Goal: Task Accomplishment & Management: Manage account settings

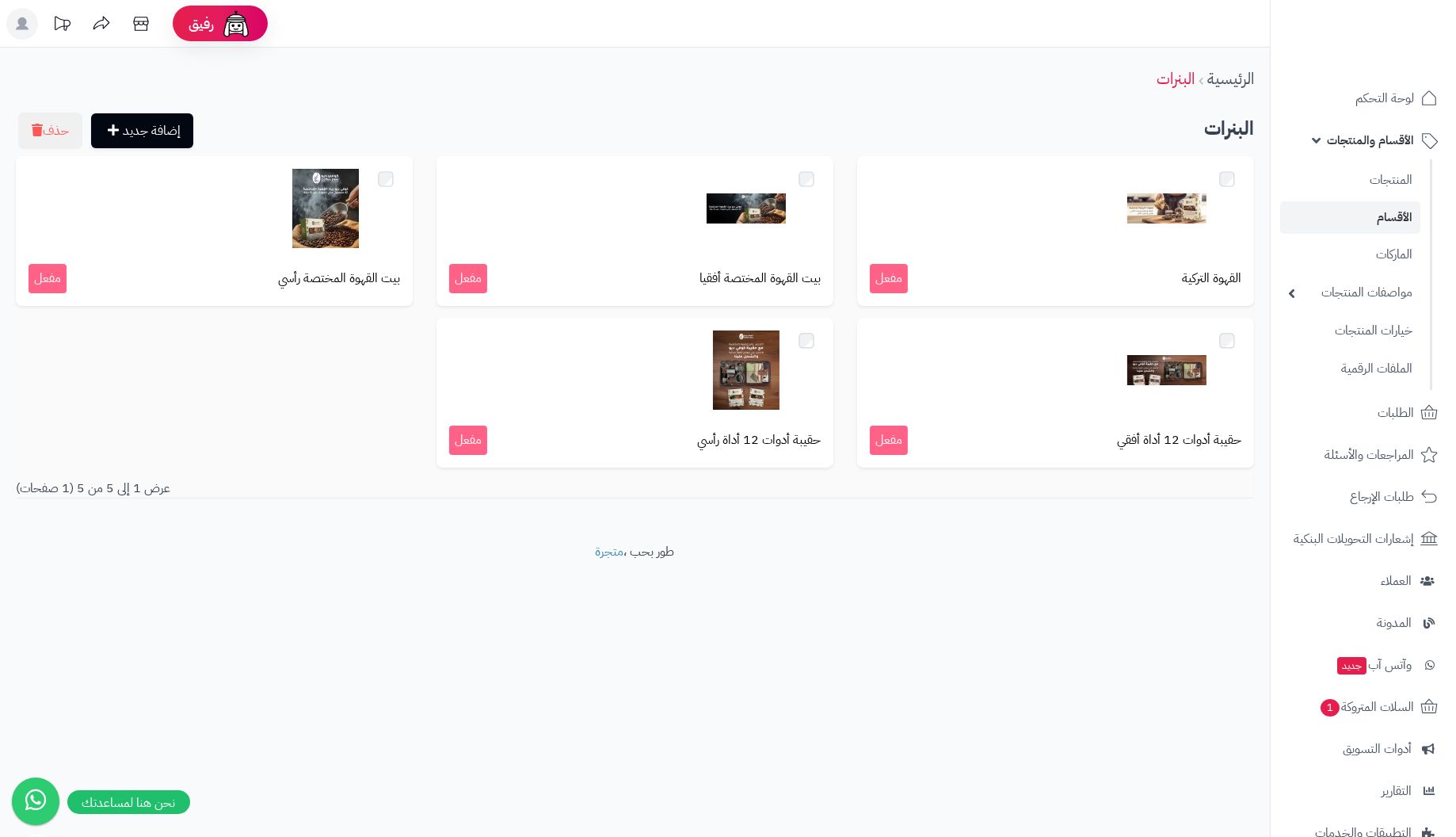
click at [818, 86] on div "الرئيسية البنرات" at bounding box center [635, 79] width 1270 height 43
click at [1207, 83] on link "الرئيسية" at bounding box center [1230, 79] width 47 height 24
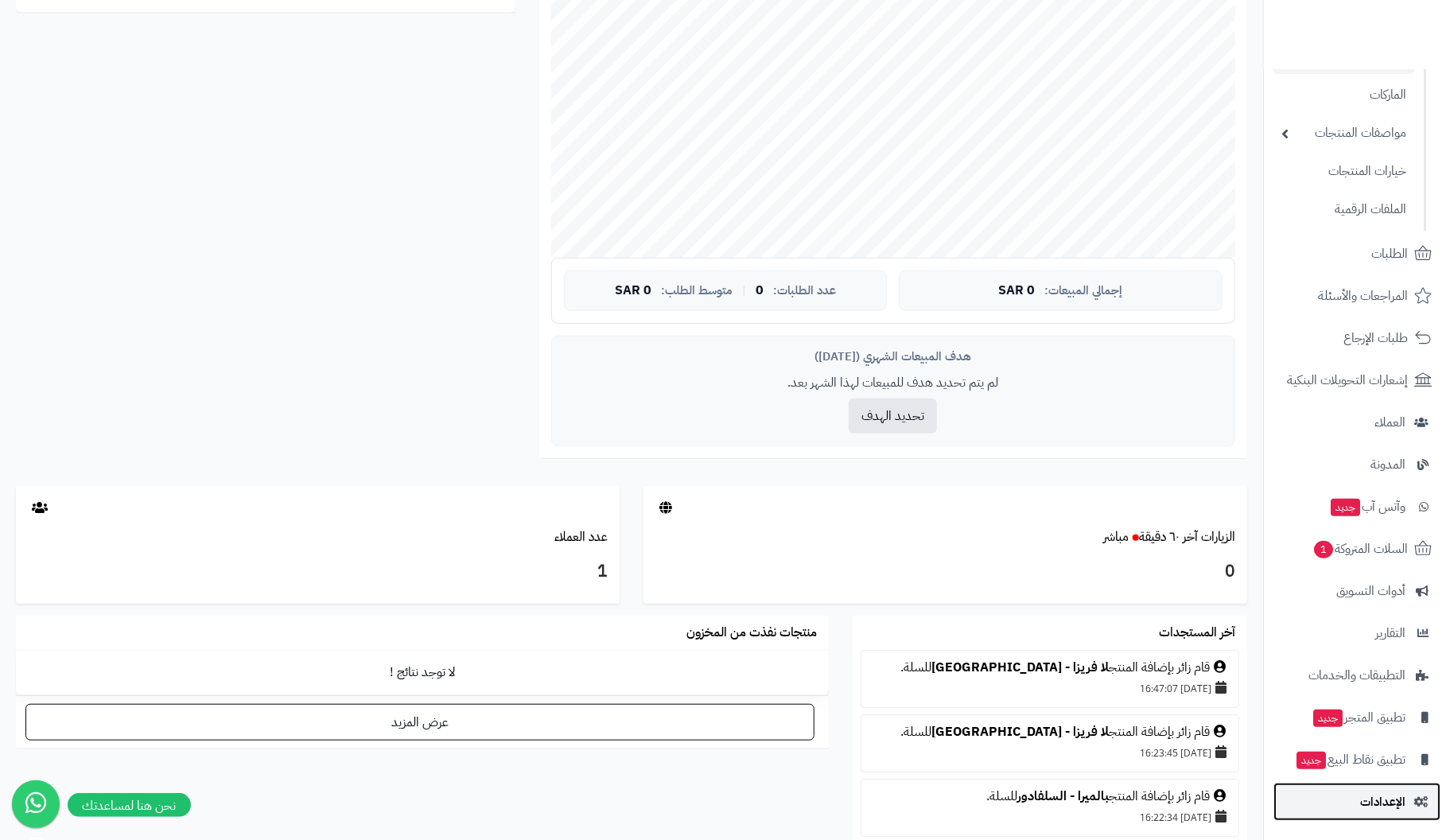
click at [1391, 798] on span "الإعدادات" at bounding box center [1382, 802] width 45 height 23
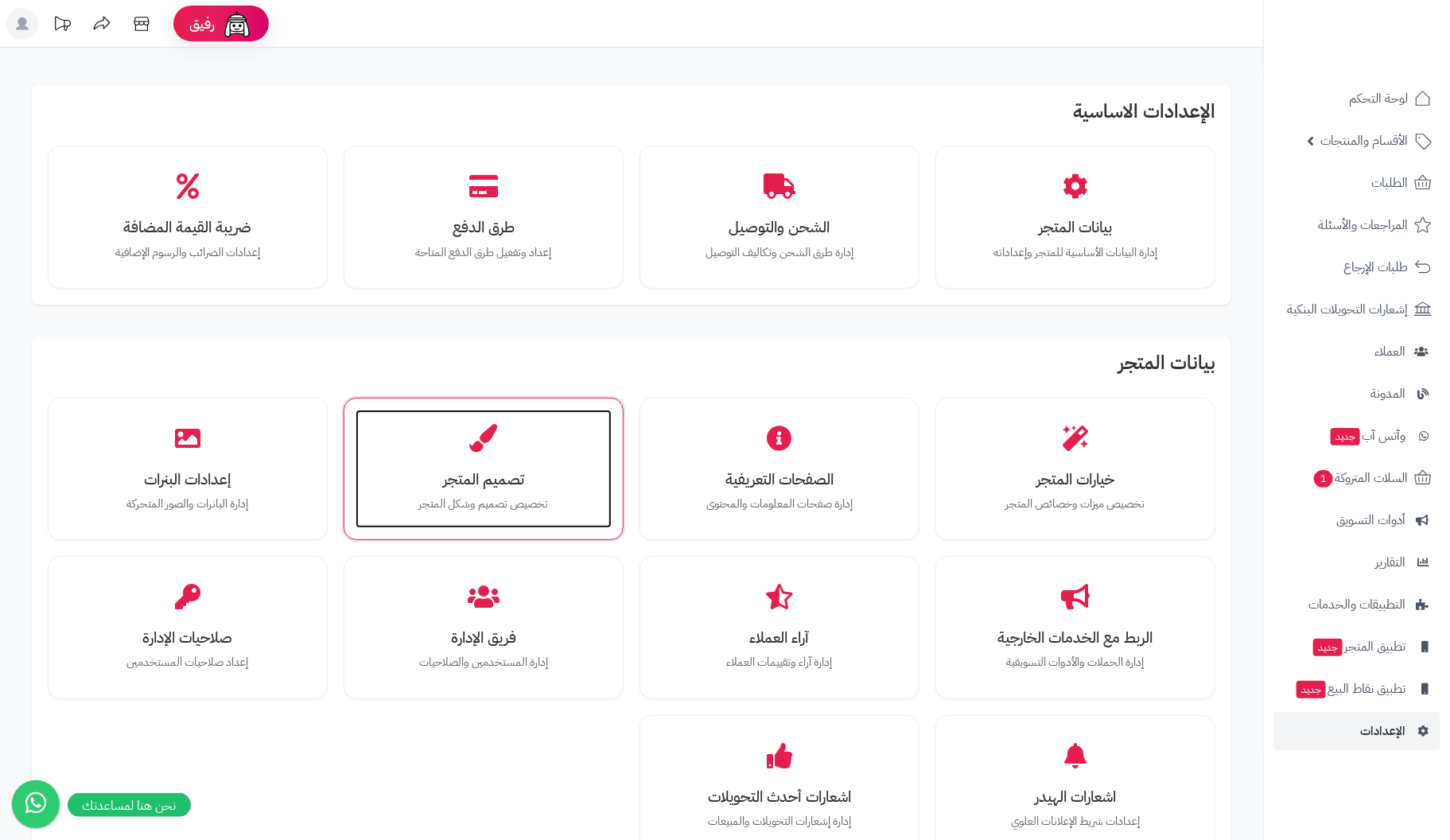
click at [525, 462] on div "تصميم المتجر تخصيص تصميم وشكل المتجر" at bounding box center [483, 469] width 256 height 120
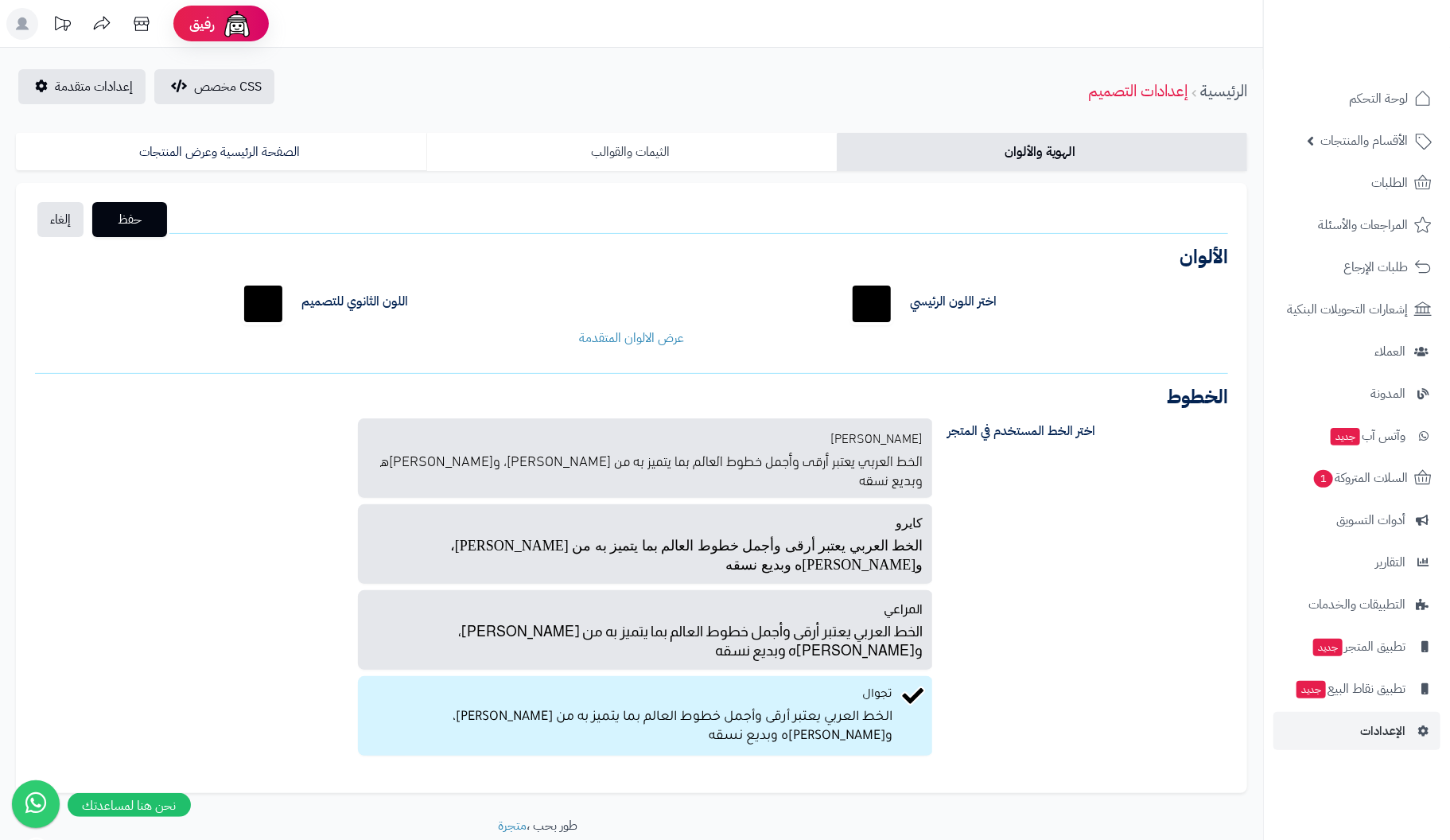
click at [632, 149] on link "الثيمات والقوالب" at bounding box center [631, 152] width 411 height 38
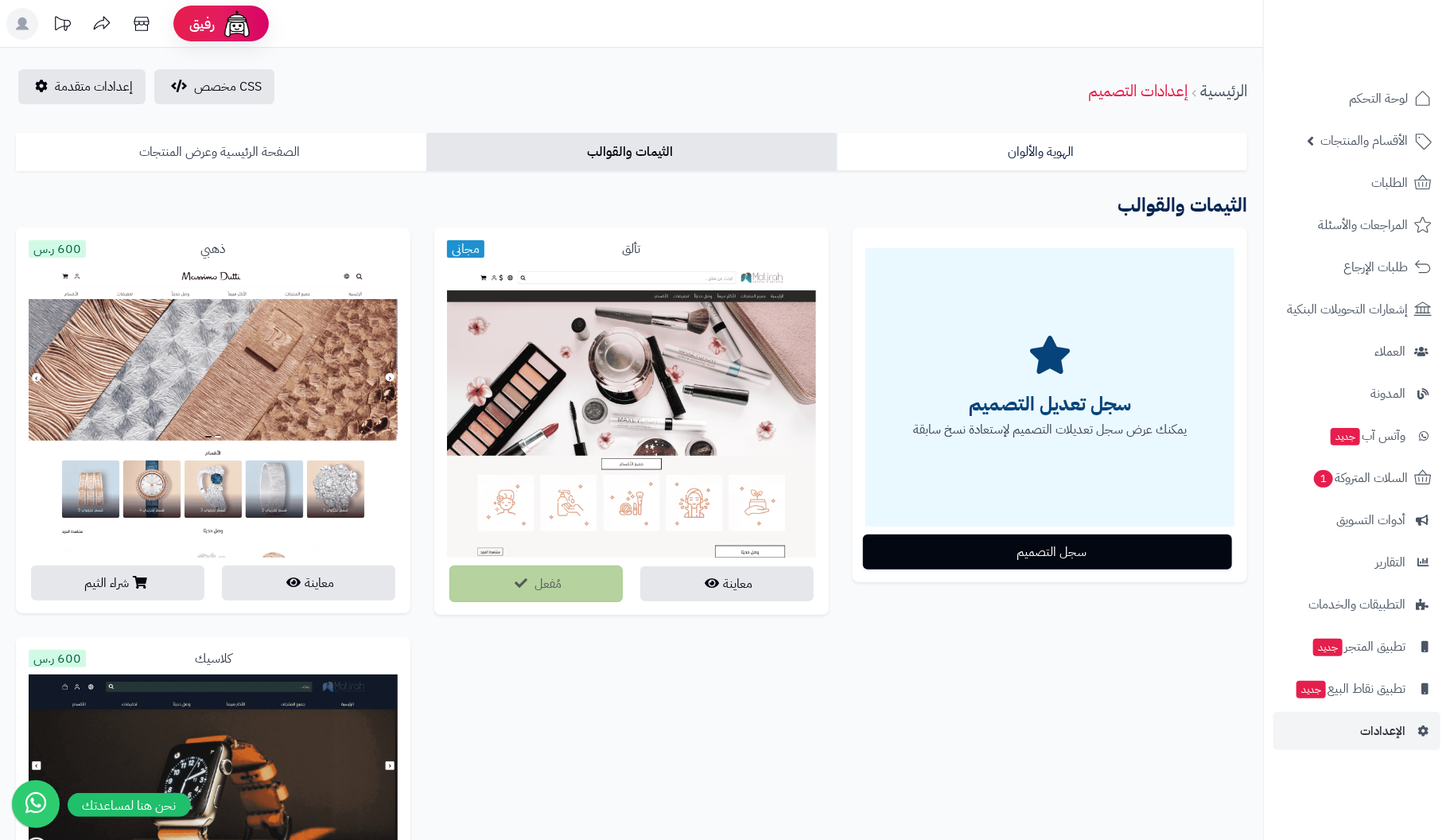
click at [243, 147] on link "الصفحة الرئيسية وعرض المنتجات" at bounding box center [221, 152] width 411 height 38
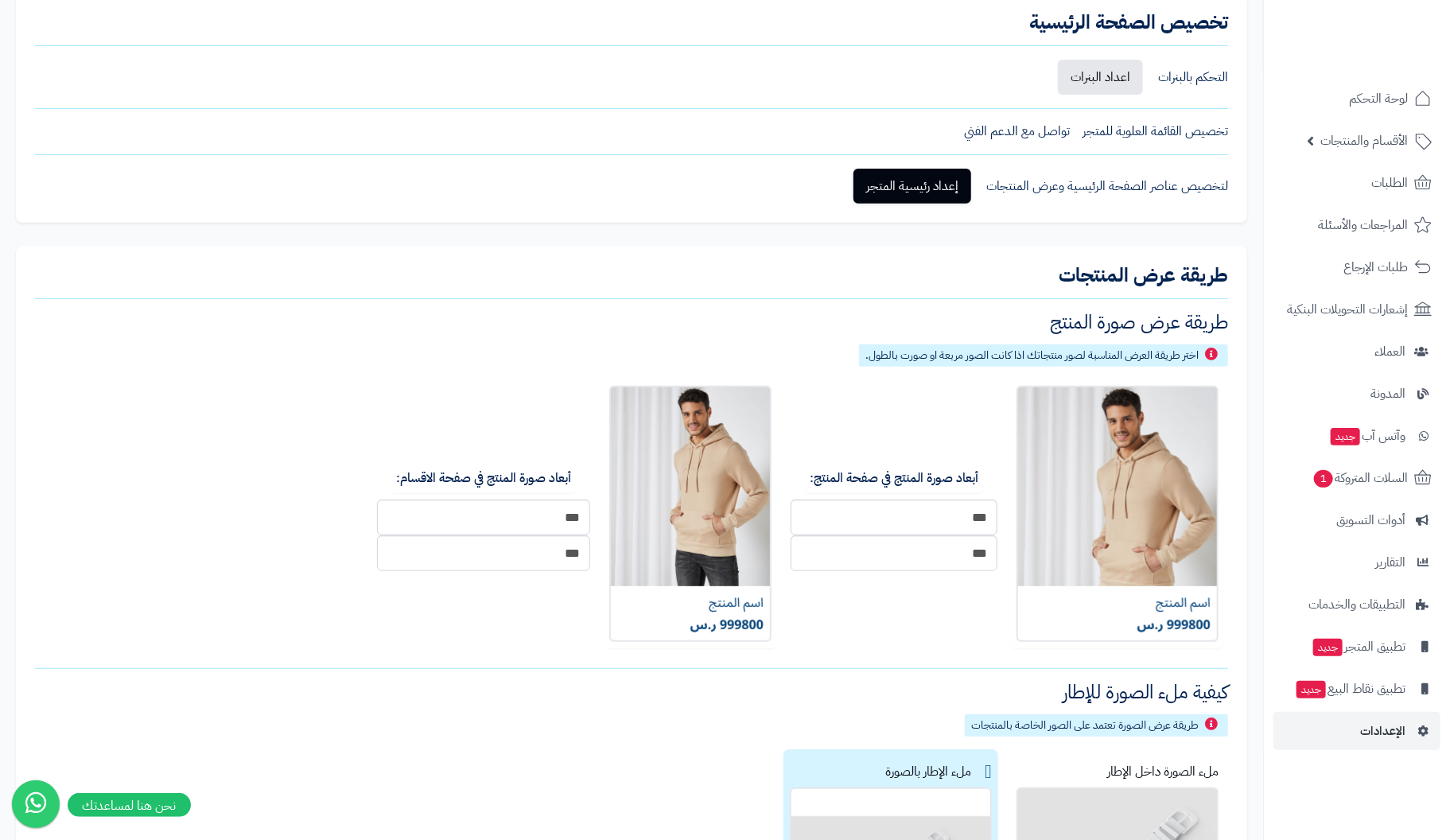
scroll to position [238, 0]
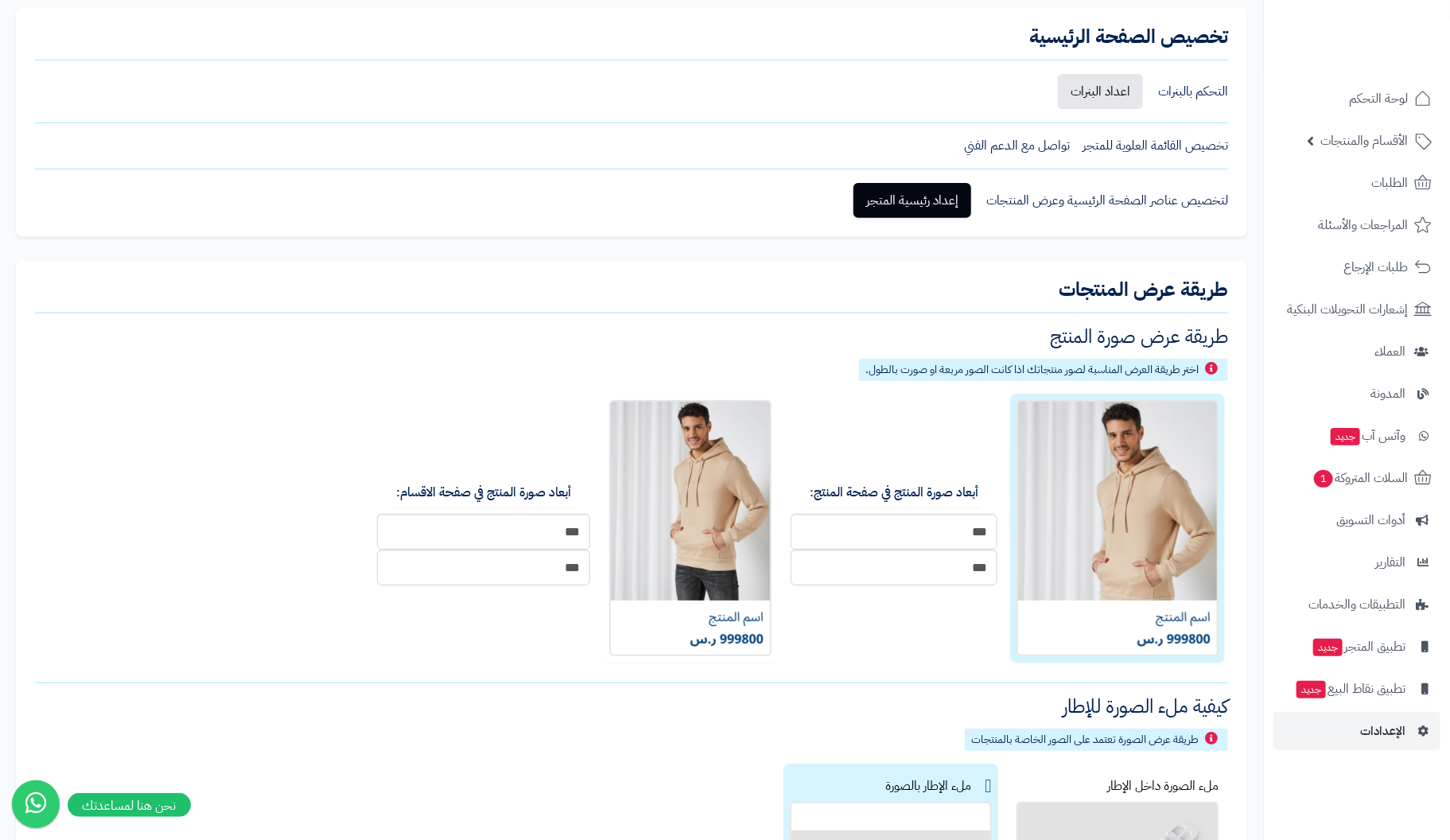
click at [1151, 501] on img at bounding box center [1117, 528] width 202 height 256
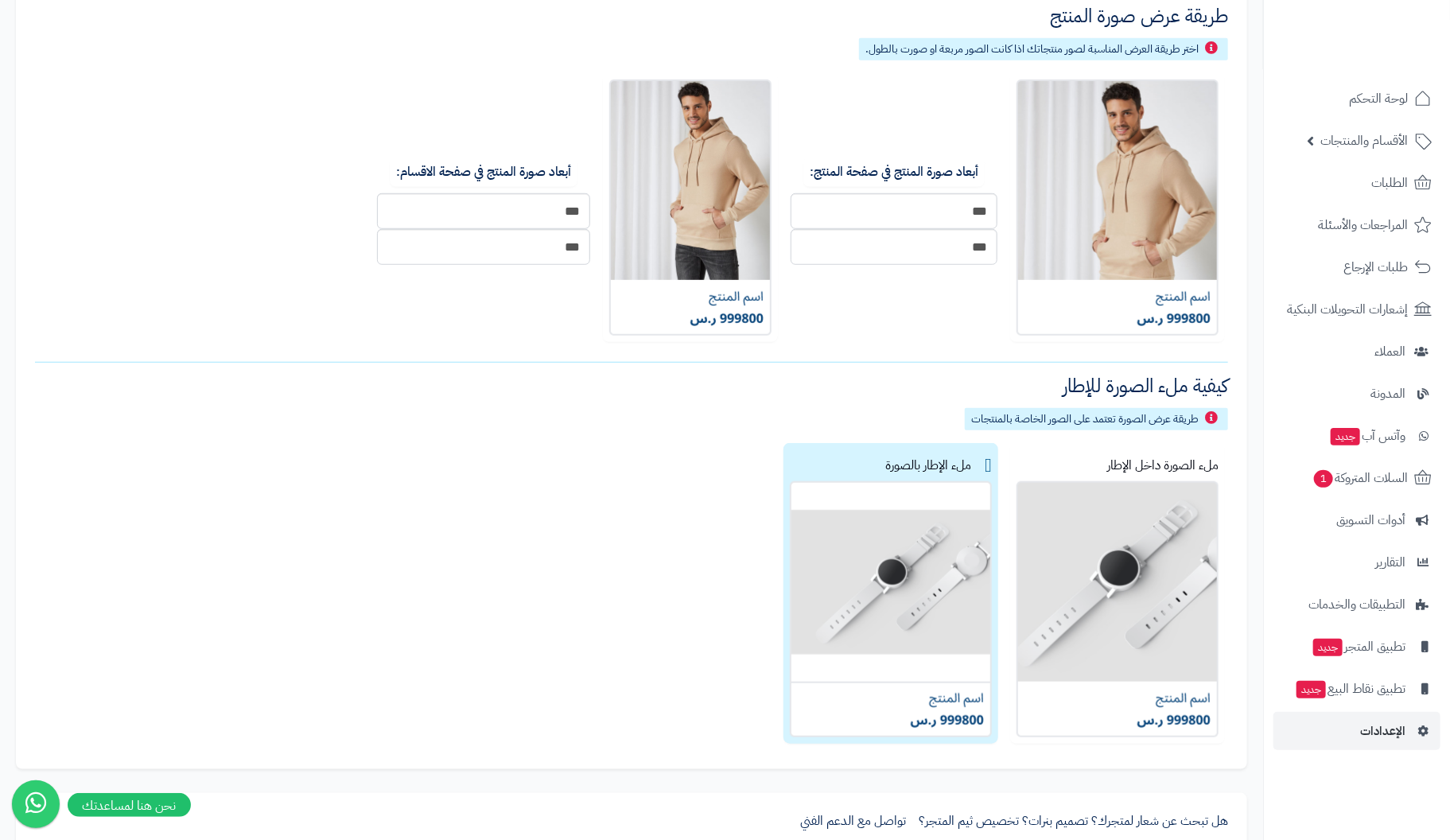
scroll to position [462, 0]
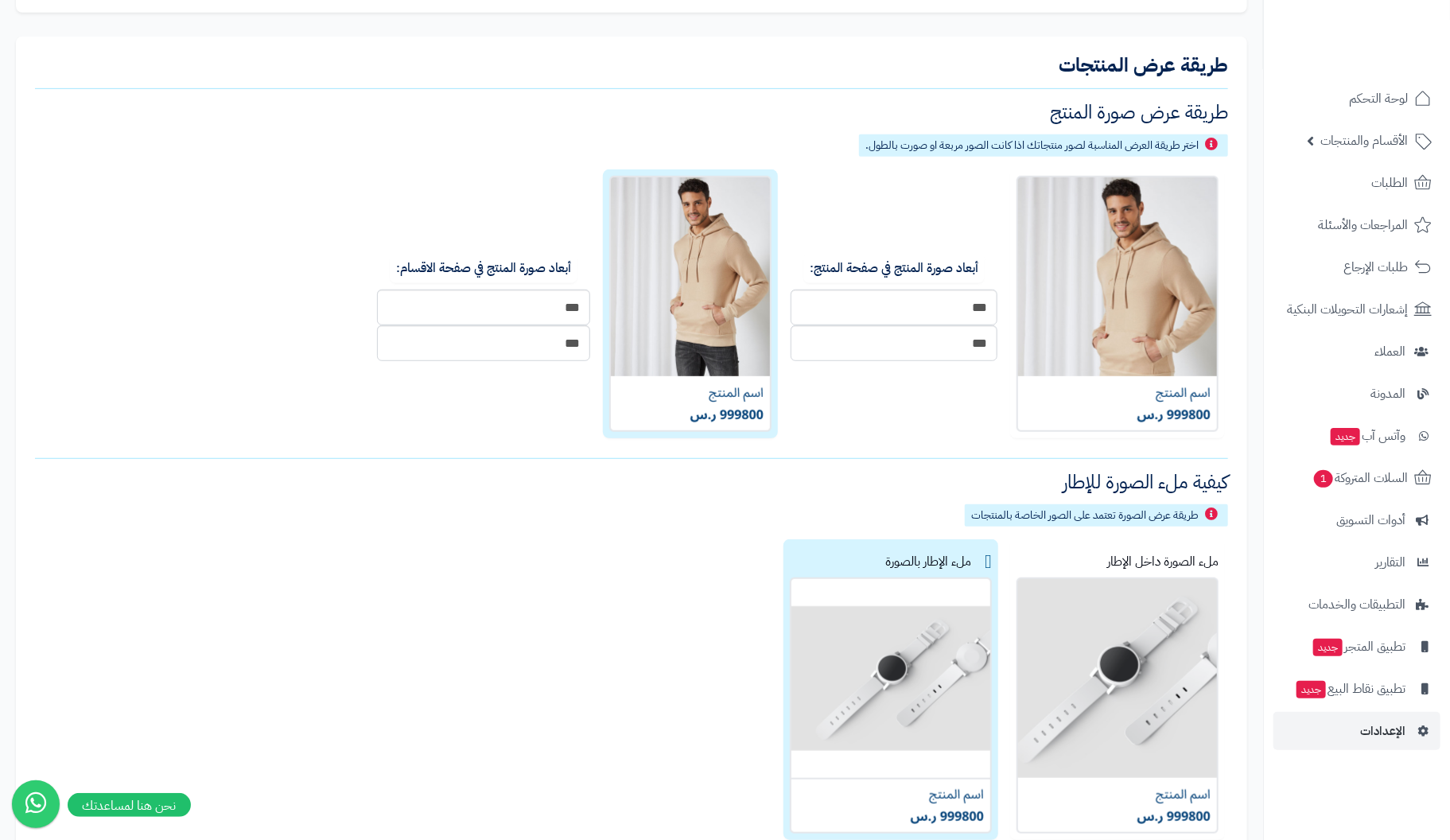
click at [687, 341] on img at bounding box center [689, 304] width 162 height 256
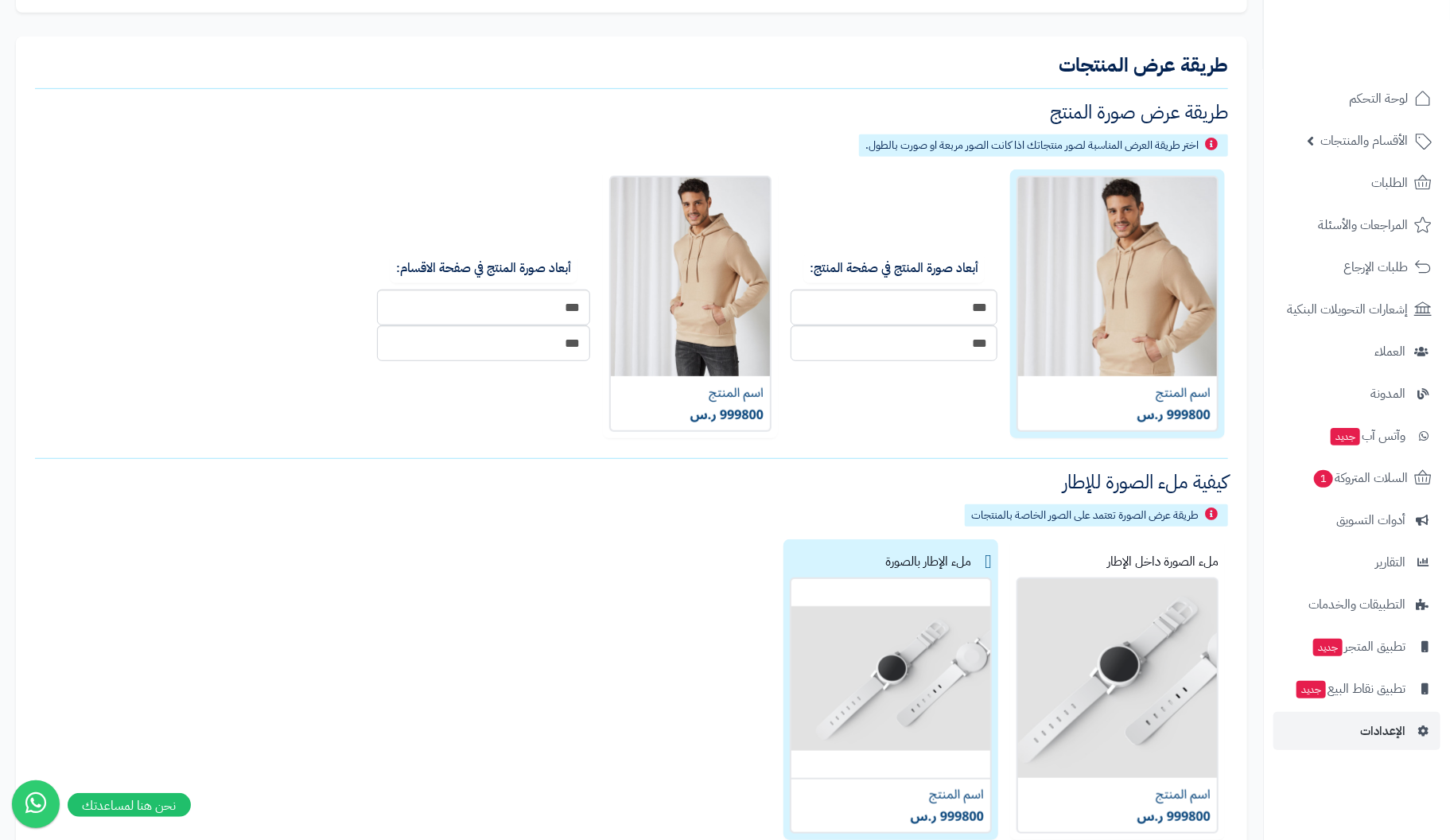
click at [1108, 300] on img at bounding box center [1117, 304] width 202 height 256
click at [1122, 297] on img at bounding box center [1117, 304] width 202 height 256
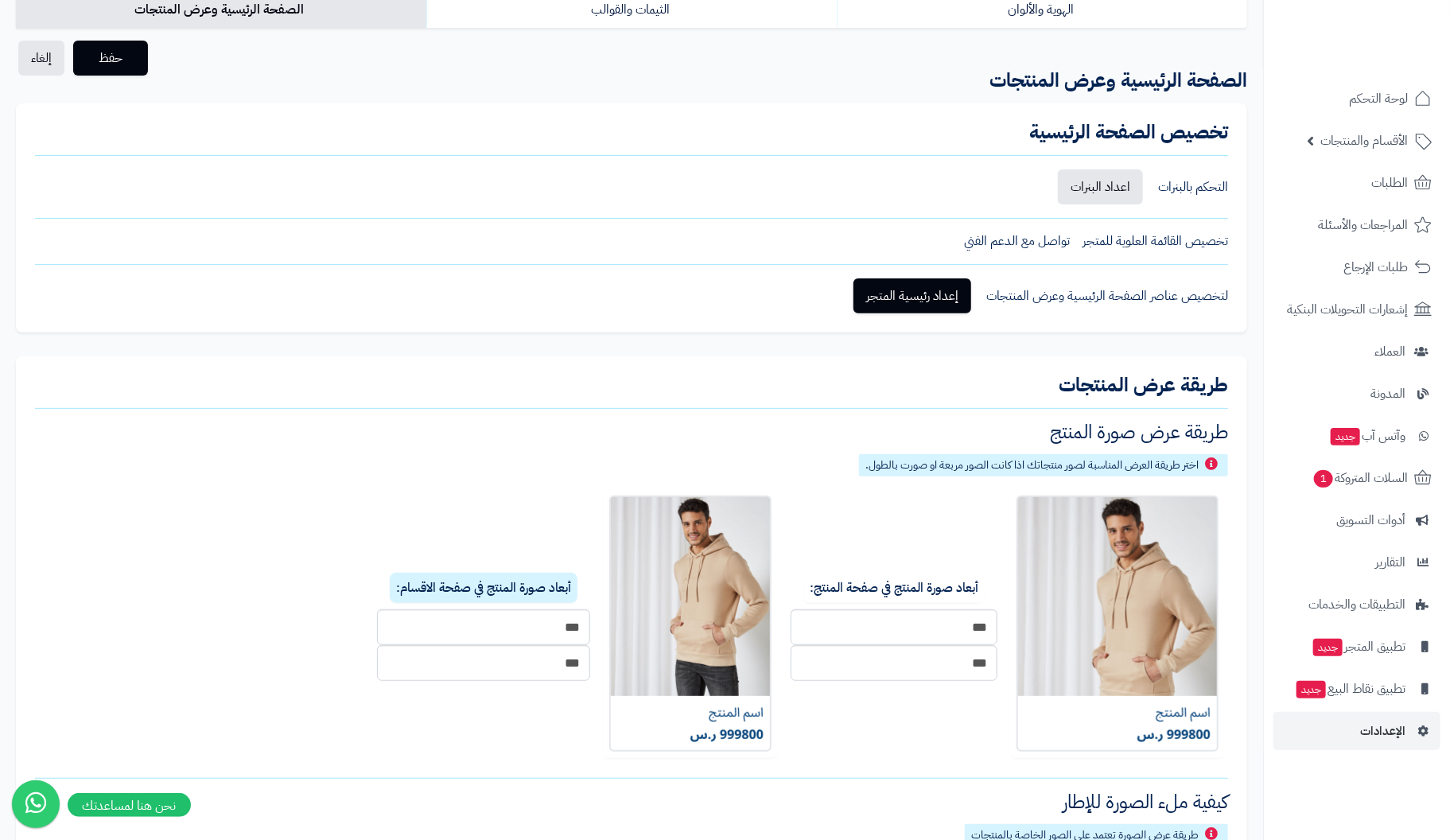
scroll to position [64, 0]
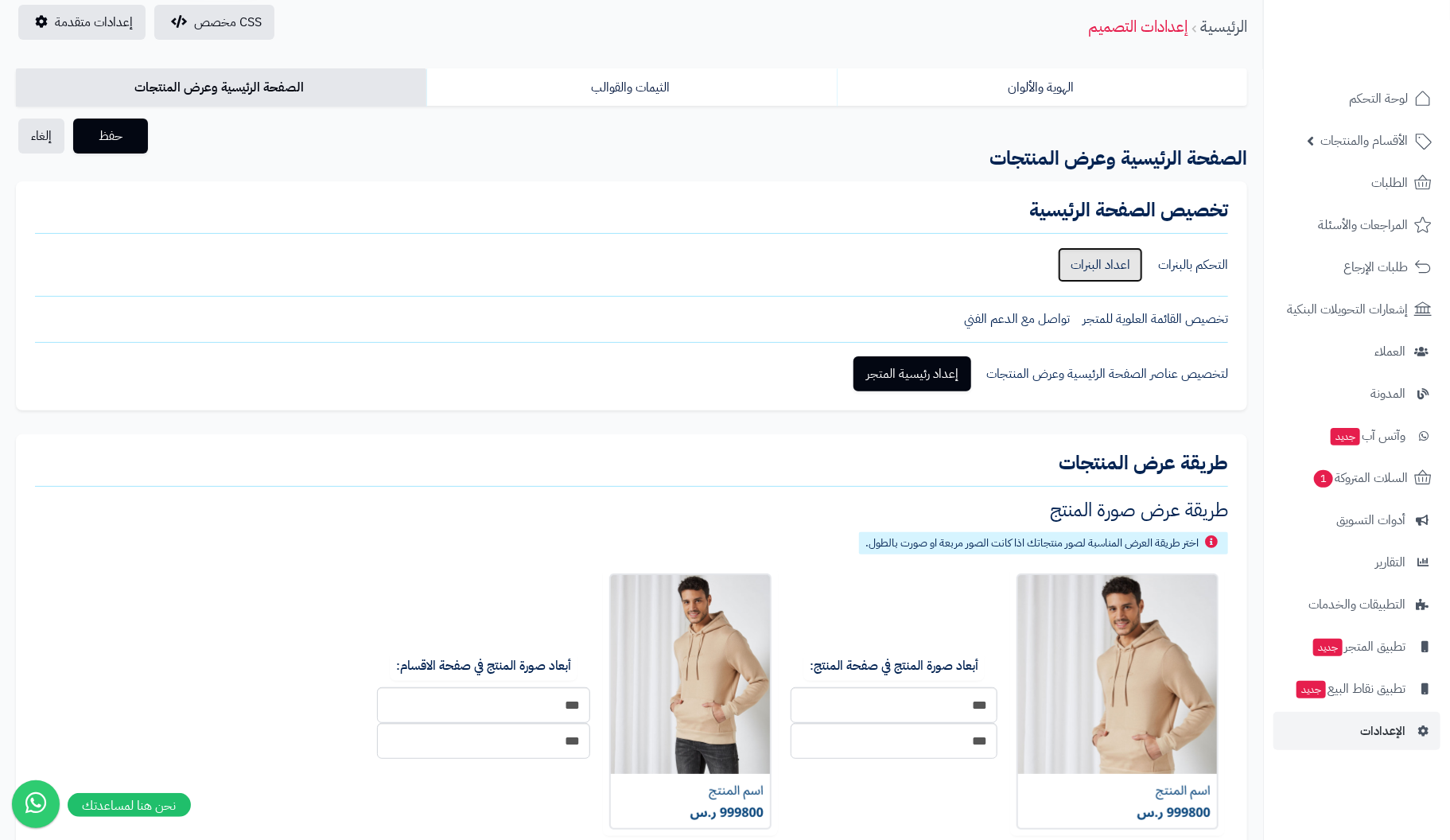
click at [1124, 263] on link "اعداد البنرات" at bounding box center [1100, 265] width 85 height 35
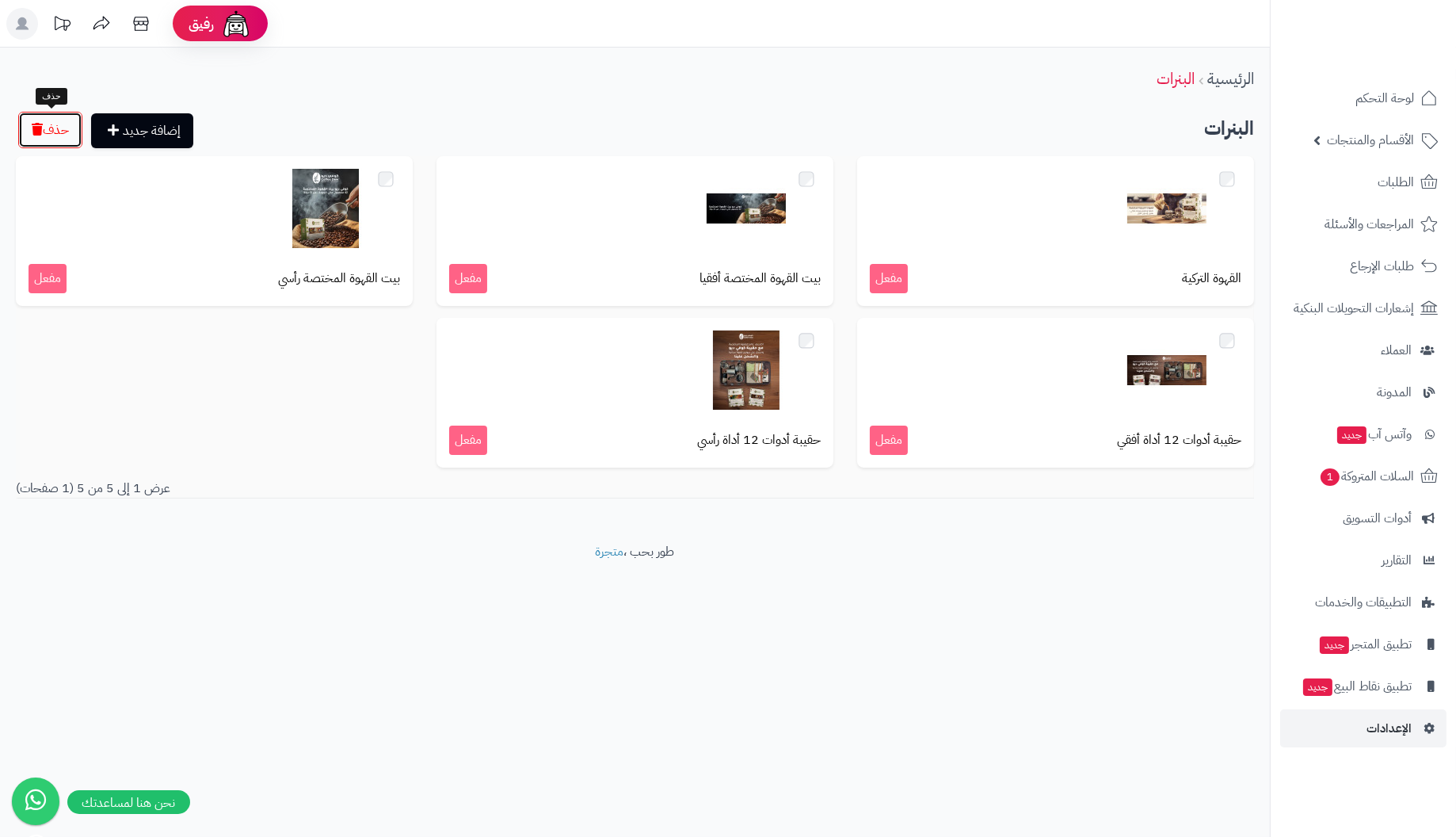
click at [59, 125] on button "حذف" at bounding box center [50, 129] width 64 height 36
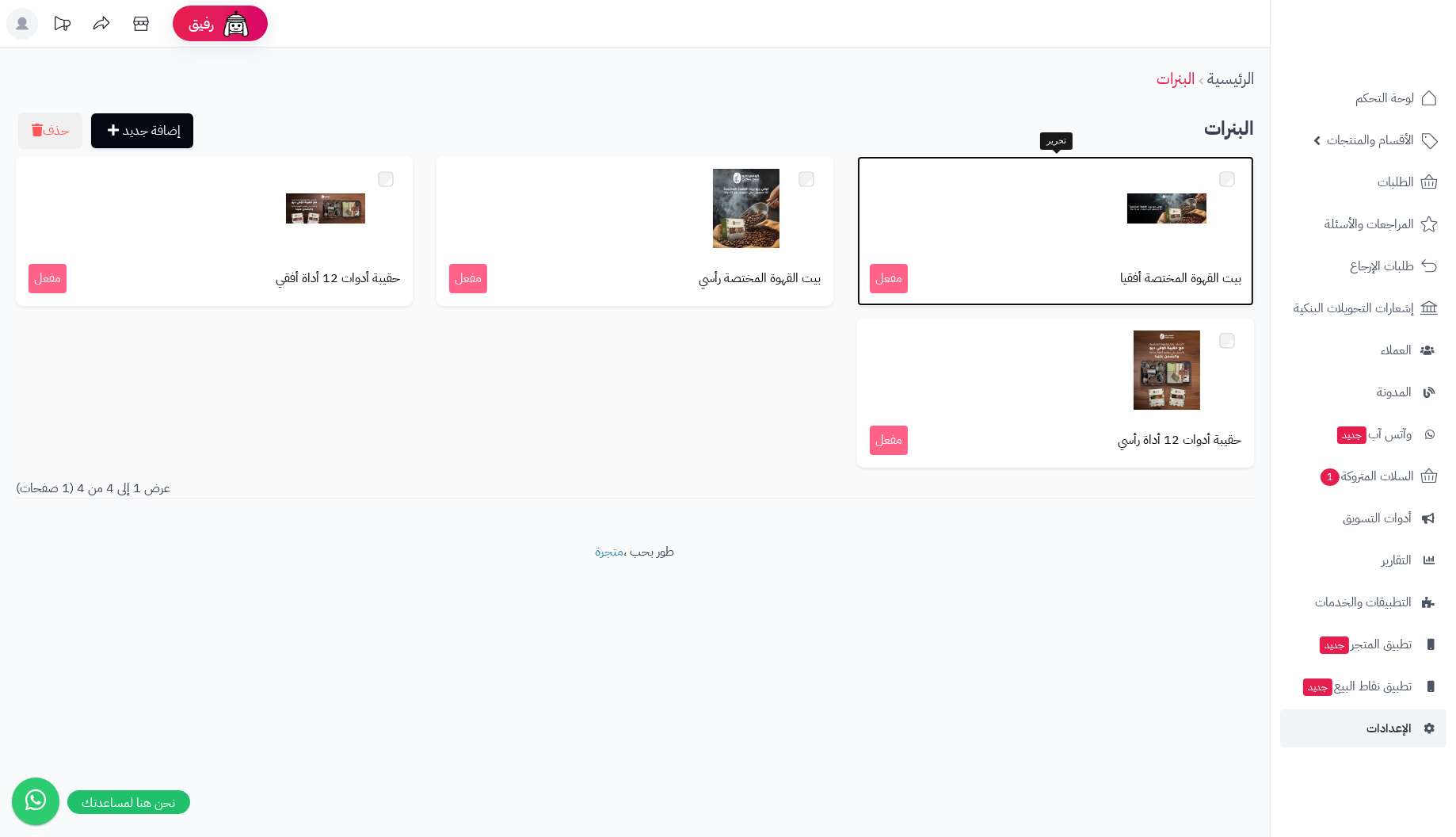
click at [1146, 210] on img at bounding box center [1167, 209] width 79 height 79
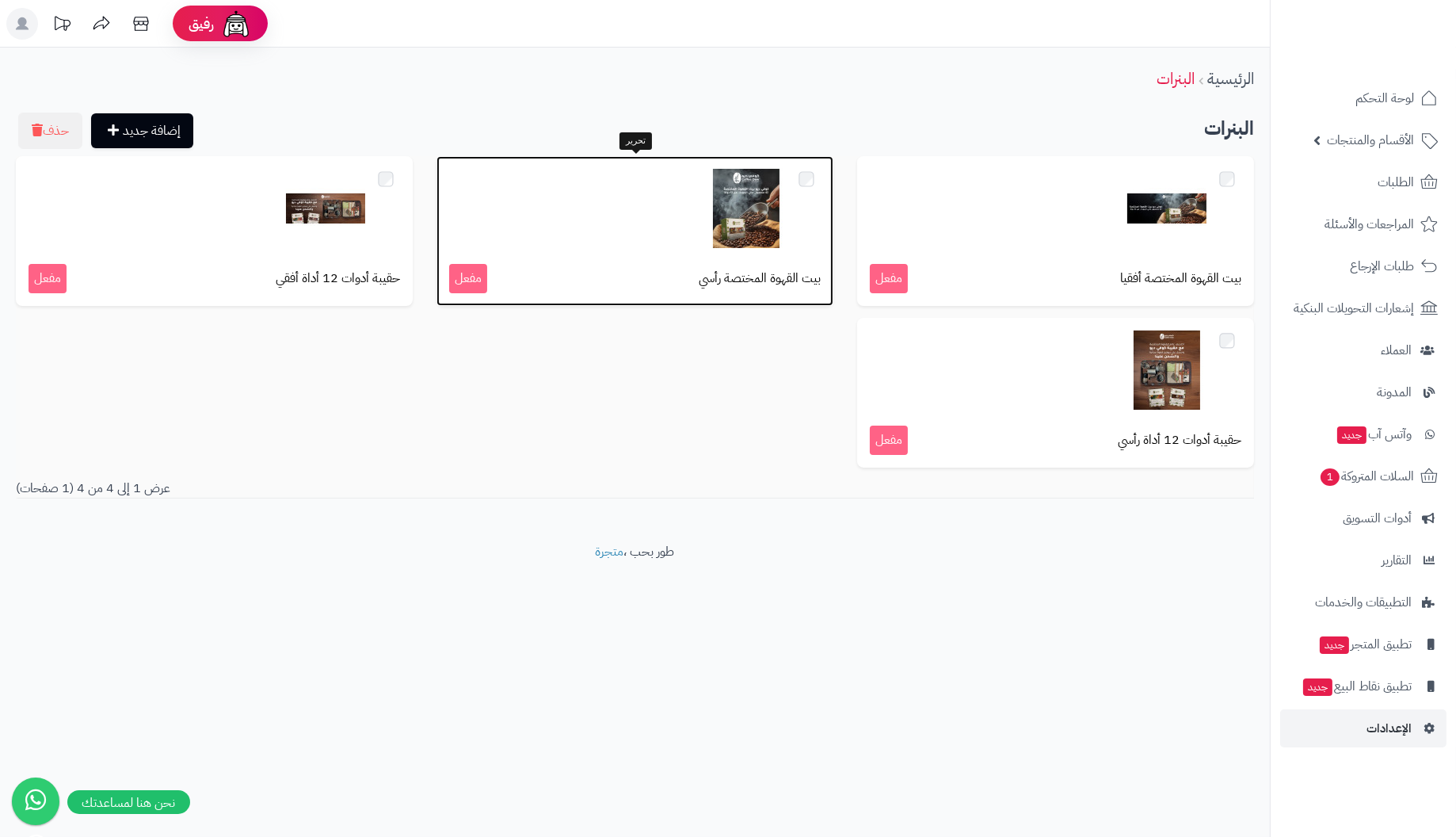
click at [733, 208] on img at bounding box center [746, 209] width 79 height 79
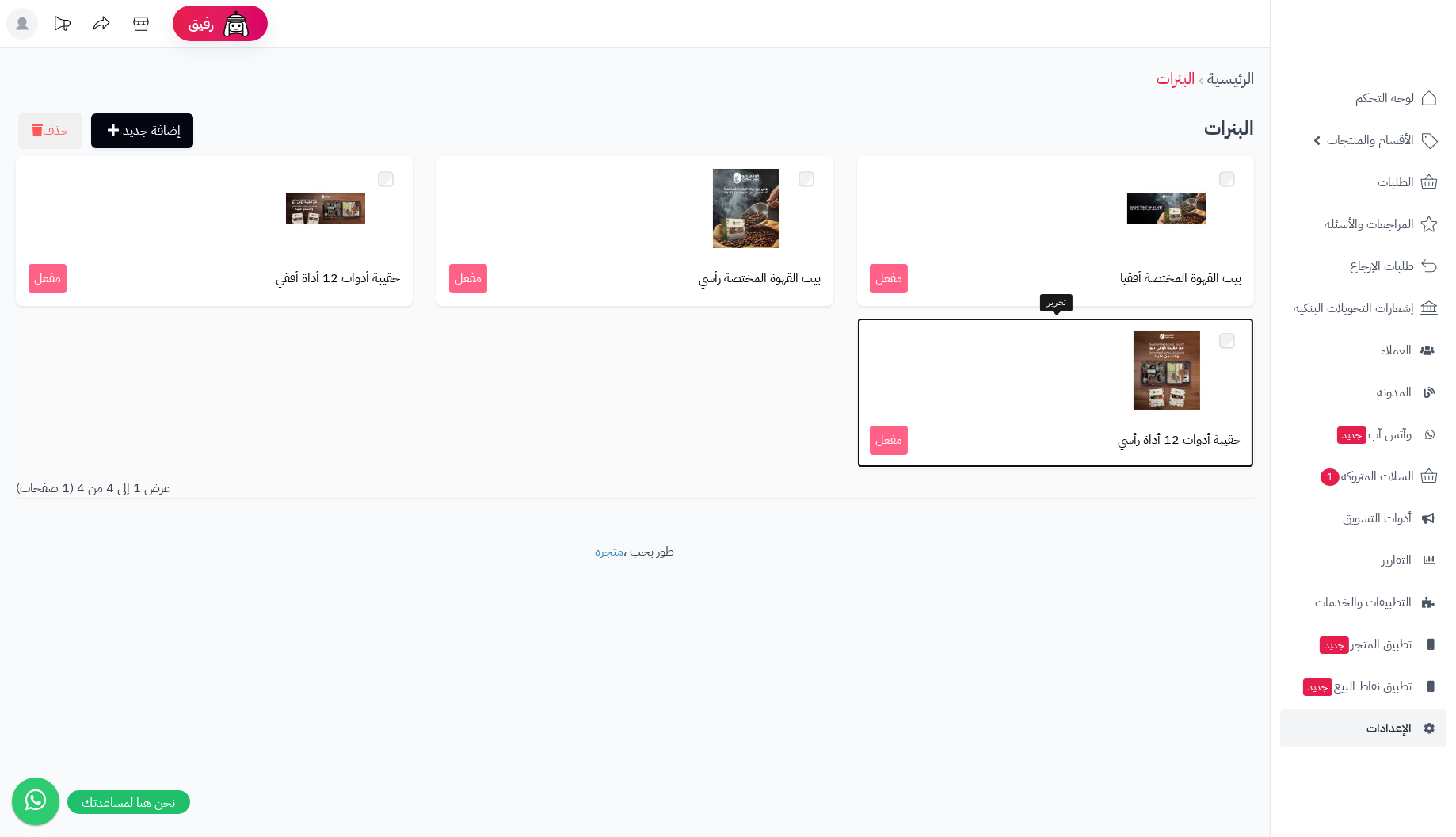
click at [1167, 374] on img at bounding box center [1167, 370] width 79 height 79
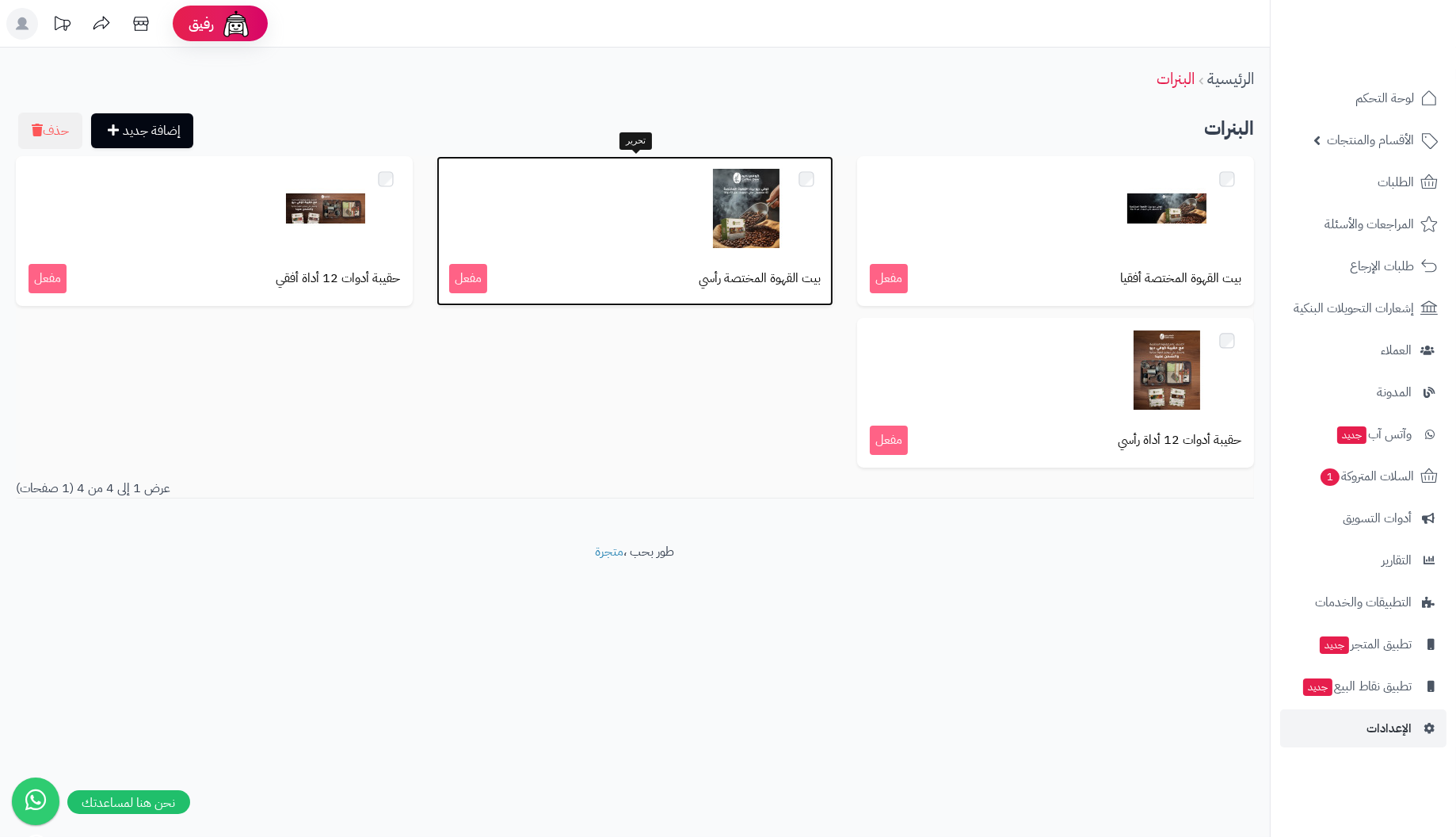
click at [740, 217] on img at bounding box center [746, 209] width 79 height 79
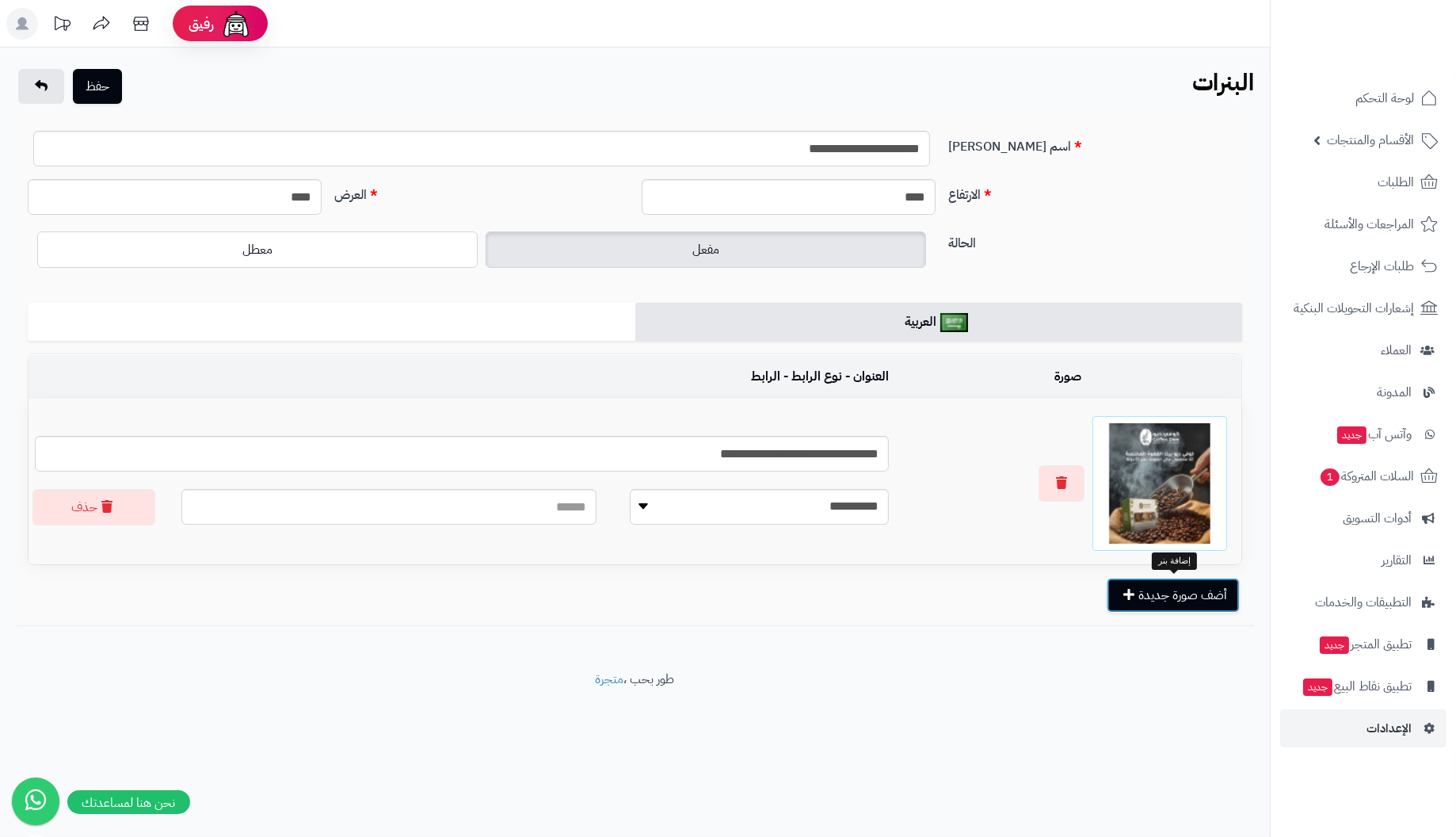
click at [1210, 601] on button "أضف صورة جديدة" at bounding box center [1173, 595] width 133 height 35
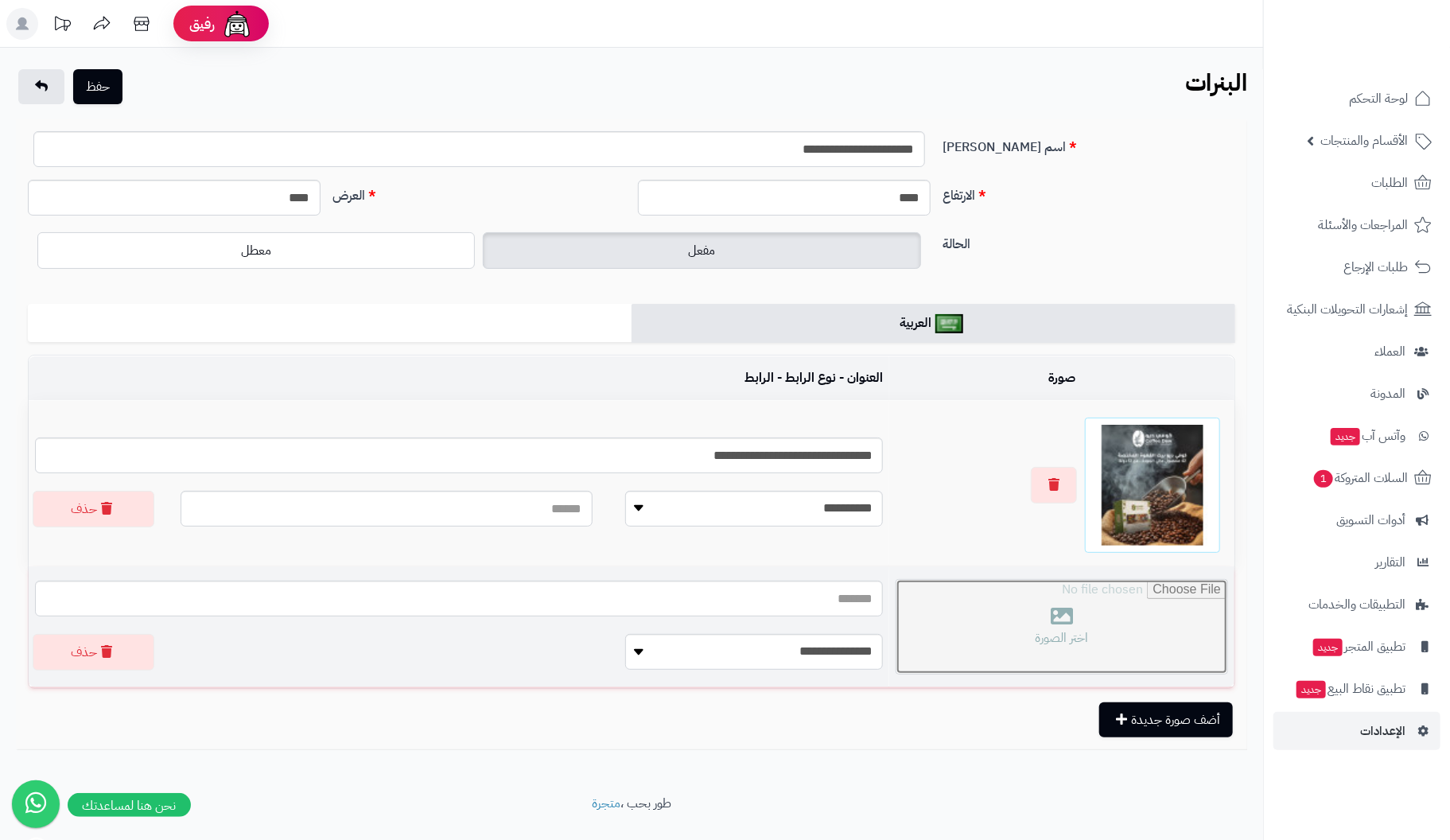
click at [1036, 618] on input "file" at bounding box center [1062, 626] width 331 height 94
type input "**********"
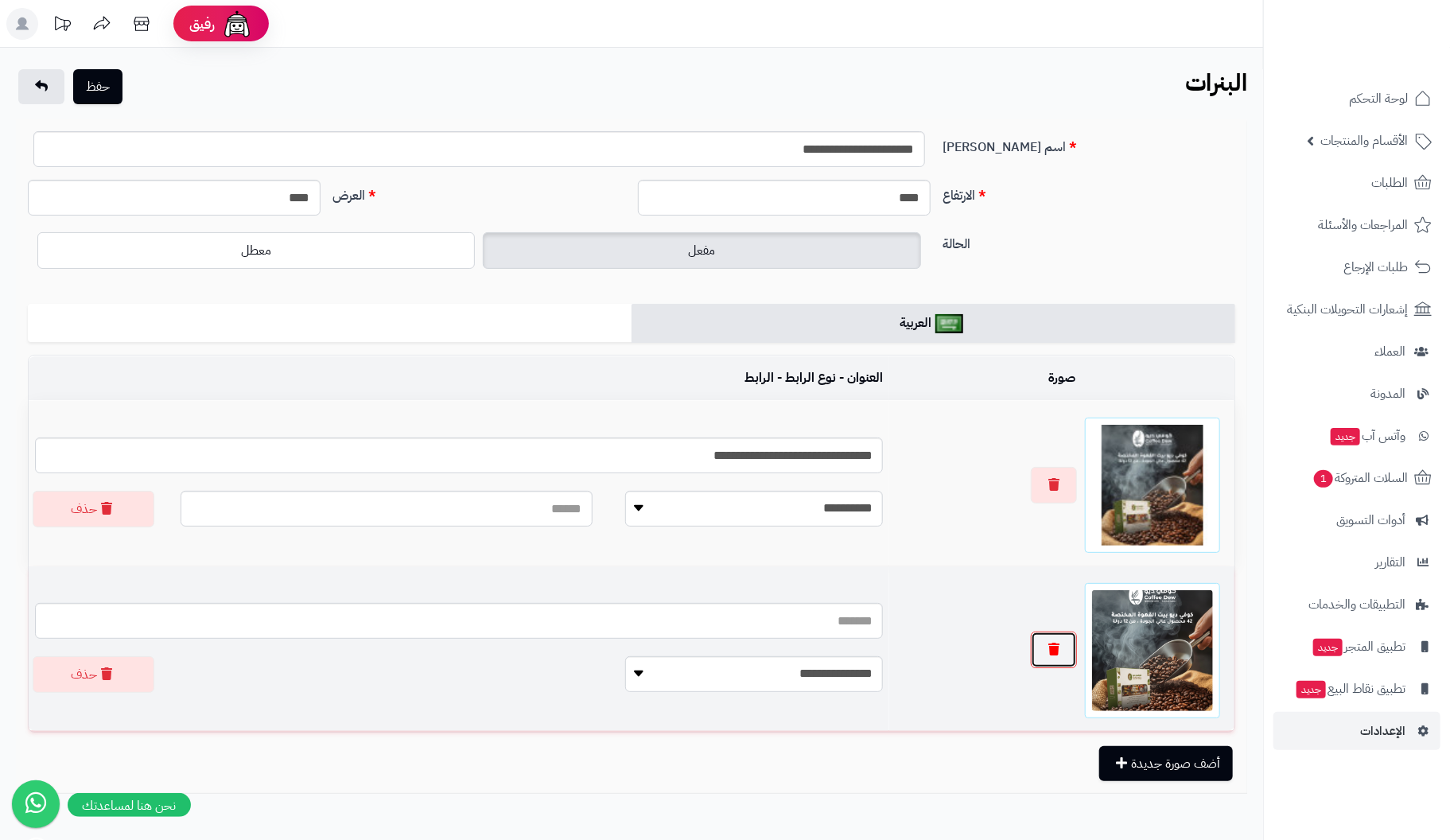
click at [1054, 650] on icon "button" at bounding box center [1053, 649] width 11 height 13
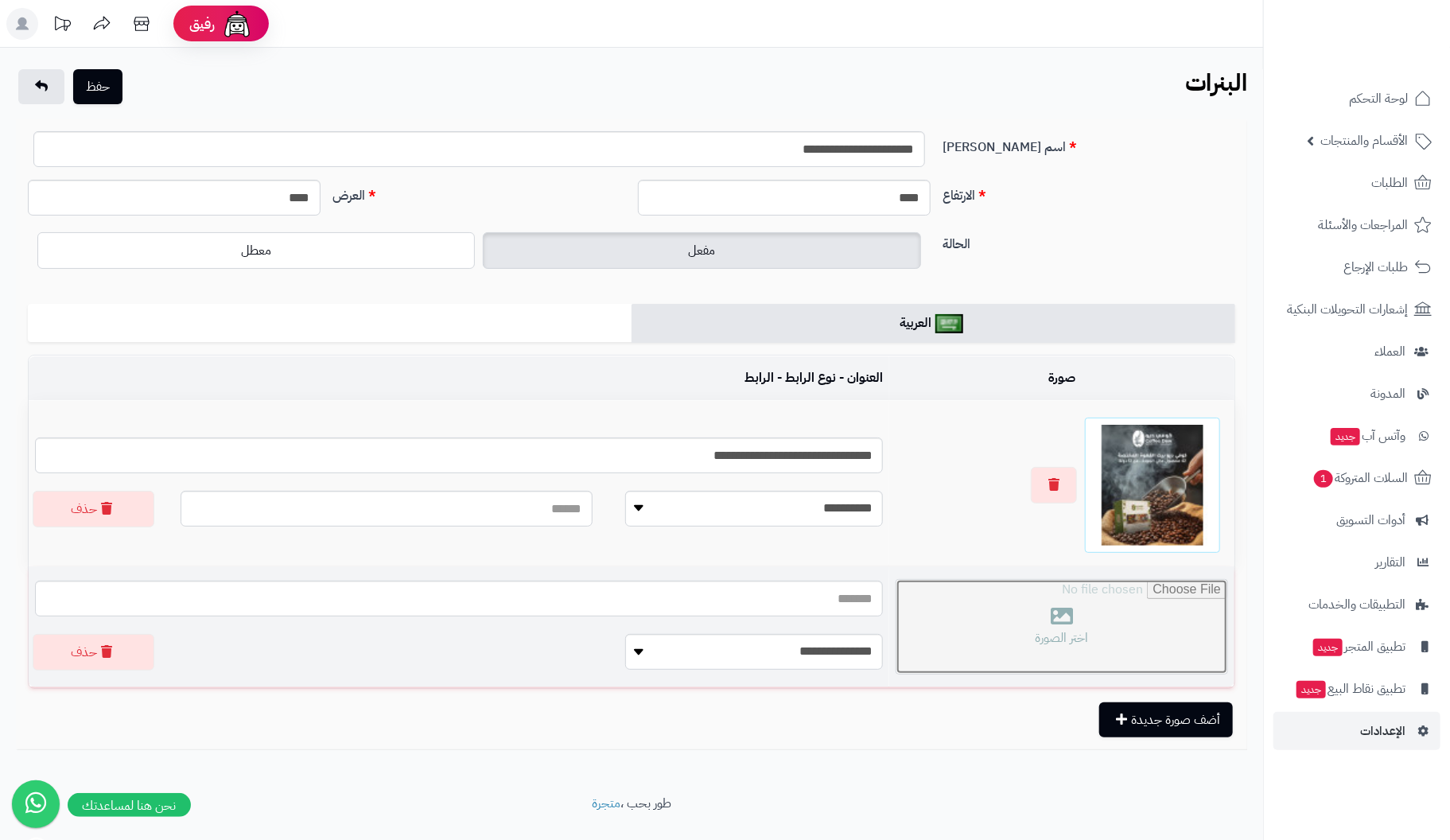
click at [1052, 617] on input "file" at bounding box center [1062, 626] width 331 height 94
type input "**********"
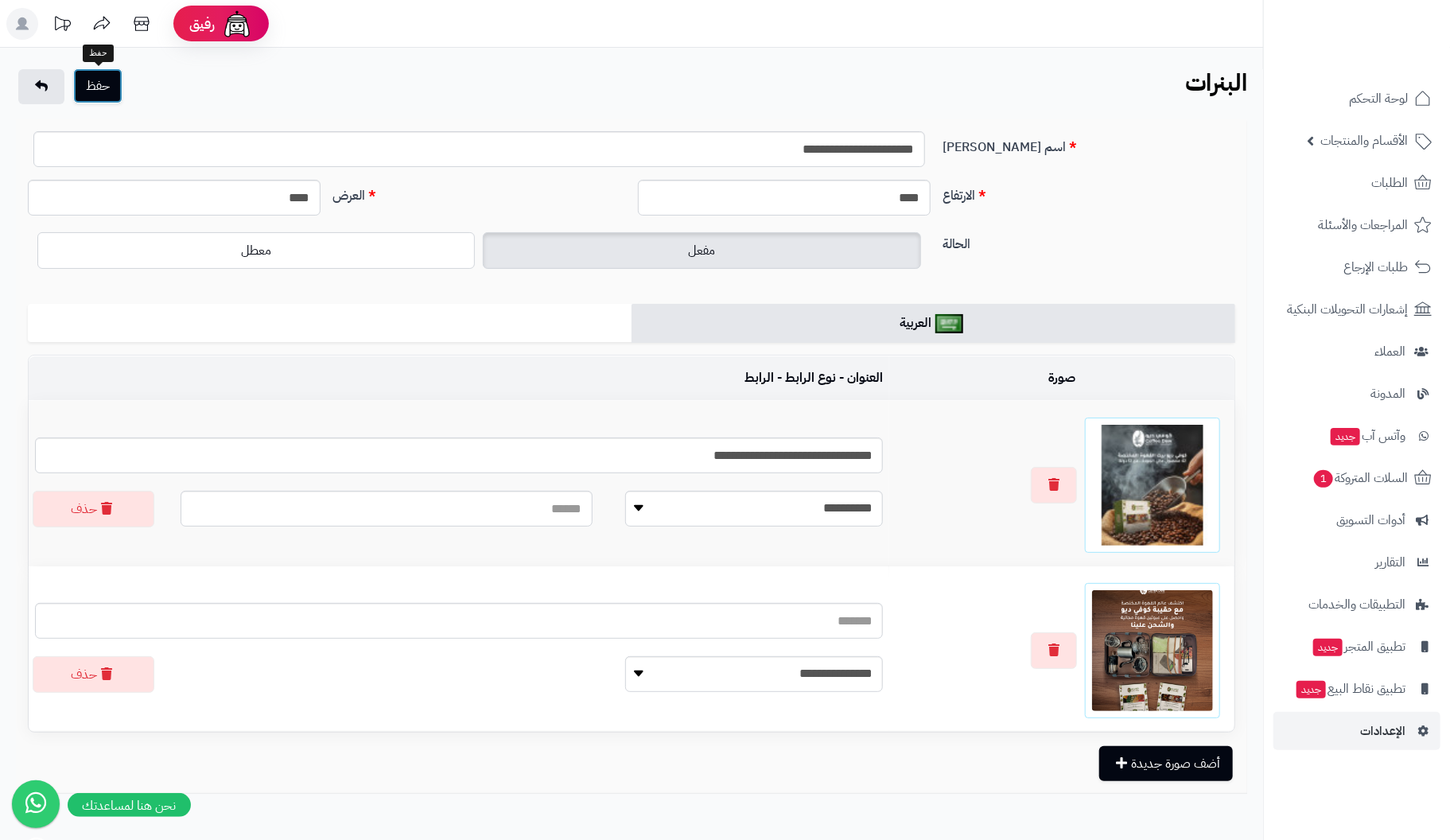
click at [108, 84] on button "حفظ" at bounding box center [97, 86] width 49 height 35
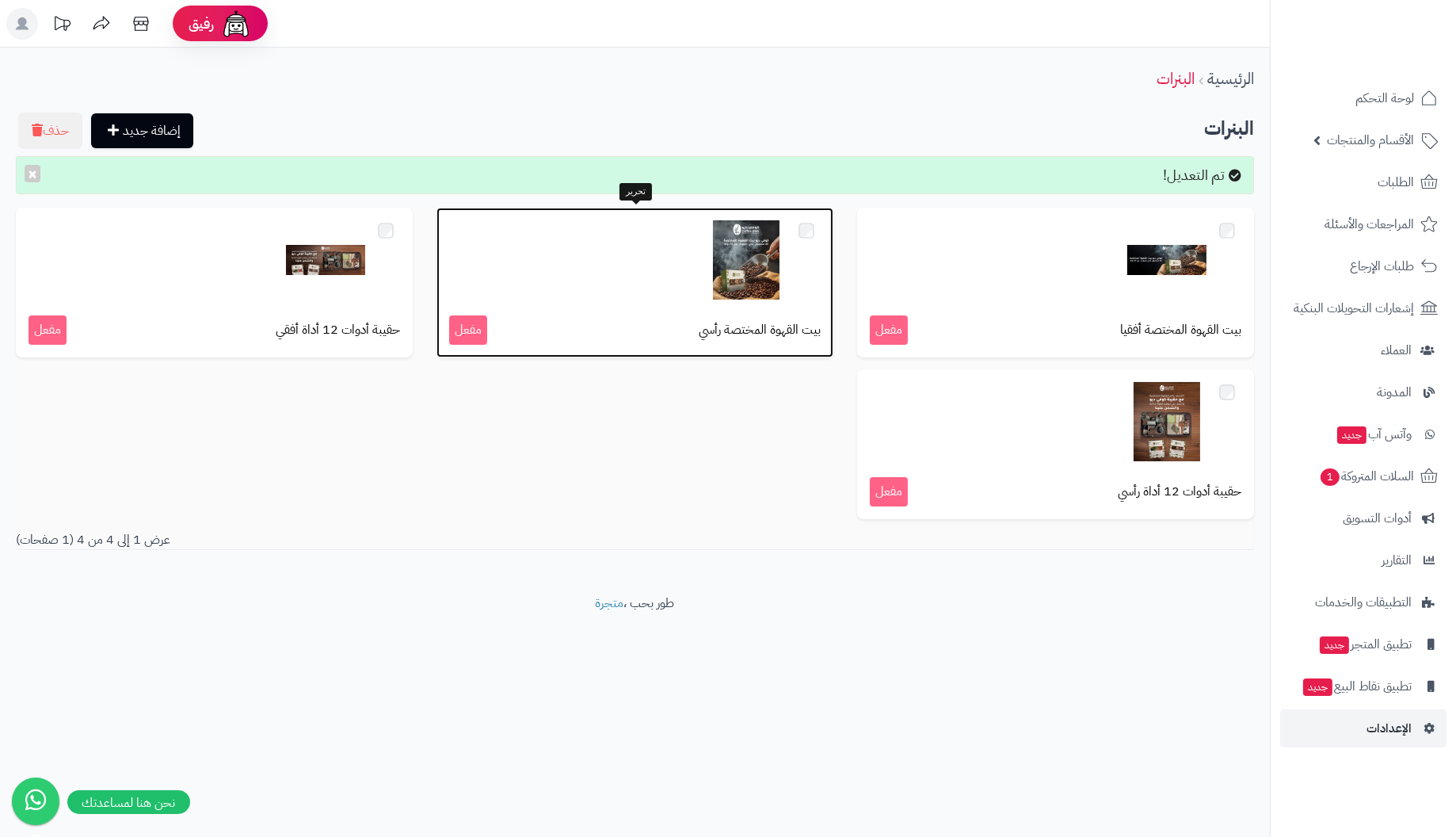
click at [741, 253] on img at bounding box center [746, 260] width 79 height 79
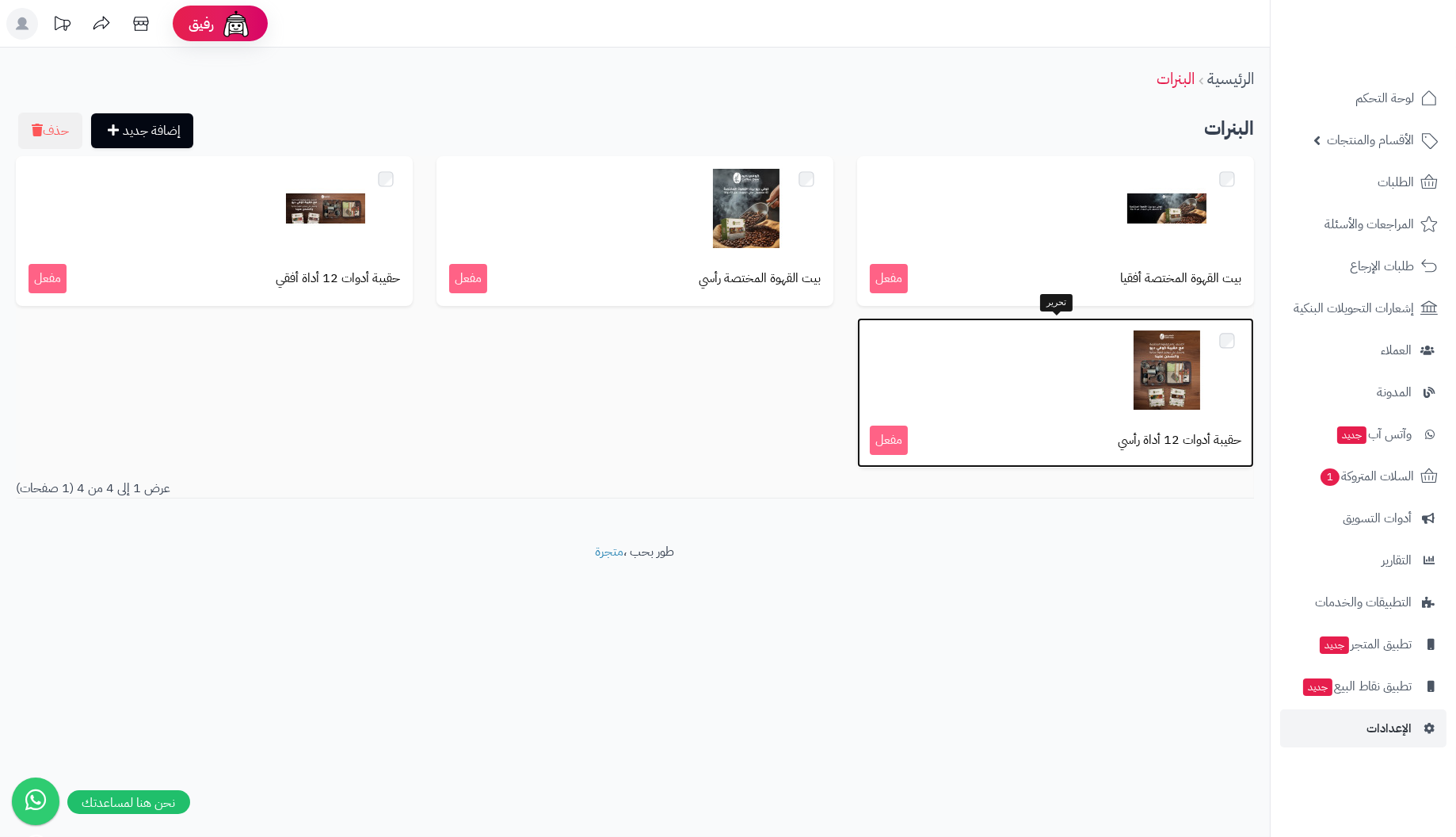
click at [1178, 382] on img at bounding box center [1167, 370] width 79 height 79
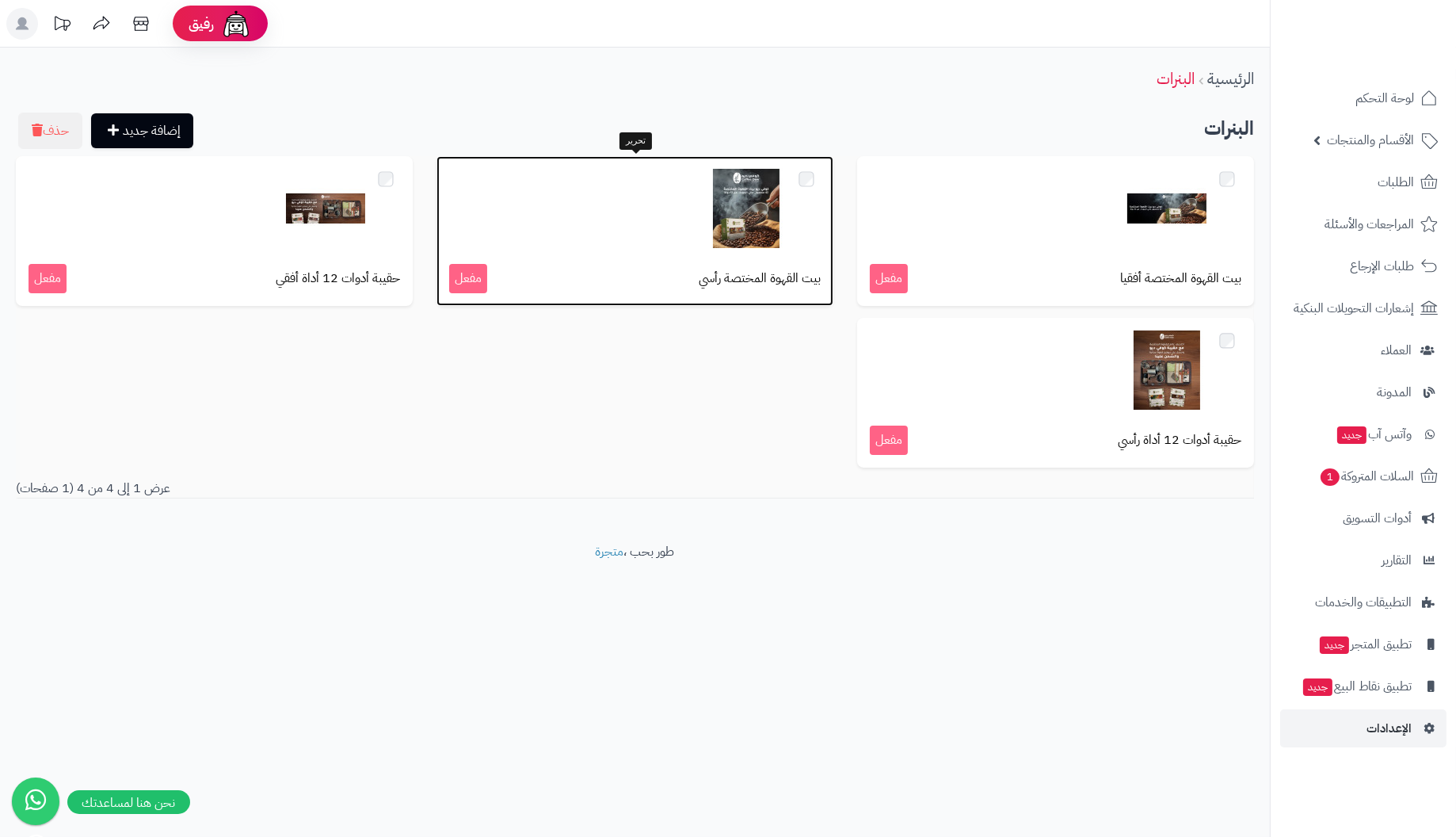
click at [705, 234] on div at bounding box center [635, 209] width 372 height 79
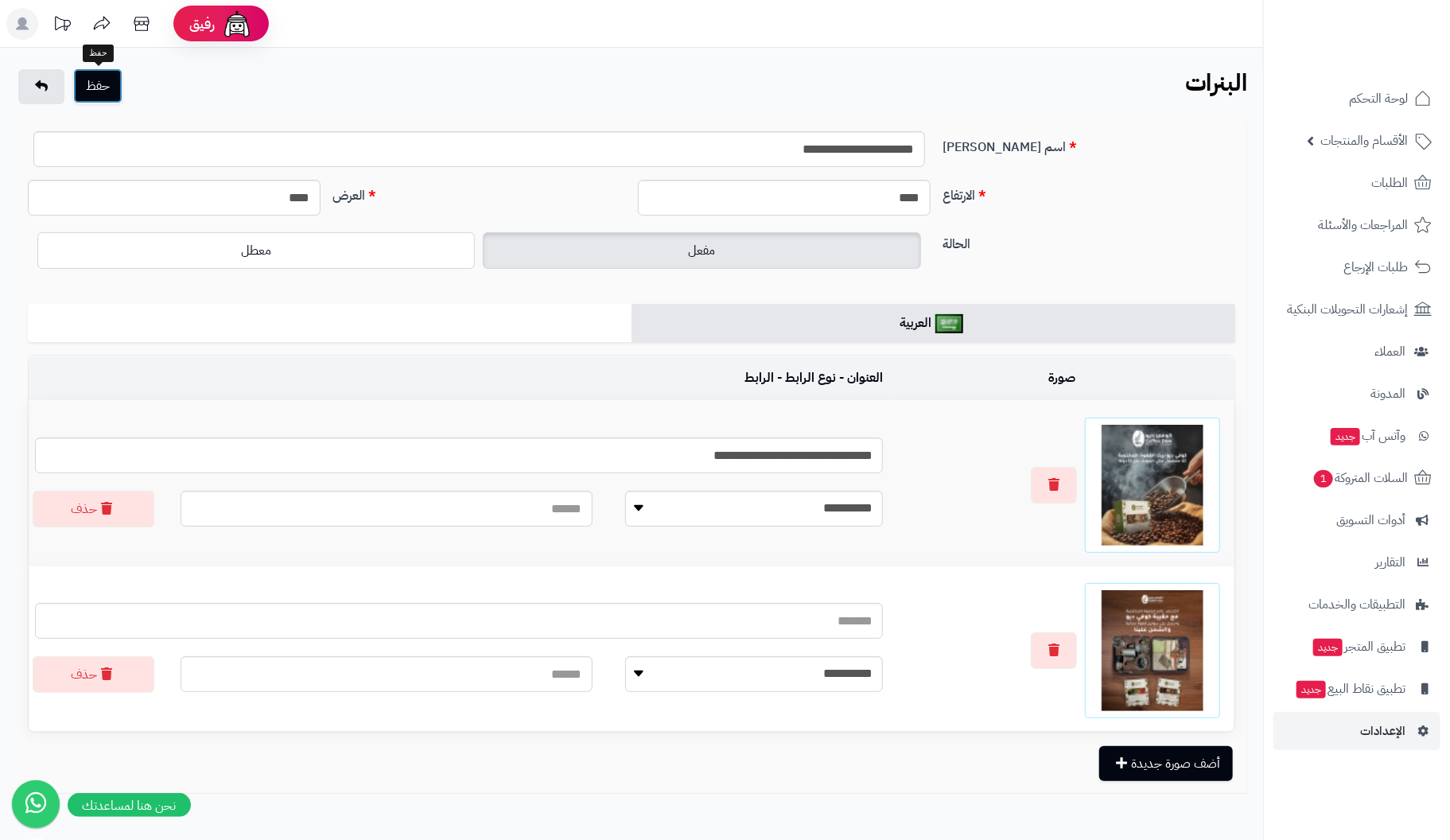
click at [98, 78] on button "حفظ" at bounding box center [97, 86] width 49 height 35
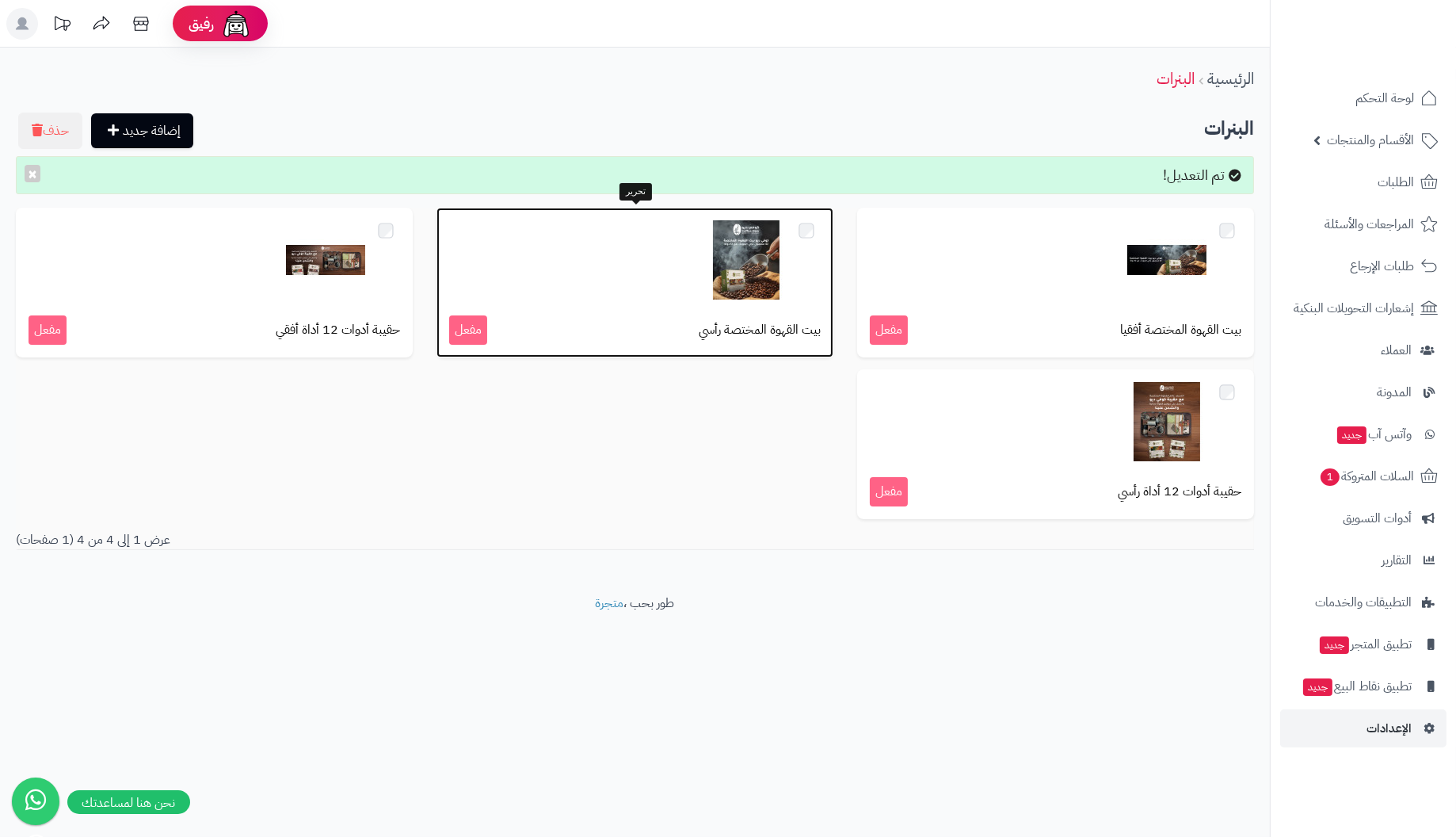
click at [779, 286] on img at bounding box center [746, 260] width 79 height 79
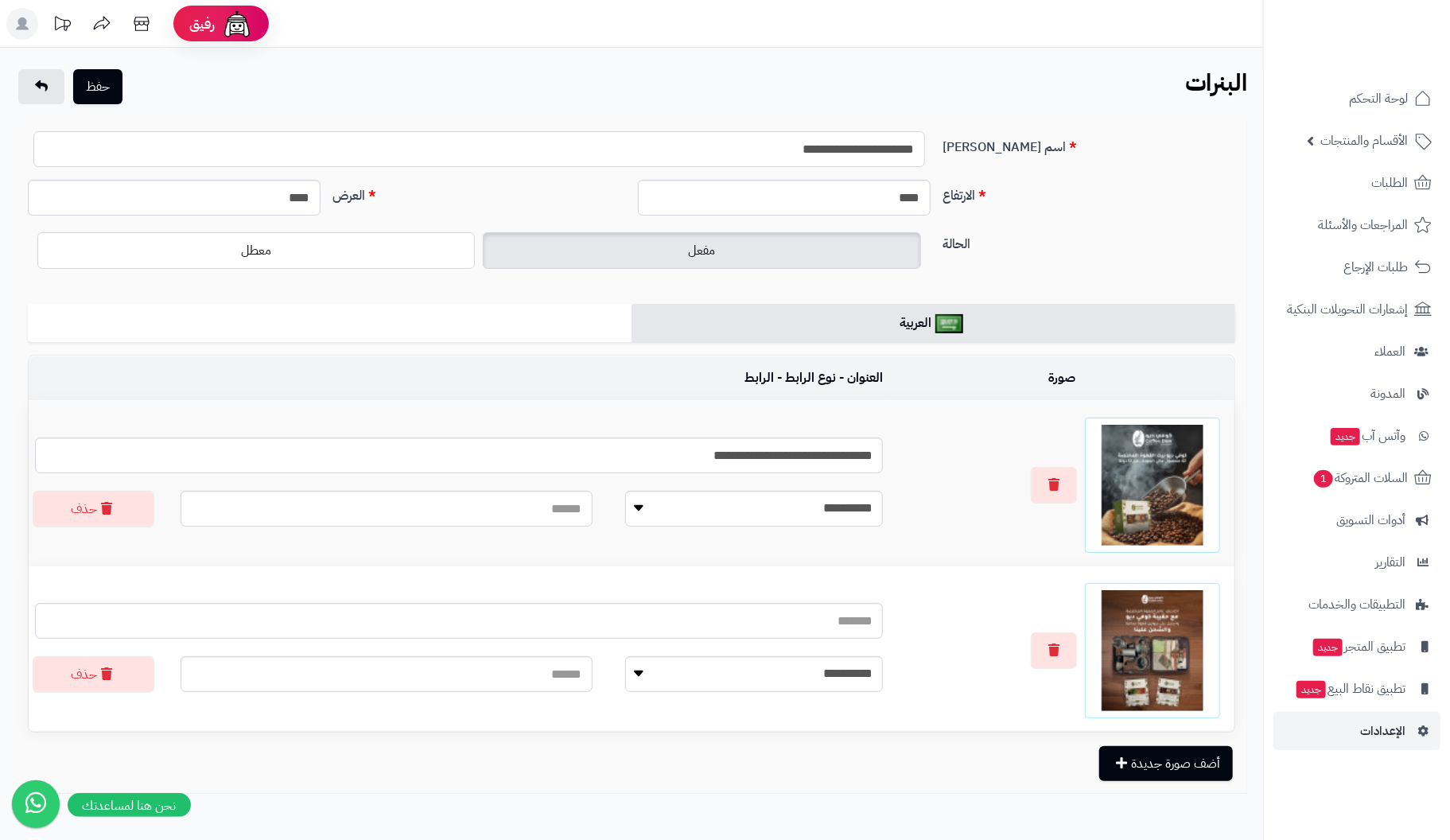
click at [815, 146] on input "**********" at bounding box center [479, 148] width 891 height 36
click at [107, 88] on button "حفظ" at bounding box center [97, 86] width 49 height 35
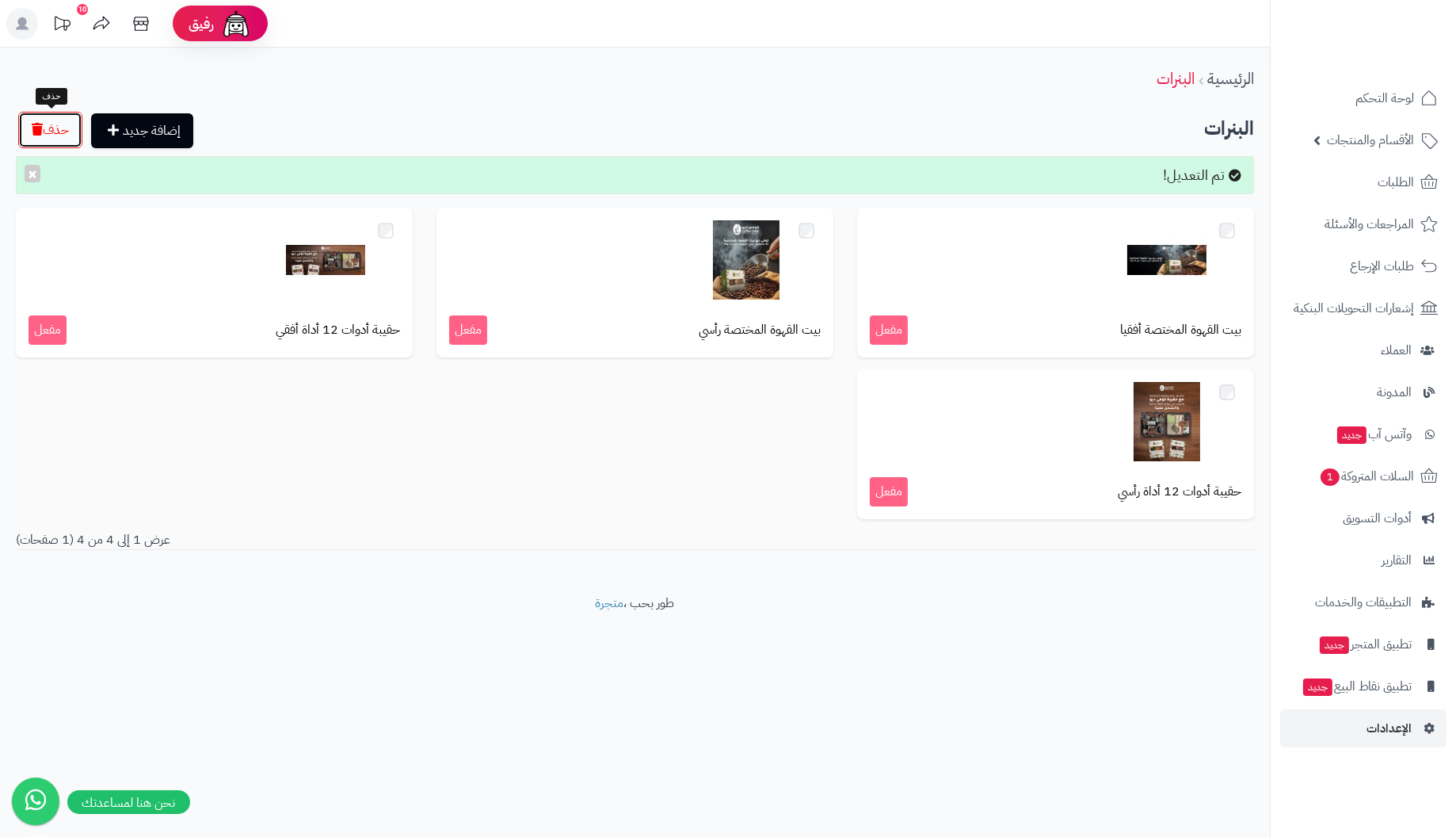
click at [58, 130] on button "حذف" at bounding box center [50, 129] width 64 height 36
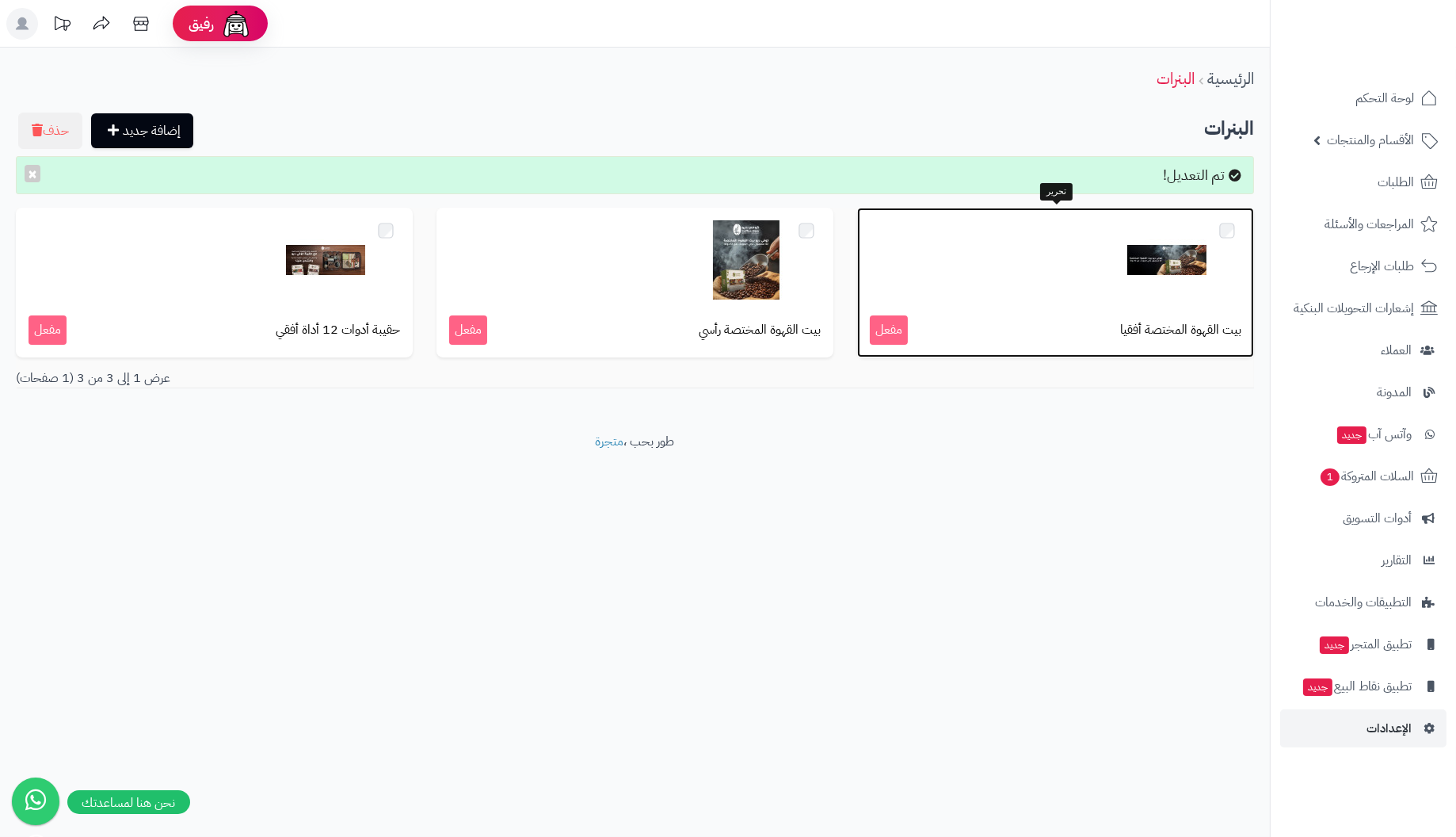
click at [1044, 291] on div at bounding box center [1055, 260] width 372 height 79
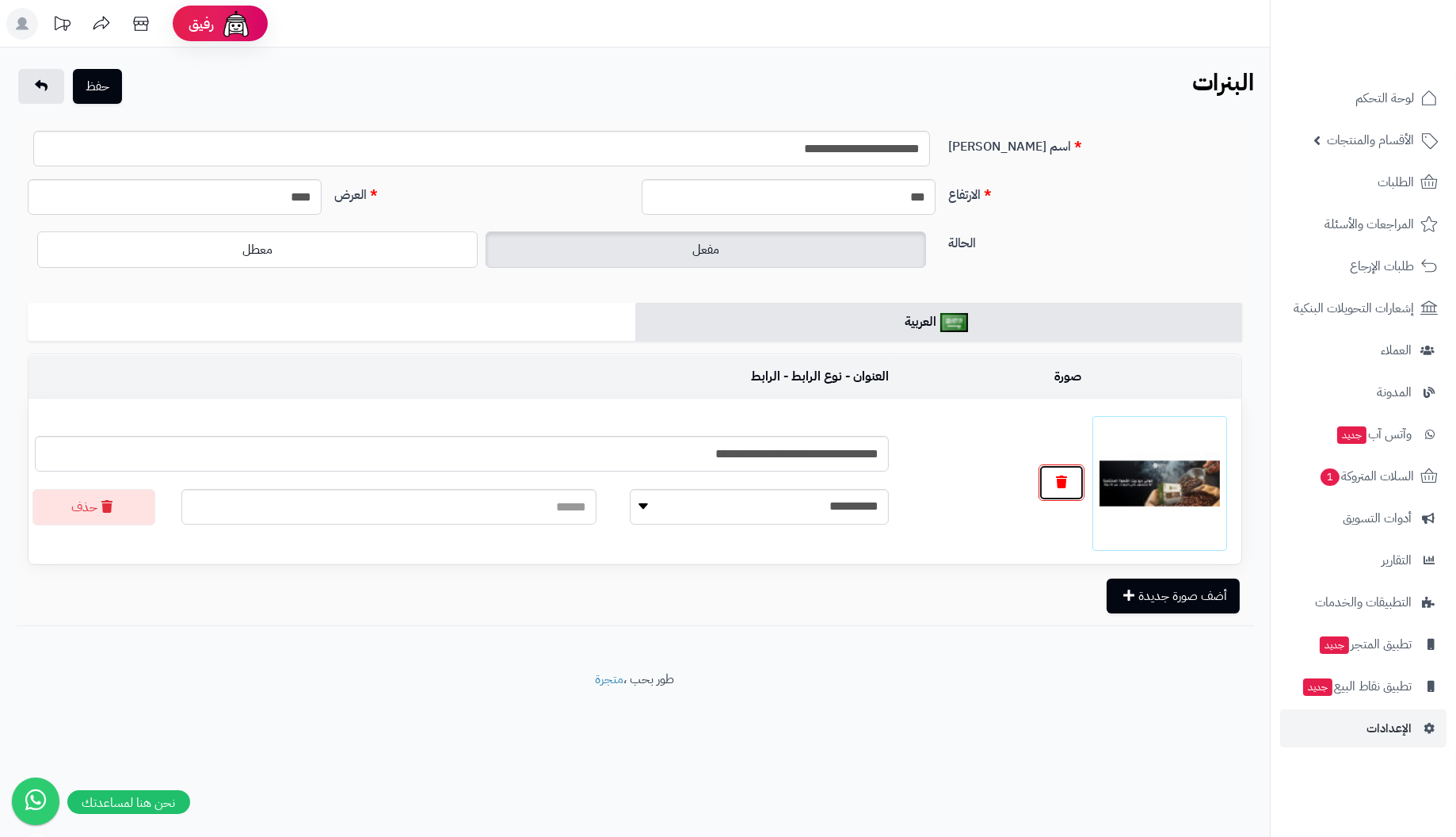
click at [1064, 483] on icon "button" at bounding box center [1061, 481] width 11 height 13
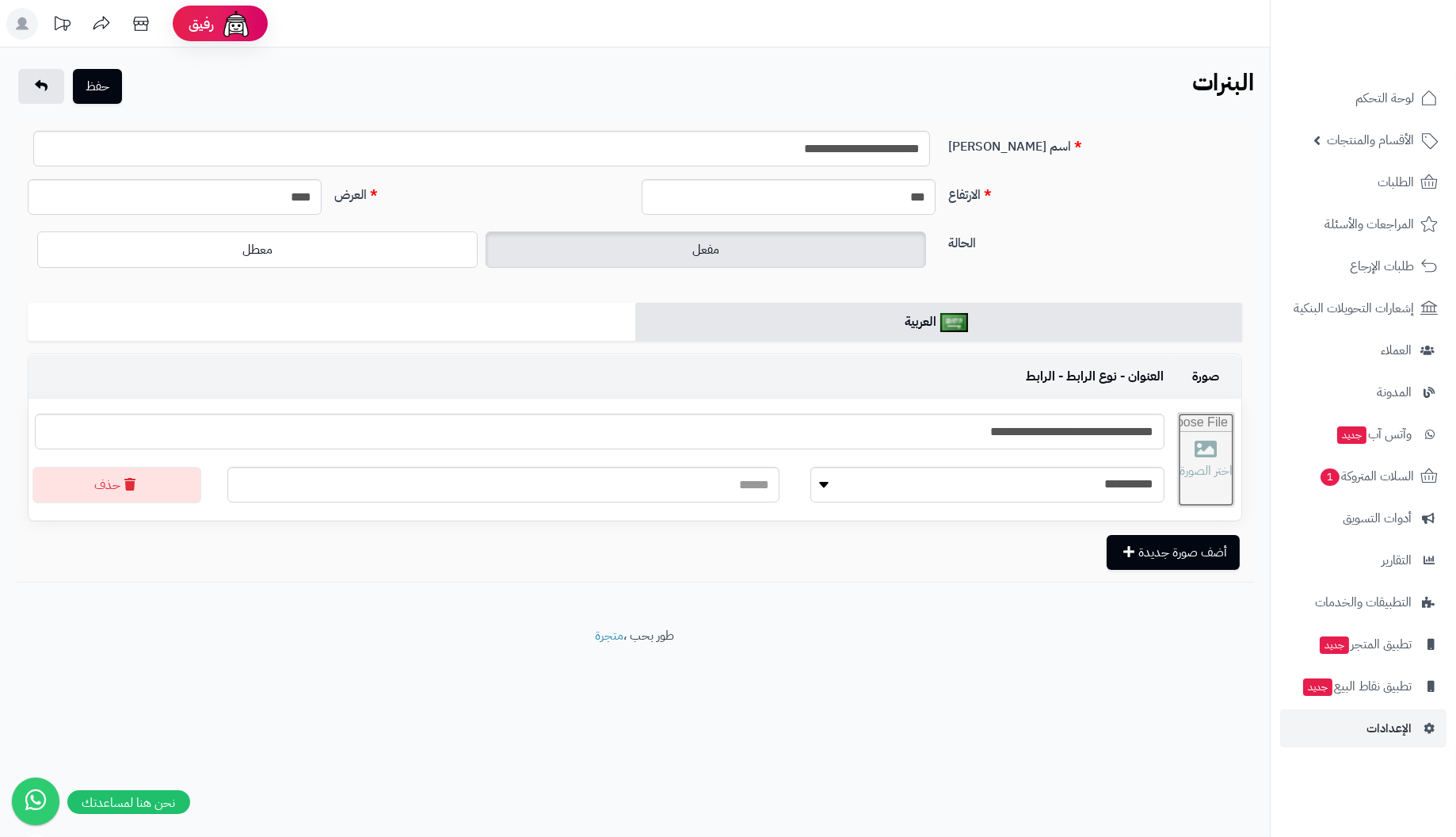
click at [1201, 464] on input "file" at bounding box center [1206, 459] width 57 height 93
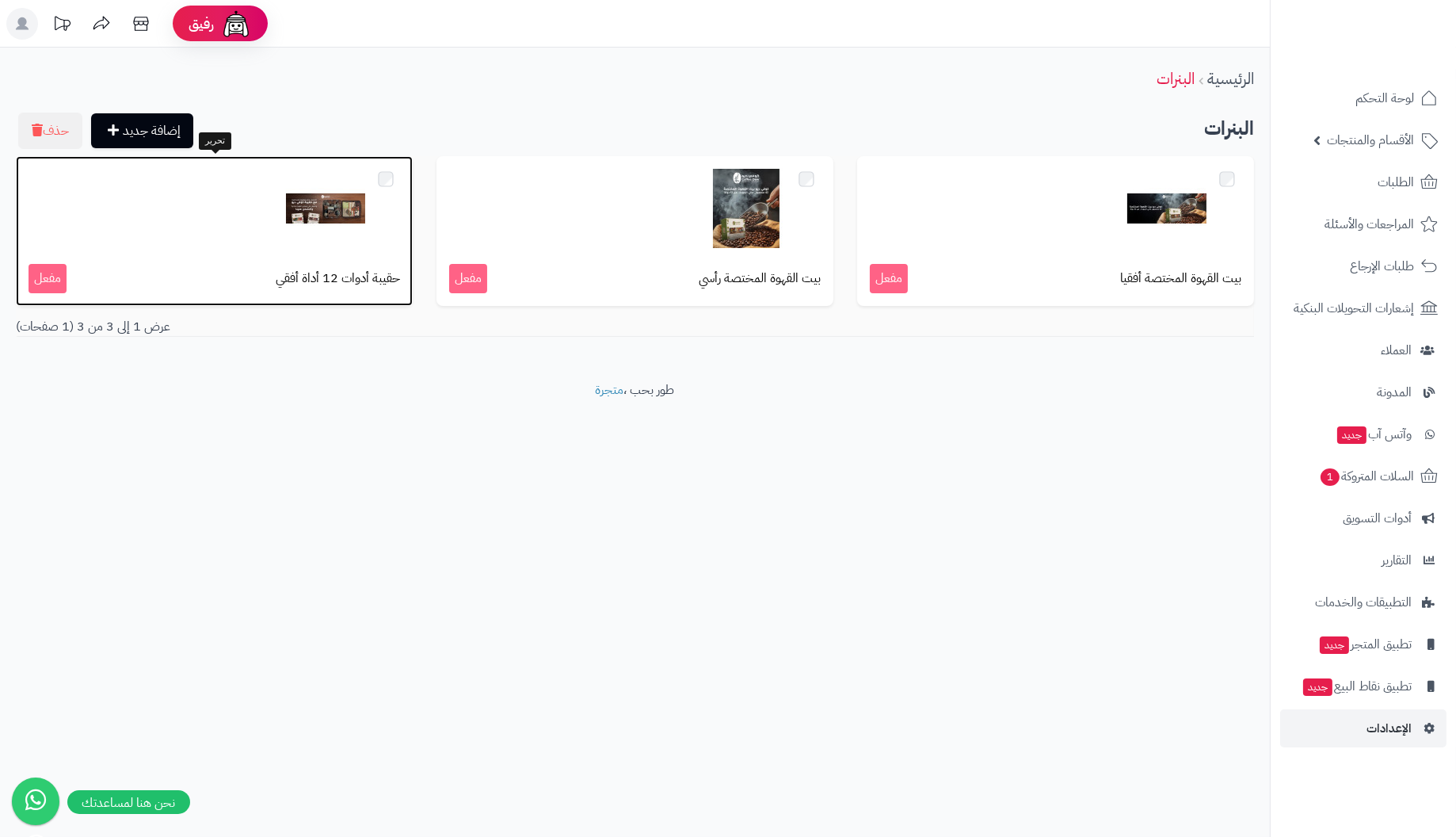
click at [173, 253] on div "حقيبة أدوات 12 أداة أفقي مفعل" at bounding box center [214, 231] width 397 height 150
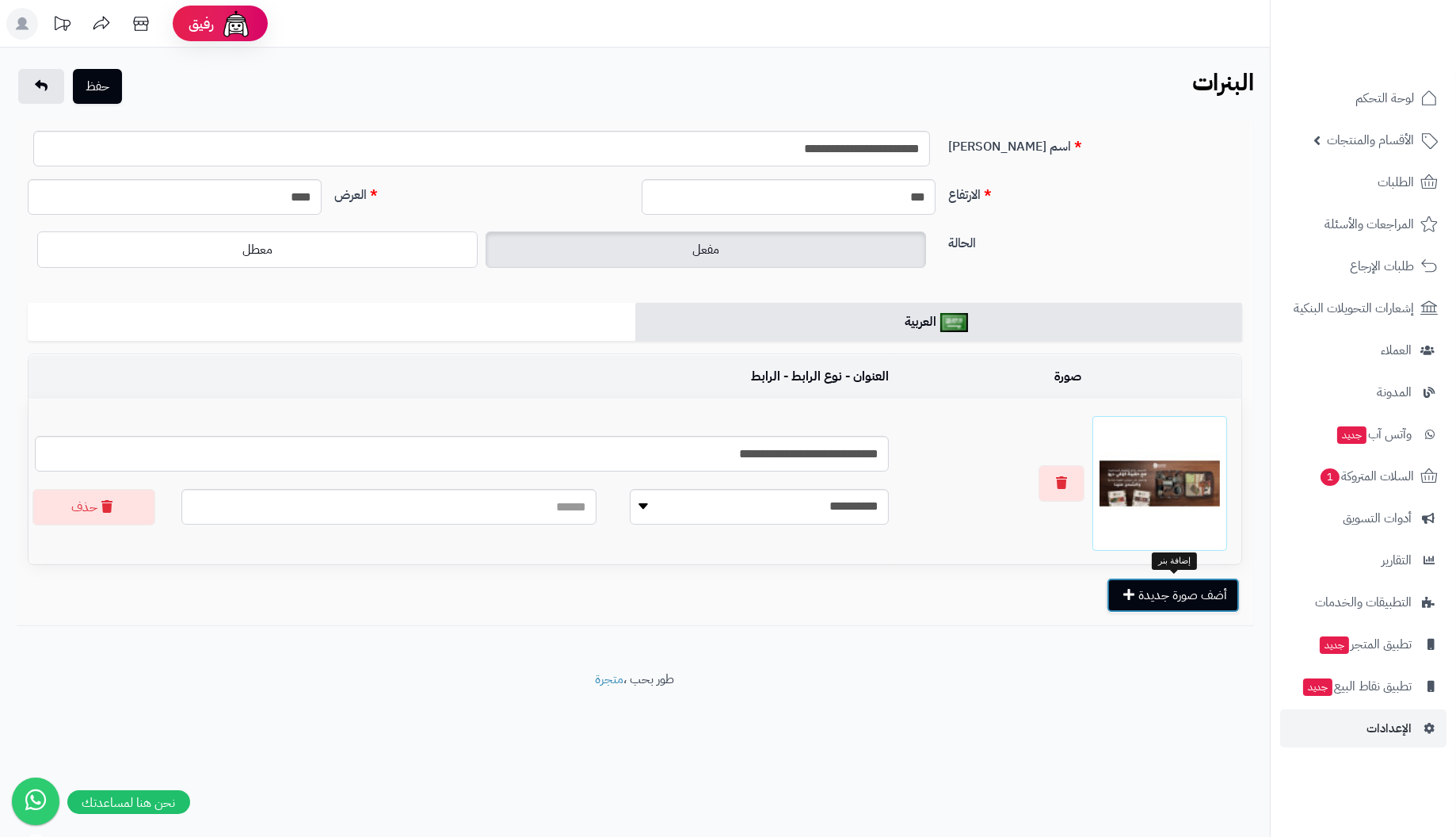
click at [1185, 595] on button "أضف صورة جديدة" at bounding box center [1173, 595] width 133 height 35
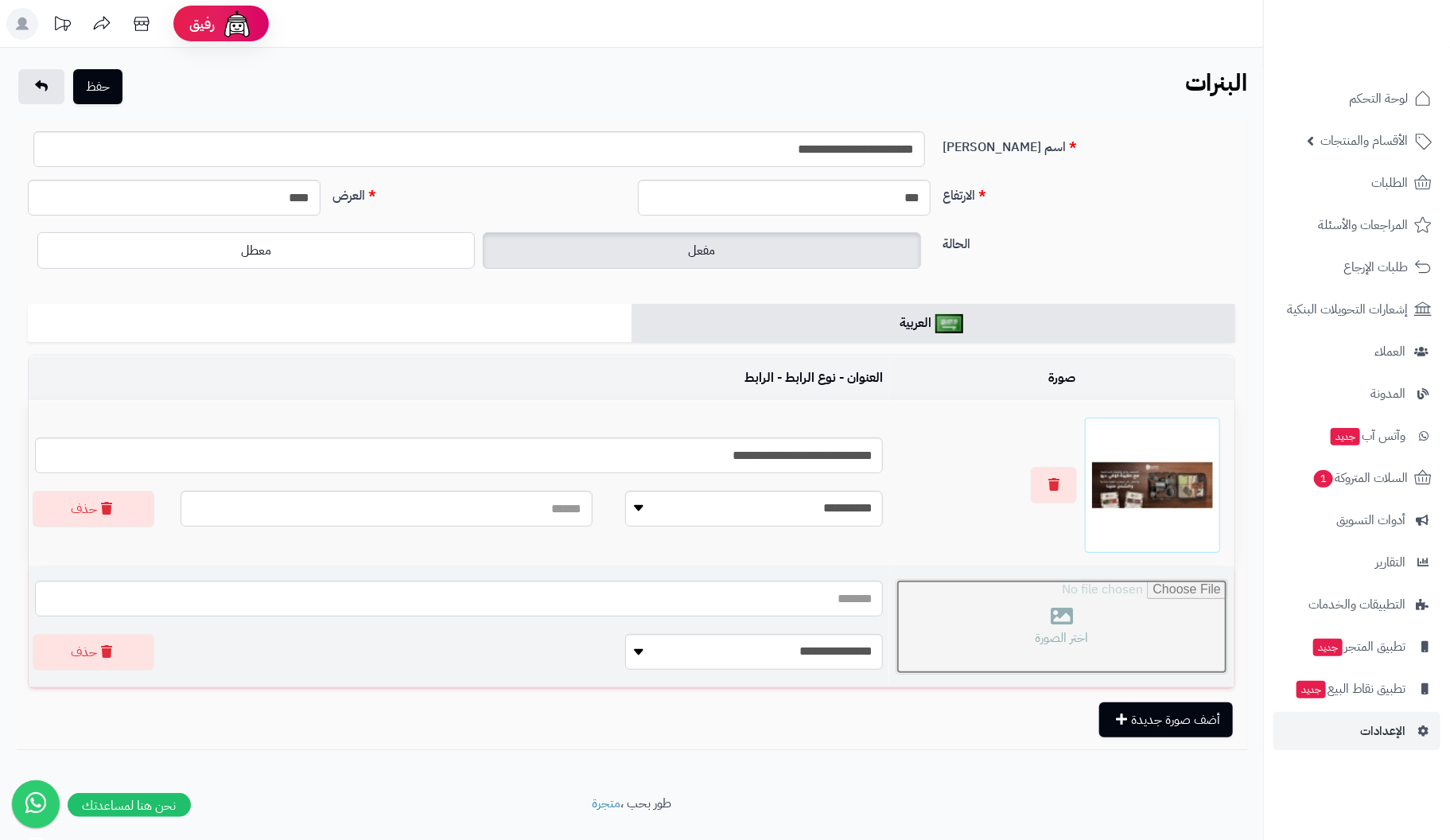
click at [1045, 624] on input "file" at bounding box center [1062, 626] width 331 height 94
type input "**********"
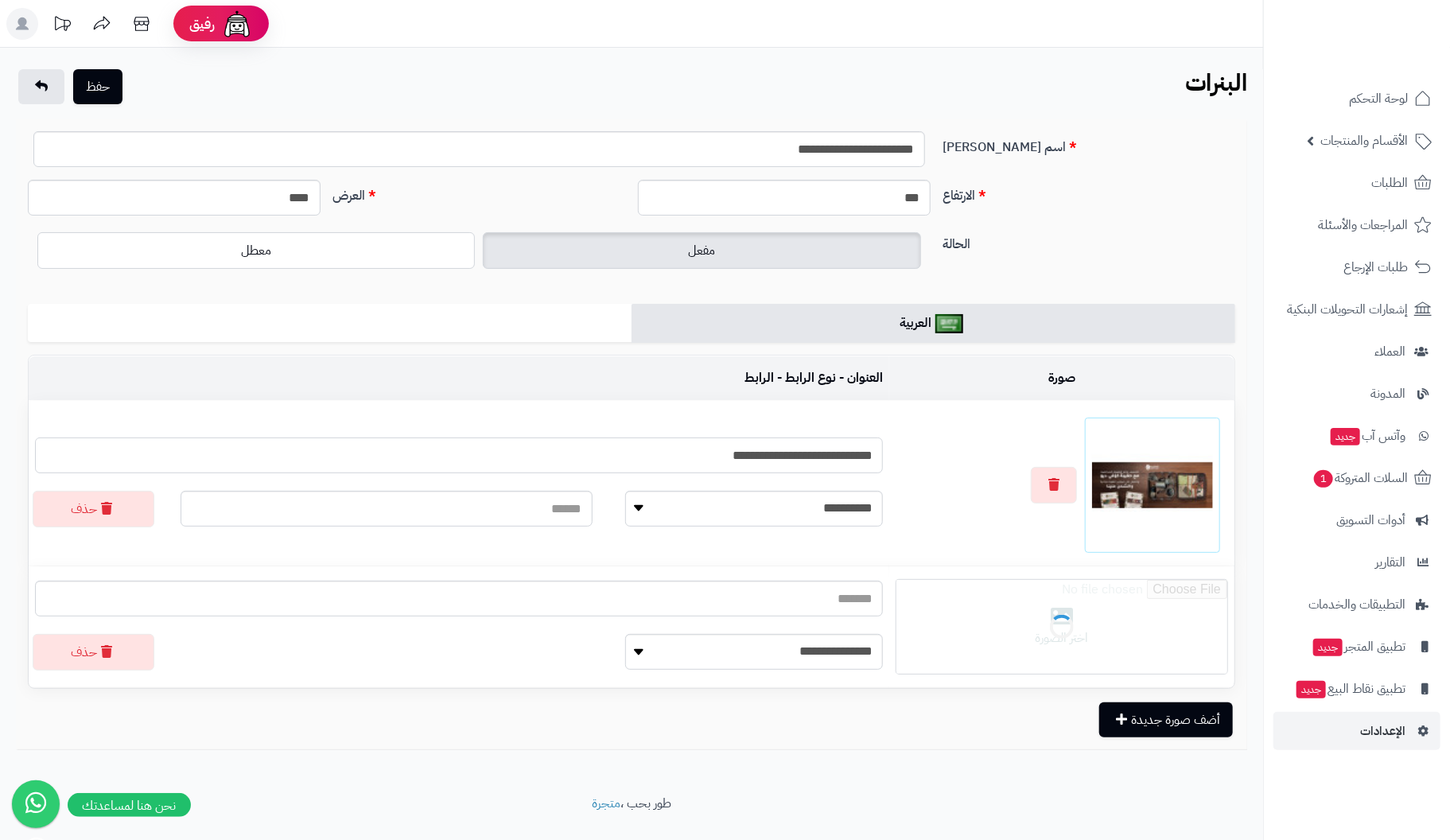
drag, startPoint x: 659, startPoint y: 443, endPoint x: 987, endPoint y: 461, distance: 328.5
click at [987, 461] on tr "**********" at bounding box center [631, 483] width 1206 height 165
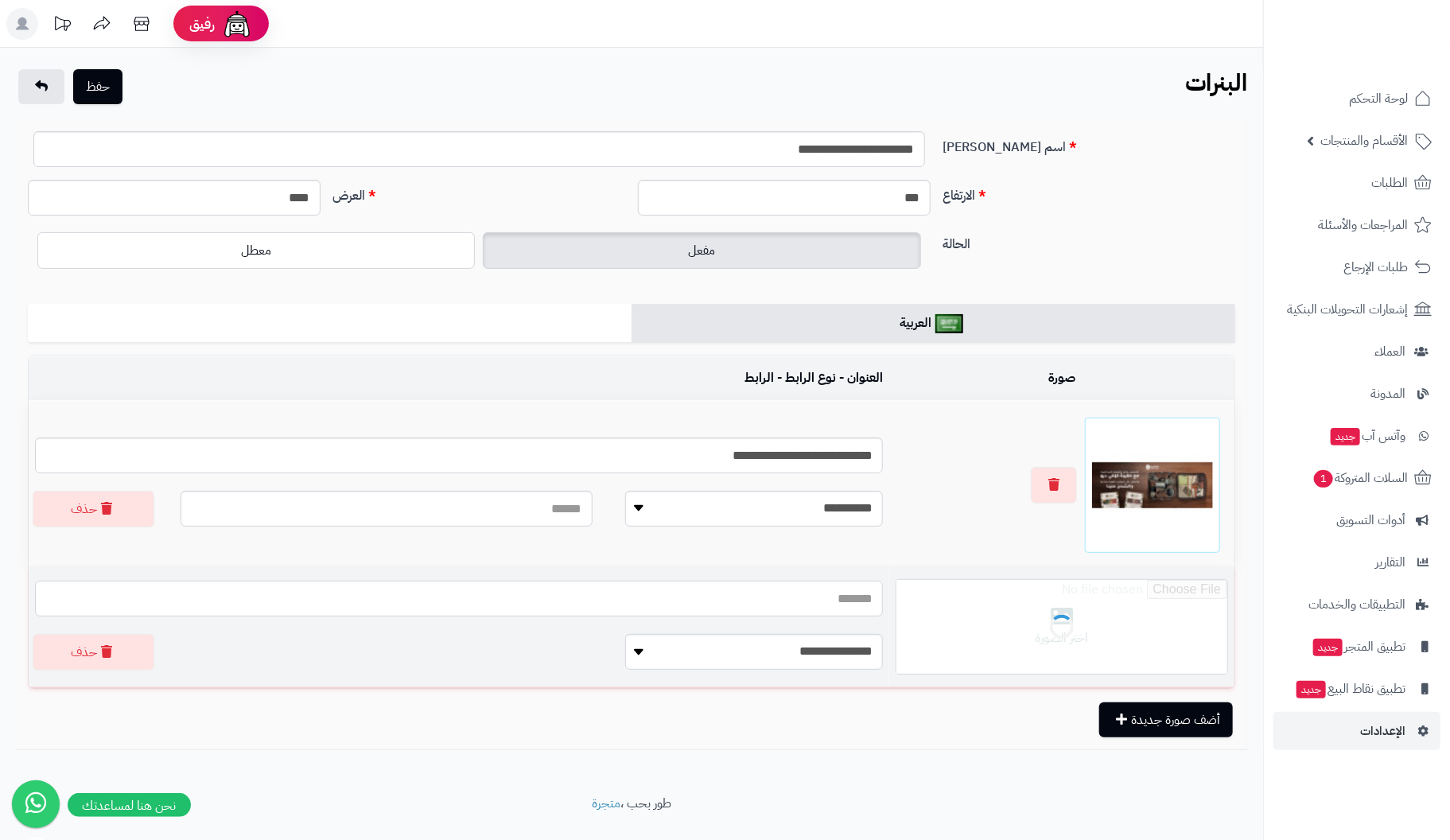
click at [748, 591] on input "text" at bounding box center [458, 598] width 848 height 36
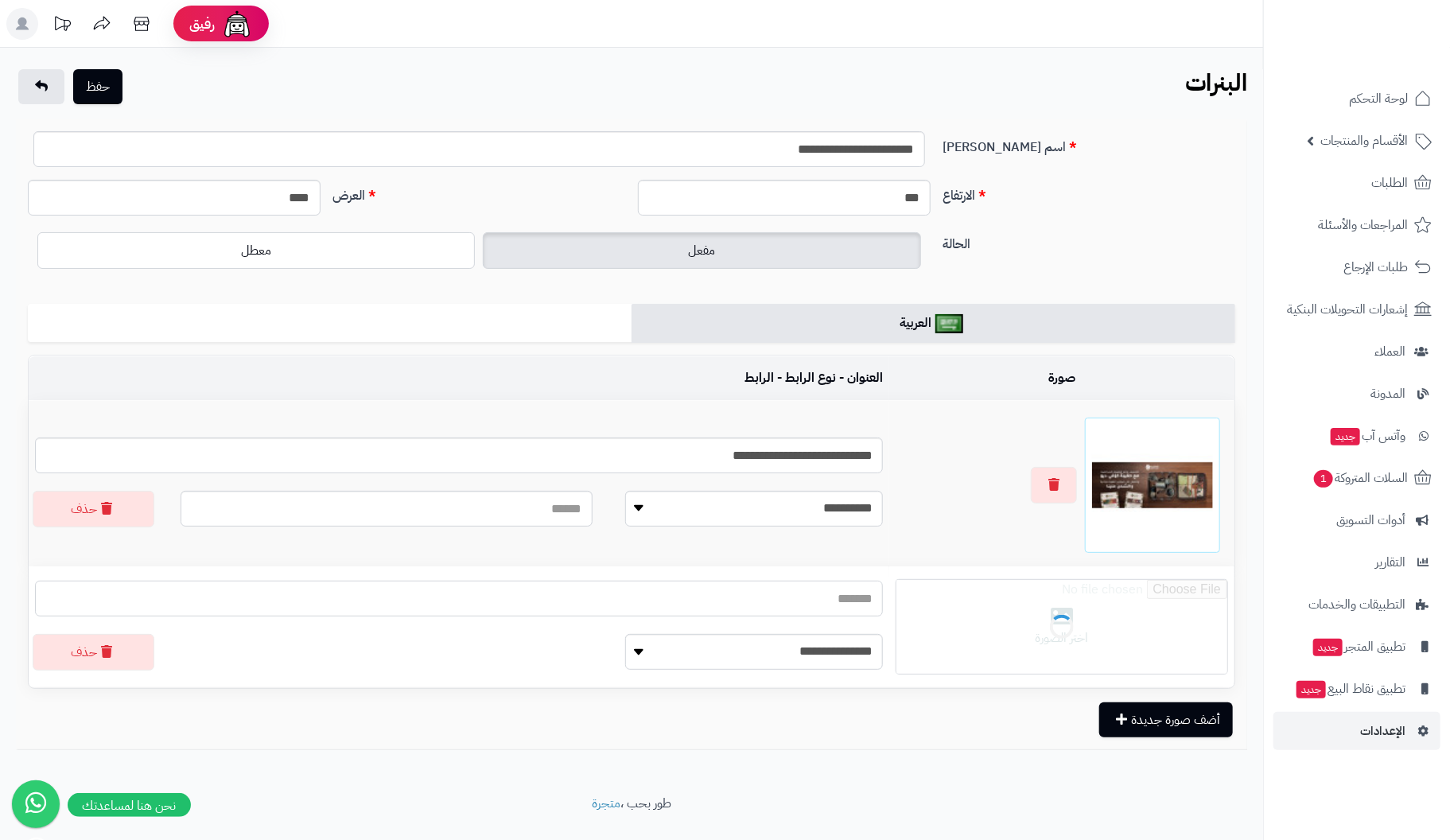
paste input "**********"
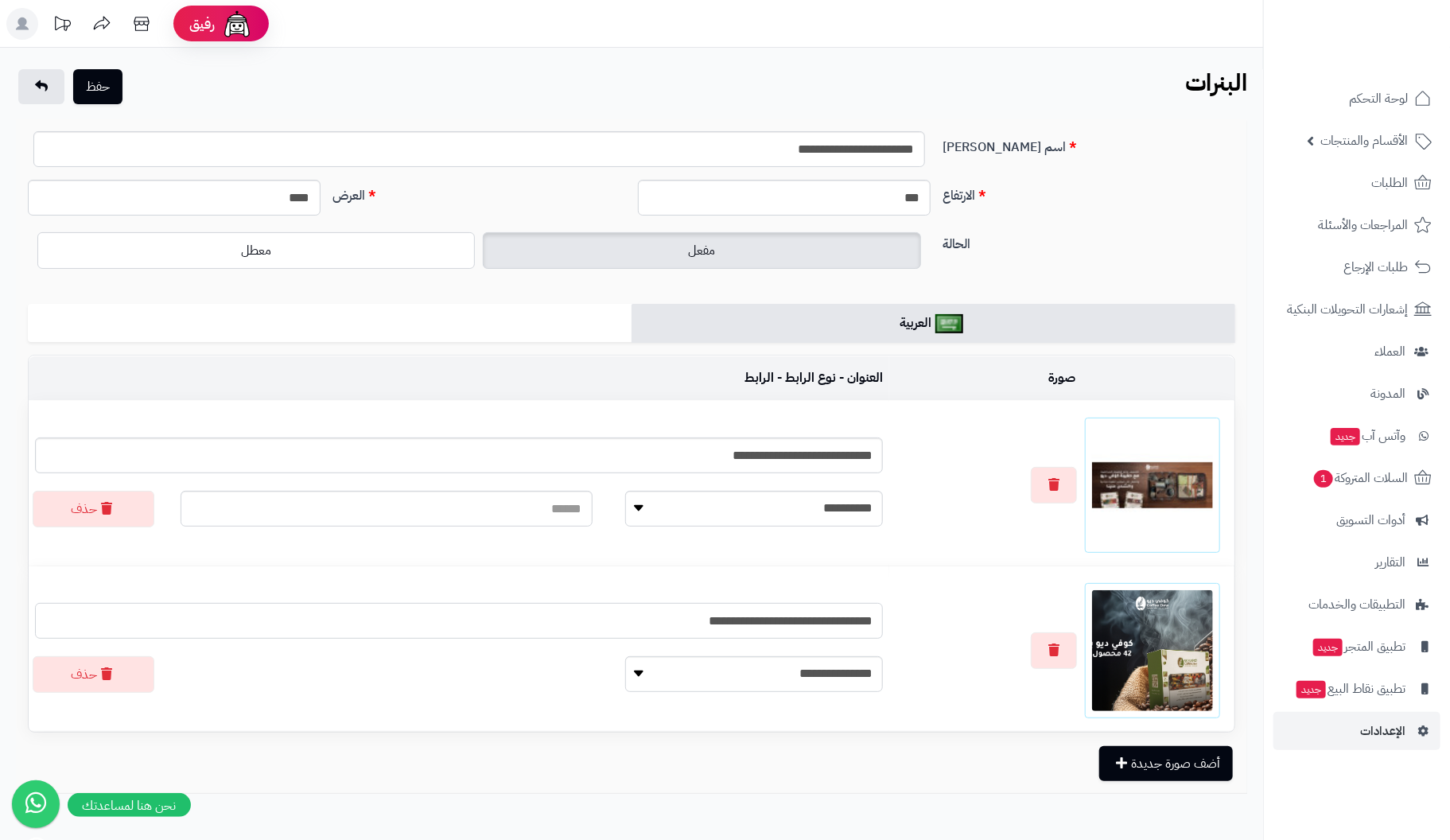
type input "**********"
click at [665, 449] on input "**********" at bounding box center [458, 455] width 848 height 36
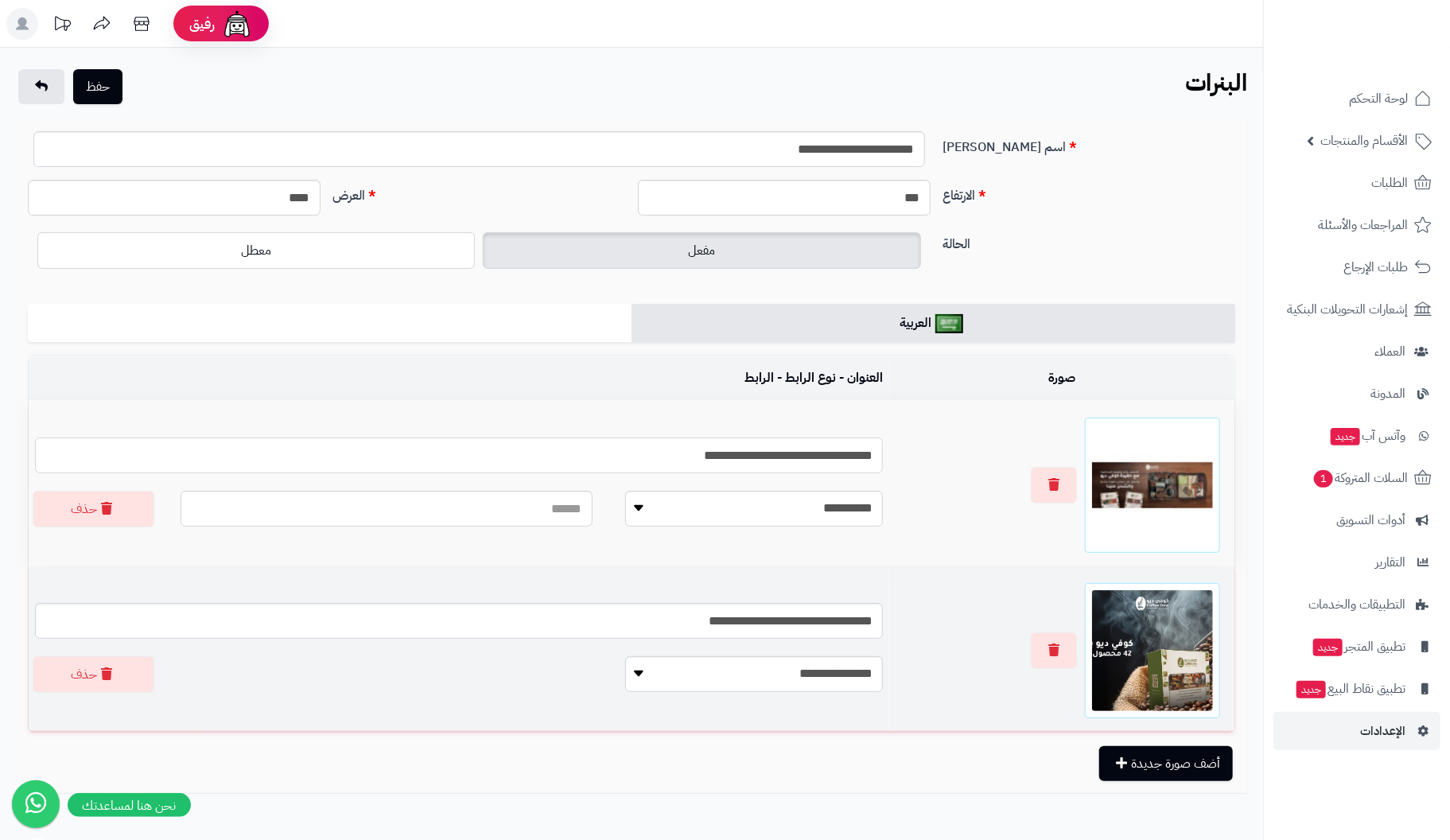
type input "**********"
click at [644, 617] on input "**********" at bounding box center [458, 620] width 848 height 36
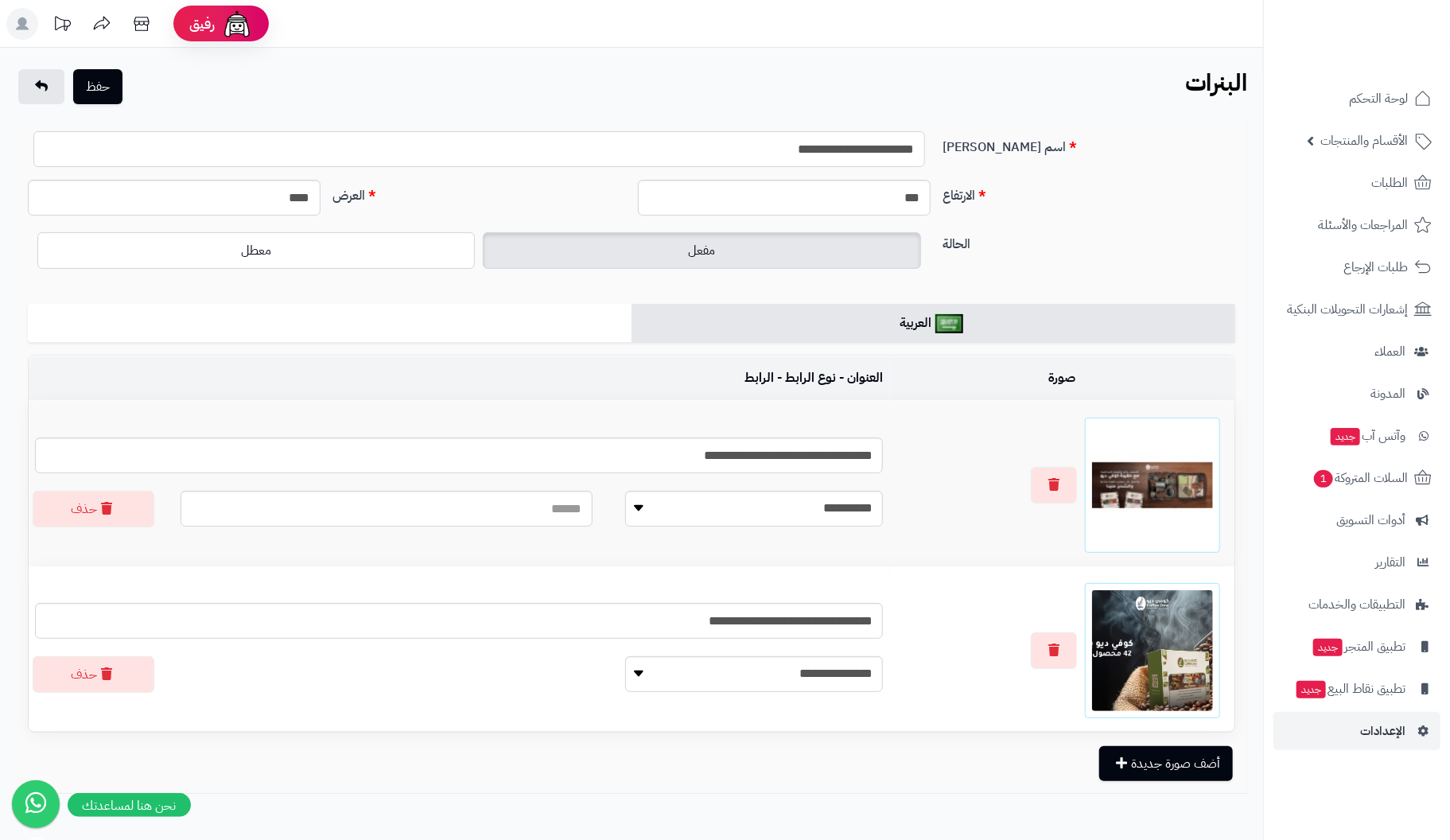
click at [772, 154] on input "**********" at bounding box center [479, 148] width 891 height 36
type input "**********"
click at [789, 204] on input "***" at bounding box center [784, 197] width 293 height 36
click at [95, 82] on button "حفظ" at bounding box center [97, 86] width 49 height 35
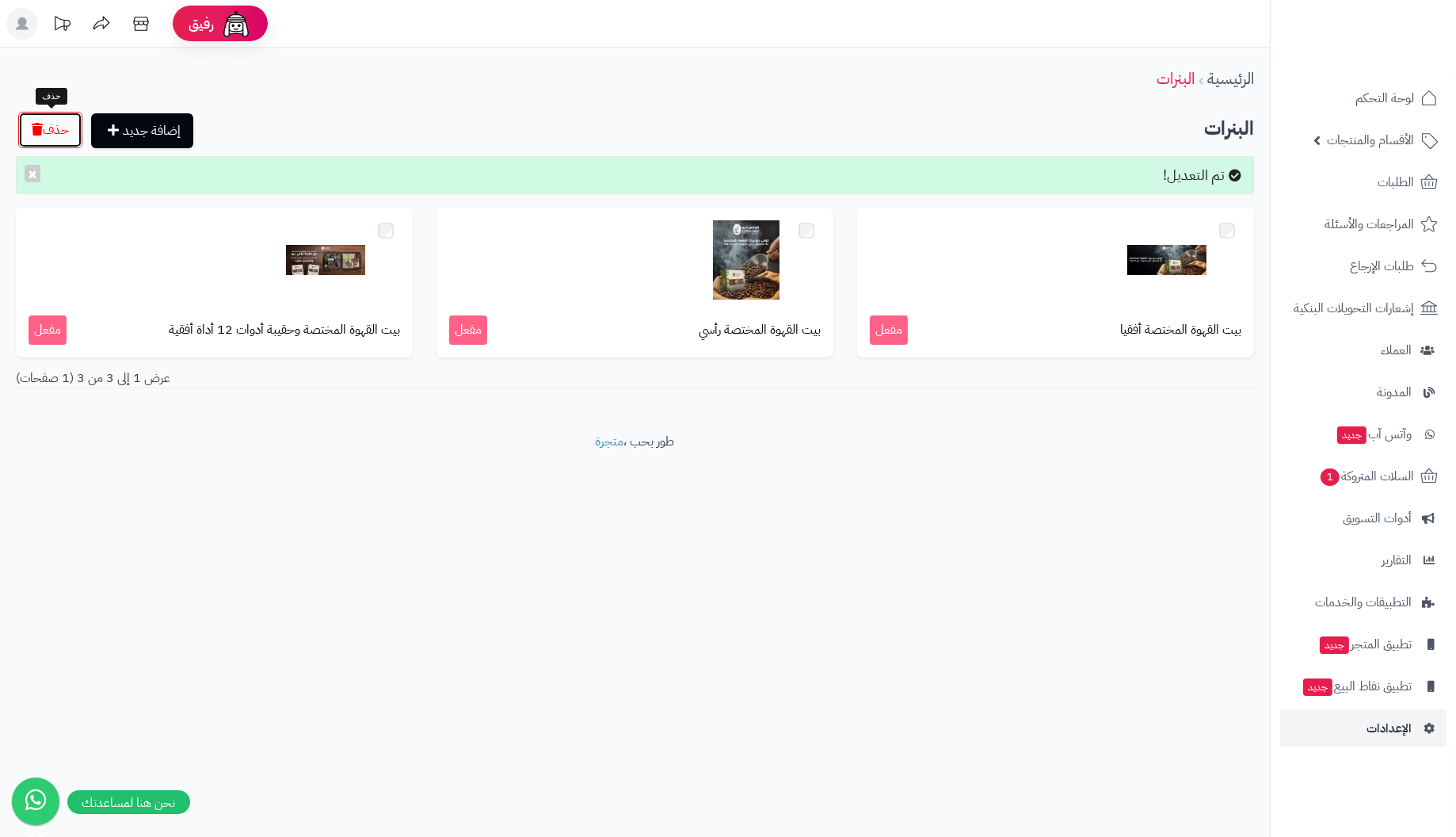
click at [49, 132] on button "حذف" at bounding box center [50, 129] width 64 height 36
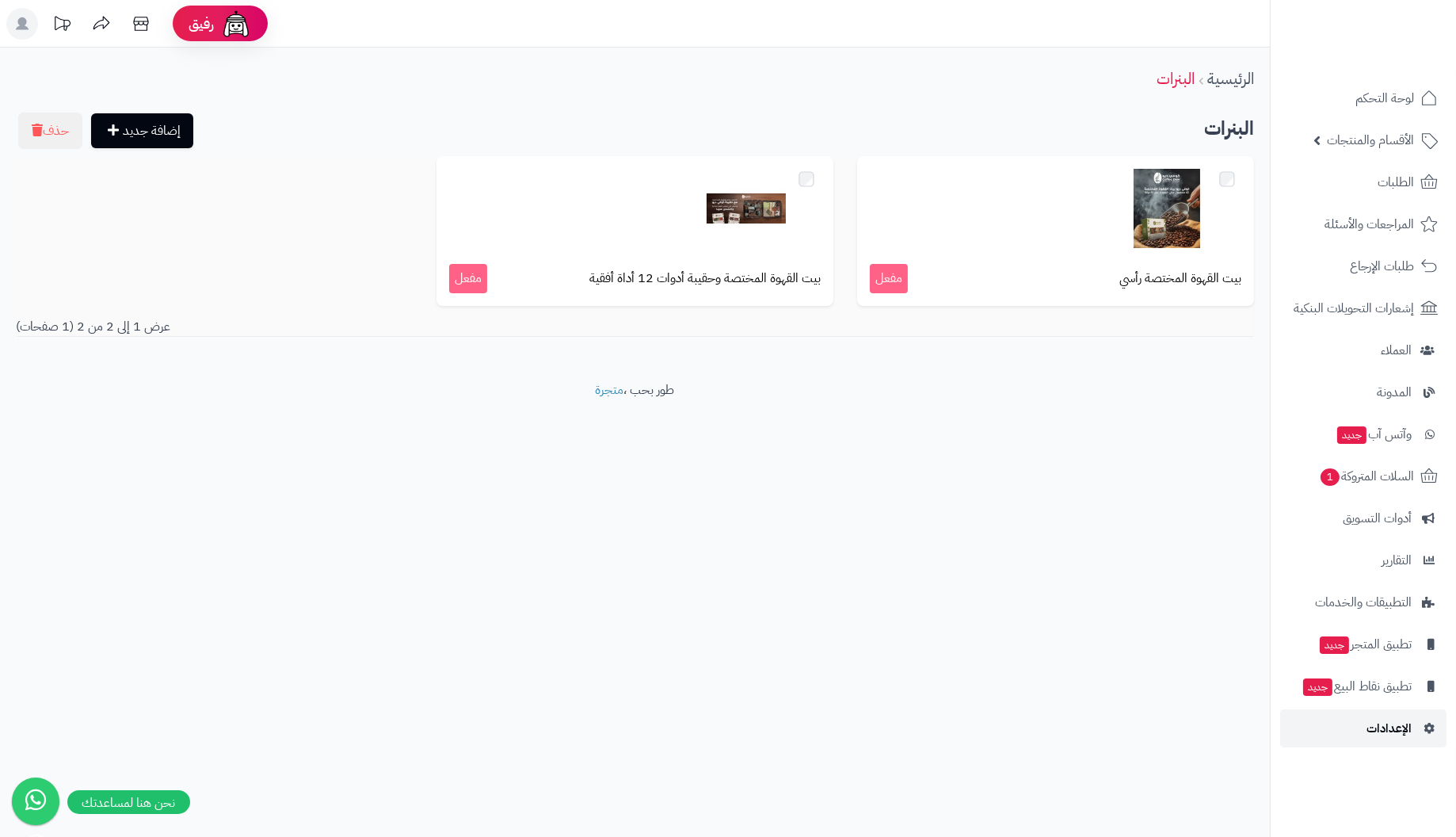
click at [1397, 726] on span "الإعدادات" at bounding box center [1389, 728] width 45 height 22
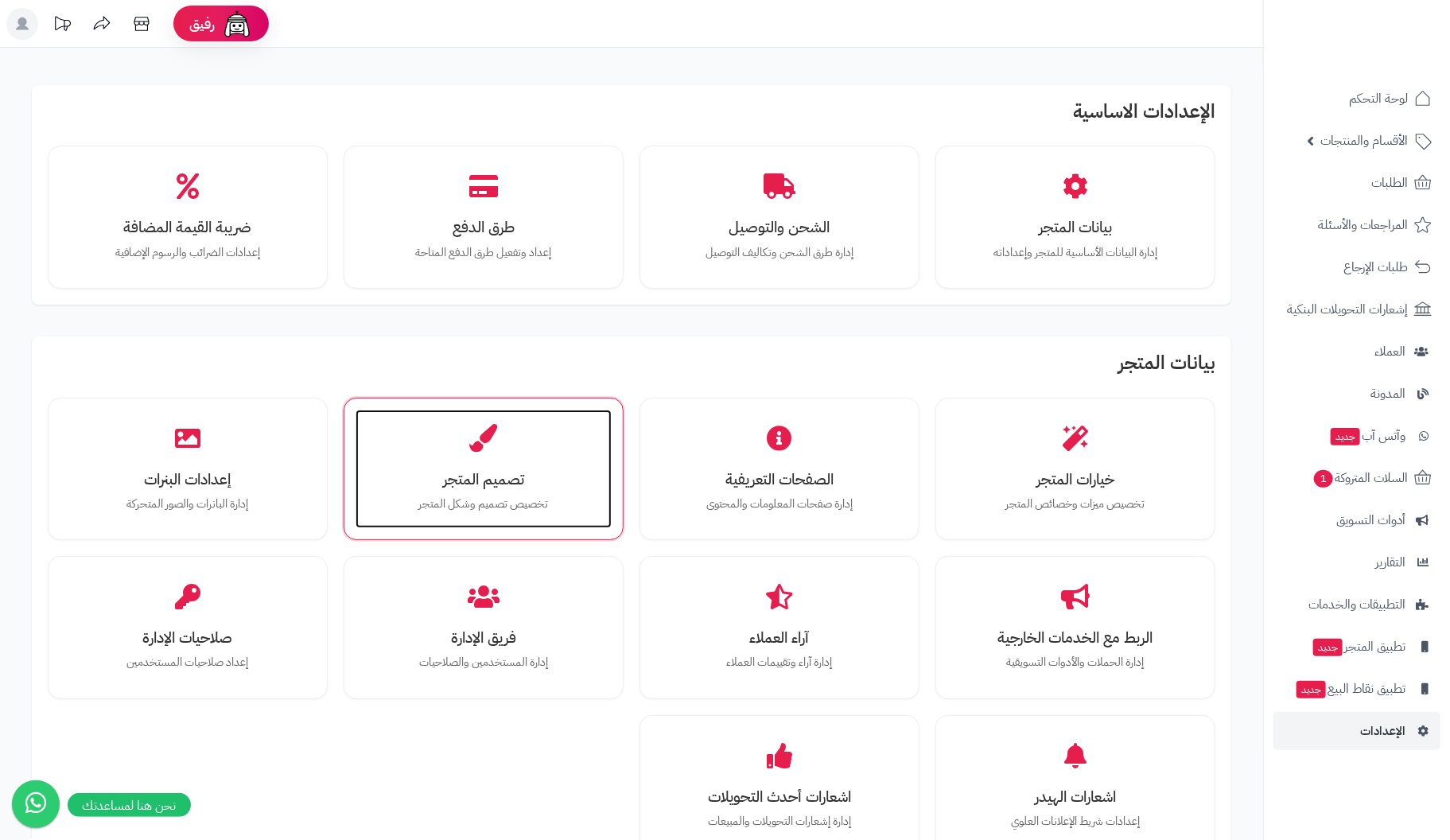
click at [528, 489] on div "تصميم المتجر تخصيص تصميم وشكل المتجر" at bounding box center [483, 469] width 256 height 120
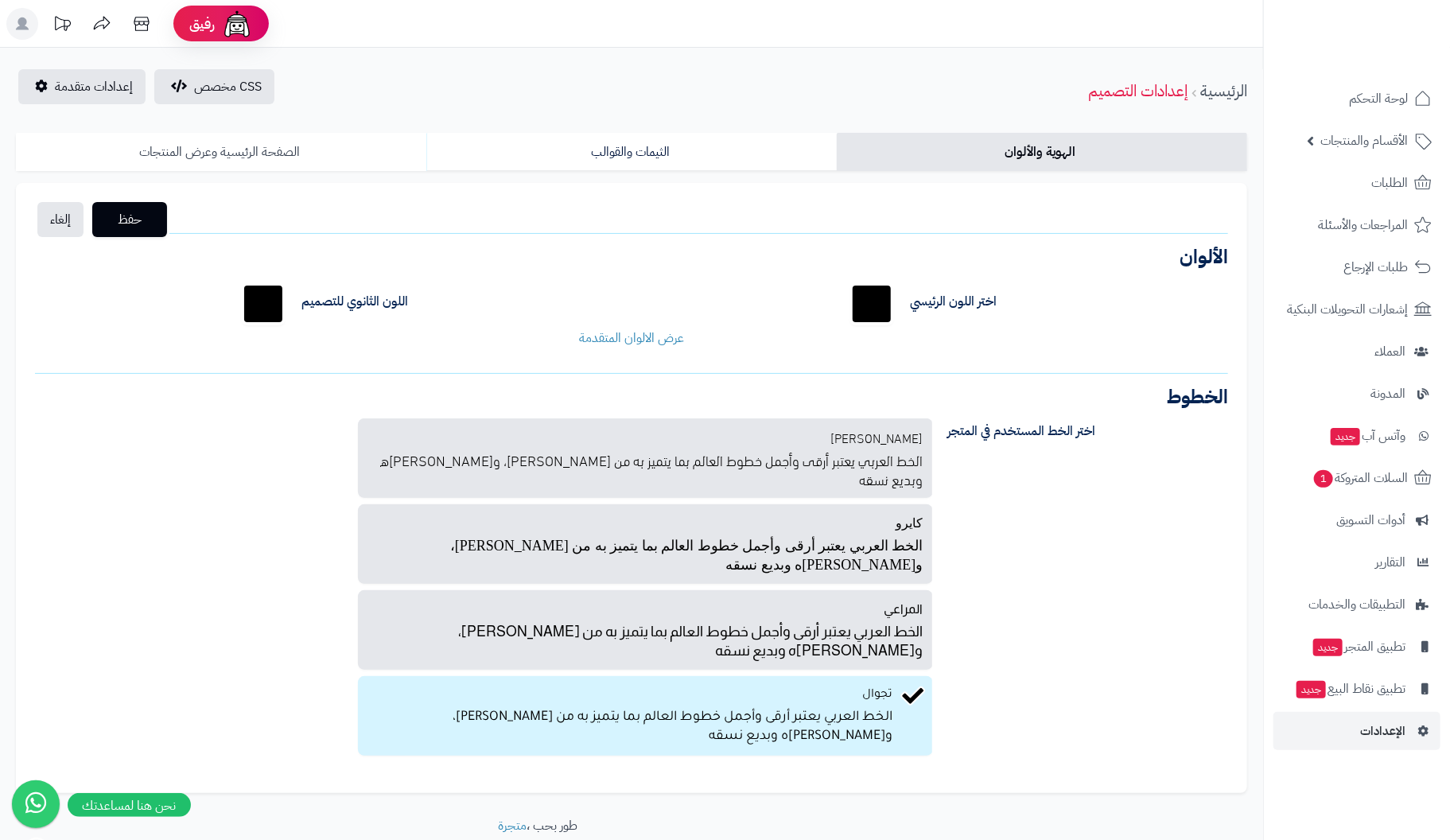
click at [280, 154] on link "الصفحة الرئيسية وعرض المنتجات" at bounding box center [221, 152] width 411 height 38
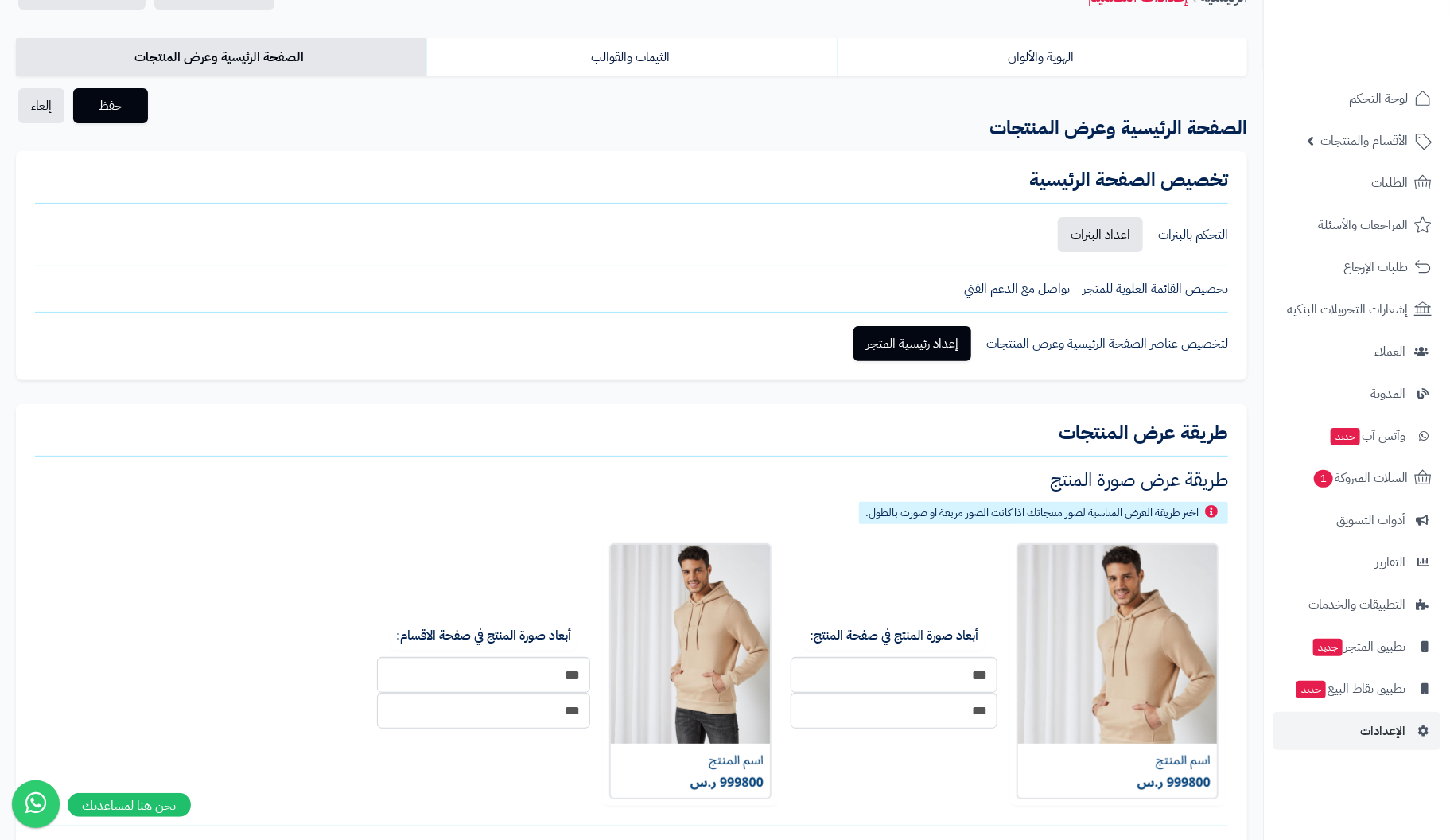
scroll to position [159, 0]
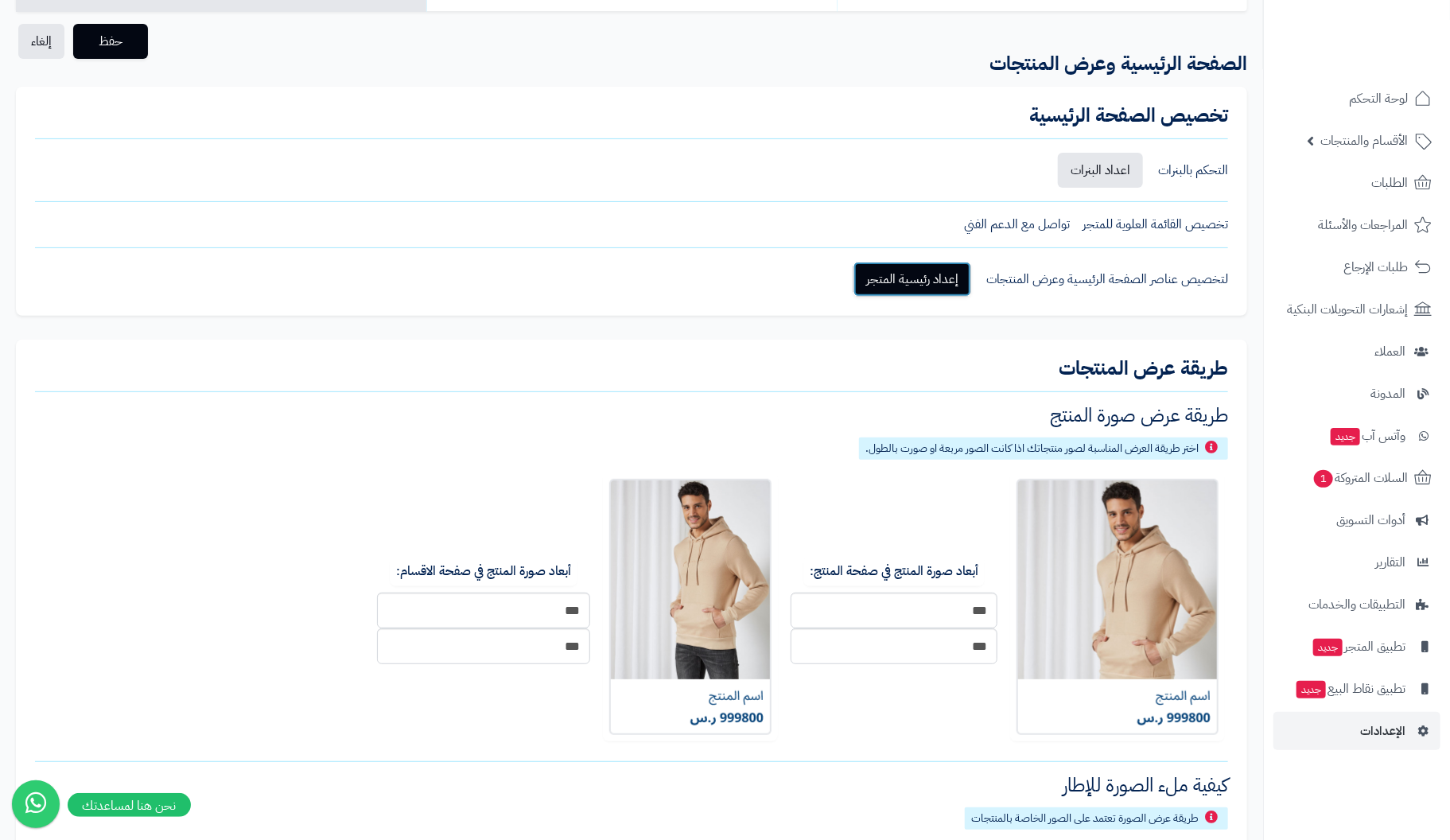
click at [941, 277] on link "إعداد رئيسية المتجر" at bounding box center [912, 279] width 118 height 35
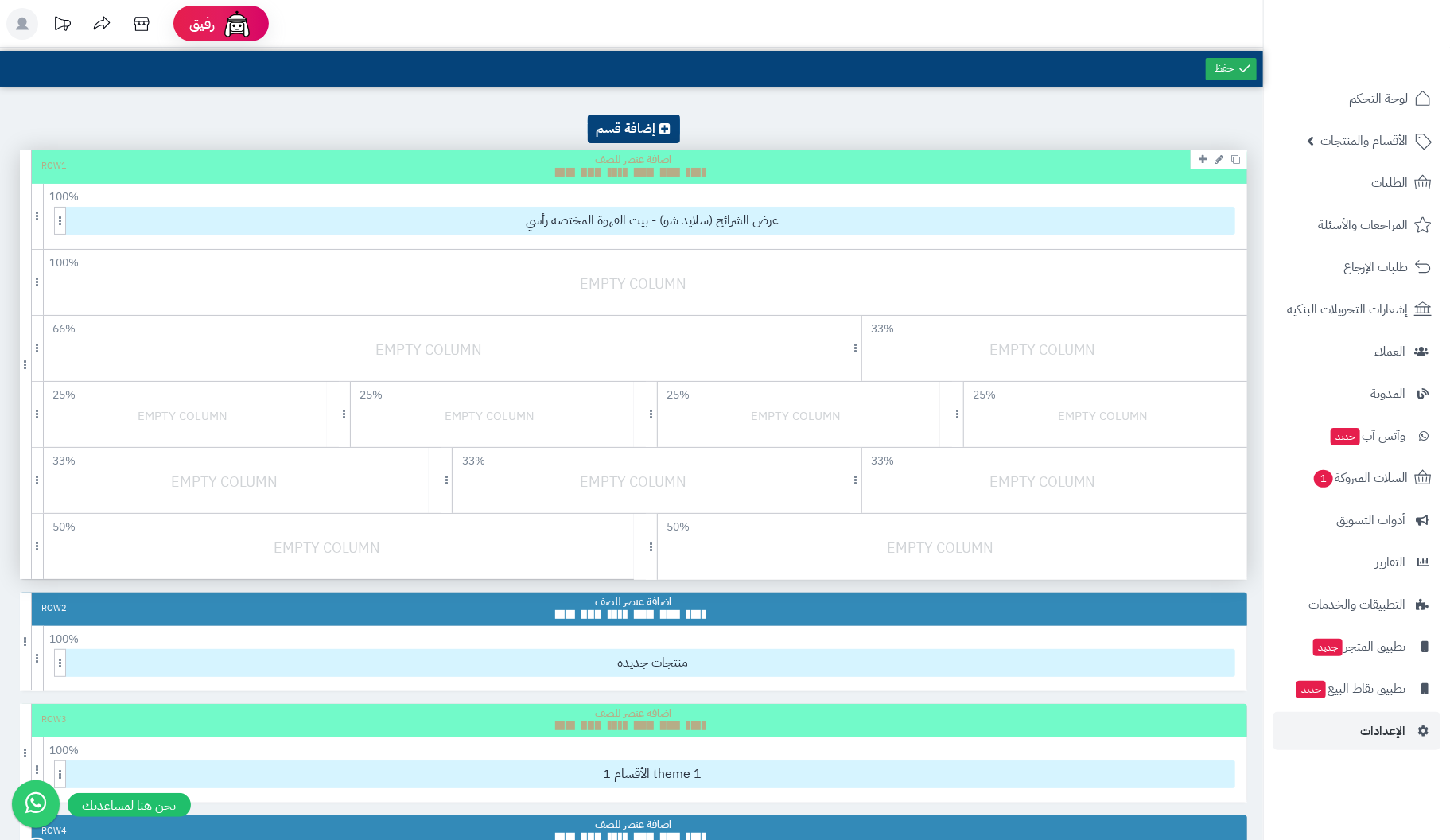
click at [346, 156] on div "Row 1" at bounding box center [633, 167] width 1227 height 34
click at [41, 288] on span at bounding box center [38, 281] width 12 height 65
click at [291, 287] on div at bounding box center [638, 291] width 1235 height 37
click at [635, 278] on div at bounding box center [638, 291] width 1235 height 37
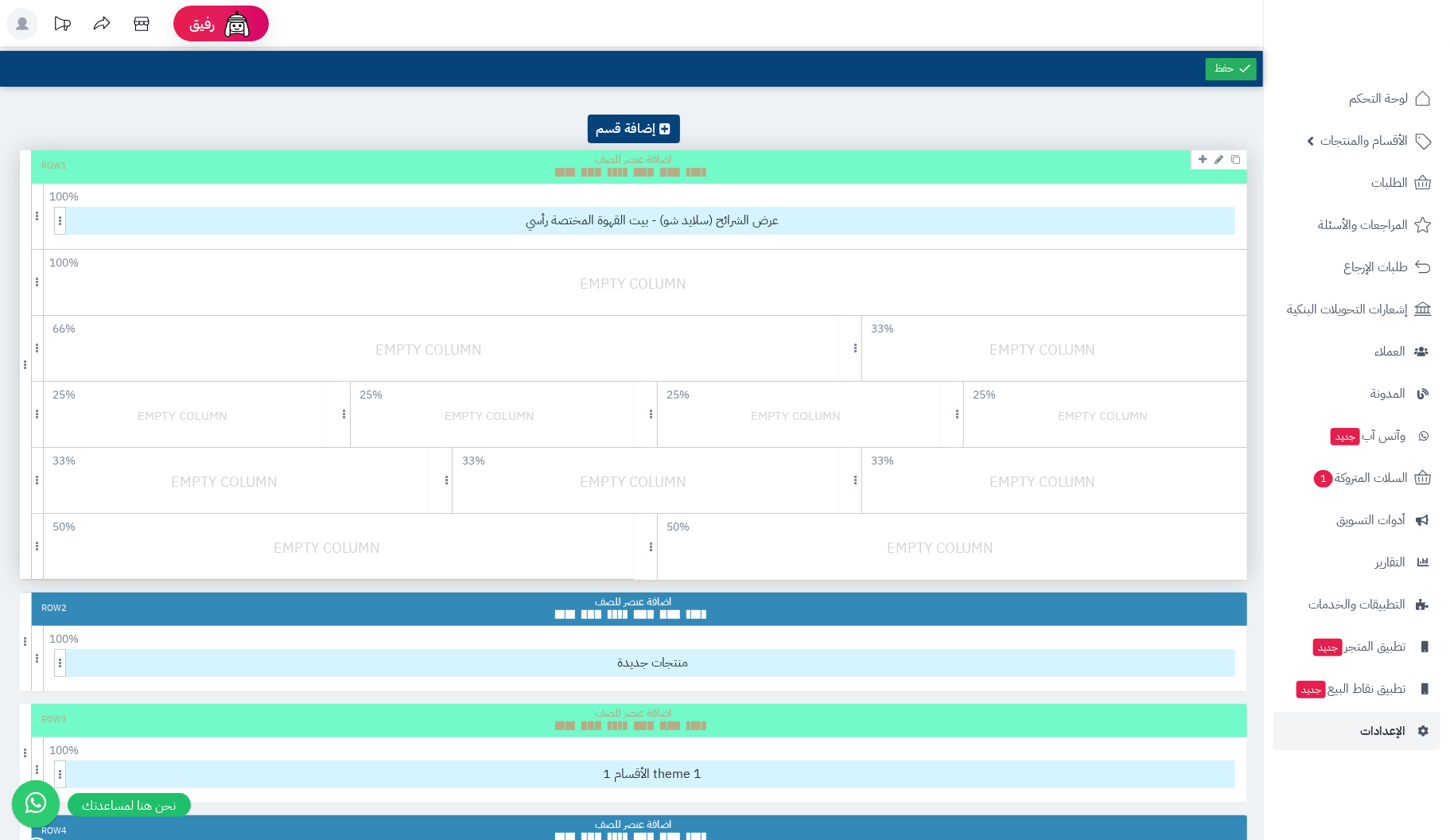
click at [1007, 350] on div at bounding box center [1046, 357] width 417 height 37
click at [413, 355] on div at bounding box center [433, 357] width 826 height 37
click at [476, 421] on div at bounding box center [484, 423] width 315 height 37
click at [172, 417] on div at bounding box center [178, 423] width 315 height 37
drag, startPoint x: 268, startPoint y: 481, endPoint x: 591, endPoint y: 494, distance: 323.3
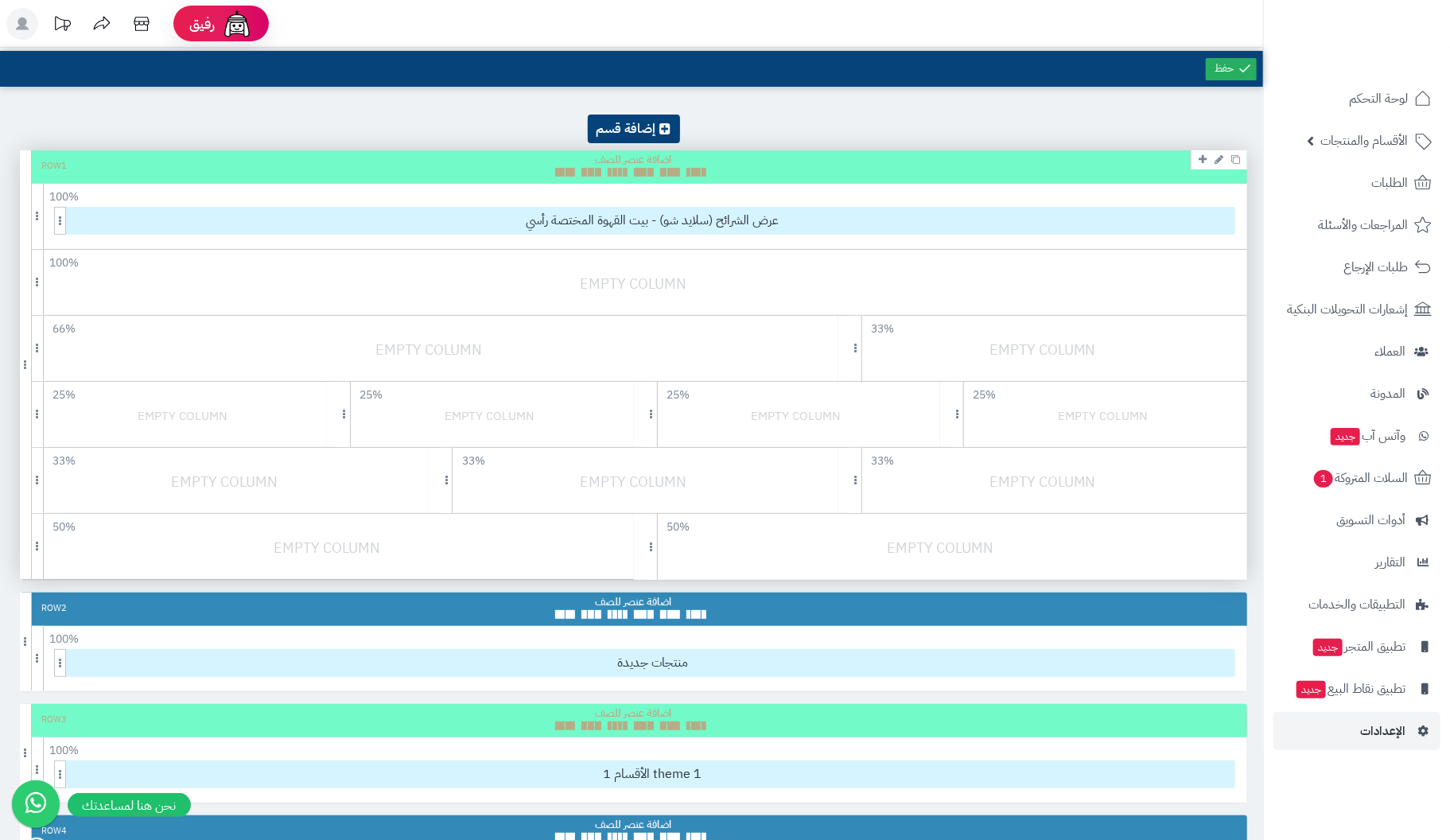
click at [271, 482] on div at bounding box center [228, 489] width 417 height 37
drag, startPoint x: 654, startPoint y: 492, endPoint x: 696, endPoint y: 490, distance: 42.0
click at [677, 490] on div at bounding box center [637, 489] width 417 height 37
click at [1016, 474] on div at bounding box center [1046, 489] width 417 height 37
click at [938, 551] on div at bounding box center [945, 555] width 622 height 37
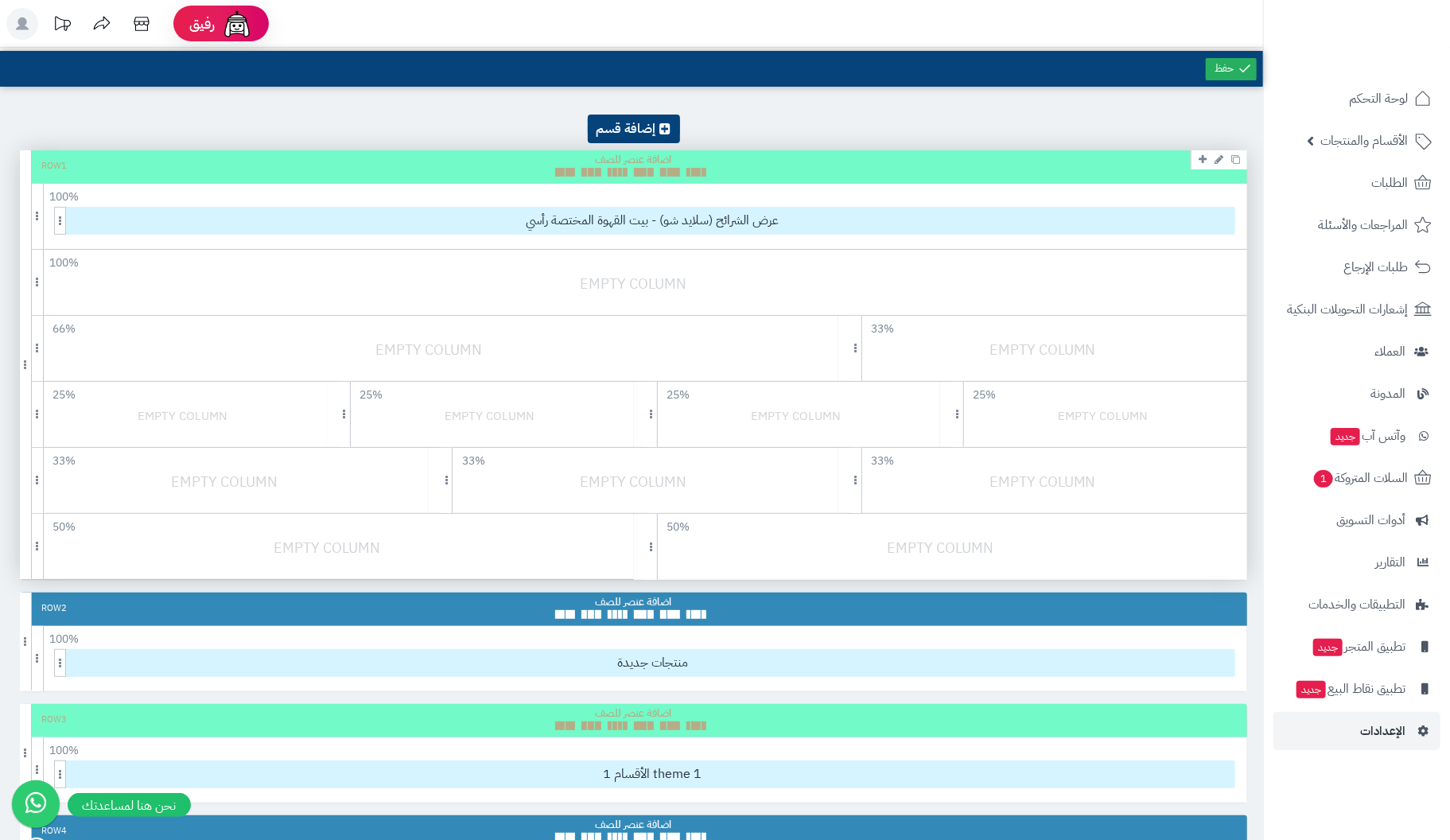
click at [318, 541] on div at bounding box center [331, 555] width 622 height 37
click at [729, 221] on span "عرض الشرائح (سلايد شو) - بيت القهوة المختصة رأسي" at bounding box center [652, 221] width 1163 height 26
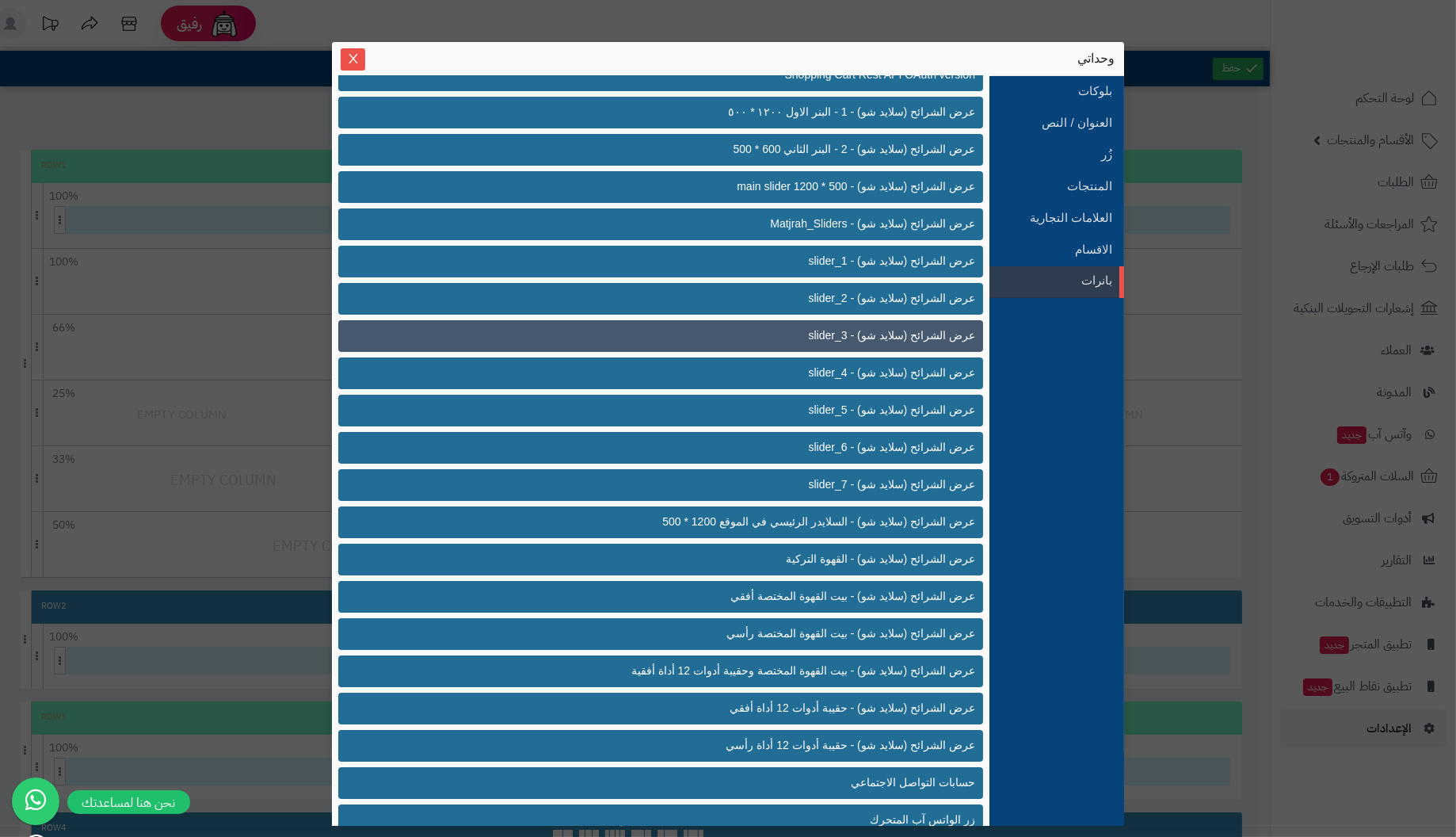
scroll to position [381, 0]
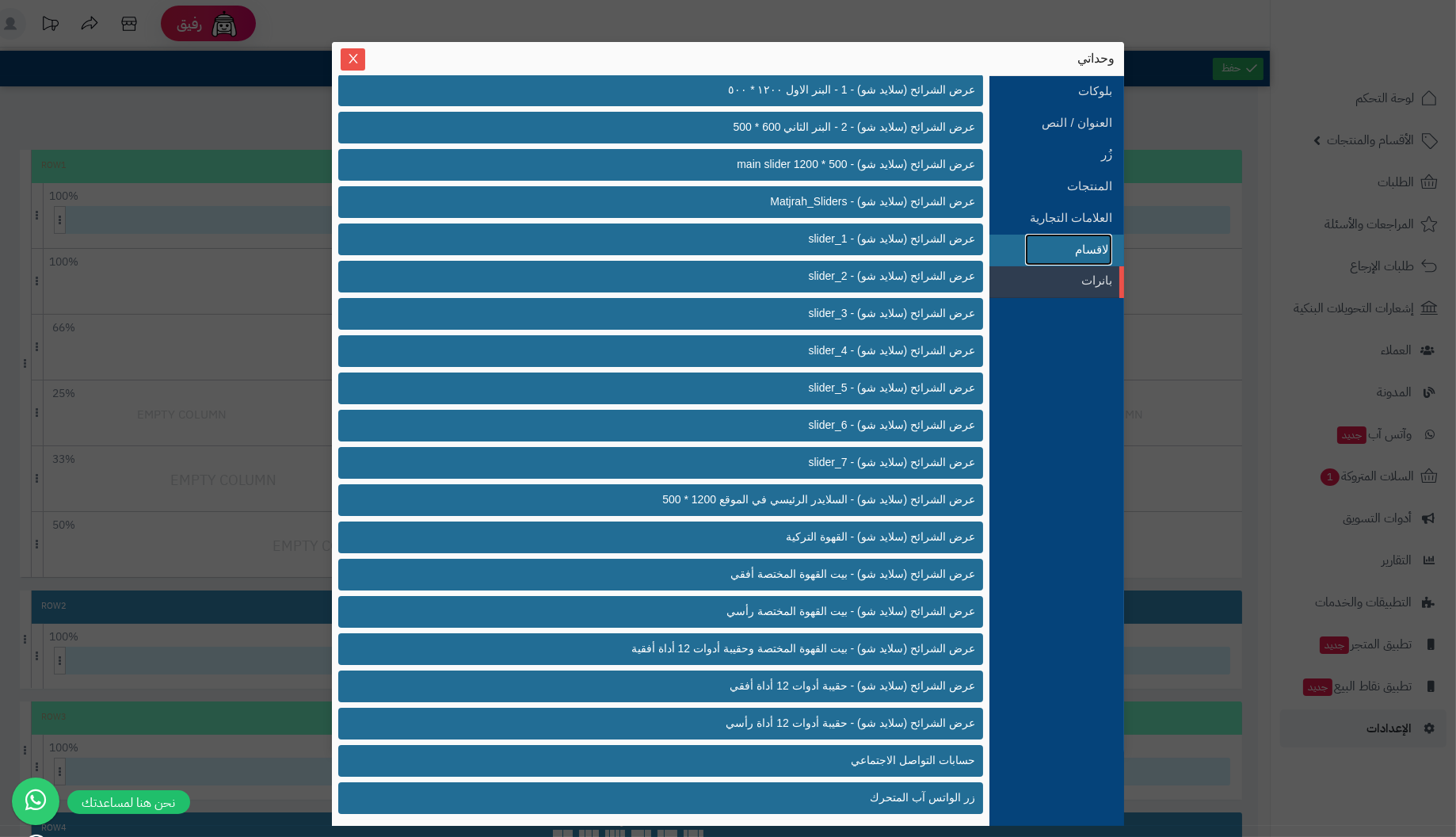
click at [1075, 241] on link "الاقسام" at bounding box center [1068, 249] width 87 height 32
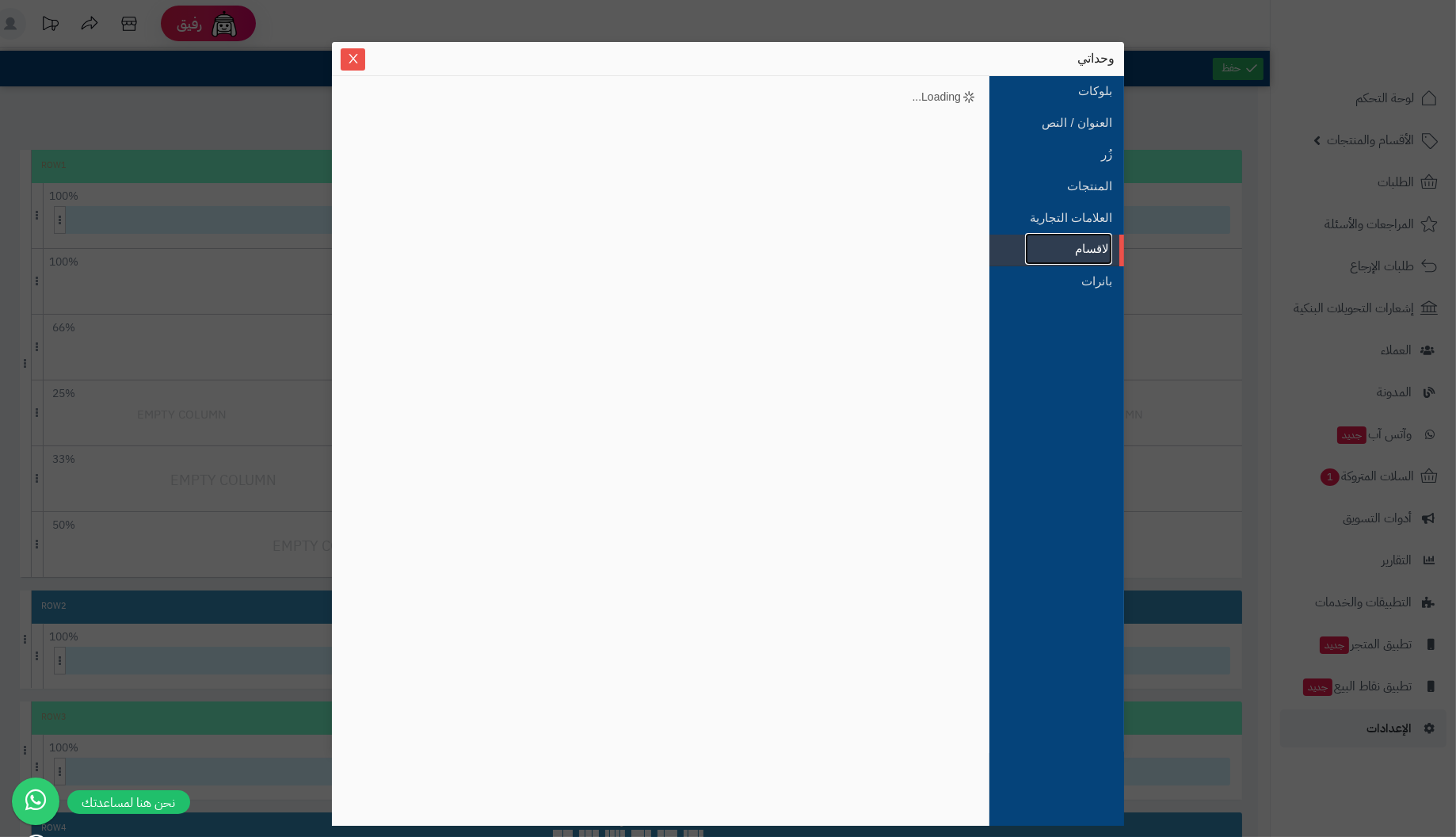
scroll to position [0, 0]
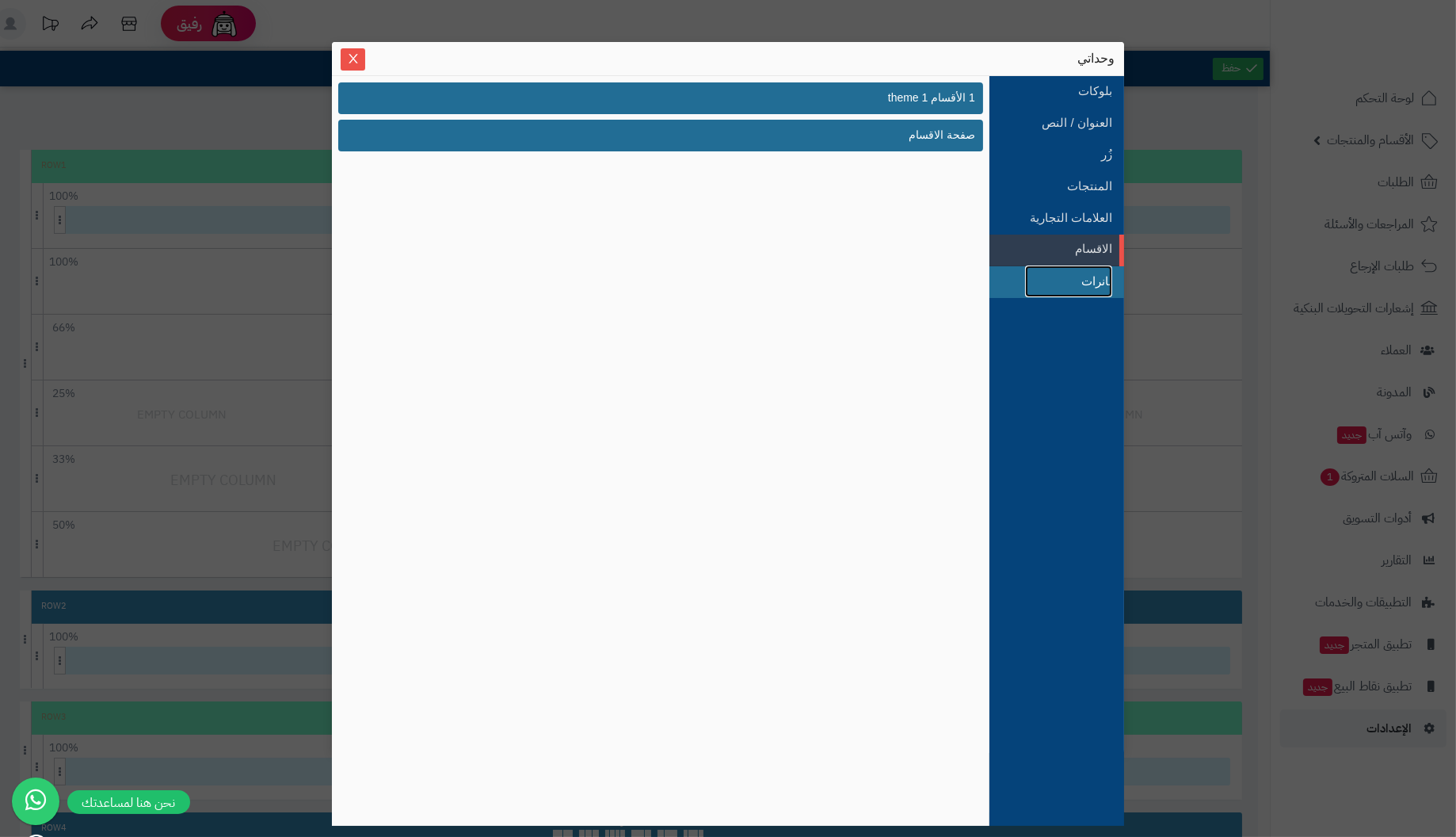
click at [1096, 280] on link "بانرات" at bounding box center [1068, 281] width 87 height 32
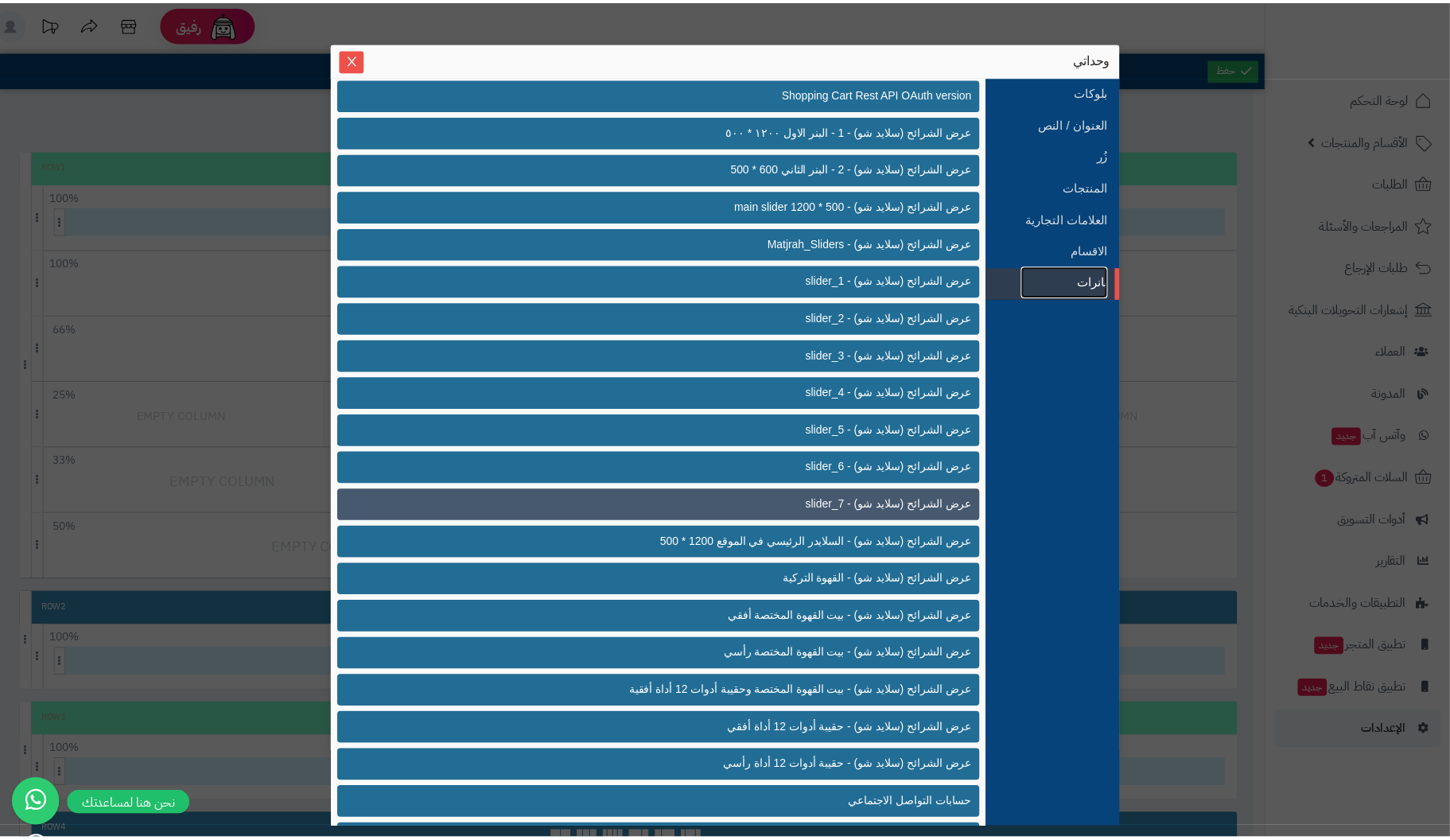
scroll to position [382, 0]
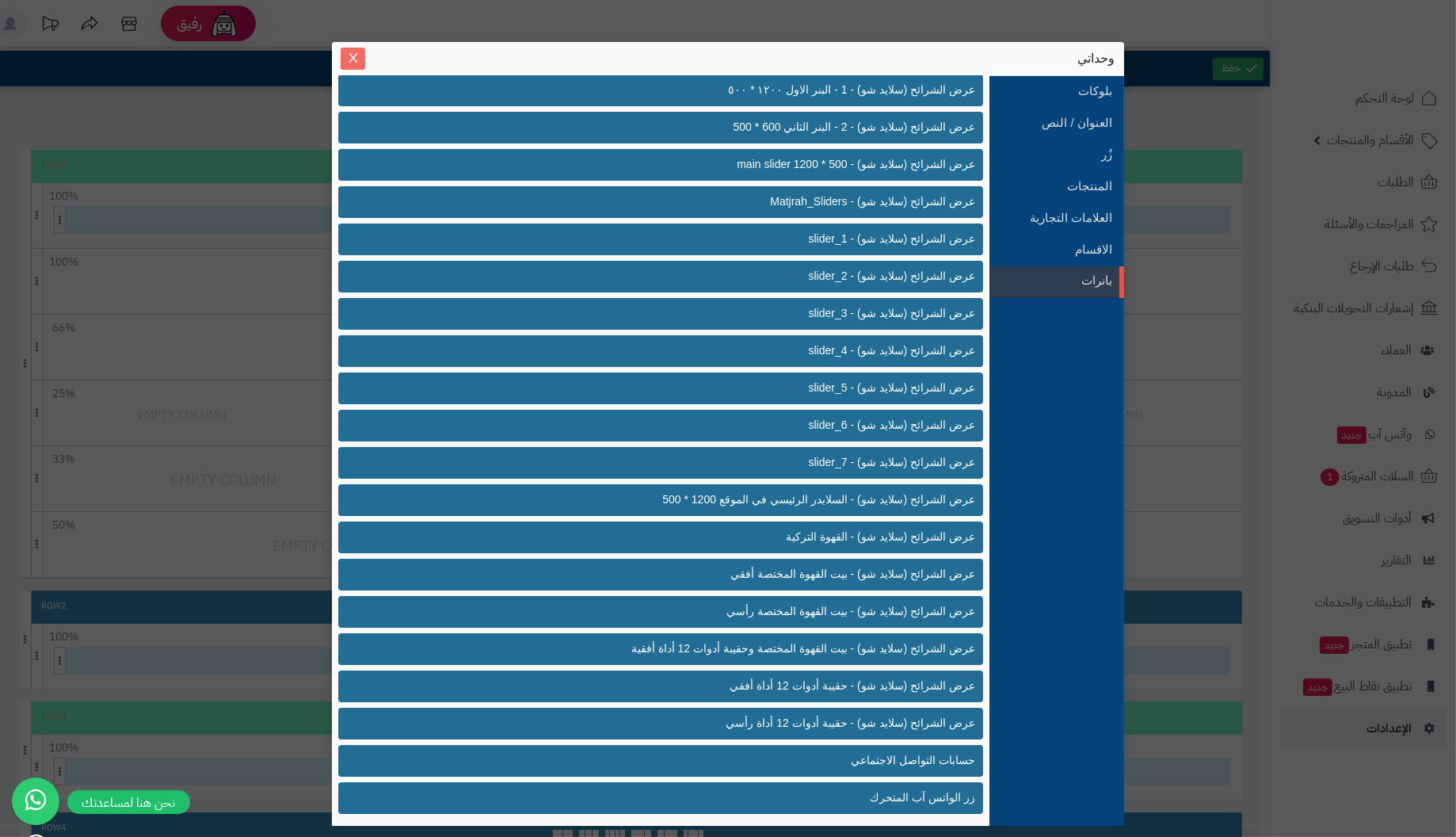
click at [351, 59] on icon "Close" at bounding box center [353, 58] width 13 height 13
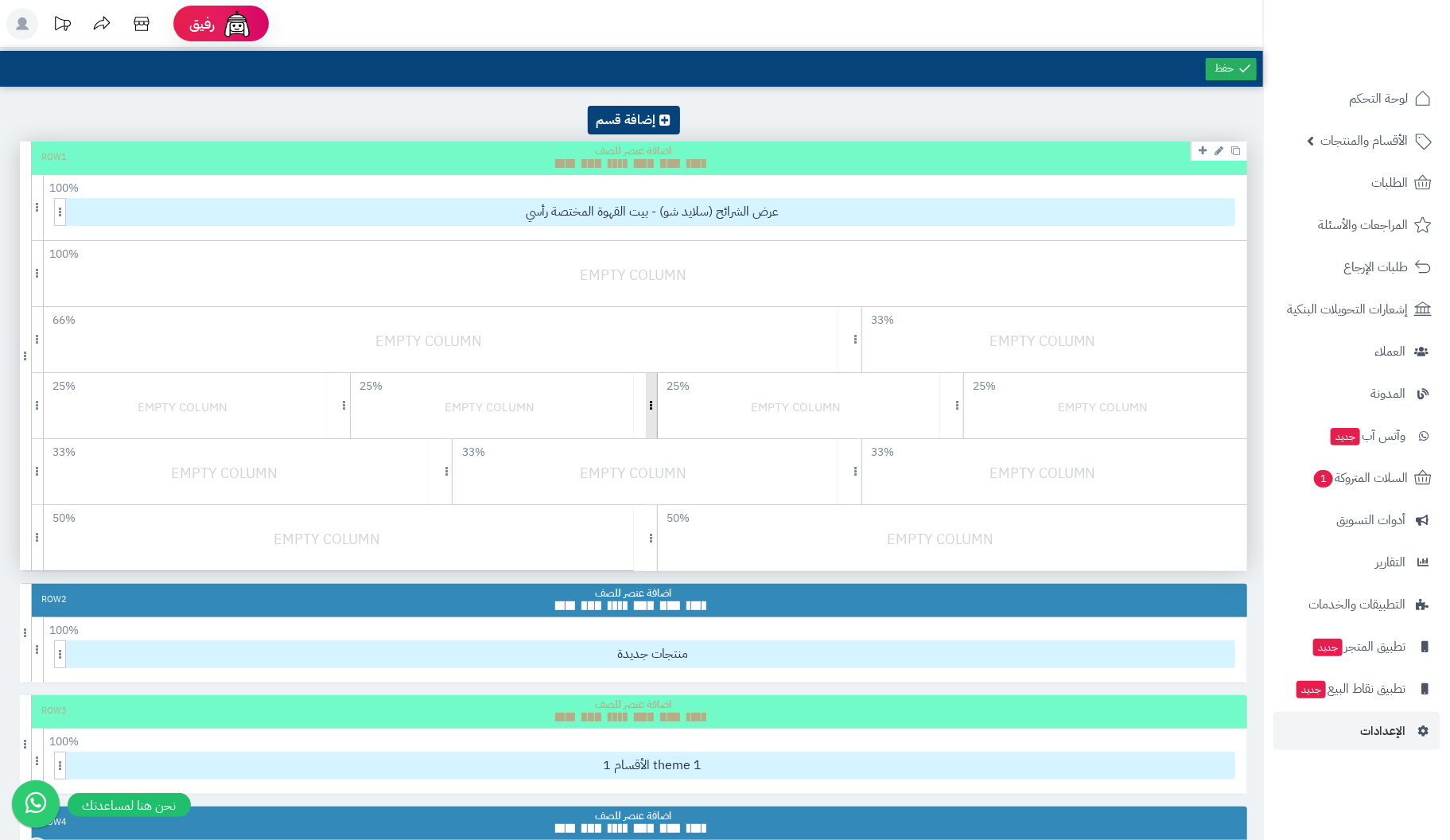
scroll to position [0, 0]
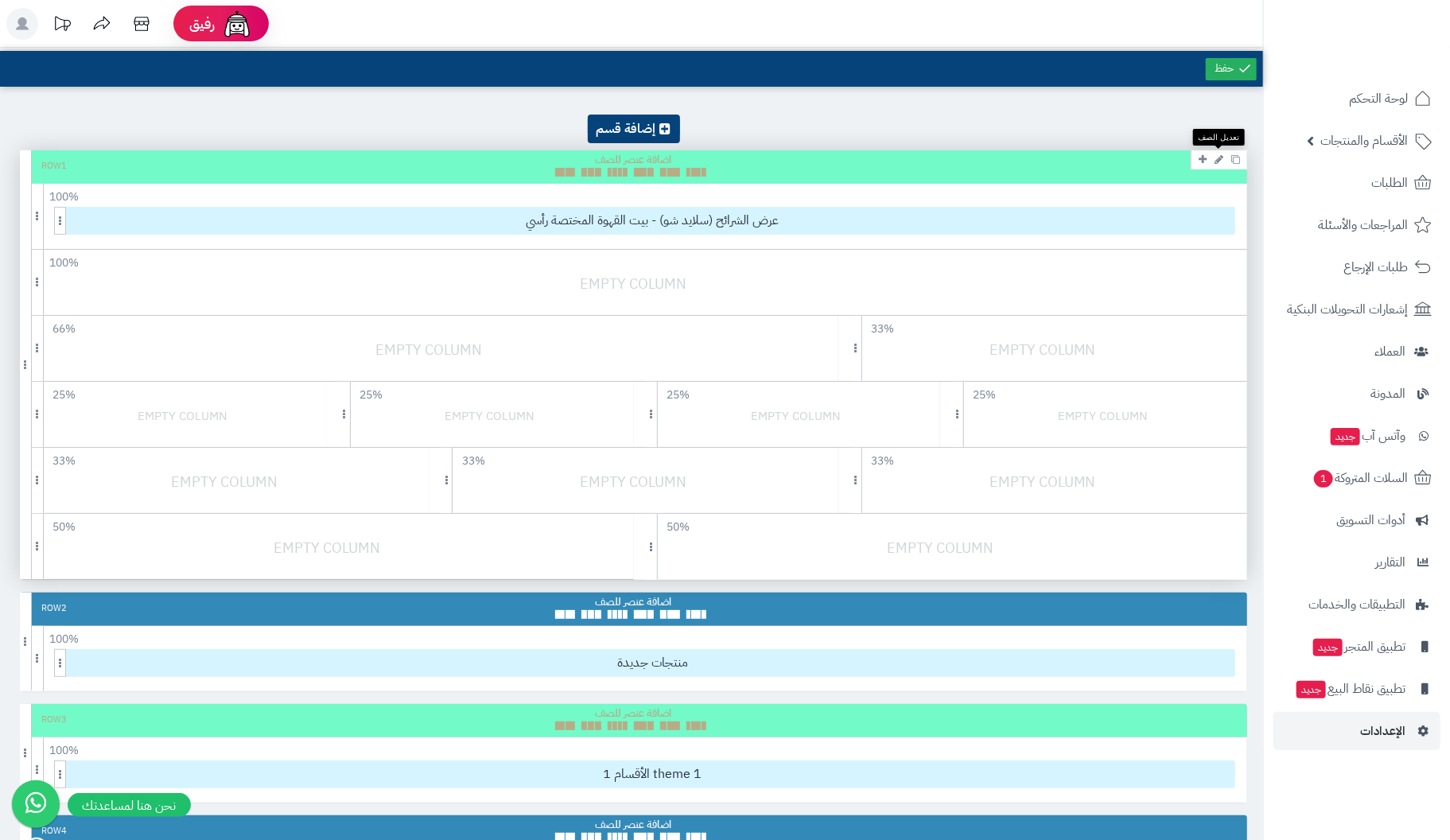
click at [1217, 158] on icon at bounding box center [1219, 159] width 9 height 10
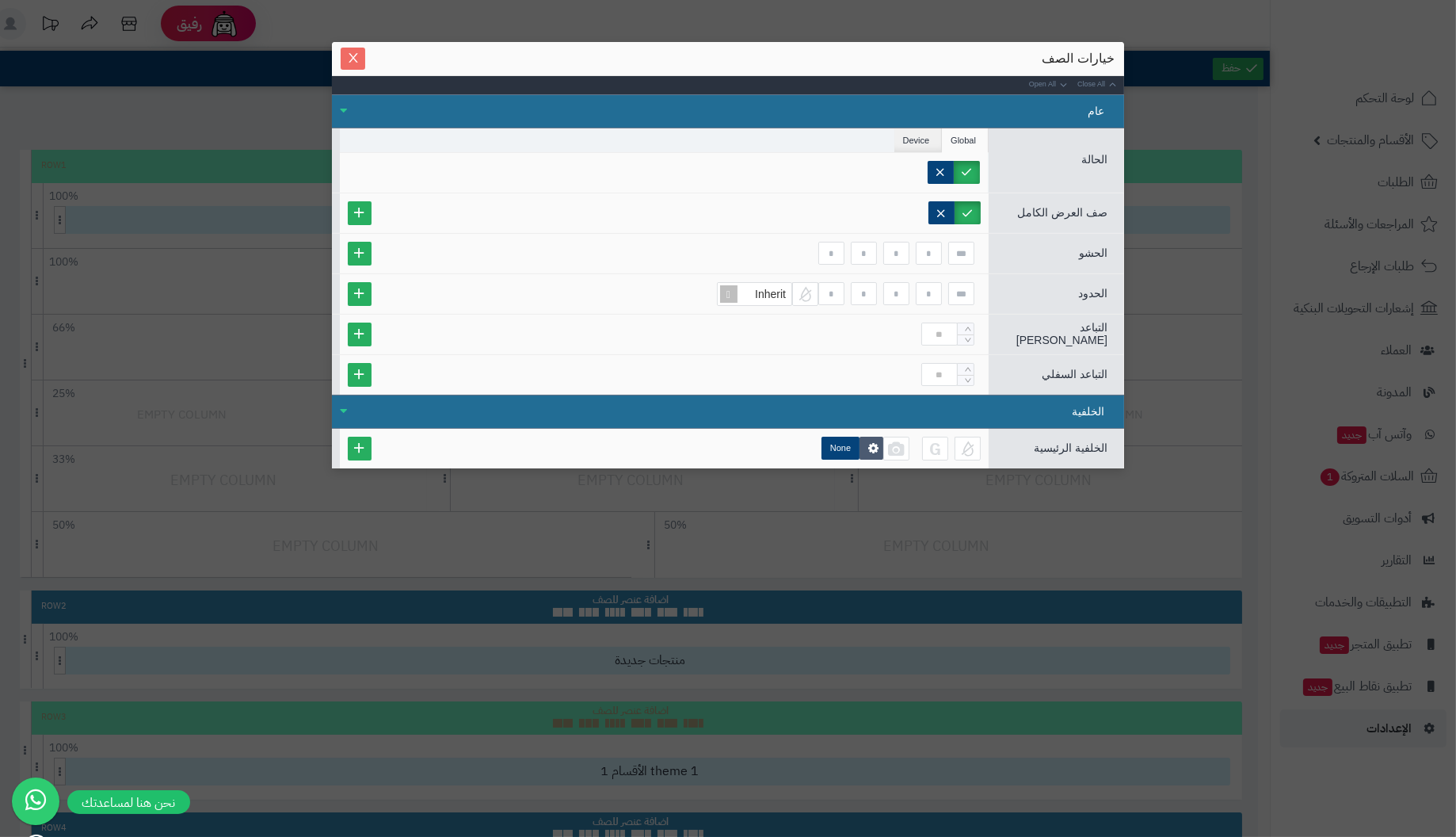
click at [350, 49] on button "Close" at bounding box center [353, 59] width 24 height 22
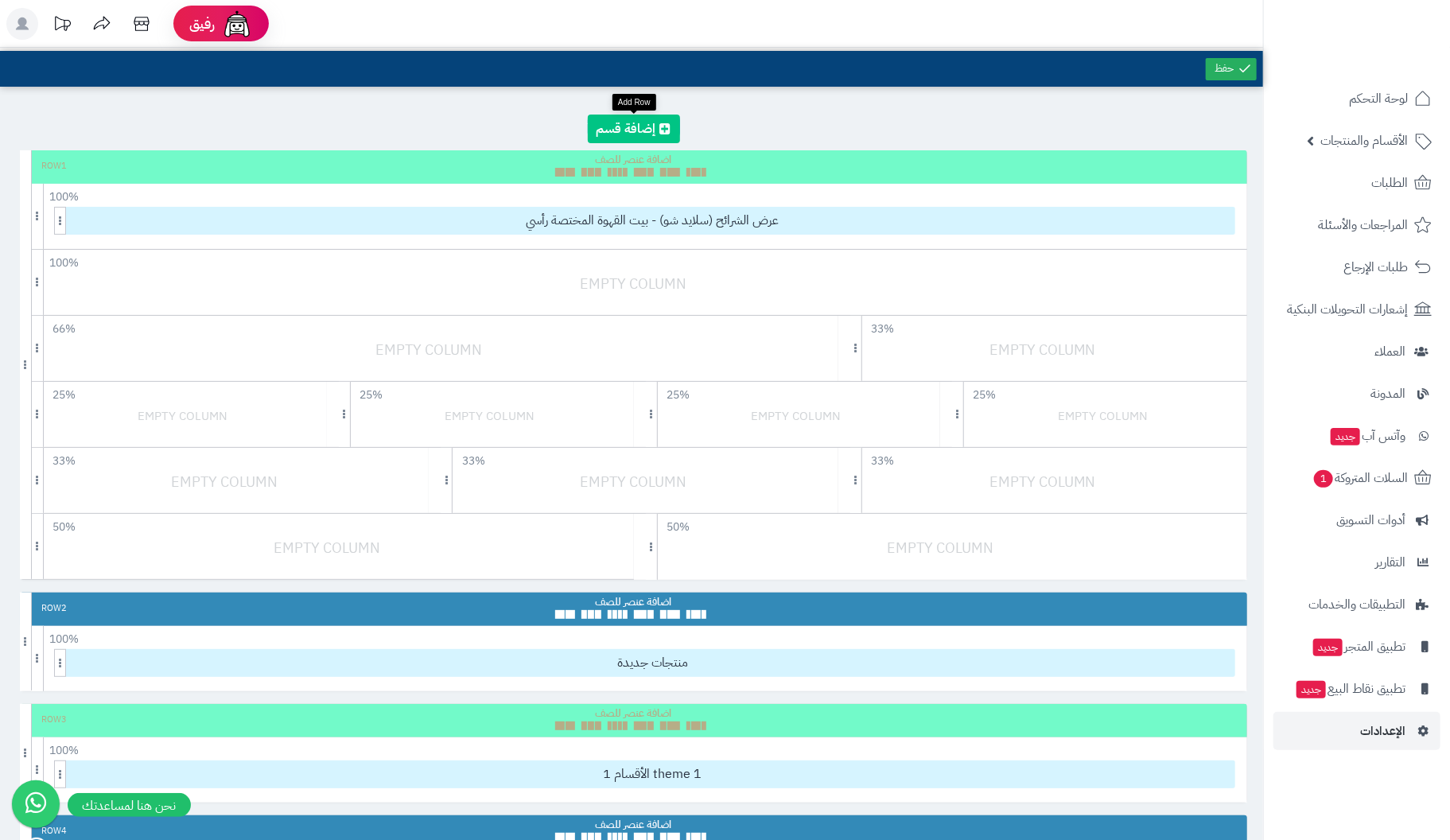
click at [610, 120] on link at bounding box center [634, 128] width 93 height 29
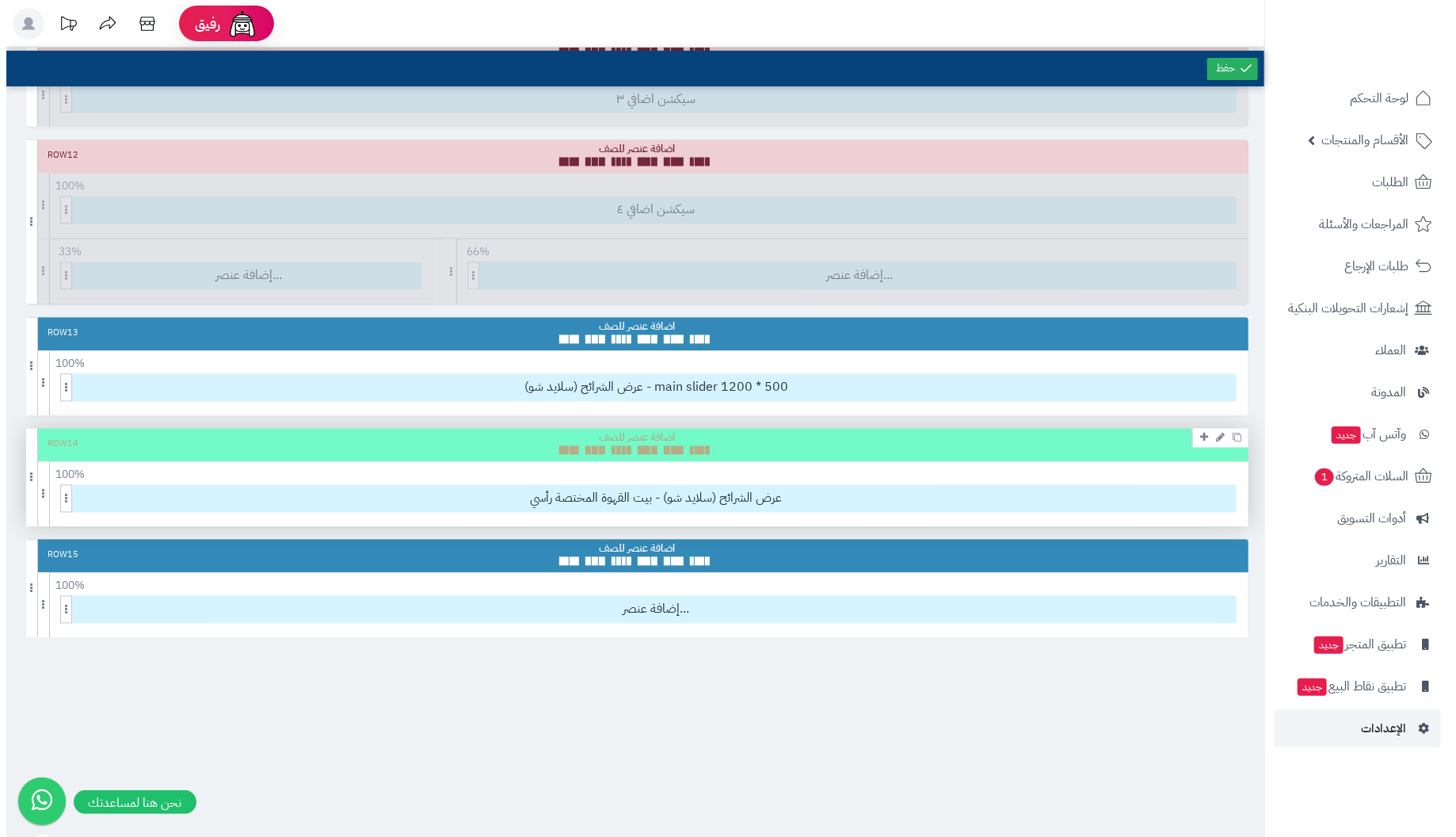
scroll to position [1836, 0]
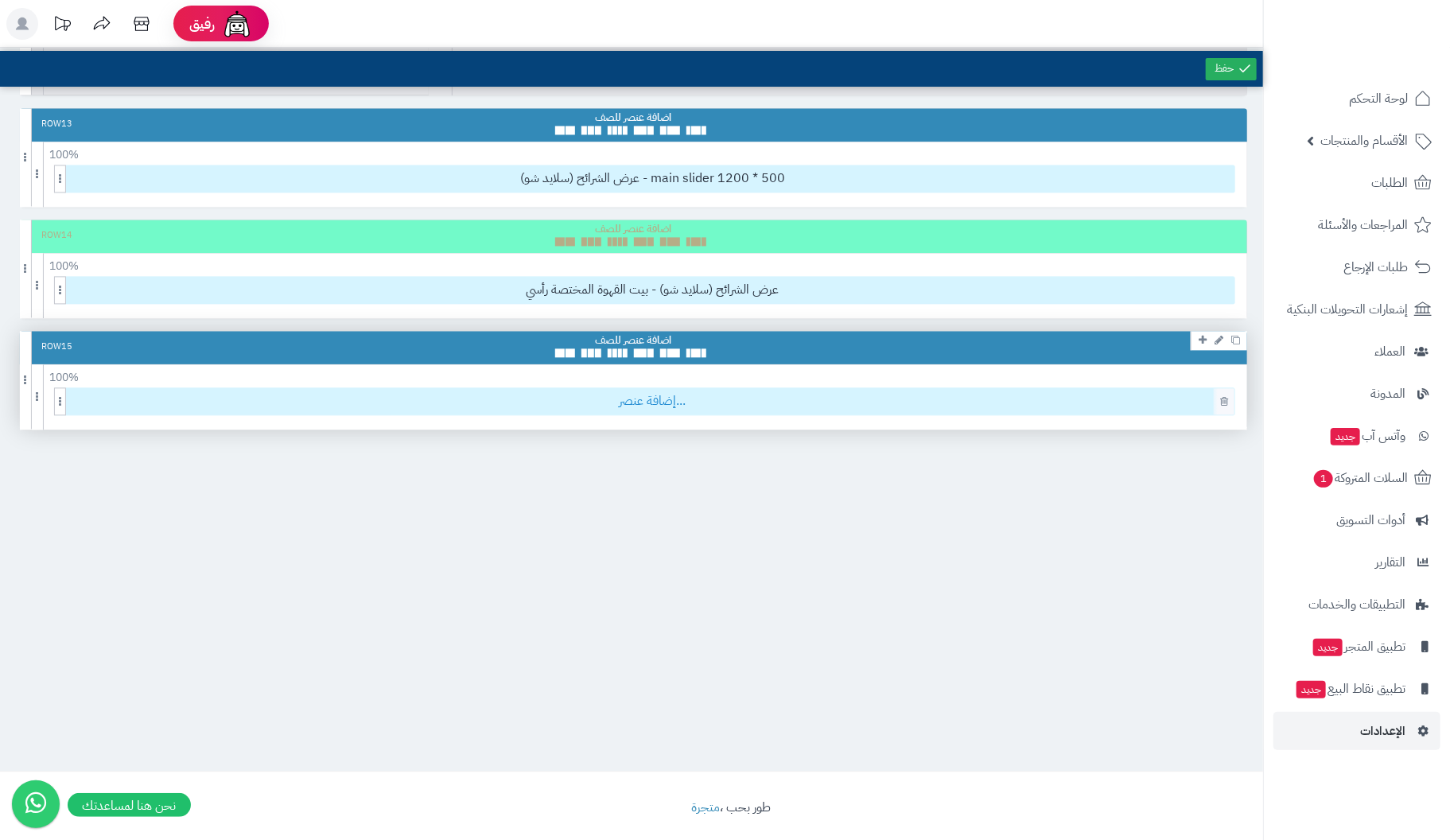
click at [661, 393] on span "إضافة عنصر..." at bounding box center [652, 401] width 1163 height 26
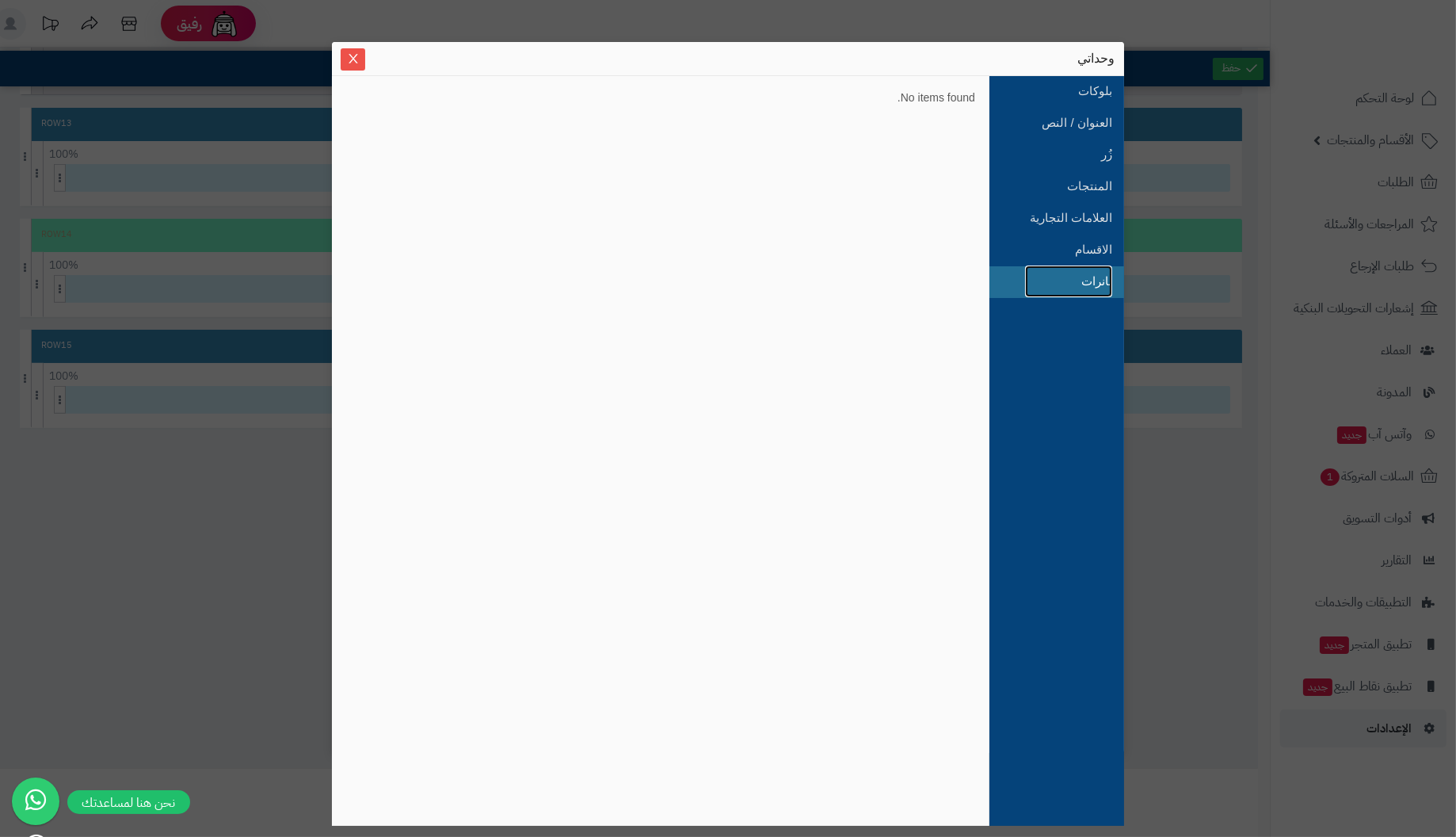
click at [1089, 280] on link "بانرات" at bounding box center [1068, 281] width 87 height 32
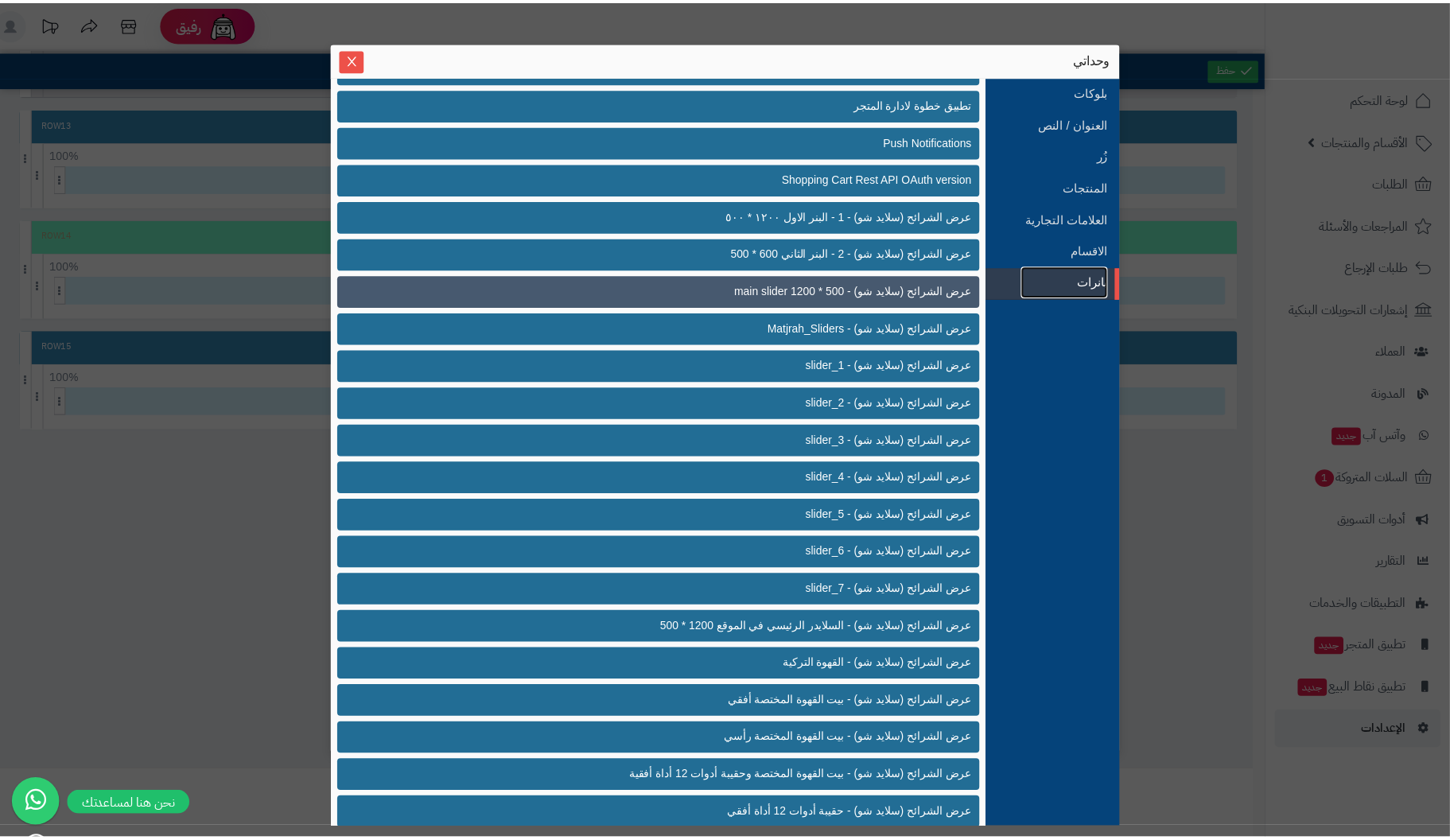
scroll to position [382, 0]
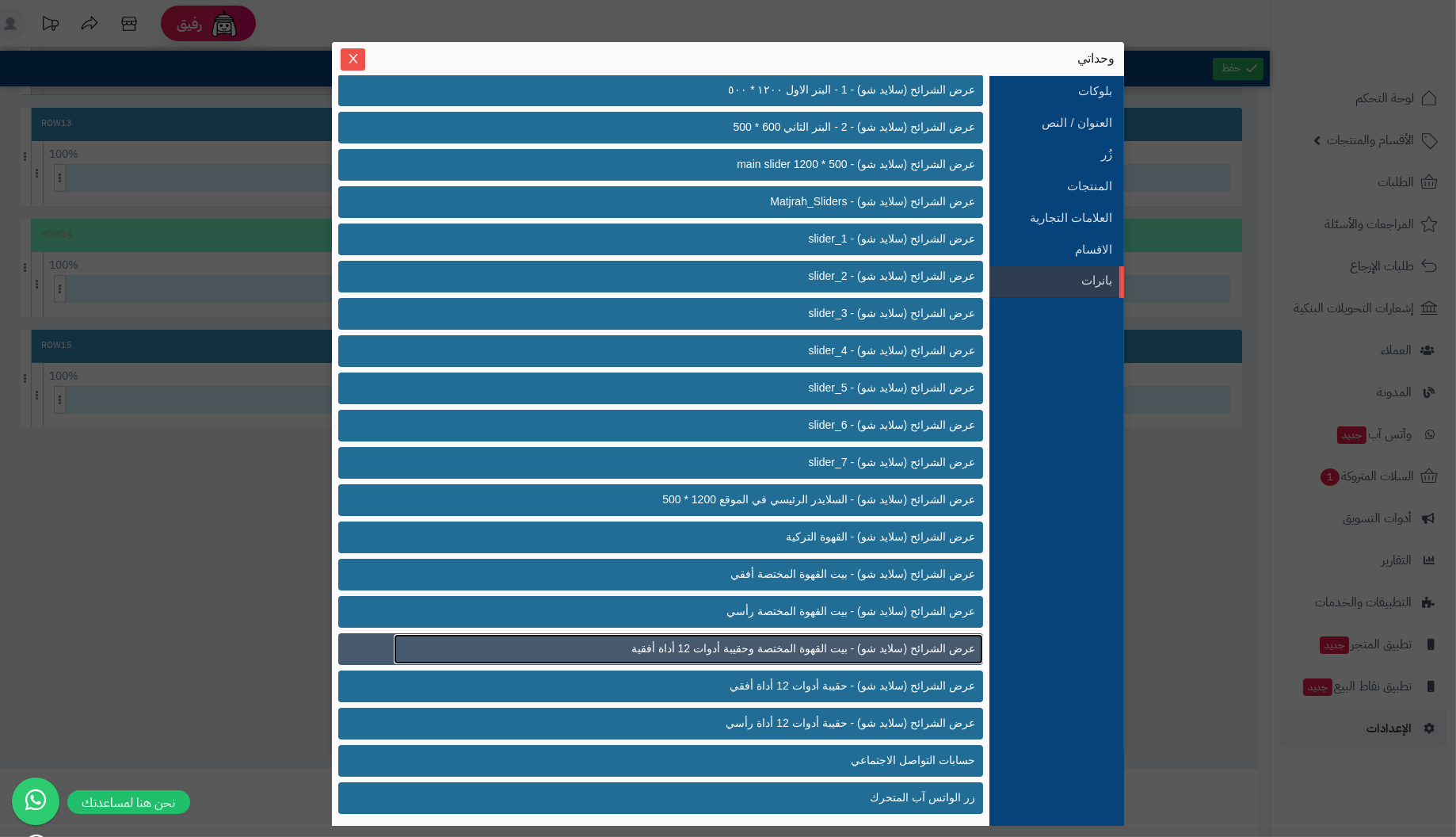
click at [902, 648] on span "عرض الشرائح (سلايد شو) - بيت القهوة المختصة وحقيبة أدوات 12 أداة أفقية" at bounding box center [803, 648] width 343 height 16
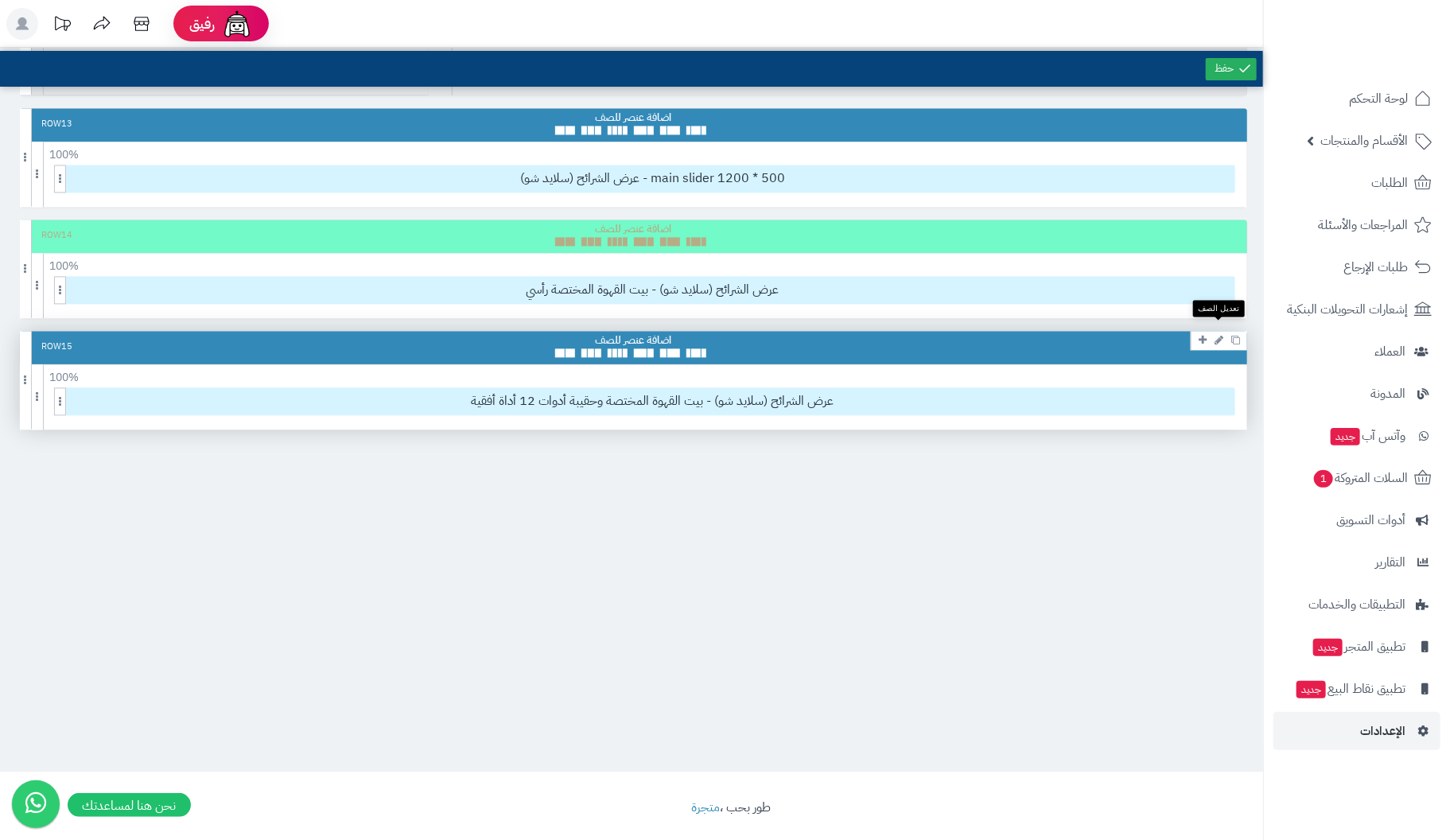
click at [1219, 335] on icon at bounding box center [1219, 340] width 9 height 10
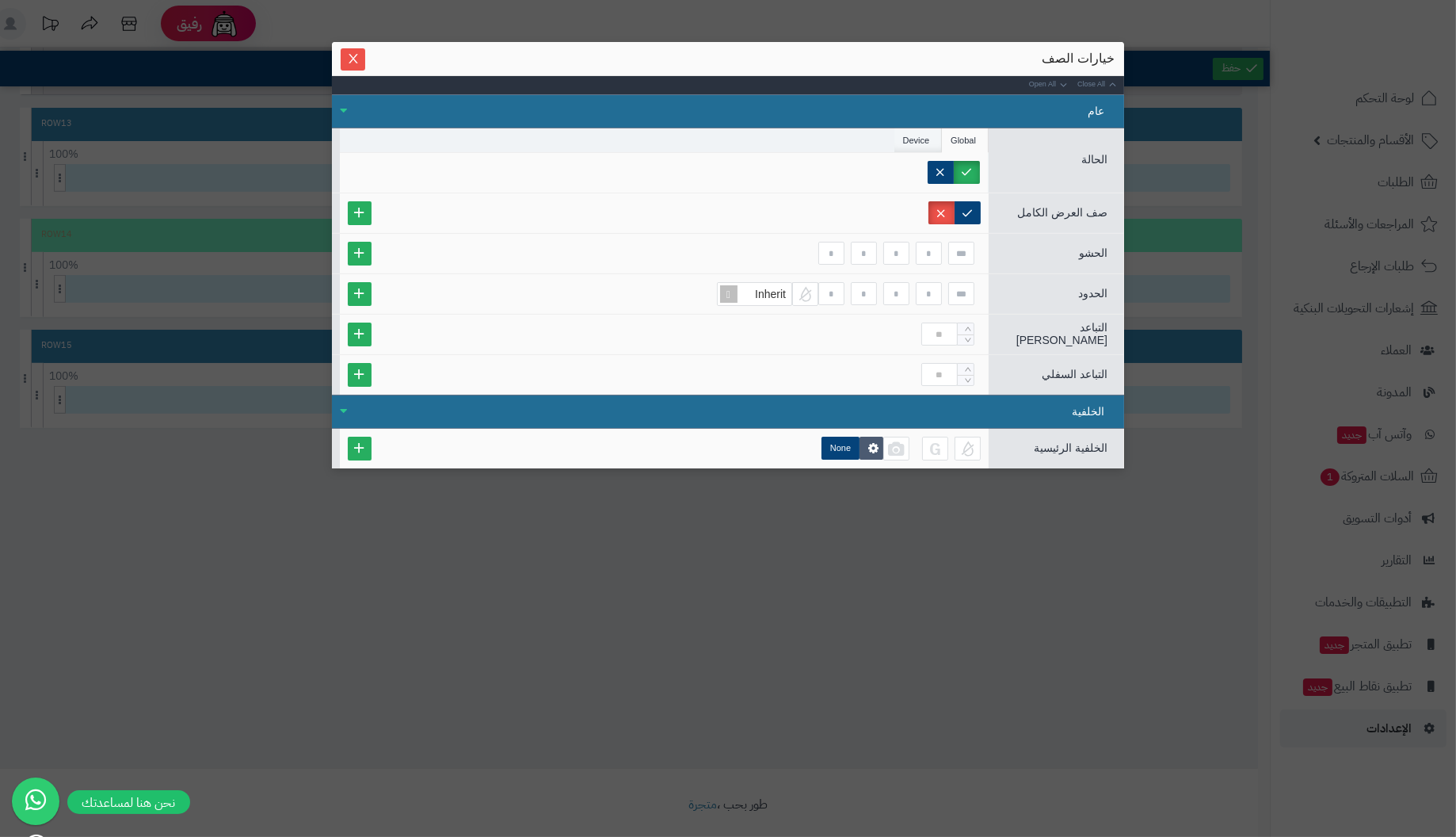
click at [905, 138] on li "Device" at bounding box center [919, 141] width 48 height 24
click at [964, 167] on label "Phone" at bounding box center [946, 172] width 67 height 23
click at [344, 60] on span "Close" at bounding box center [353, 59] width 24 height 14
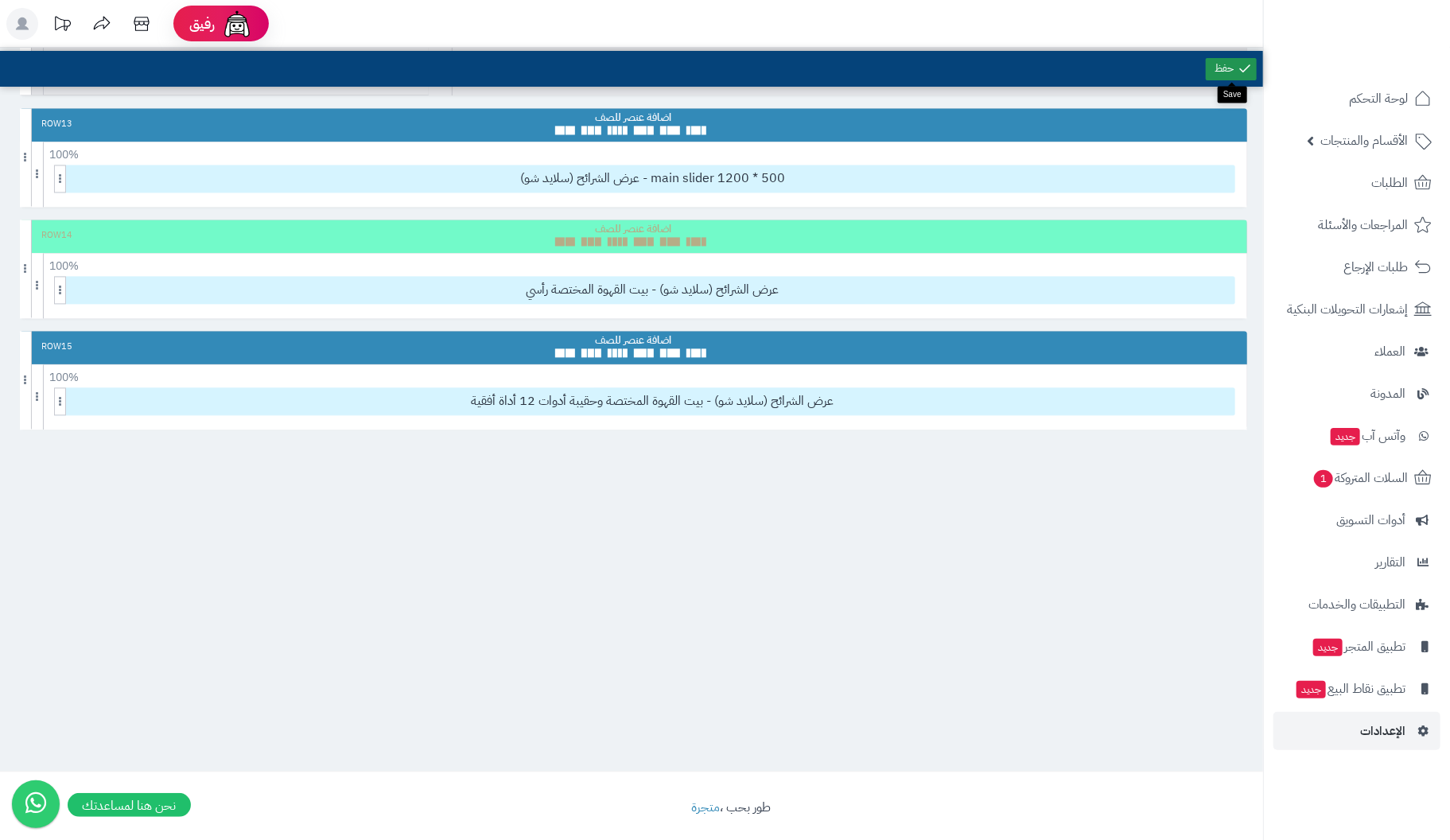
click at [1217, 69] on link at bounding box center [1231, 69] width 51 height 23
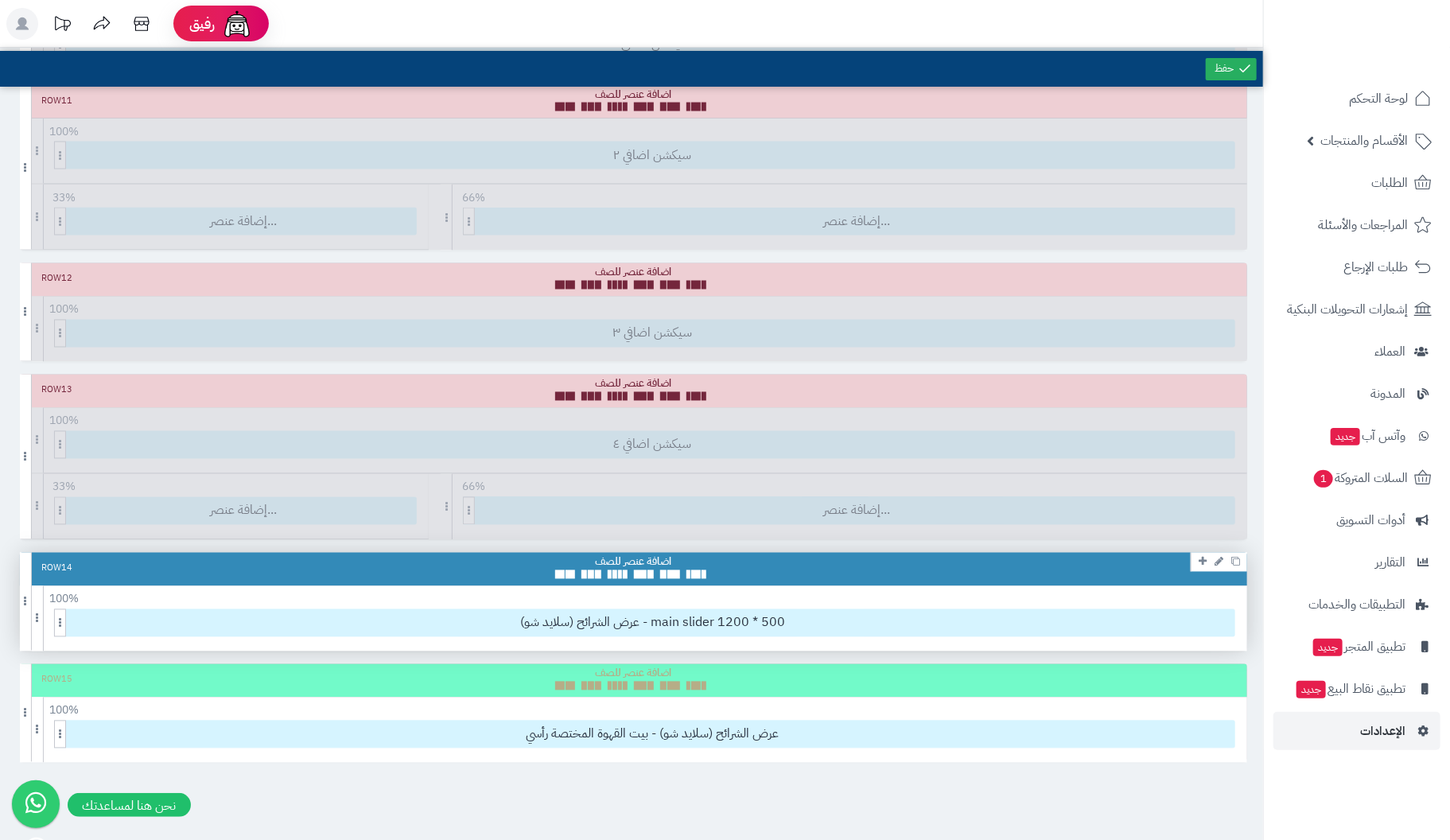
scroll to position [1843, 0]
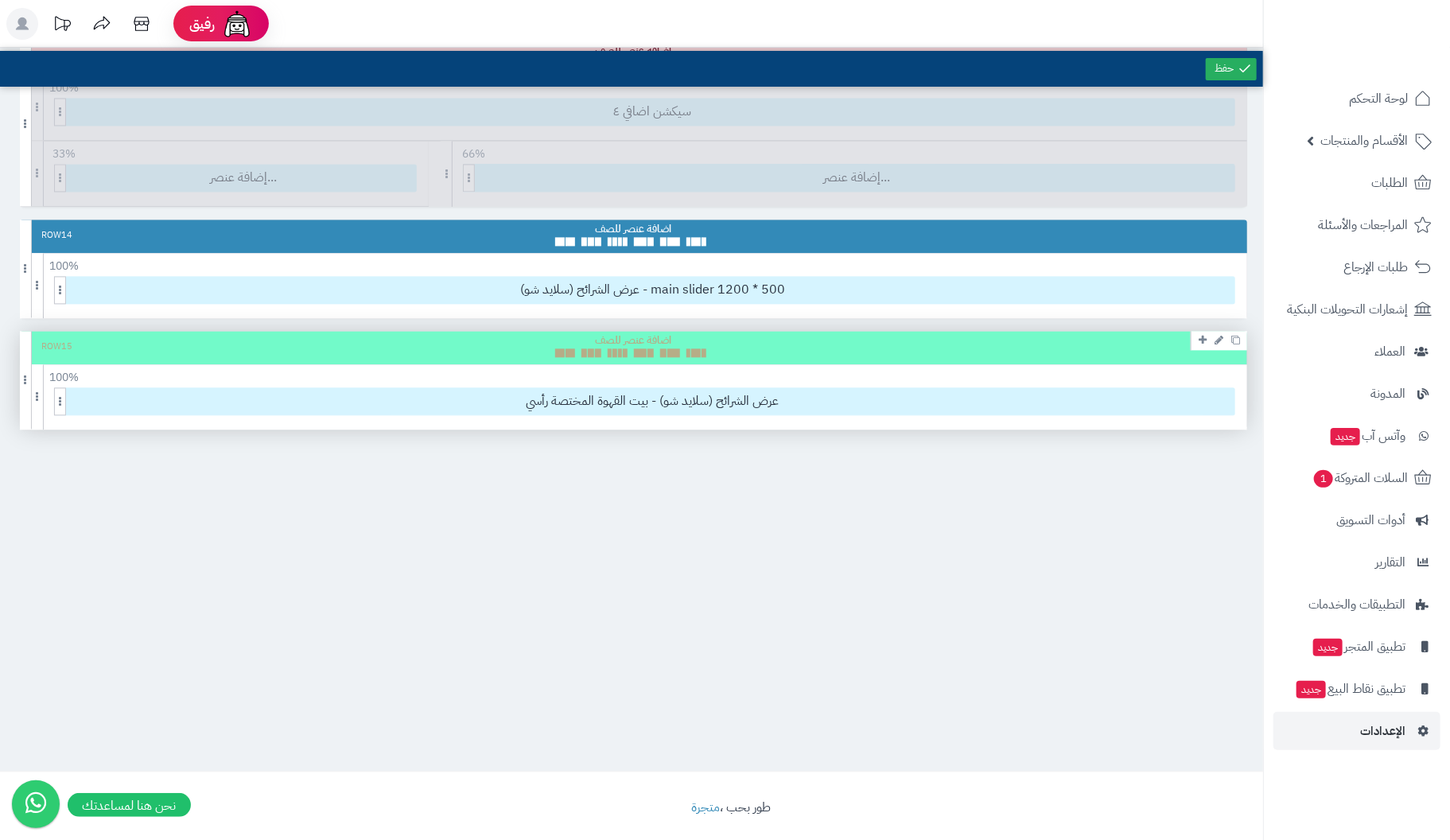
click at [894, 333] on div "Row 15" at bounding box center [633, 347] width 1227 height 34
click at [832, 346] on div "Row 15" at bounding box center [633, 347] width 1227 height 34
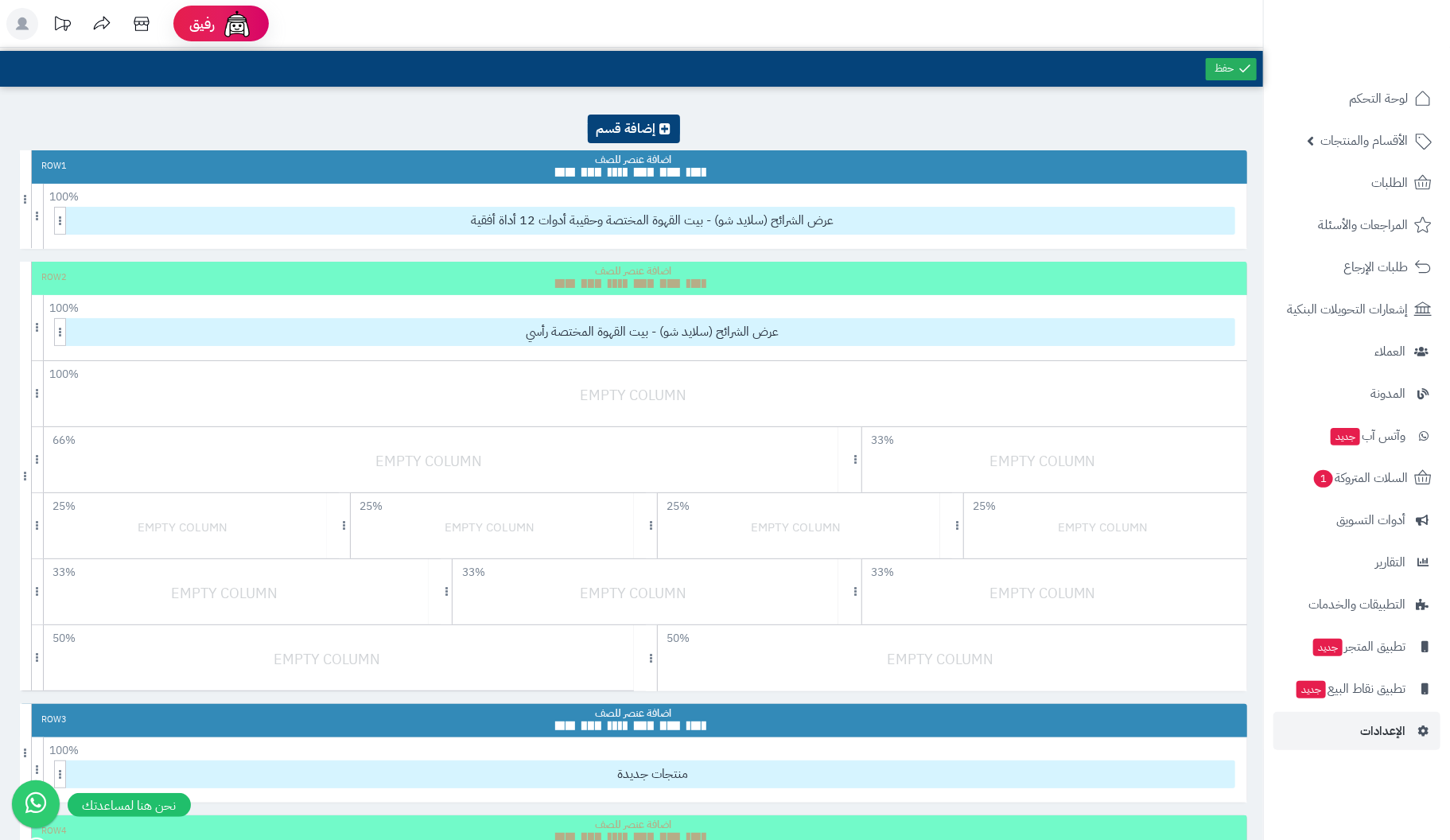
scroll to position [0, 0]
click at [761, 213] on span "عرض الشرائح (سلايد شو) - بيت القهوة المختصة وحقيبة أدوات 12 أداة أفقية" at bounding box center [652, 221] width 1163 height 26
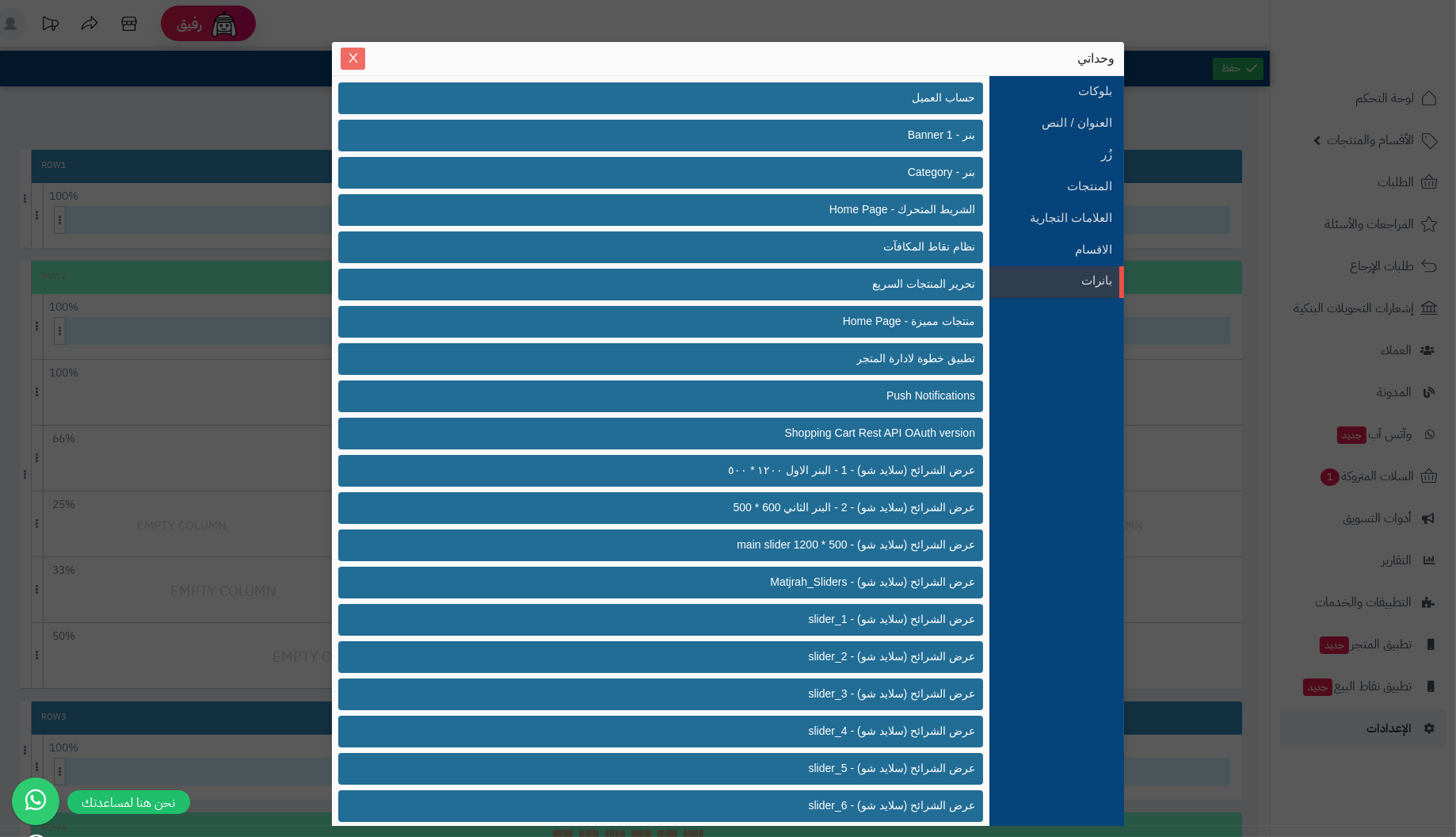
click at [348, 53] on icon "Close" at bounding box center [353, 58] width 13 height 13
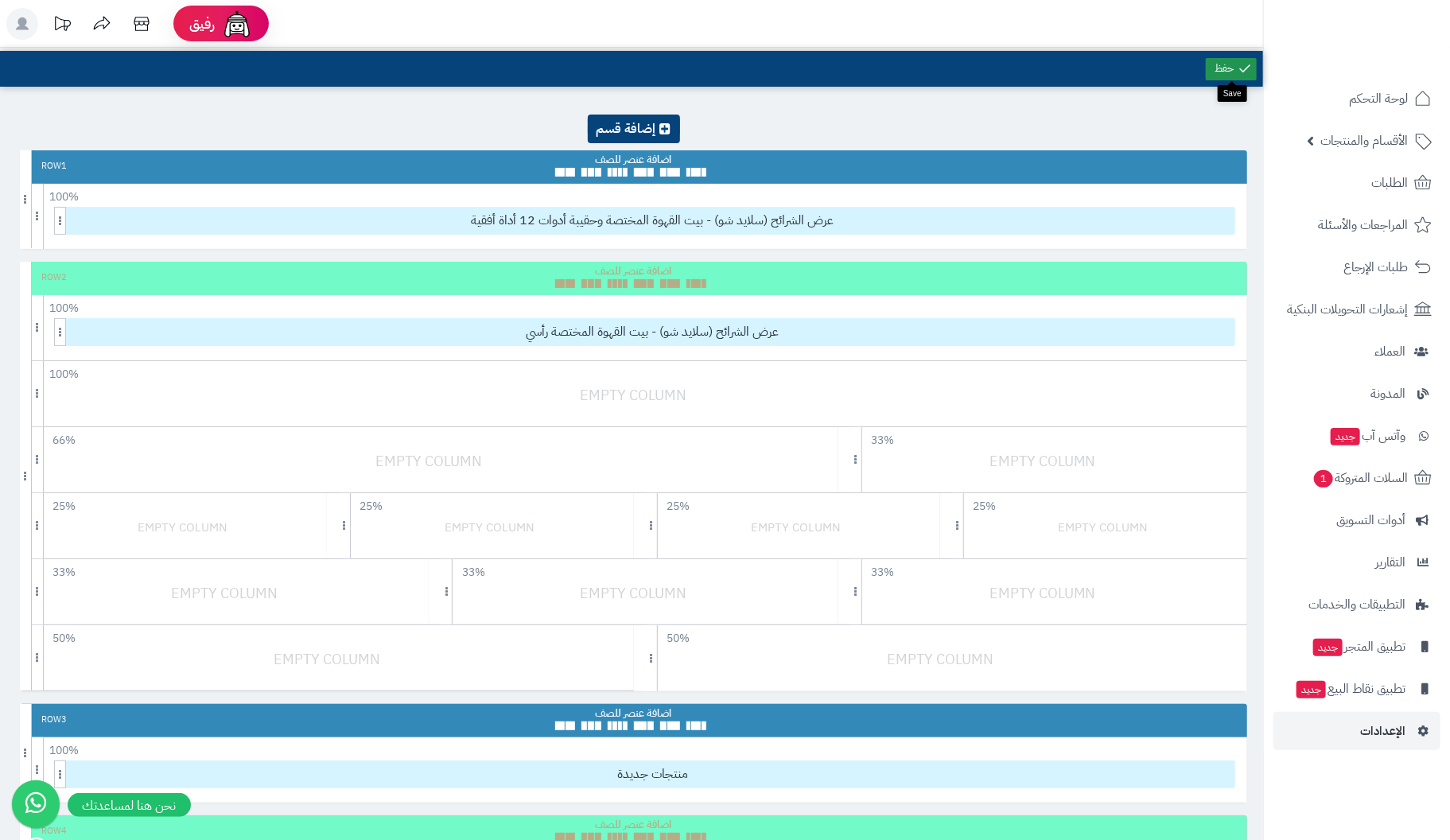
click at [1227, 64] on link at bounding box center [1231, 69] width 51 height 23
click at [692, 218] on span "عرض الشرائح (سلايد شو) - بيت القهوة المختصة وحقيبة أدوات 12 أداة أفقية" at bounding box center [652, 221] width 1163 height 26
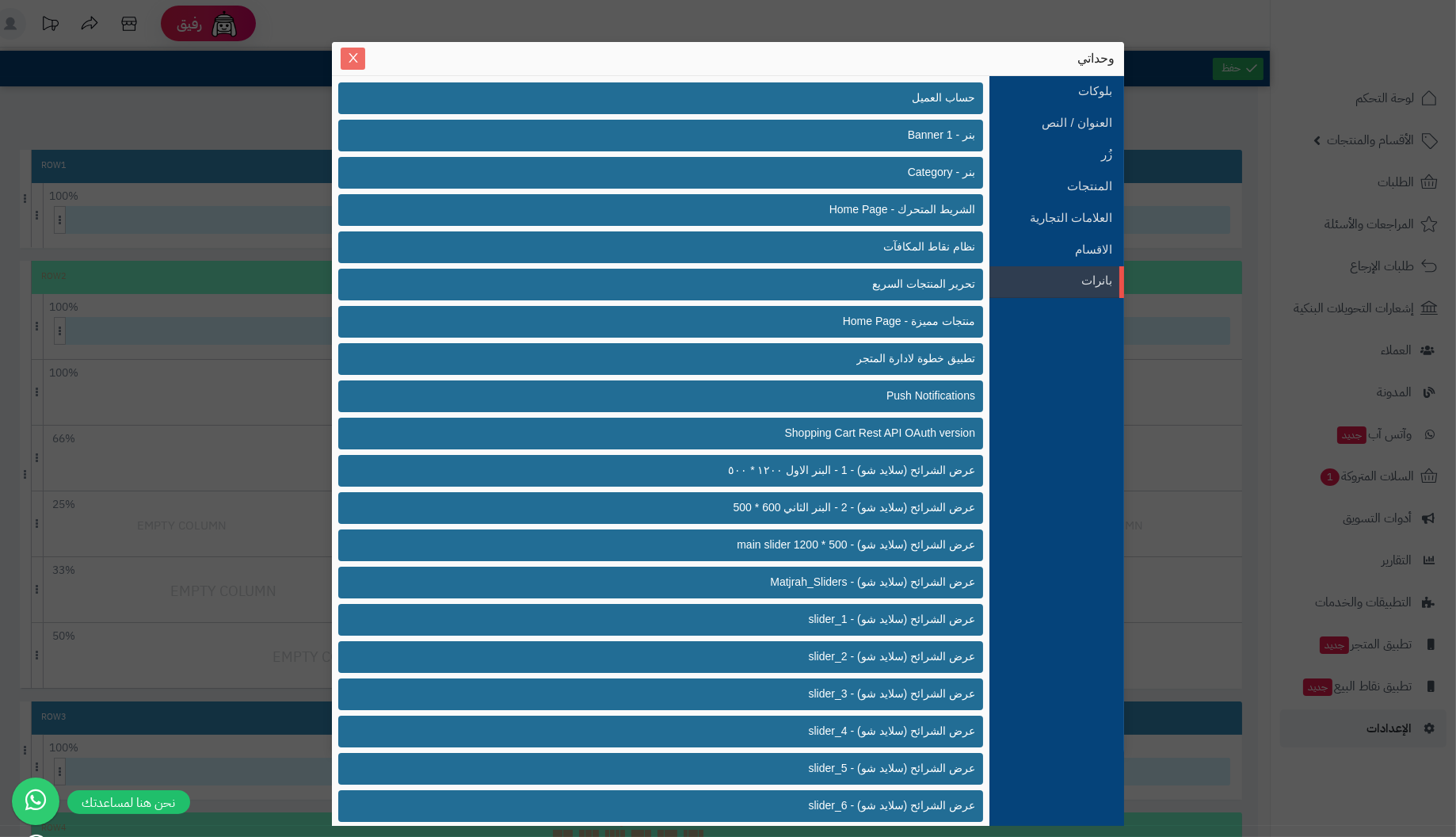
click at [348, 63] on icon "Close" at bounding box center [353, 58] width 9 height 9
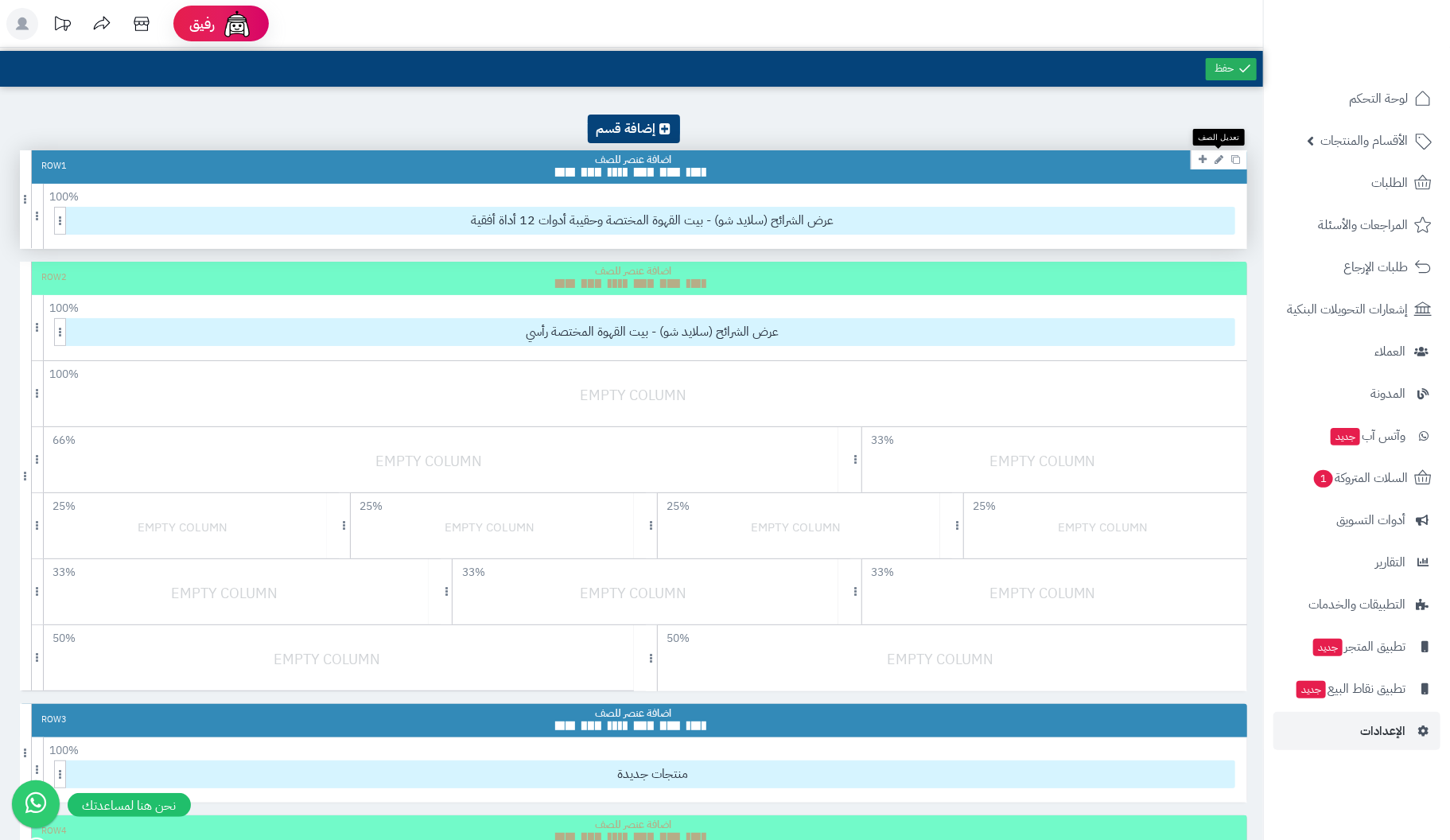
click at [1222, 154] on icon at bounding box center [1219, 159] width 9 height 10
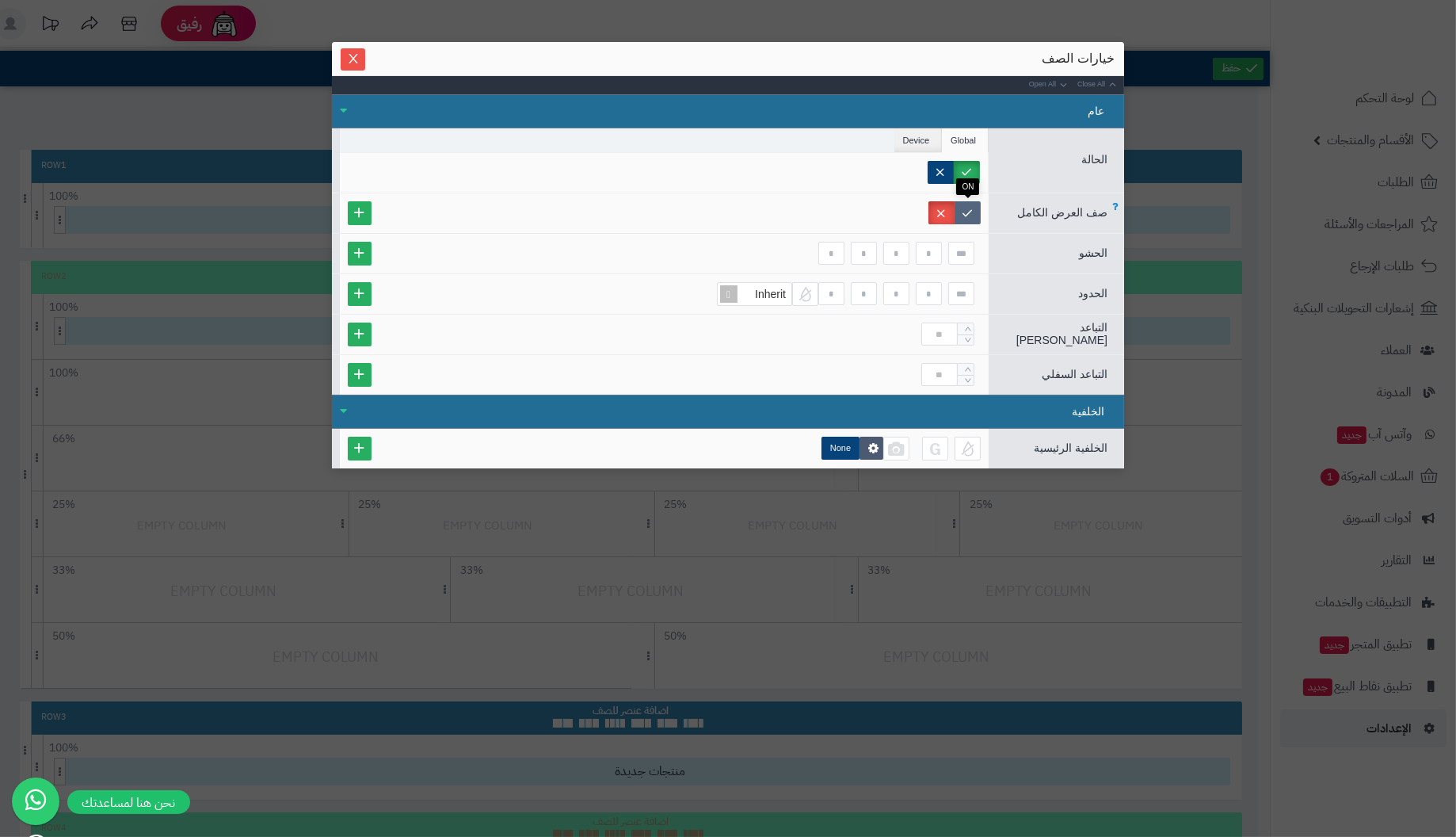
click at [969, 208] on label at bounding box center [967, 212] width 26 height 23
click at [347, 53] on icon "Close" at bounding box center [353, 58] width 13 height 13
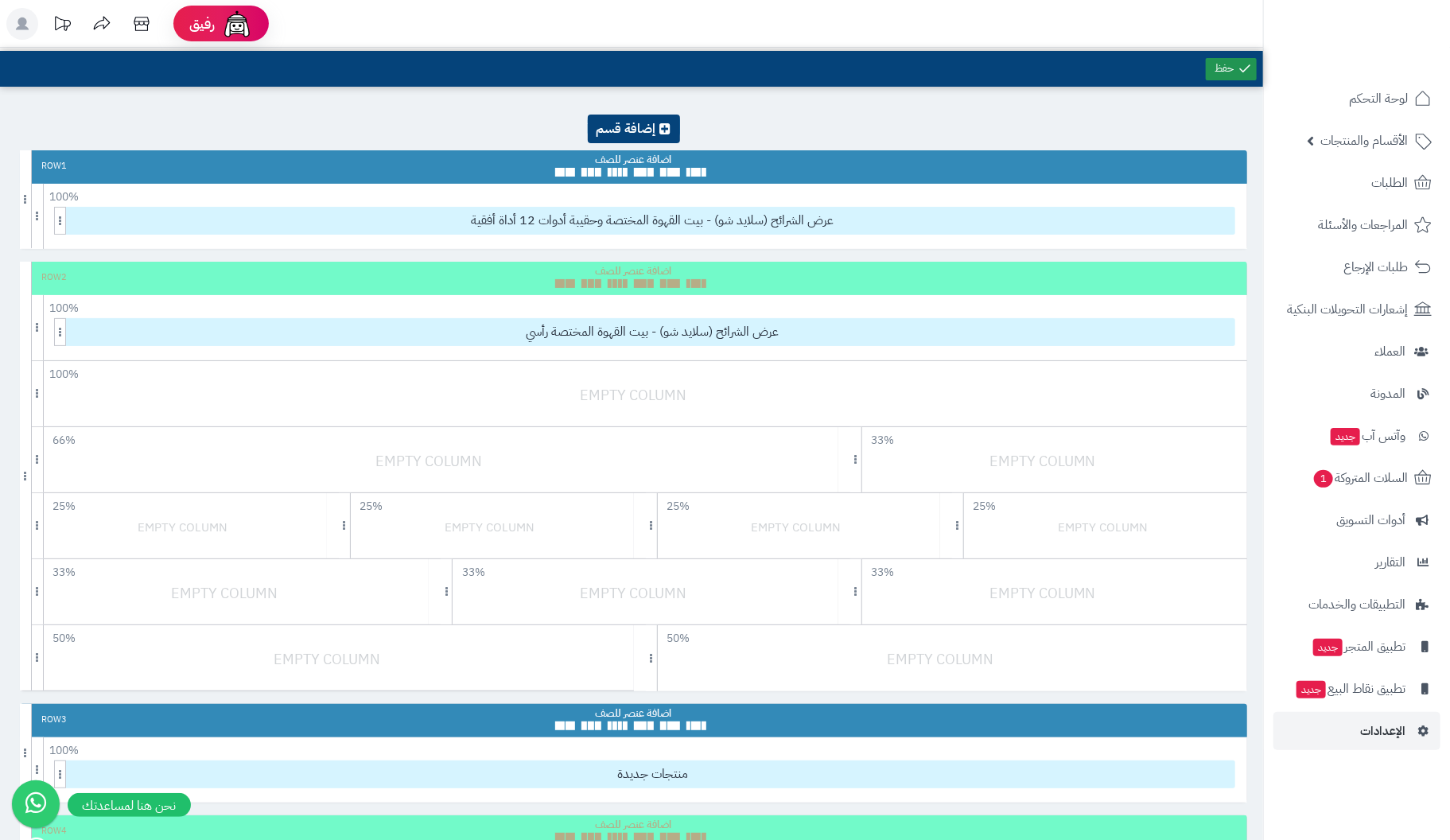
click at [1232, 61] on link at bounding box center [1231, 69] width 51 height 23
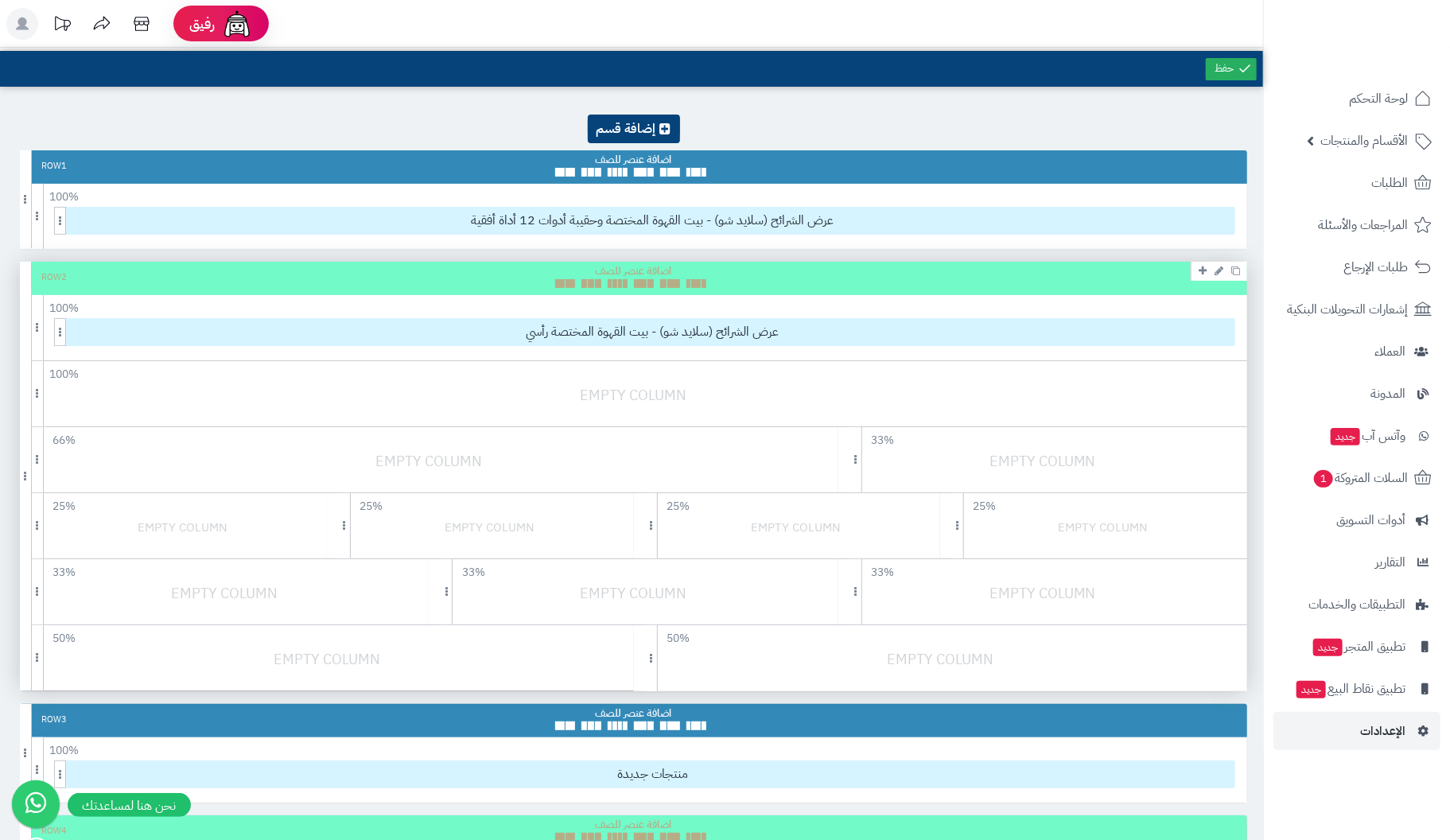
click at [354, 277] on div "Row 2" at bounding box center [633, 278] width 1227 height 34
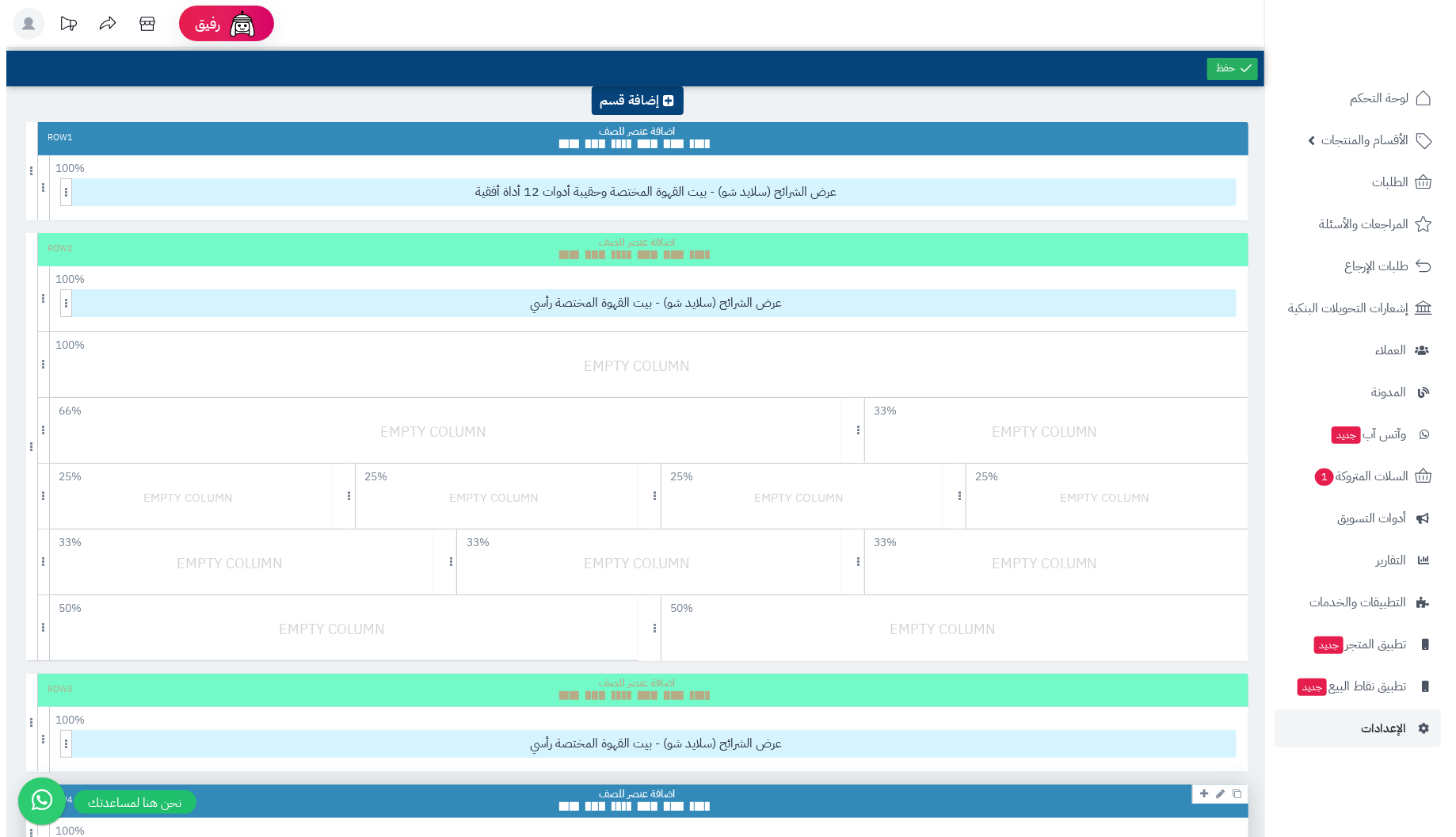
scroll to position [15, 0]
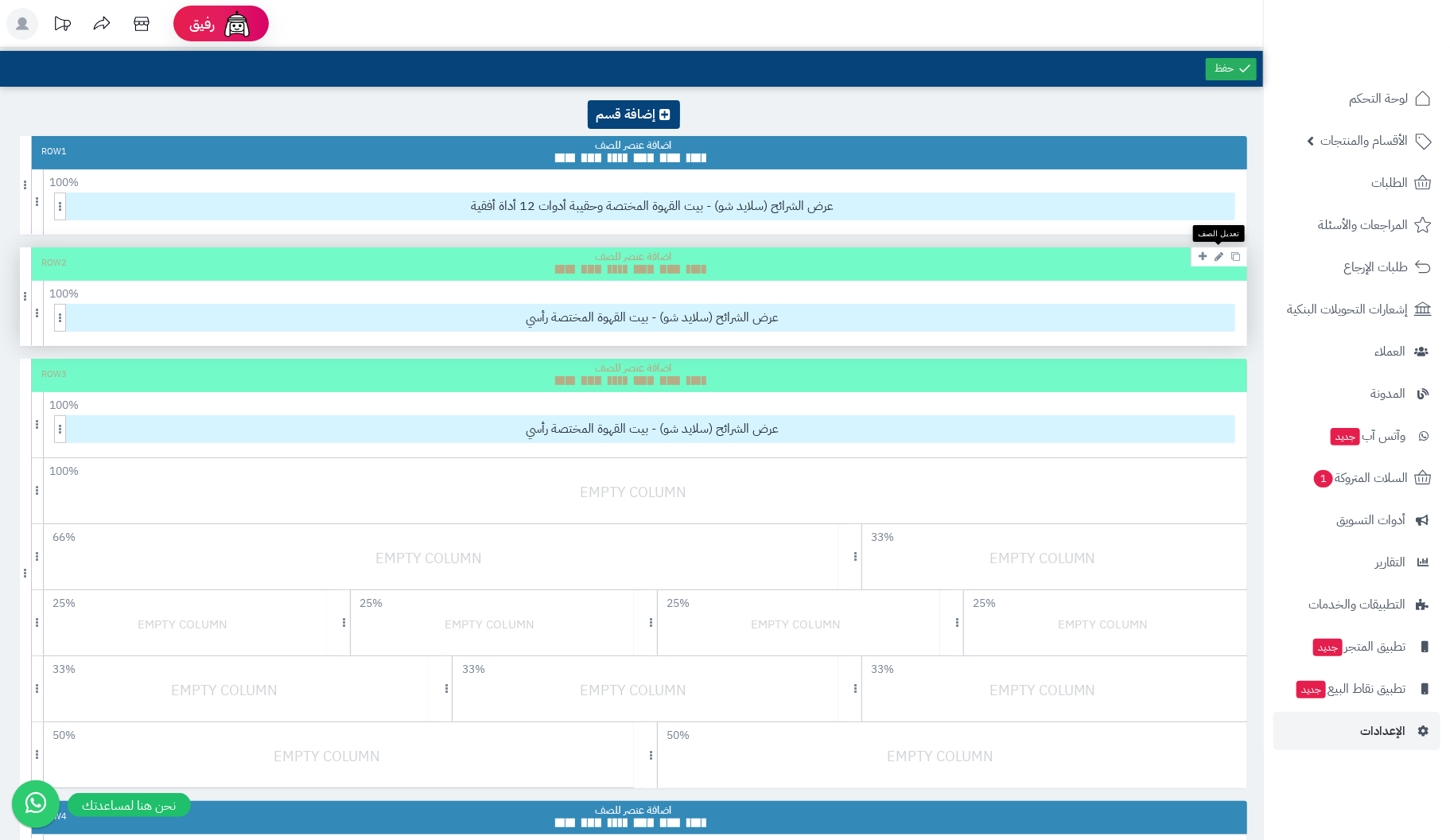
click at [1220, 251] on icon at bounding box center [1219, 256] width 9 height 10
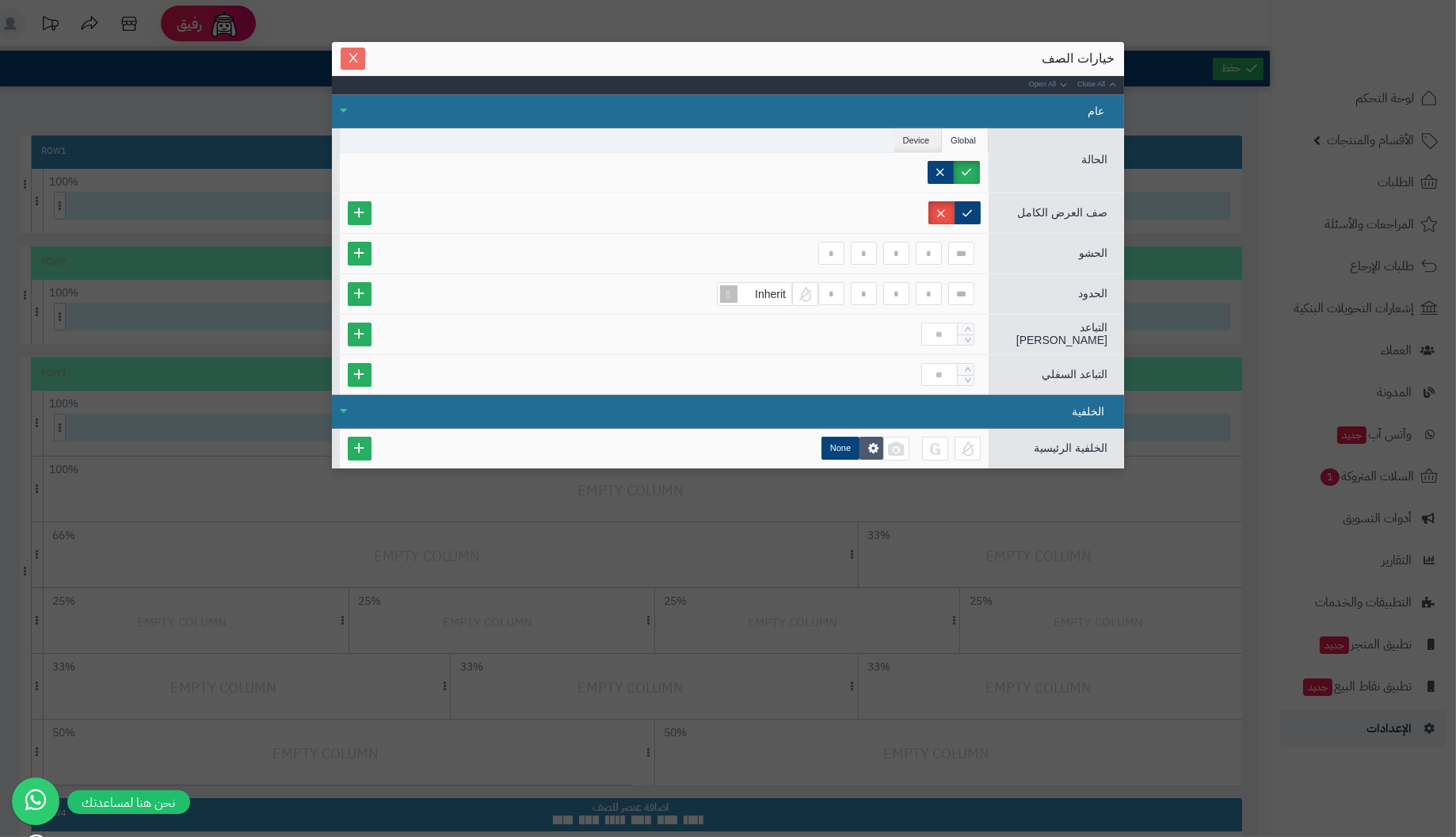
click at [356, 62] on icon "Close" at bounding box center [353, 58] width 13 height 13
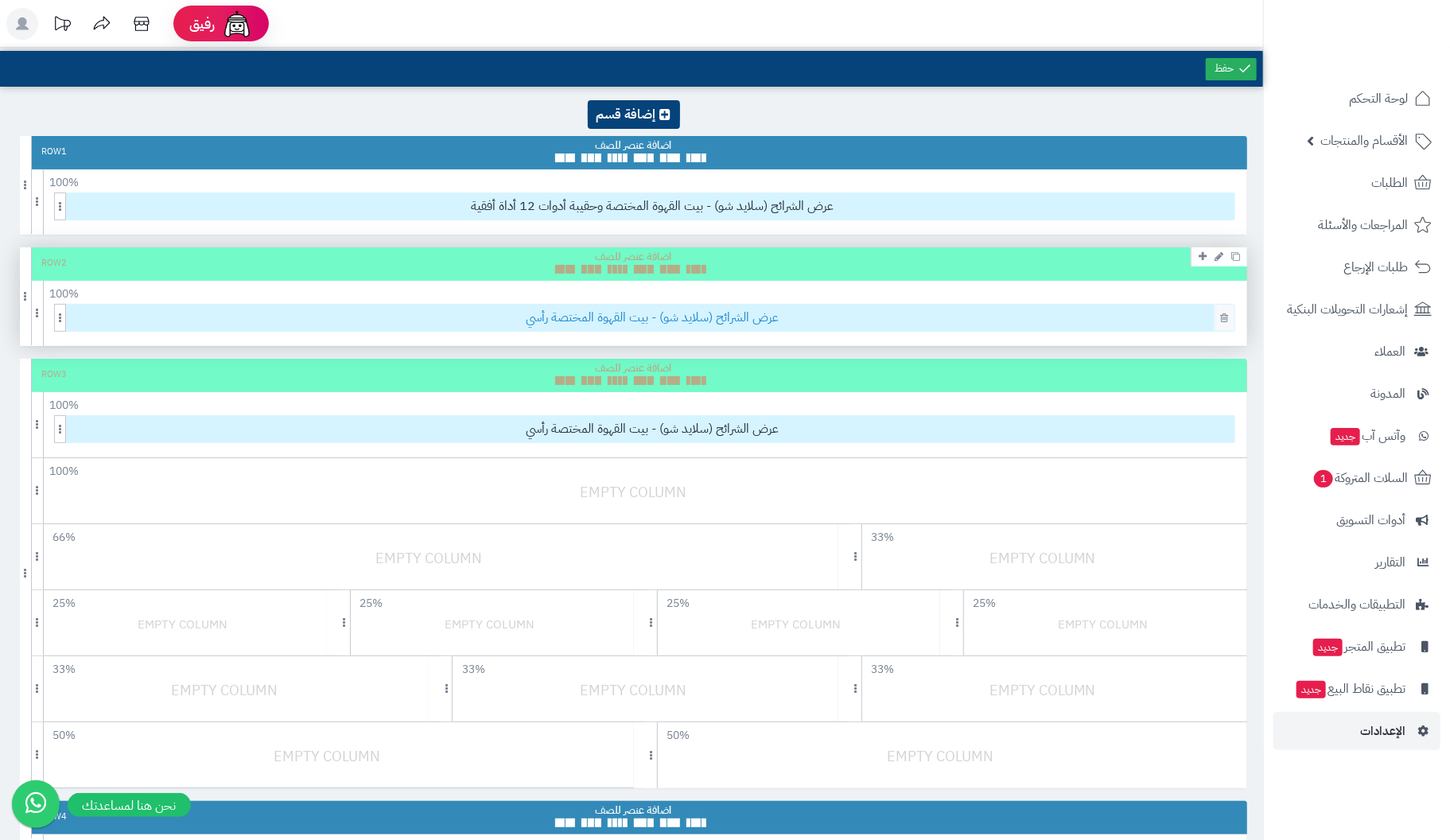
click at [599, 311] on span "عرض الشرائح (سلايد شو) - بيت القهوة المختصة رأسي" at bounding box center [652, 318] width 1163 height 26
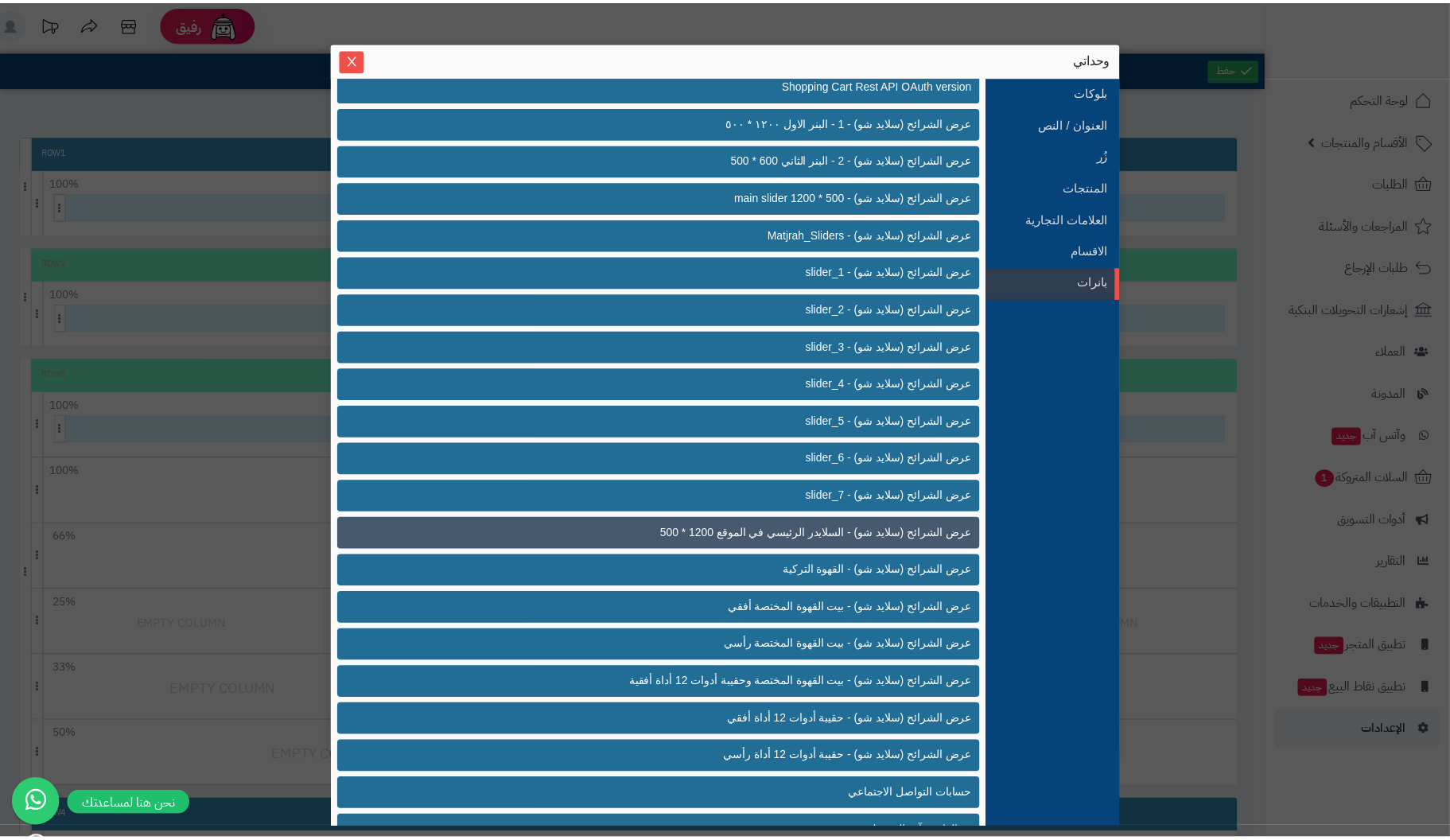
scroll to position [382, 0]
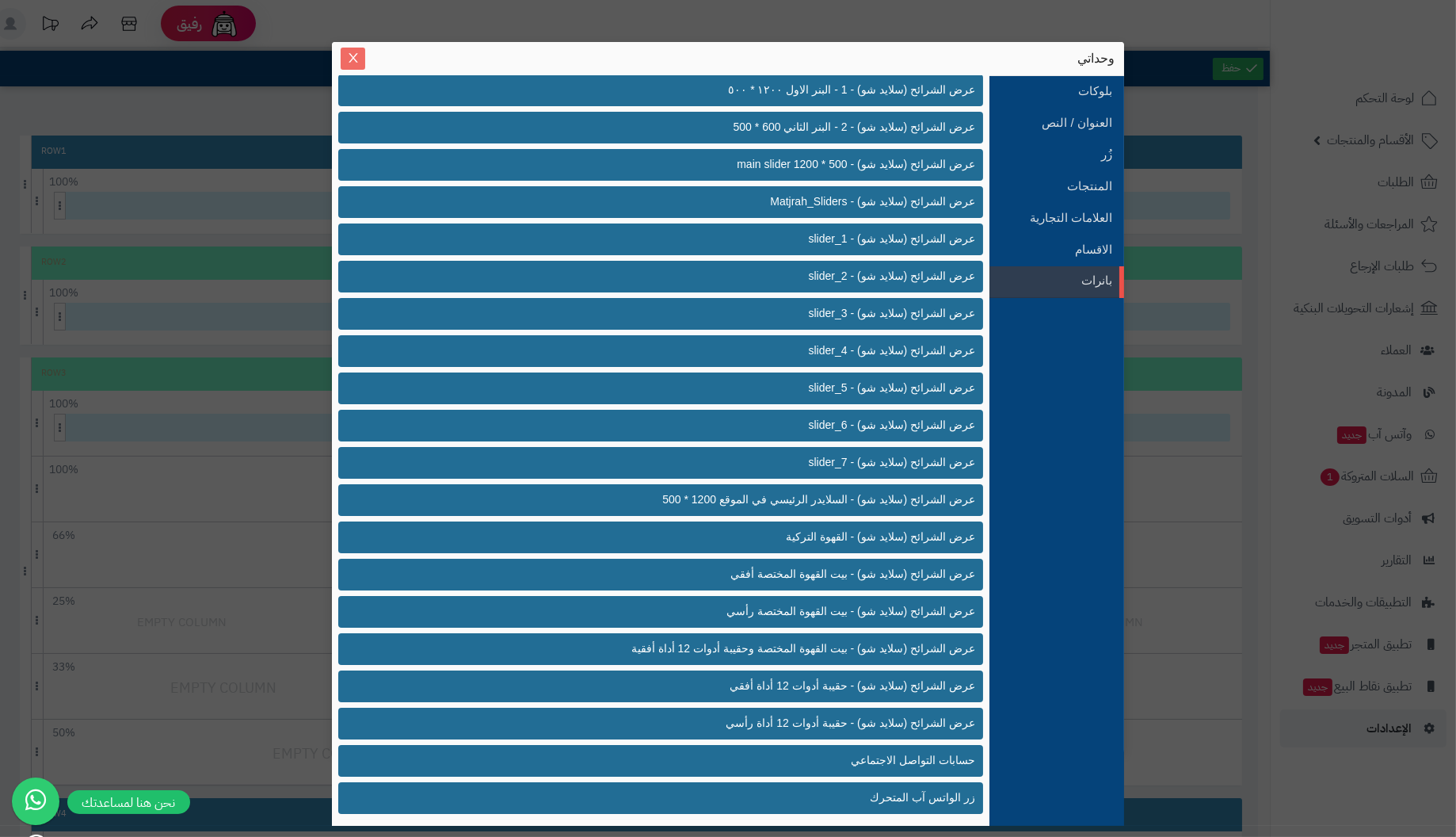
click at [349, 60] on icon "Close" at bounding box center [353, 58] width 13 height 13
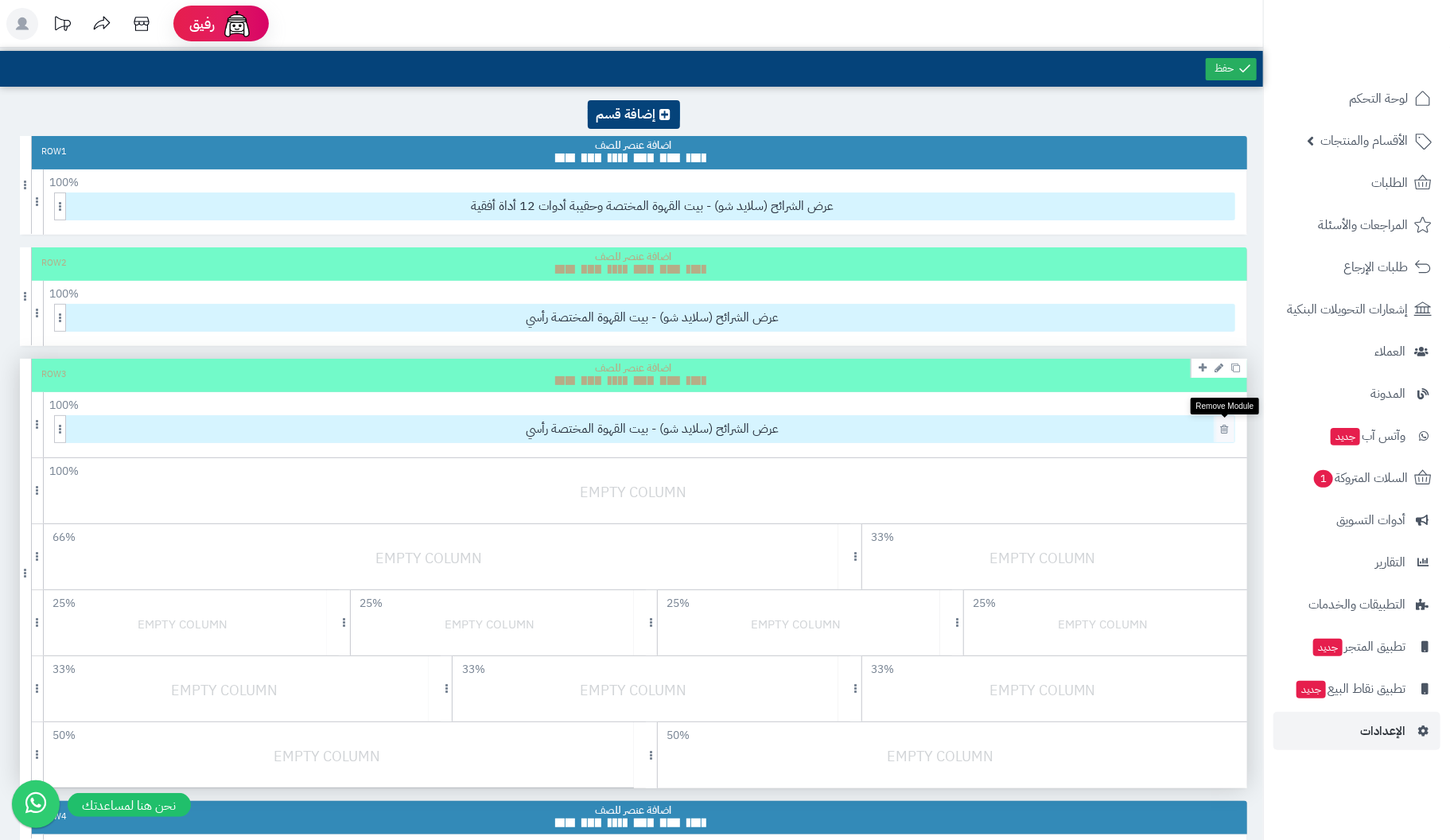
click at [1226, 431] on icon at bounding box center [1223, 429] width 8 height 10
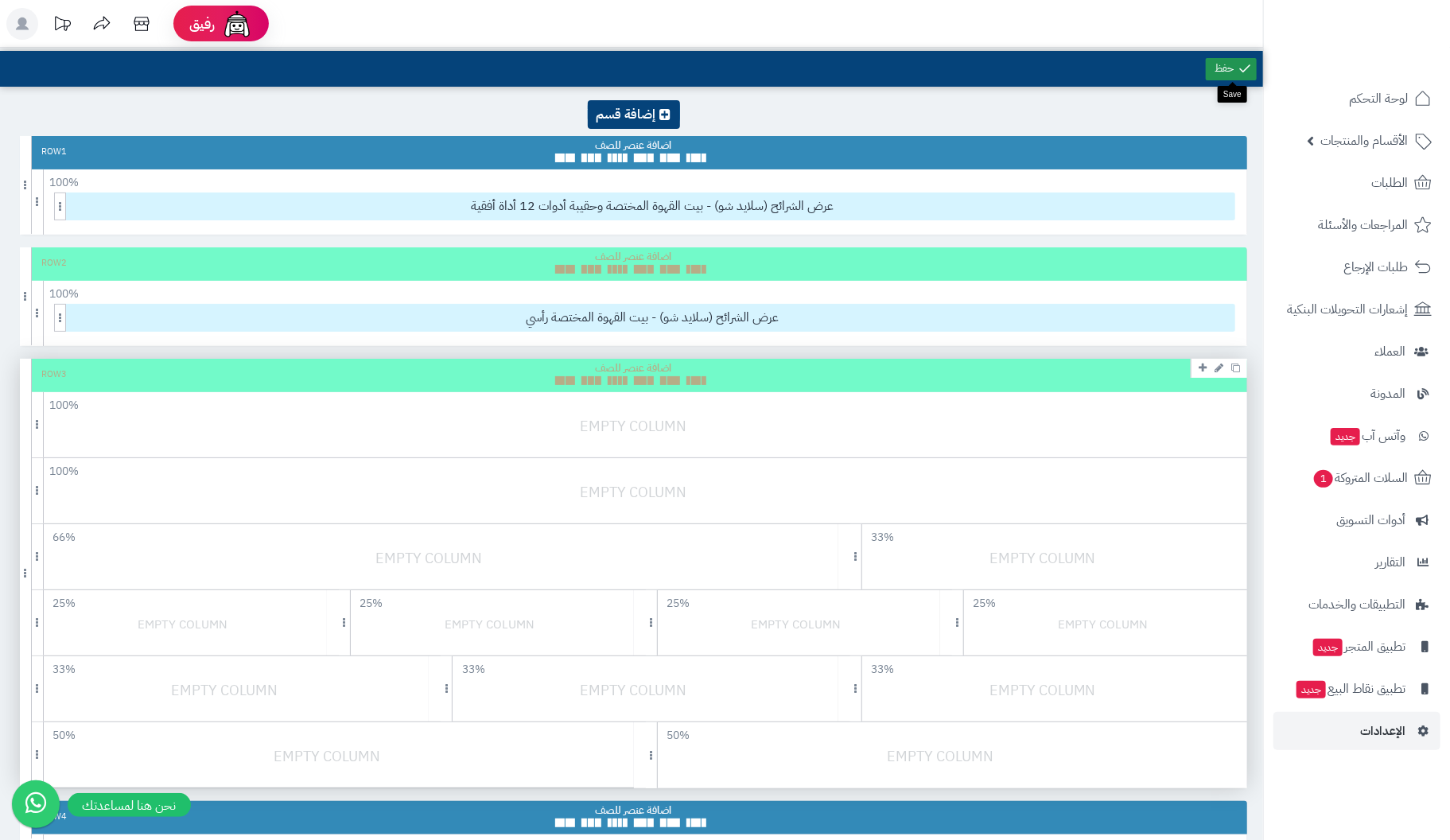
click at [1220, 72] on link at bounding box center [1231, 69] width 51 height 23
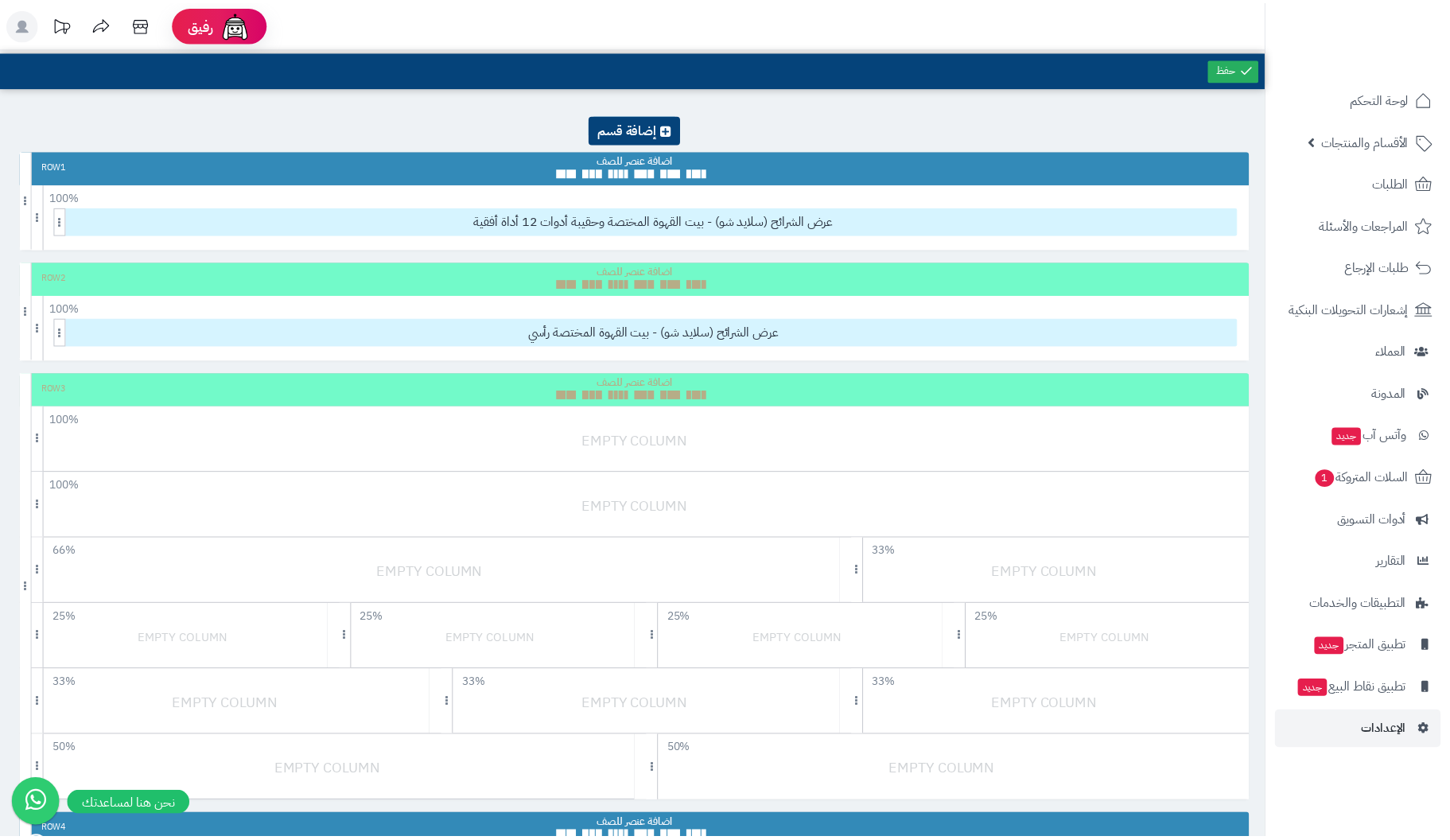
scroll to position [15, 0]
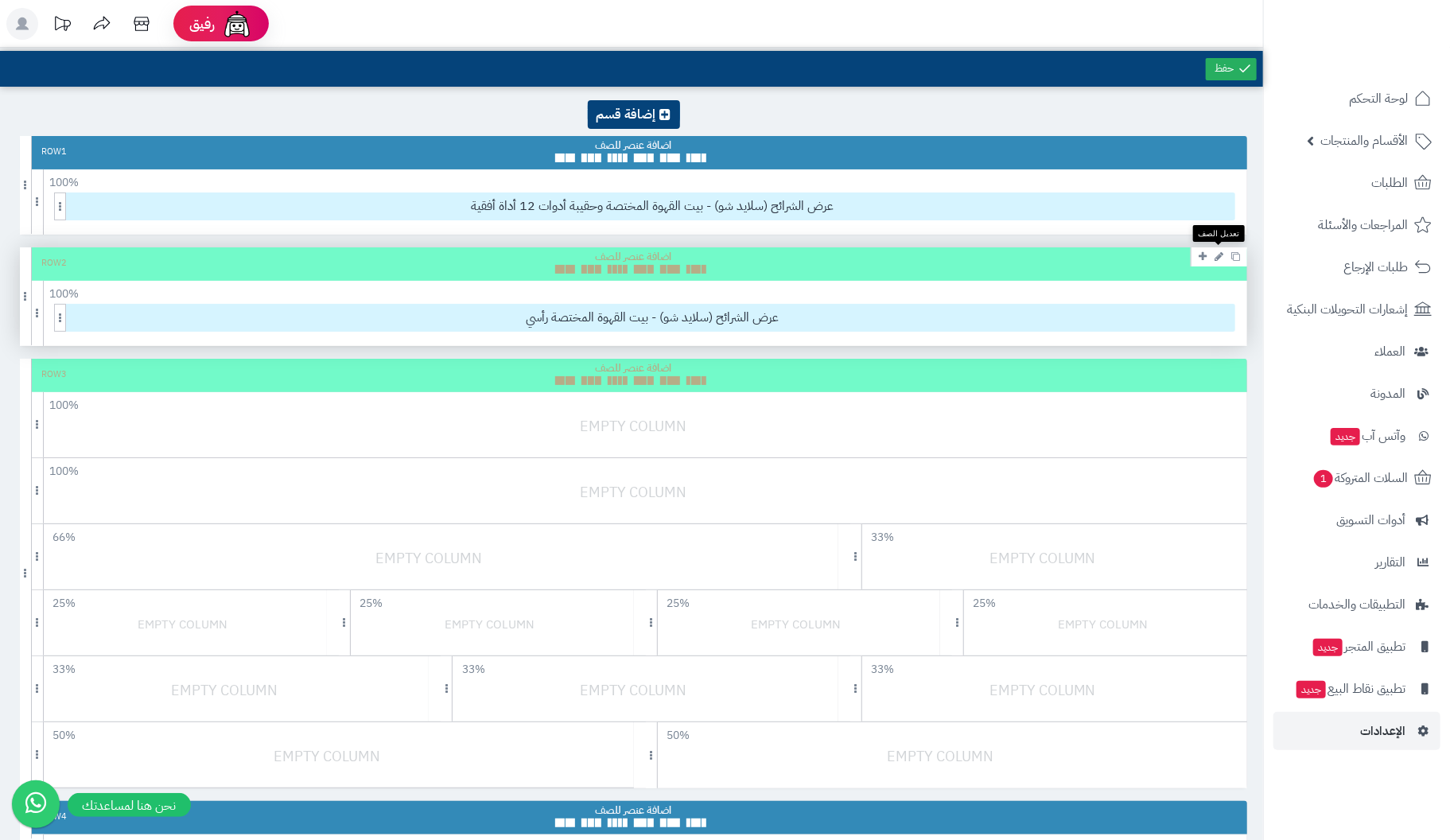
click at [1216, 251] on icon at bounding box center [1219, 256] width 9 height 10
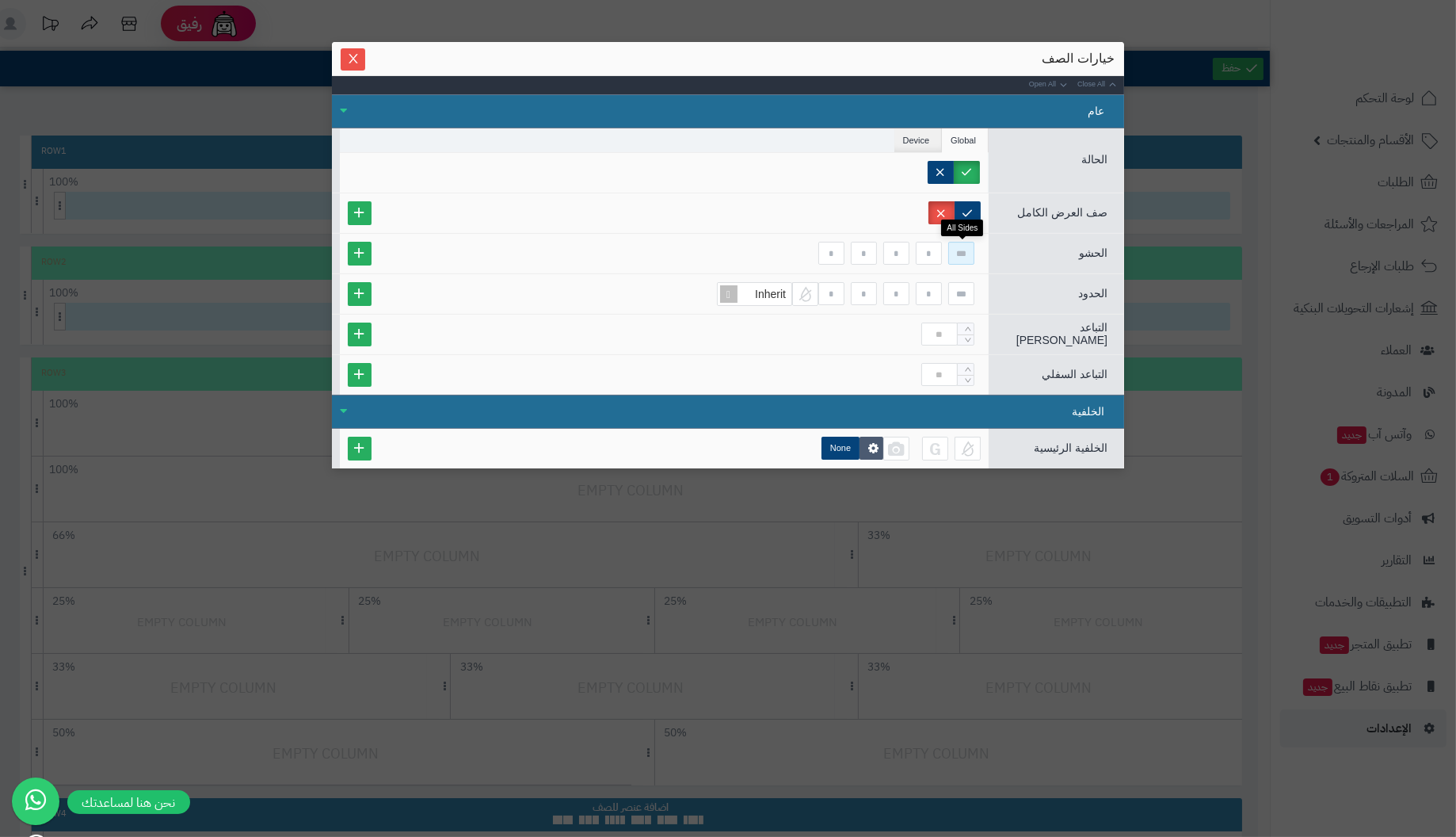
click at [963, 252] on input at bounding box center [961, 253] width 26 height 23
click at [932, 252] on input at bounding box center [928, 253] width 26 height 23
click at [956, 255] on input at bounding box center [961, 253] width 26 height 23
type input "*"
click at [970, 325] on icon "Increase Value" at bounding box center [968, 329] width 7 height 9
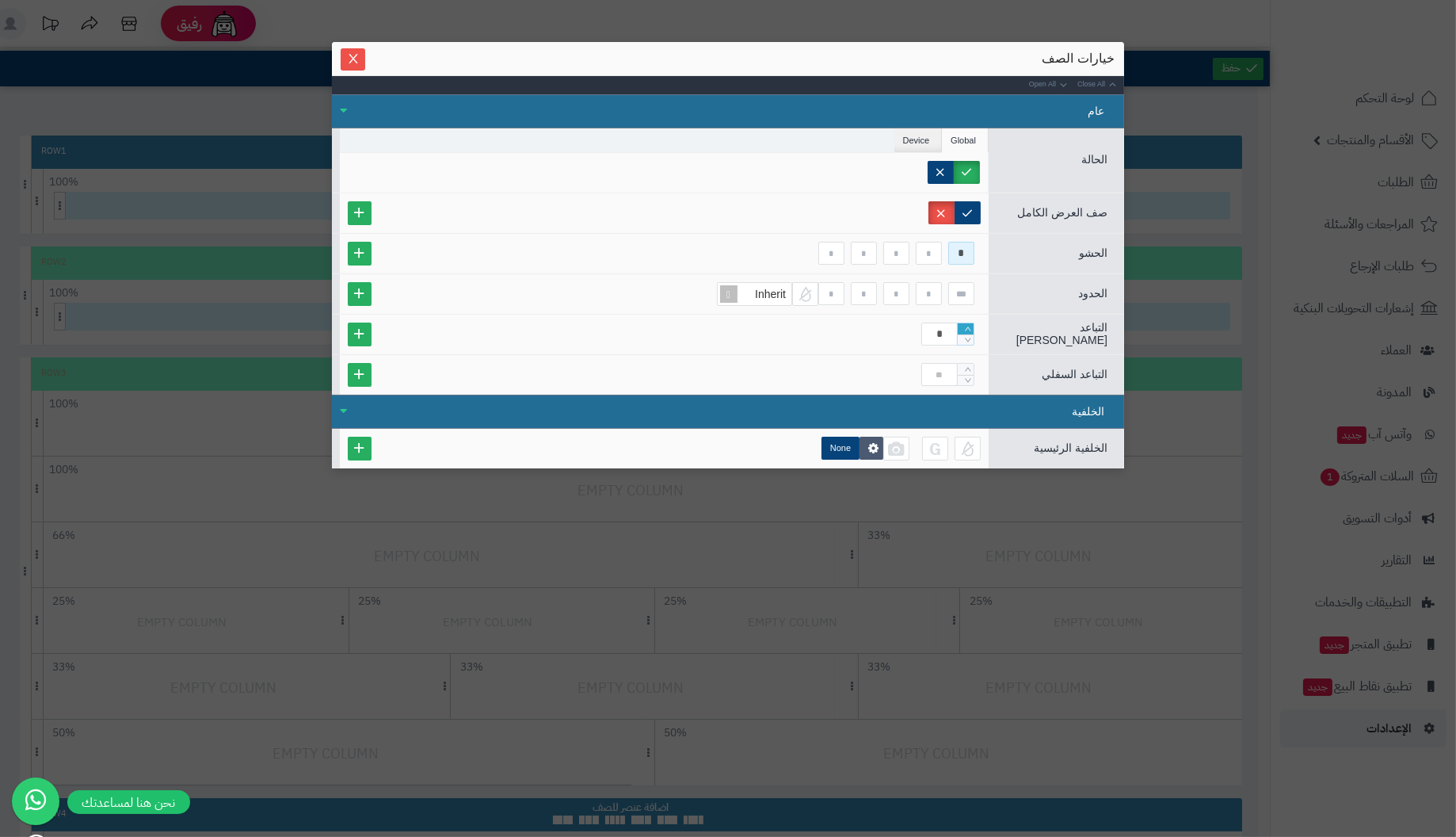
click at [970, 326] on icon "Increase Value" at bounding box center [967, 328] width 6 height 4
type input "*"
click at [970, 326] on icon "Increase Value" at bounding box center [967, 328] width 6 height 4
click at [970, 364] on icon "Increase Value" at bounding box center [968, 368] width 7 height 9
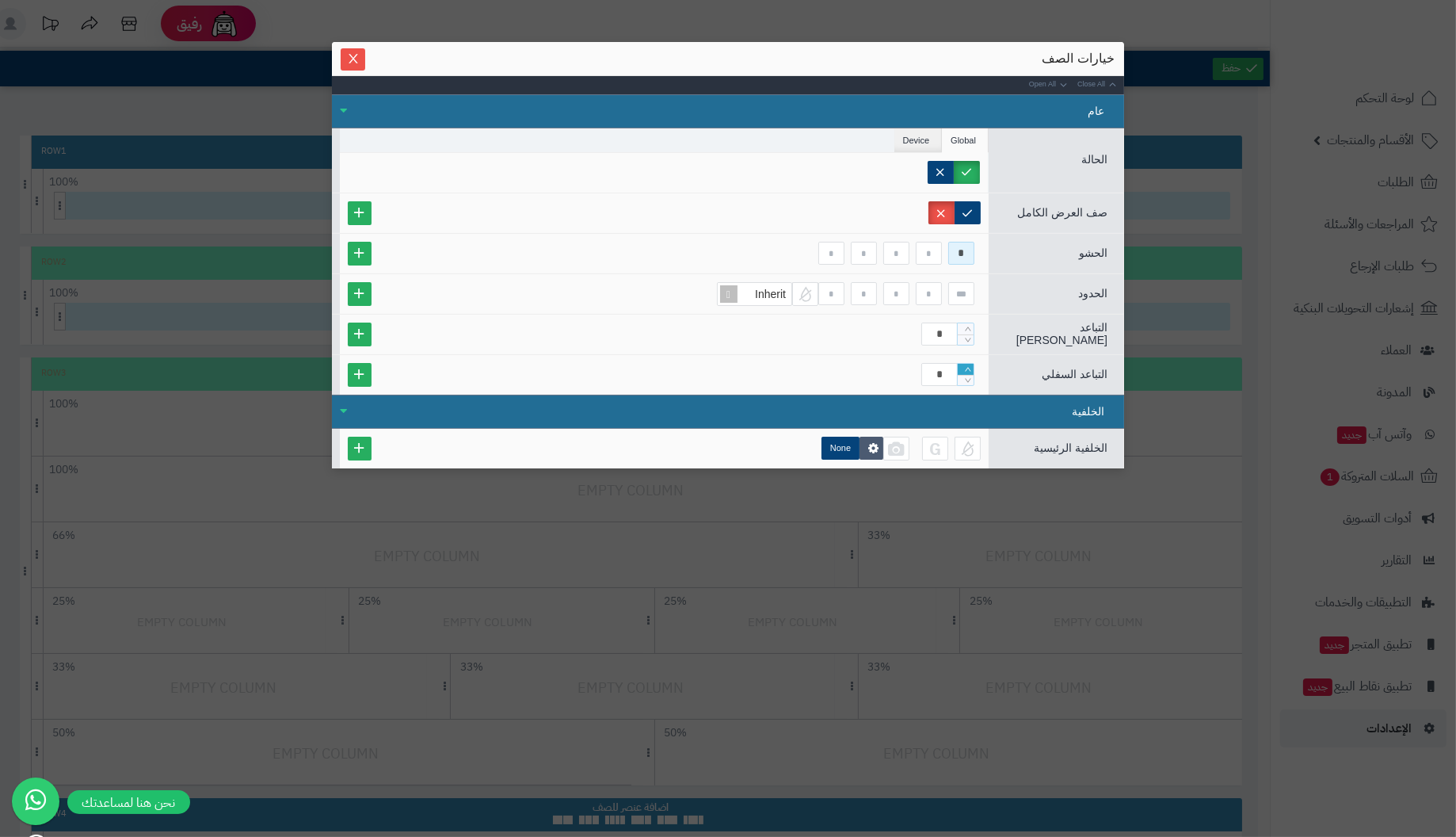
type input "*"
click at [970, 364] on icon "Increase Value" at bounding box center [968, 368] width 7 height 9
type input "*"
click at [973, 293] on input at bounding box center [961, 293] width 26 height 23
click at [353, 52] on icon "Close" at bounding box center [353, 58] width 13 height 13
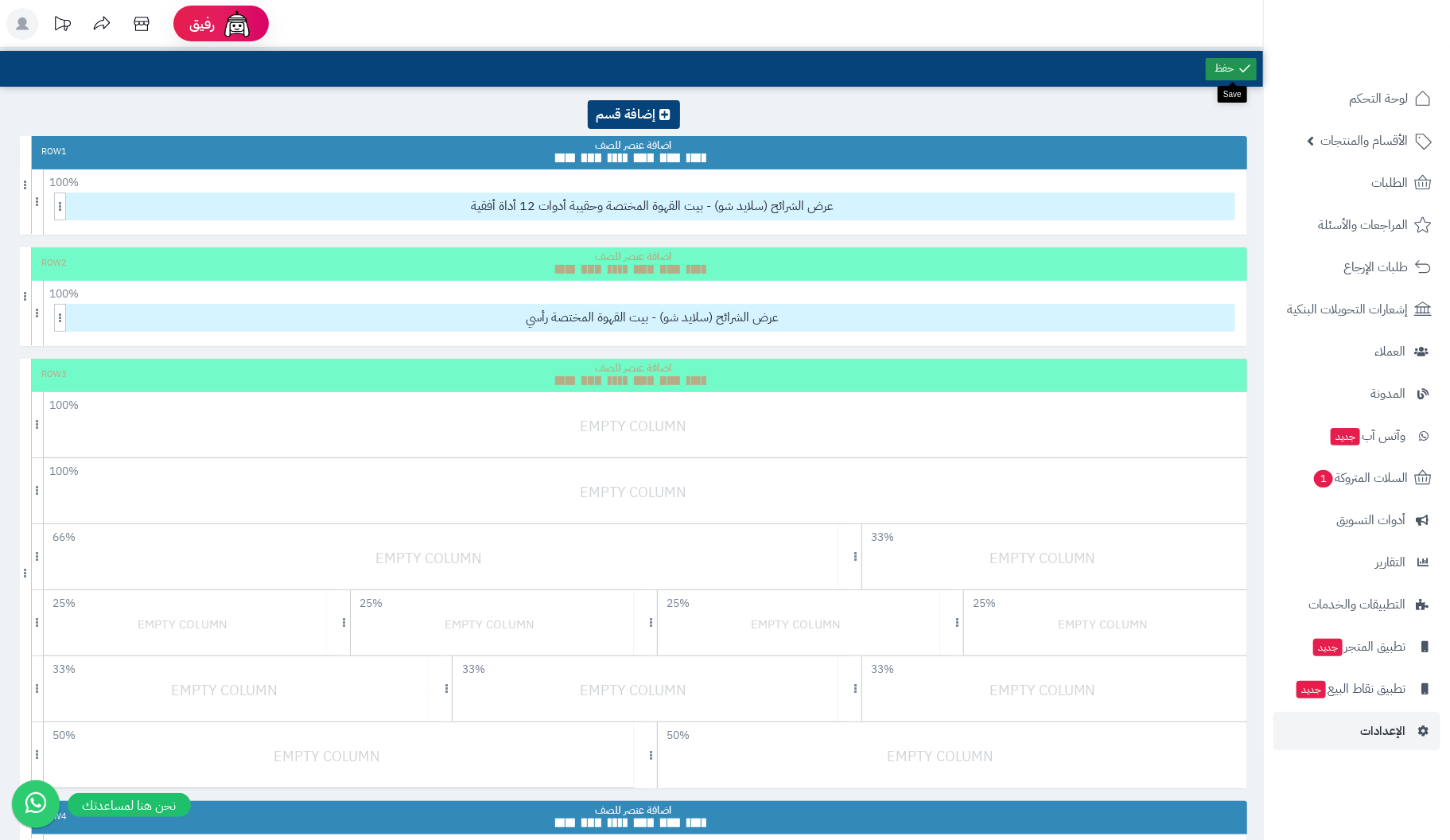
click at [1229, 65] on link at bounding box center [1231, 69] width 51 height 23
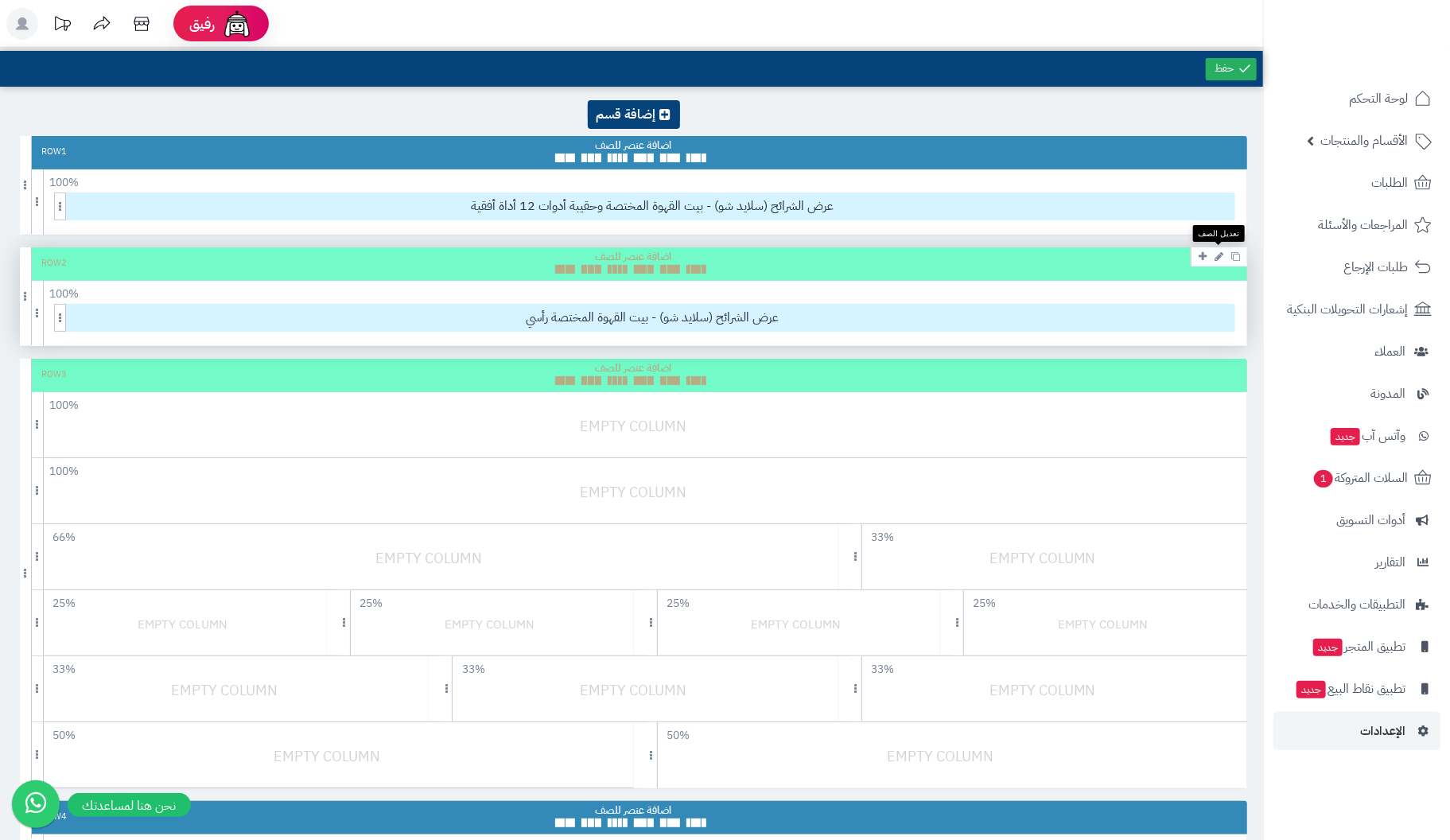
click at [1214, 255] on icon at bounding box center [1219, 256] width 9 height 10
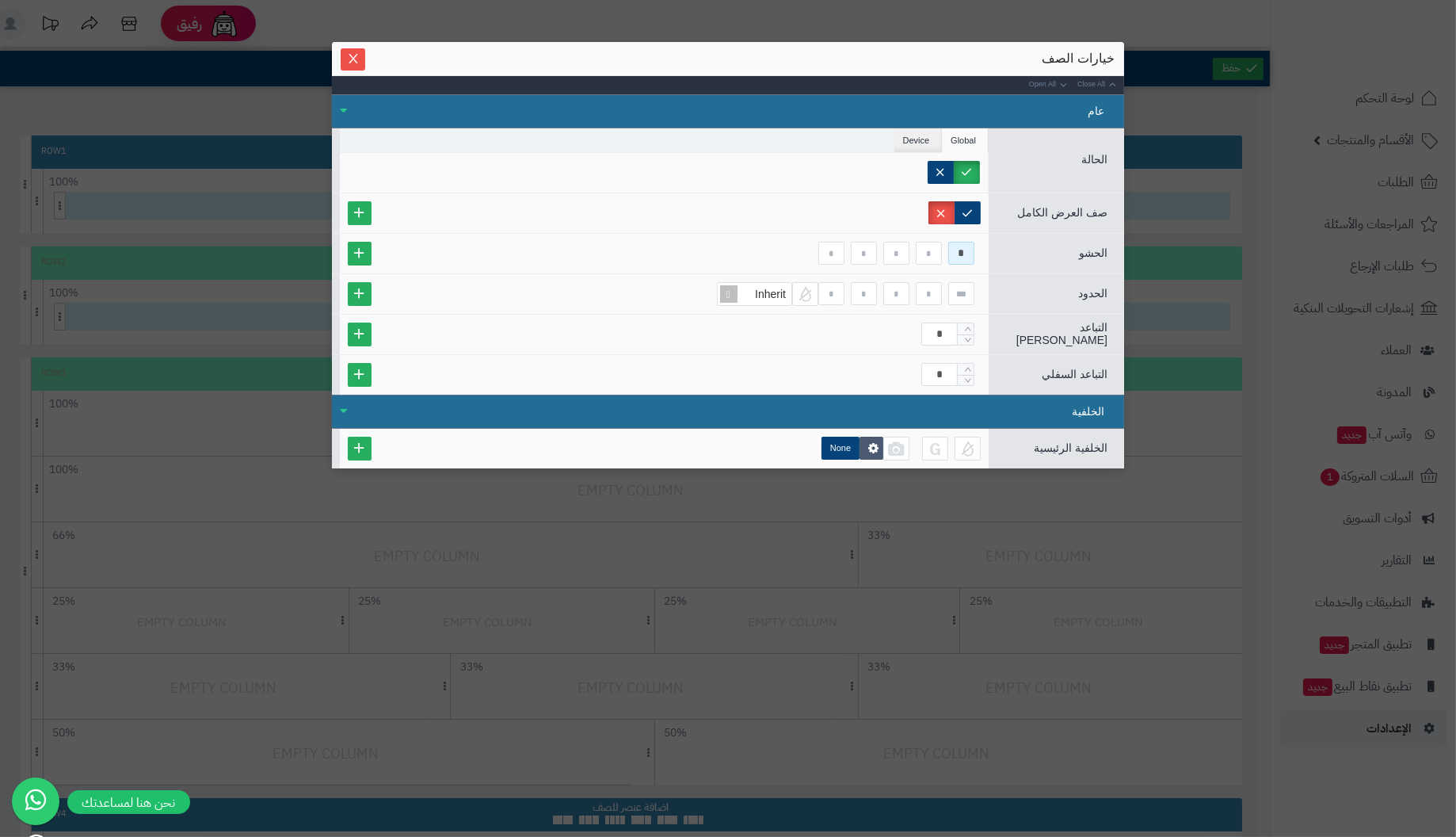
drag, startPoint x: 953, startPoint y: 251, endPoint x: 1049, endPoint y: 250, distance: 96.0
click at [1049, 250] on div "الحشو *" at bounding box center [728, 253] width 792 height 41
type input "*"
click at [966, 324] on icon "Increase Value" at bounding box center [968, 329] width 7 height 9
type input "*"
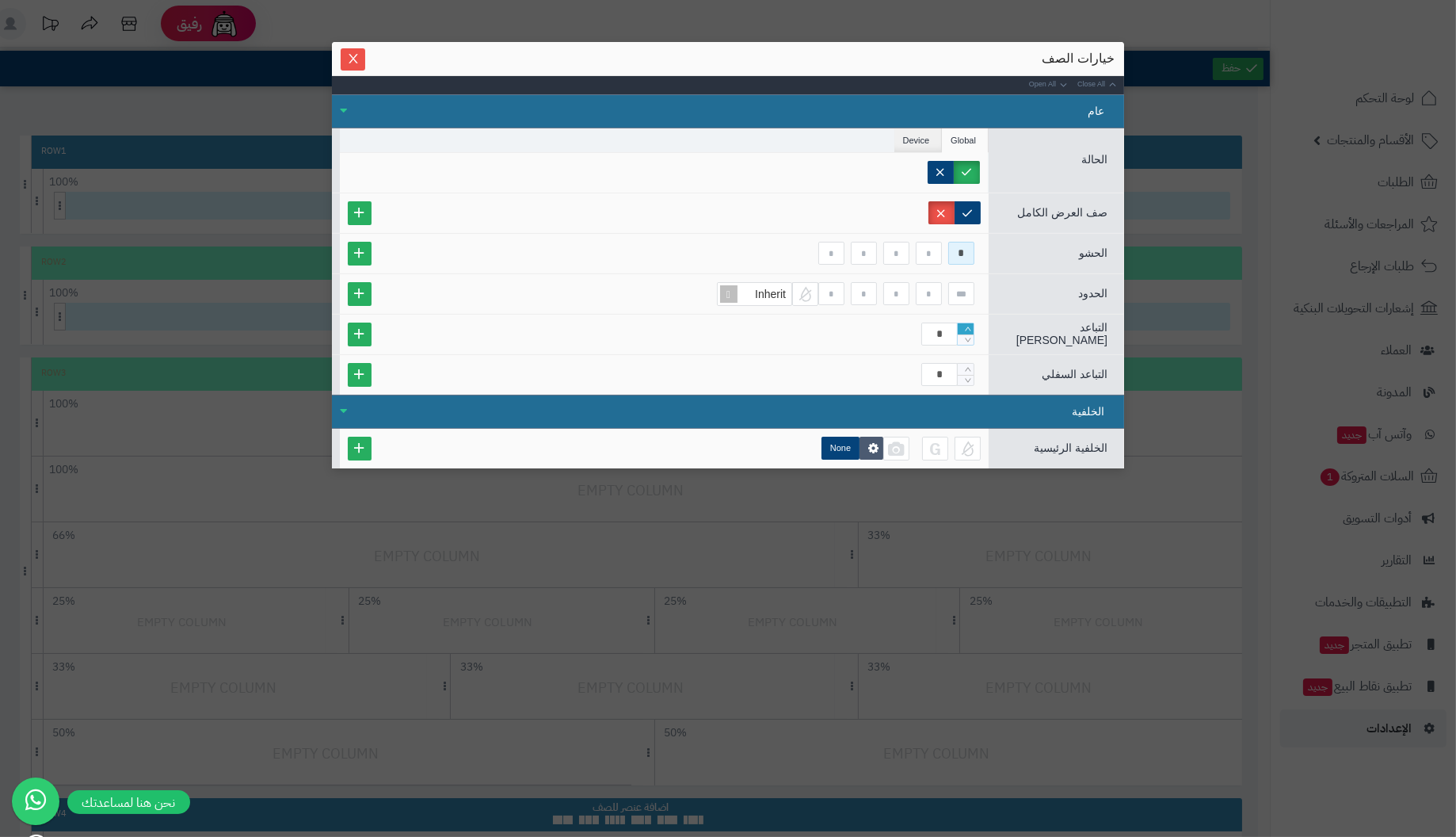
click at [966, 324] on icon "Increase Value" at bounding box center [968, 329] width 7 height 9
click at [967, 364] on icon "Increase Value" at bounding box center [968, 368] width 7 height 9
type input "*"
click at [967, 364] on icon "Increase Value" at bounding box center [968, 368] width 7 height 9
type input "*"
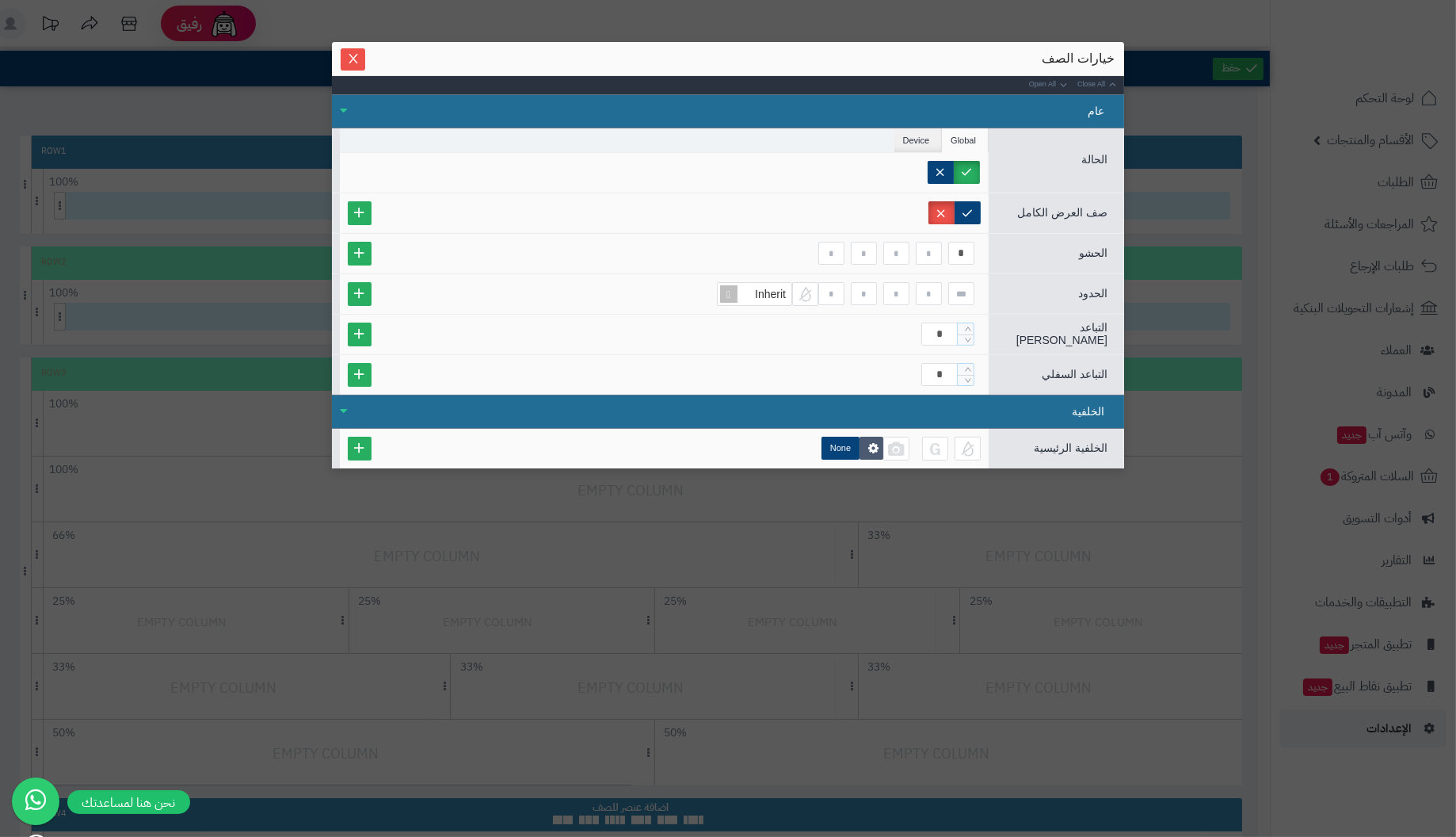
click at [875, 355] on div "*" at bounding box center [664, 374] width 649 height 40
click at [356, 60] on icon "Close" at bounding box center [353, 58] width 13 height 13
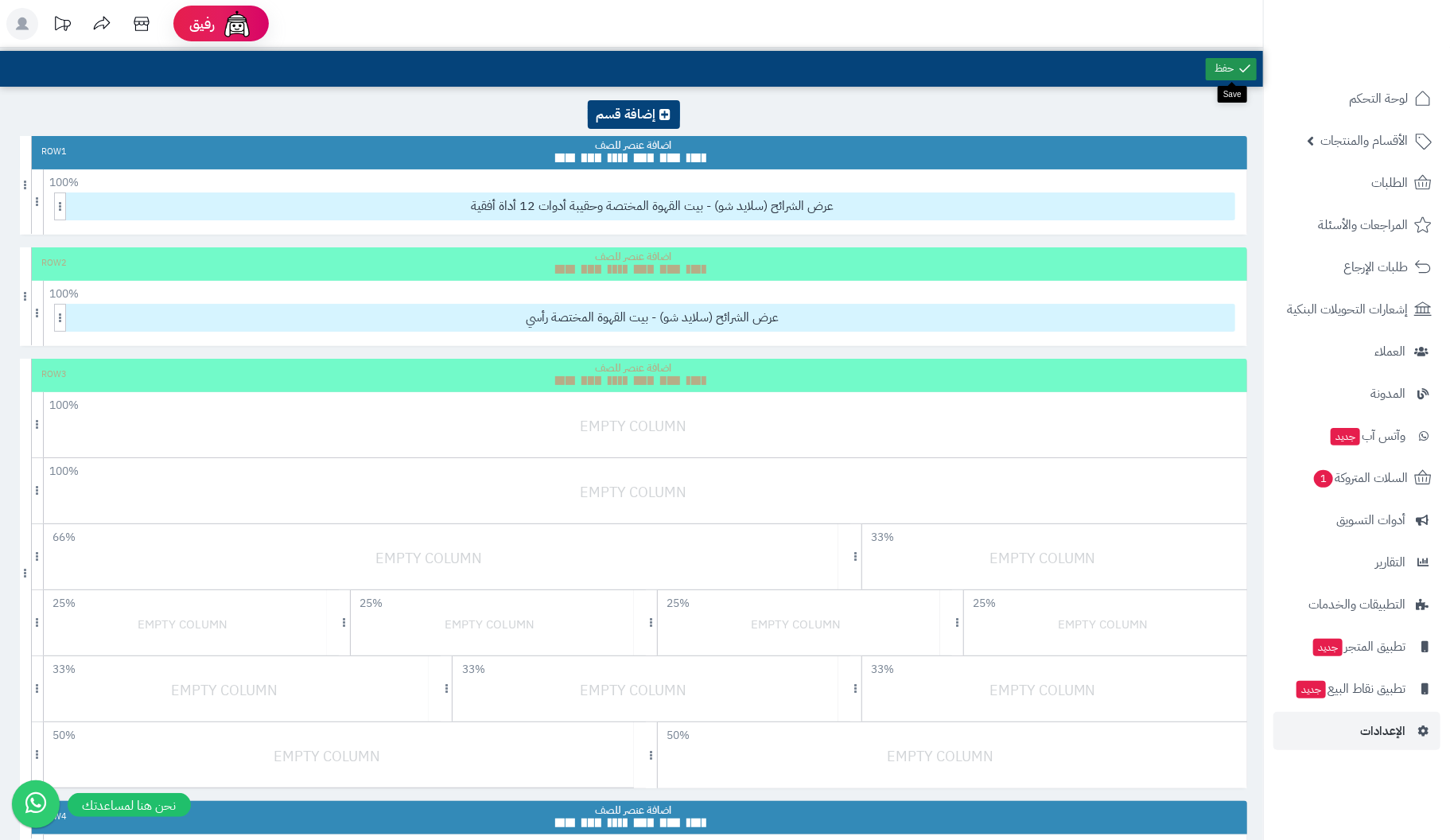
click at [1236, 68] on link at bounding box center [1231, 69] width 51 height 23
click at [1233, 68] on link at bounding box center [1231, 69] width 51 height 23
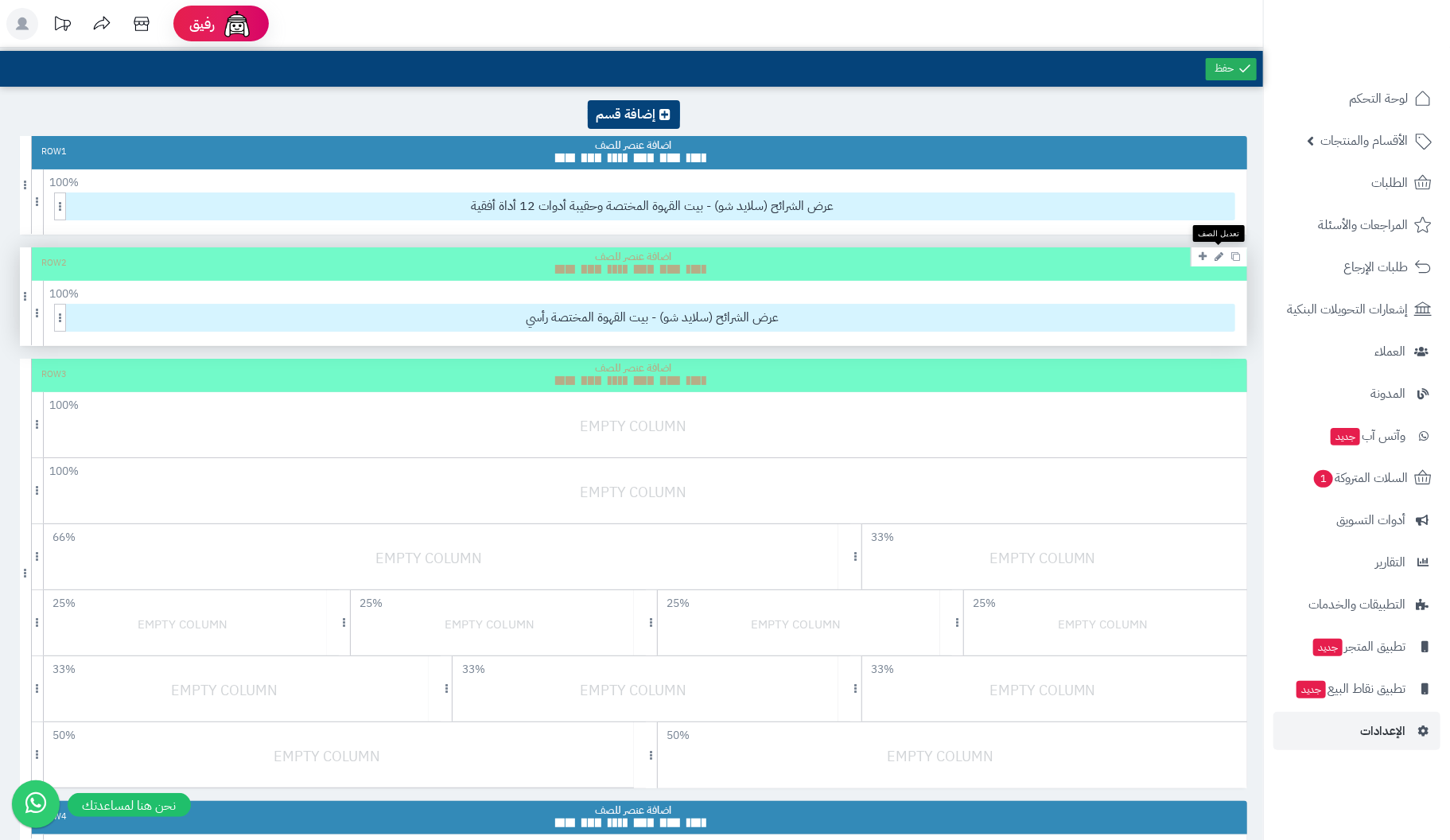
click at [1219, 255] on icon at bounding box center [1219, 256] width 9 height 10
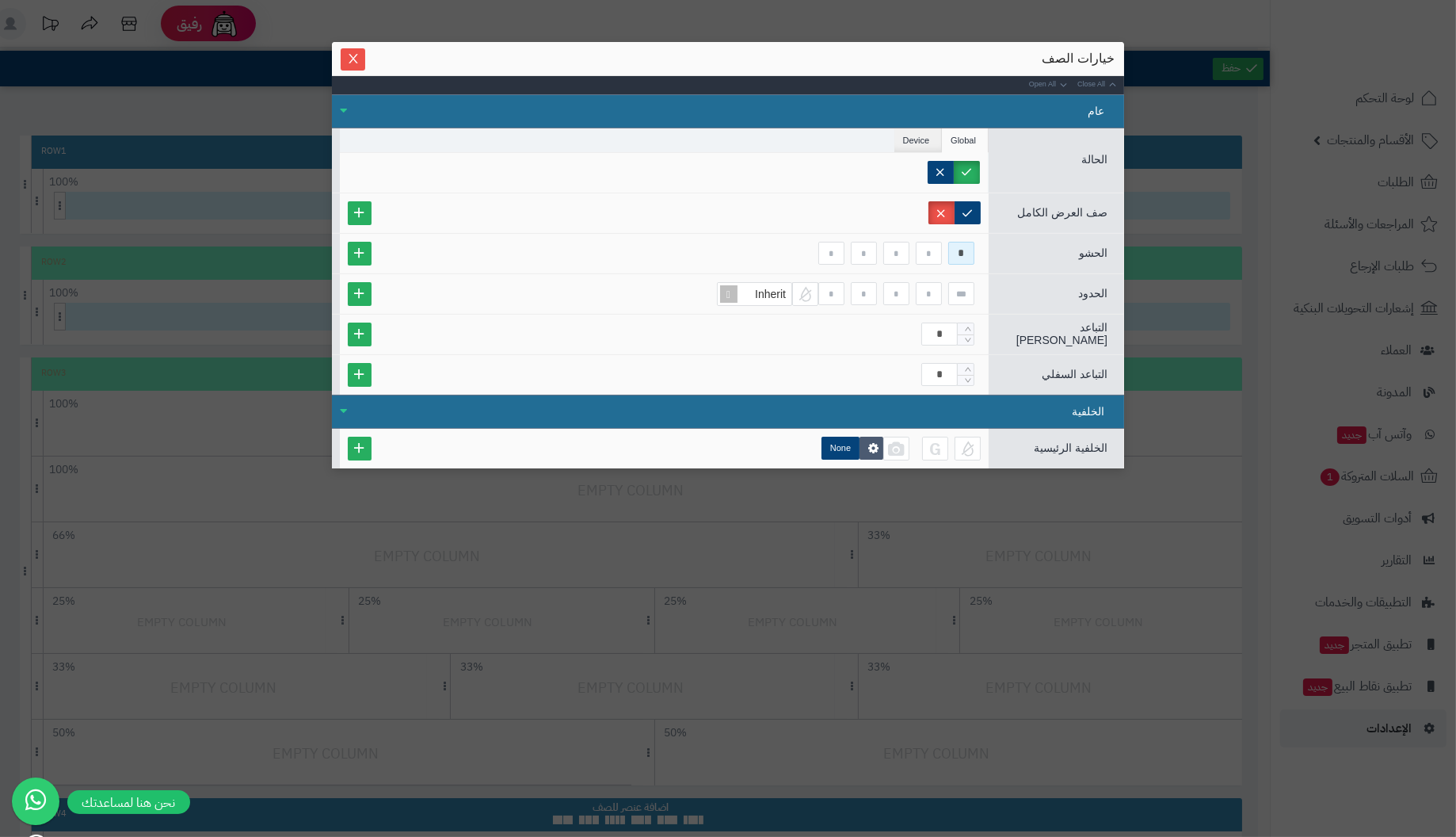
drag, startPoint x: 953, startPoint y: 249, endPoint x: 1152, endPoint y: 241, distance: 199.2
click at [1152, 241] on div "sentinelStart خيارات الصف Close All Open All عام الحالة Global Device Customer …" at bounding box center [728, 418] width 1456 height 837
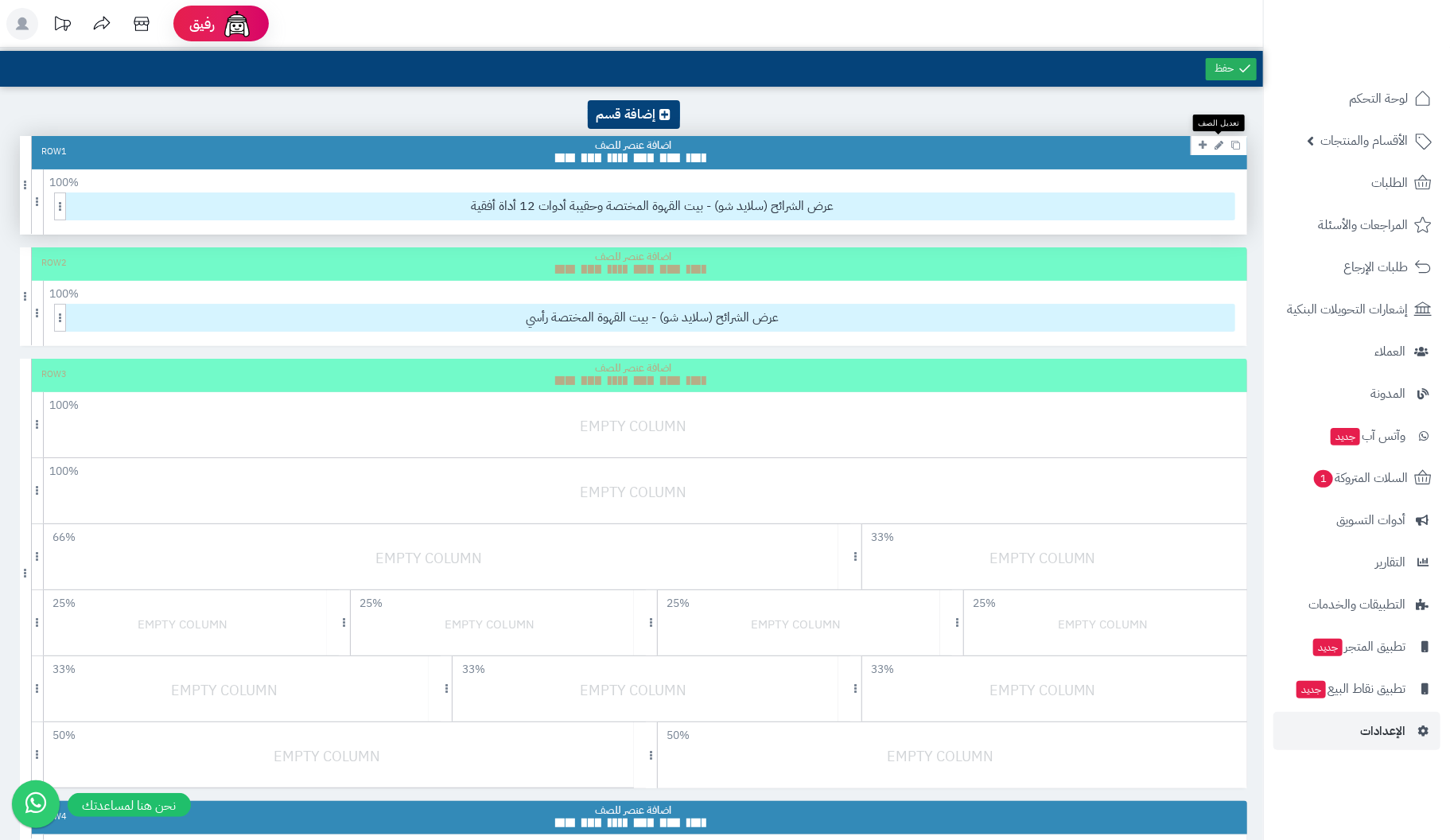
click at [1220, 140] on icon at bounding box center [1219, 145] width 9 height 10
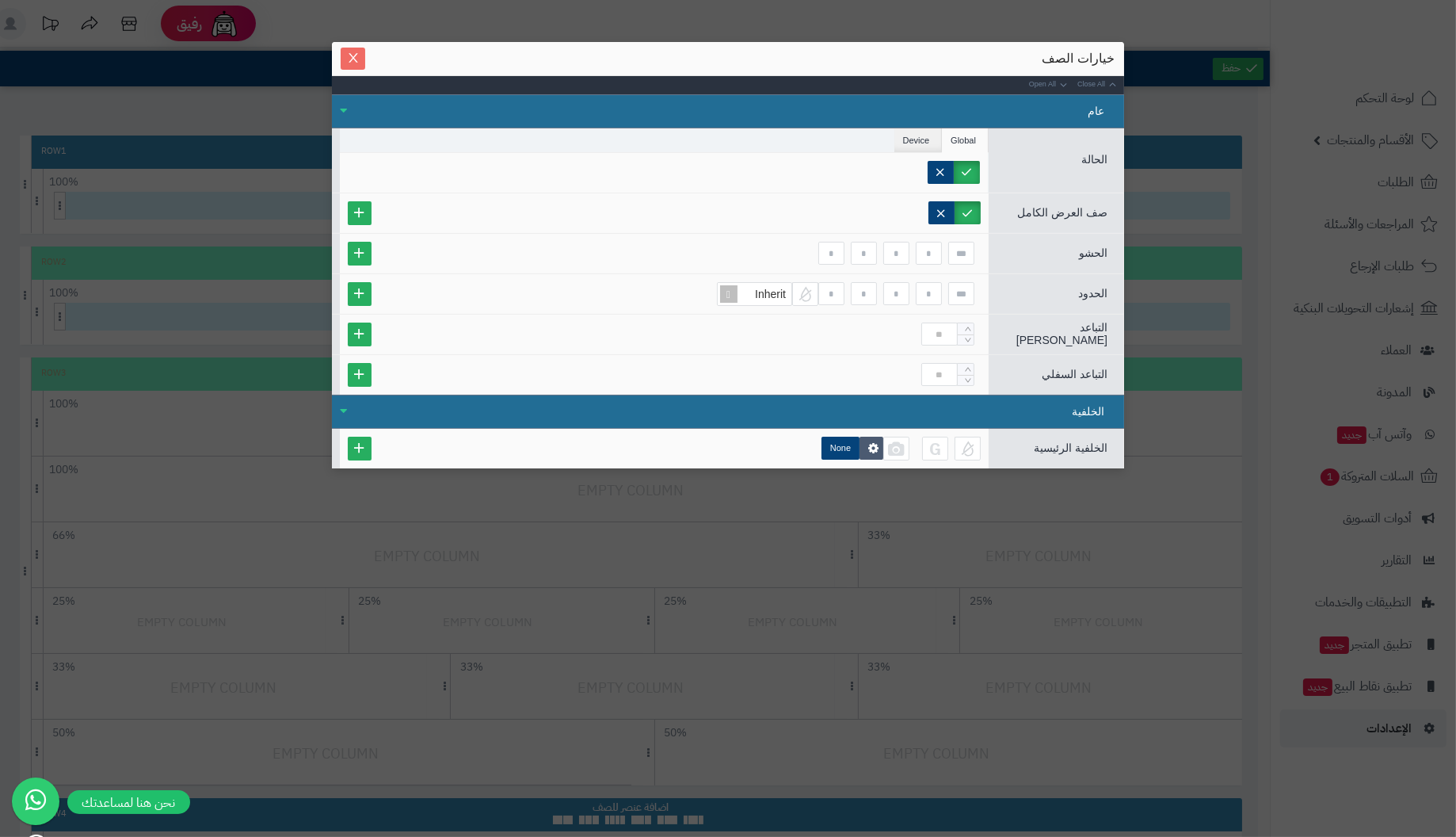
click at [363, 53] on span "Close" at bounding box center [353, 59] width 24 height 14
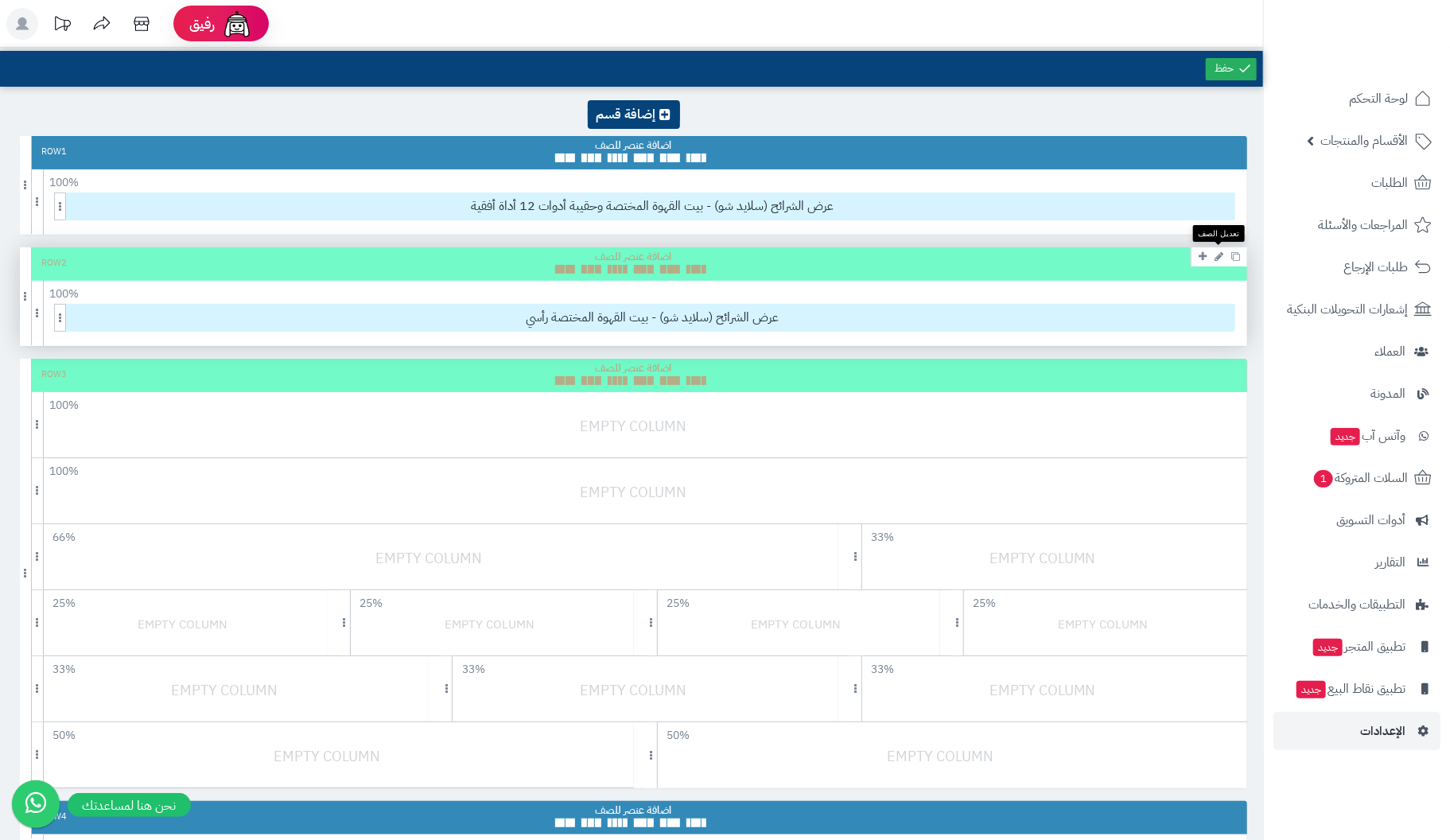
click at [1218, 257] on icon at bounding box center [1219, 256] width 9 height 10
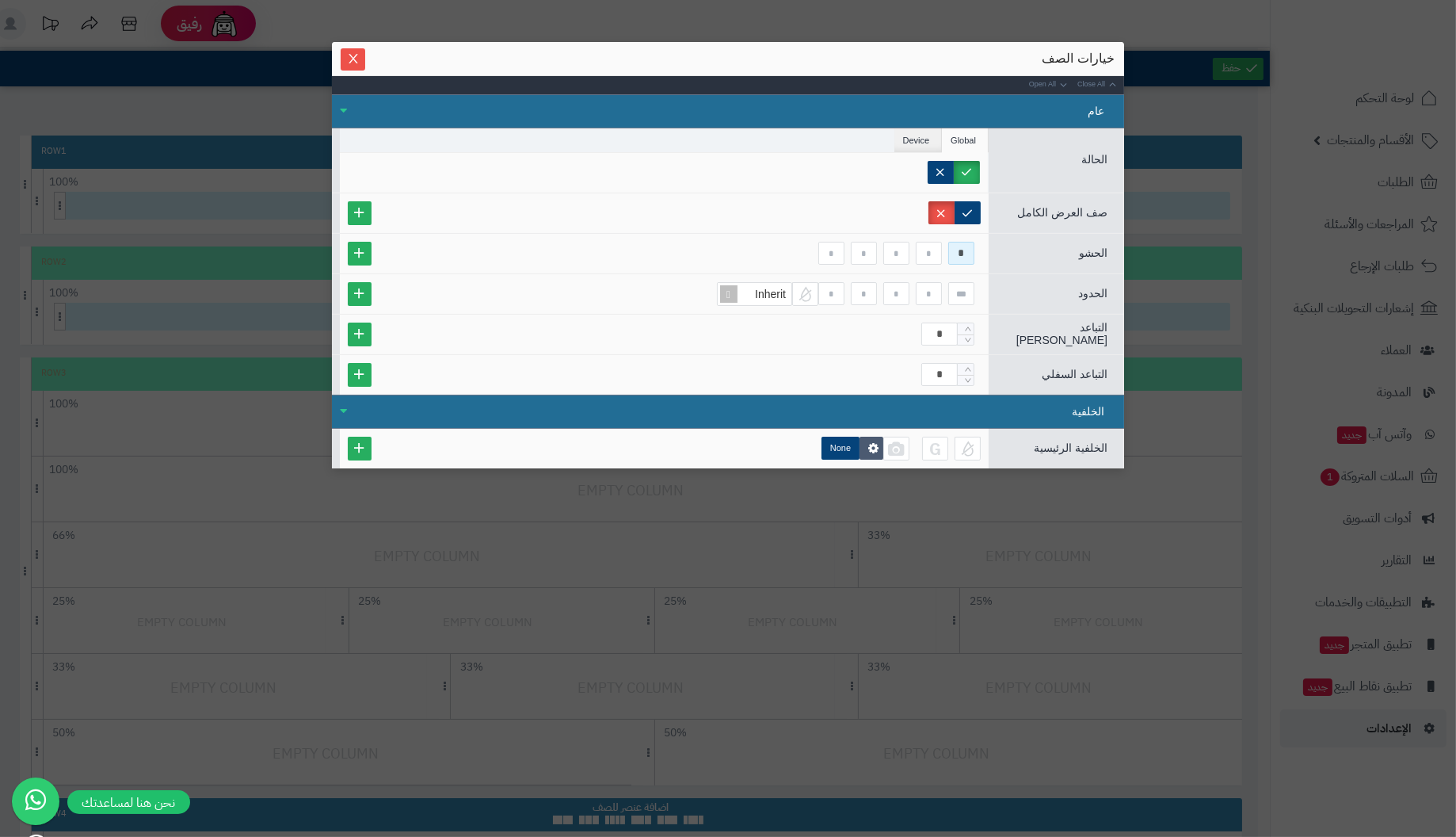
drag, startPoint x: 954, startPoint y: 250, endPoint x: 1021, endPoint y: 250, distance: 67.0
click at [1021, 250] on div "الحشو *" at bounding box center [728, 253] width 792 height 41
type input "*"
click at [968, 324] on icon "Increase Value" at bounding box center [968, 329] width 7 height 9
type input "*"
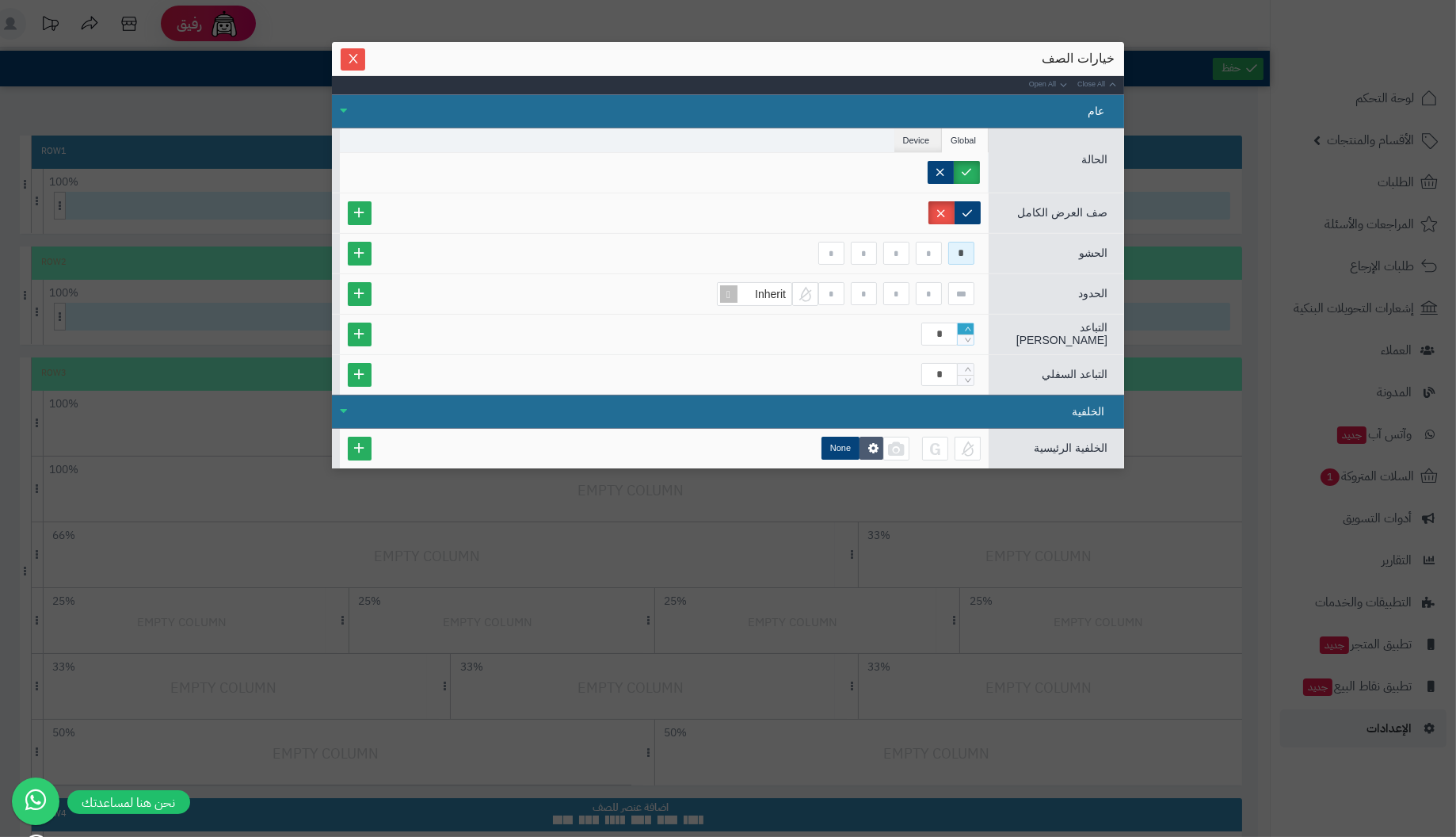
click at [968, 324] on icon "Increase Value" at bounding box center [968, 329] width 7 height 9
click at [965, 375] on icon "Decrease Value" at bounding box center [968, 380] width 7 height 9
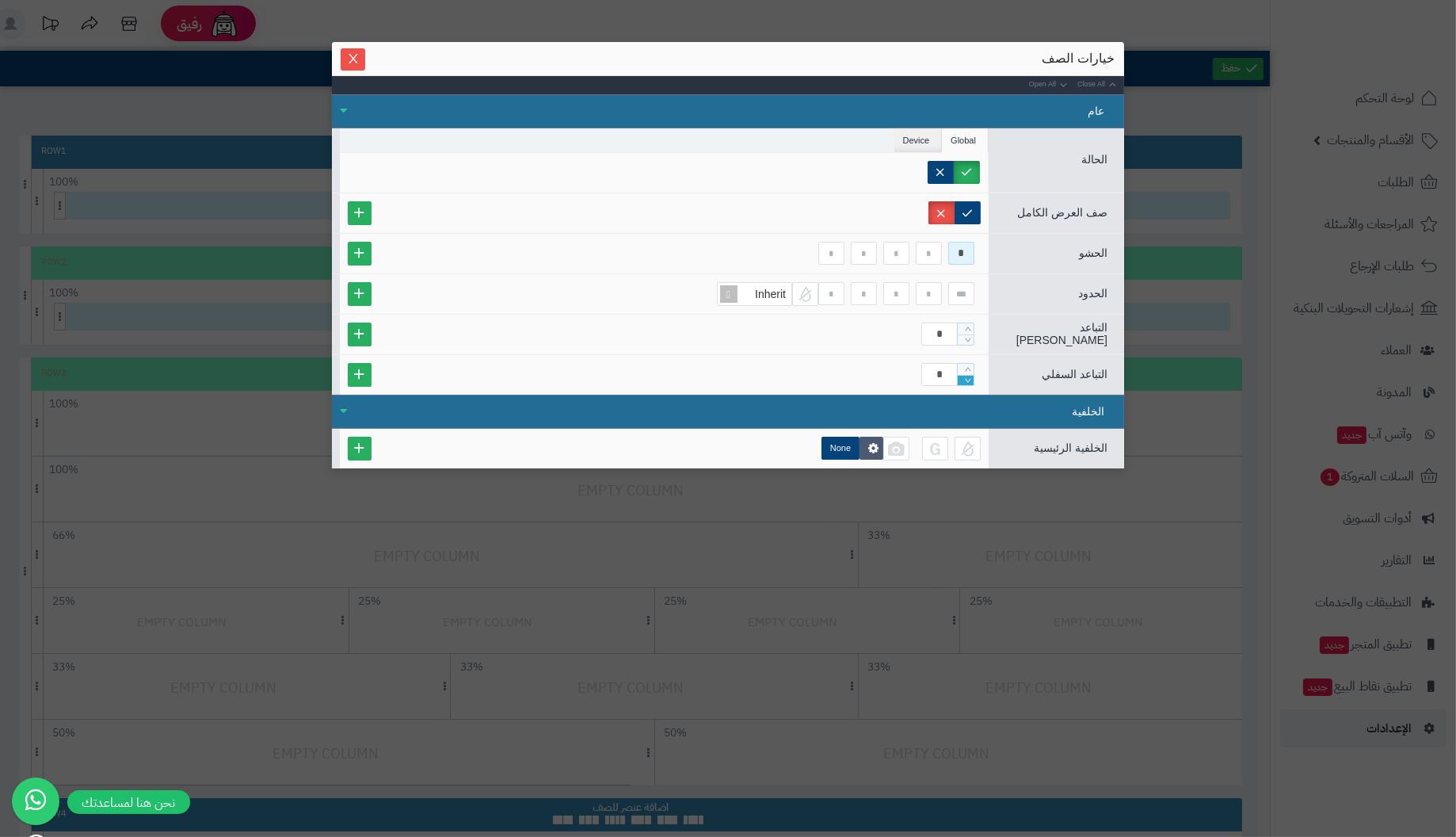
type input "*"
click at [965, 375] on icon "Decrease Value" at bounding box center [968, 380] width 7 height 9
type input "*"
click at [862, 139] on ul "Global Device Customer Customer Groups Stores Admin Only Params" at bounding box center [664, 141] width 649 height 24
click at [354, 56] on icon "Close" at bounding box center [353, 58] width 13 height 13
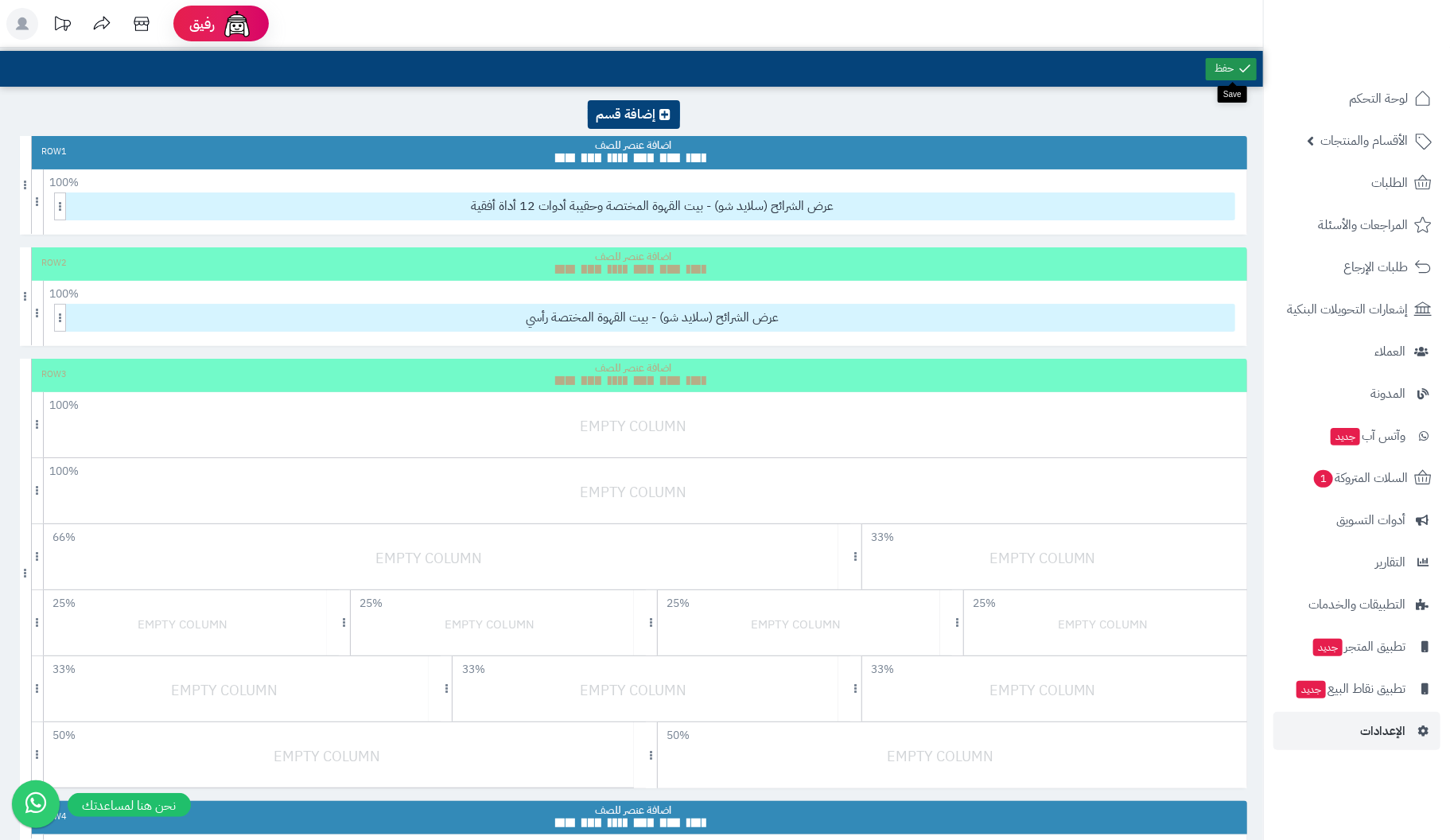
click at [1224, 73] on link at bounding box center [1231, 69] width 51 height 23
click at [1224, 67] on link at bounding box center [1231, 69] width 51 height 23
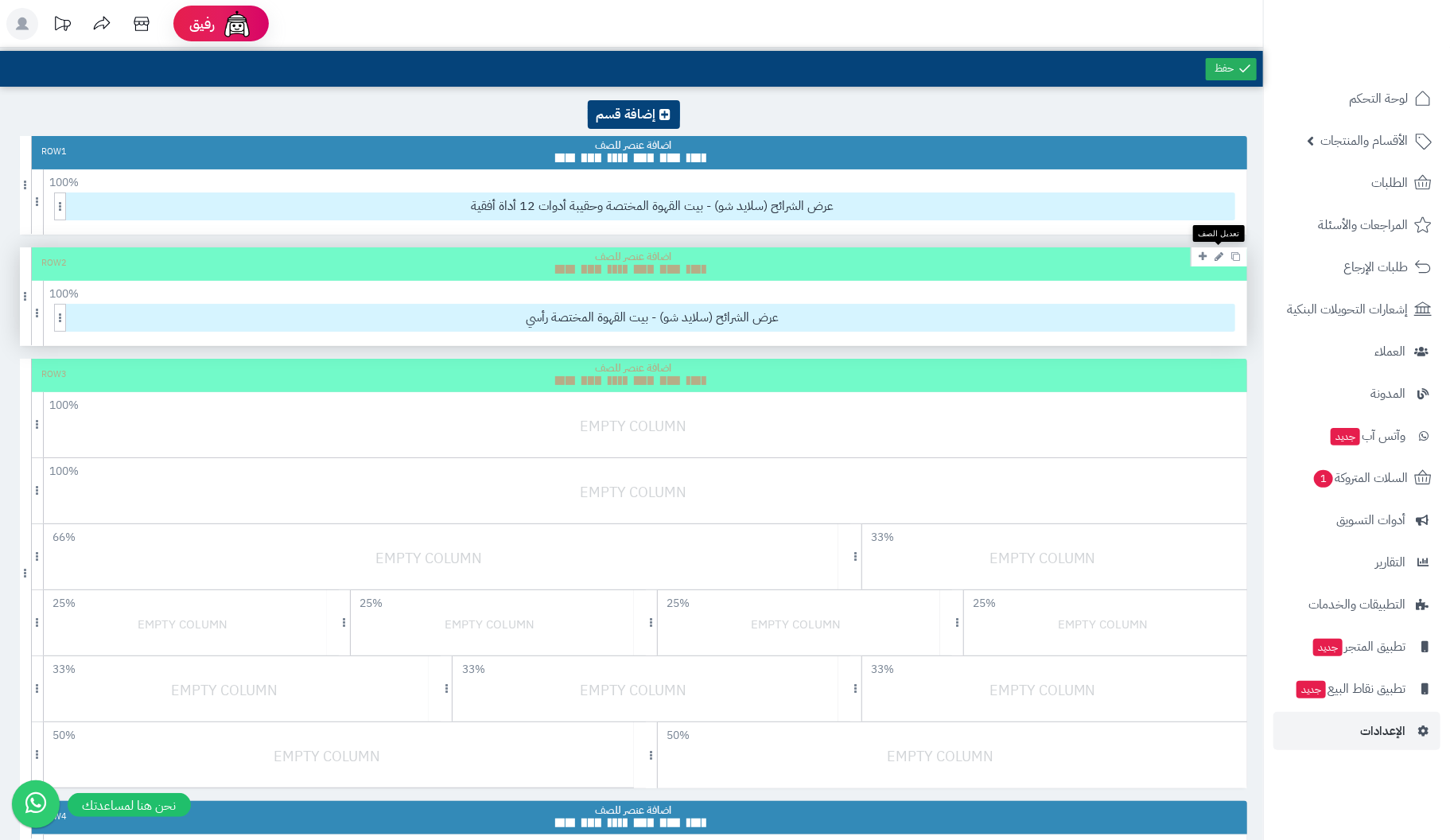
click at [1215, 251] on icon at bounding box center [1219, 256] width 9 height 10
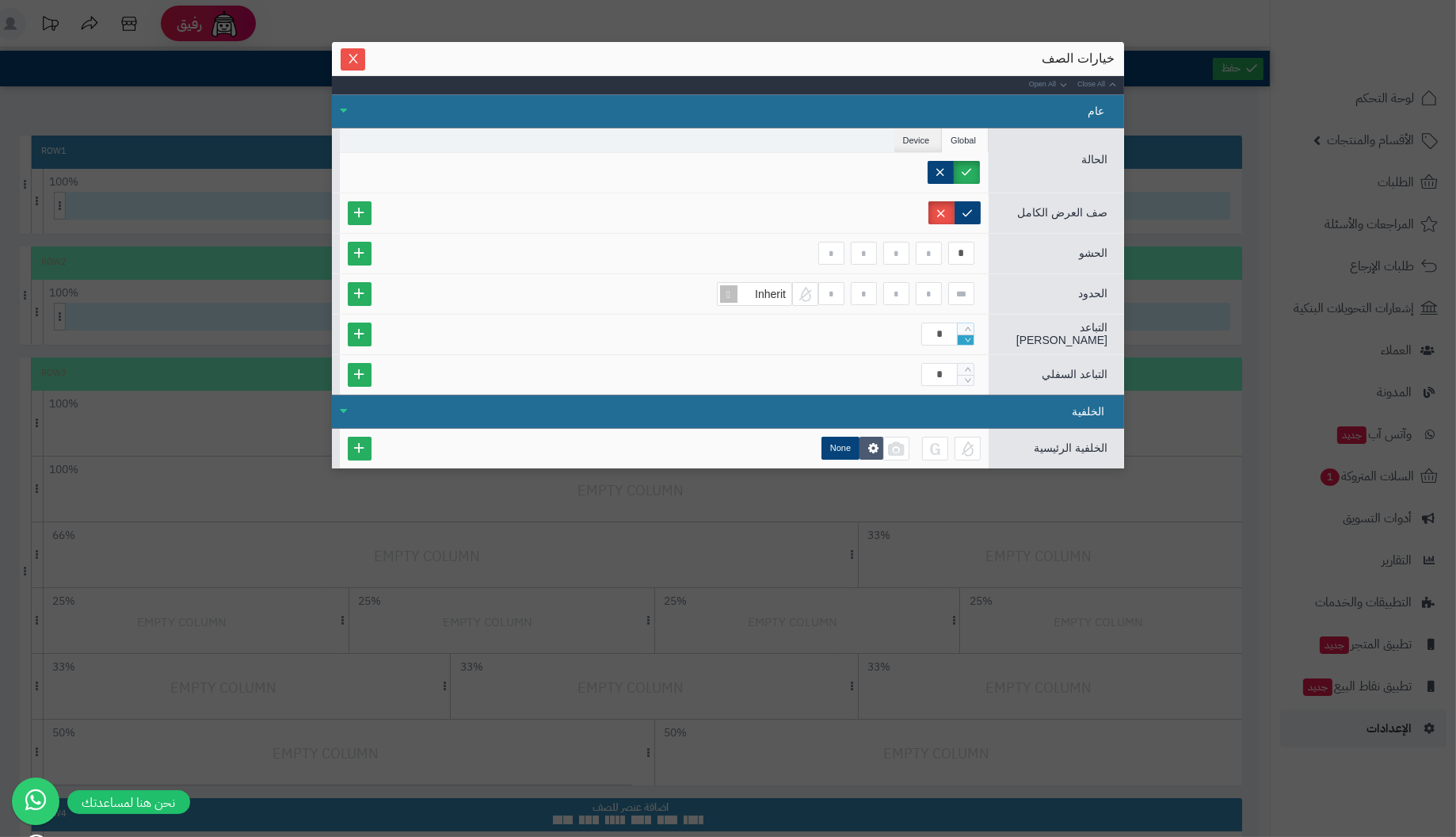
click at [971, 335] on icon "Decrease Value" at bounding box center [968, 339] width 7 height 9
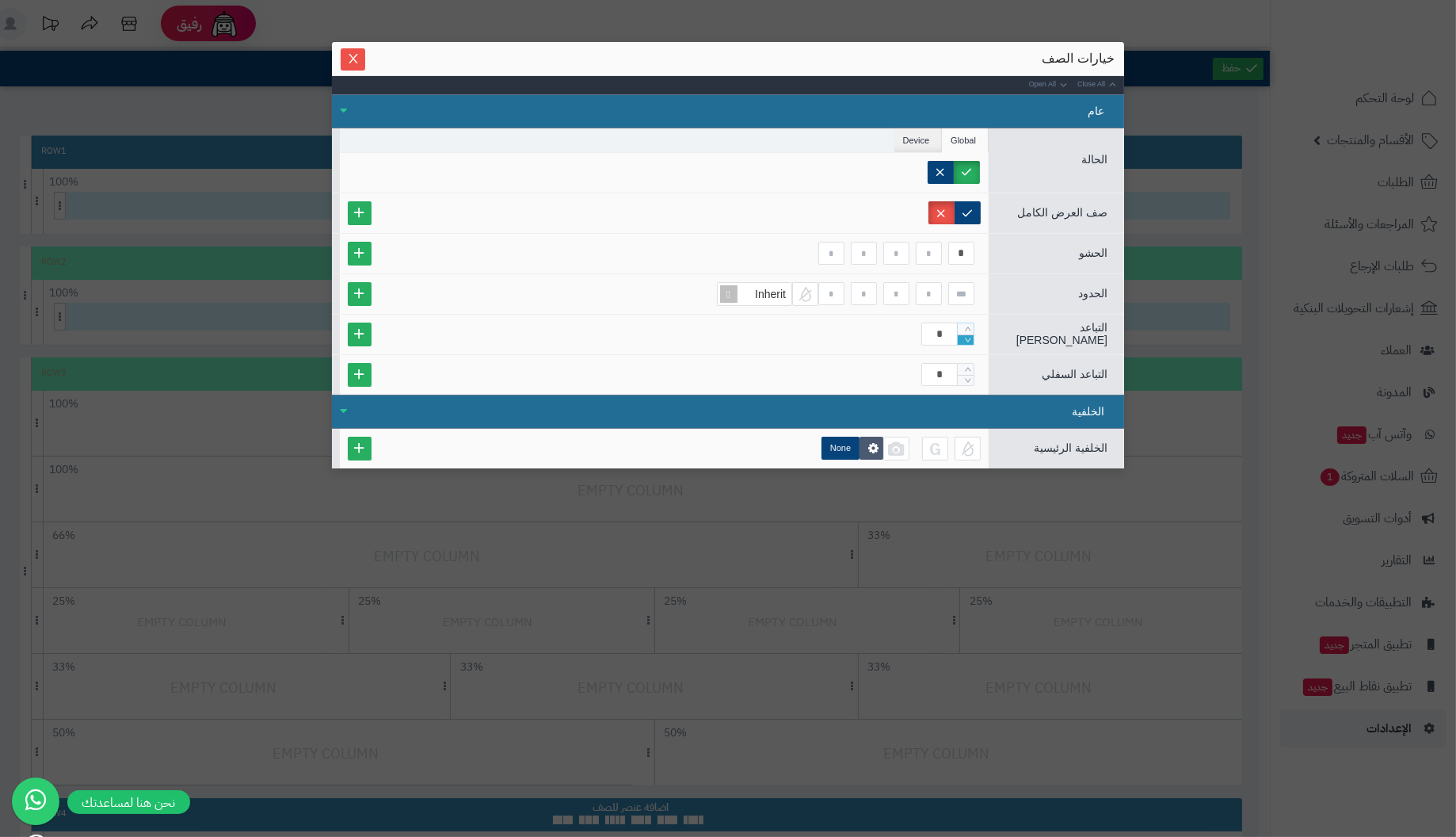
click at [971, 335] on icon "Decrease Value" at bounding box center [968, 339] width 7 height 9
type input "*"
click at [971, 335] on icon "Decrease Value" at bounding box center [968, 339] width 7 height 9
click at [355, 57] on icon "Close" at bounding box center [353, 58] width 13 height 13
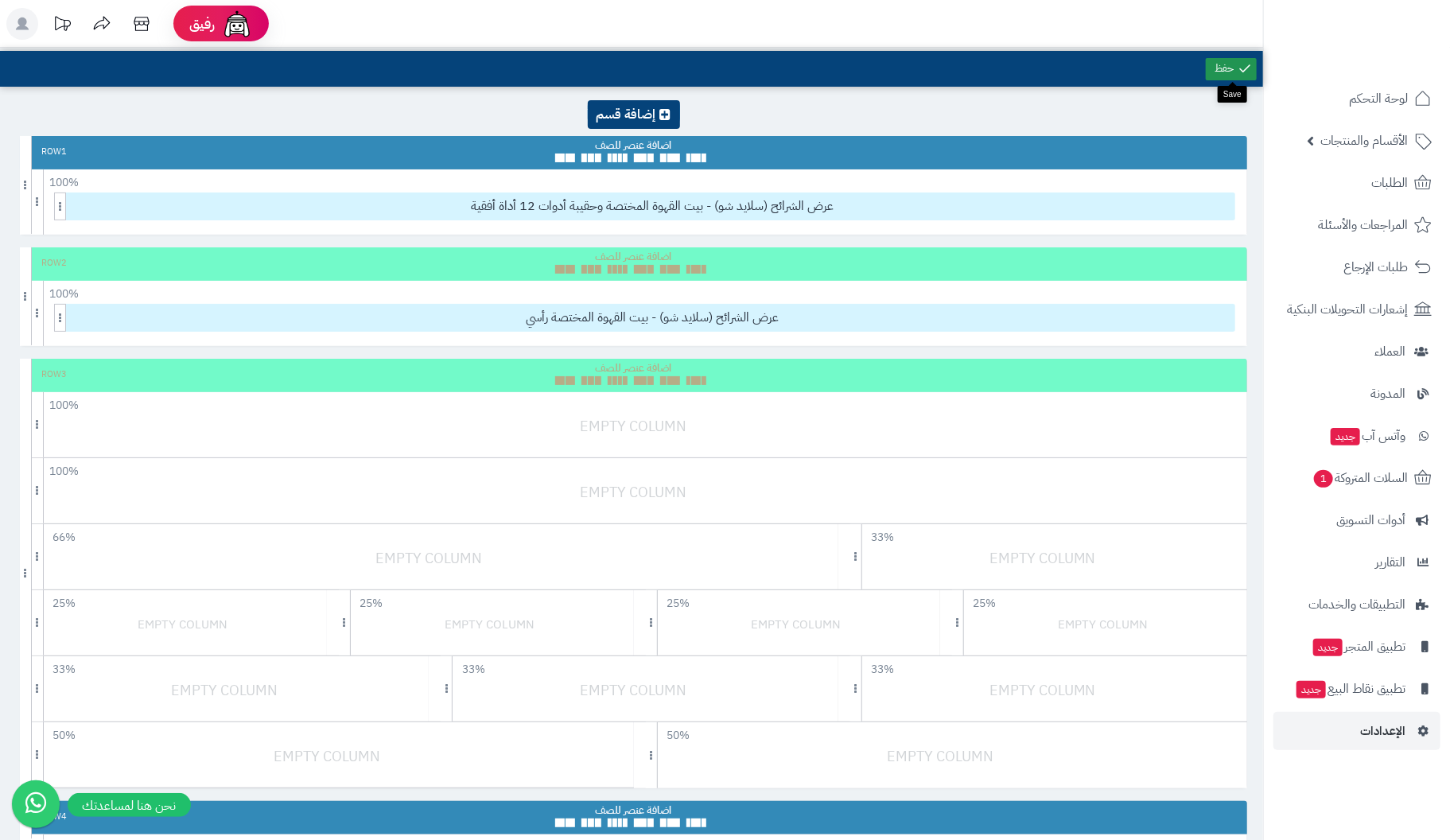
click at [1240, 63] on icon at bounding box center [1245, 68] width 15 height 15
click at [1236, 65] on link at bounding box center [1231, 69] width 51 height 23
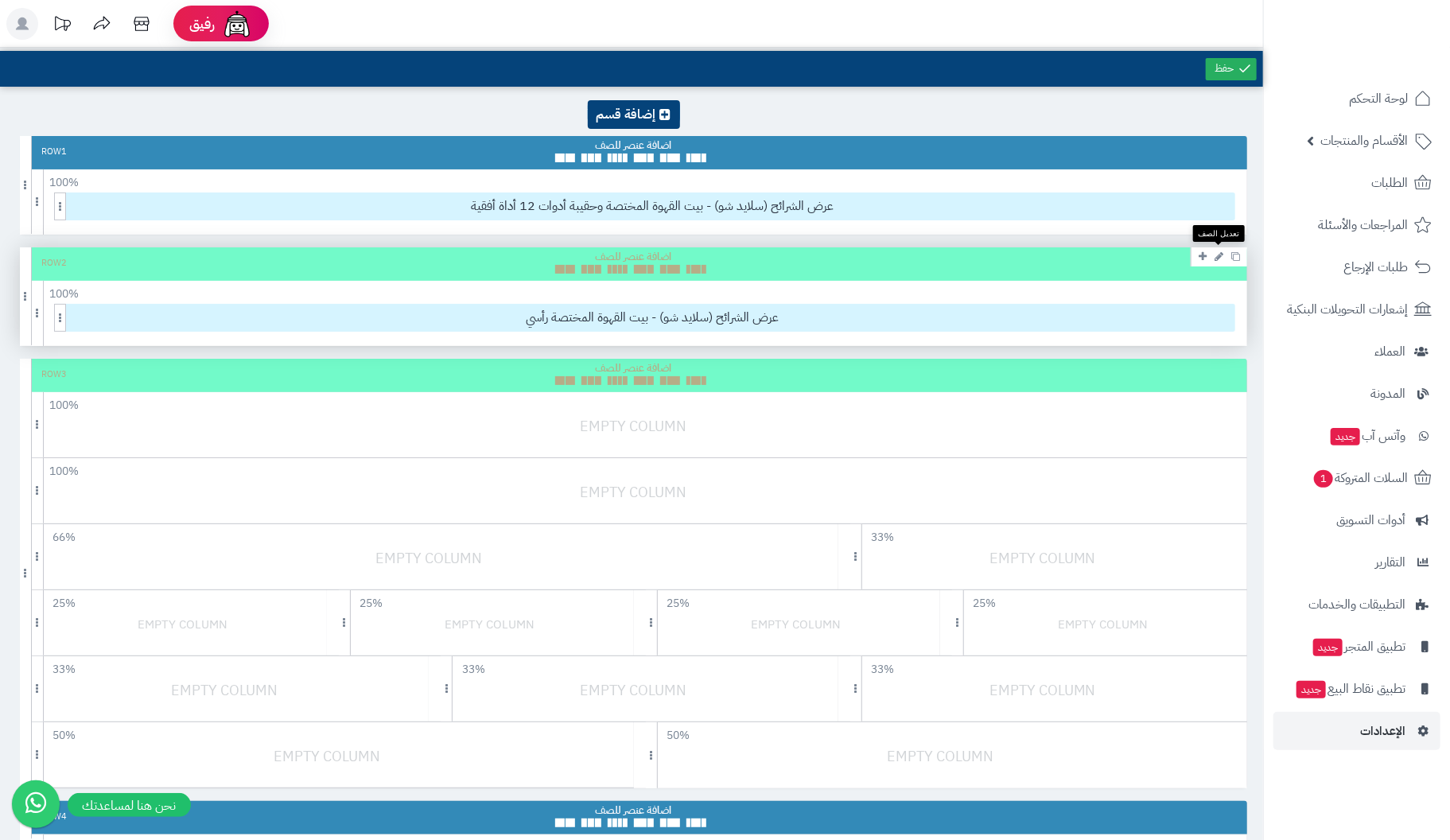
click at [1220, 251] on icon at bounding box center [1219, 256] width 9 height 10
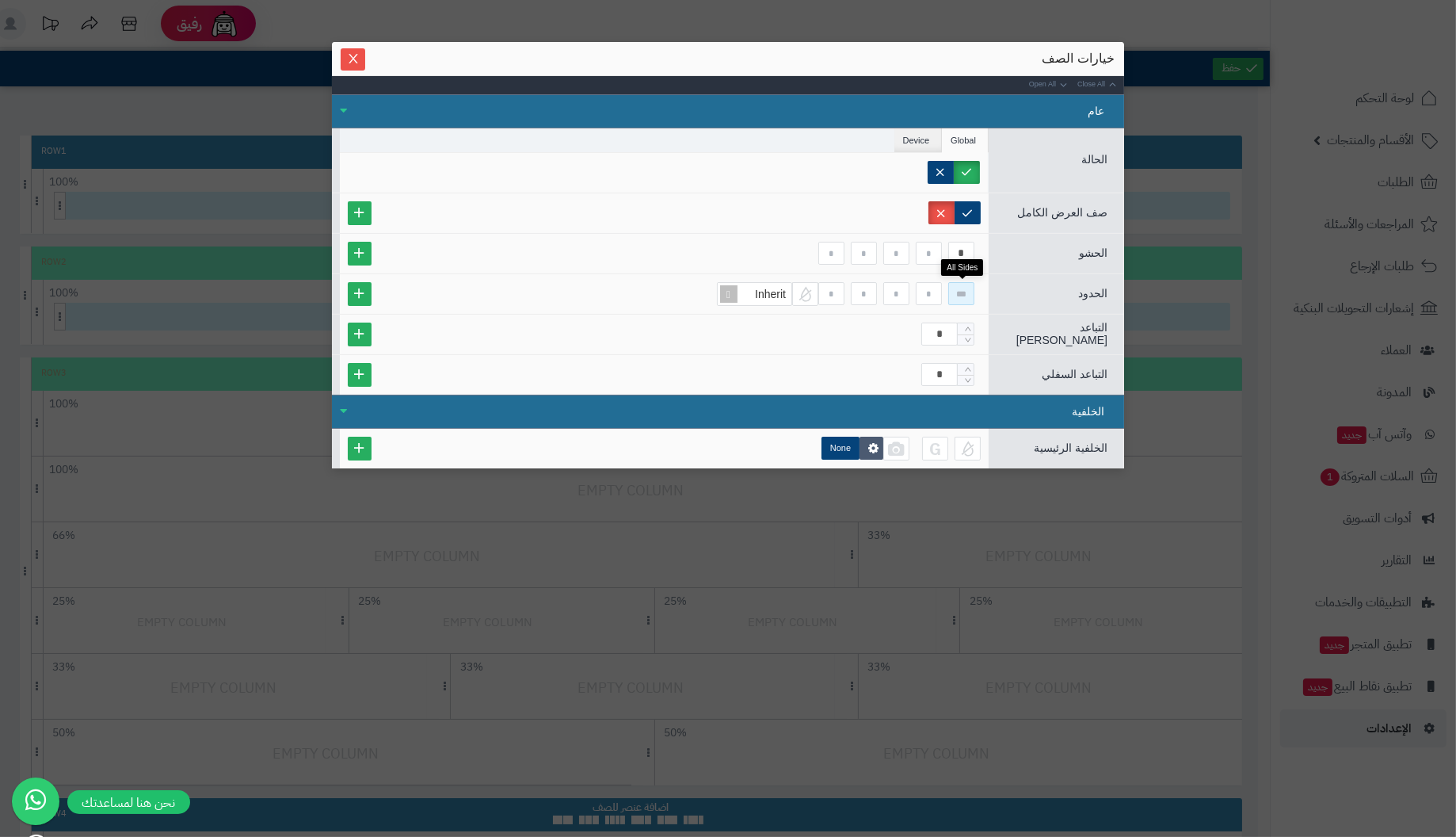
click at [966, 294] on input at bounding box center [961, 293] width 26 height 23
type input "*"
click at [932, 334] on input "*" at bounding box center [939, 334] width 36 height 23
click at [350, 60] on icon "Close" at bounding box center [353, 58] width 13 height 13
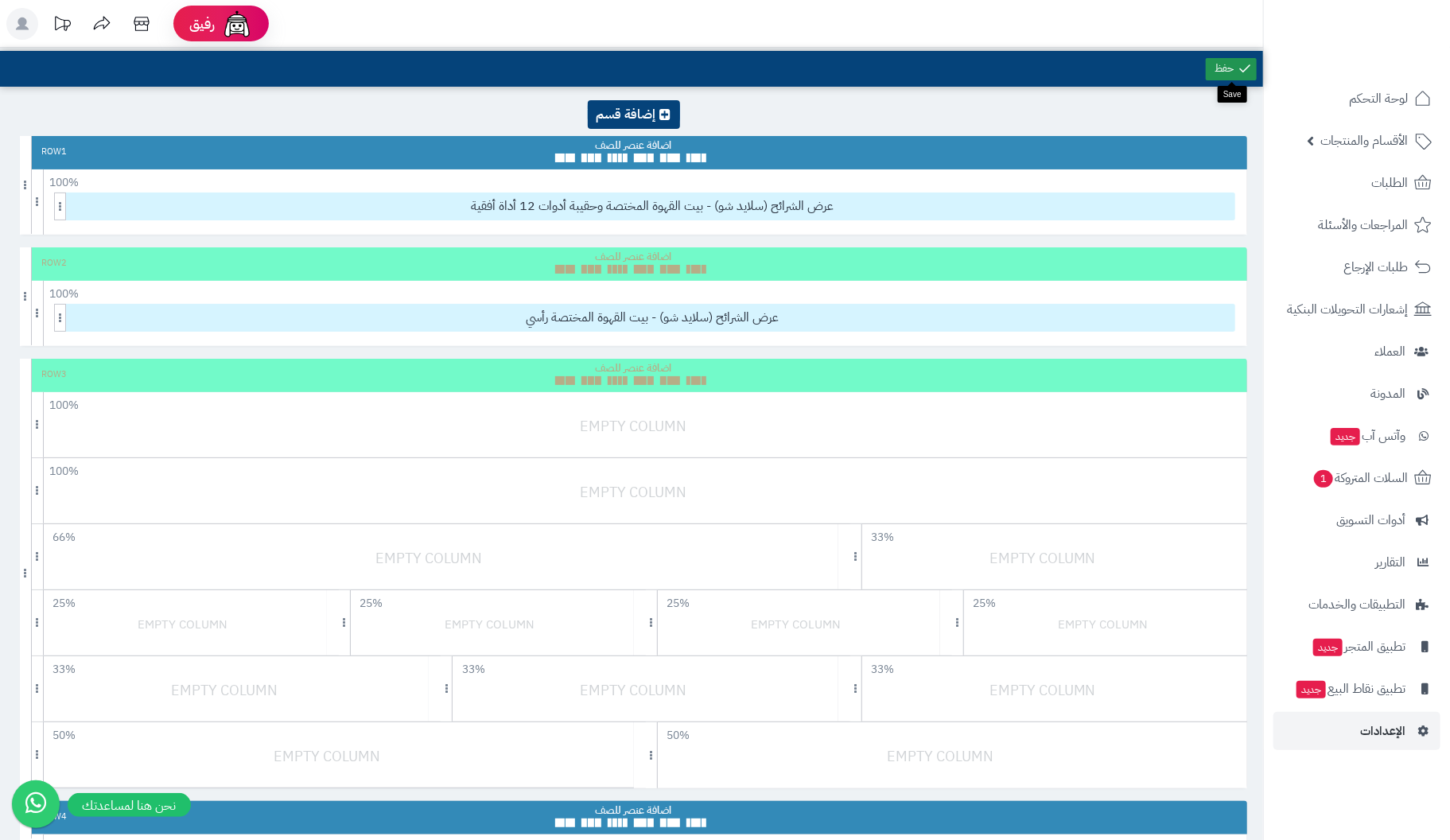
click at [1228, 70] on link at bounding box center [1231, 69] width 51 height 23
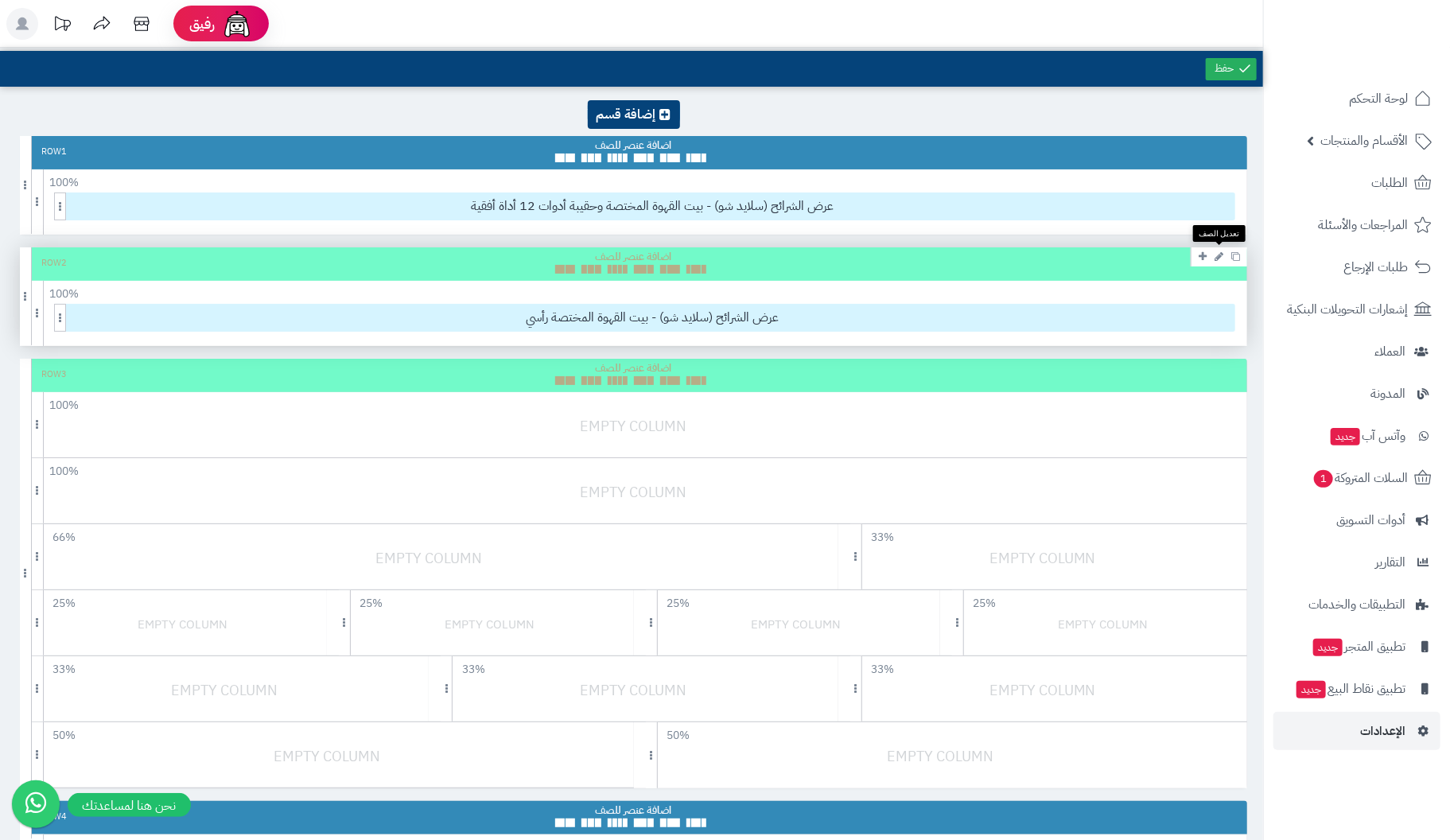
click at [1222, 253] on icon at bounding box center [1219, 256] width 9 height 10
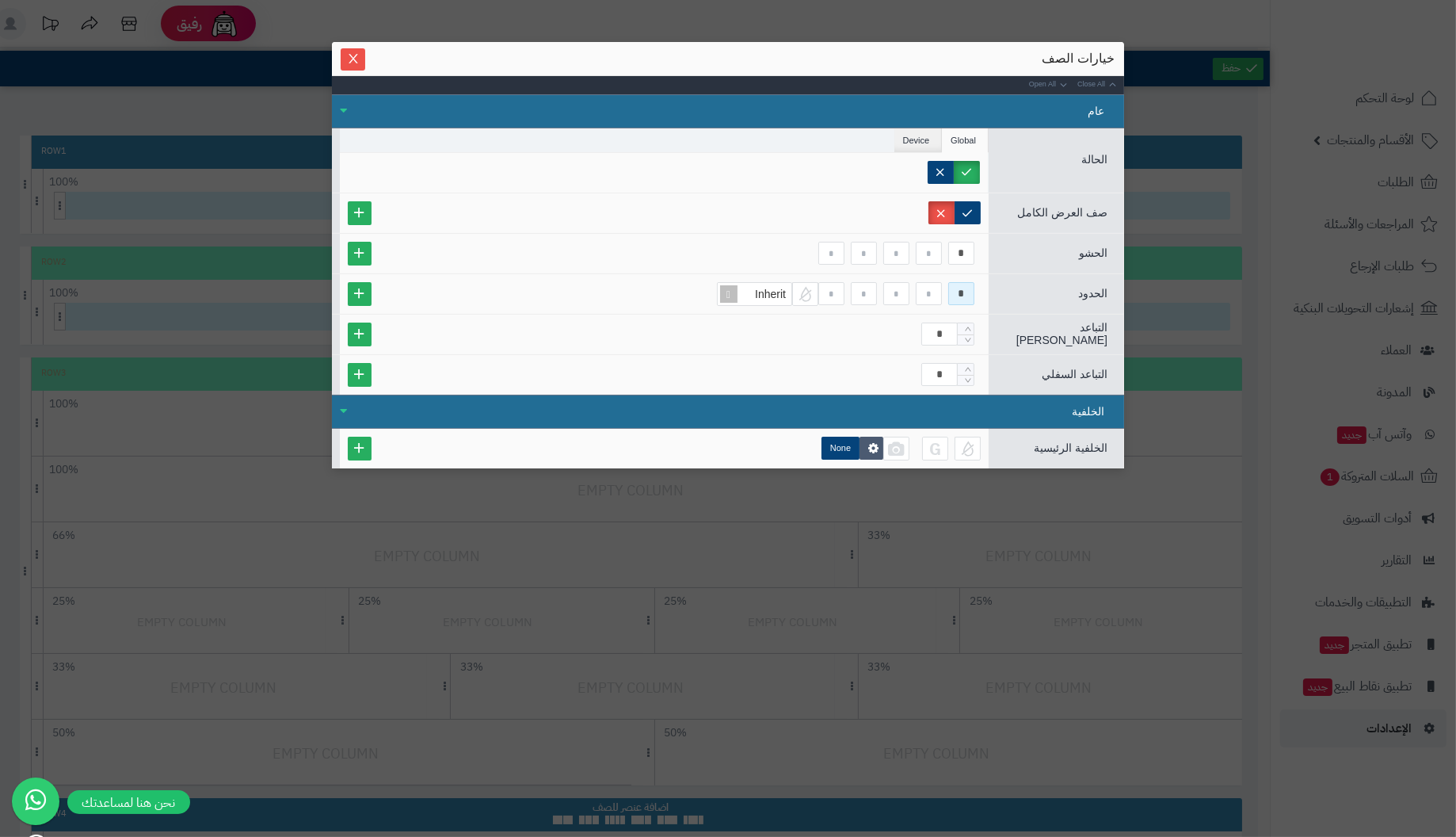
drag, startPoint x: 955, startPoint y: 287, endPoint x: 1137, endPoint y: 298, distance: 182.3
click at [1137, 298] on div "sentinelStart خيارات الصف Close All Open All عام الحالة Global Device Customer …" at bounding box center [728, 418] width 1456 height 837
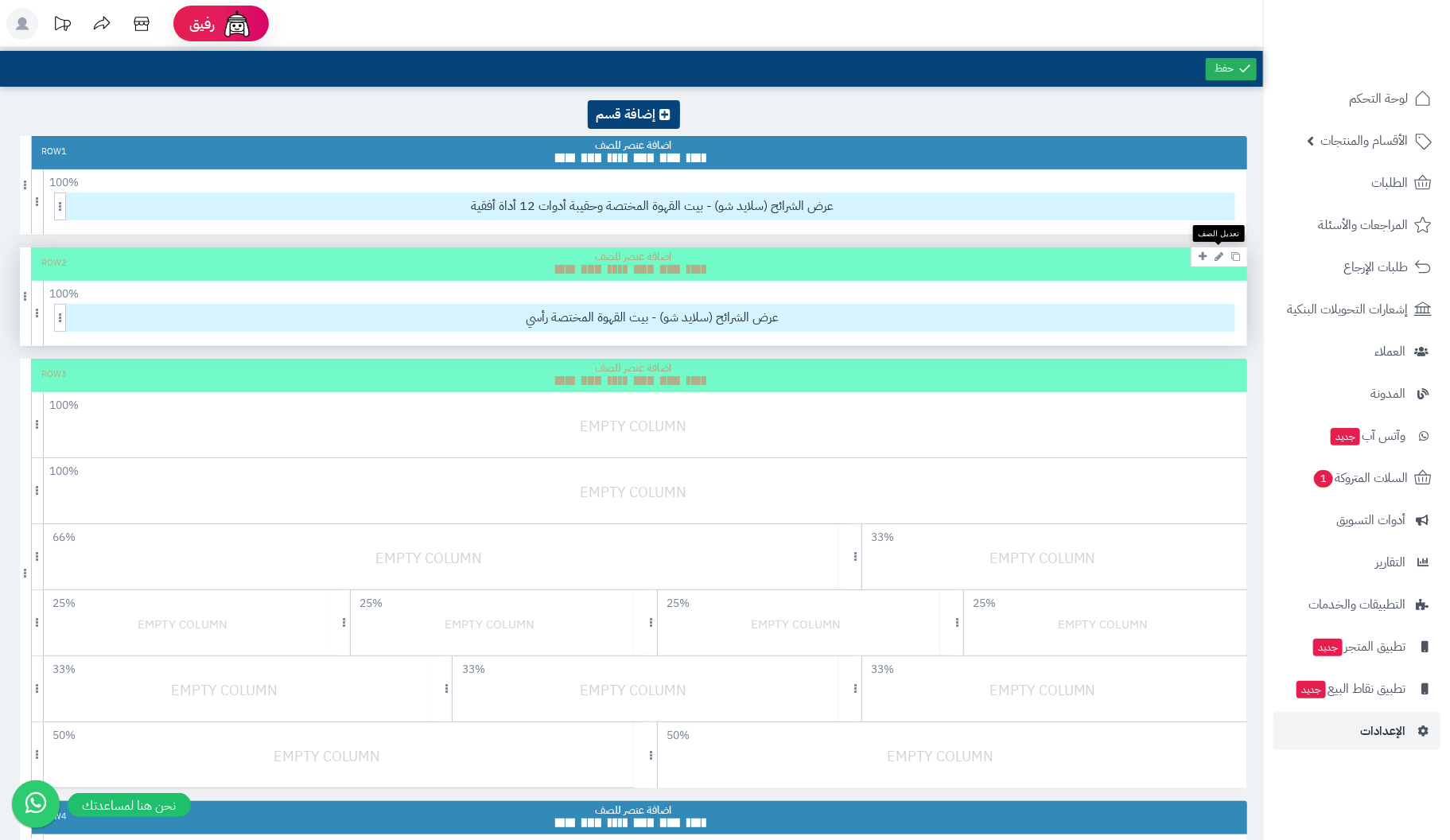
click at [1220, 253] on icon at bounding box center [1219, 256] width 9 height 10
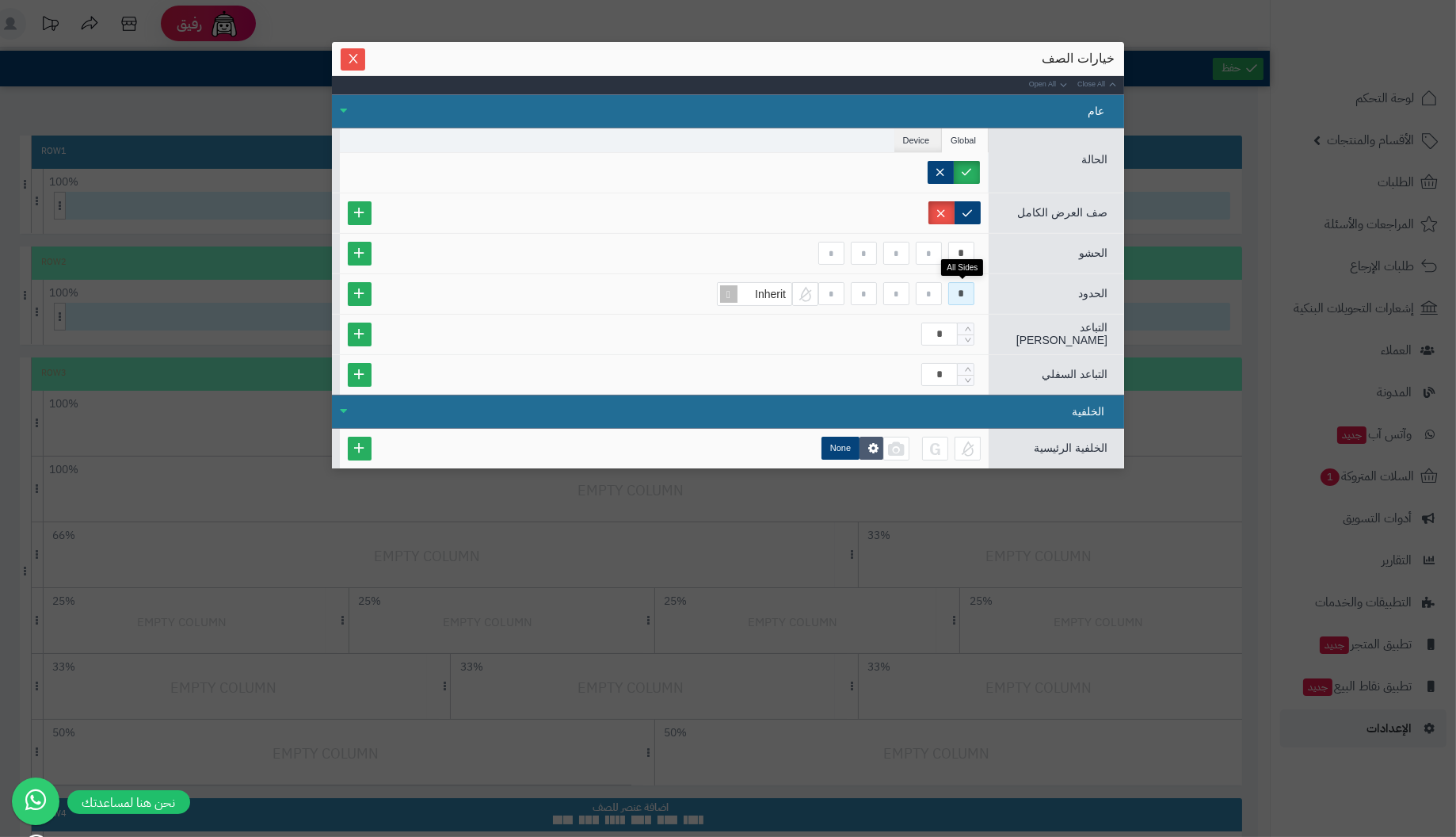
drag, startPoint x: 953, startPoint y: 288, endPoint x: 1140, endPoint y: 305, distance: 187.8
click at [1139, 305] on div "sentinelStart خيارات الصف Close All Open All عام الحالة Global Device Customer …" at bounding box center [728, 418] width 1456 height 837
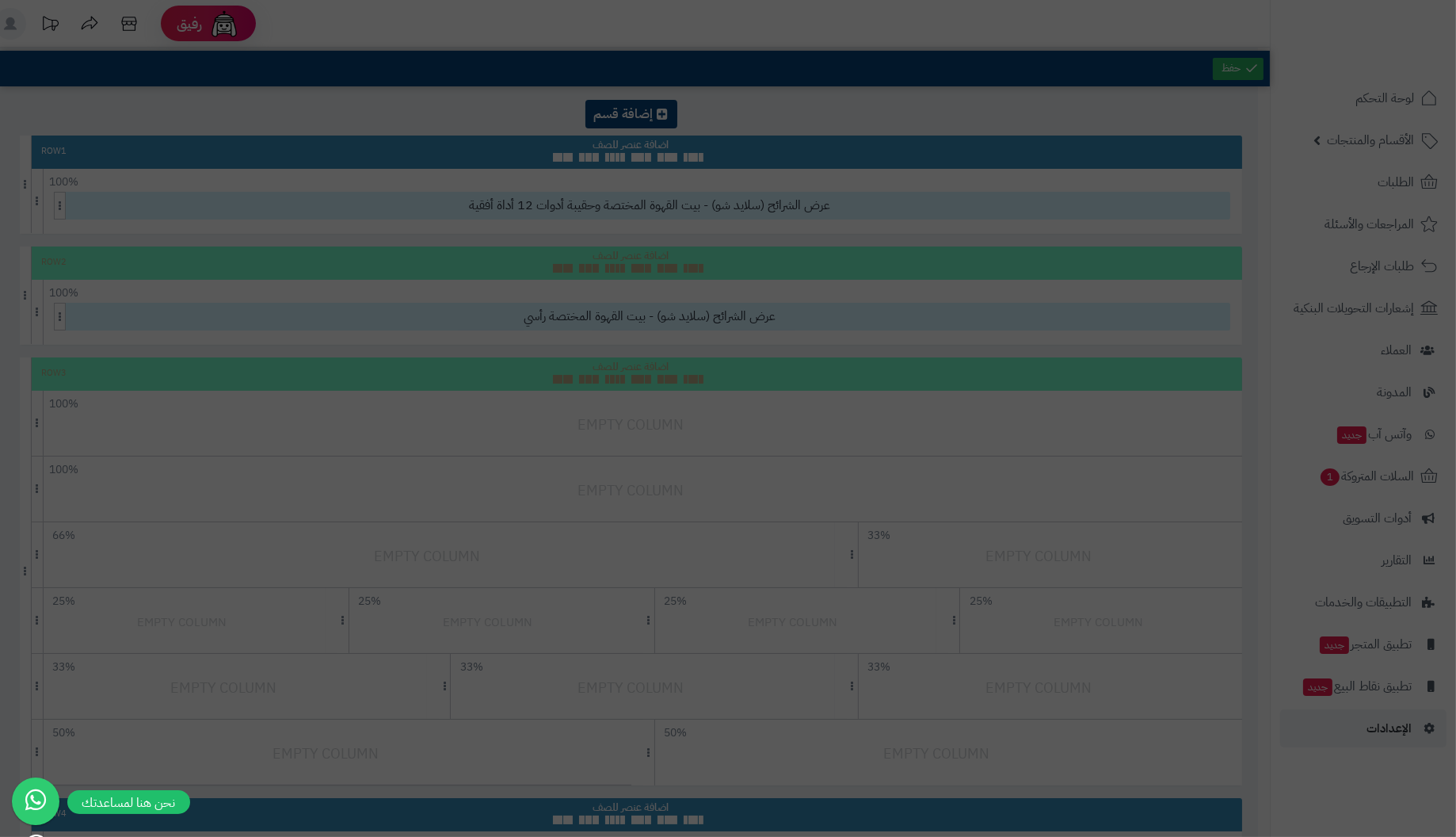
type input "*"
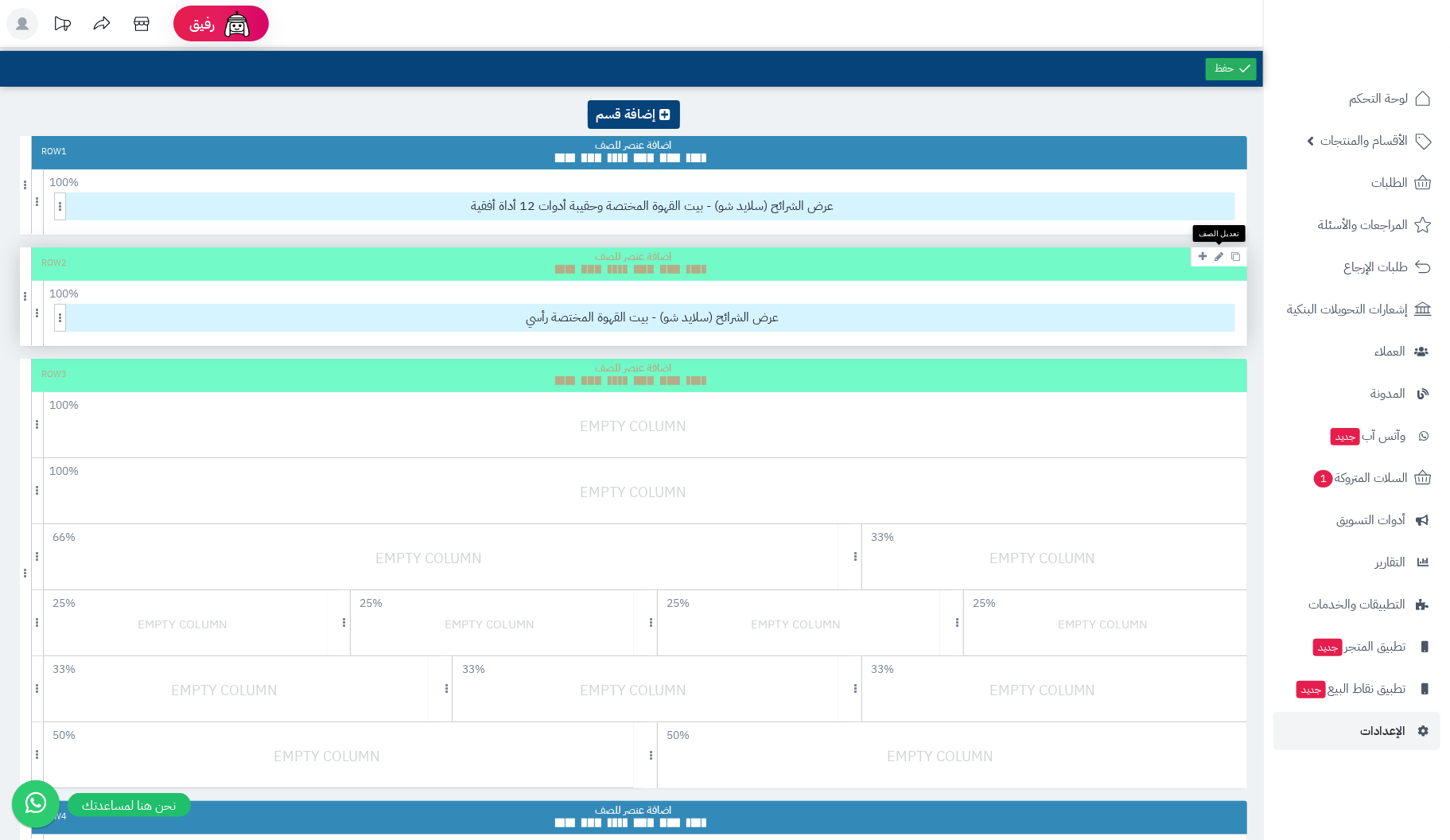
click at [1223, 252] on icon at bounding box center [1219, 256] width 9 height 10
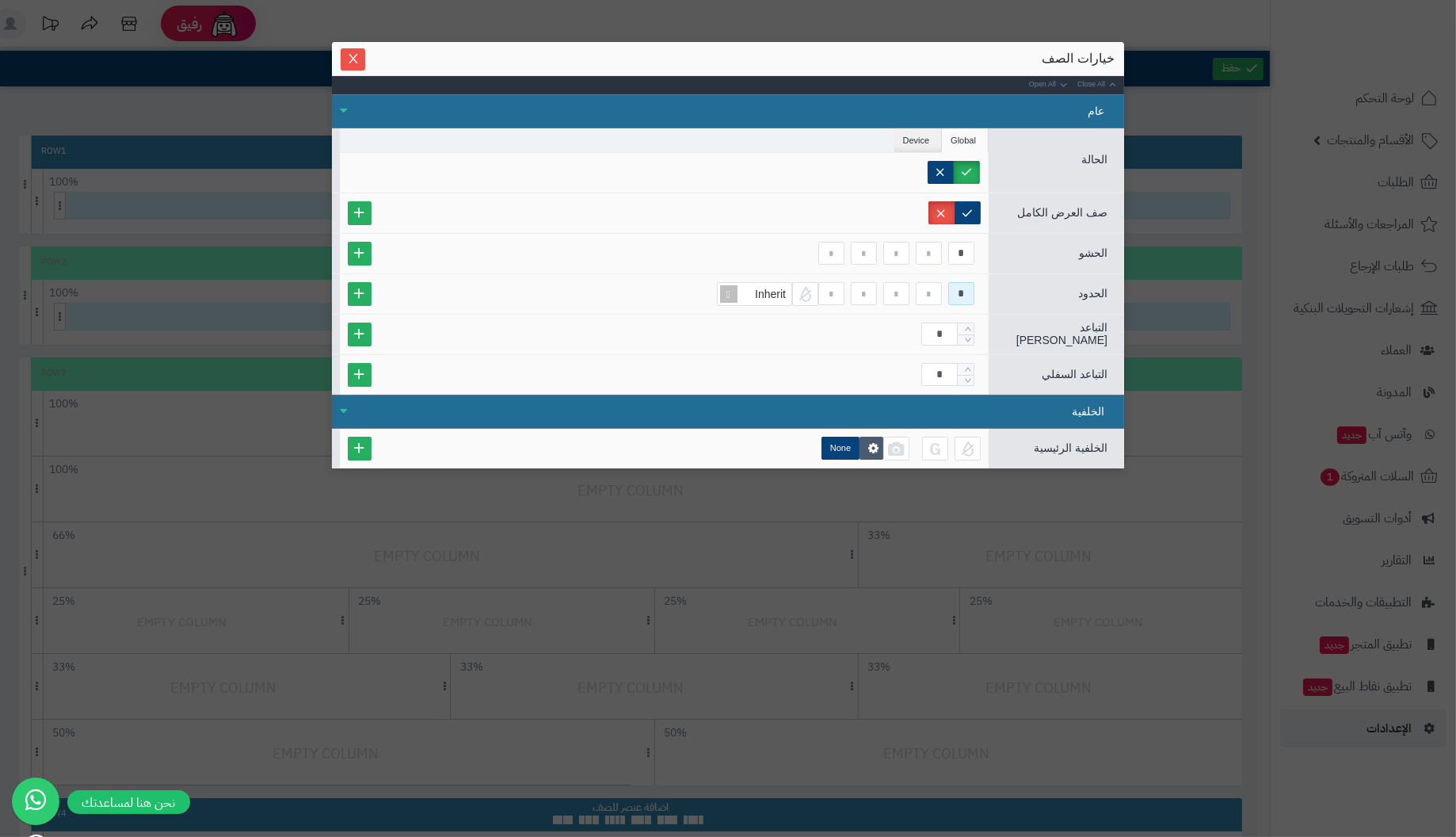
drag, startPoint x: 948, startPoint y: 285, endPoint x: 1033, endPoint y: 287, distance: 85.0
click at [1033, 287] on div "الحدود * Inherit" at bounding box center [728, 293] width 792 height 41
drag, startPoint x: 958, startPoint y: 252, endPoint x: 1010, endPoint y: 252, distance: 52.0
click at [1010, 252] on div "الحشو *" at bounding box center [728, 253] width 792 height 41
click at [949, 288] on input at bounding box center [961, 293] width 26 height 23
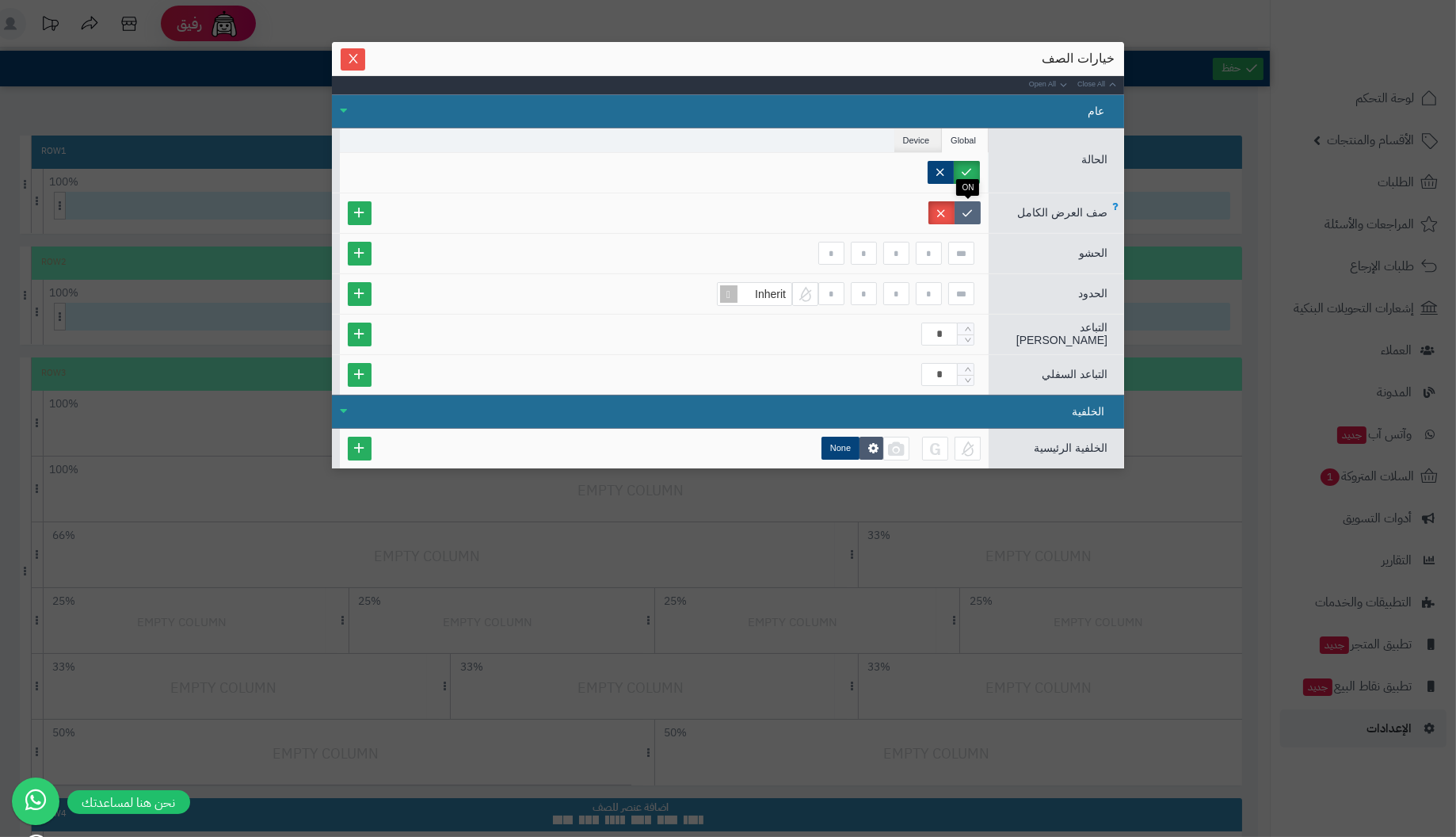
click at [963, 213] on label at bounding box center [967, 212] width 26 height 23
click at [345, 56] on span "Close" at bounding box center [353, 59] width 24 height 14
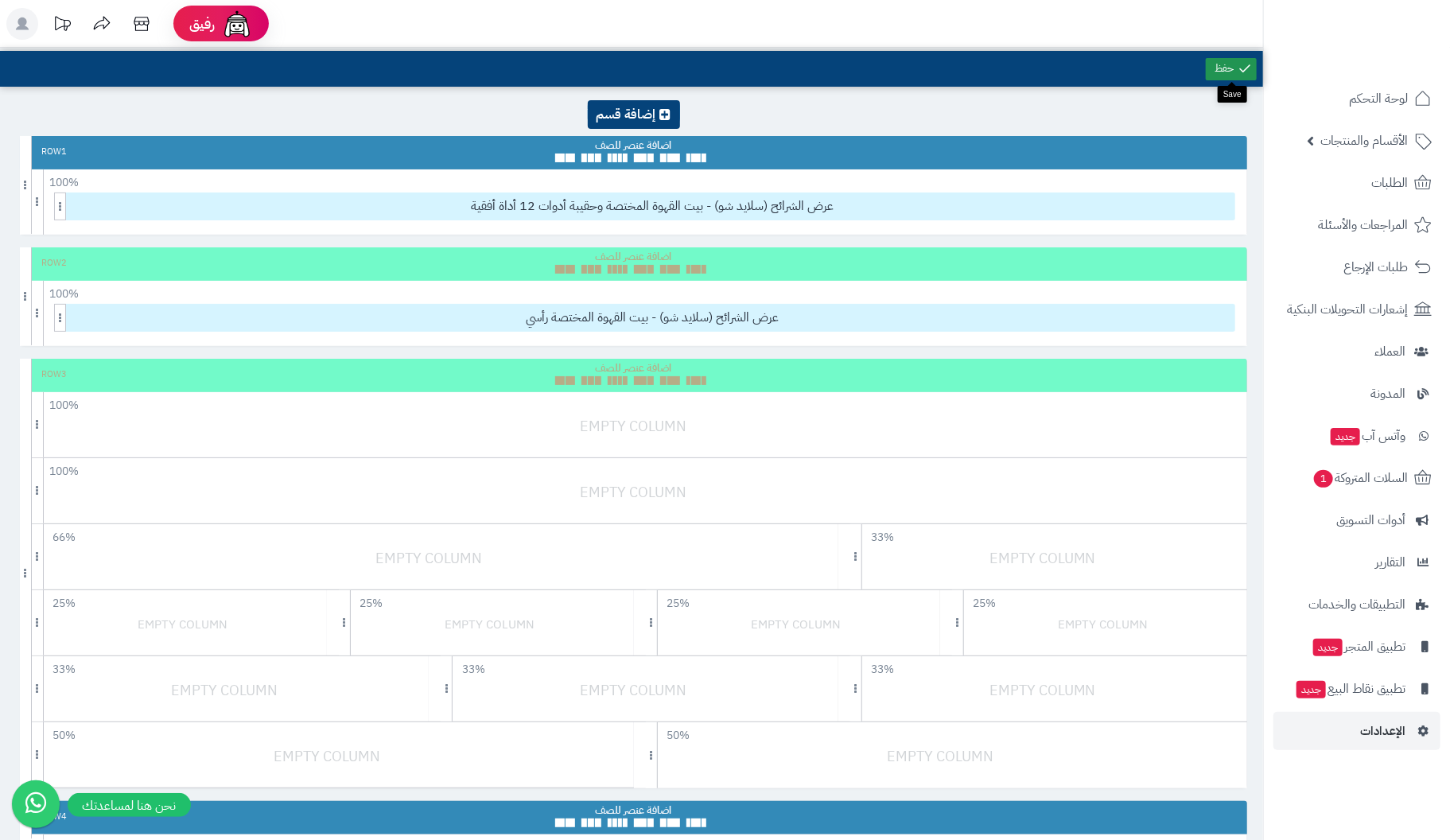
click at [1231, 70] on link at bounding box center [1231, 69] width 51 height 23
click at [1227, 73] on link at bounding box center [1231, 69] width 51 height 23
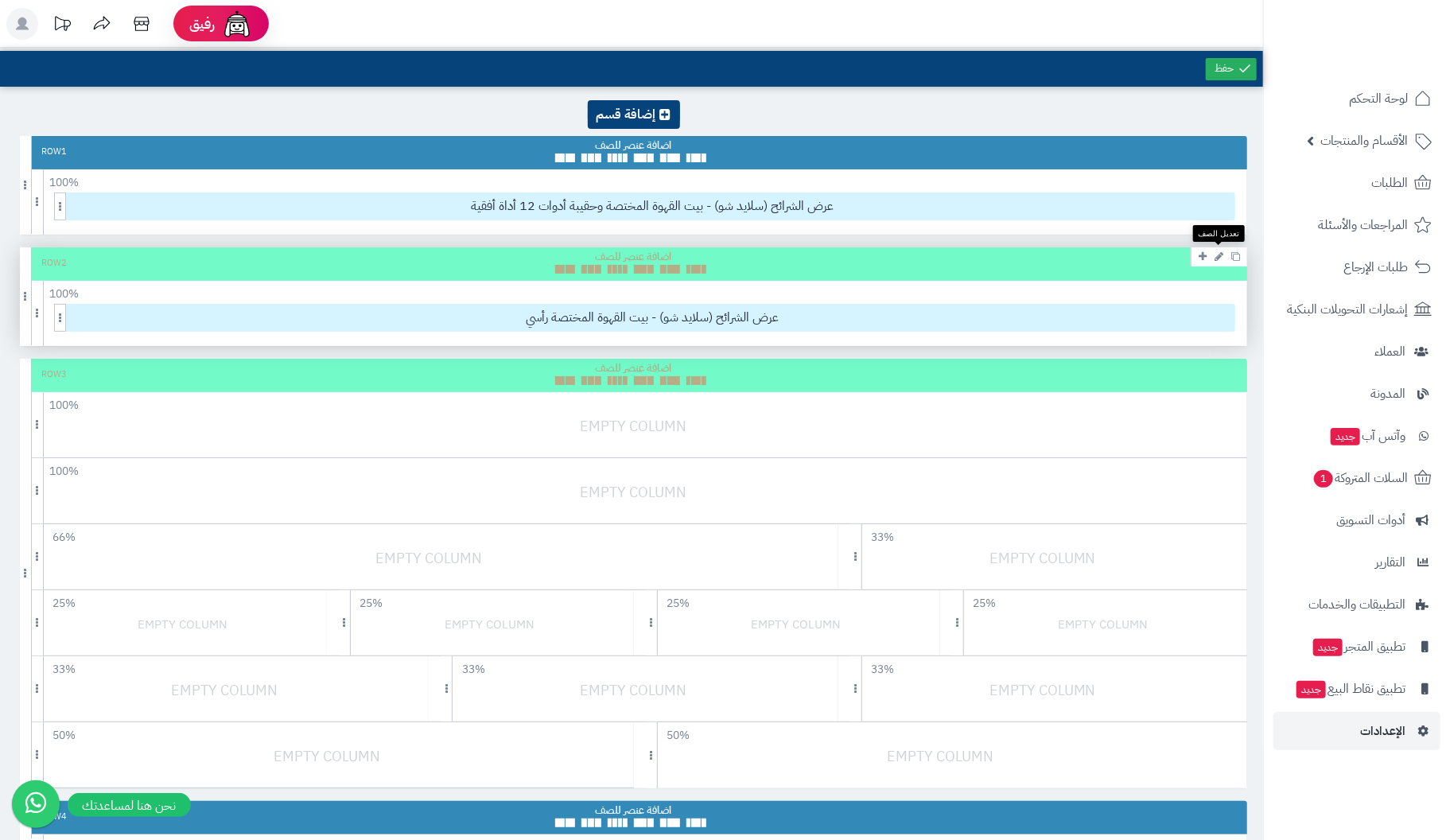
click at [1218, 255] on icon at bounding box center [1219, 256] width 9 height 10
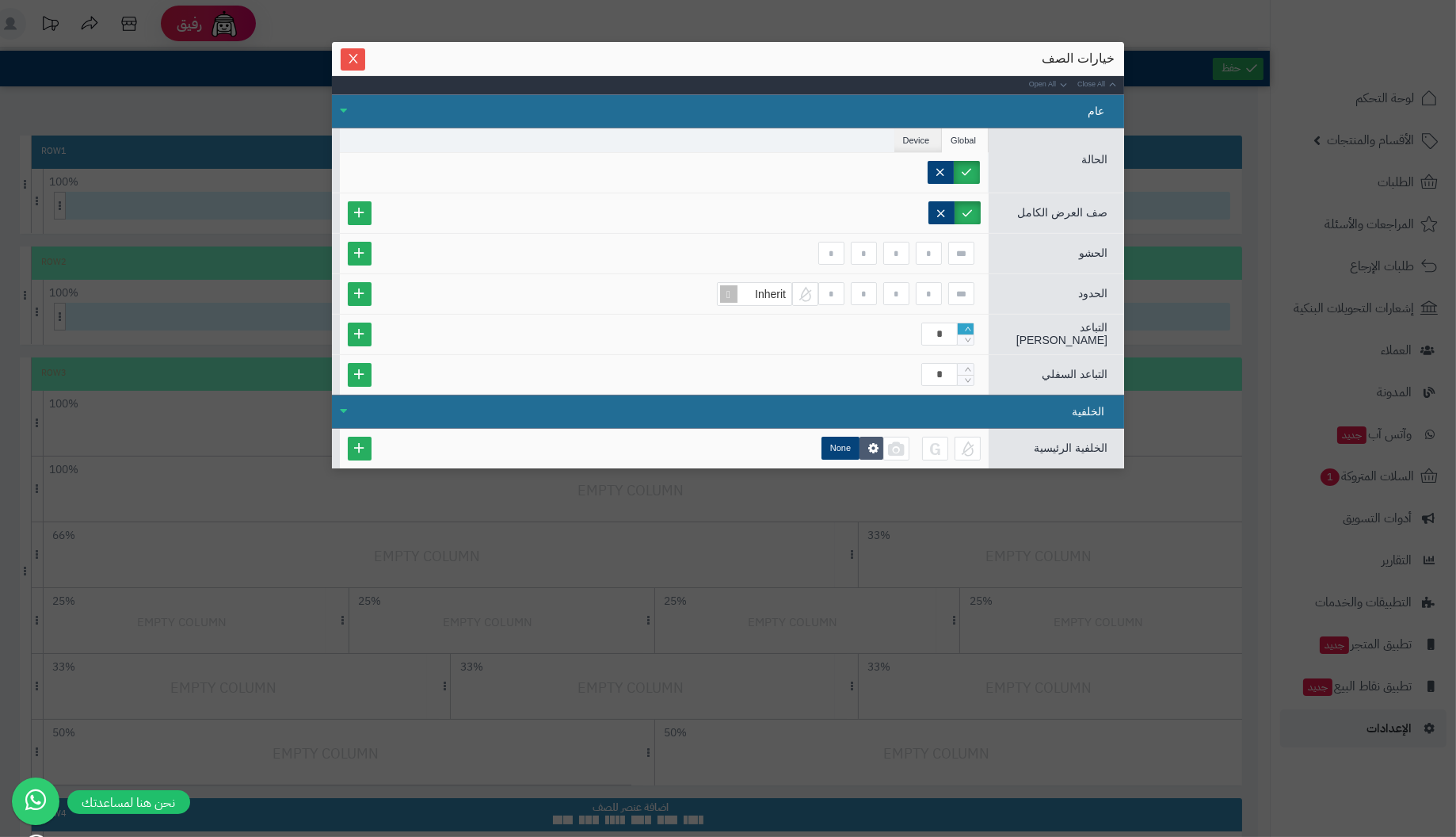
click at [970, 326] on icon "Increase Value" at bounding box center [967, 328] width 6 height 4
type input "*"
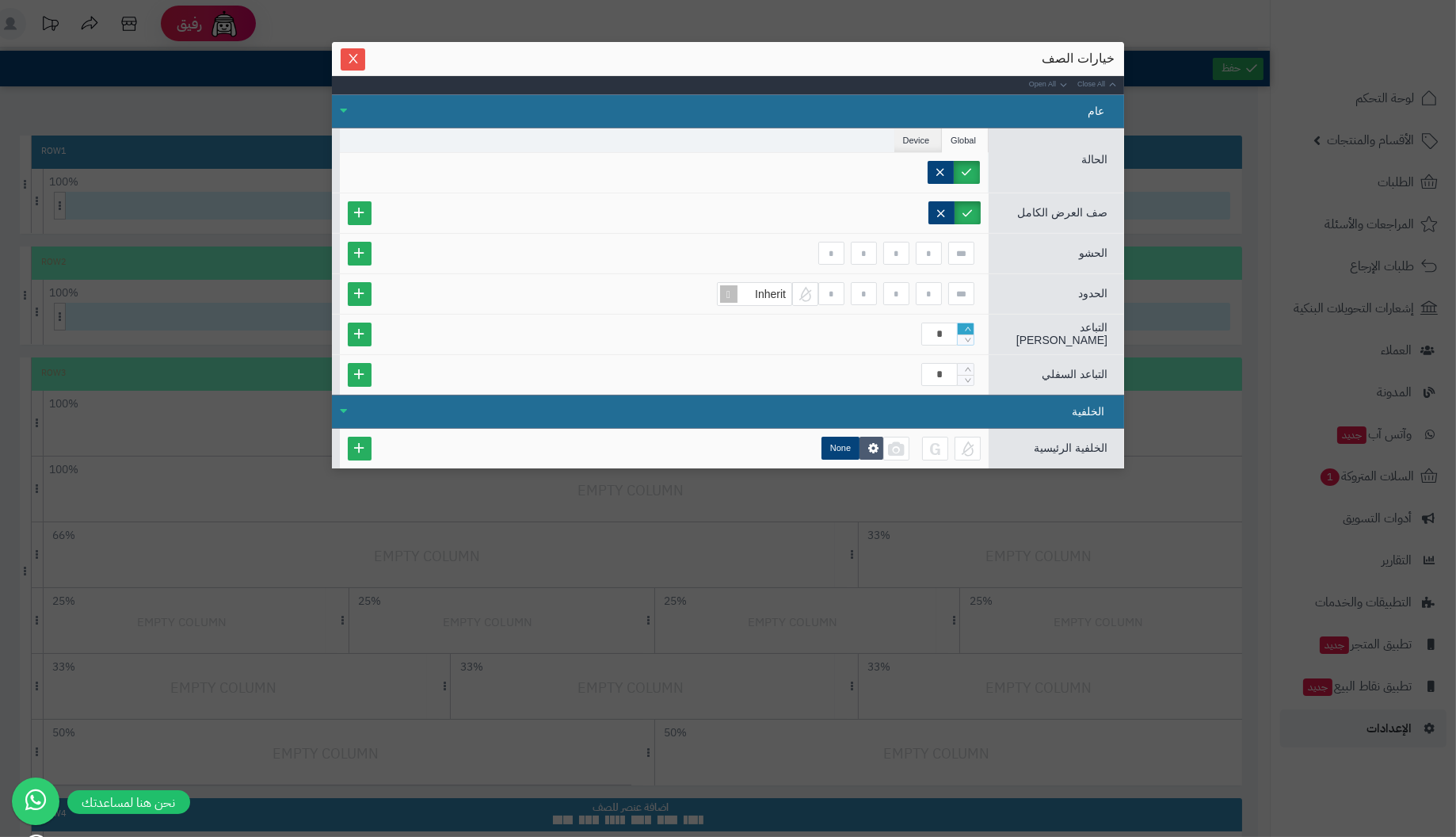
click at [970, 326] on icon "Increase Value" at bounding box center [967, 328] width 6 height 4
click at [354, 59] on icon "Close" at bounding box center [353, 58] width 9 height 9
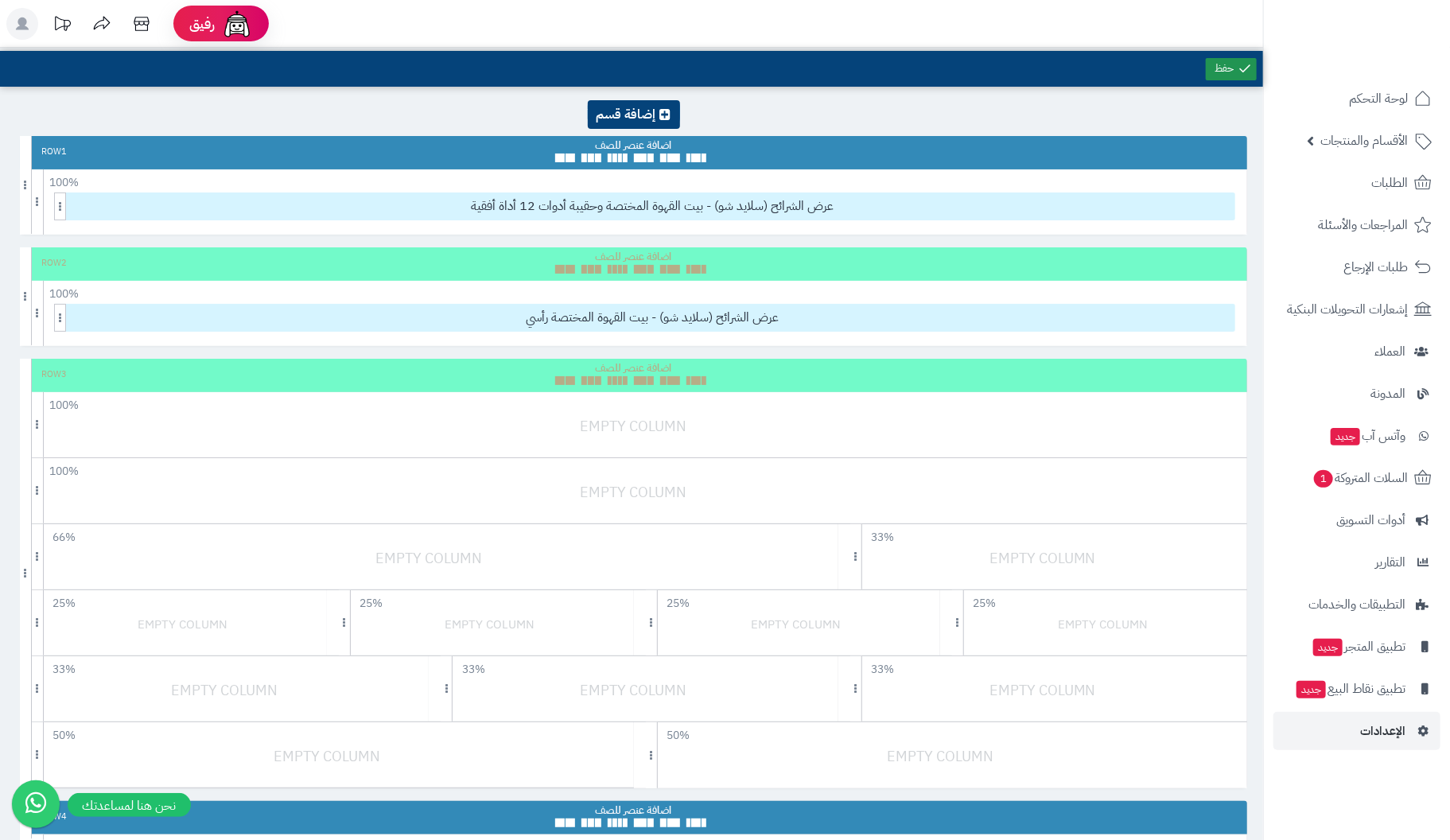
click at [1225, 68] on link at bounding box center [1231, 69] width 51 height 23
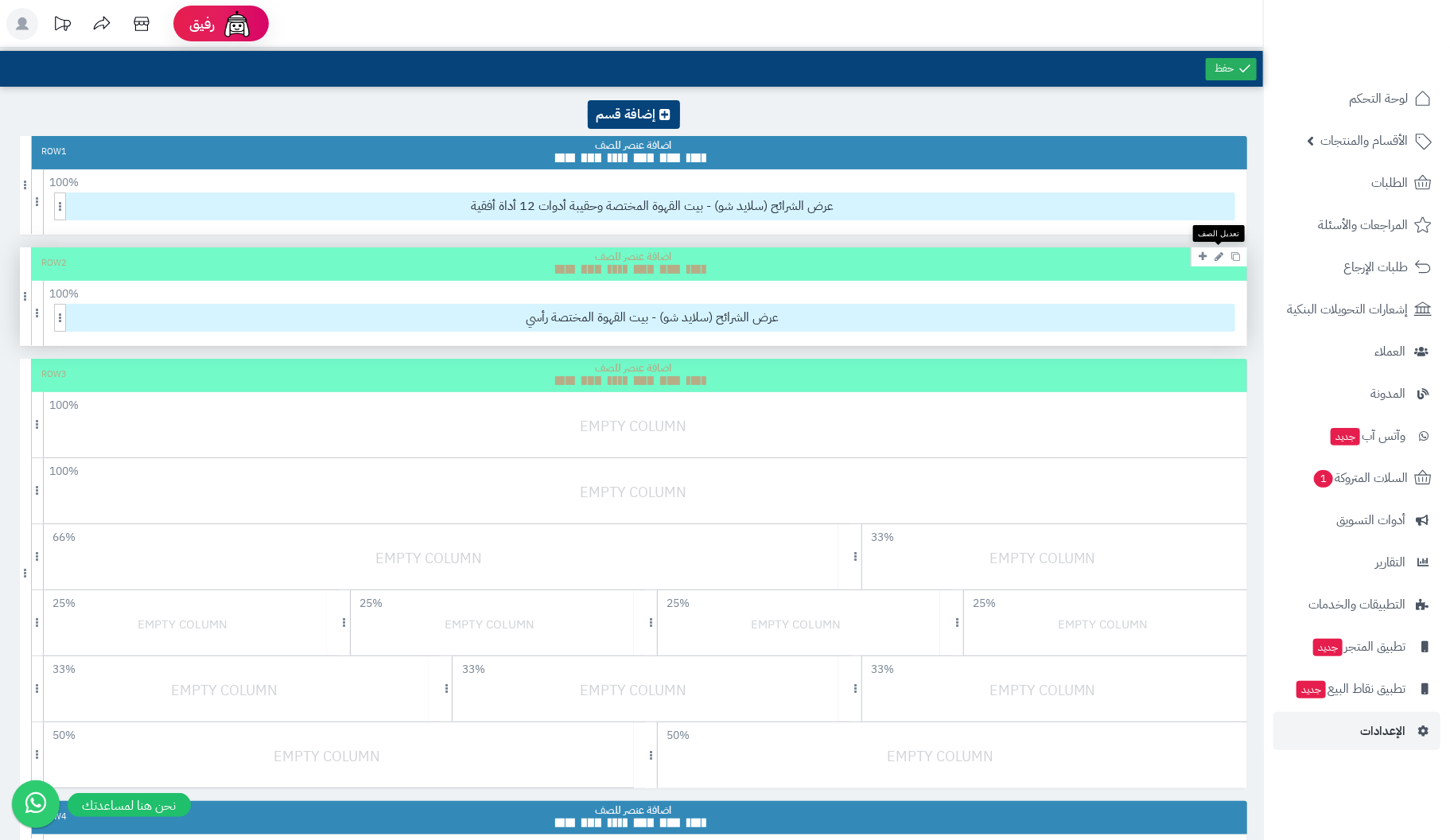
click at [1220, 248] on link at bounding box center [1218, 256] width 16 height 19
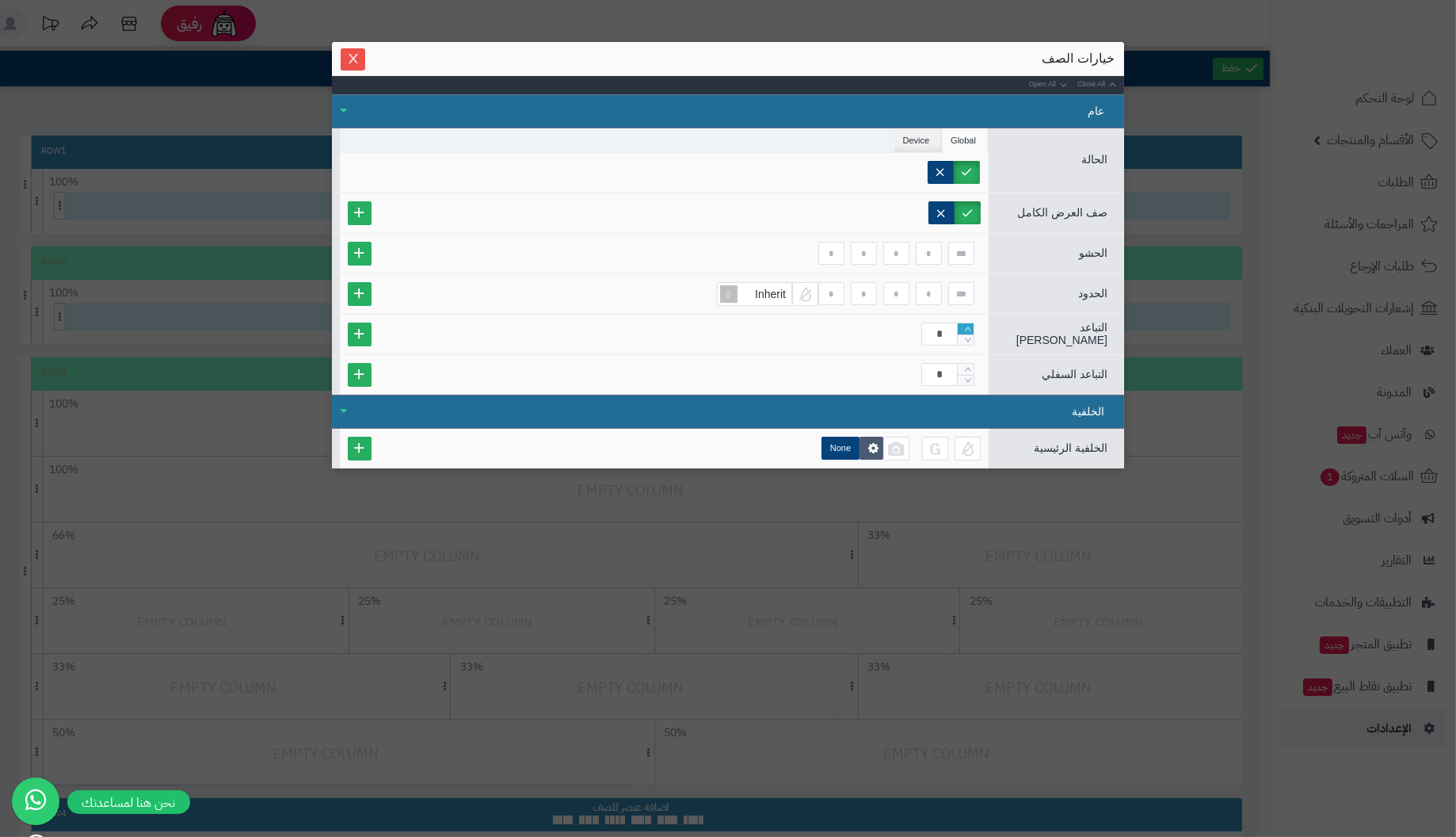
click at [965, 324] on icon "Increase Value" at bounding box center [968, 329] width 7 height 9
type input "**"
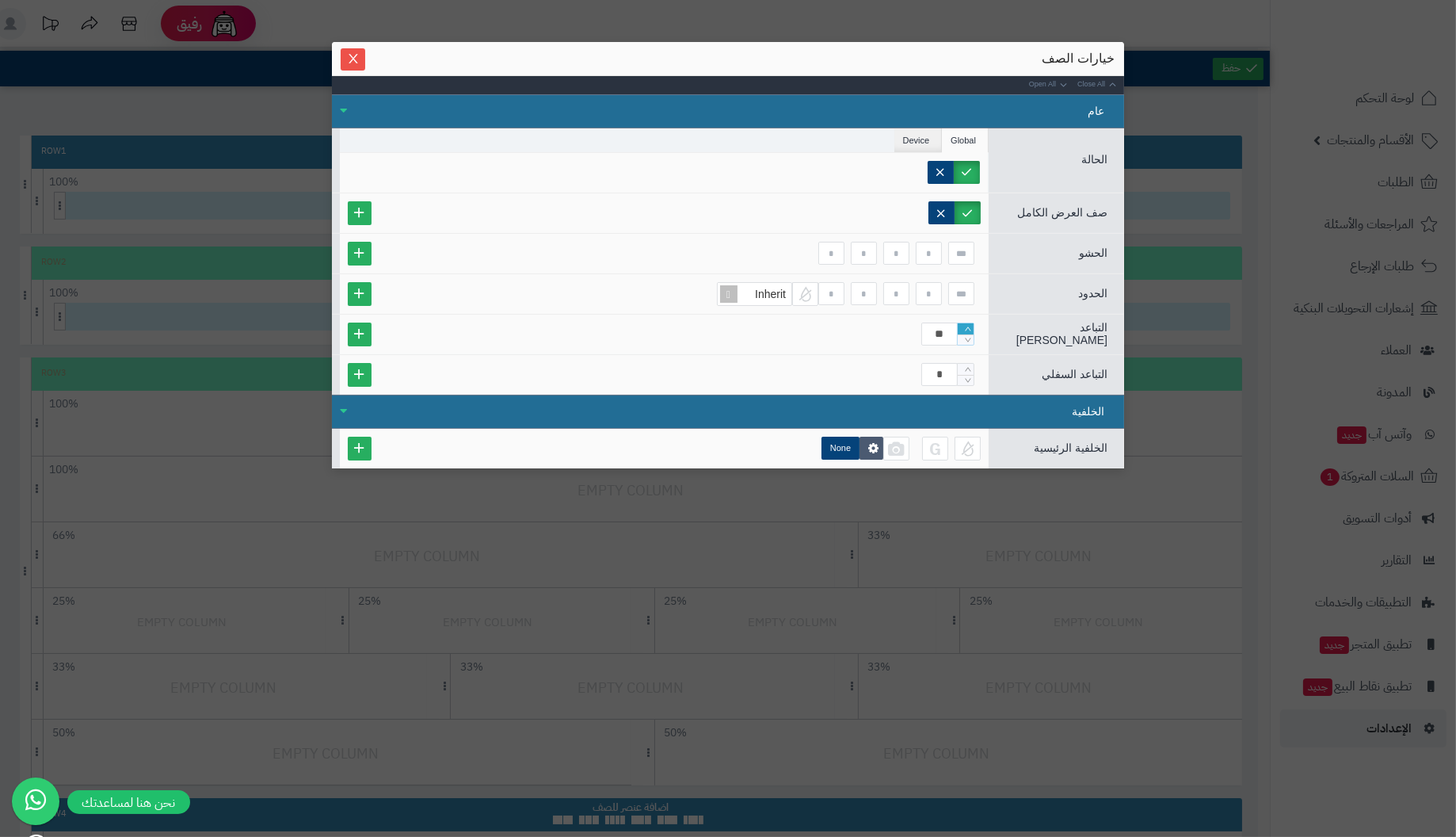
click at [965, 324] on icon "Increase Value" at bounding box center [968, 329] width 7 height 9
click at [342, 58] on span "Close" at bounding box center [353, 59] width 24 height 14
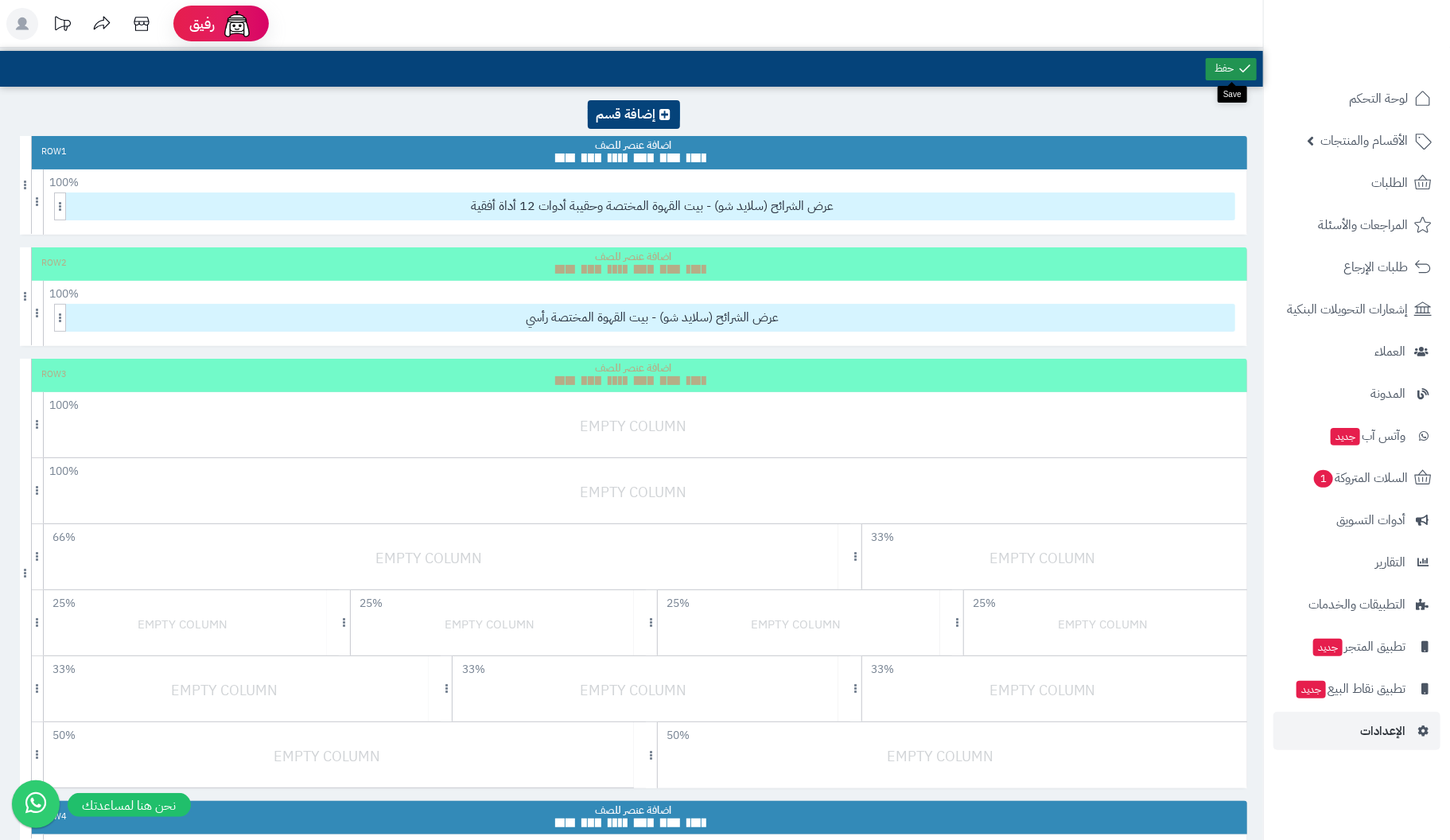
click at [1217, 63] on link at bounding box center [1231, 69] width 51 height 23
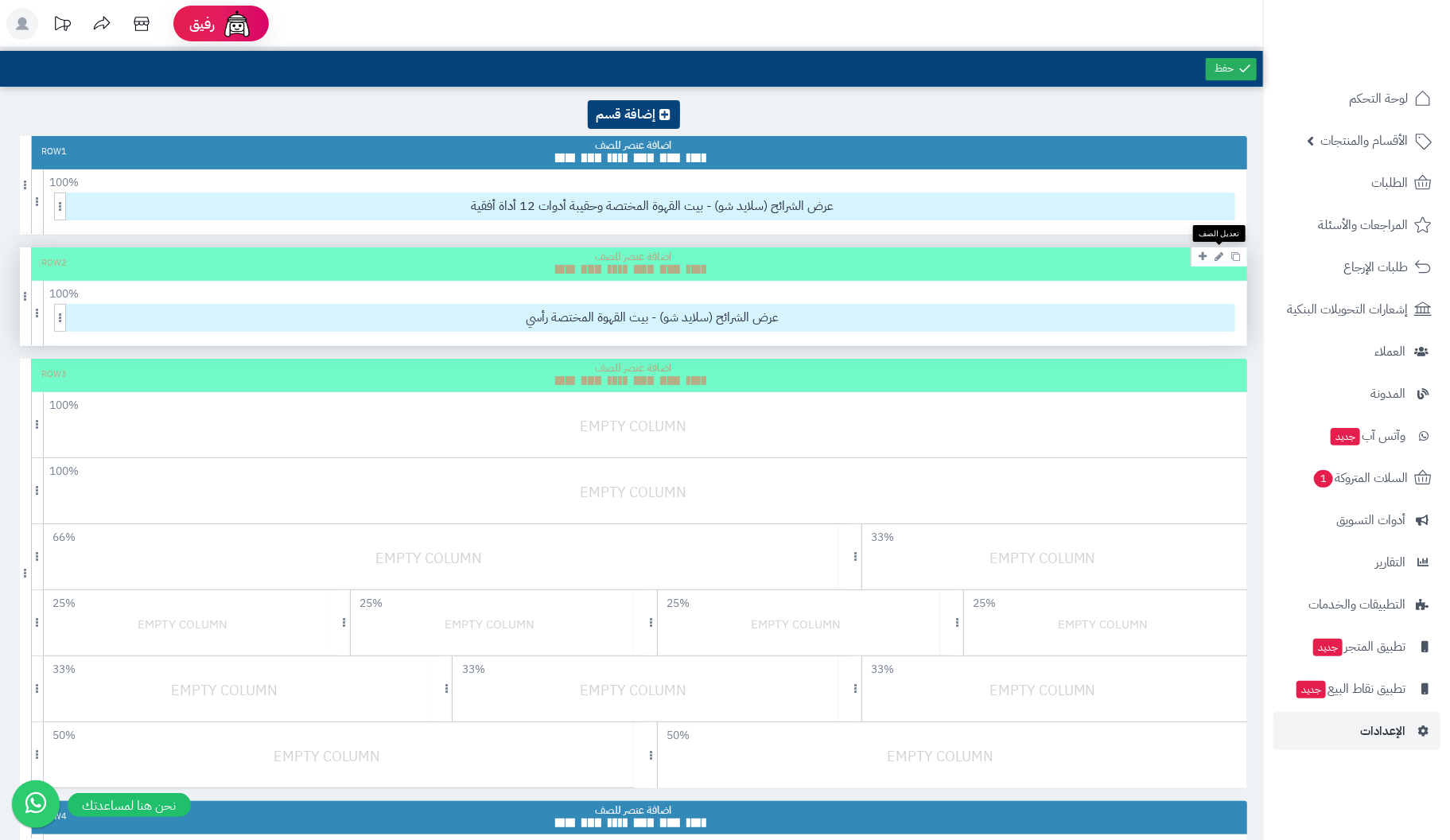
click at [1220, 254] on icon at bounding box center [1219, 256] width 9 height 10
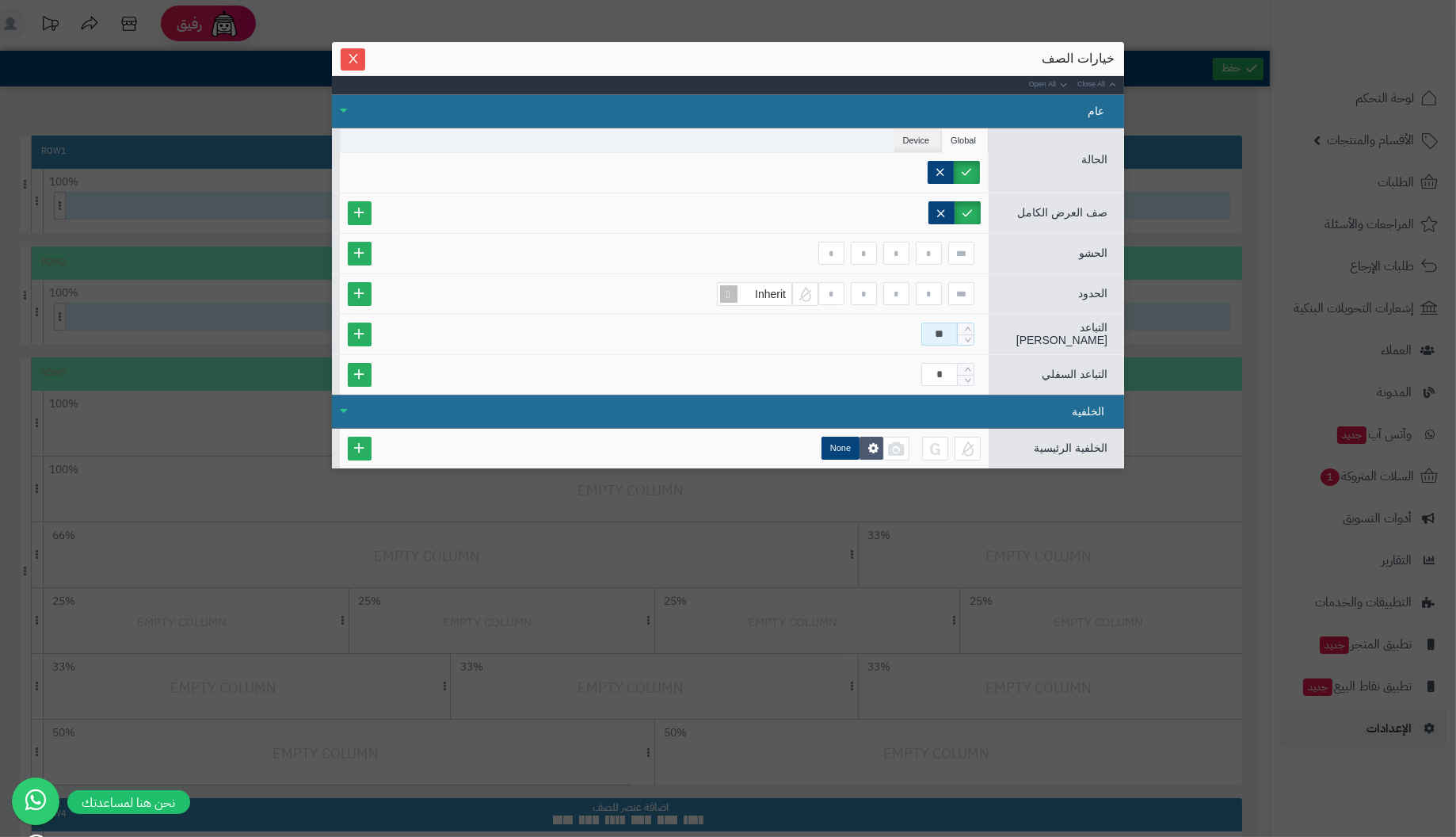
drag, startPoint x: 926, startPoint y: 333, endPoint x: 1065, endPoint y: 333, distance: 139.0
click at [1065, 333] on div "التباعد العلوي **" at bounding box center [728, 334] width 792 height 41
click at [943, 363] on input "*" at bounding box center [939, 374] width 36 height 23
click at [969, 337] on icon "Decrease Value" at bounding box center [967, 339] width 6 height 4
type input "*"
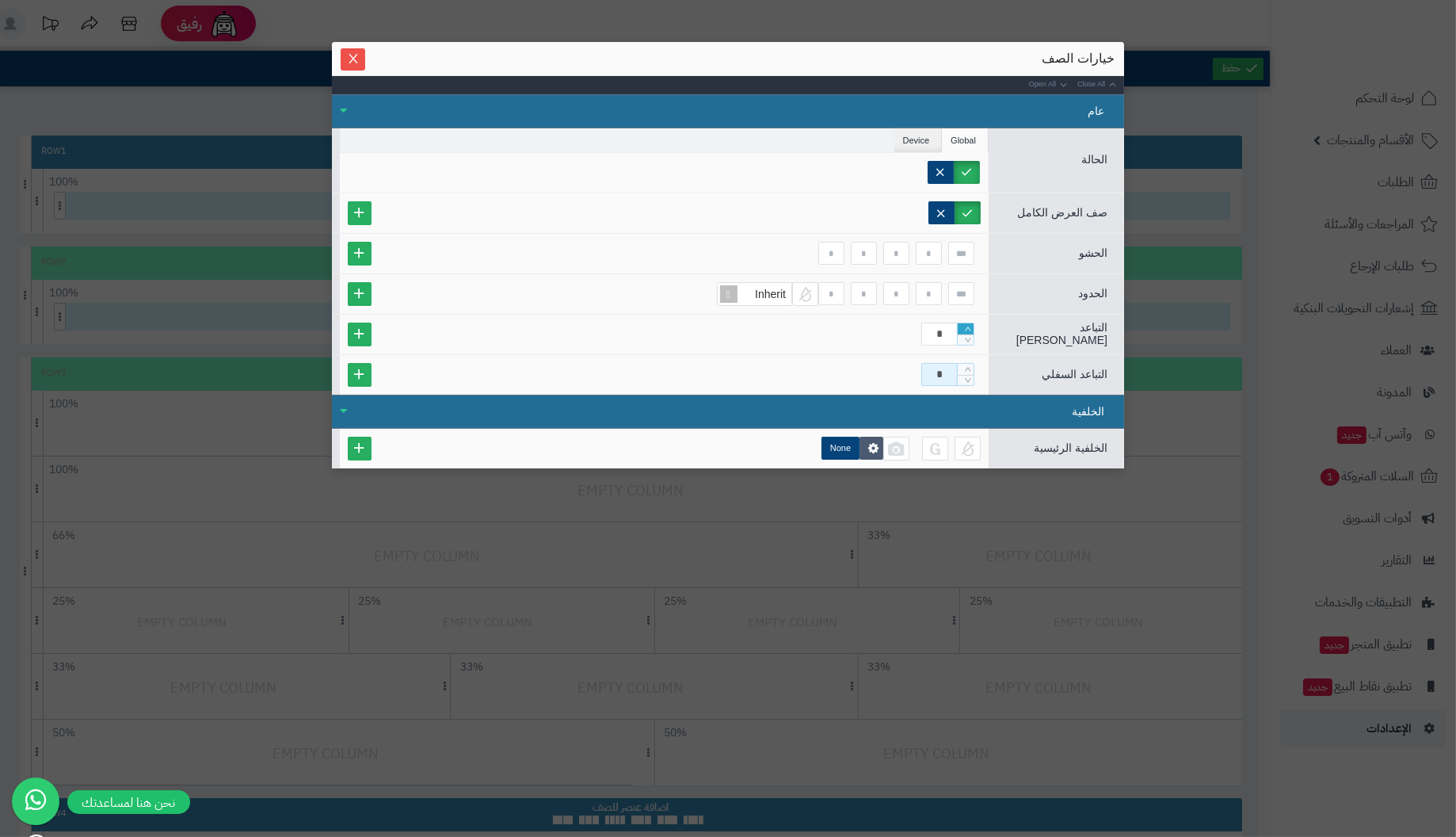
click at [966, 324] on icon "Increase Value" at bounding box center [968, 329] width 7 height 9
click at [356, 58] on icon "Close" at bounding box center [353, 58] width 13 height 13
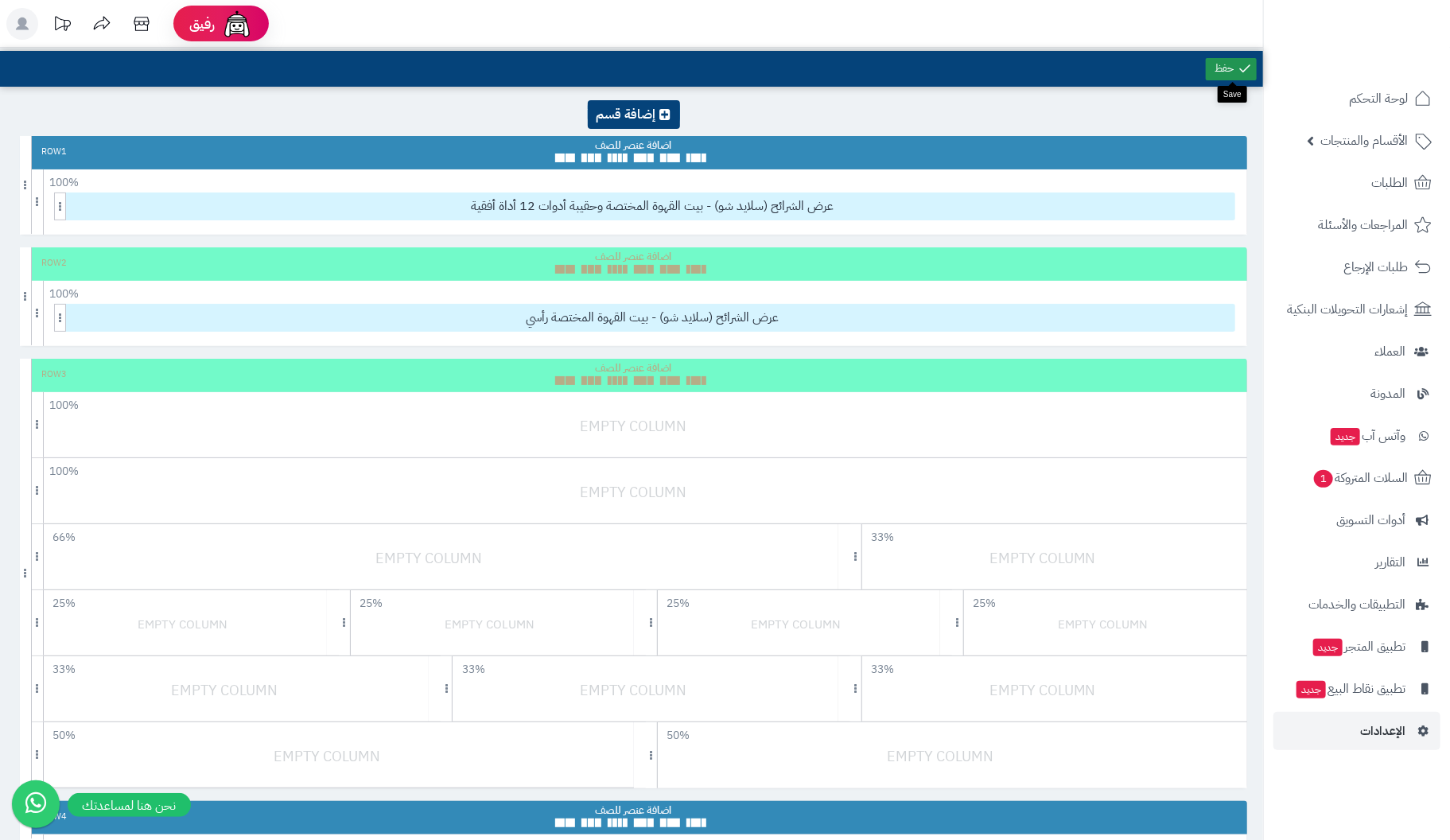
click at [1236, 64] on link at bounding box center [1231, 69] width 51 height 23
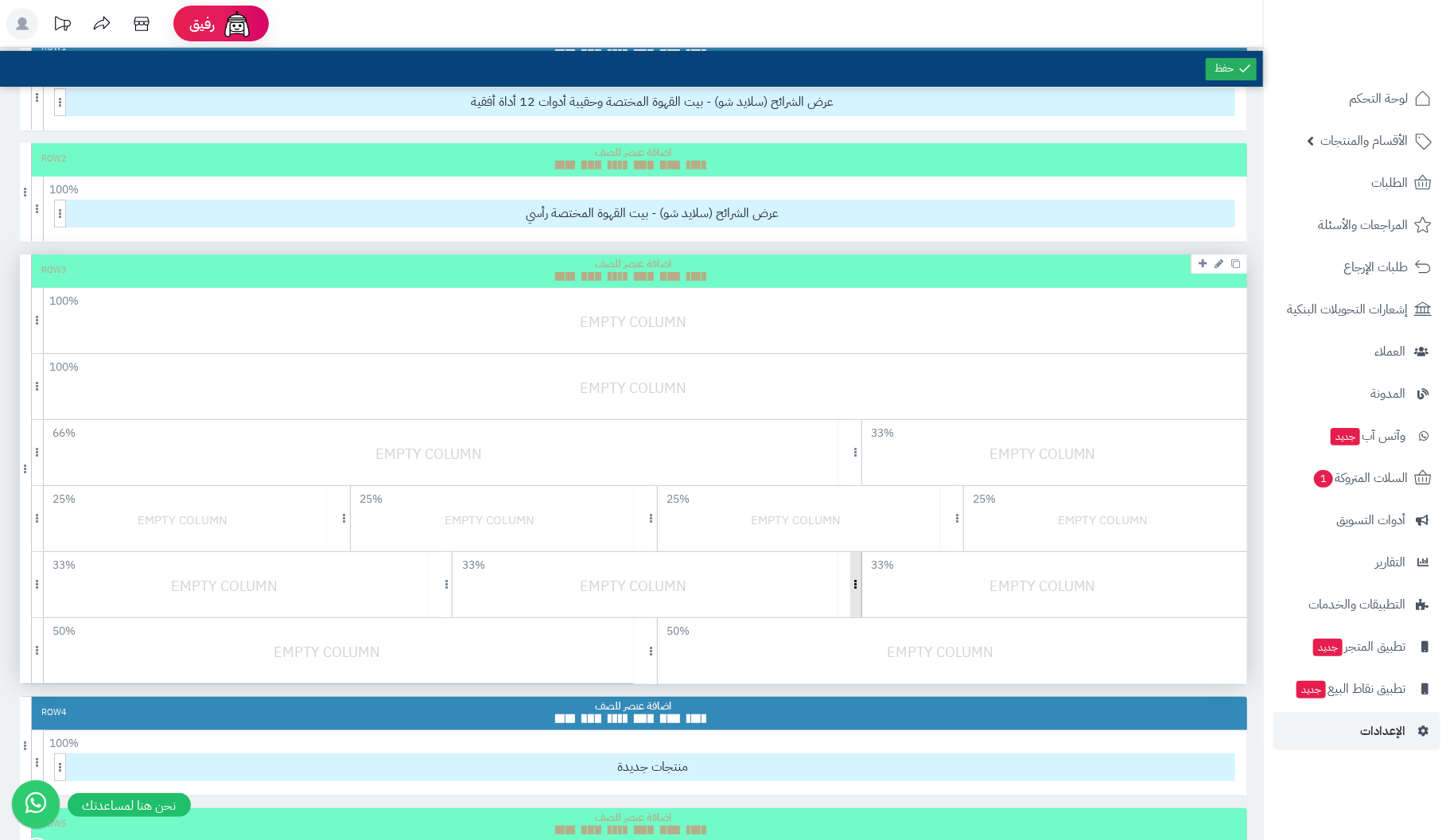
scroll to position [117, 0]
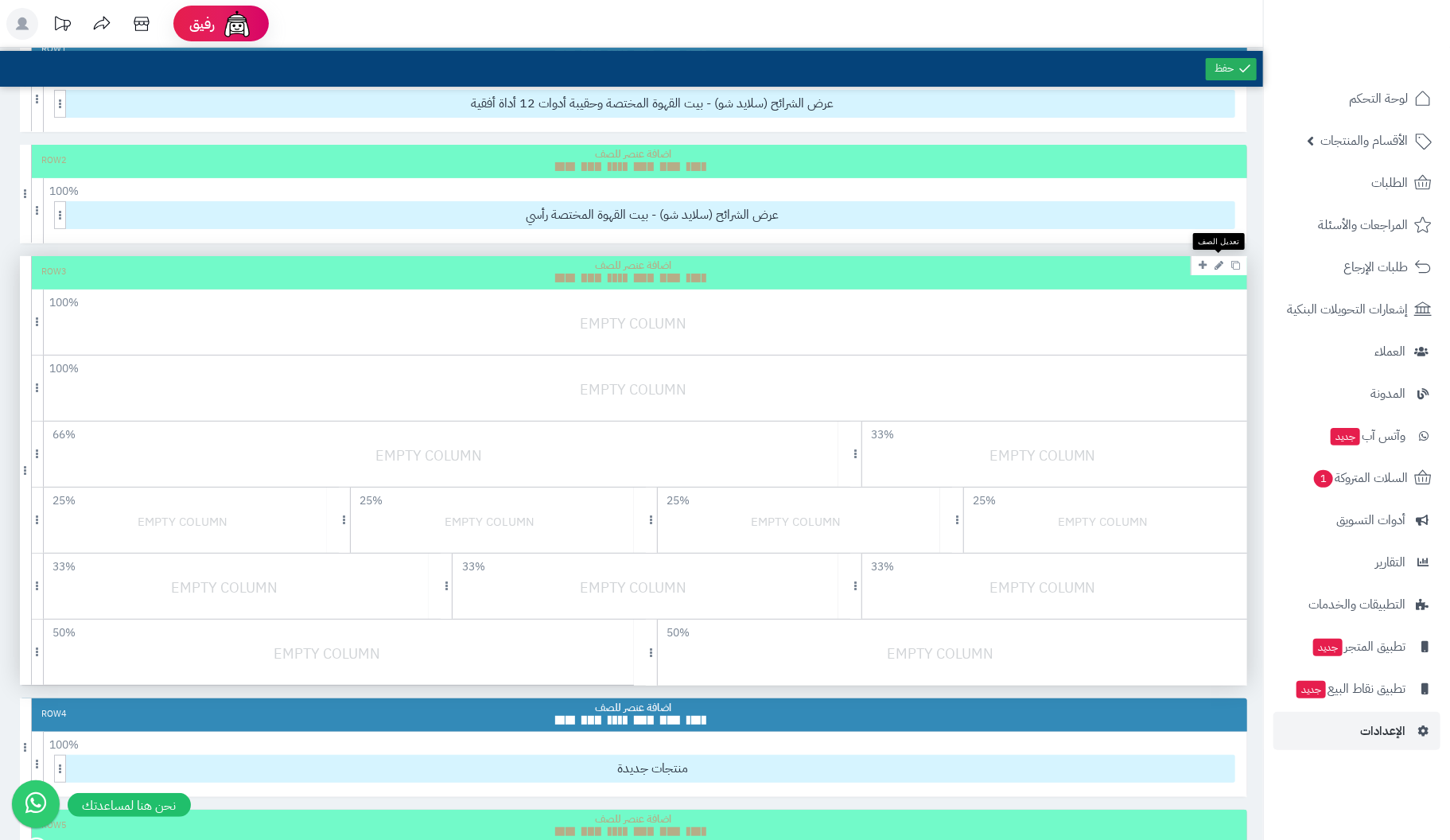
click at [1220, 261] on icon at bounding box center [1219, 265] width 9 height 10
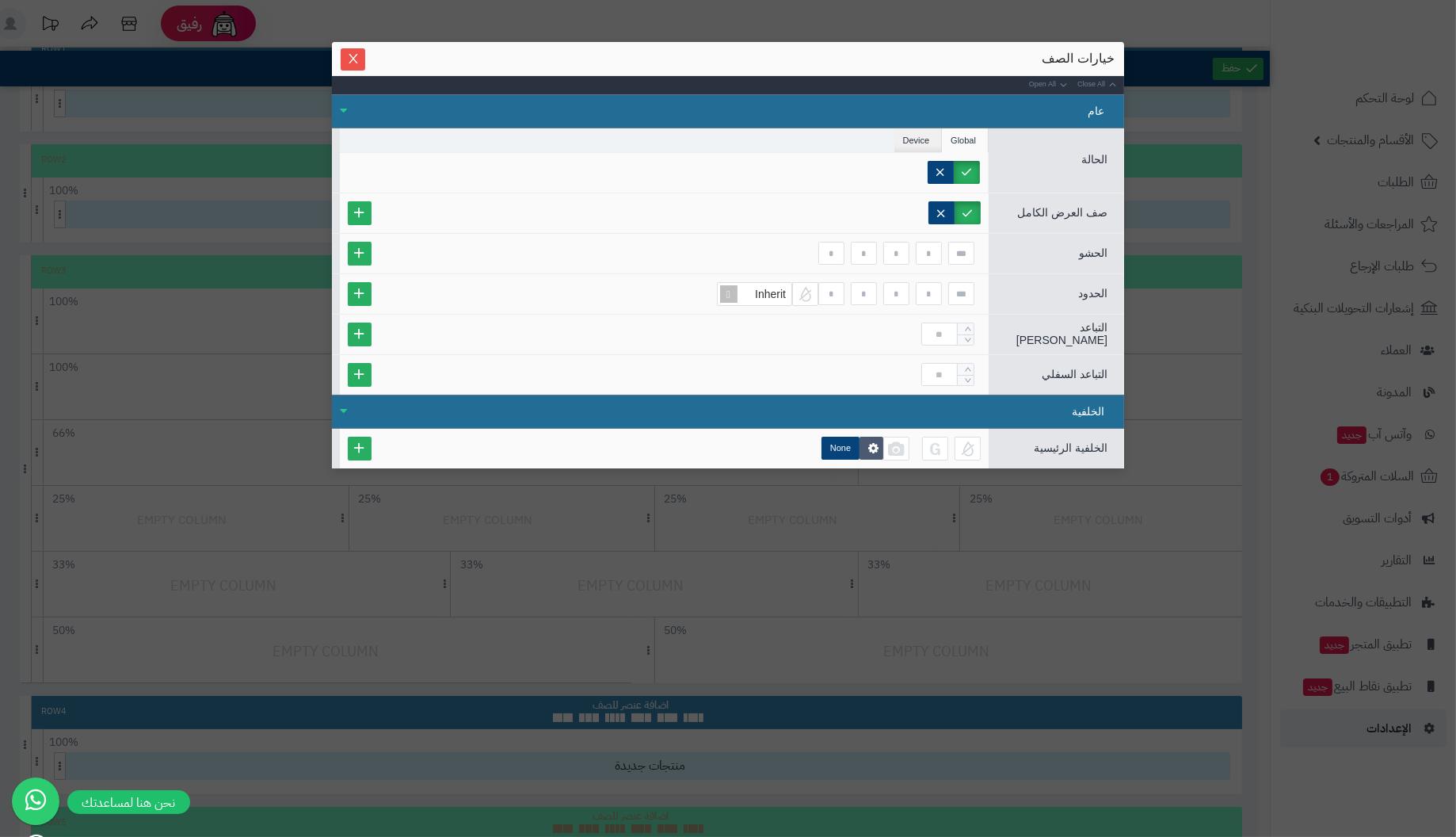
click at [341, 110] on div "عام" at bounding box center [728, 110] width 792 height 34
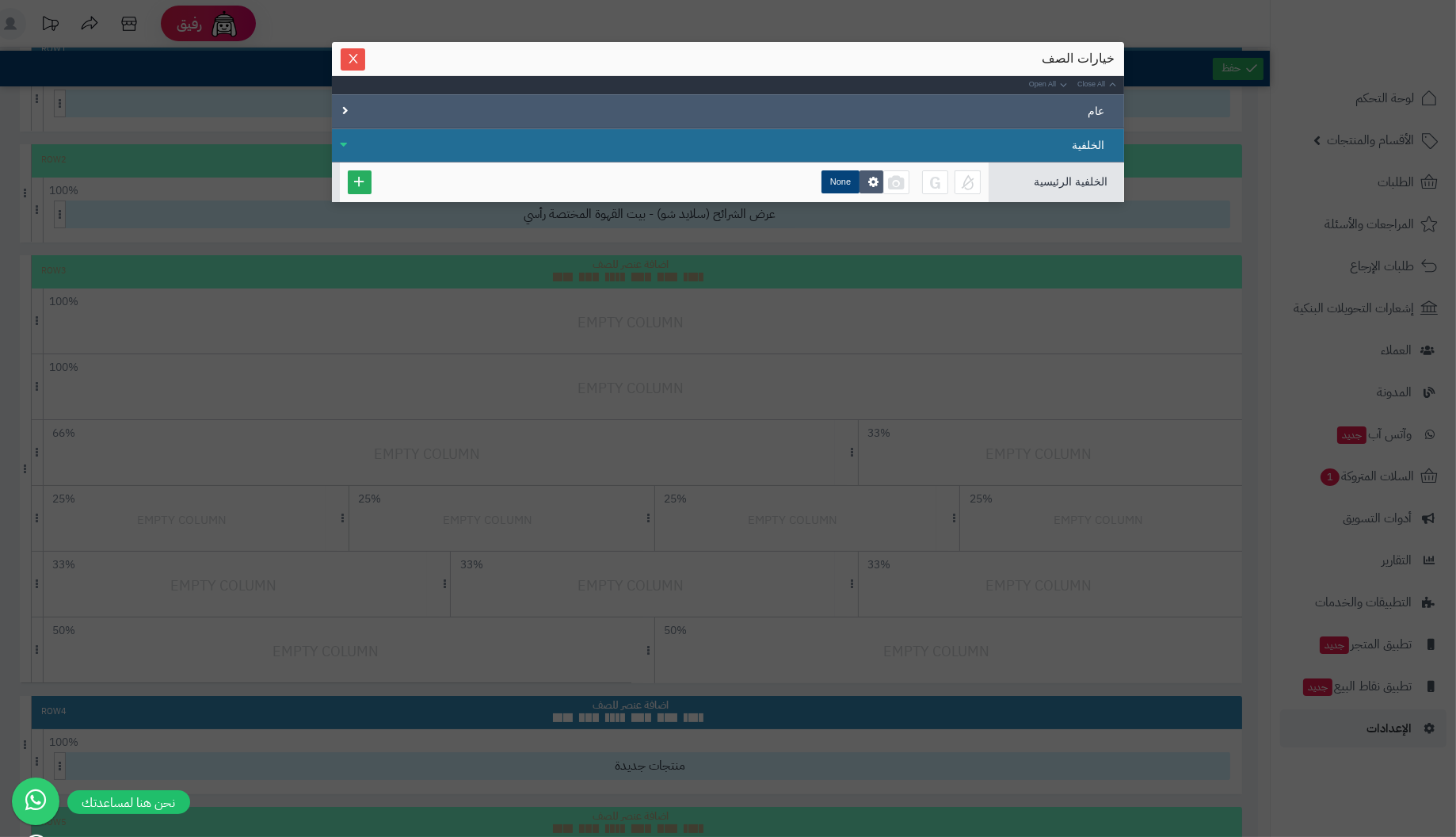
click at [341, 110] on div "عام" at bounding box center [728, 110] width 792 height 34
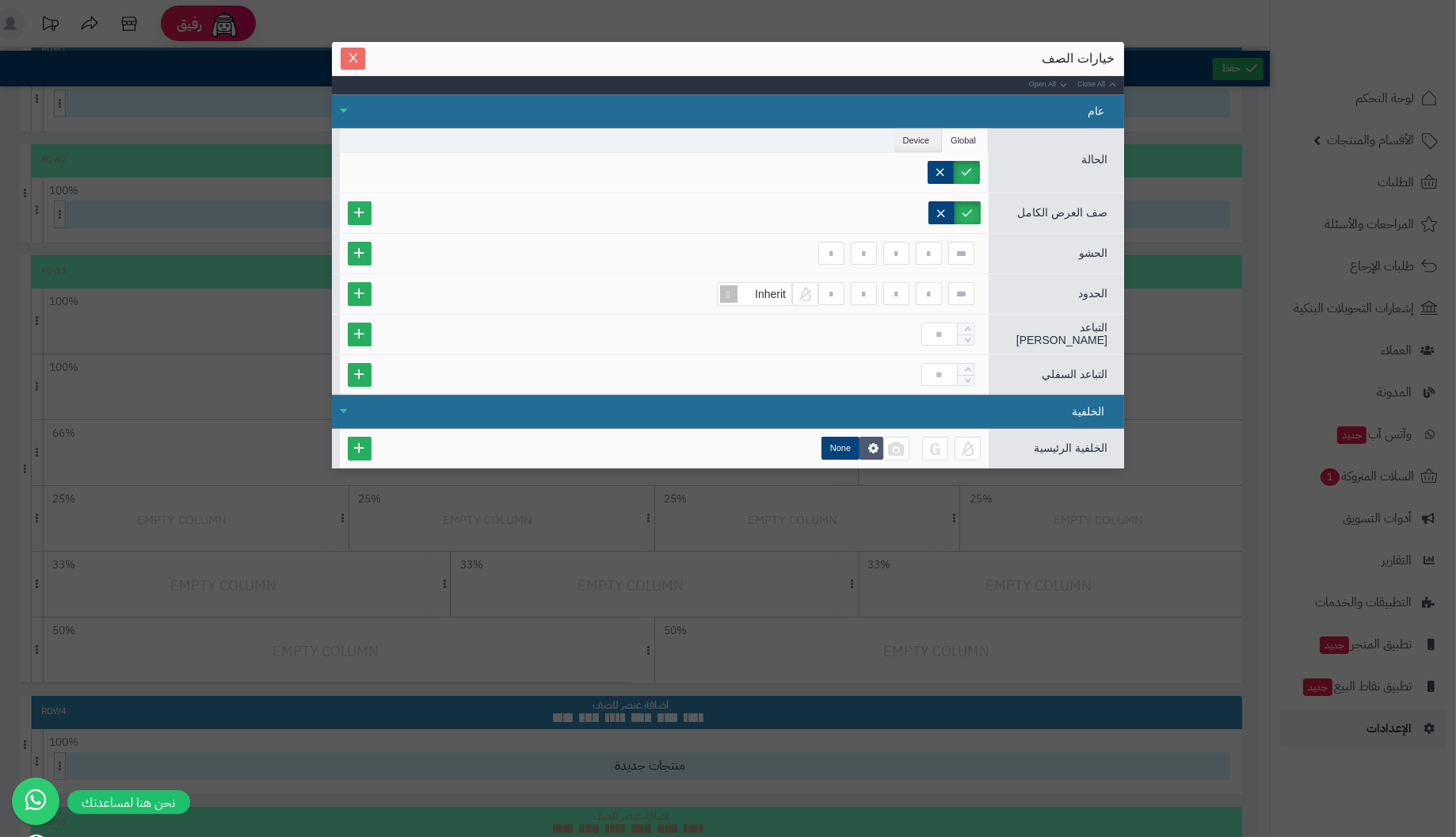
click at [355, 55] on icon "Close" at bounding box center [353, 58] width 13 height 13
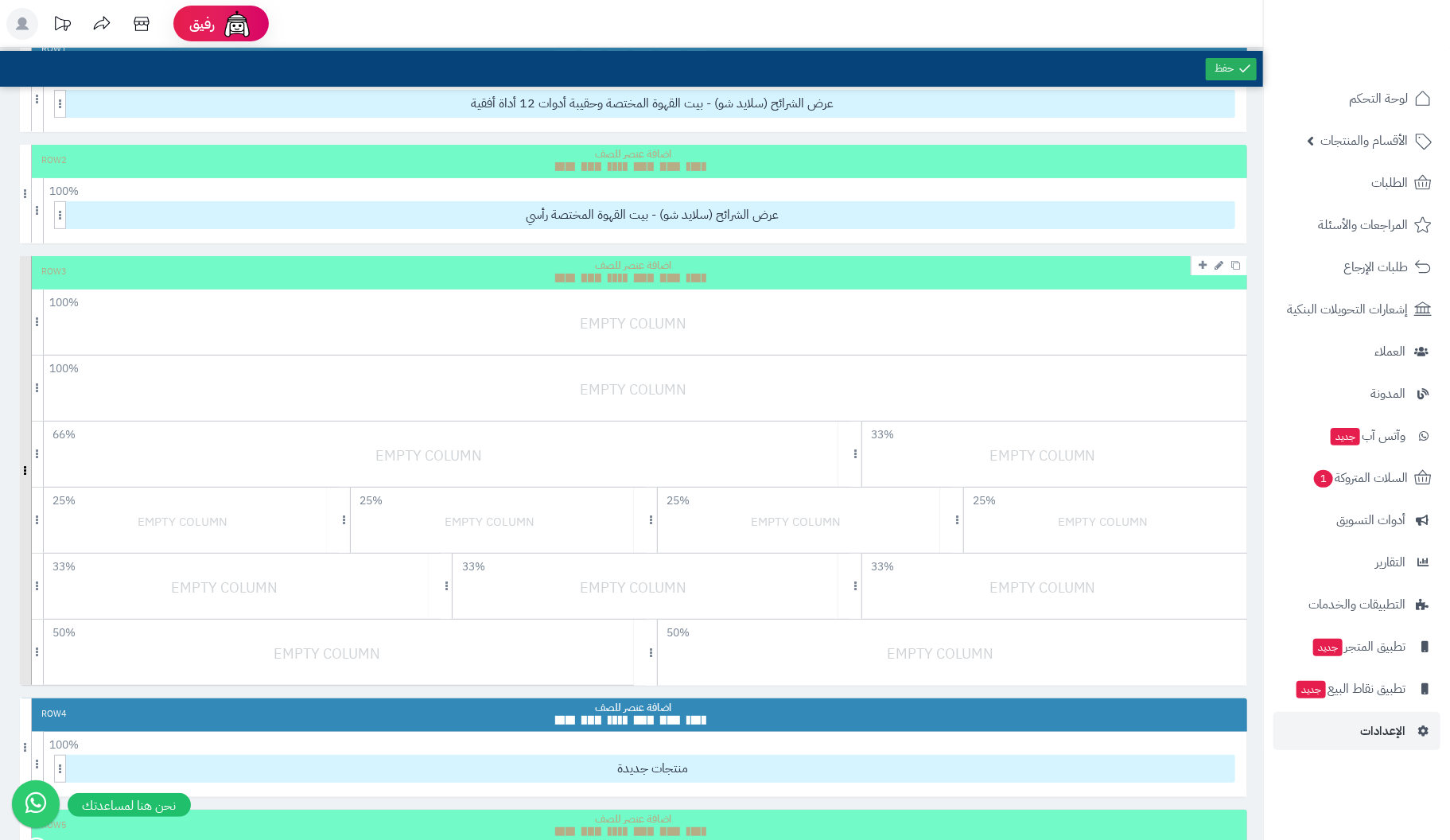
click at [23, 273] on span at bounding box center [26, 470] width 12 height 429
drag, startPoint x: 23, startPoint y: 273, endPoint x: 24, endPoint y: 264, distance: 9.1
click at [24, 264] on span at bounding box center [26, 470] width 12 height 429
click at [24, 265] on span at bounding box center [26, 470] width 12 height 429
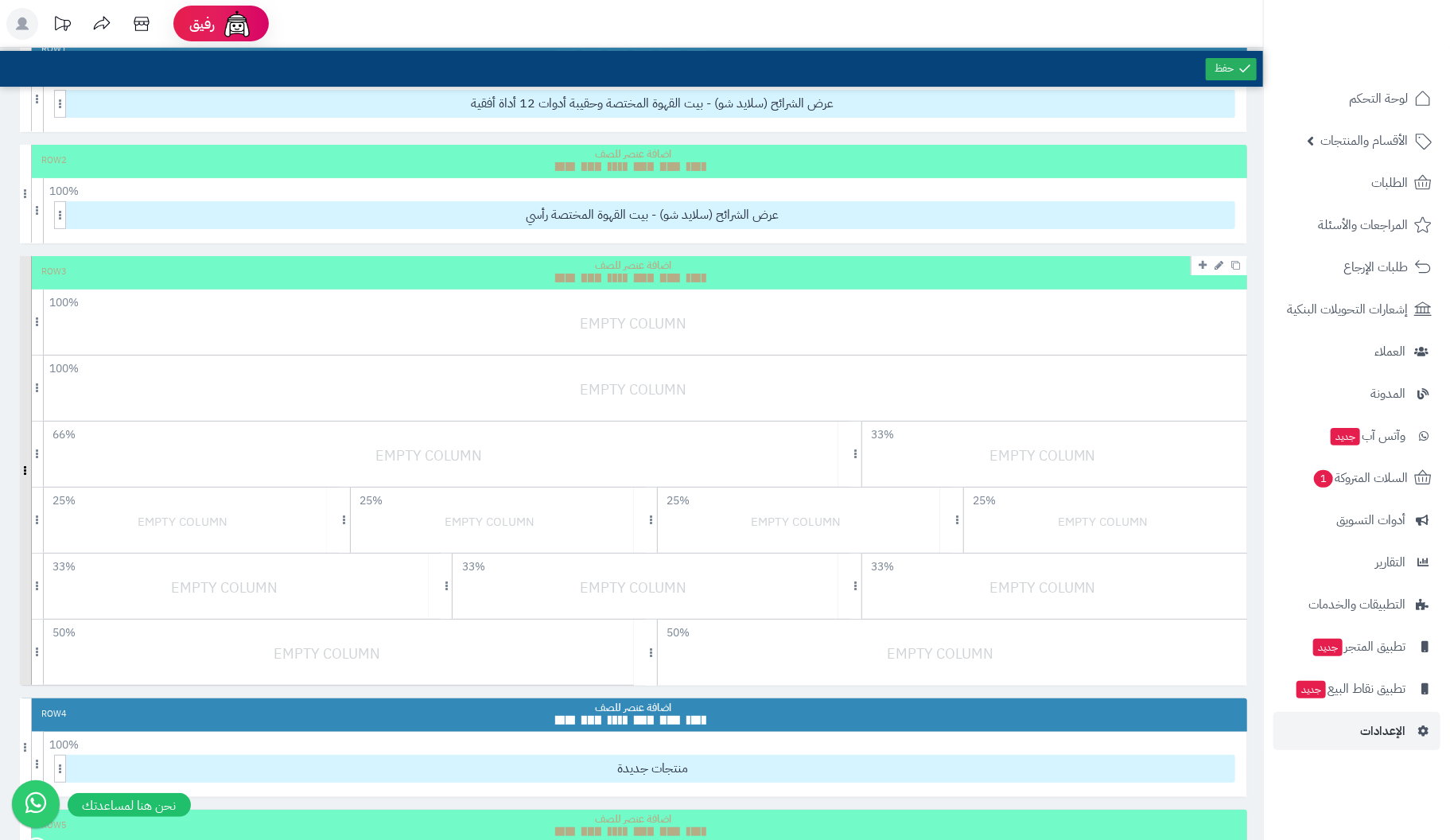
click at [24, 265] on span at bounding box center [26, 470] width 12 height 429
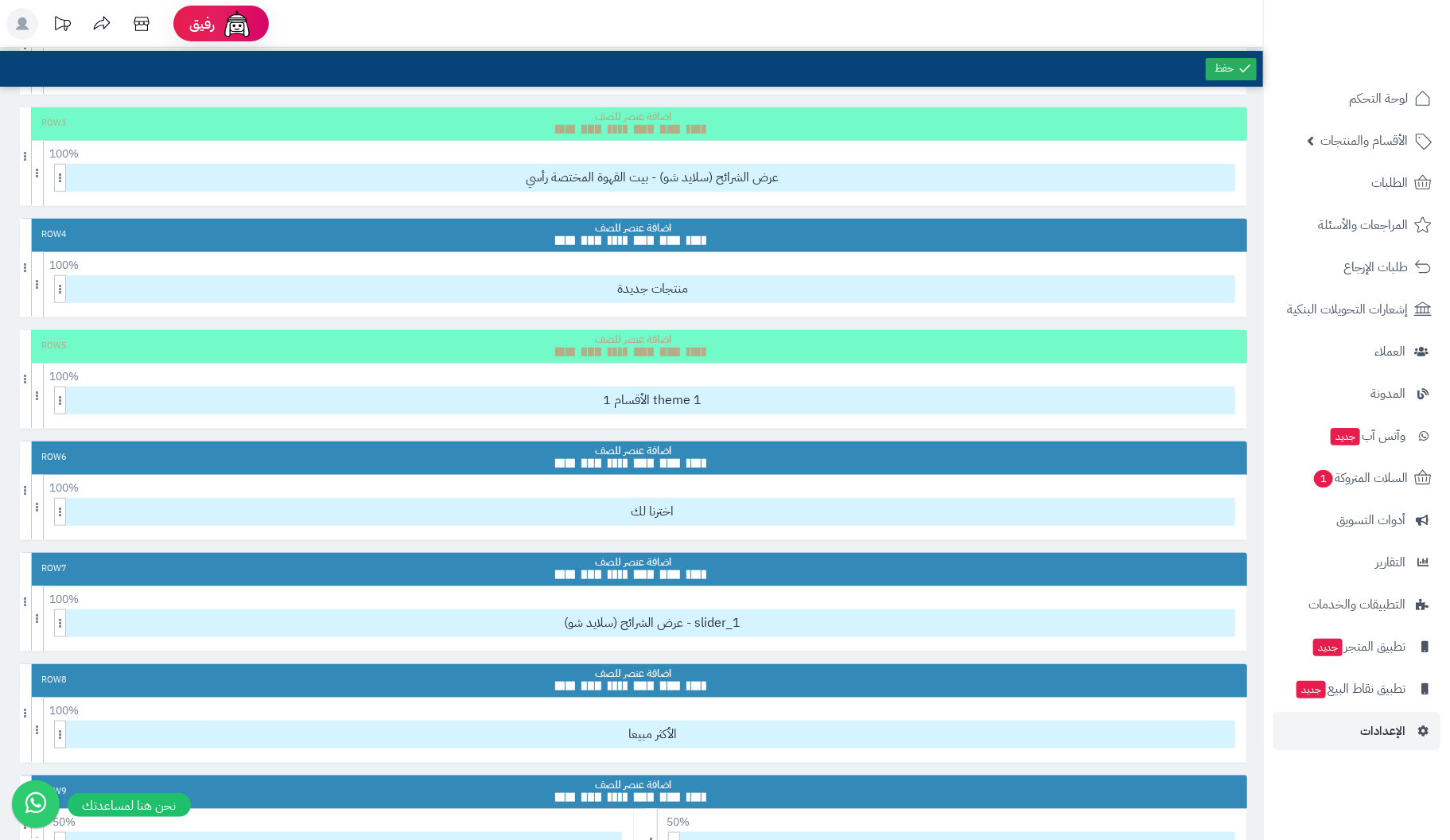
scroll to position [636, 0]
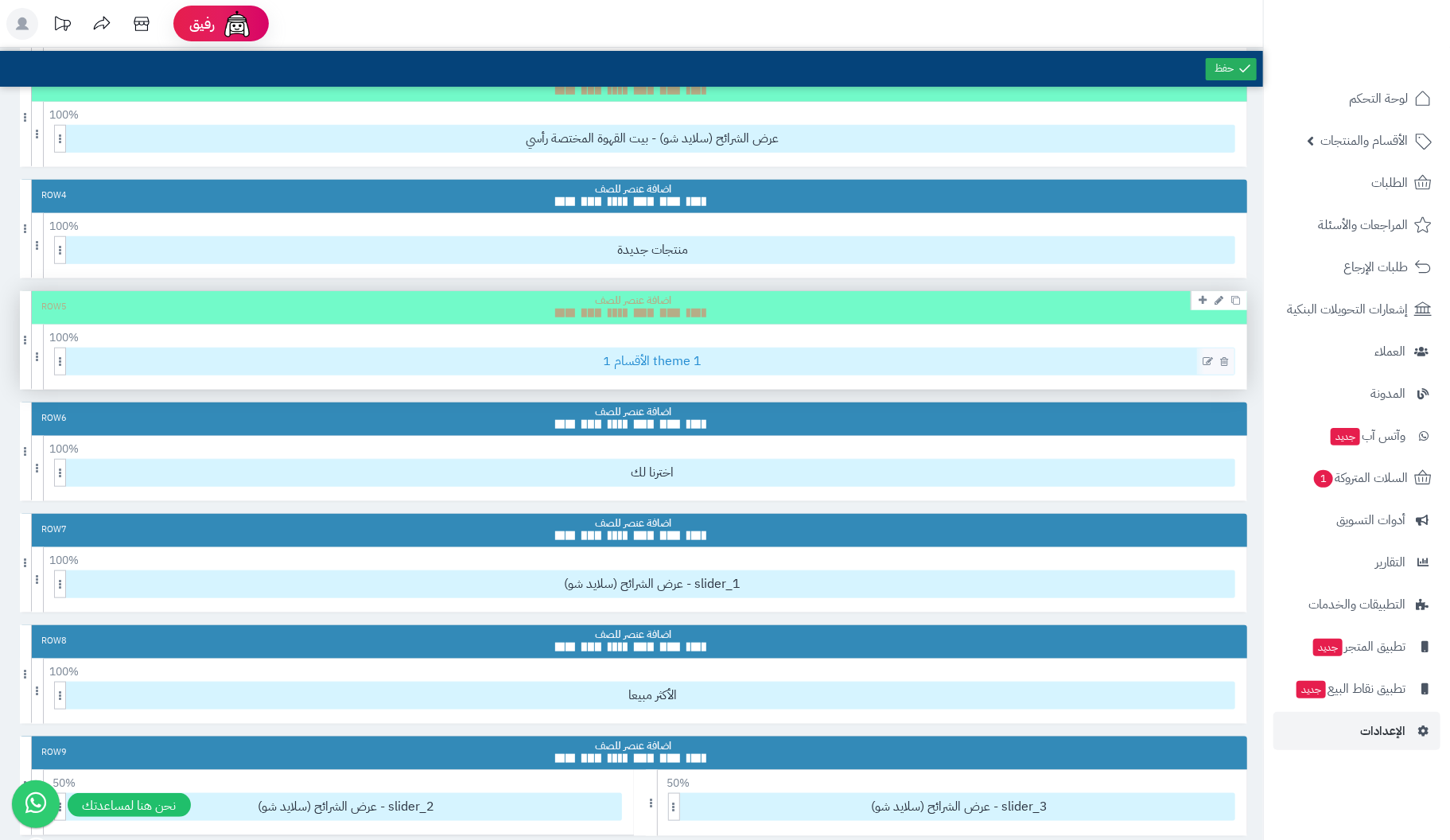
click at [748, 359] on span "1 الأقسام theme 1" at bounding box center [652, 361] width 1163 height 26
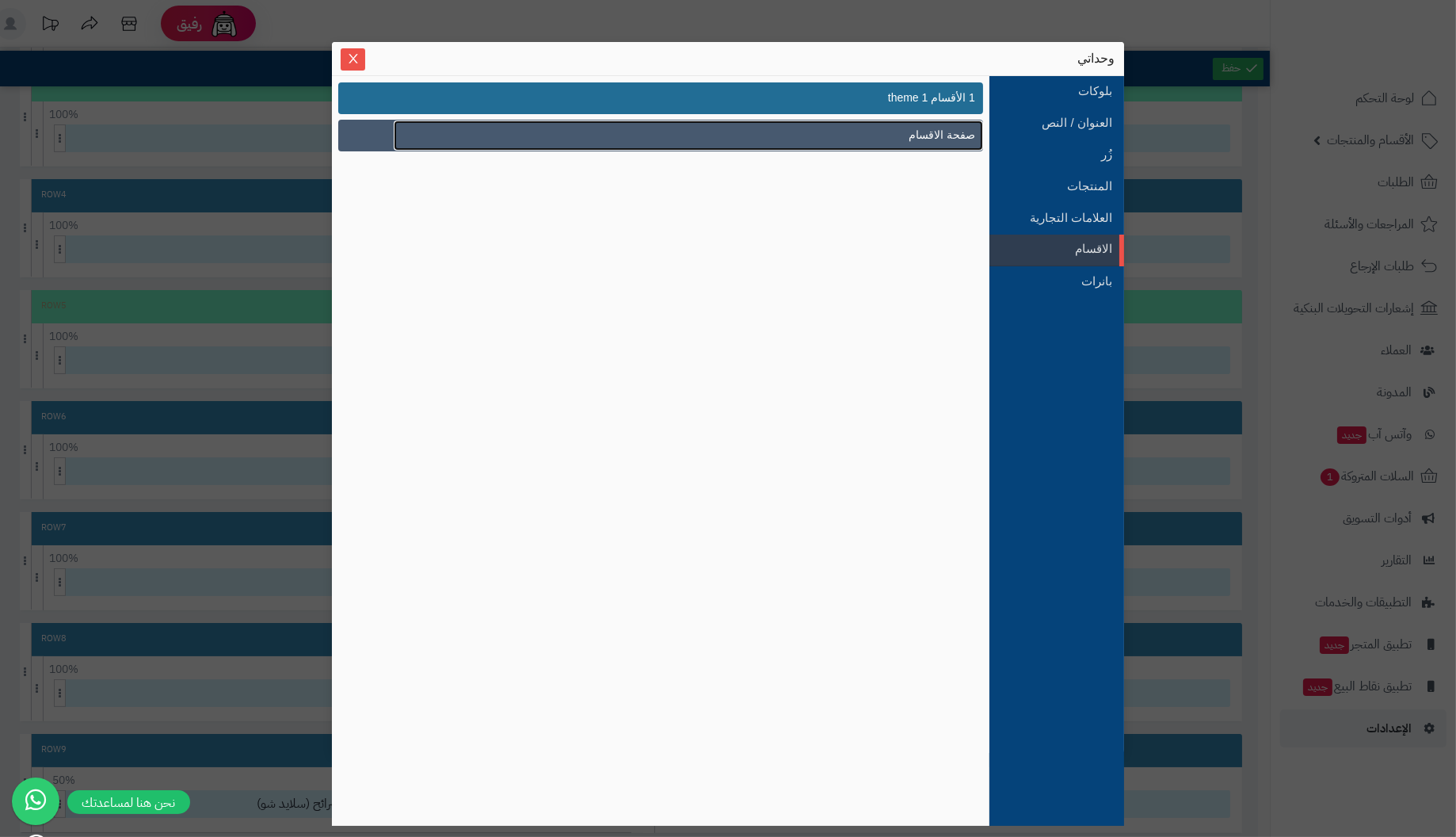
click at [887, 133] on link "صفحة الاقسام" at bounding box center [687, 135] width 589 height 30
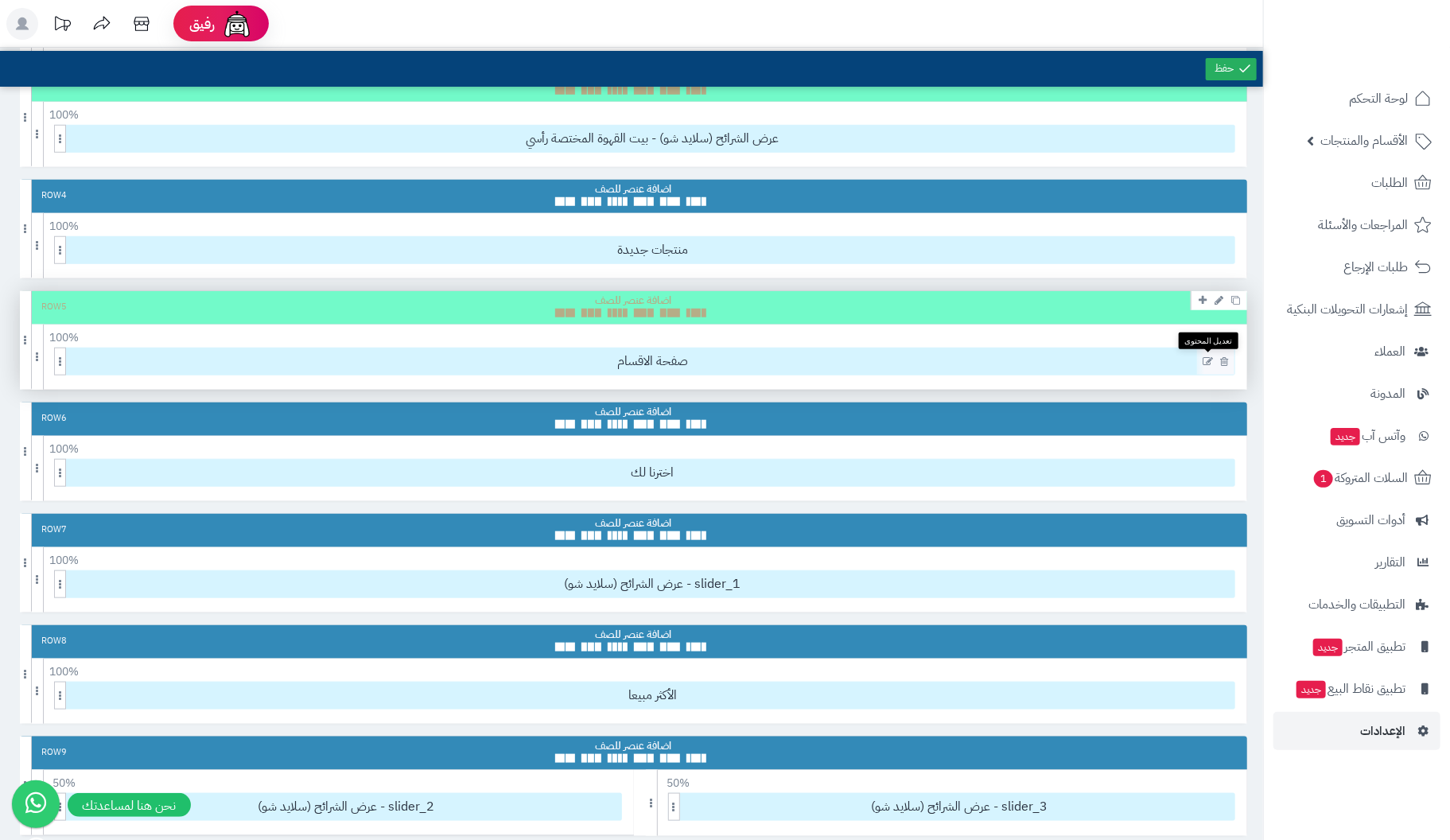
click at [1207, 357] on icon at bounding box center [1207, 361] width 10 height 11
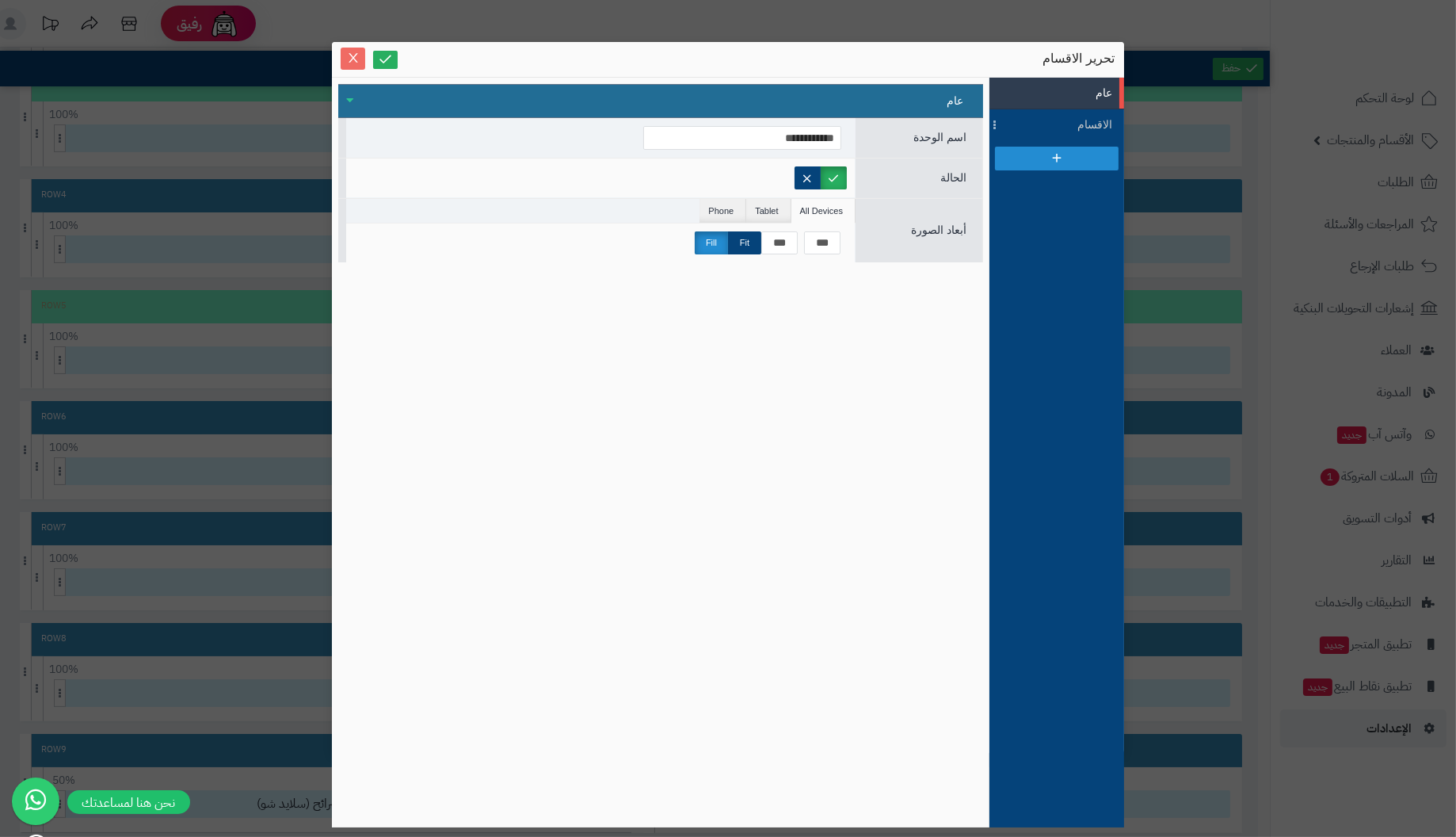
click at [349, 47] on button "Close" at bounding box center [353, 59] width 24 height 22
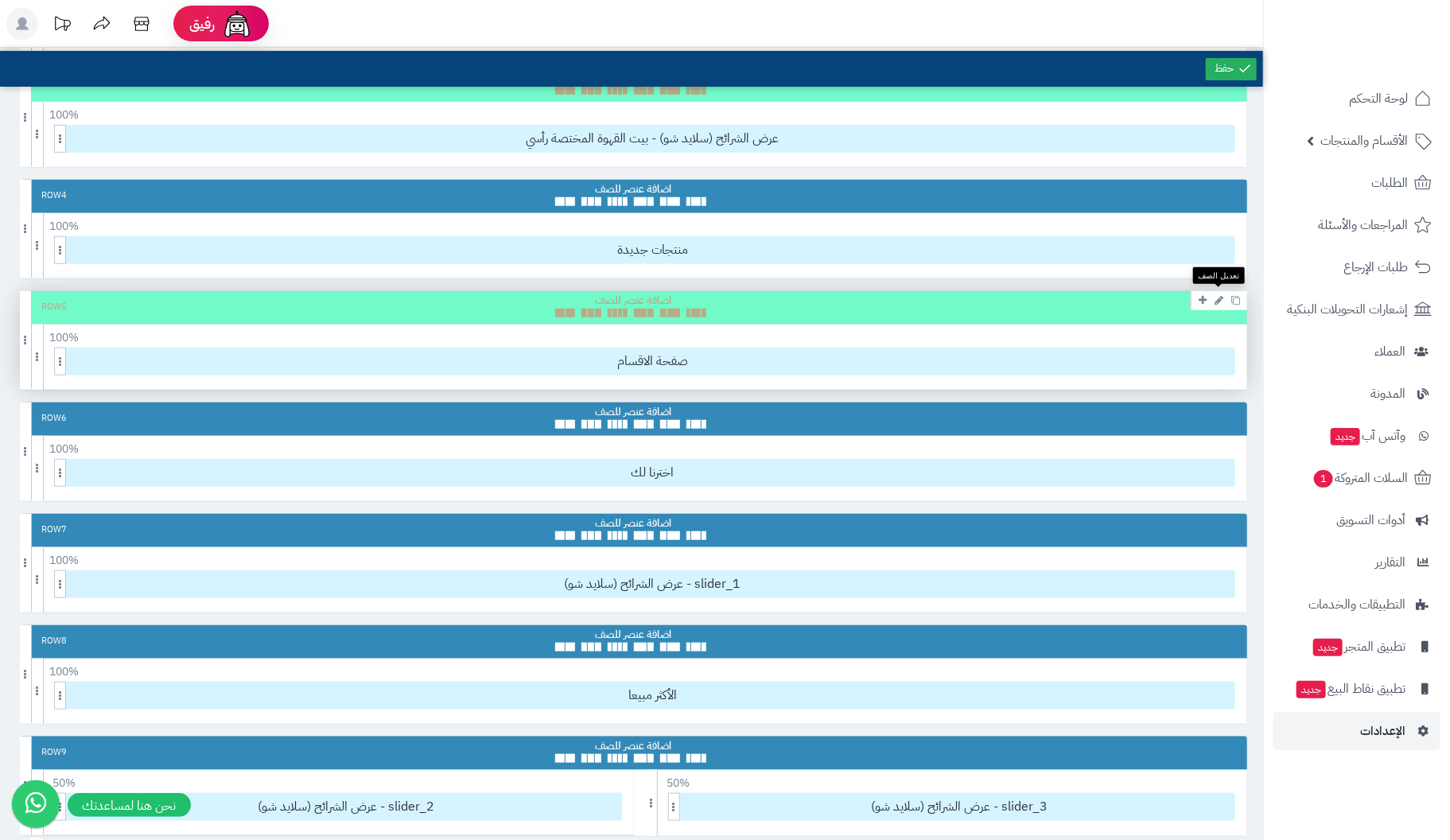
click at [1220, 295] on icon at bounding box center [1219, 300] width 9 height 10
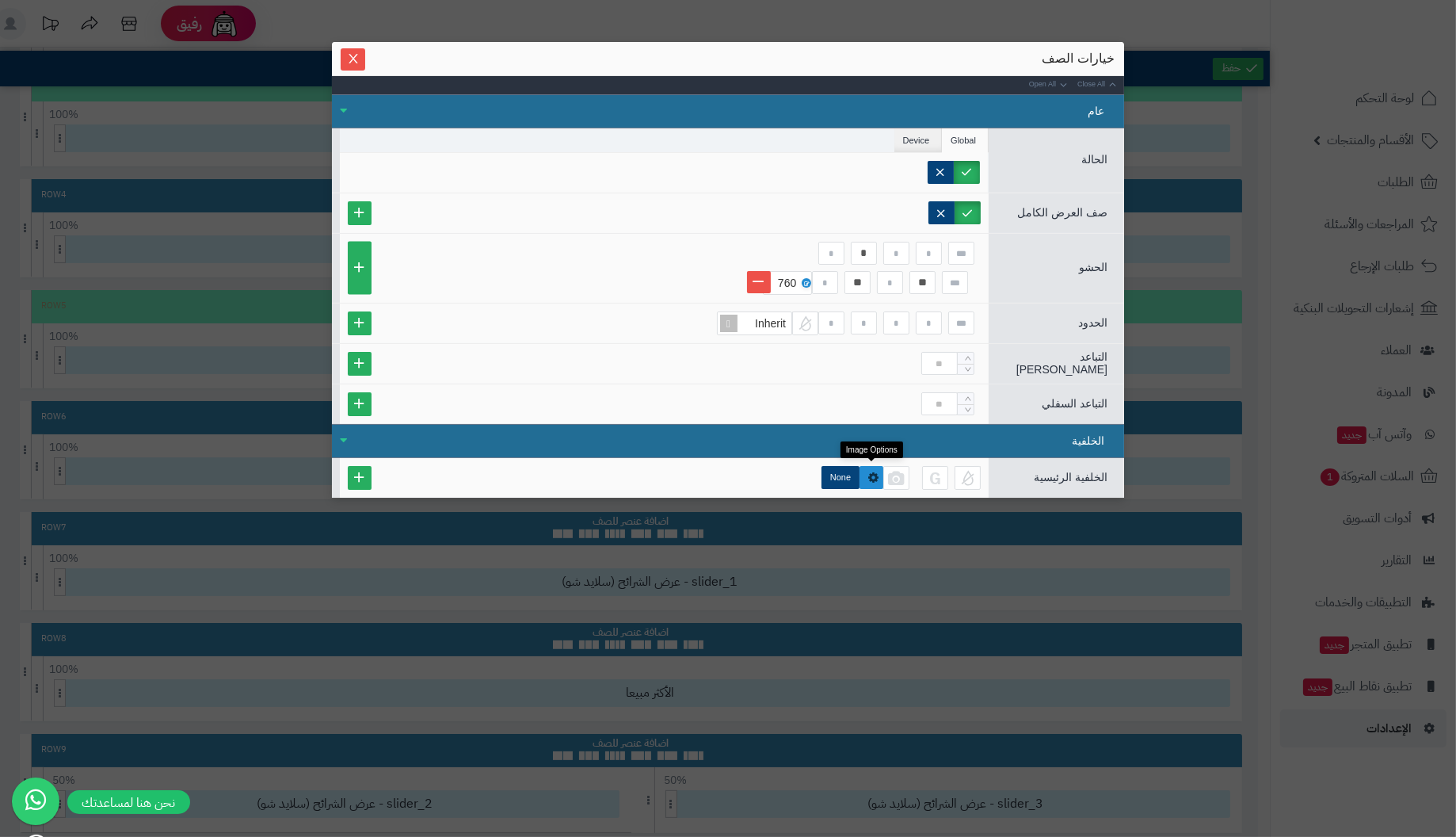
click at [872, 470] on icon at bounding box center [873, 476] width 11 height 13
click at [410, 47] on div "خيارات الصف" at bounding box center [728, 59] width 792 height 34
click at [348, 54] on icon "Close" at bounding box center [353, 58] width 13 height 13
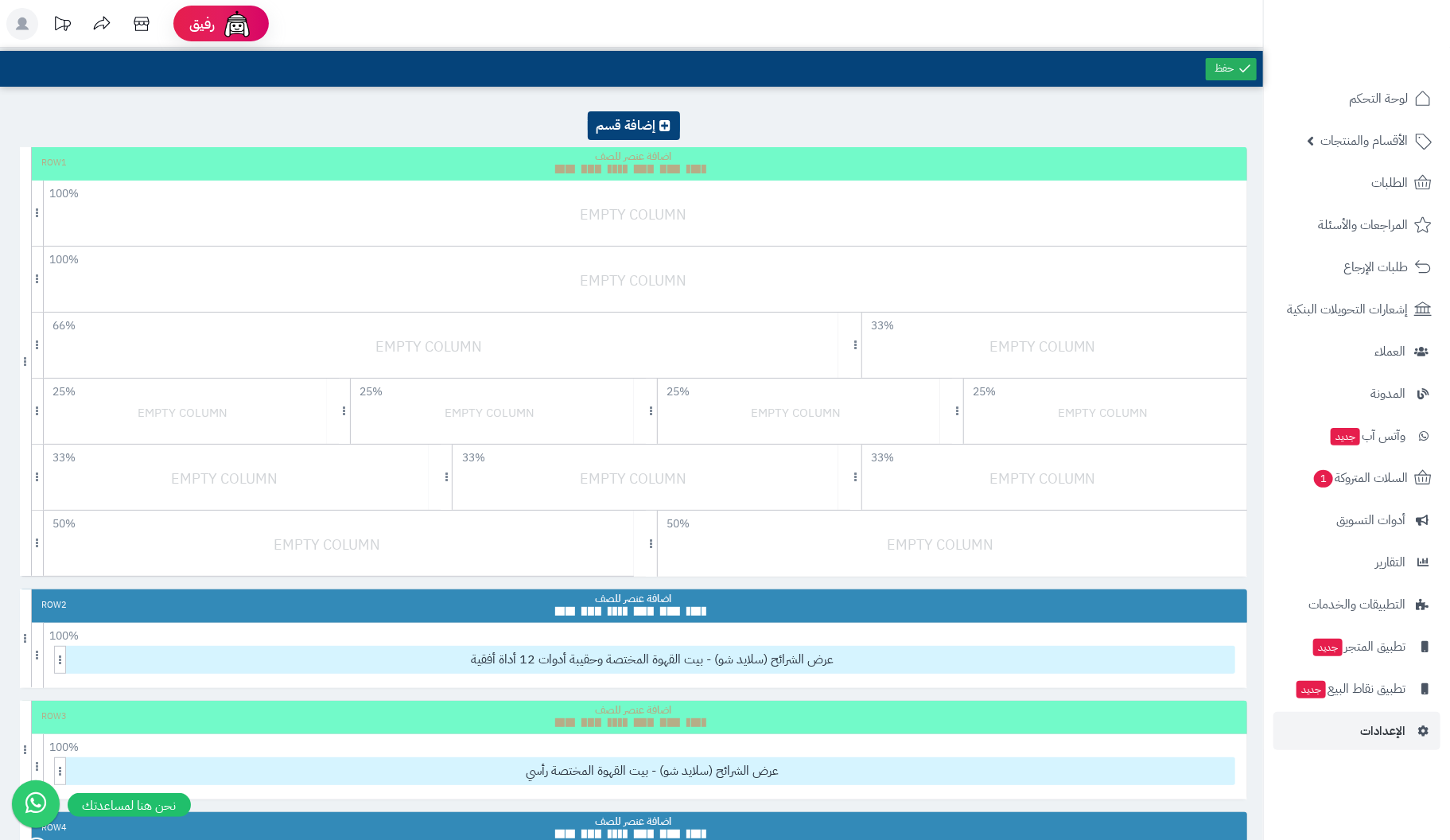
scroll to position [0, 0]
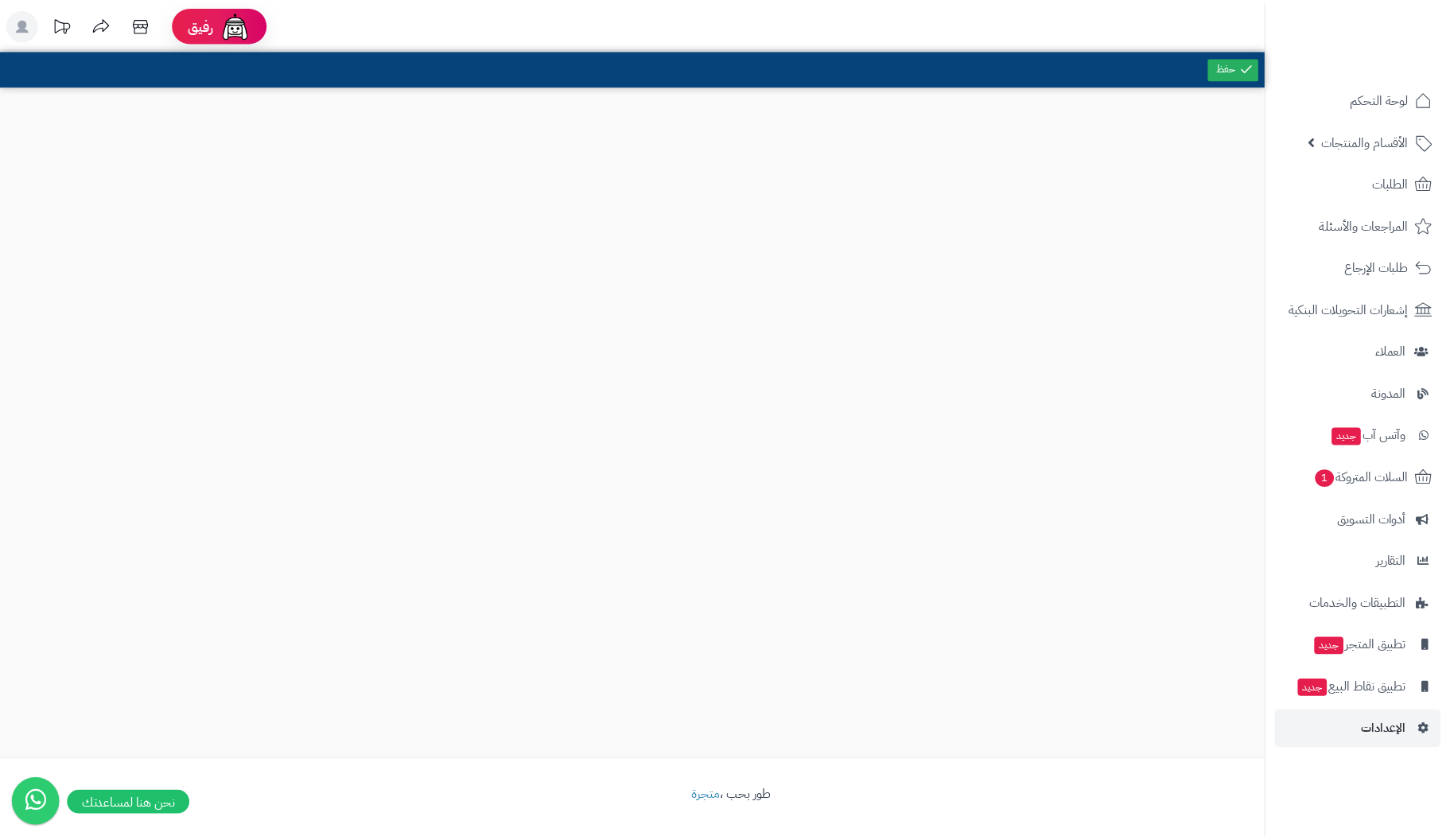
scroll to position [15, 0]
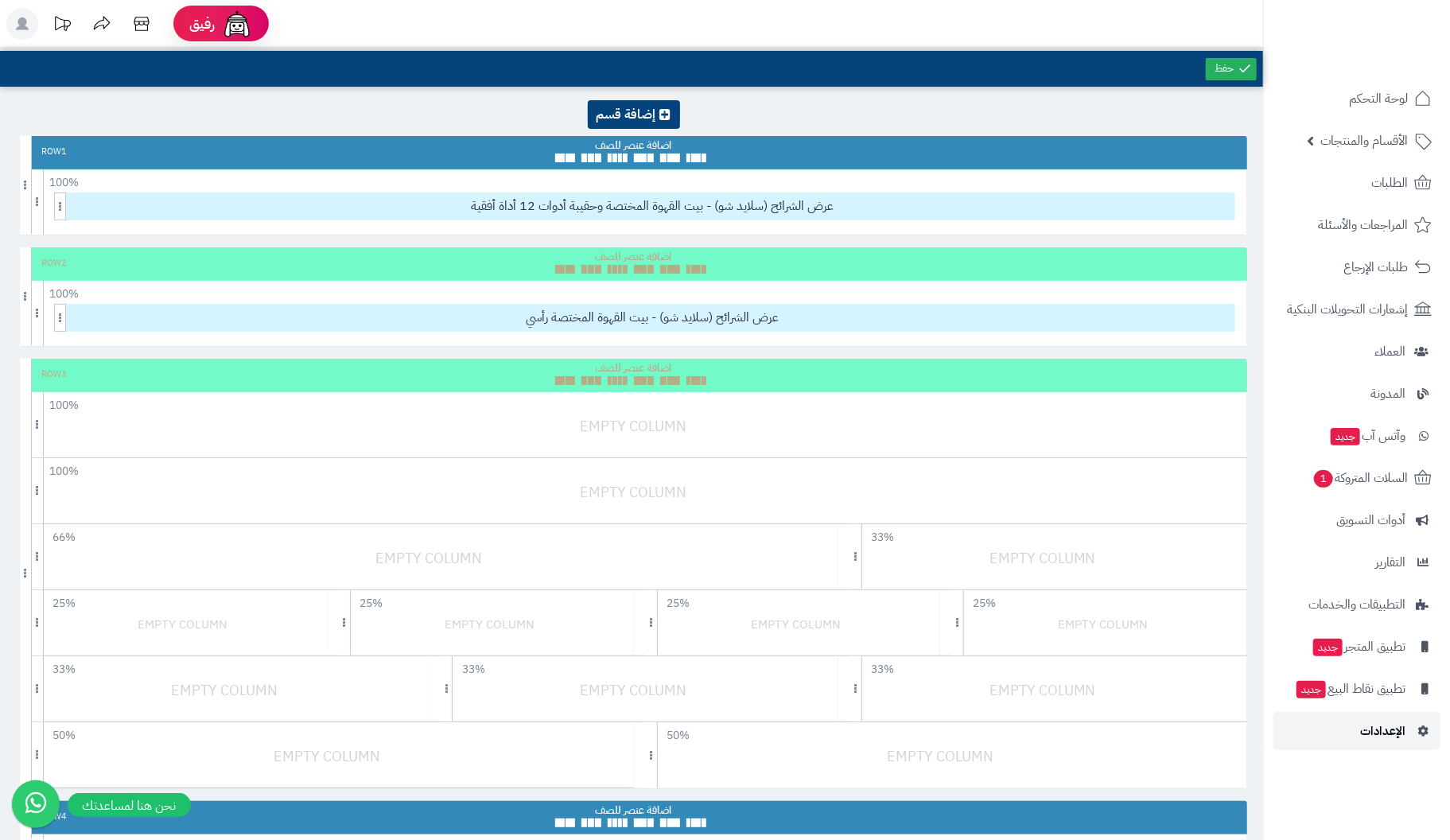
click at [1392, 731] on span "الإعدادات" at bounding box center [1382, 731] width 45 height 23
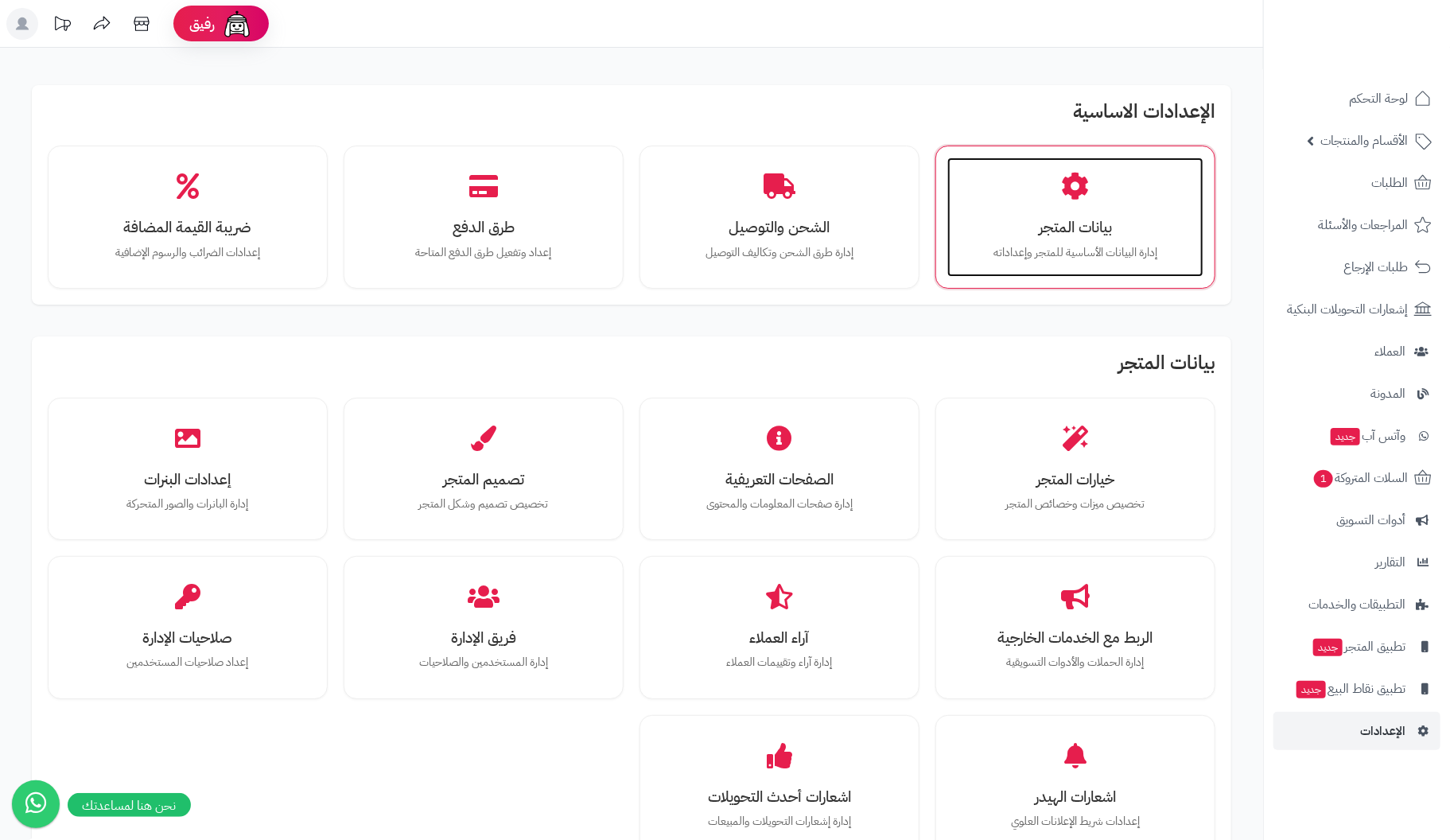
click at [1039, 238] on div "بيانات المتجر إدارة البيانات الأساسية للمتجر وإعداداته" at bounding box center [1076, 217] width 256 height 120
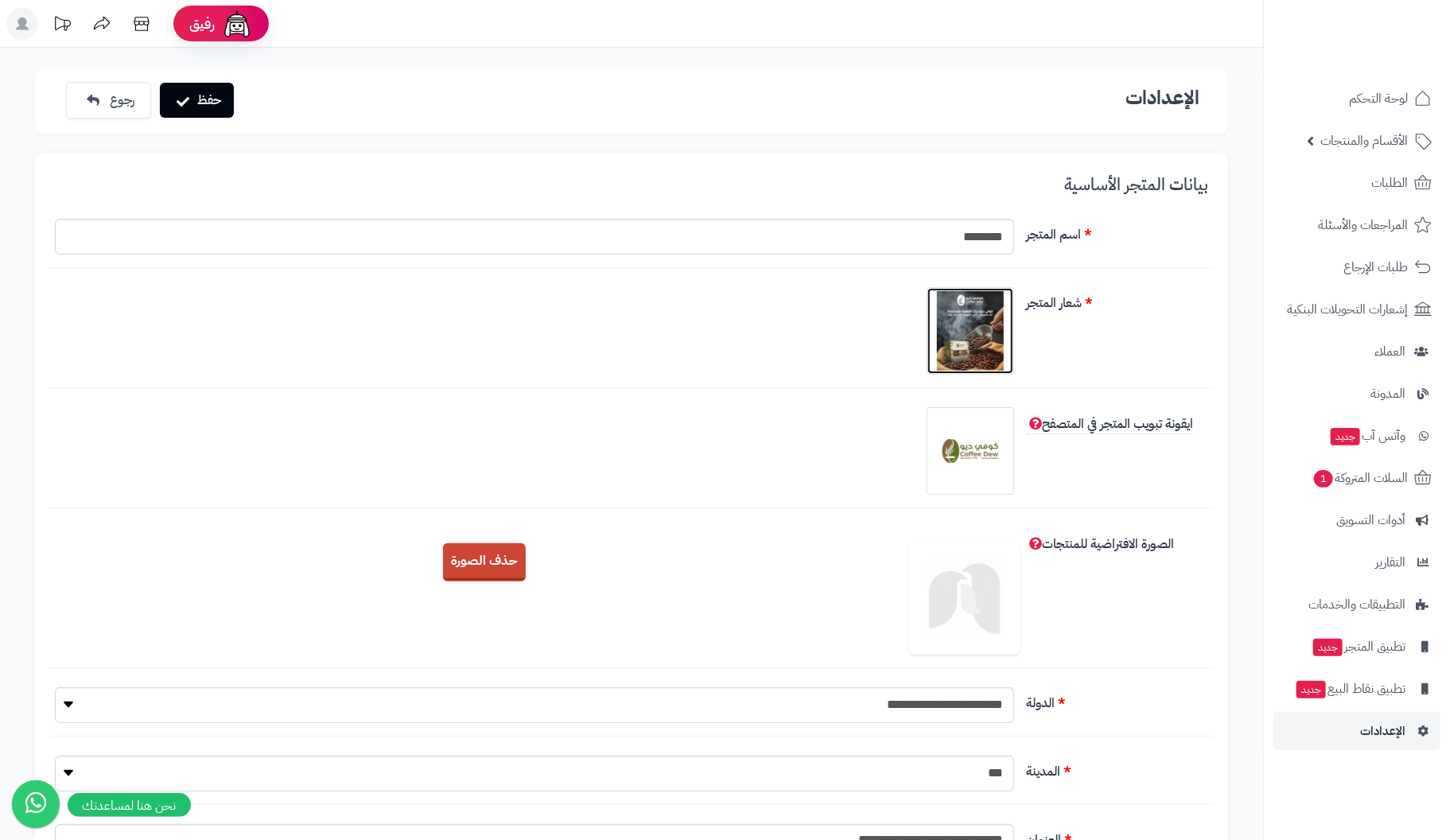
click at [948, 352] on img at bounding box center [970, 331] width 80 height 80
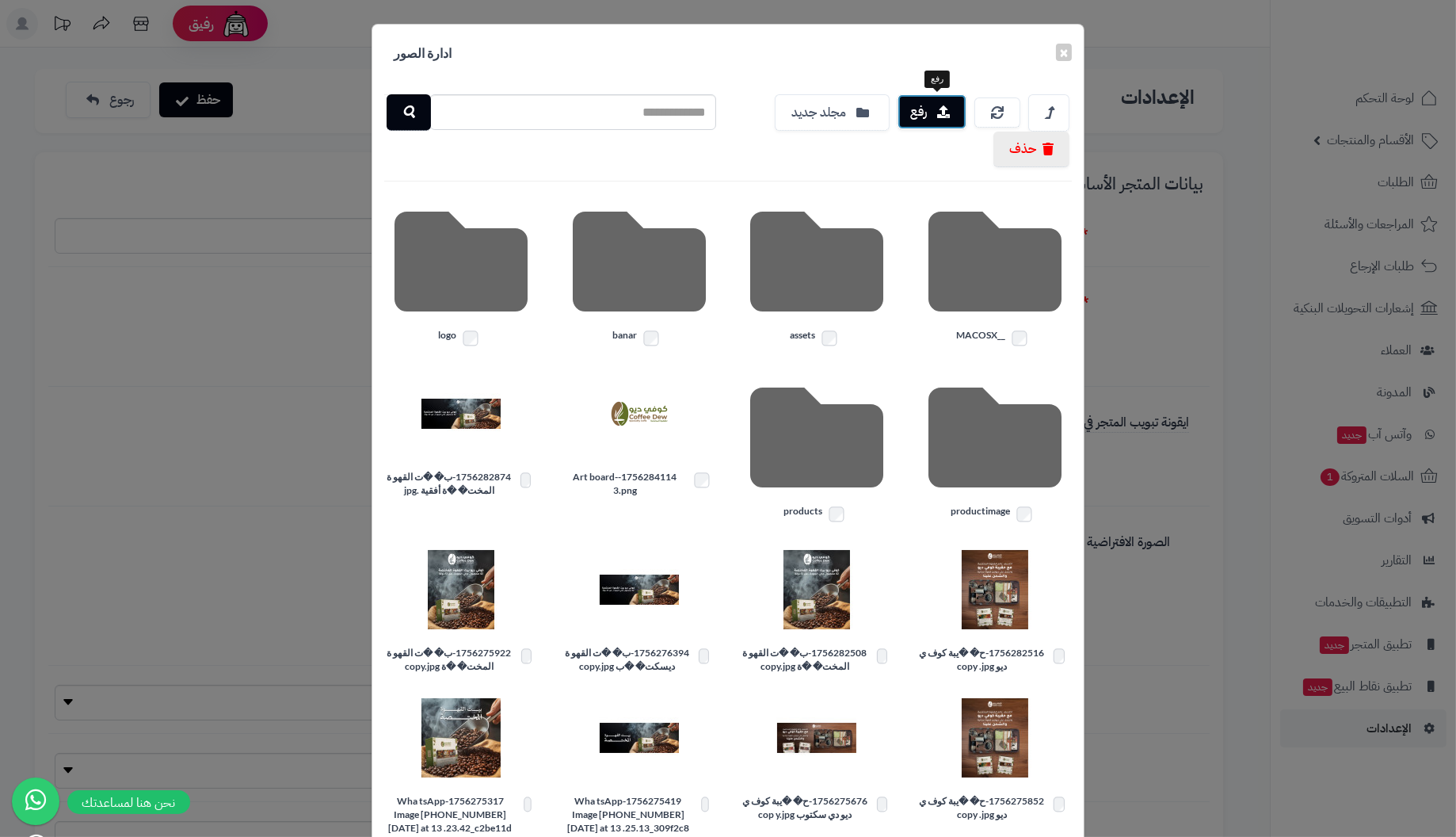
click at [944, 110] on button "رفع" at bounding box center [932, 111] width 69 height 35
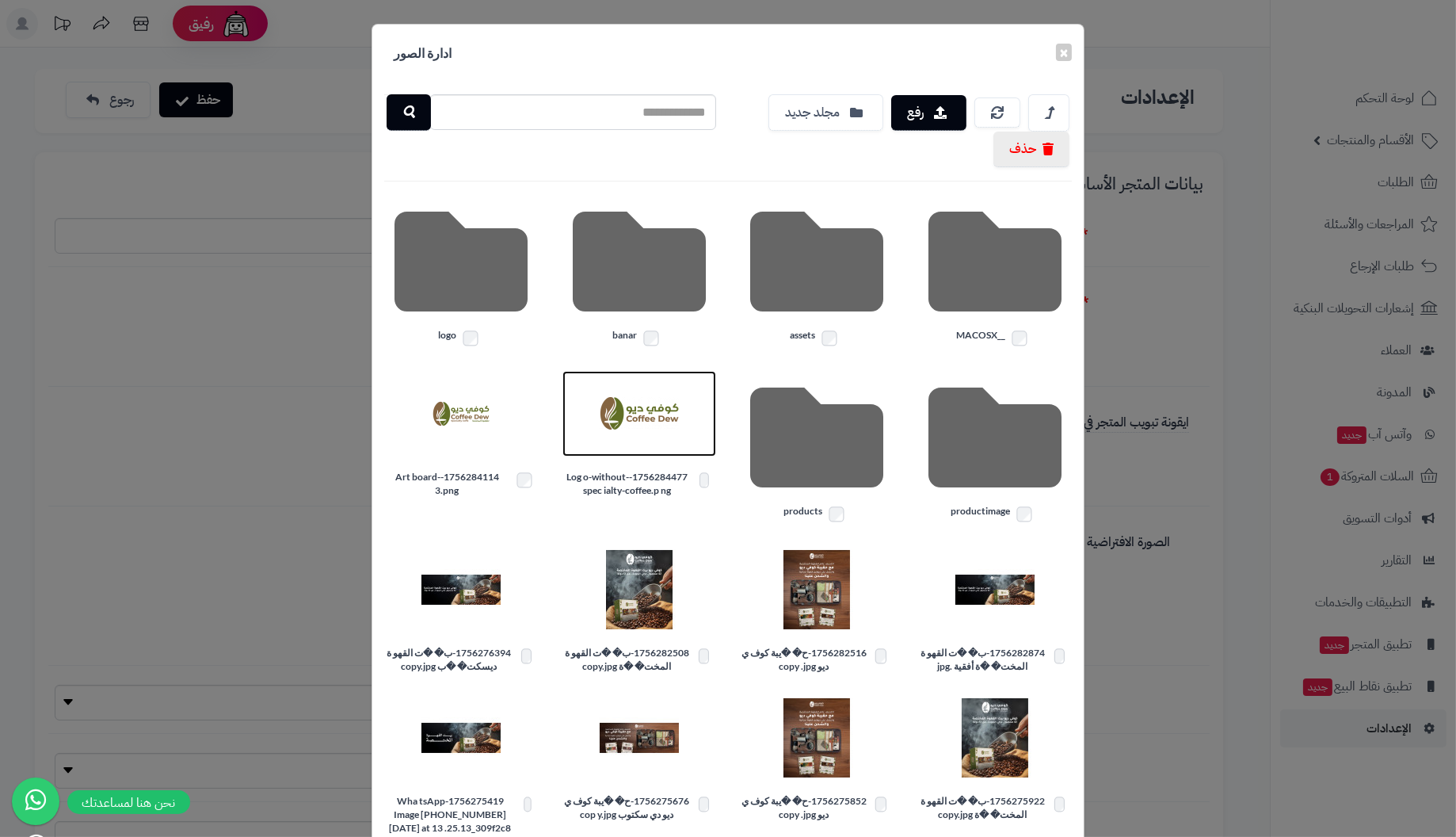
click at [643, 415] on img at bounding box center [639, 413] width 79 height 79
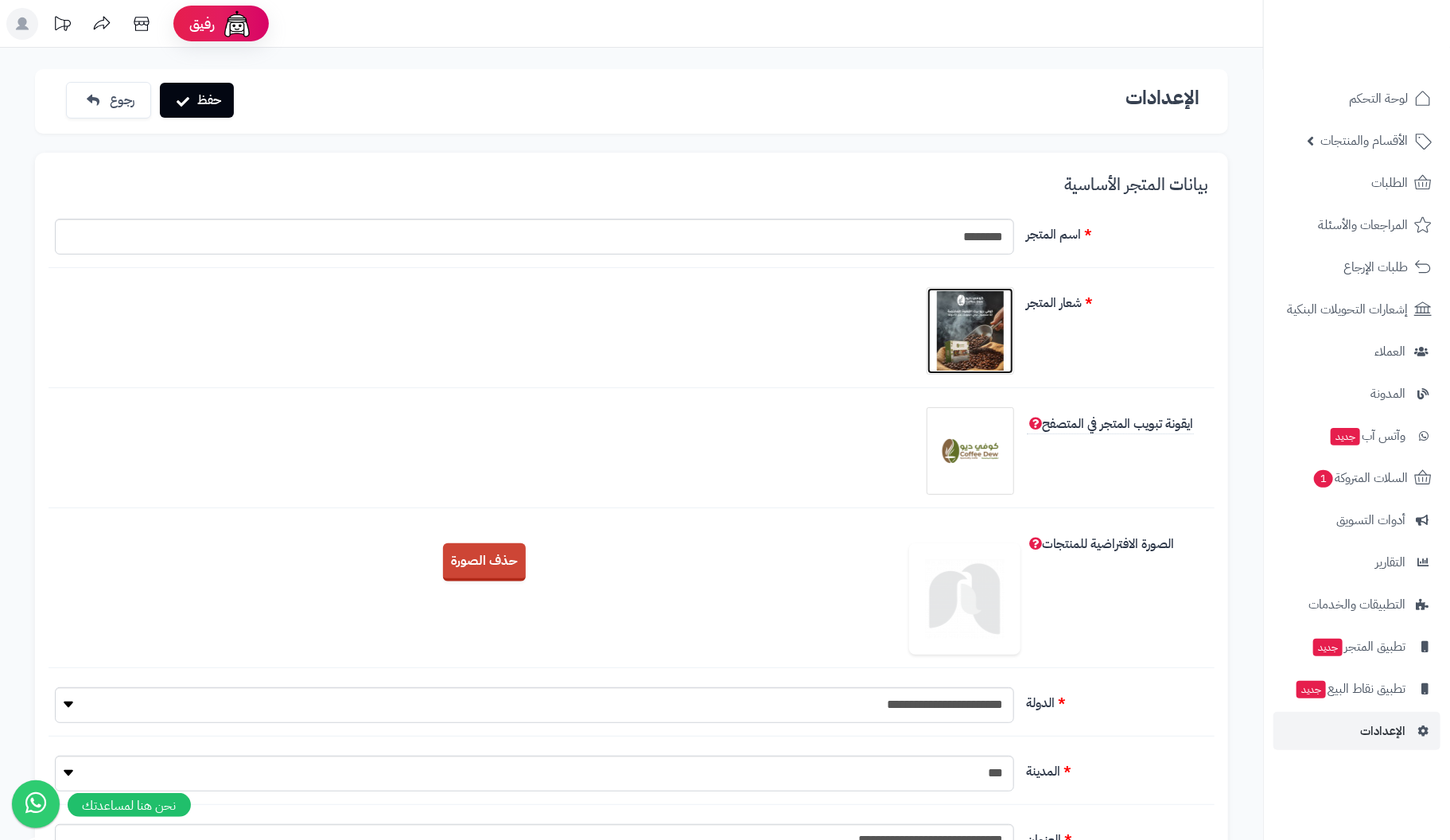
click at [965, 345] on img at bounding box center [970, 331] width 80 height 80
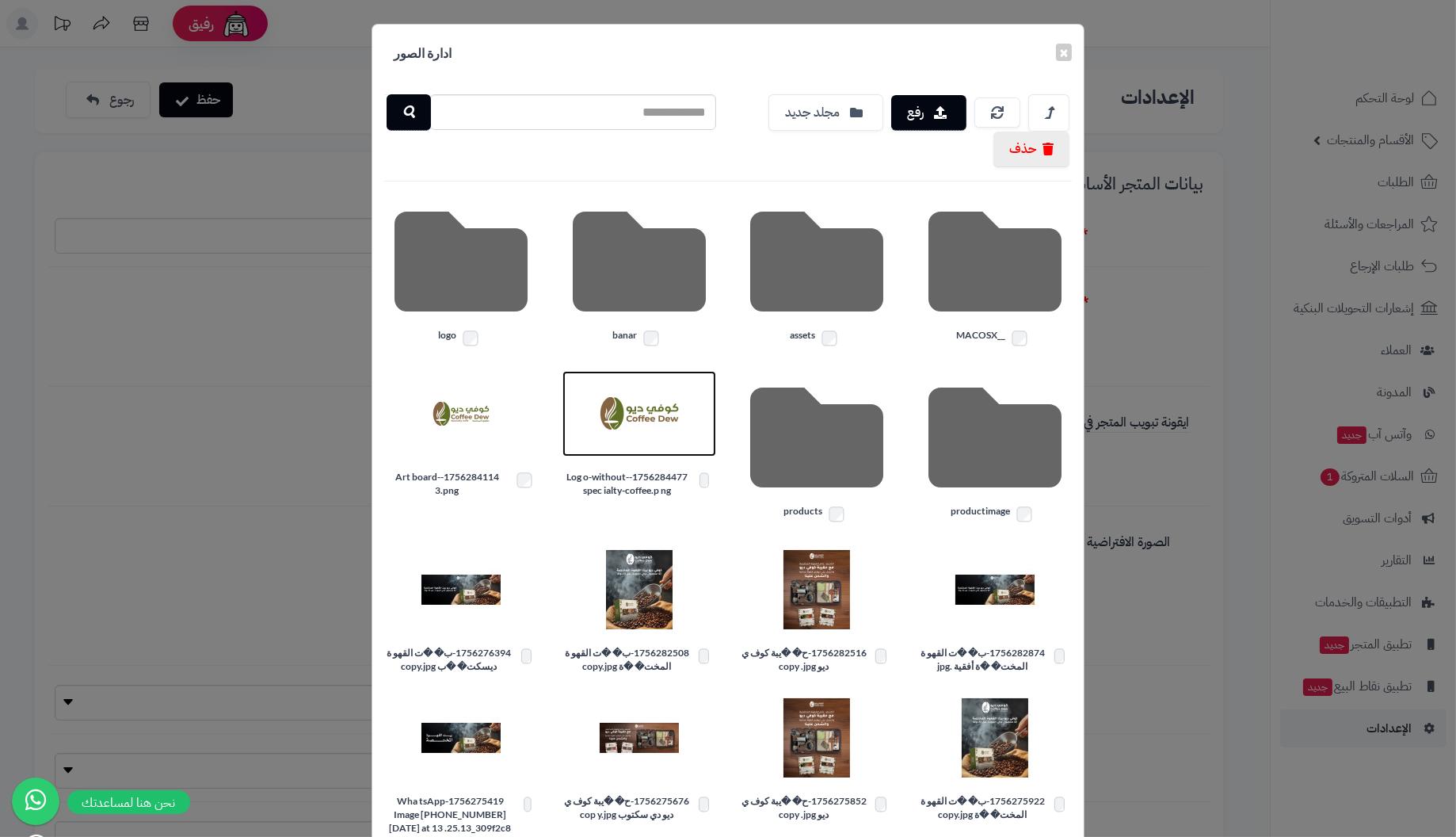
click at [637, 425] on img at bounding box center [639, 413] width 79 height 79
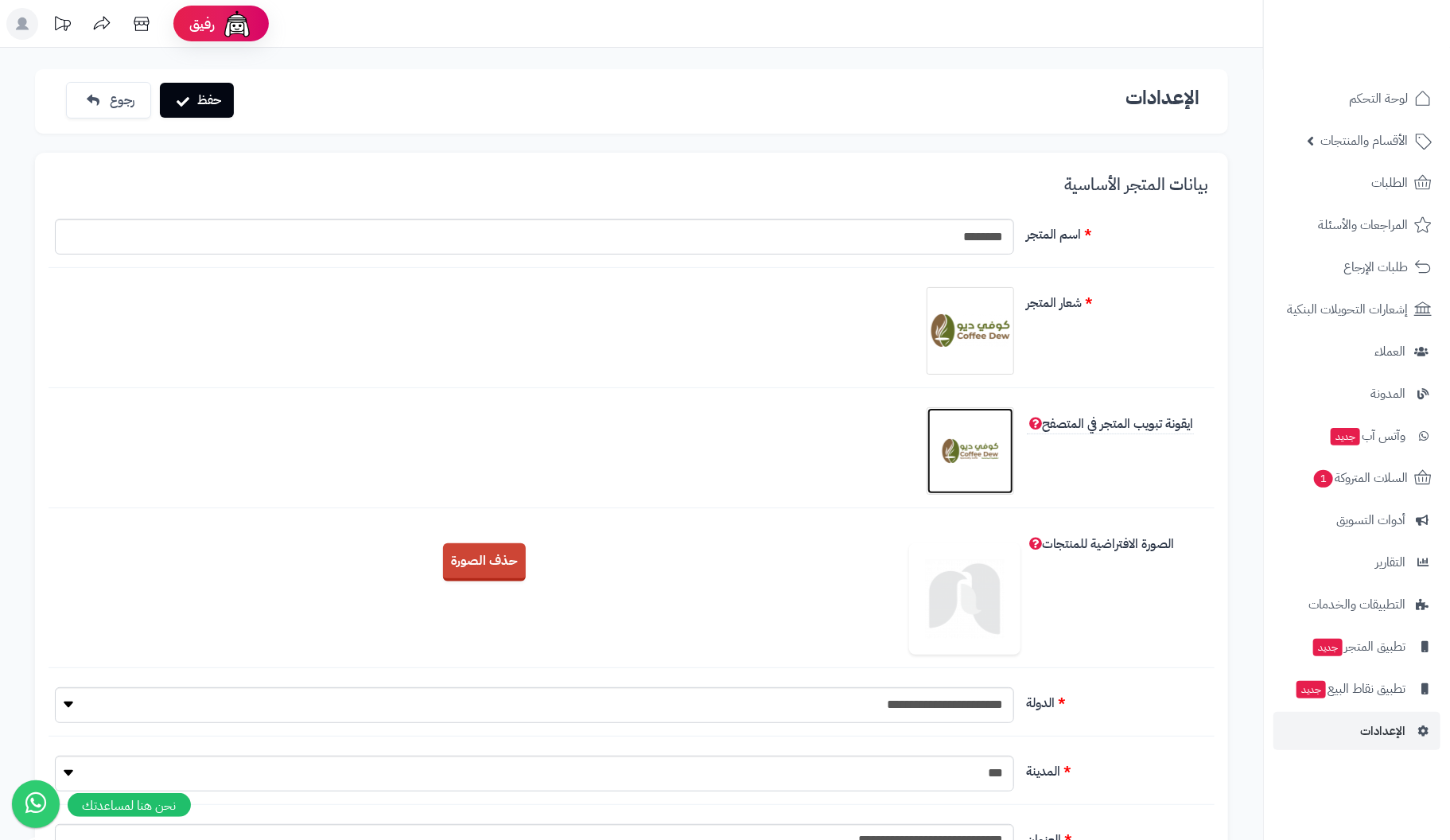
click at [975, 455] on img at bounding box center [970, 451] width 80 height 80
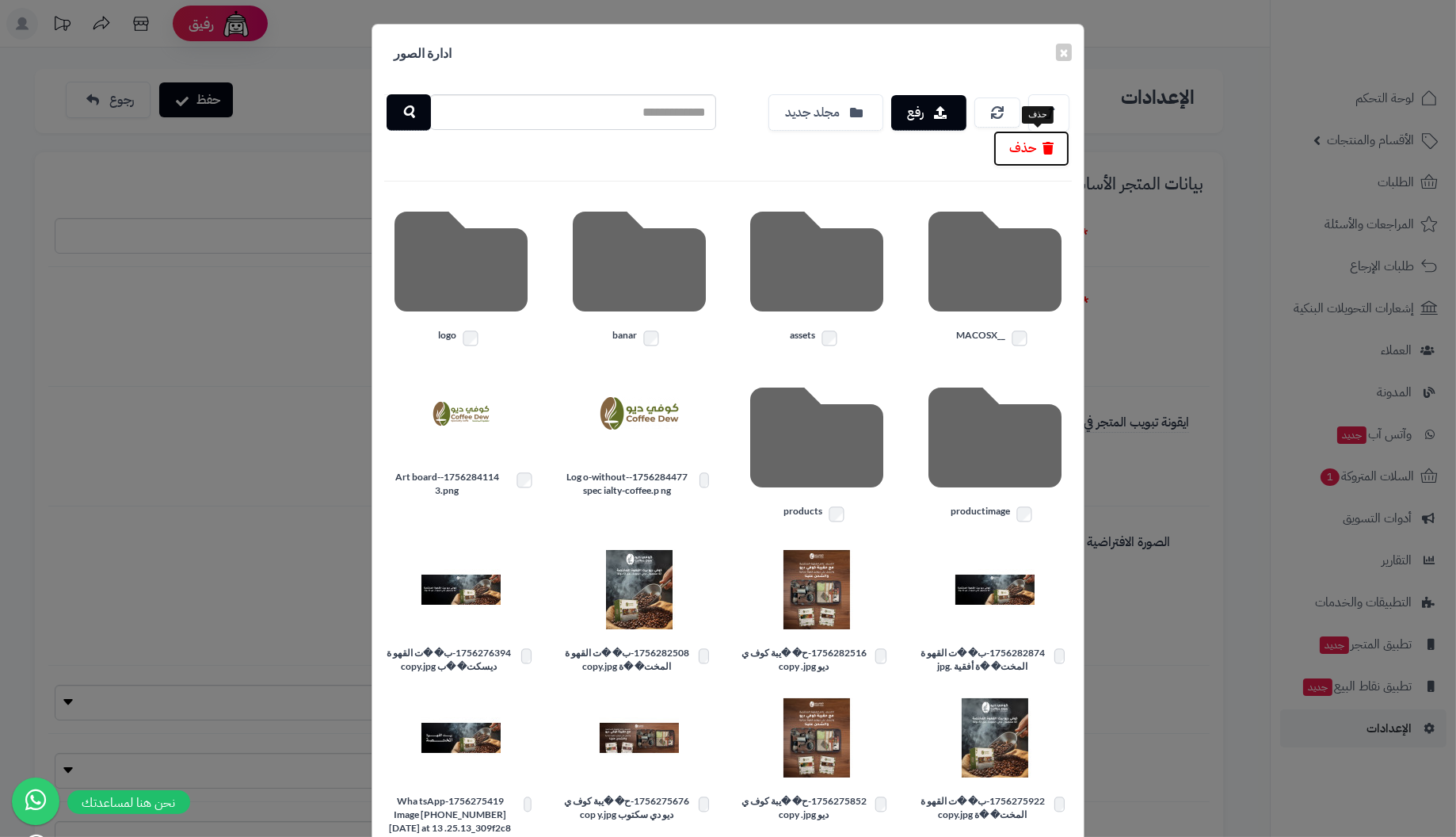
click at [1045, 147] on button "حذف" at bounding box center [1031, 148] width 76 height 35
click at [1070, 46] on button "×" at bounding box center [1064, 52] width 16 height 17
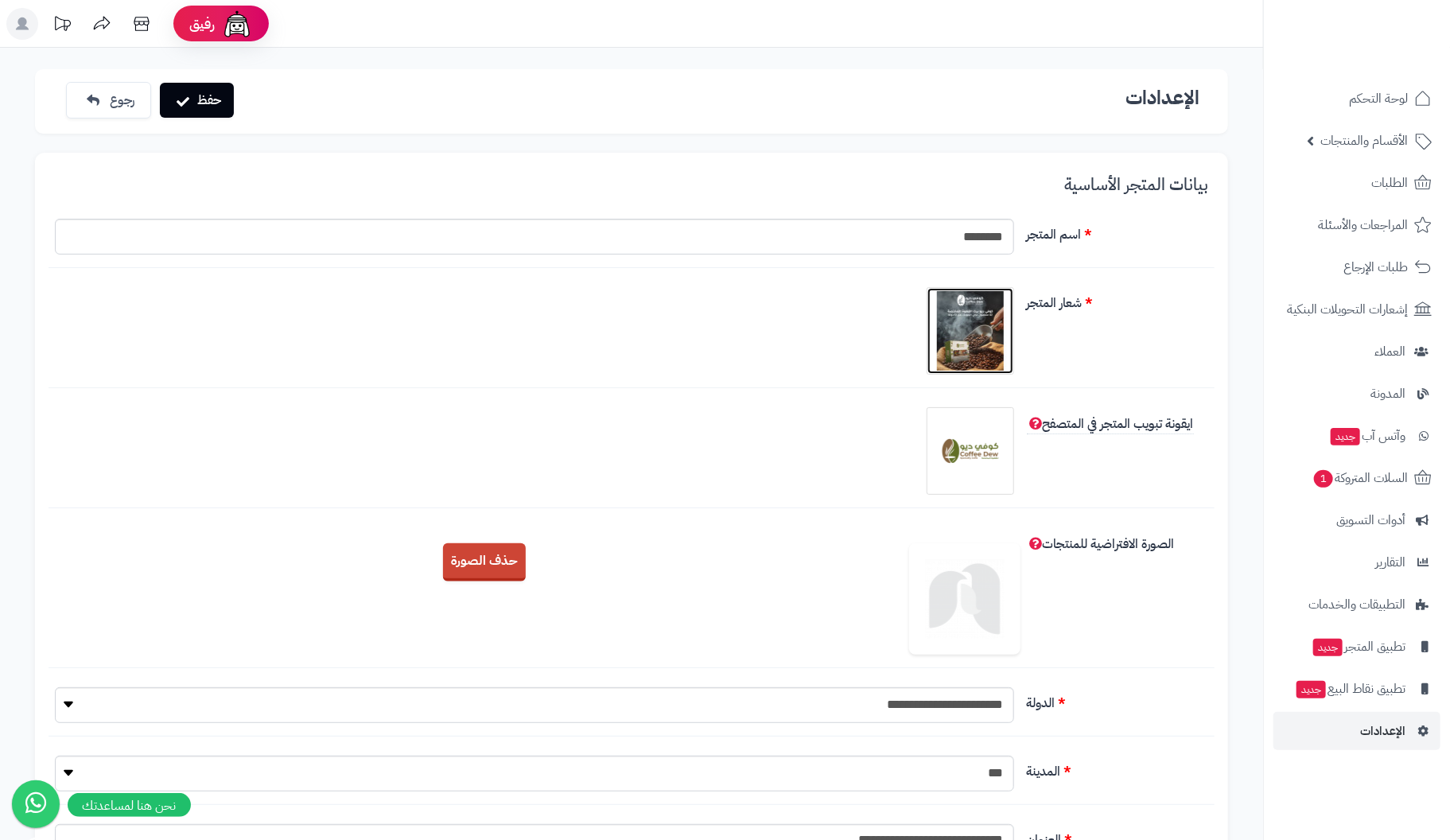
click at [970, 328] on img at bounding box center [970, 331] width 80 height 80
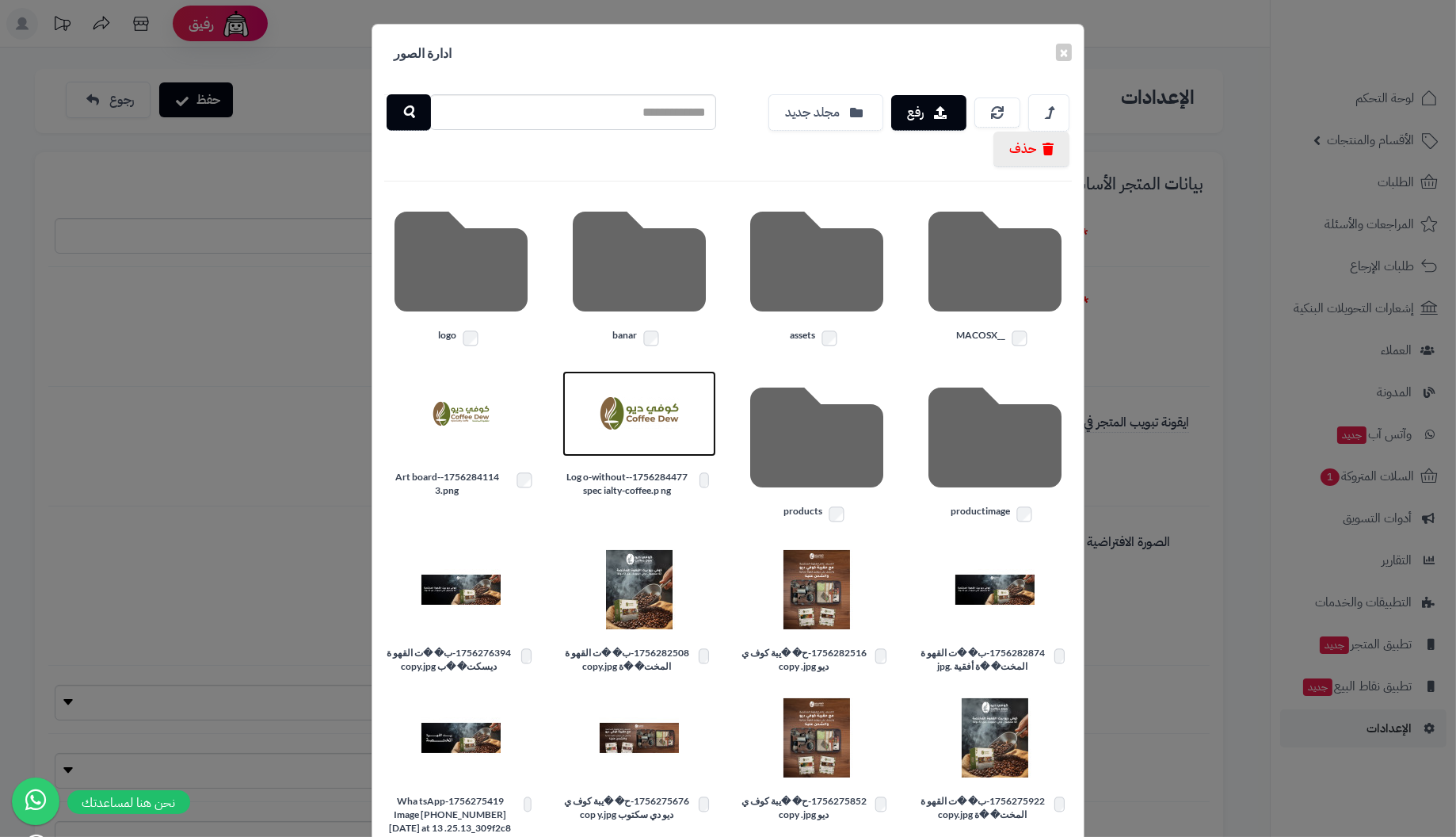
click at [648, 406] on img at bounding box center [639, 413] width 79 height 79
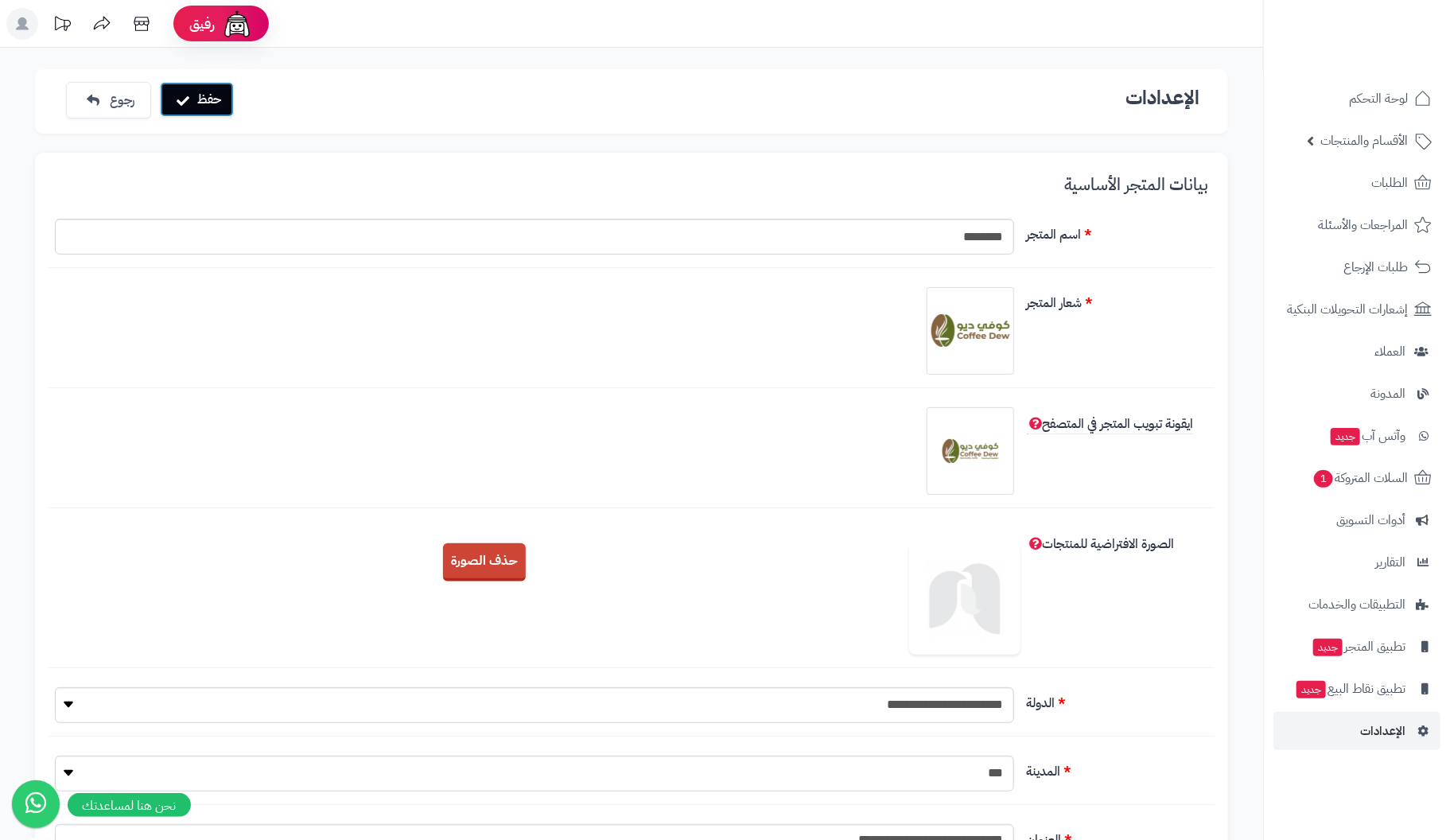
click at [209, 104] on button "حفظ" at bounding box center [197, 100] width 74 height 35
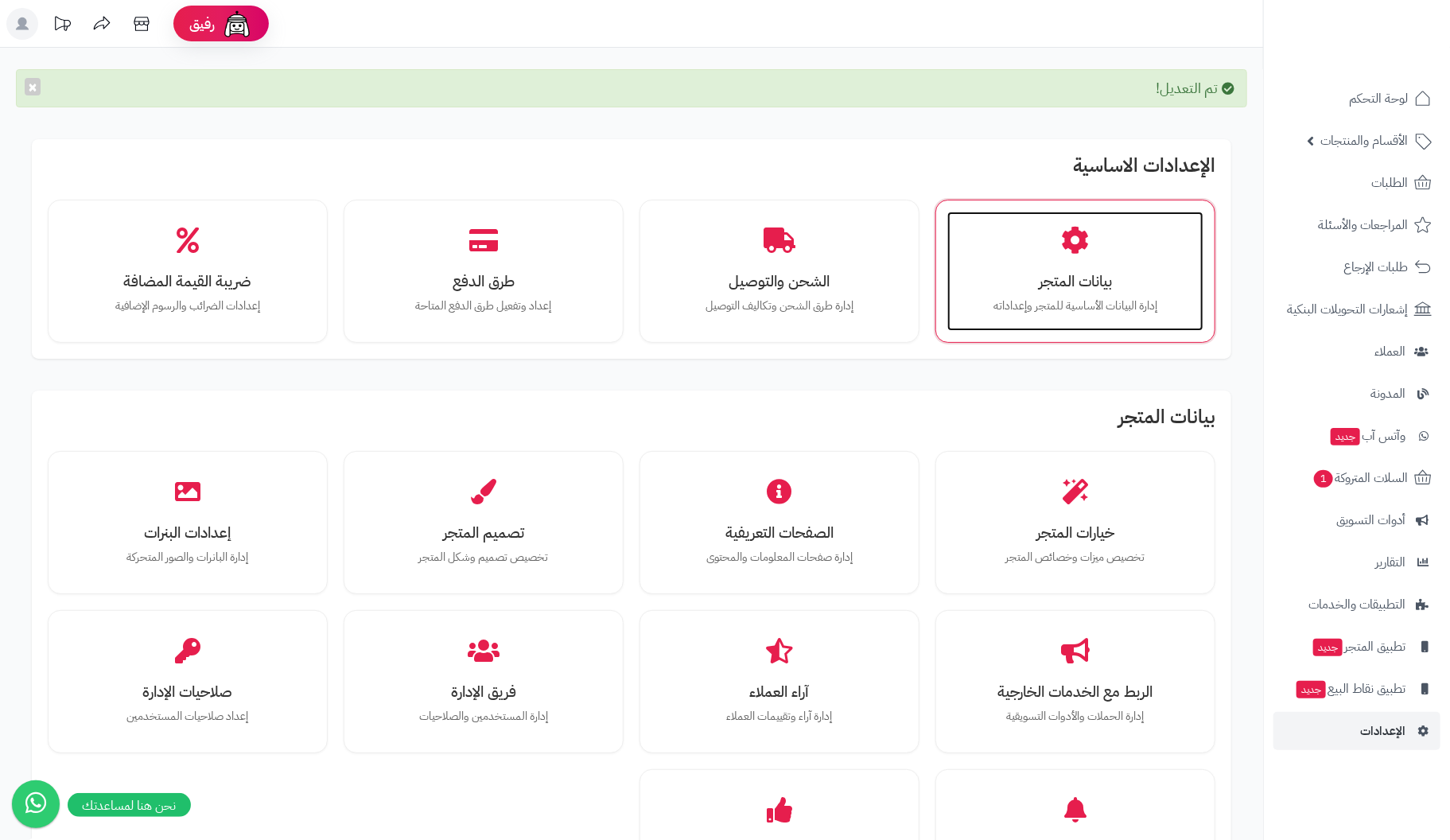
click at [1064, 273] on h3 "بيانات المتجر" at bounding box center [1075, 281] width 224 height 16
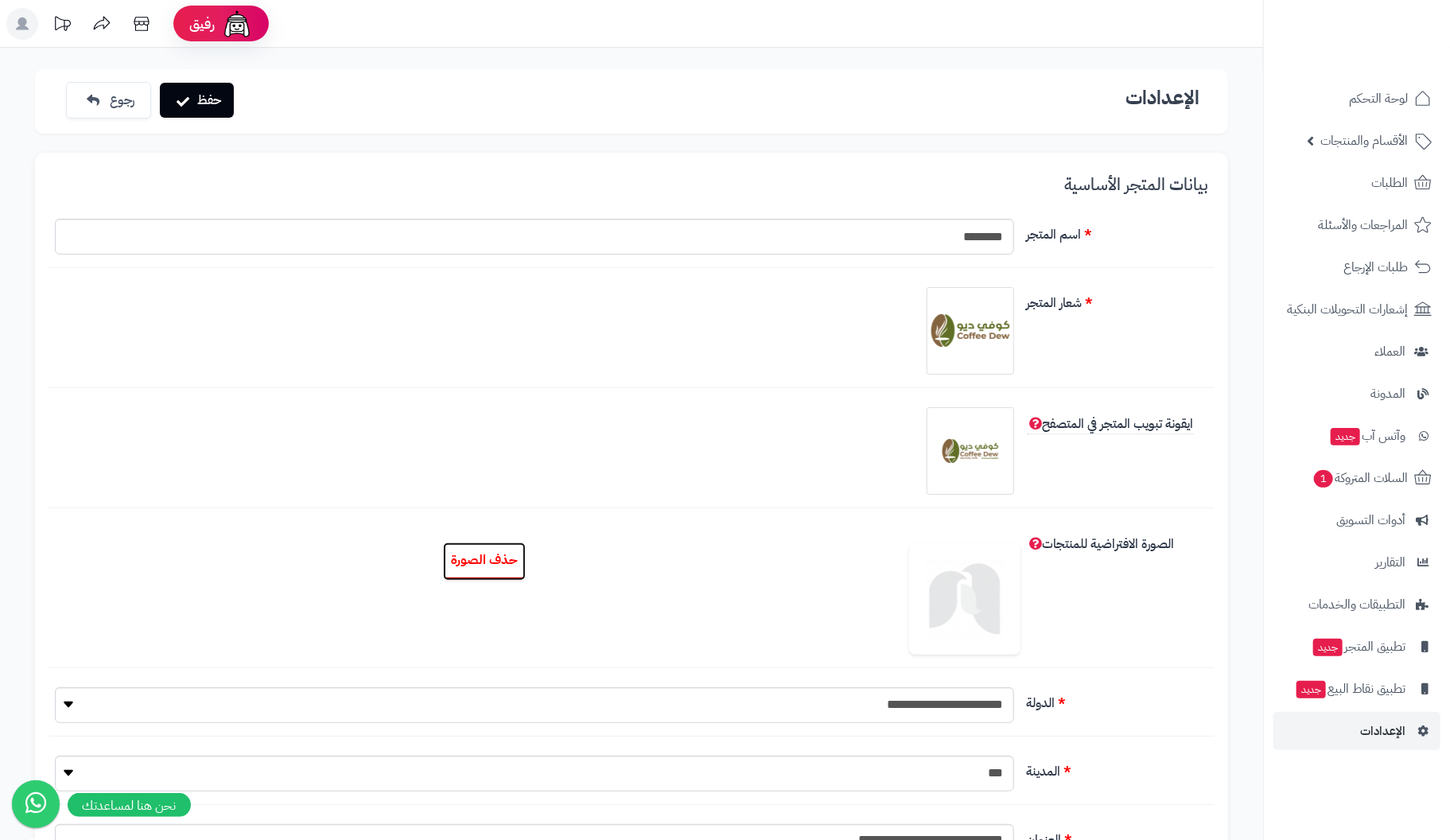
click at [466, 556] on button "حذف الصورة" at bounding box center [483, 561] width 82 height 38
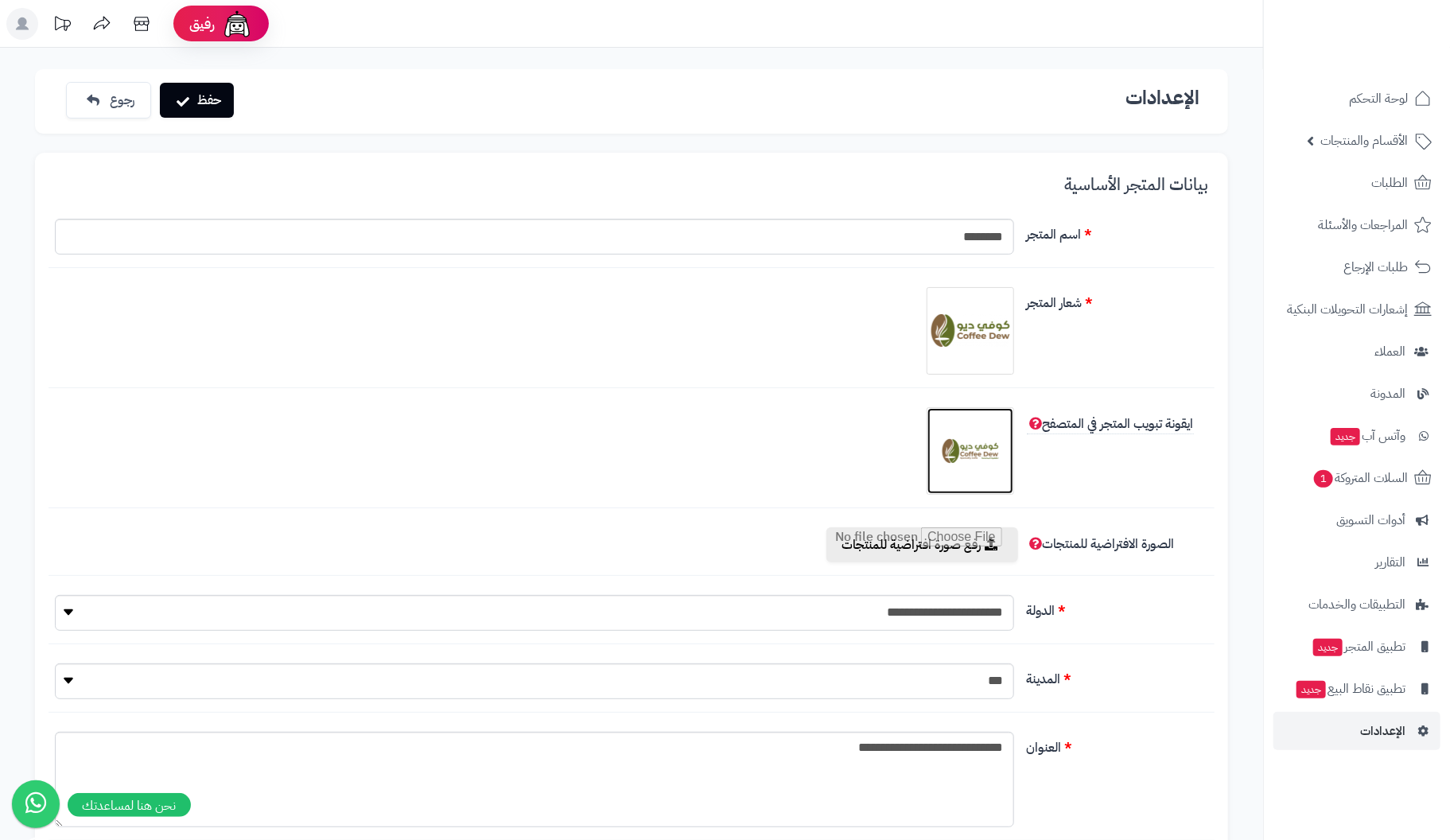
click at [966, 450] on img at bounding box center [970, 451] width 80 height 80
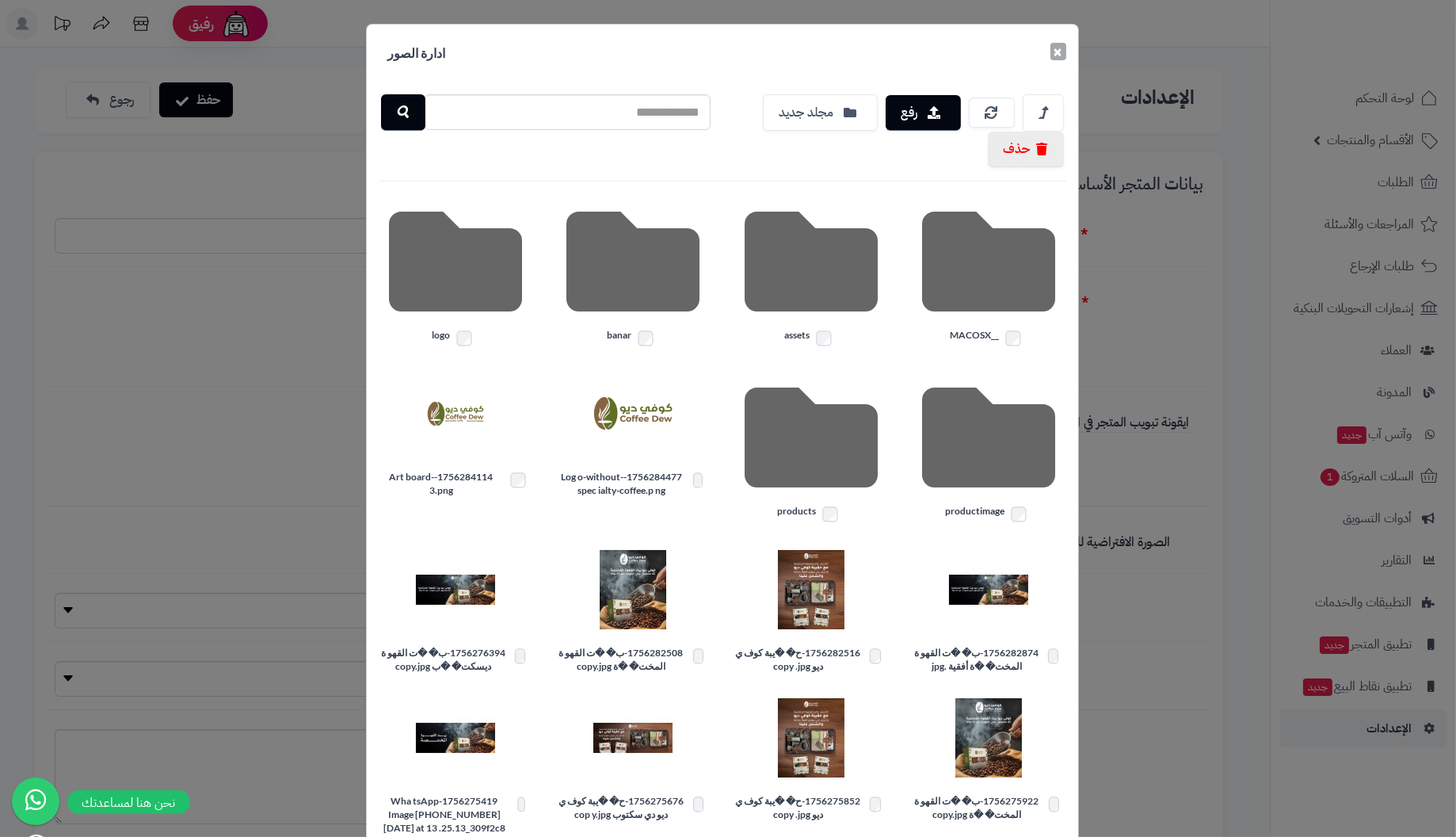
click at [1062, 53] on button "×" at bounding box center [1057, 52] width 16 height 17
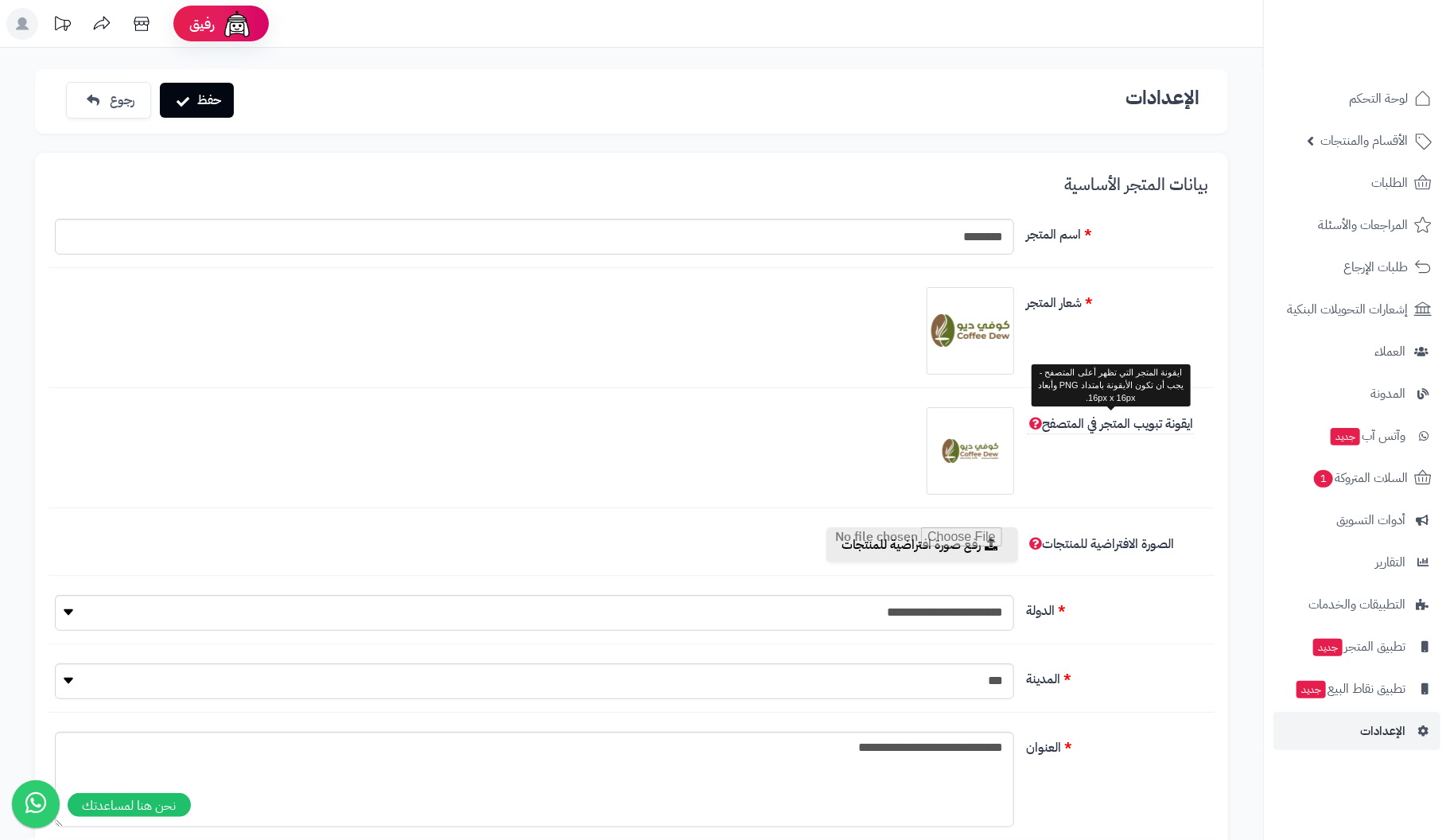
click at [1188, 423] on span "ايقونة تبويب المتجر في المتصفح" at bounding box center [1110, 423] width 167 height 20
click at [988, 450] on img at bounding box center [970, 451] width 80 height 80
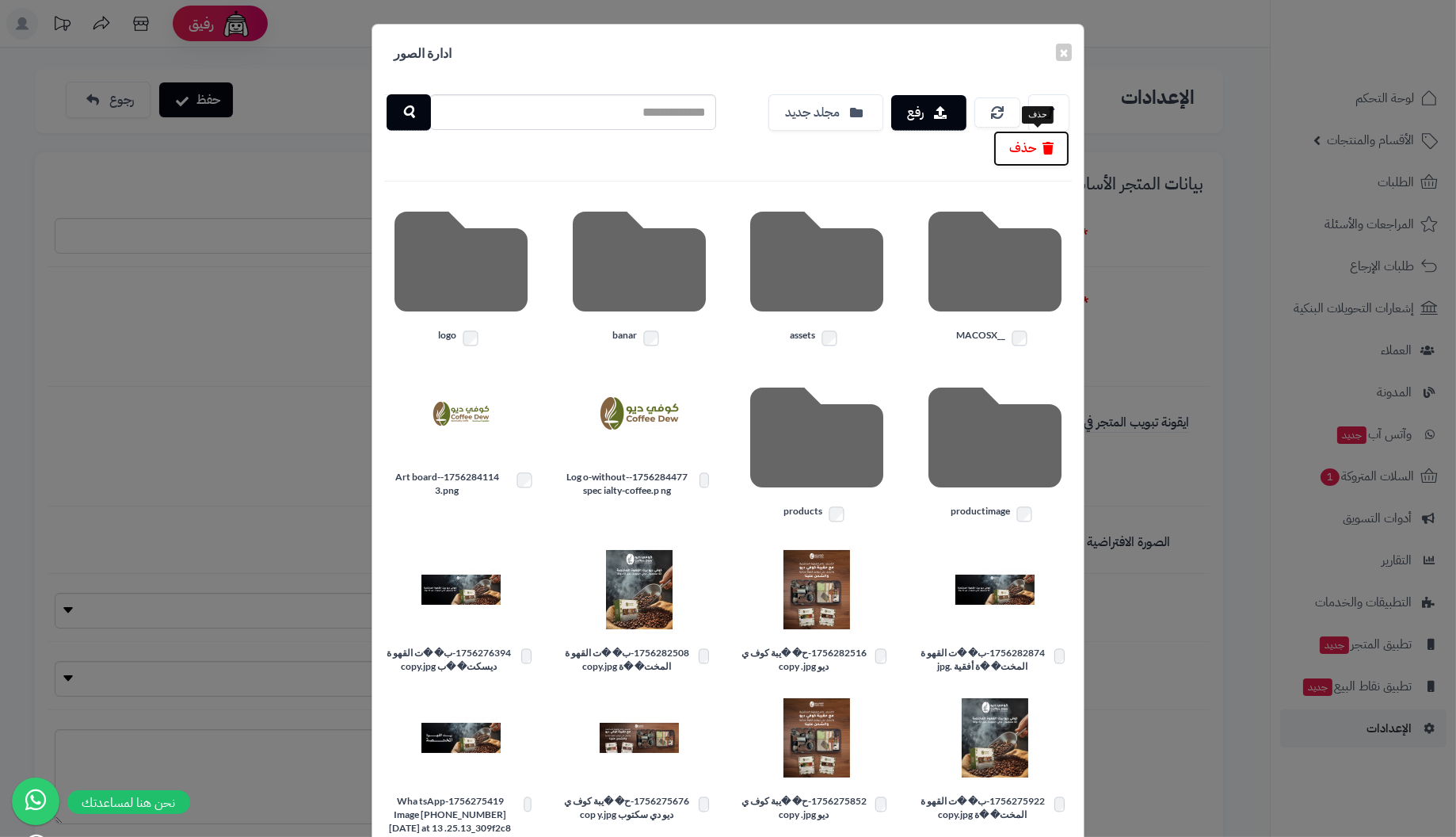
click at [1053, 148] on icon "button" at bounding box center [1047, 148] width 11 height 13
click at [1007, 111] on icon at bounding box center [1001, 112] width 13 height 13
click at [1069, 53] on button "×" at bounding box center [1064, 52] width 16 height 17
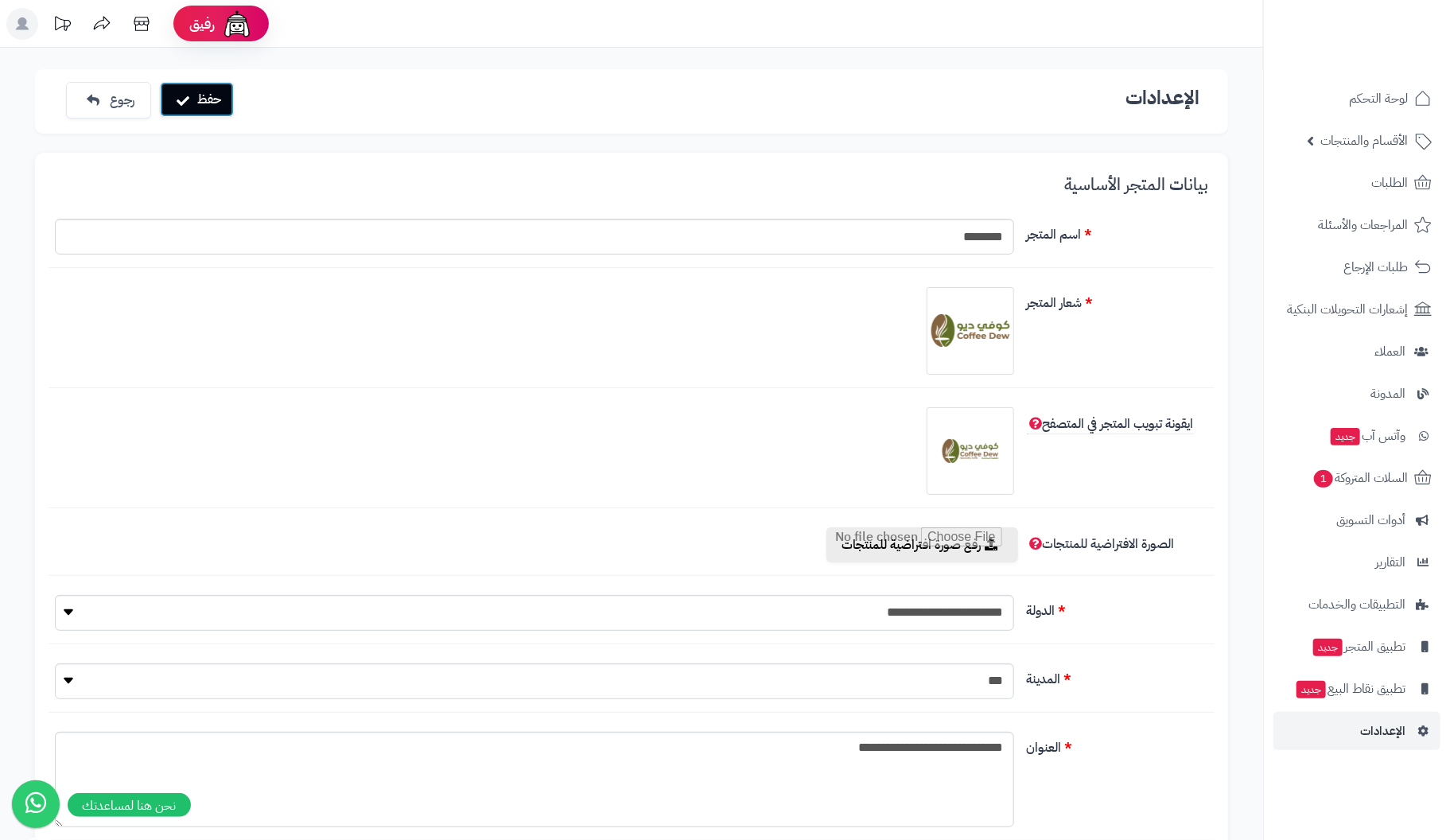
click at [210, 102] on button "حفظ" at bounding box center [197, 100] width 74 height 35
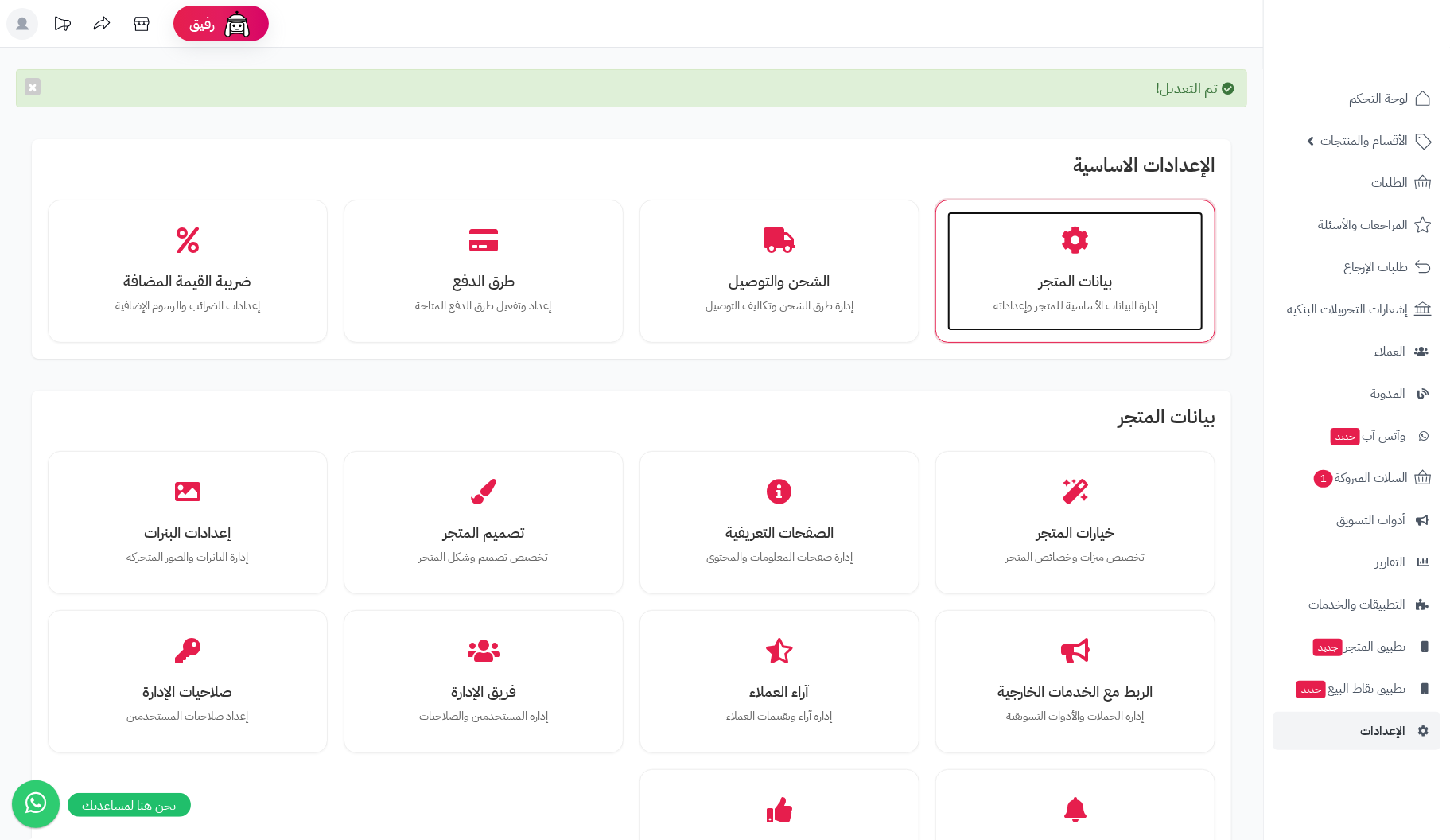
click at [1039, 283] on h3 "بيانات المتجر" at bounding box center [1075, 281] width 224 height 16
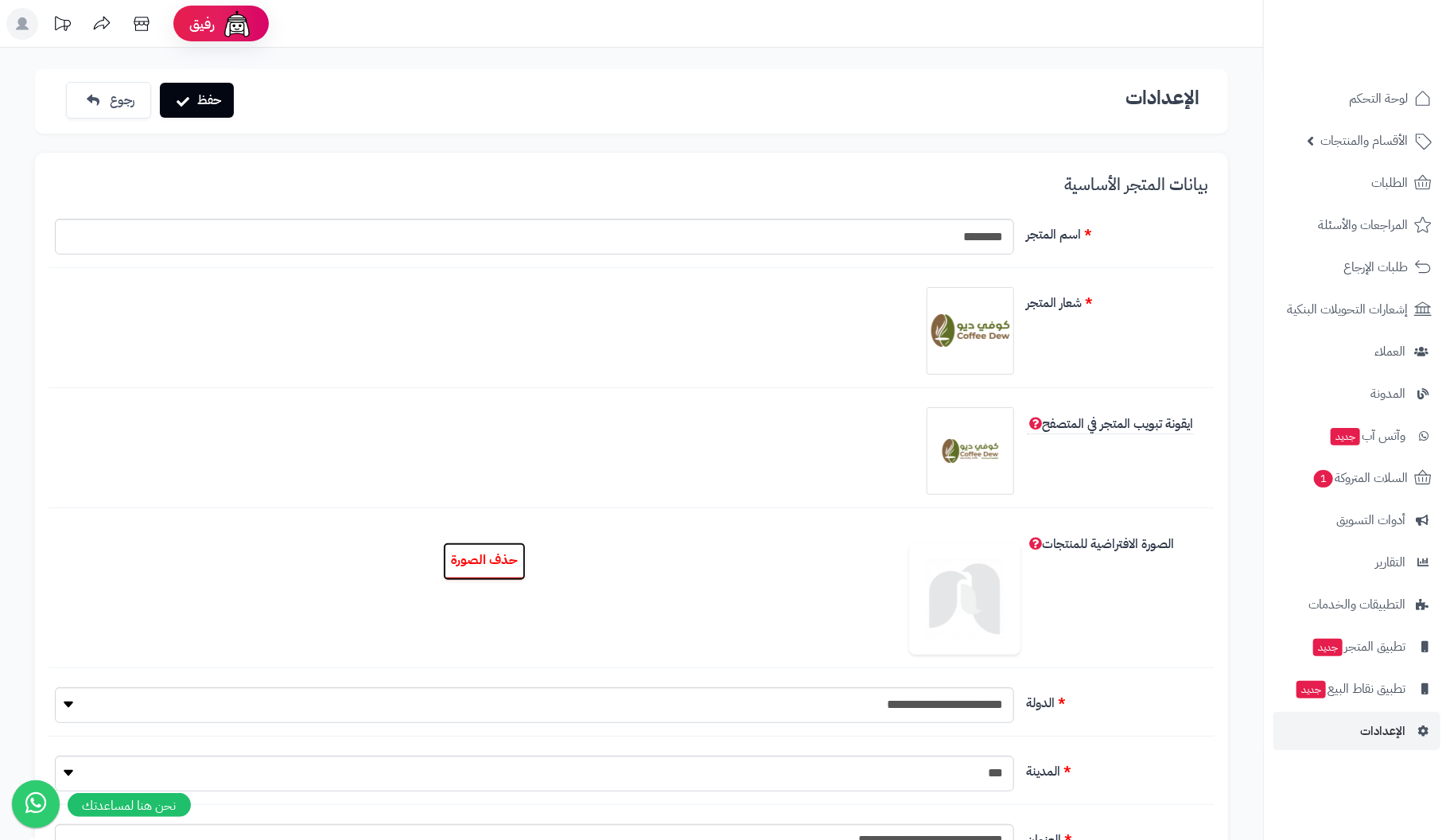
click at [490, 560] on button "حذف الصورة" at bounding box center [483, 561] width 82 height 38
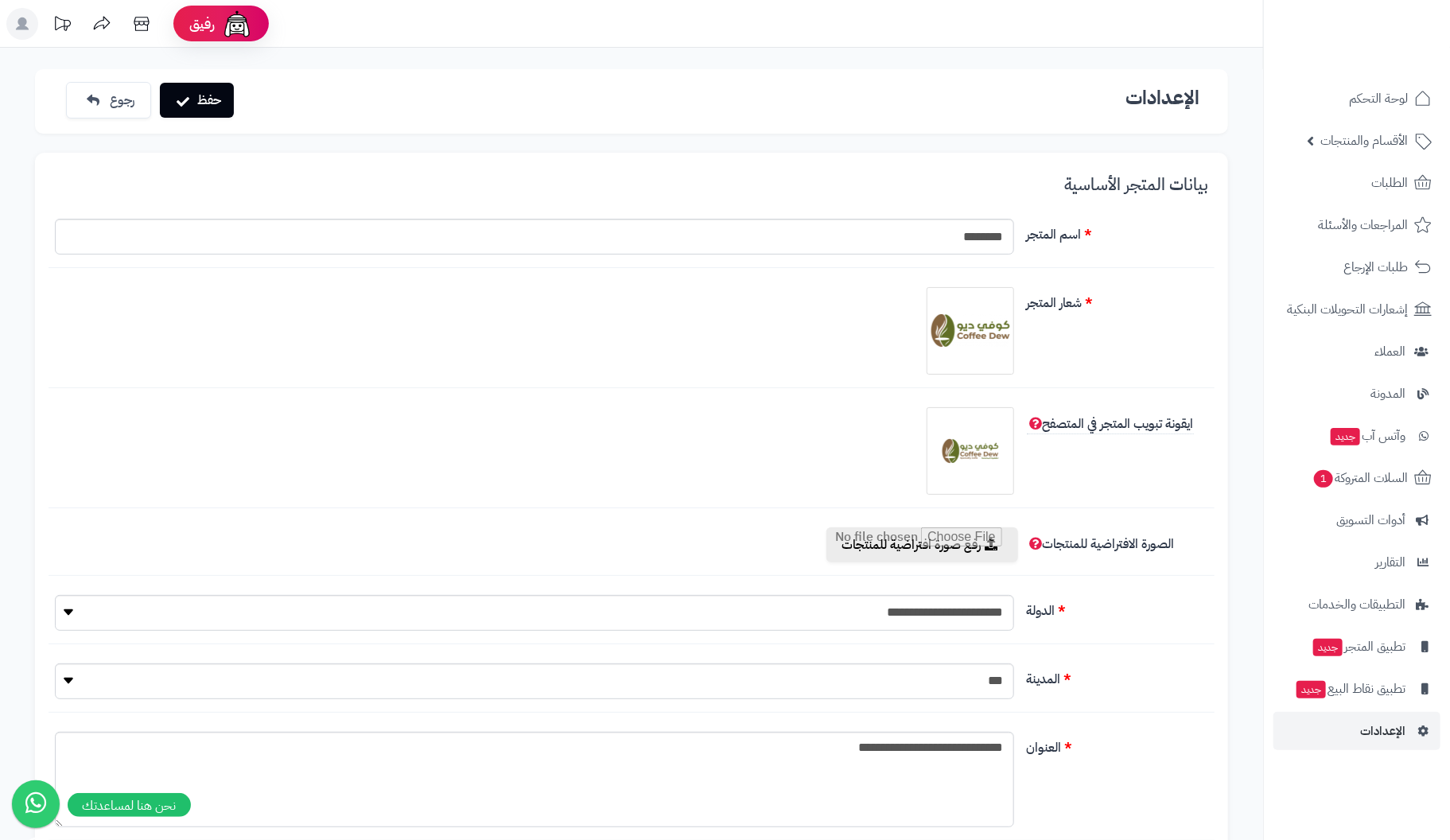
click at [735, 450] on div at bounding box center [534, 450] width 972 height 87
click at [985, 333] on img at bounding box center [970, 331] width 80 height 80
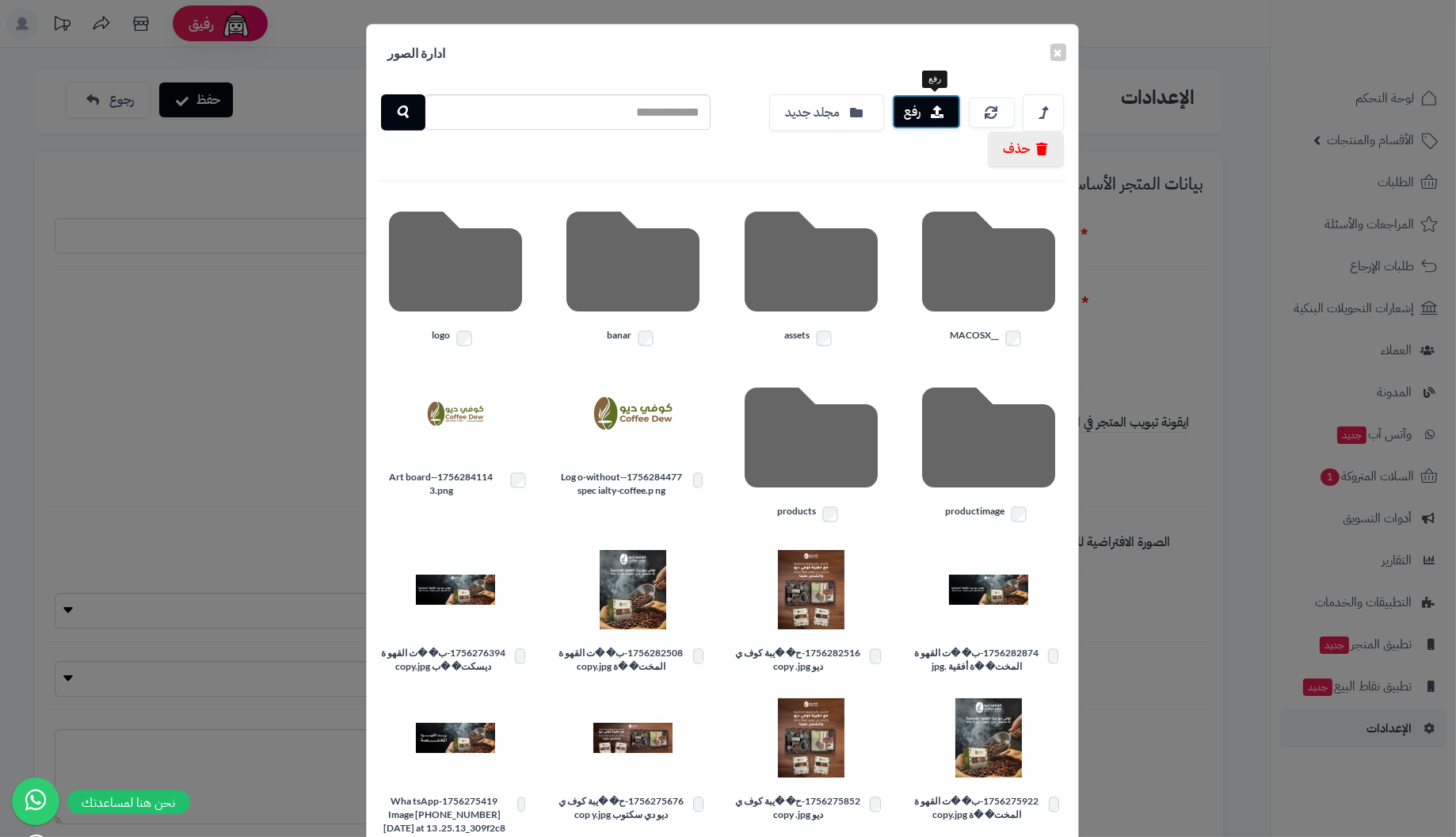
click at [932, 112] on button "رفع" at bounding box center [926, 111] width 69 height 35
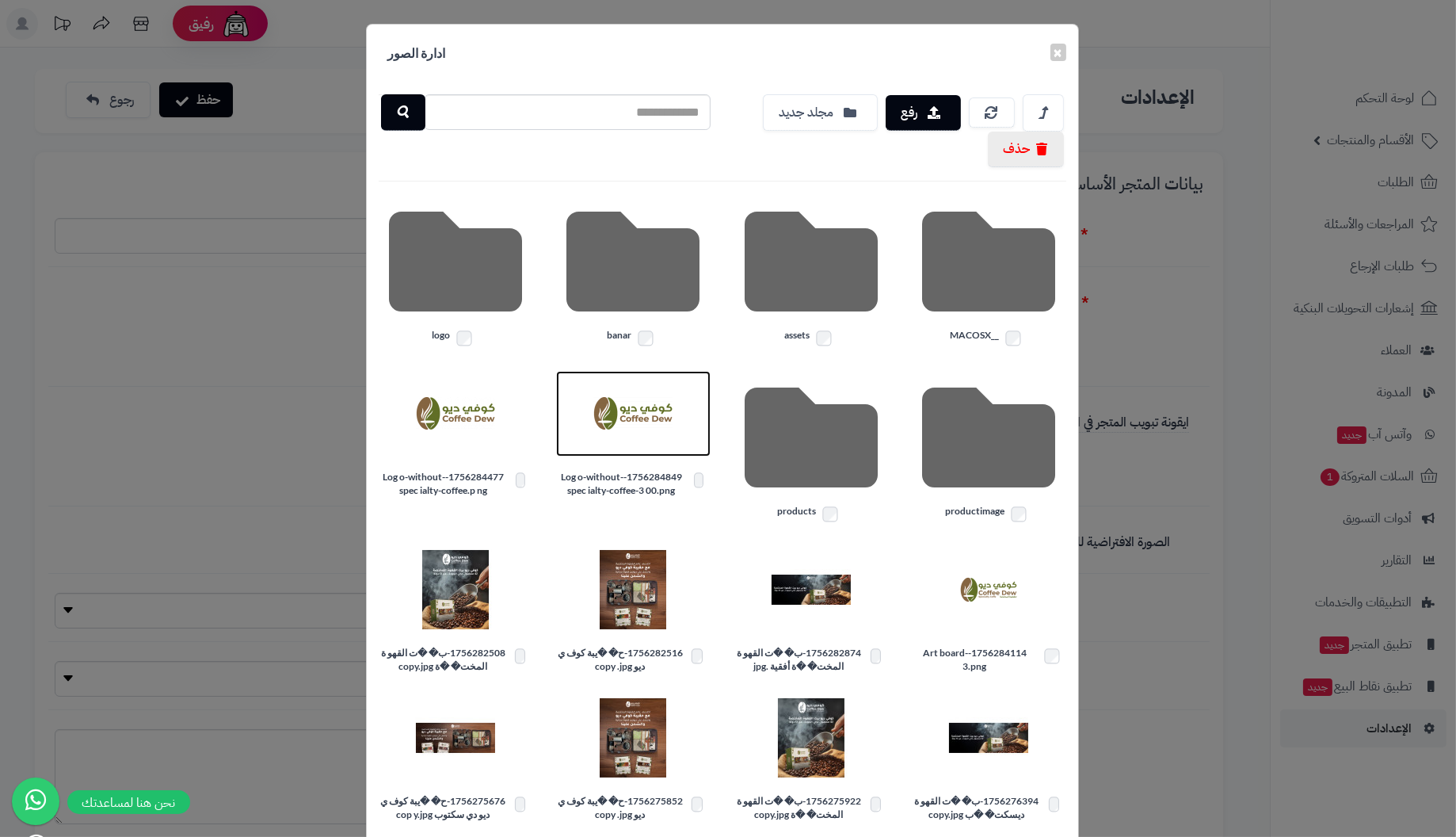
click at [634, 409] on img at bounding box center [633, 413] width 79 height 79
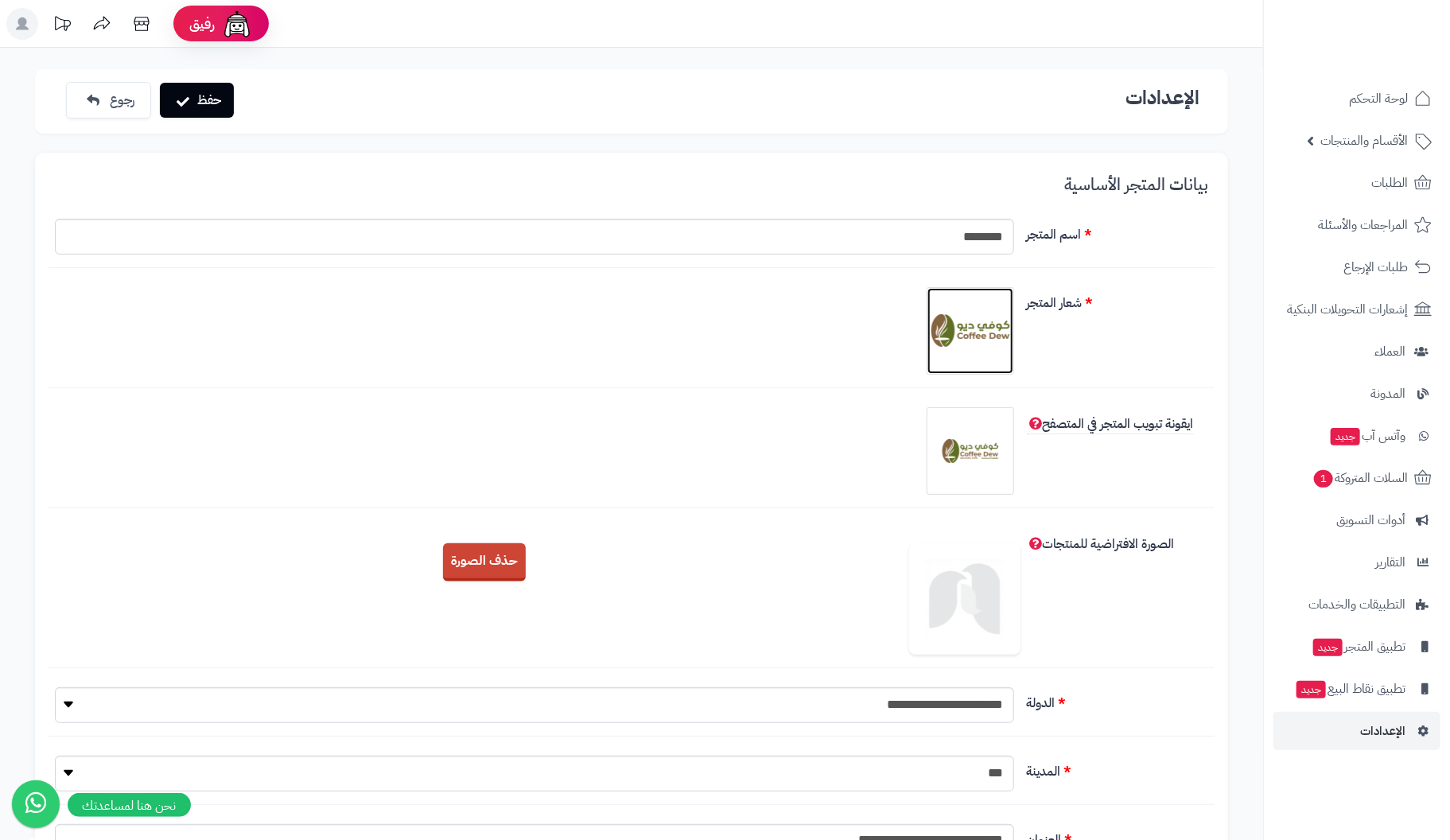
click at [960, 332] on img at bounding box center [970, 331] width 80 height 80
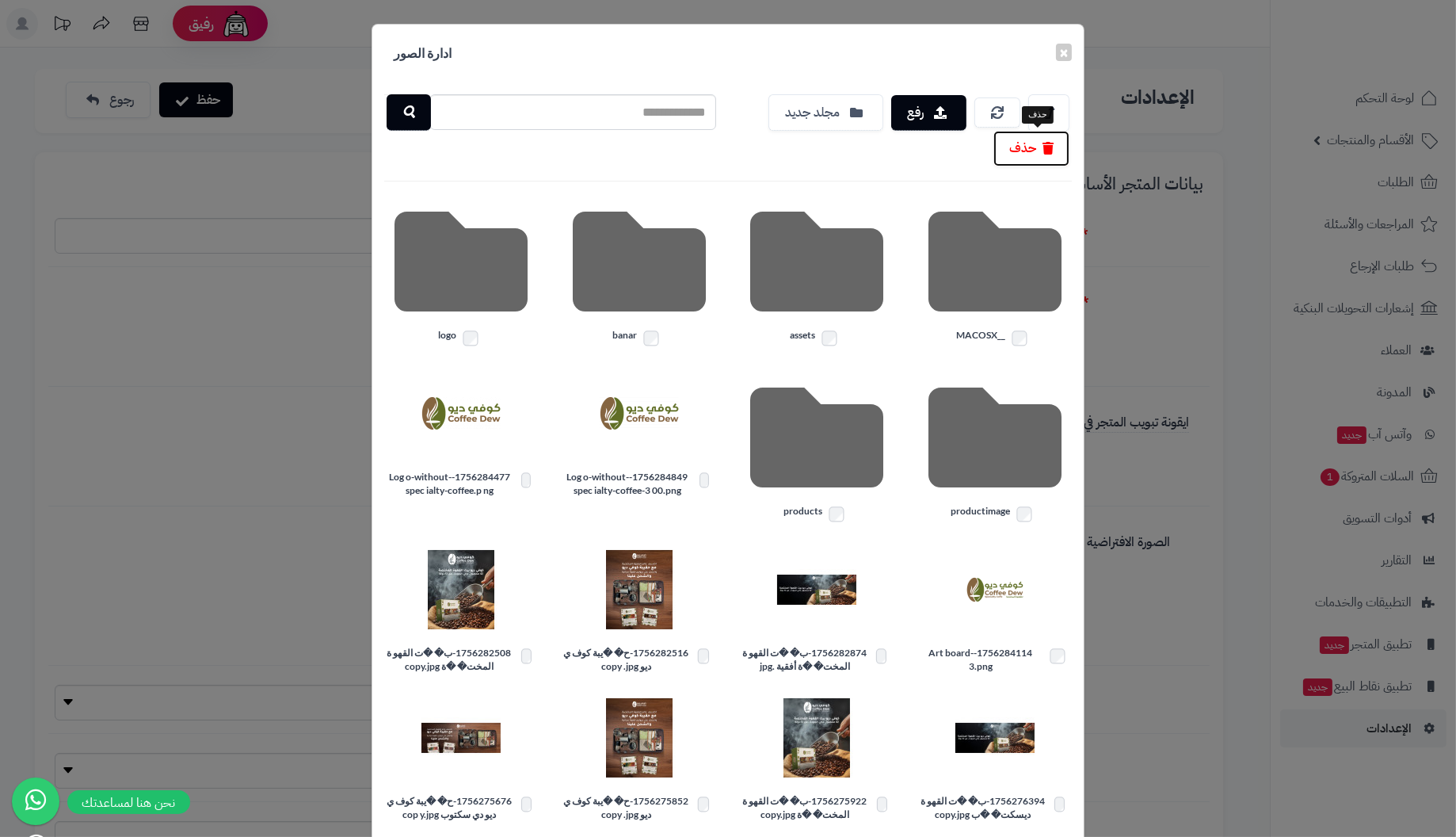
click at [1052, 145] on icon "button" at bounding box center [1047, 148] width 11 height 13
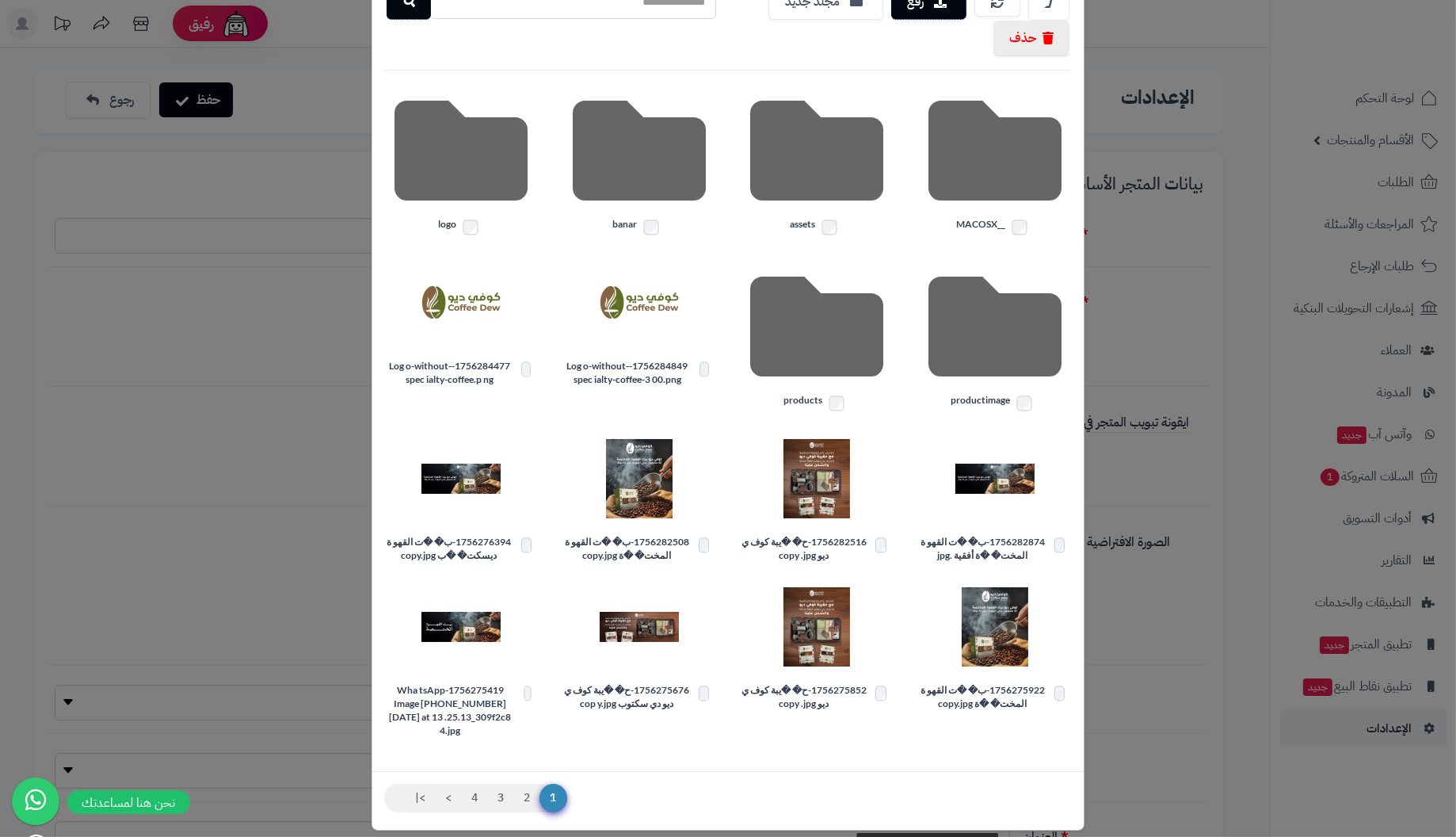
scroll to position [111, 0]
click at [656, 293] on img at bounding box center [639, 303] width 79 height 79
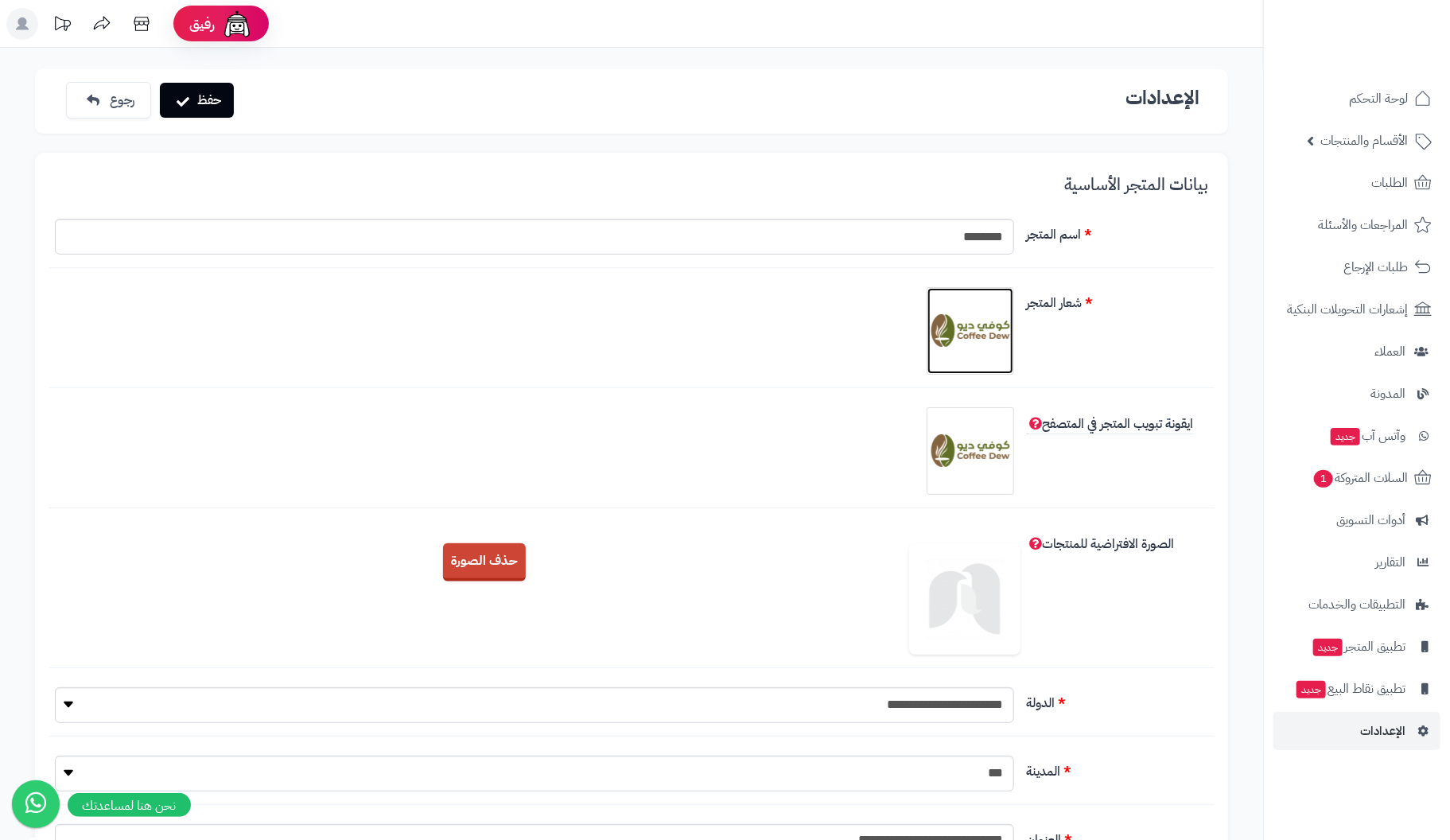
click at [972, 343] on img at bounding box center [970, 331] width 80 height 80
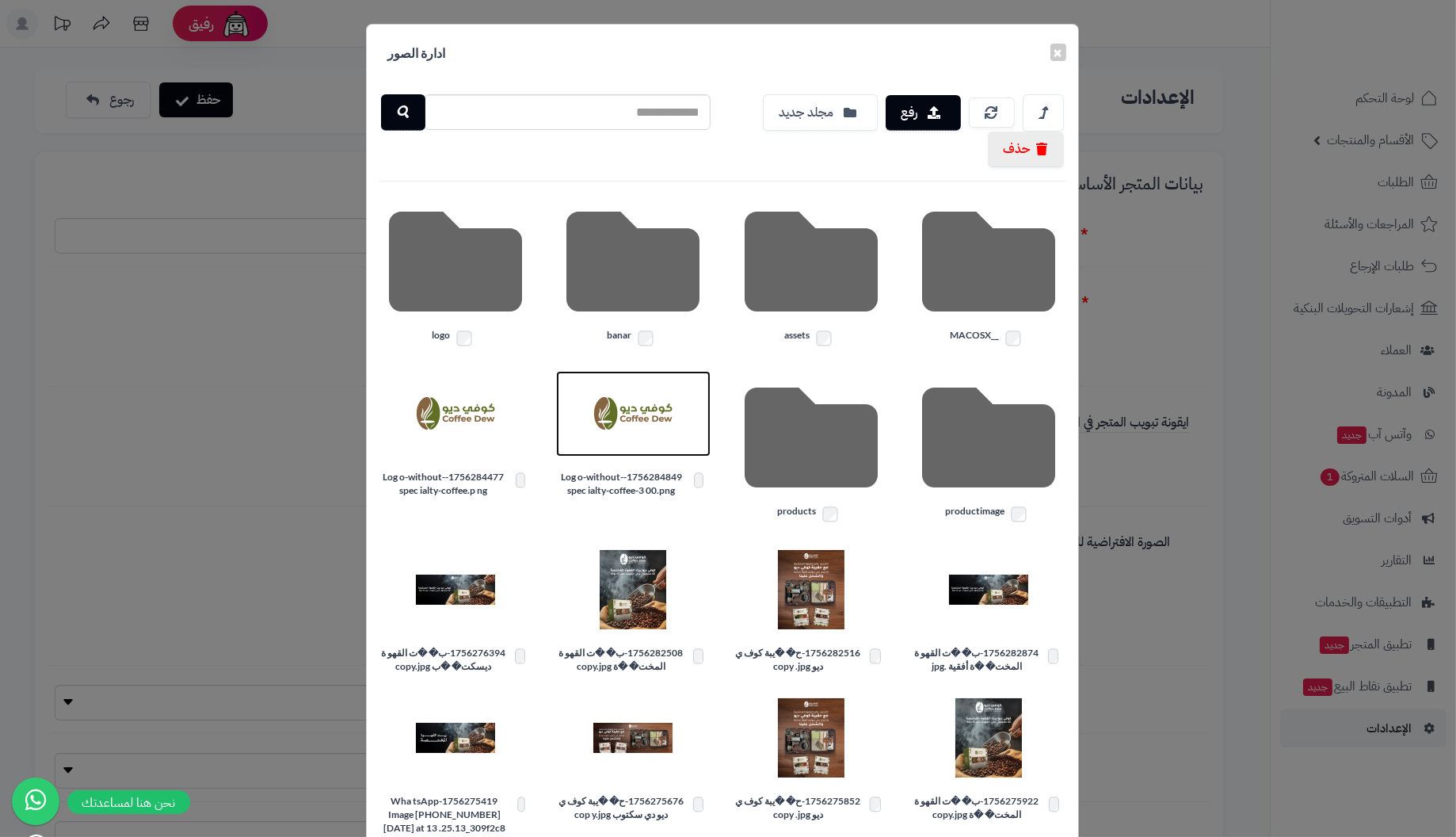
click at [626, 408] on img at bounding box center [633, 413] width 79 height 79
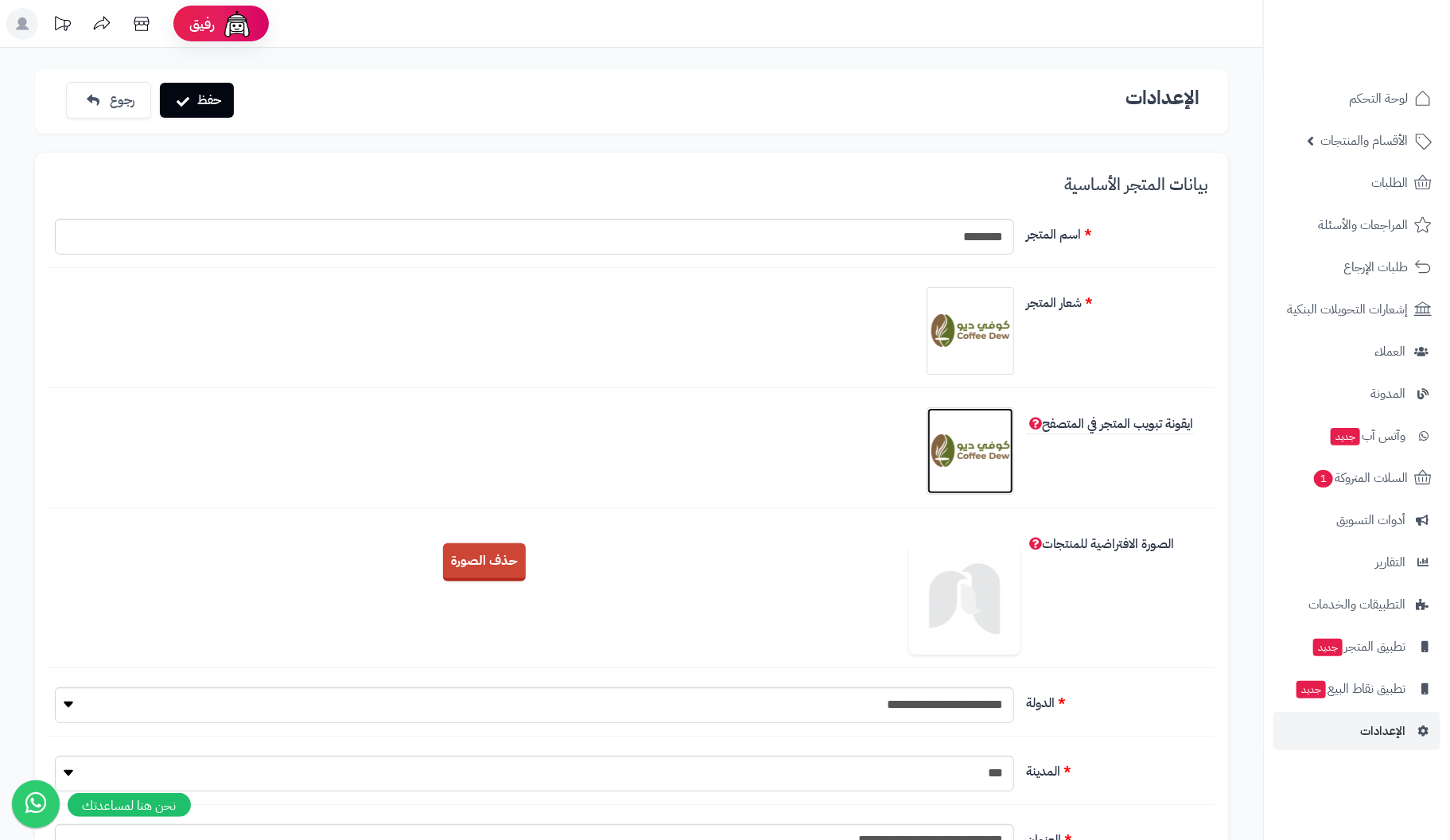
click at [972, 448] on img at bounding box center [970, 451] width 80 height 80
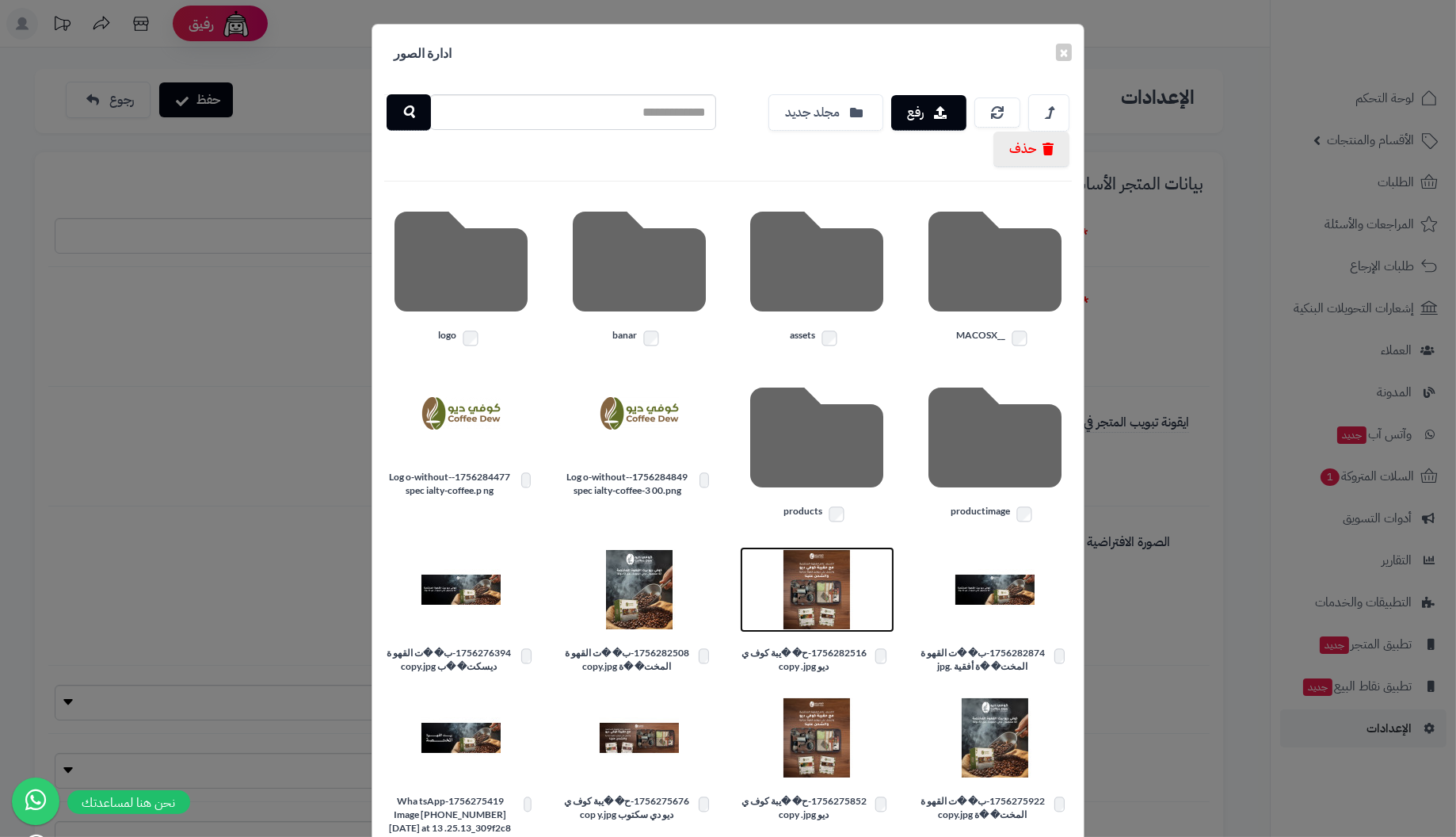
click at [827, 598] on img at bounding box center [817, 589] width 79 height 79
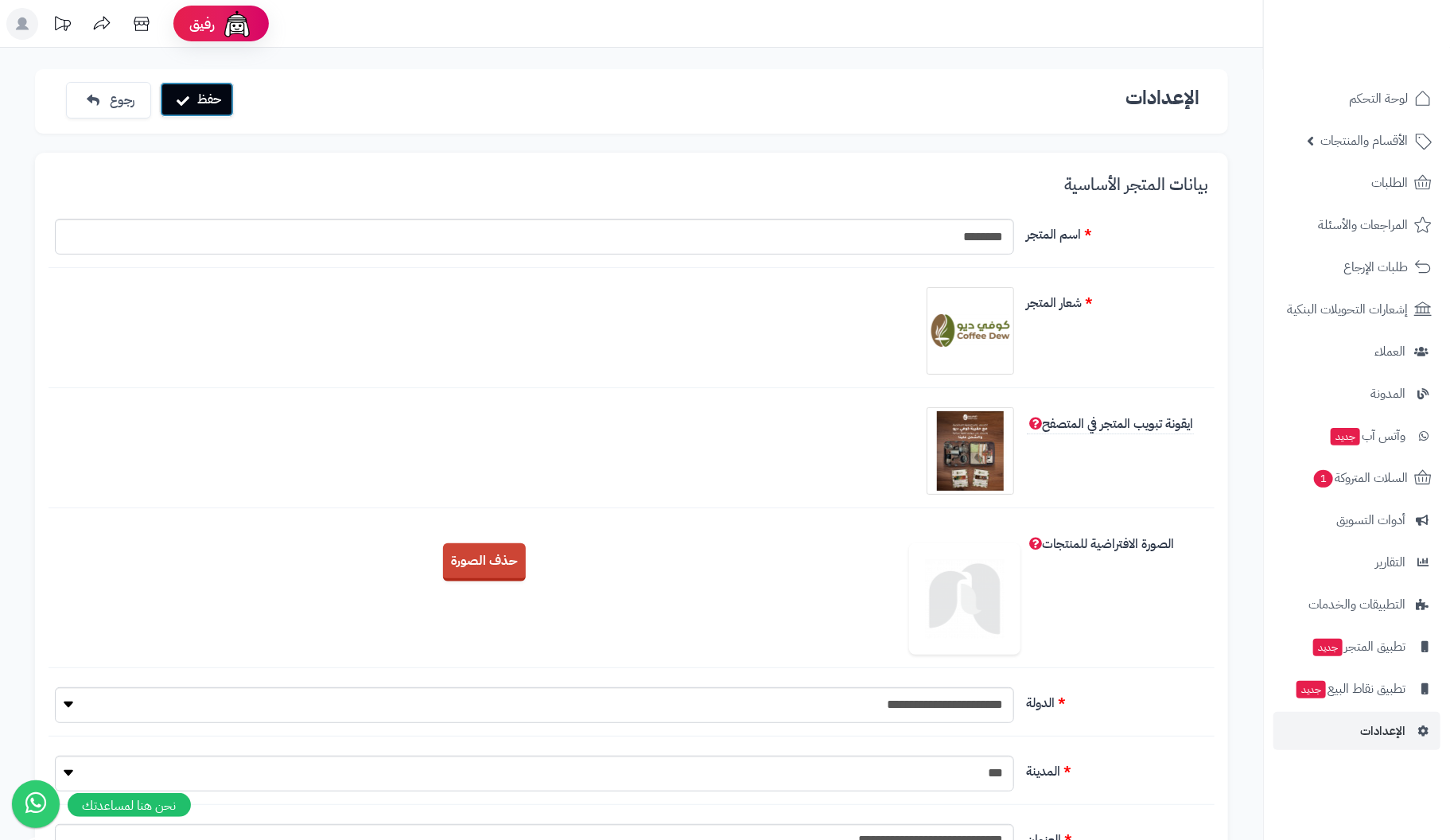
click at [181, 90] on button "حفظ" at bounding box center [197, 100] width 74 height 35
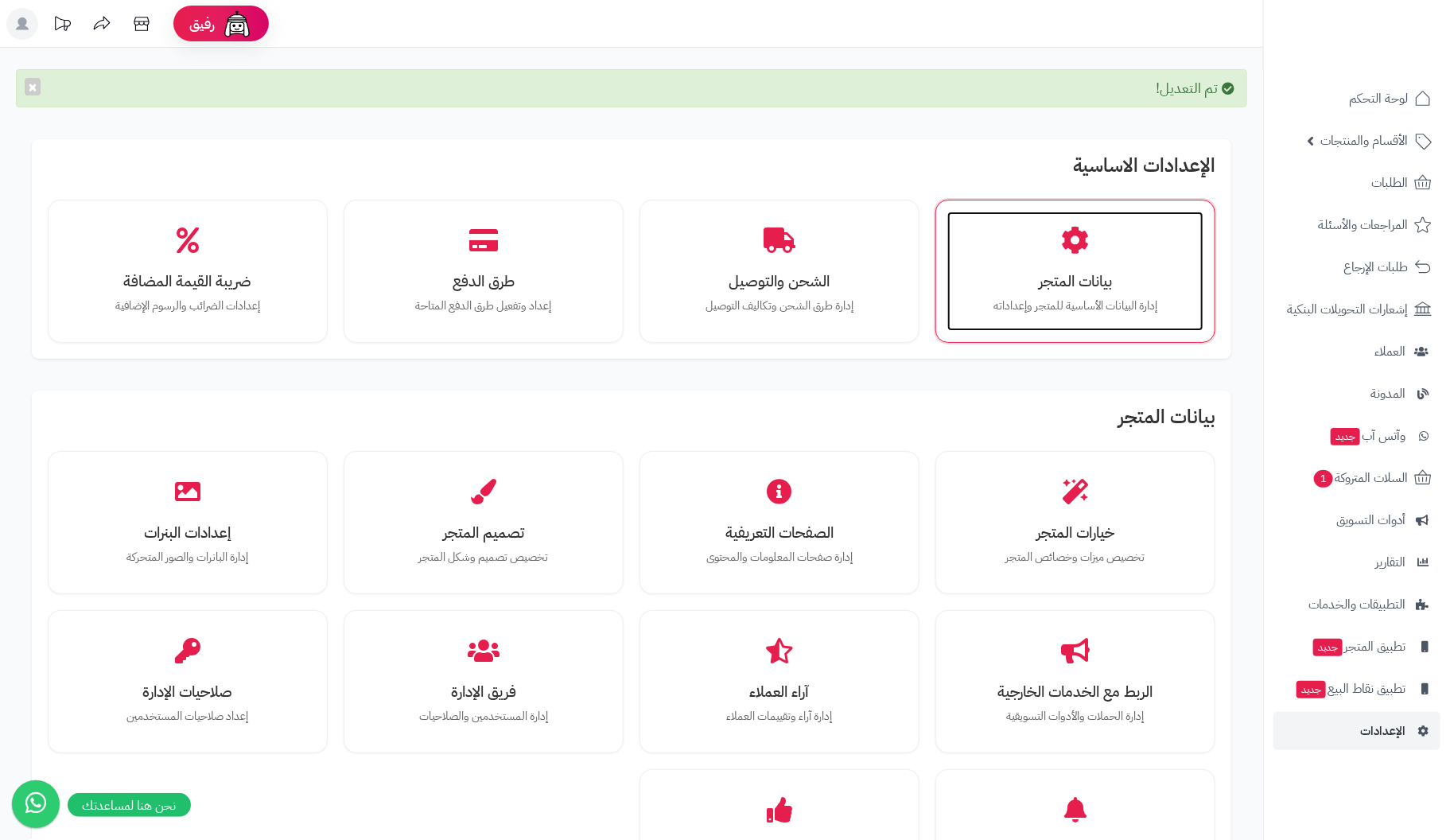
click at [1035, 242] on div "بيانات المتجر إدارة البيانات الأساسية للمتجر وإعداداته" at bounding box center [1076, 271] width 256 height 120
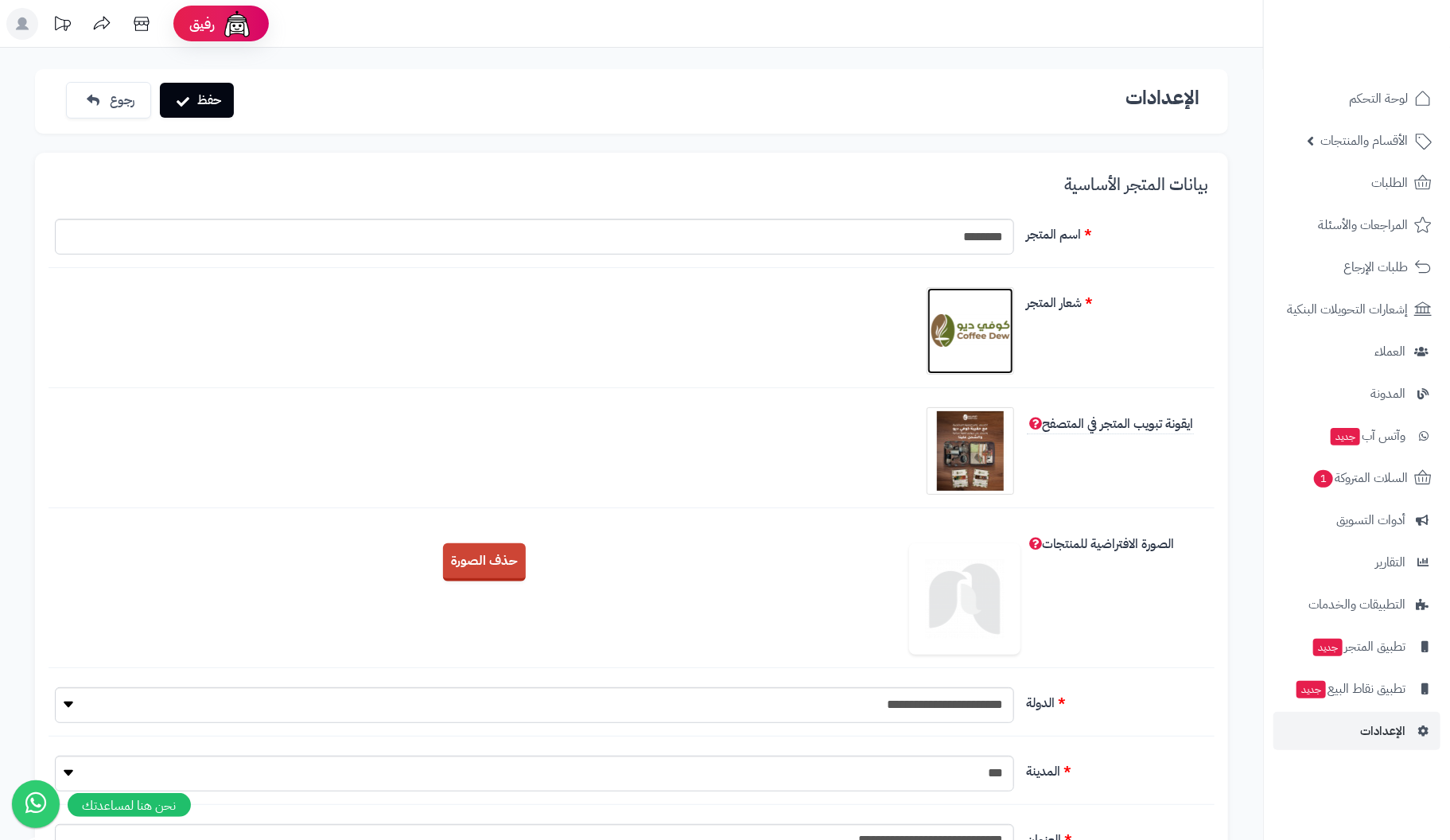
click at [984, 334] on img at bounding box center [970, 331] width 80 height 80
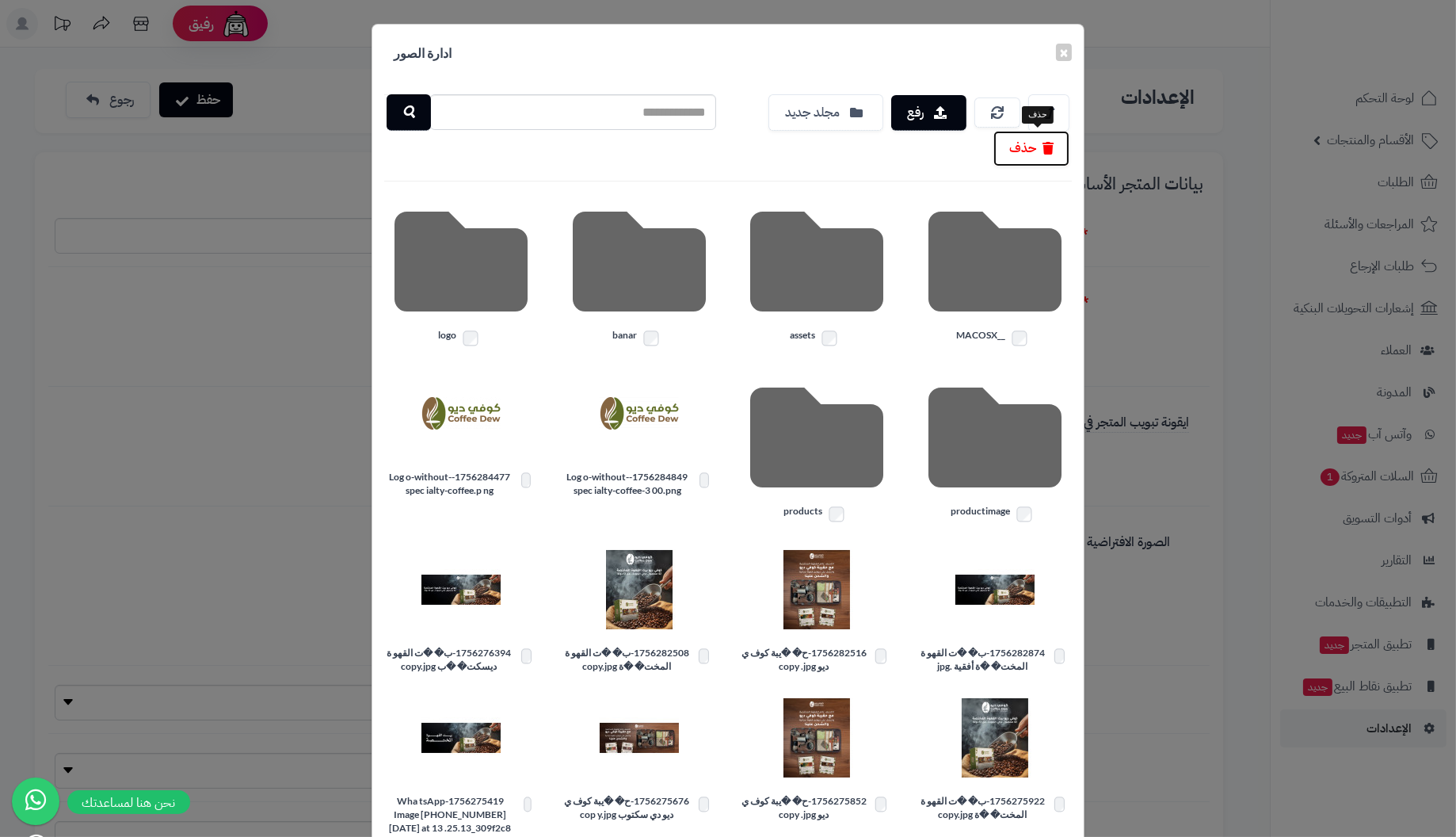
click at [1029, 152] on button "حذف" at bounding box center [1031, 148] width 76 height 35
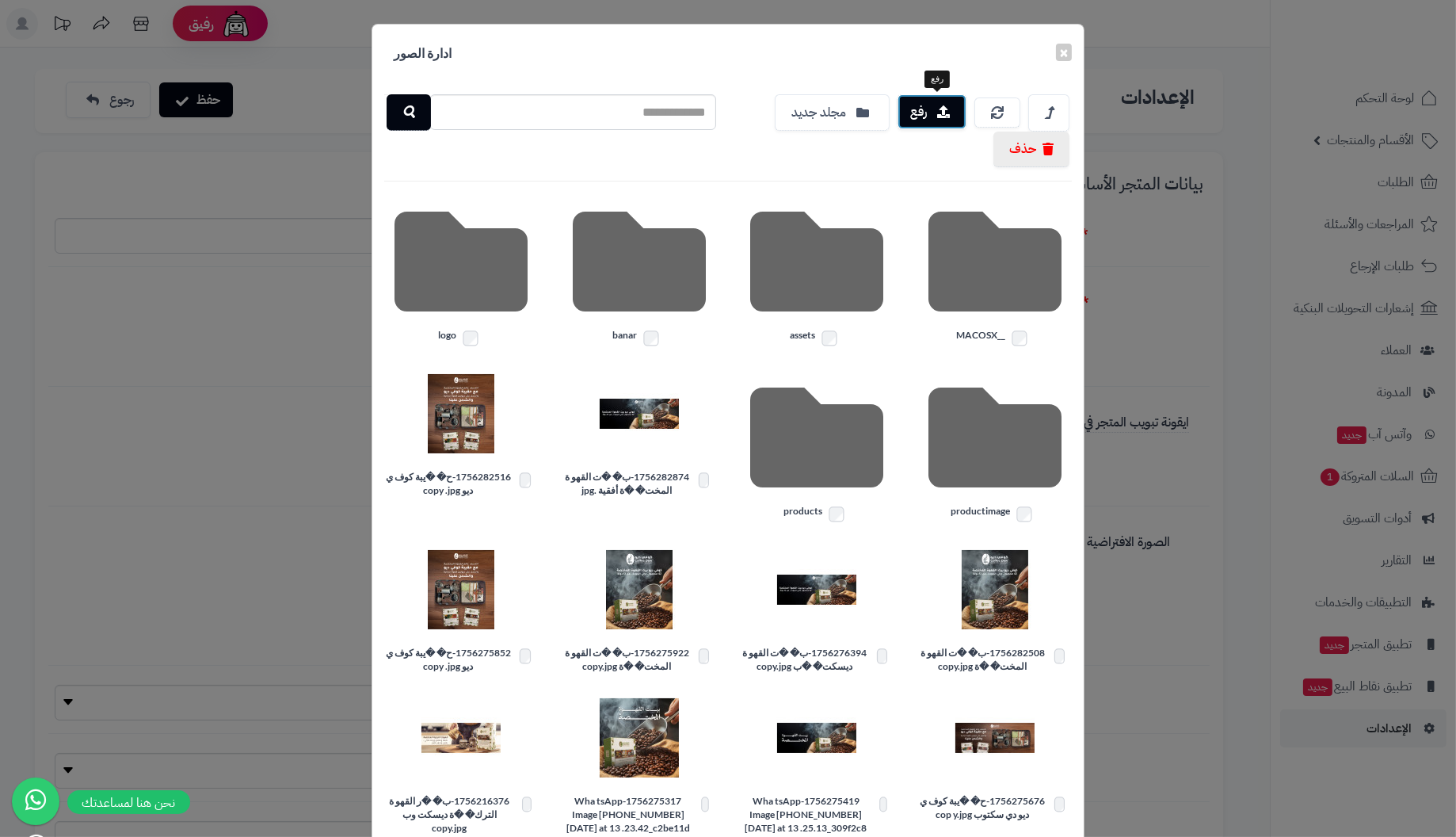
click at [937, 106] on button "رفع" at bounding box center [932, 111] width 69 height 35
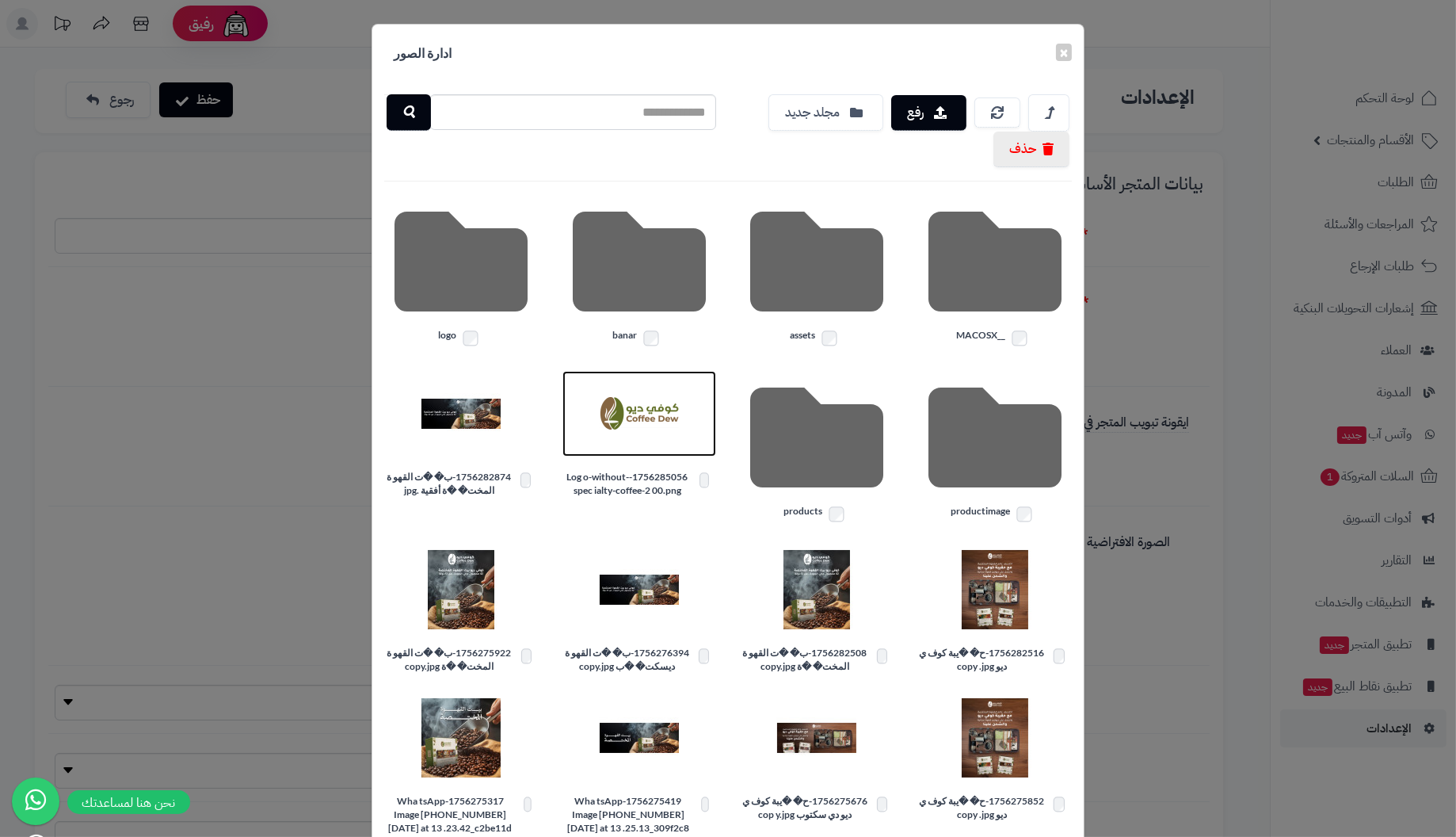
click at [652, 412] on img at bounding box center [639, 413] width 79 height 79
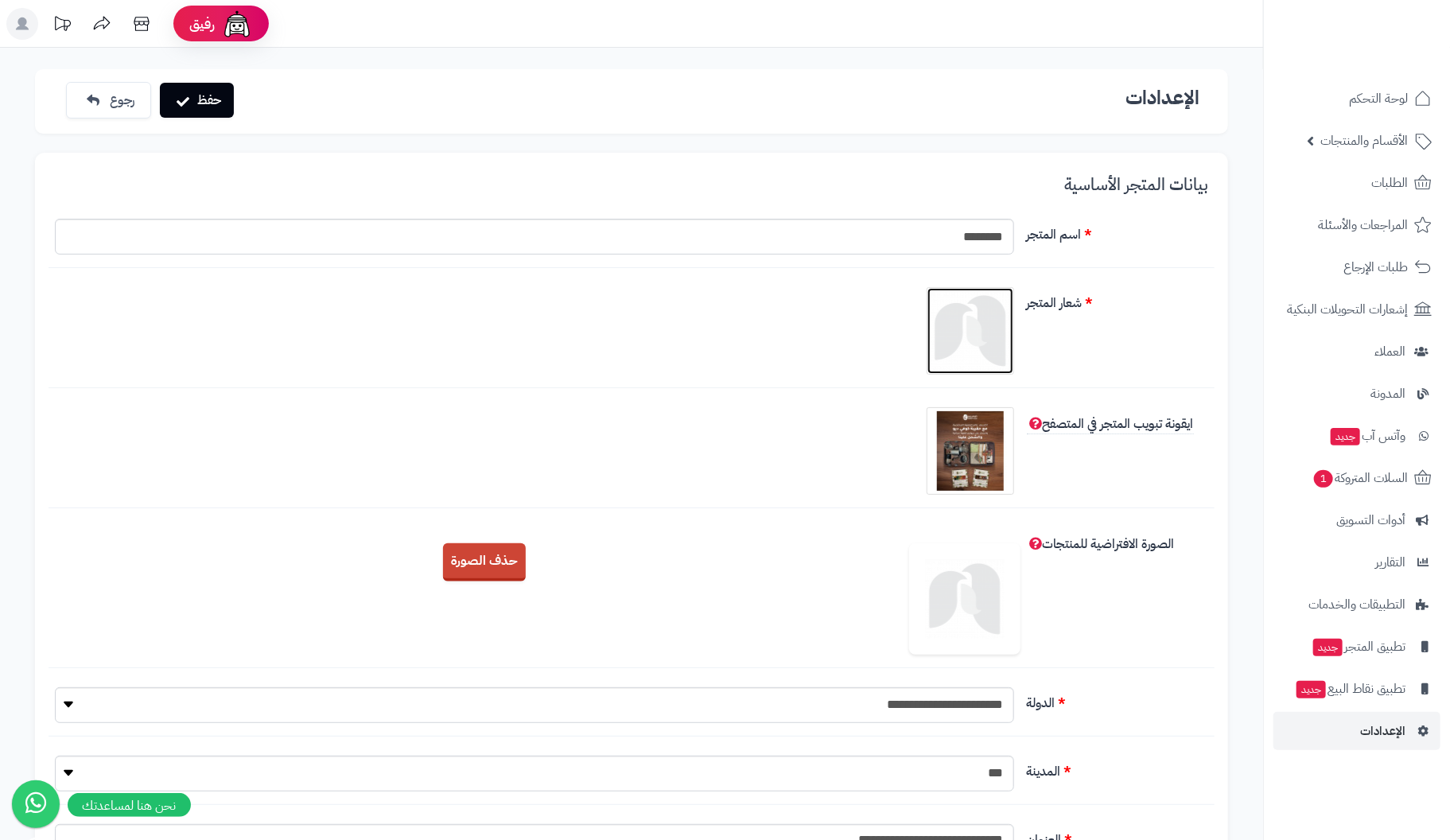
click at [987, 339] on img at bounding box center [970, 331] width 80 height 80
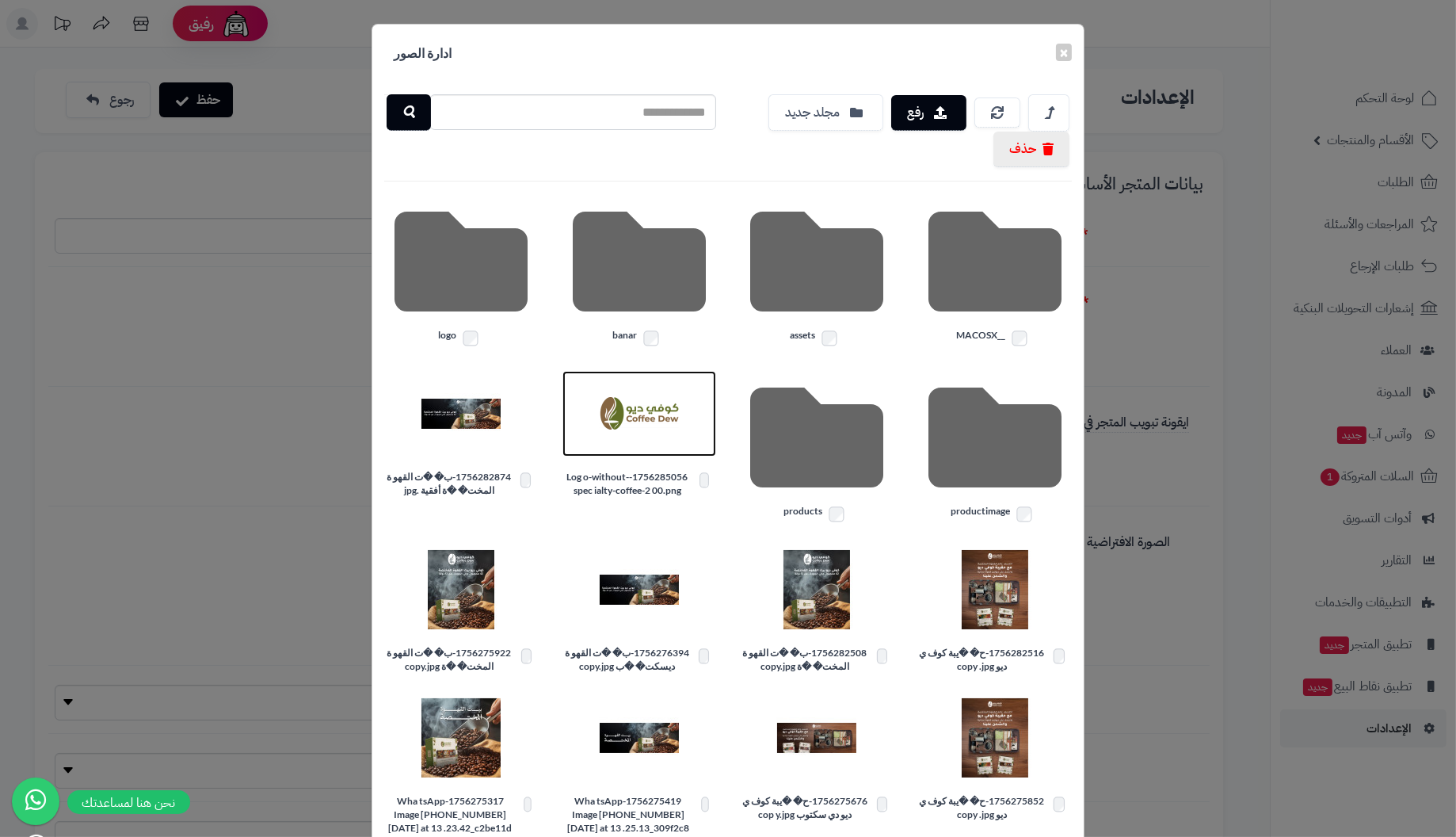
click at [631, 418] on img at bounding box center [639, 413] width 79 height 79
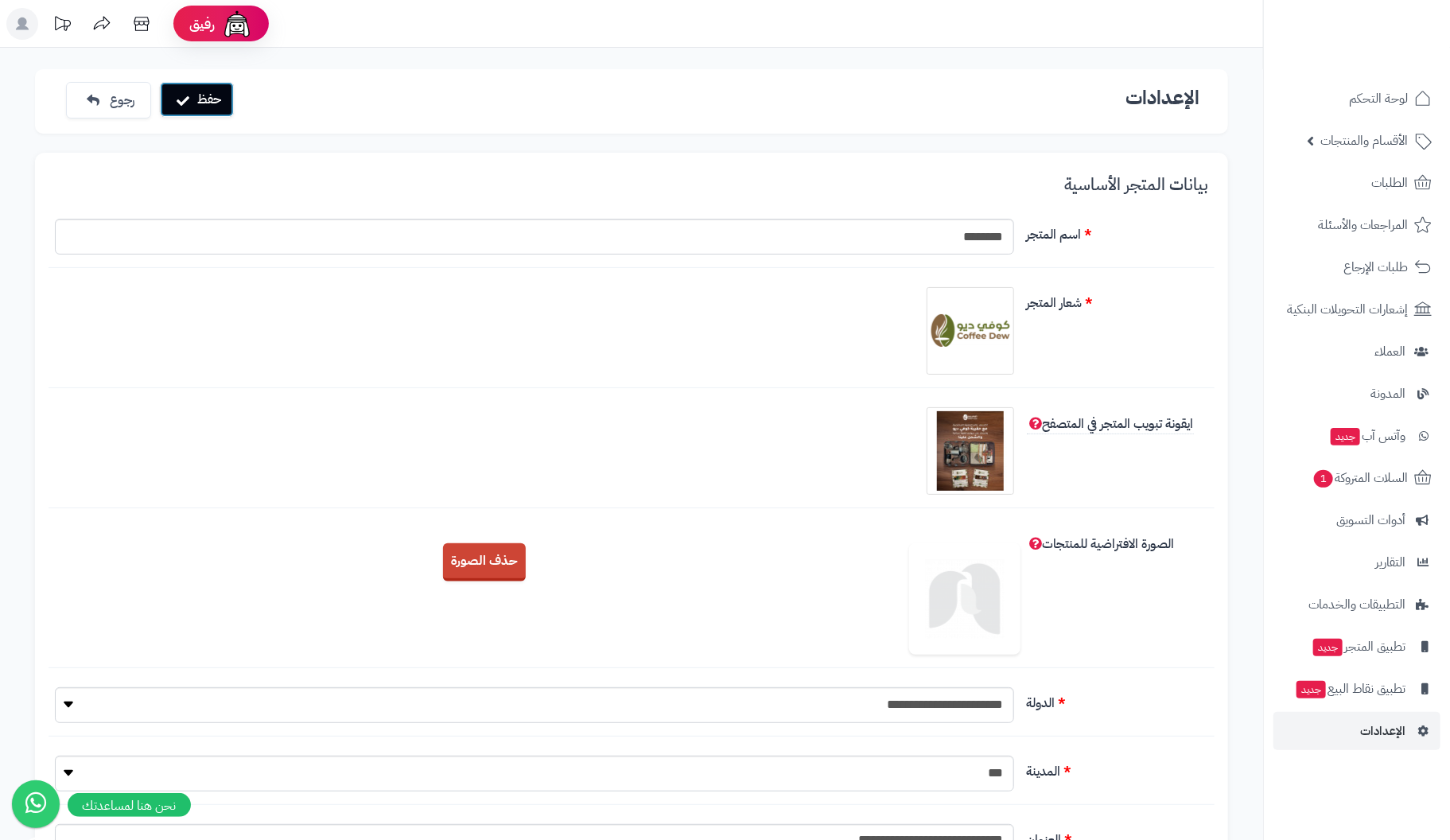
click at [209, 100] on button "حفظ" at bounding box center [197, 100] width 74 height 35
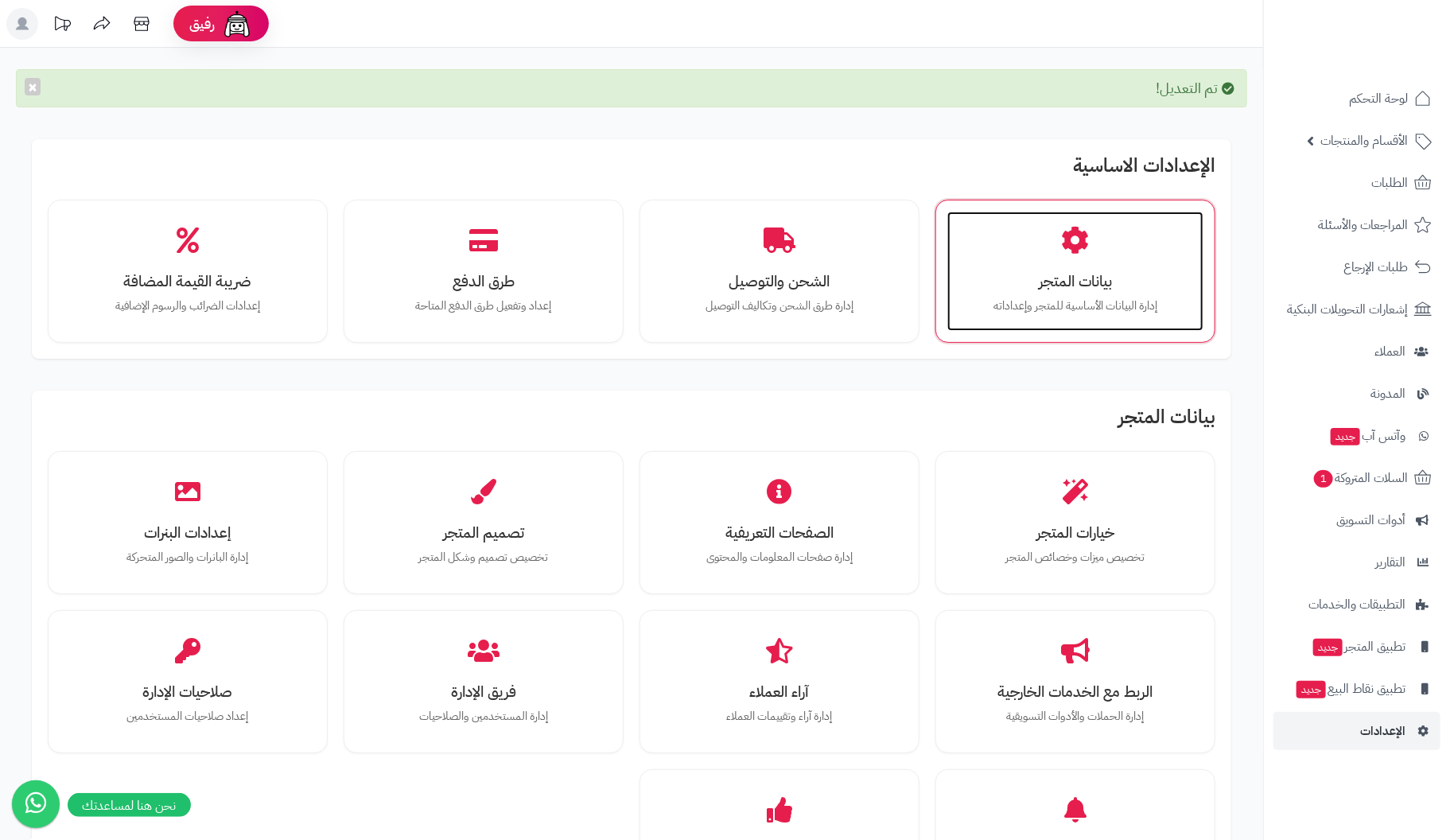
click at [1059, 273] on h3 "بيانات المتجر" at bounding box center [1075, 281] width 224 height 16
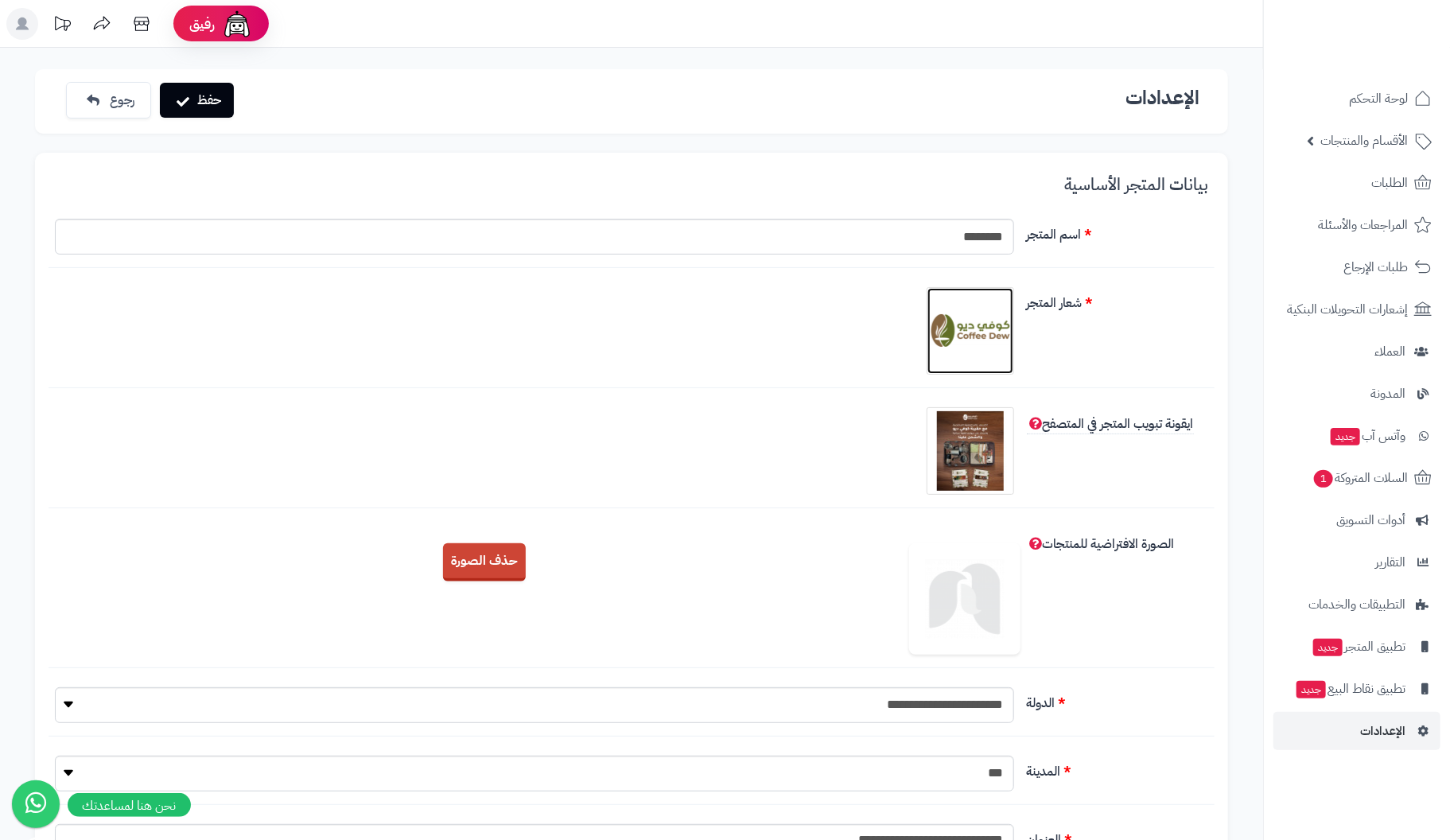
click at [971, 352] on img at bounding box center [970, 331] width 80 height 80
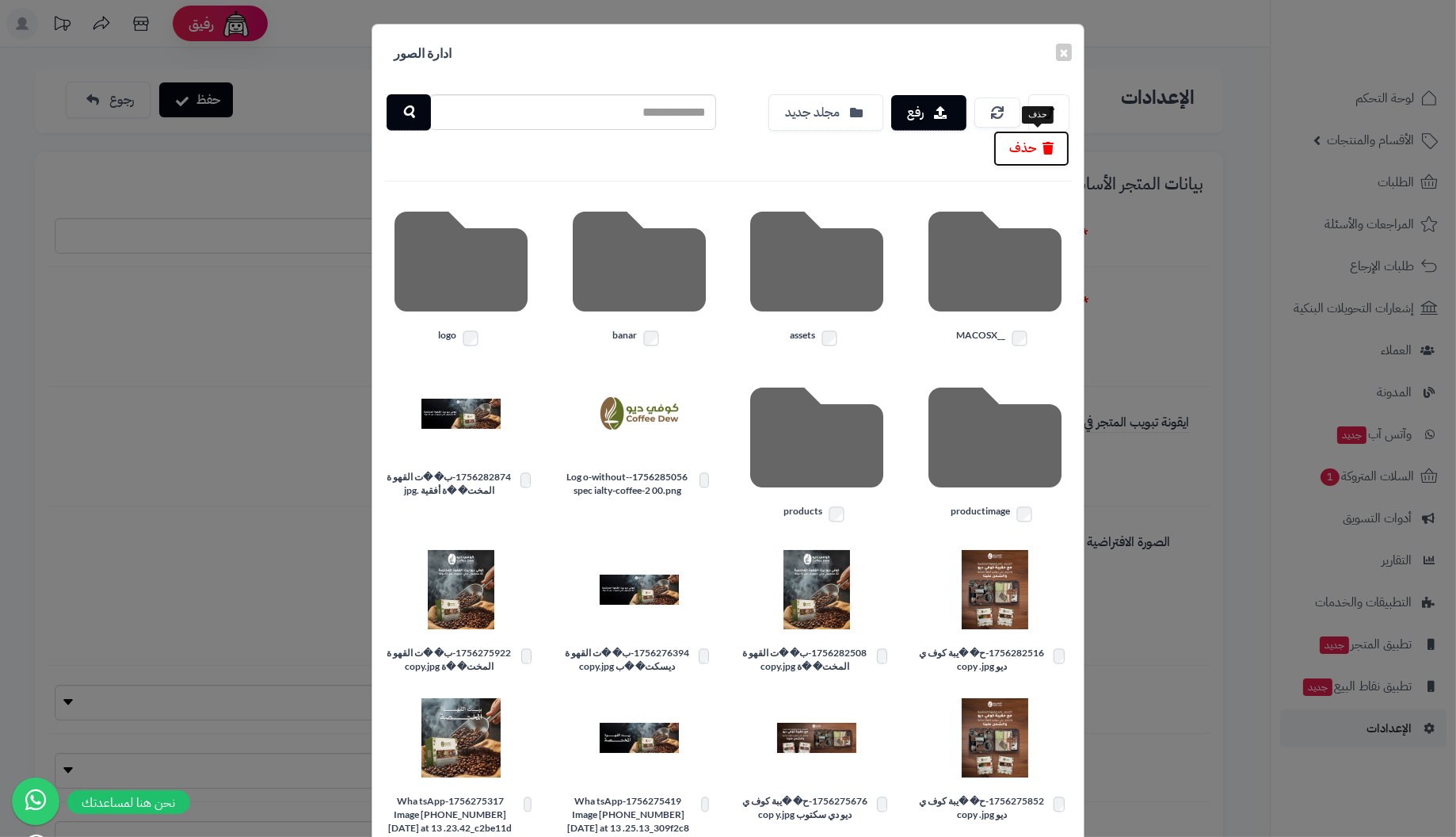
click at [1034, 148] on button "حذف" at bounding box center [1031, 148] width 76 height 35
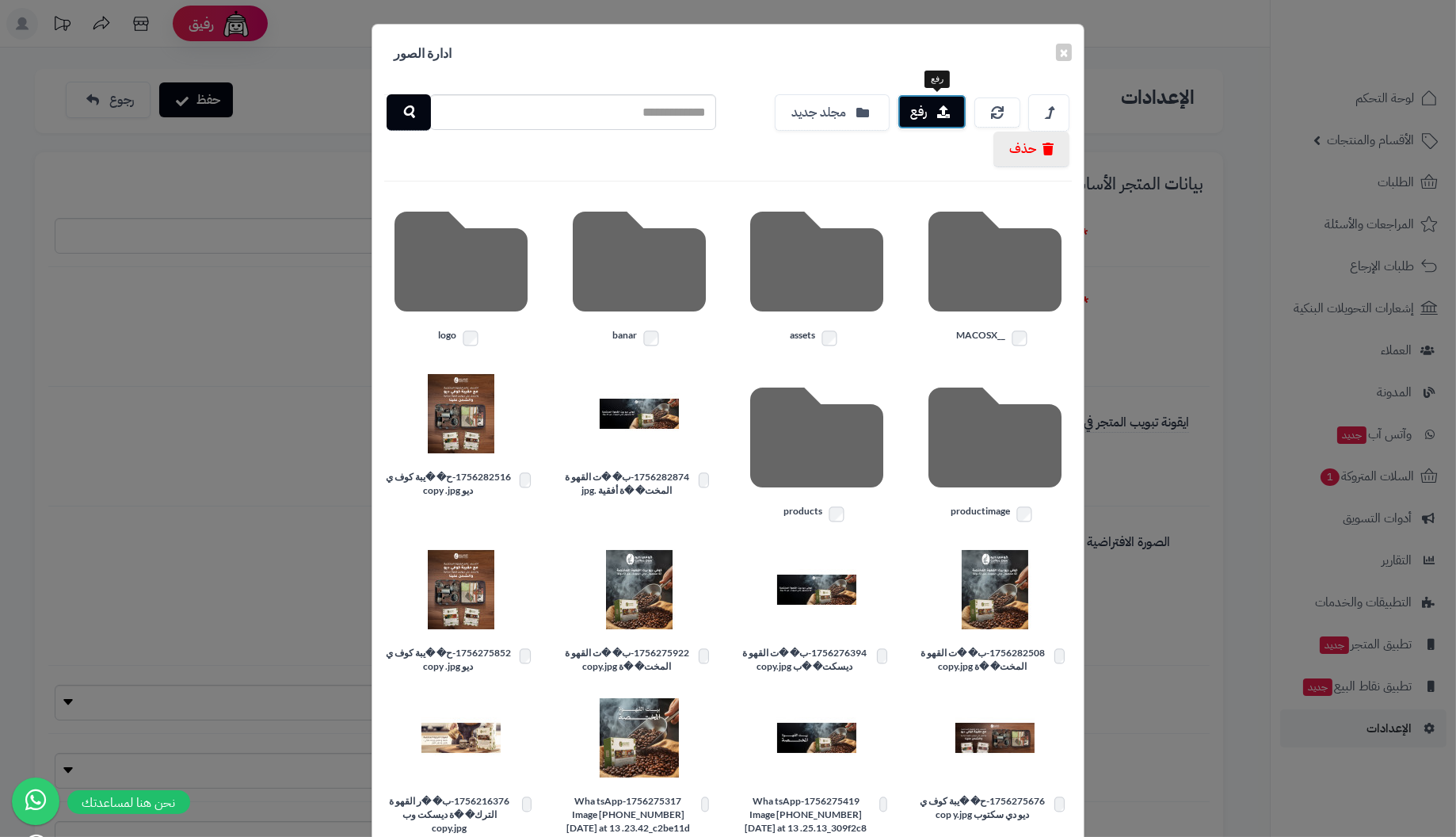
click at [936, 112] on button "رفع" at bounding box center [932, 111] width 69 height 35
click at [934, 104] on button "رفع" at bounding box center [932, 111] width 69 height 35
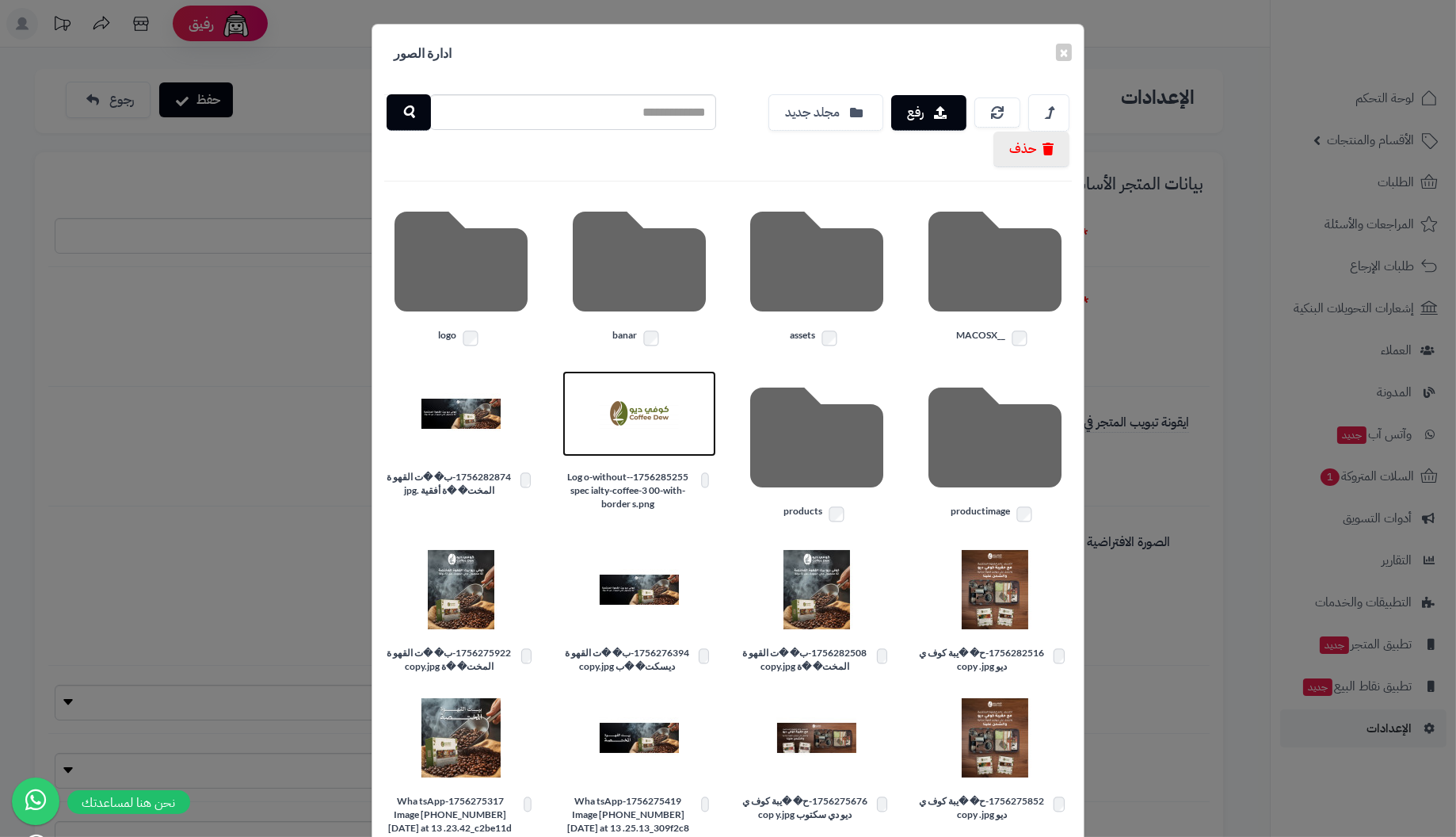
click at [643, 404] on img at bounding box center [639, 413] width 79 height 79
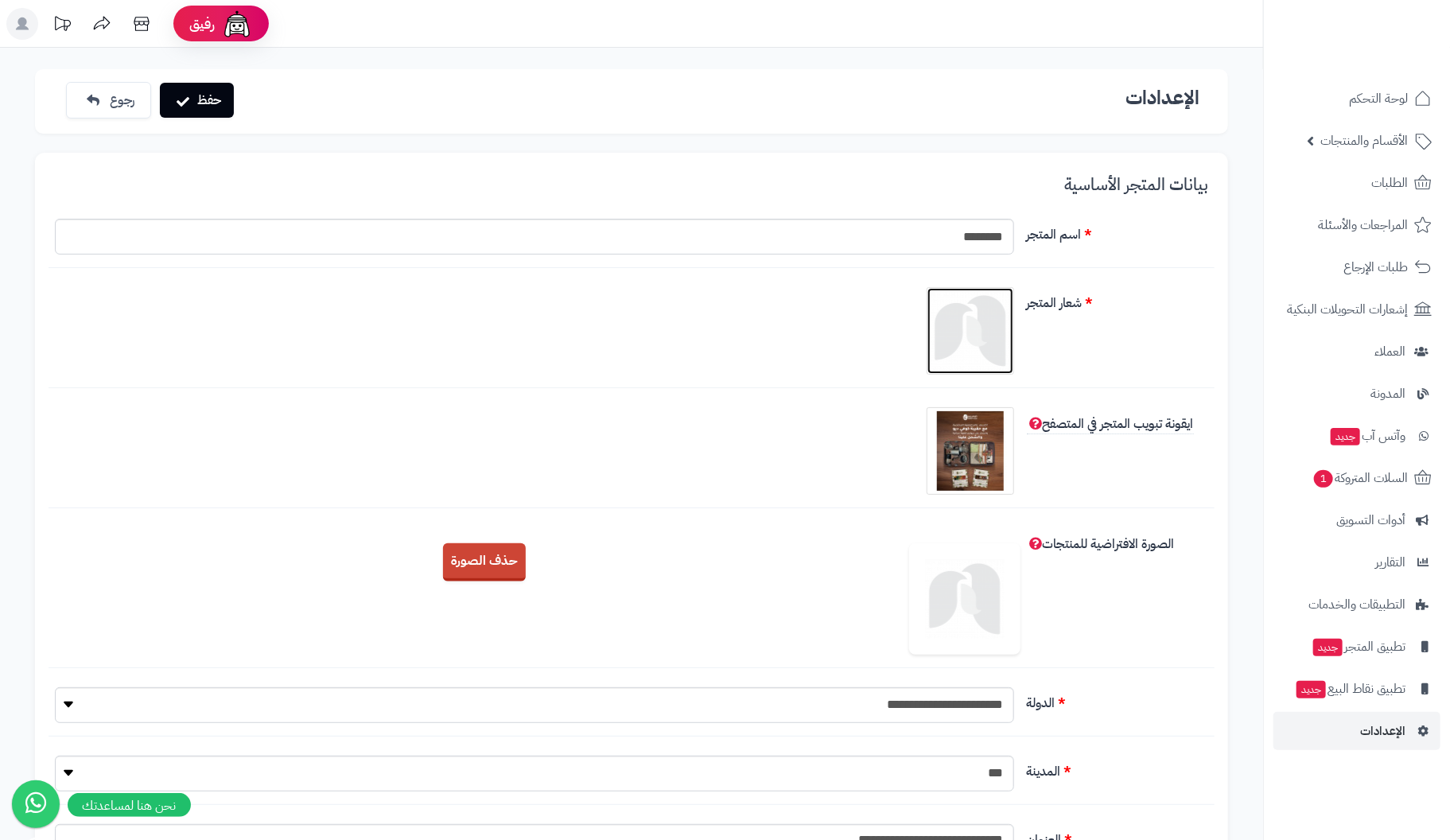
click at [979, 336] on img at bounding box center [970, 331] width 80 height 80
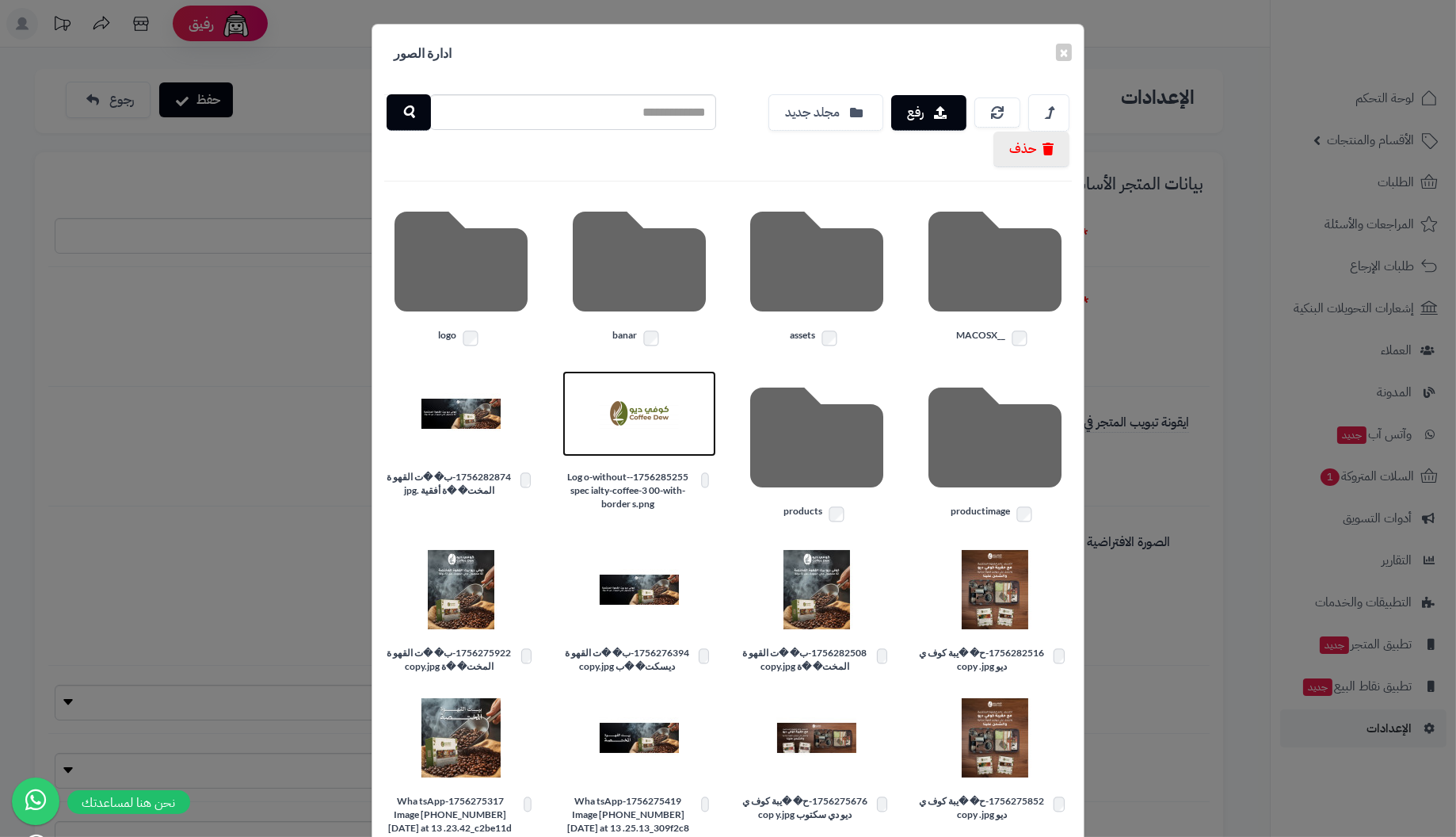
click at [652, 407] on img at bounding box center [639, 413] width 79 height 79
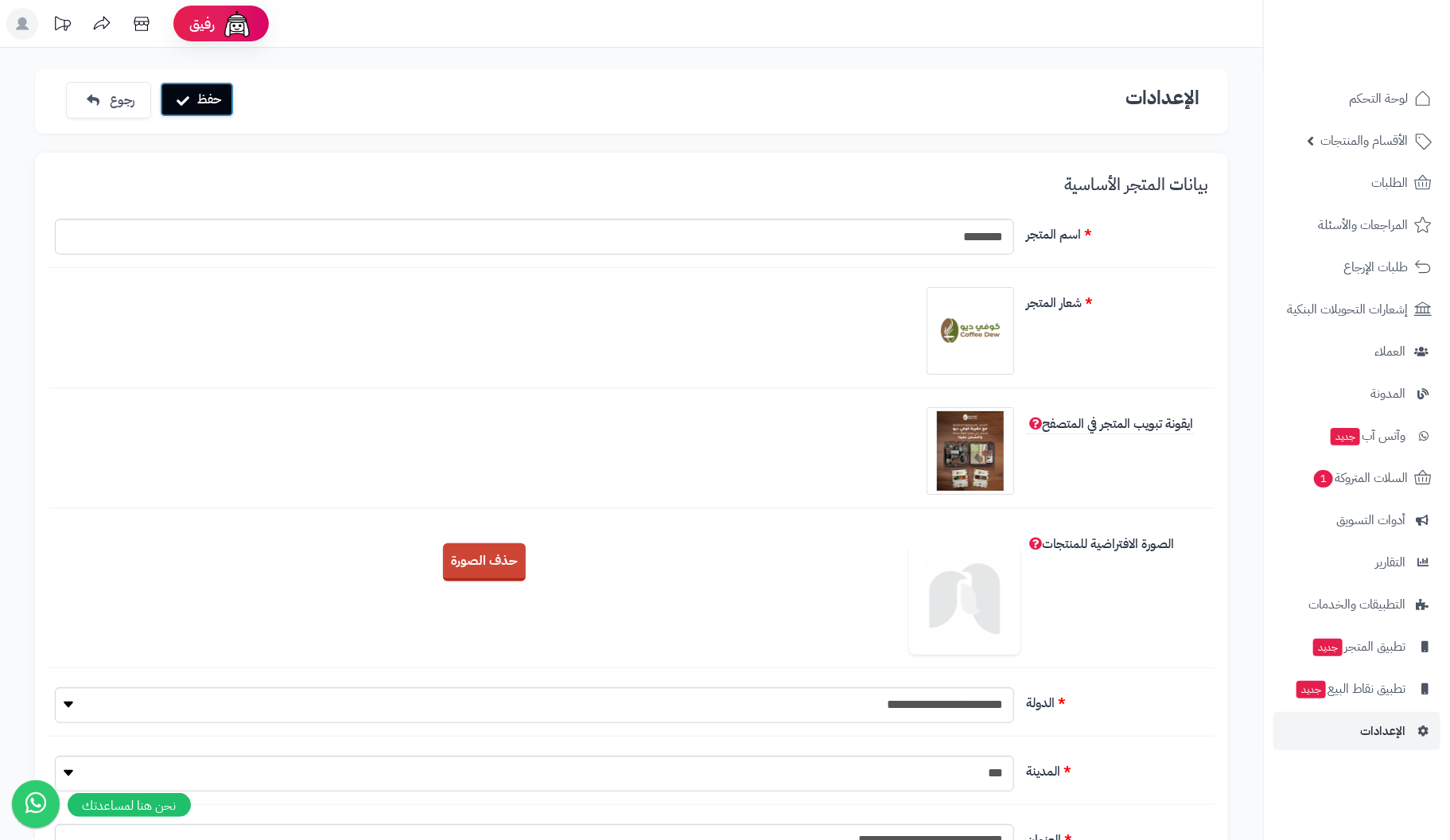
click at [220, 93] on button "حفظ" at bounding box center [197, 100] width 74 height 35
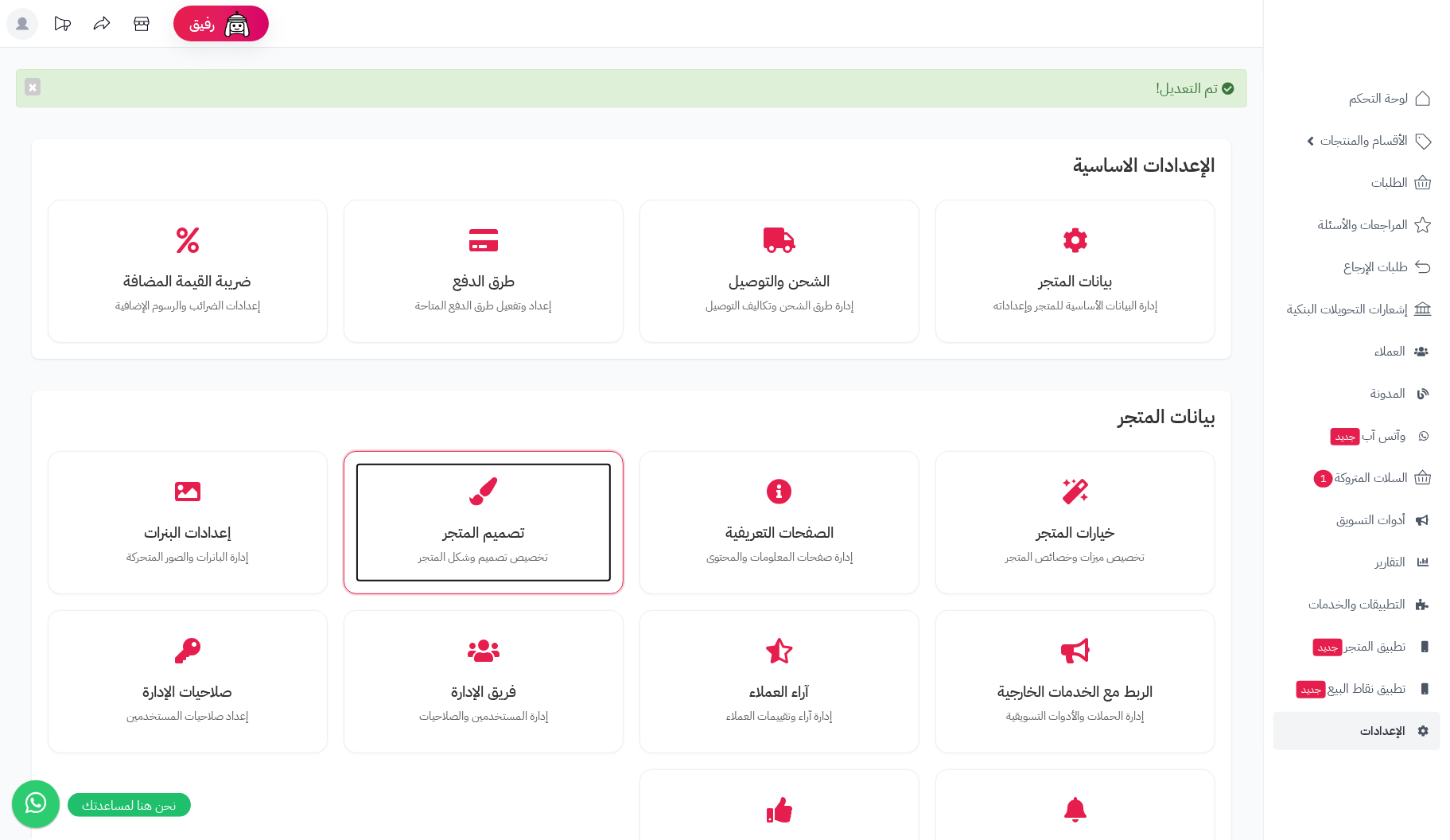
click at [494, 524] on h3 "تصميم المتجر" at bounding box center [483, 532] width 224 height 16
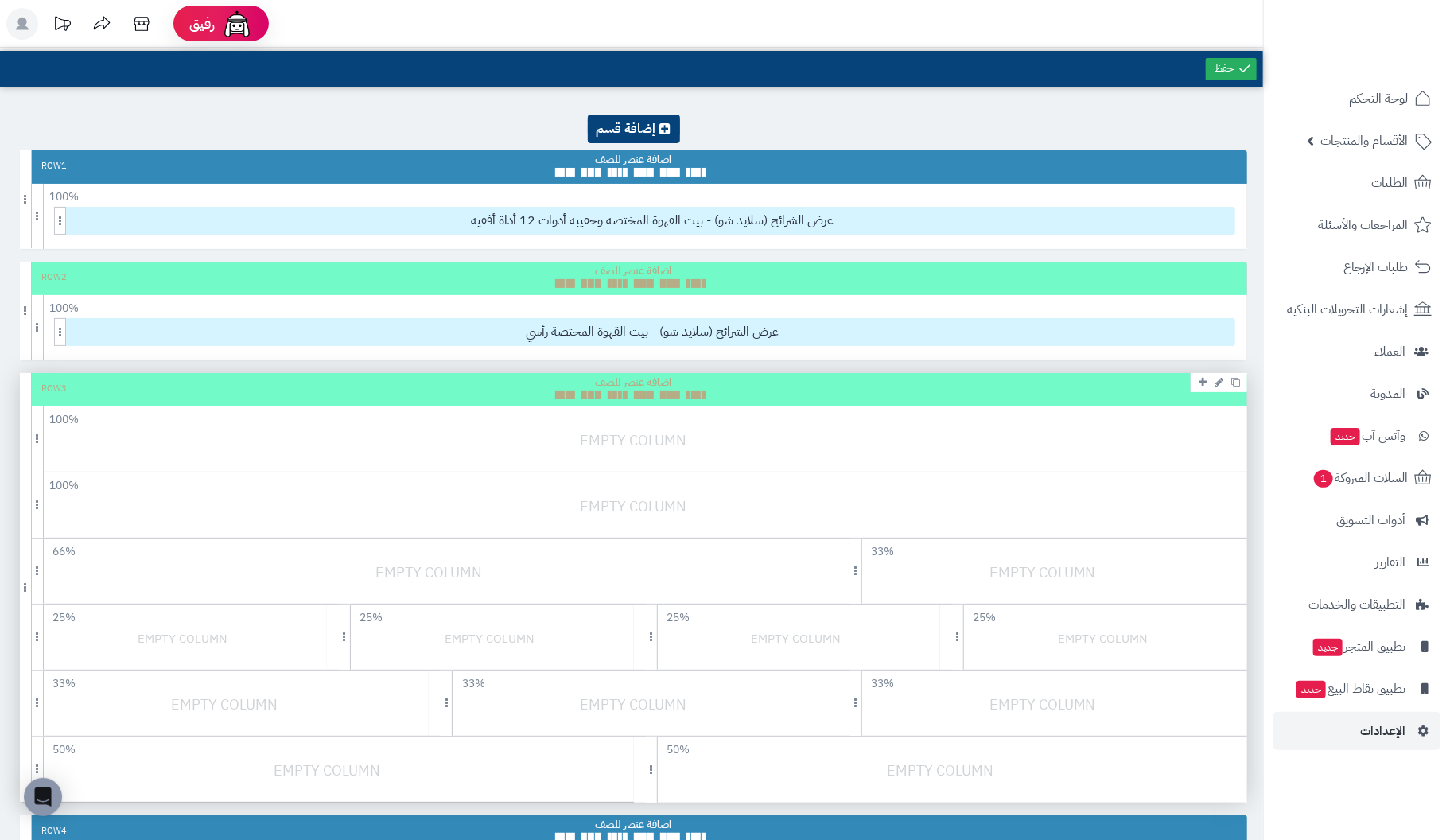
click at [884, 379] on div "Row 3" at bounding box center [633, 390] width 1227 height 34
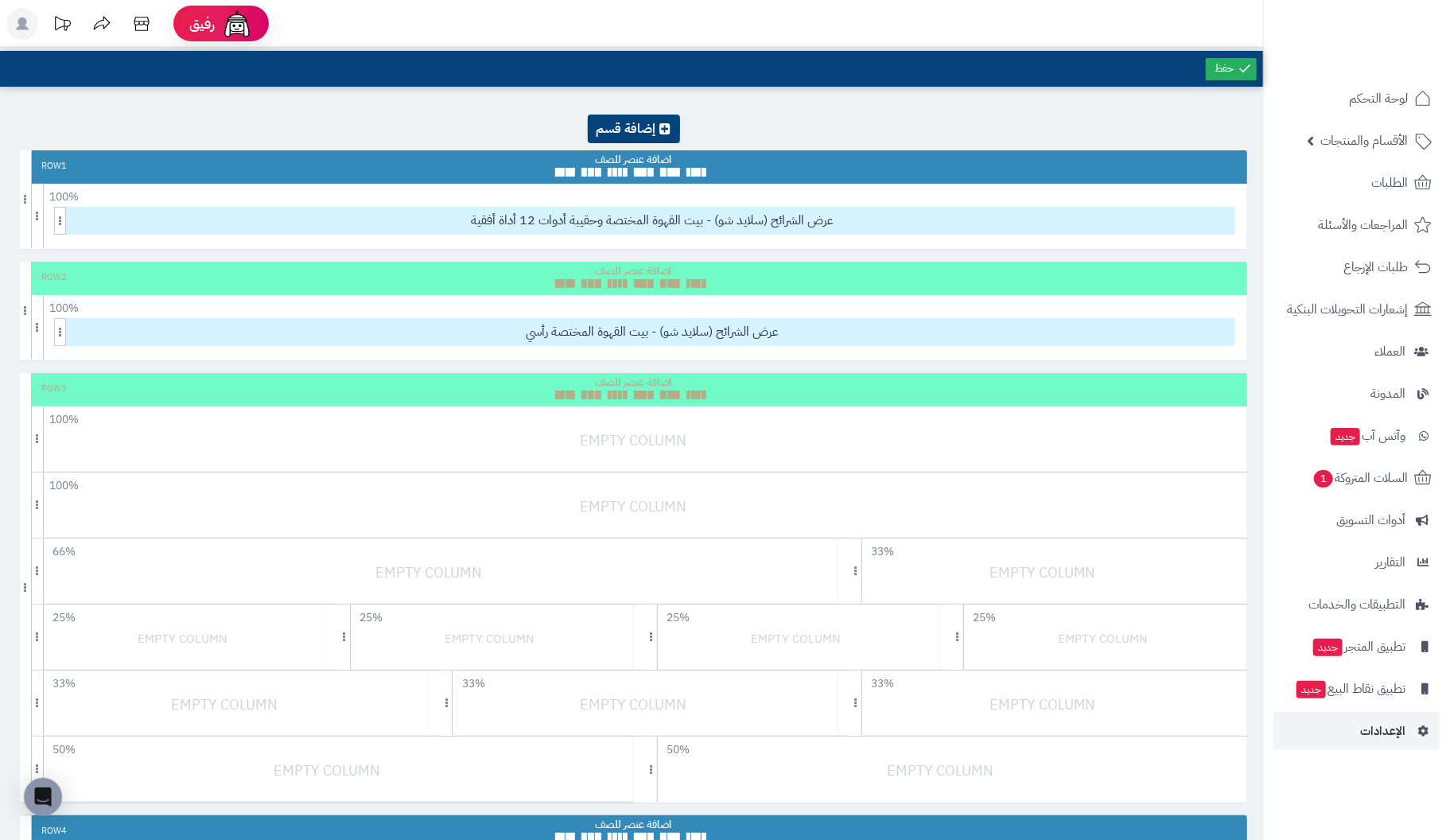
click at [19, 24] on icon at bounding box center [22, 23] width 13 height 13
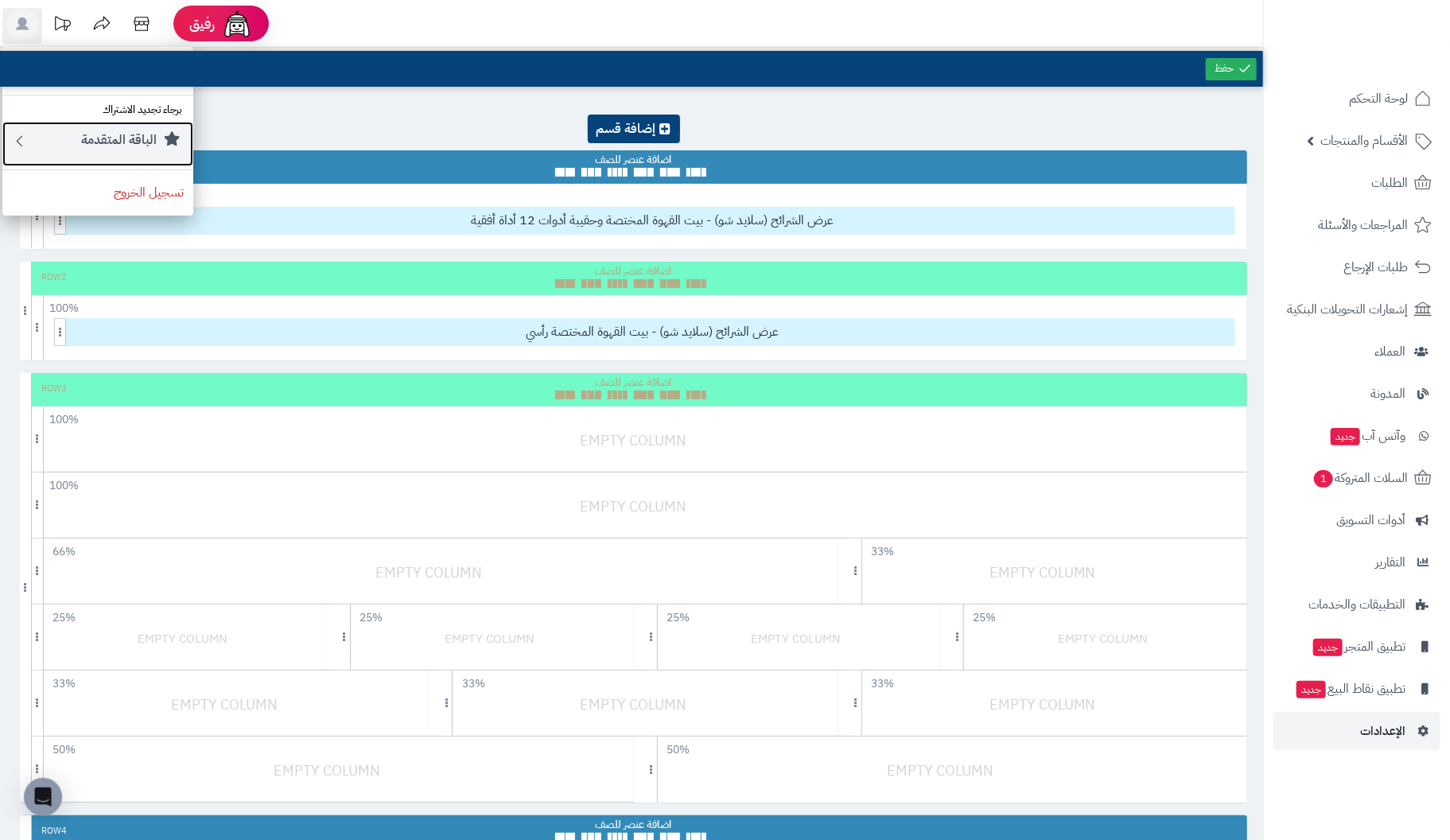
click at [37, 147] on div "الباقة المتقدمة" at bounding box center [106, 143] width 156 height 25
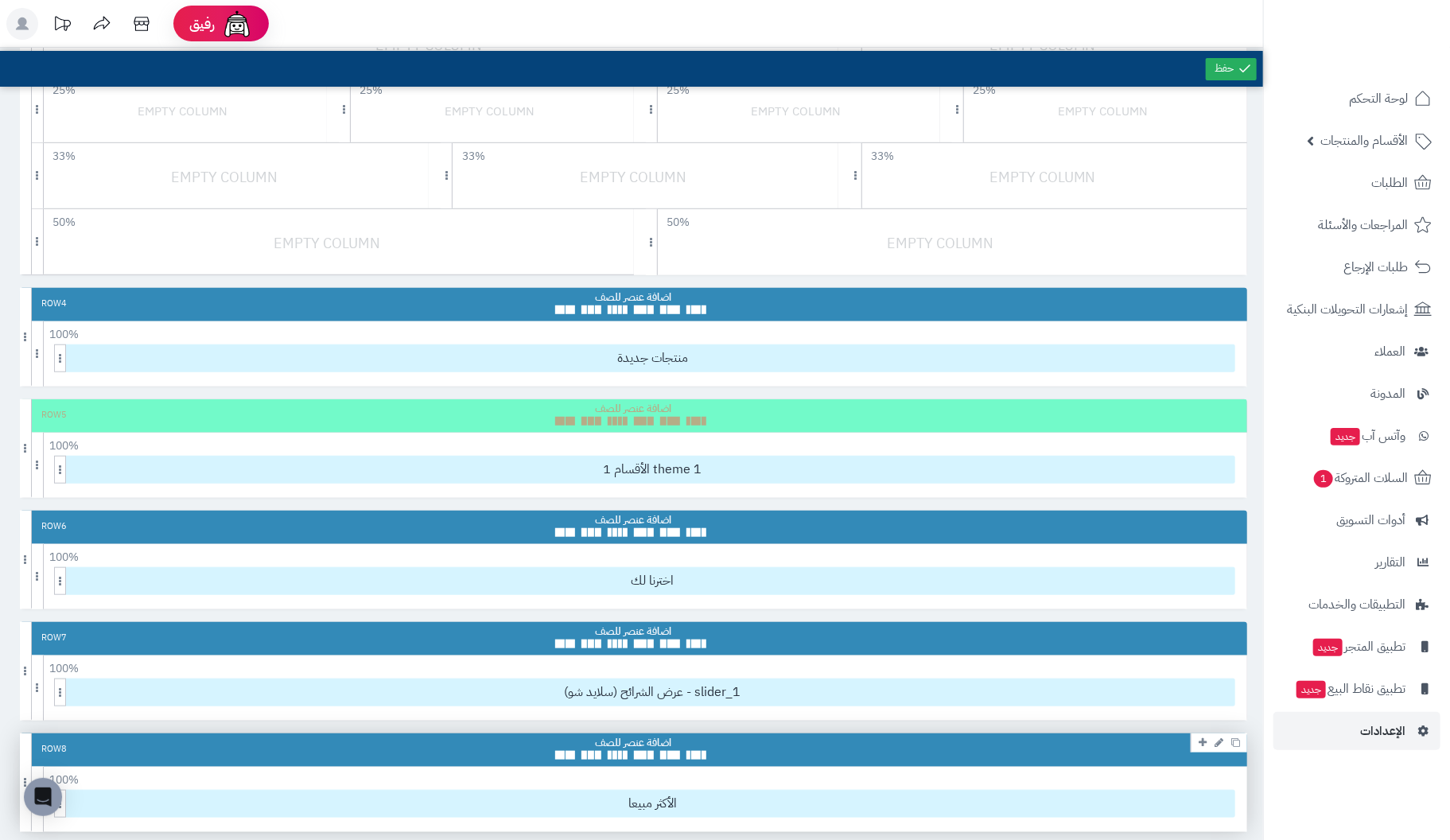
scroll to position [15, 0]
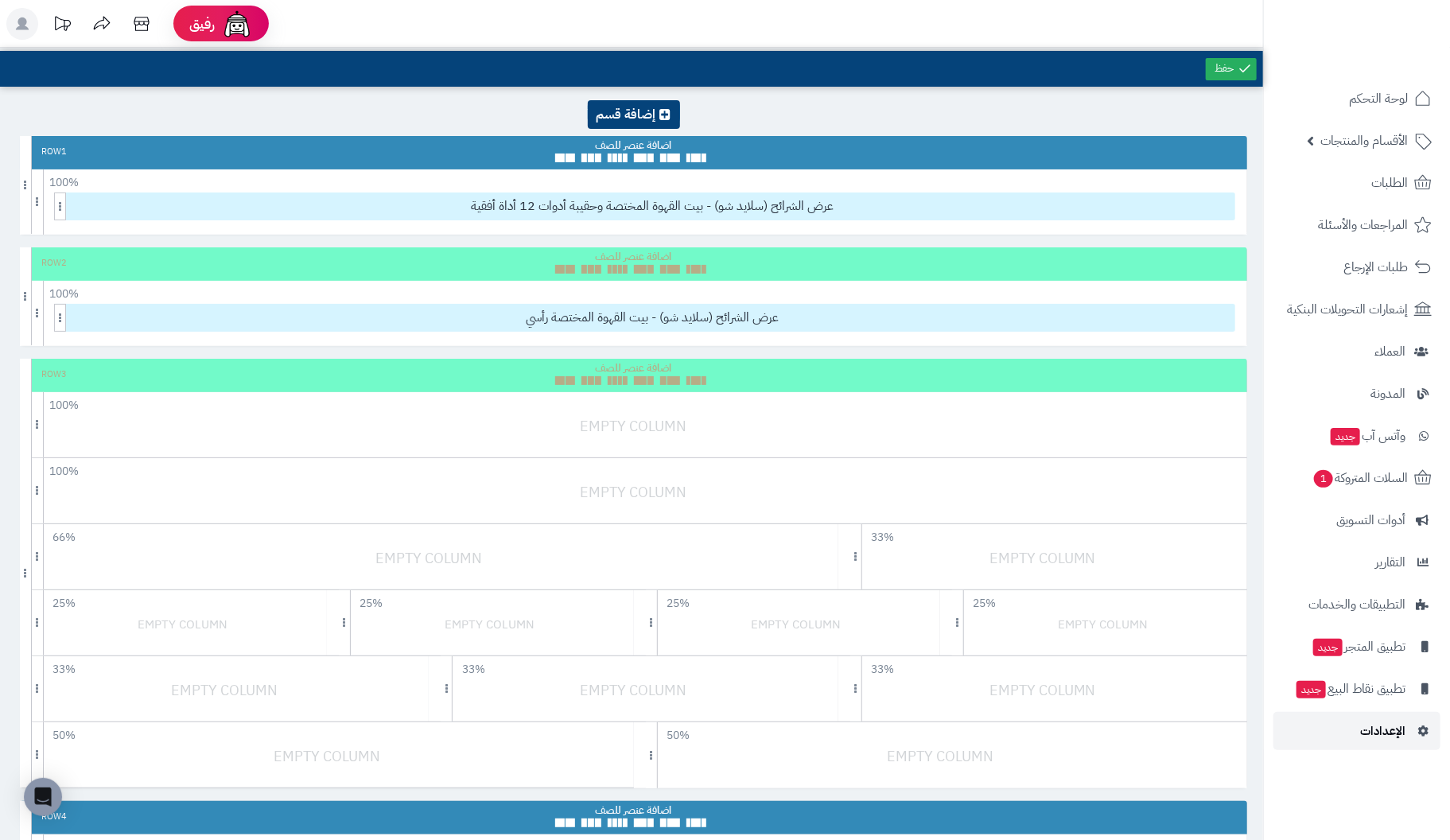
click at [1384, 733] on span "الإعدادات" at bounding box center [1382, 731] width 45 height 23
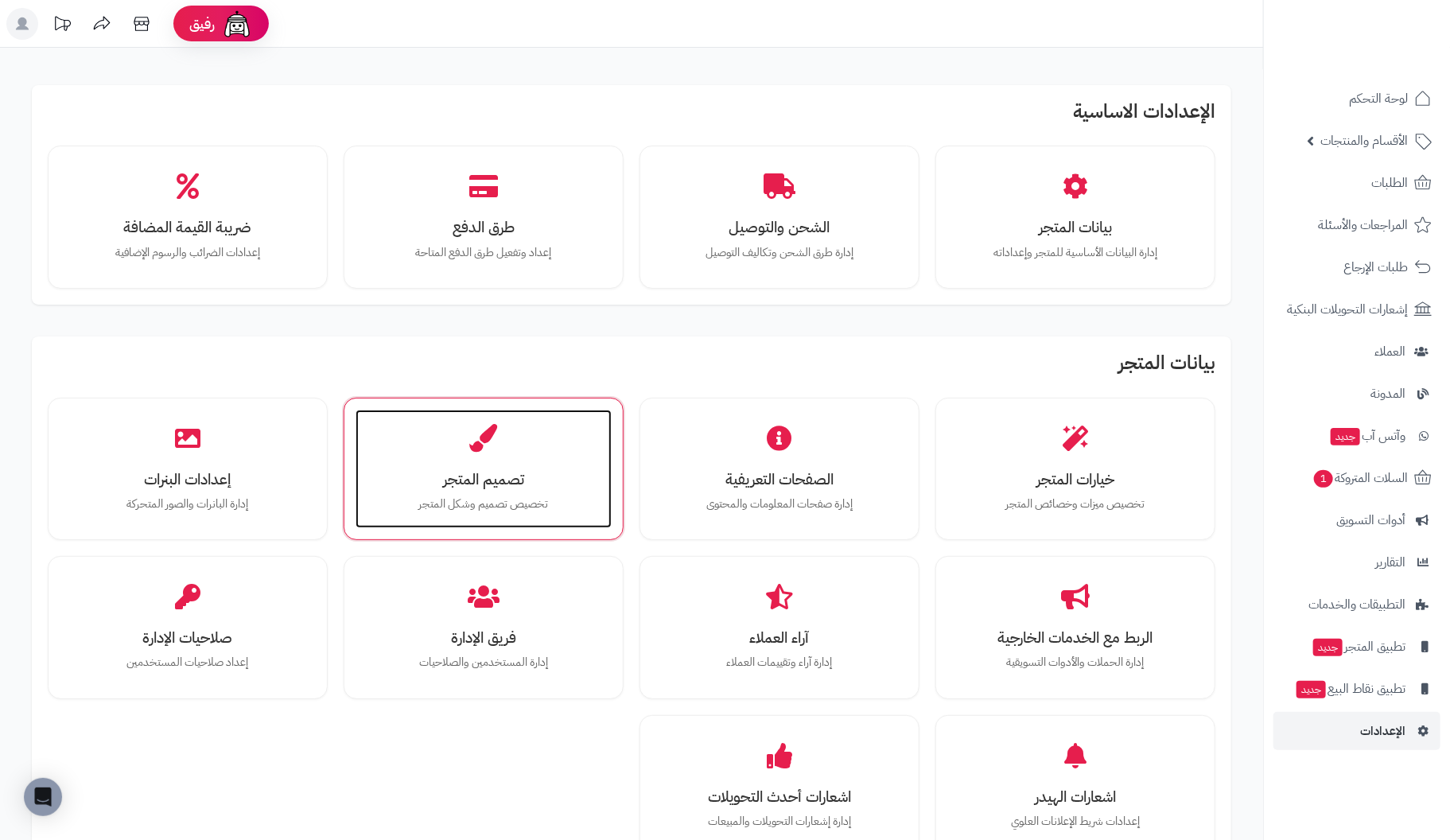
click at [499, 471] on h3 "تصميم المتجر" at bounding box center [483, 479] width 224 height 16
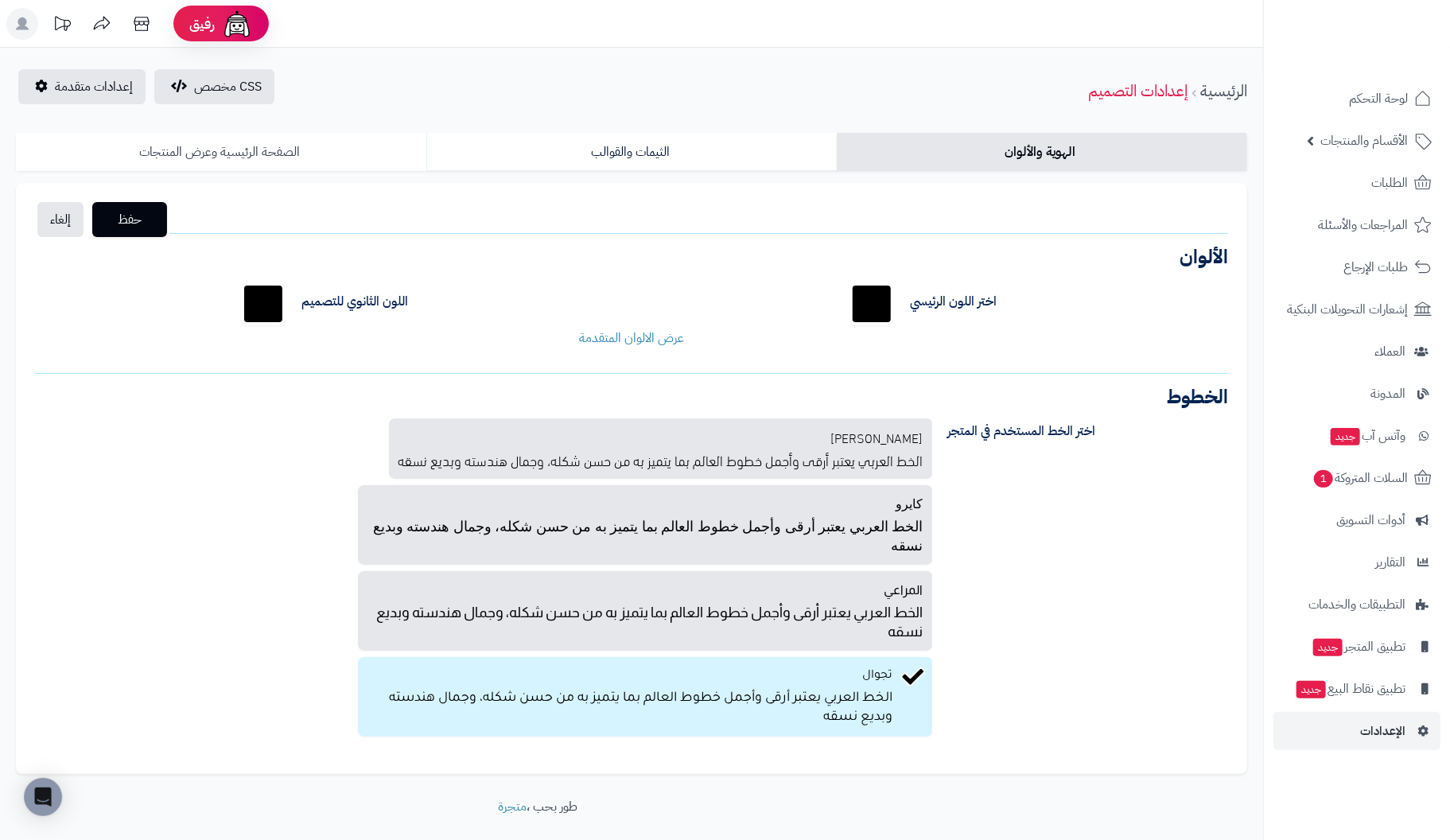
click at [220, 152] on link "الصفحة الرئيسية وعرض المنتجات" at bounding box center [221, 152] width 411 height 38
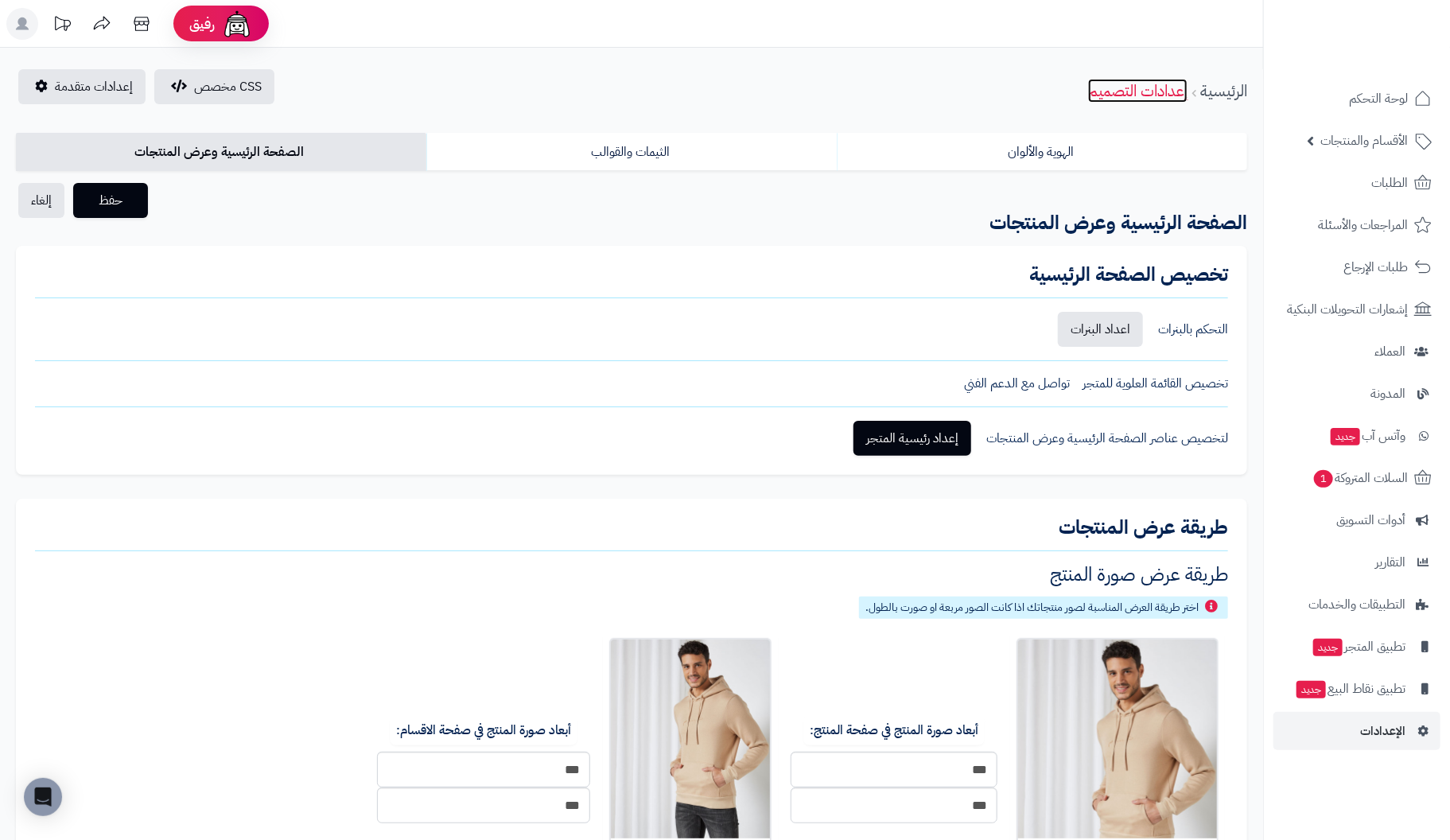
click at [1154, 92] on link "إعدادات التصميم" at bounding box center [1137, 91] width 100 height 24
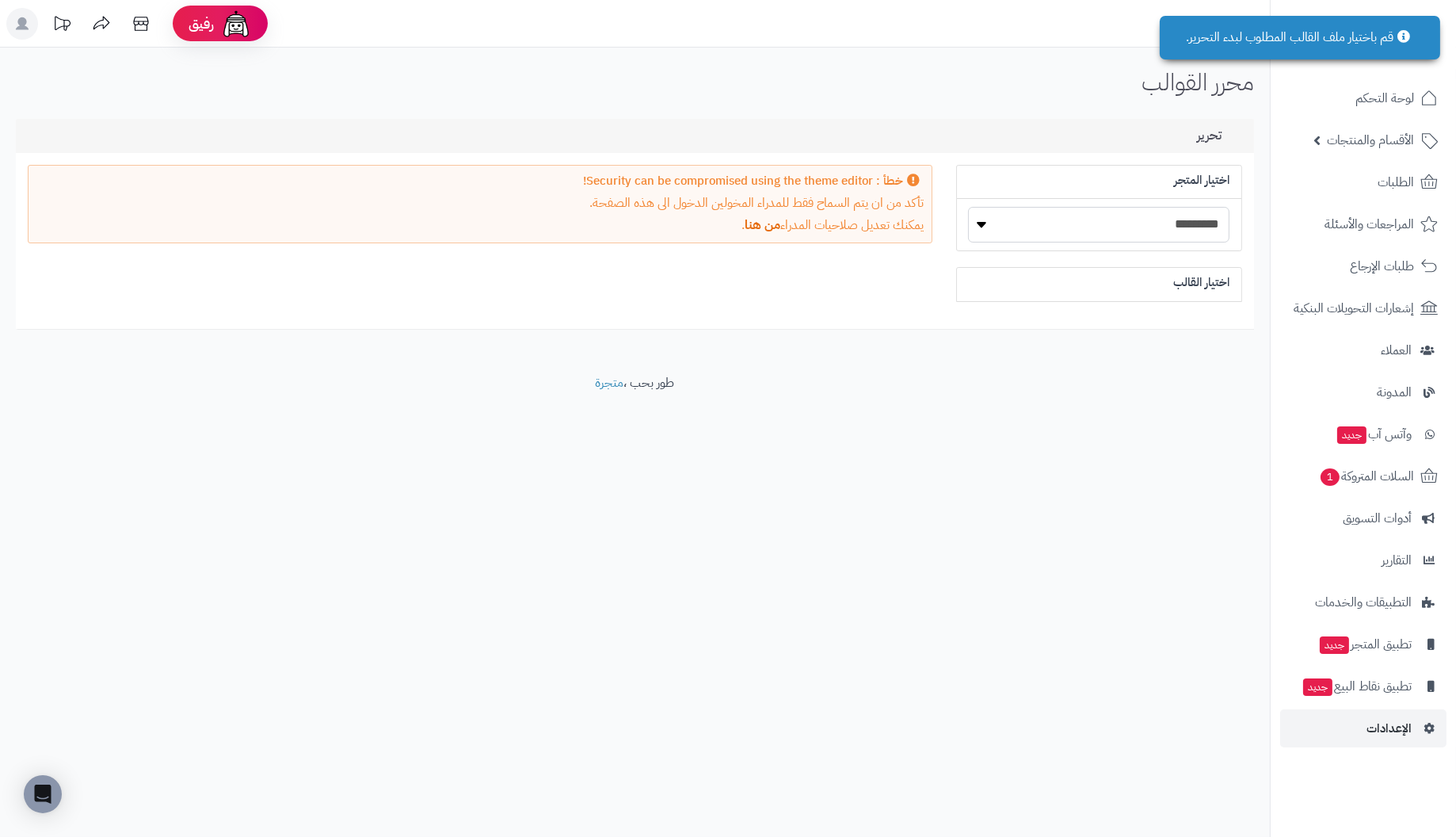
click at [1181, 217] on select "*********" at bounding box center [1098, 224] width 261 height 35
click at [1109, 382] on footer "طور بحب ، متجرة" at bounding box center [635, 413] width 1270 height 79
click at [755, 226] on link "من هنا" at bounding box center [762, 225] width 35 height 19
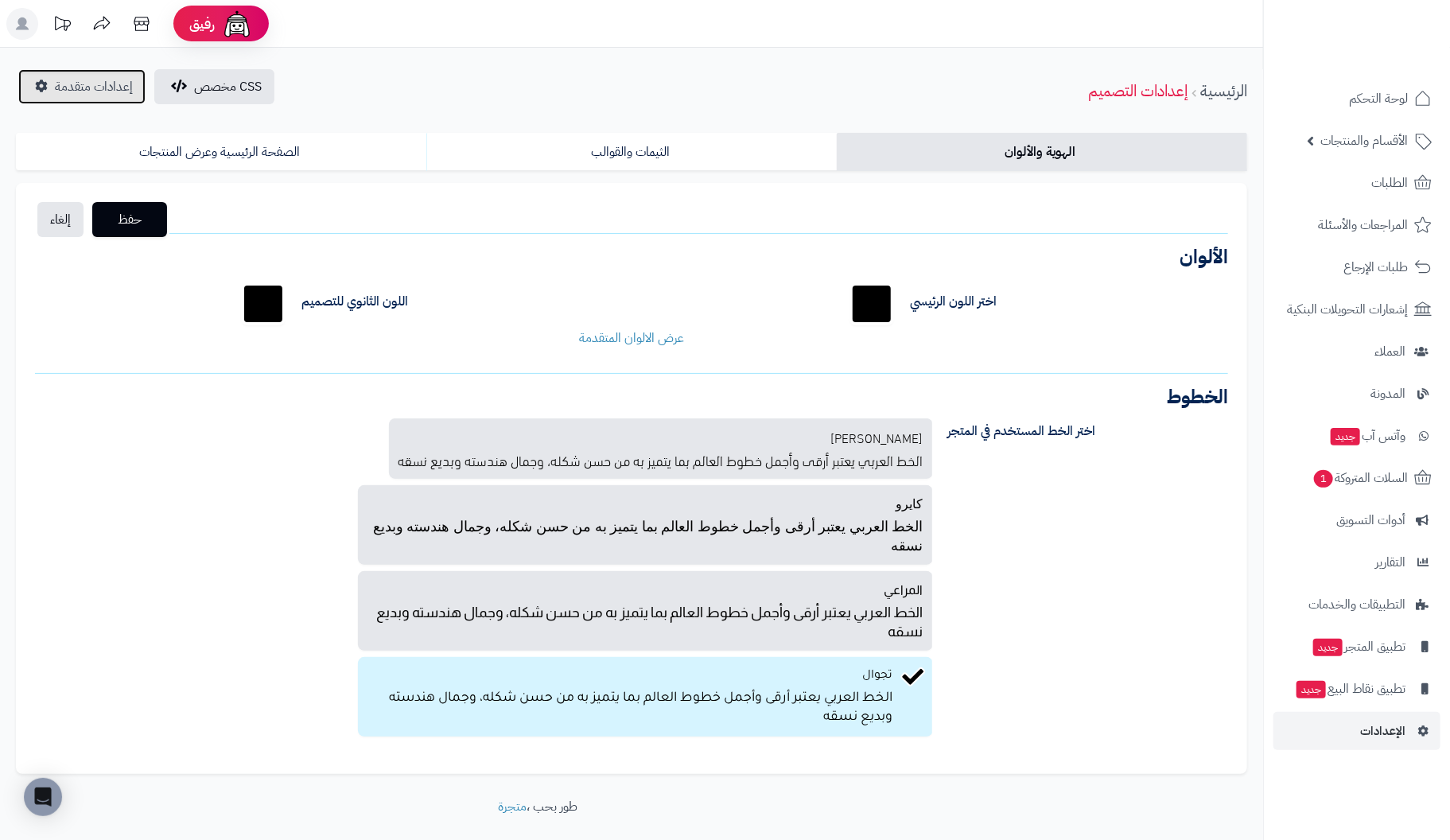
click at [87, 76] on link "إعدادات متقدمة" at bounding box center [81, 87] width 127 height 35
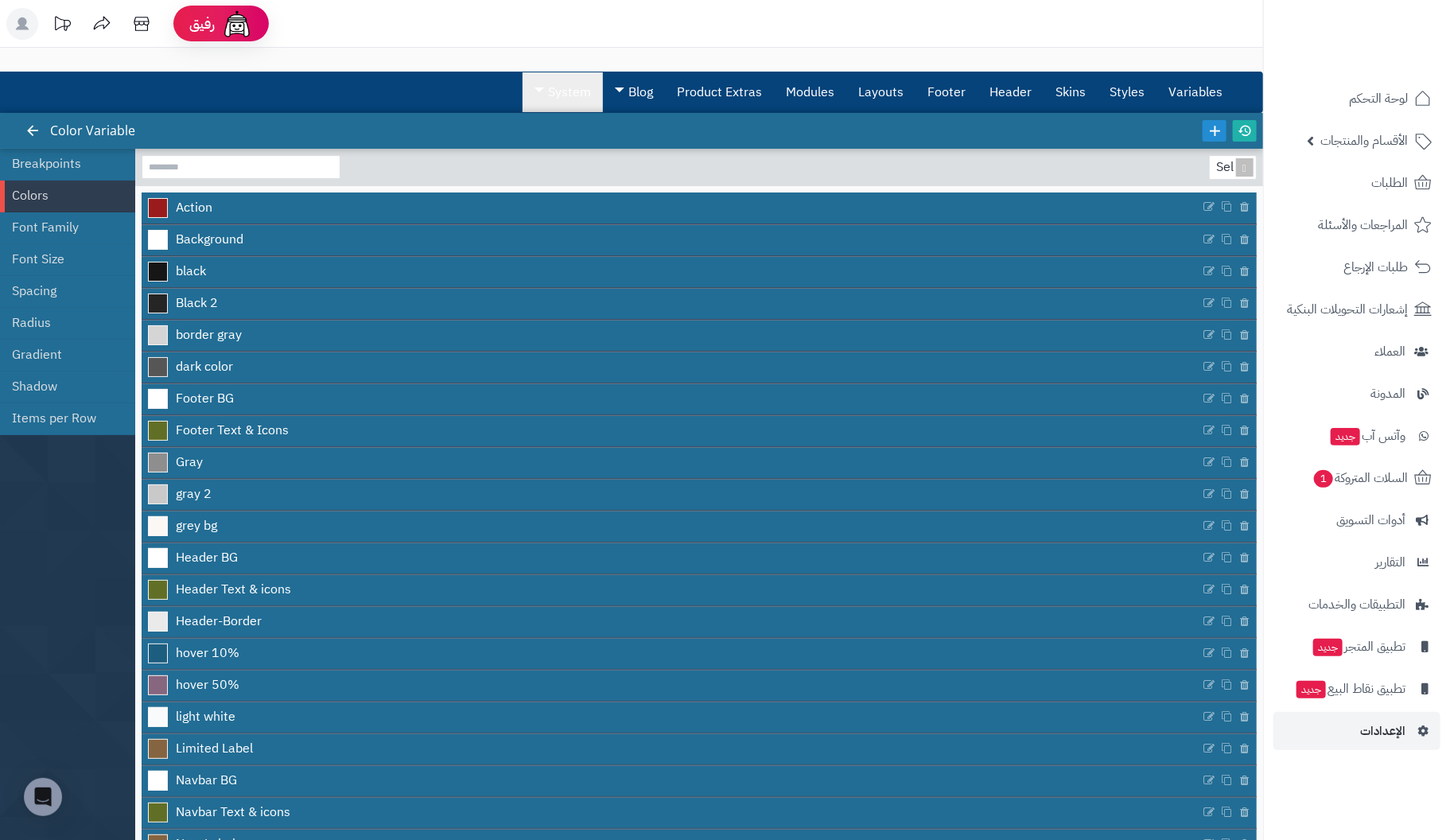
click at [552, 95] on link "System" at bounding box center [562, 93] width 81 height 40
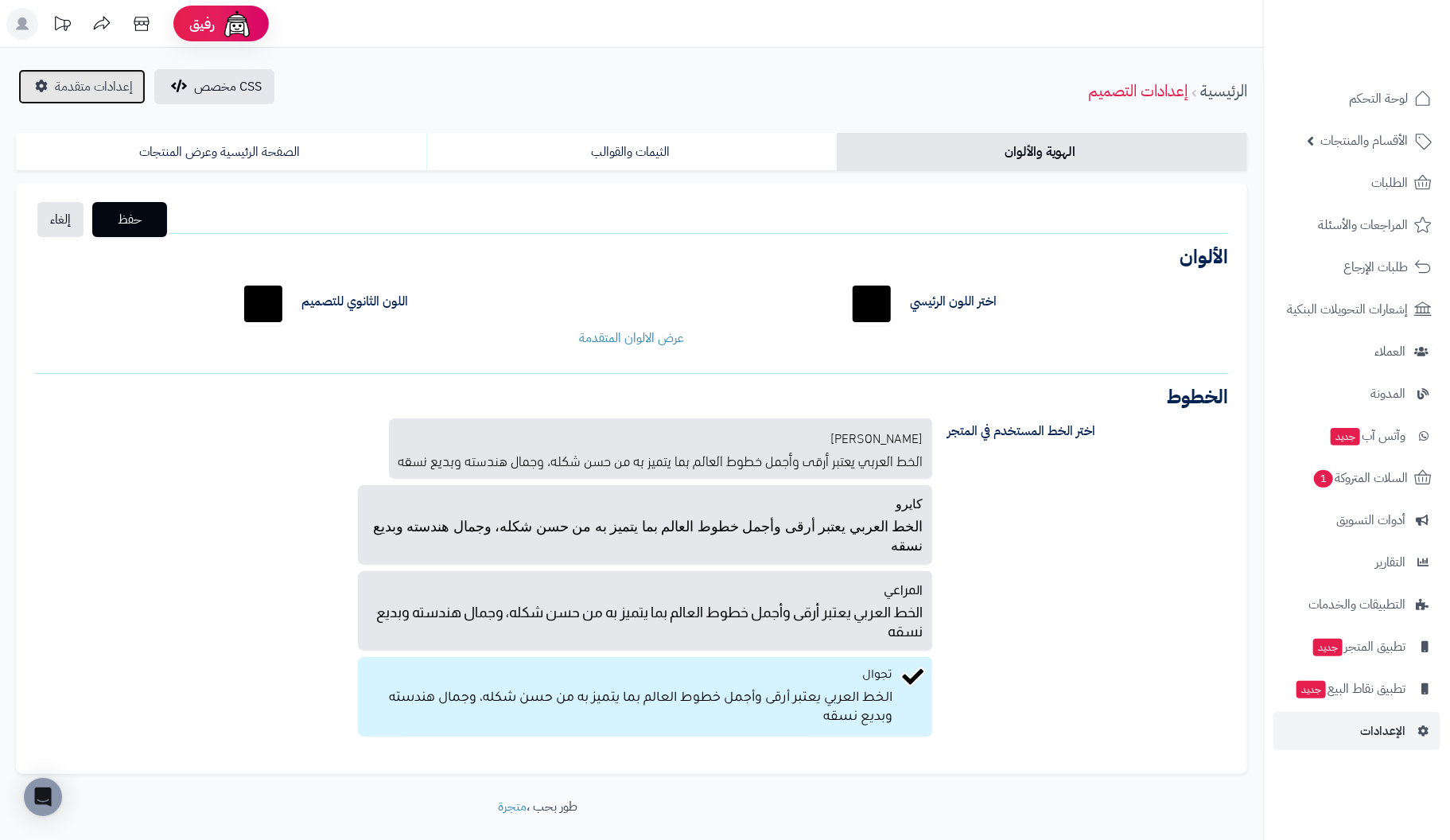
click at [98, 92] on span "إعدادات متقدمة" at bounding box center [94, 87] width 78 height 19
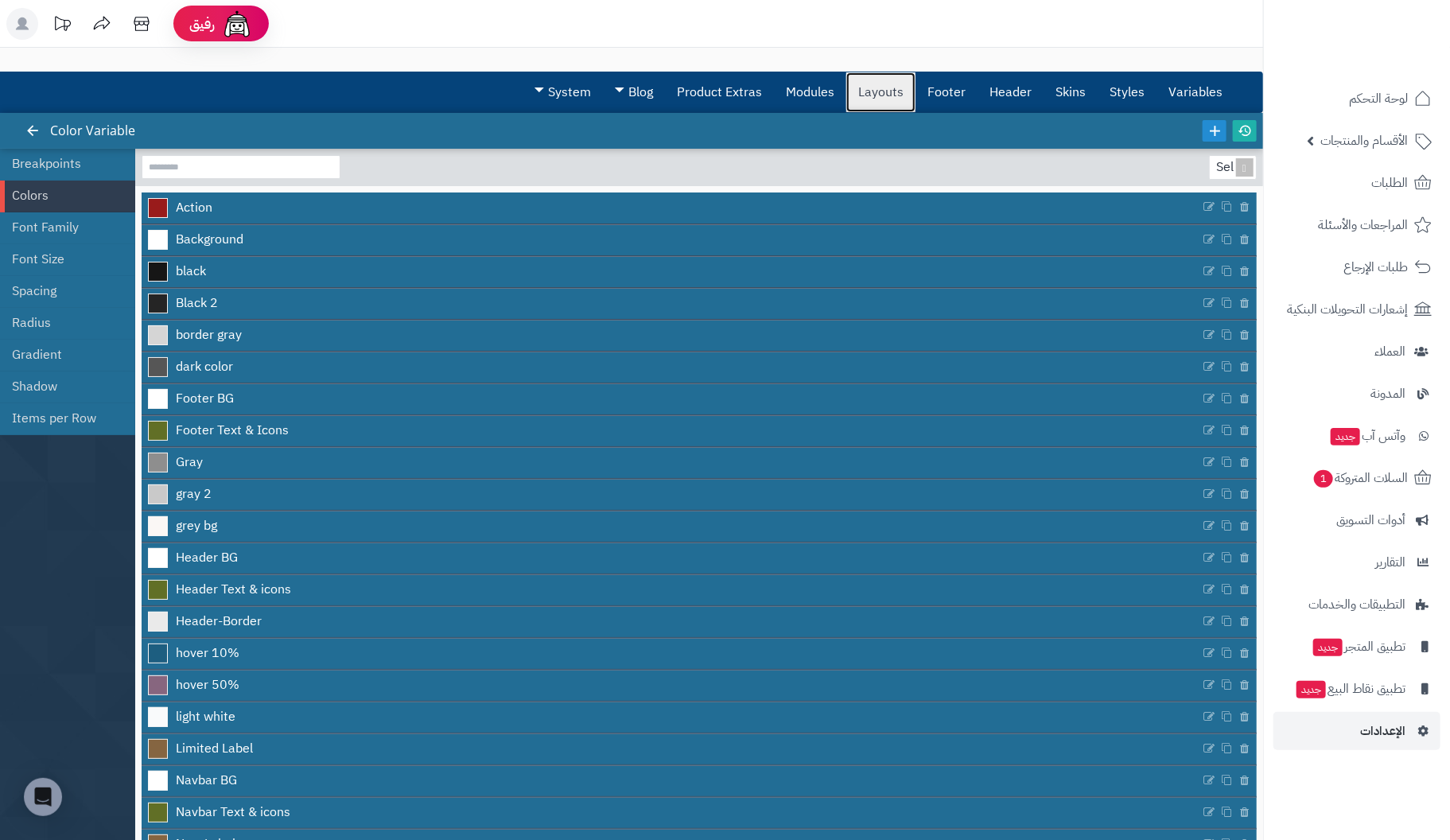
click at [861, 79] on link "Layouts" at bounding box center [881, 93] width 69 height 40
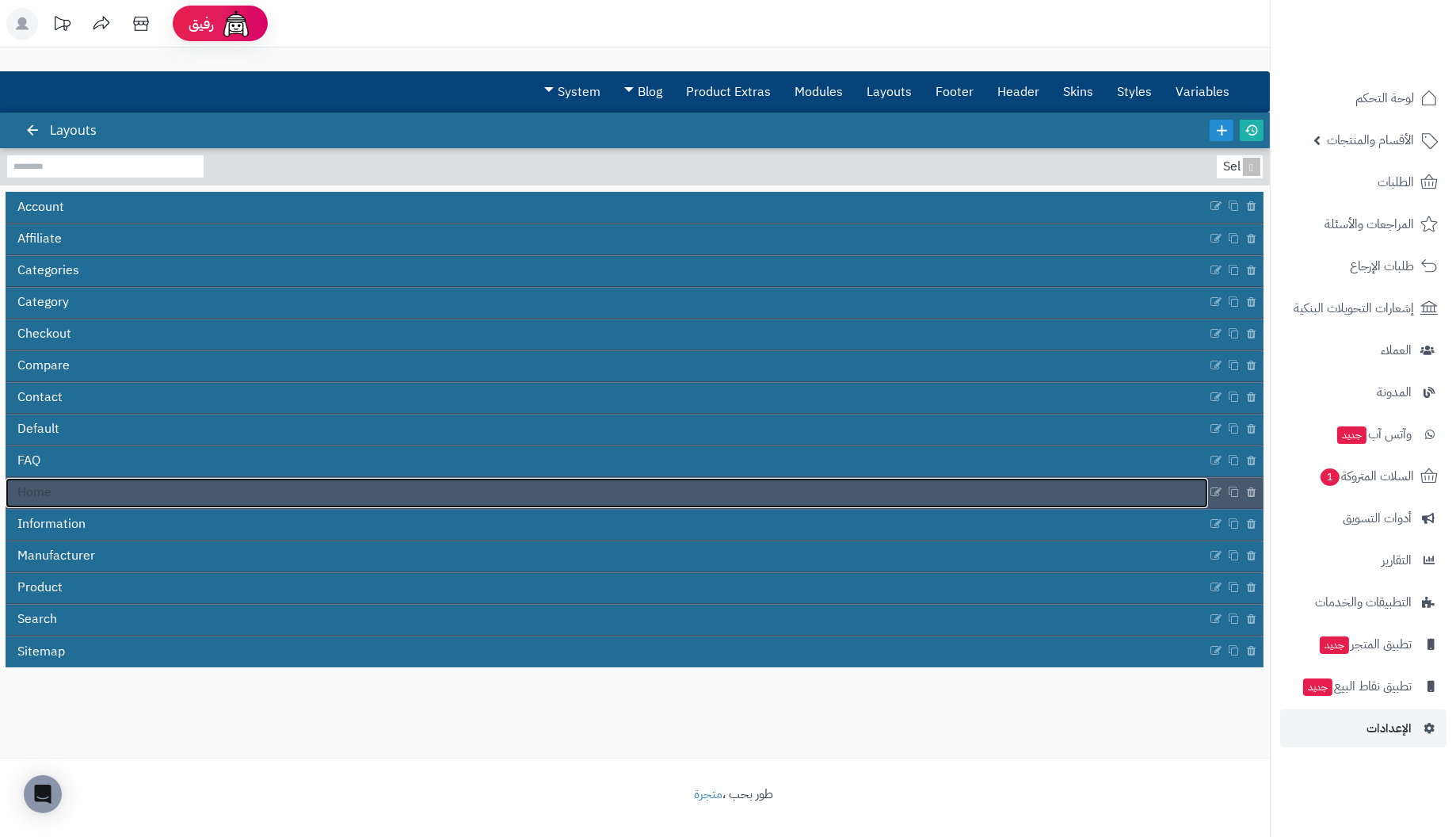
click at [114, 492] on link "Home" at bounding box center [606, 493] width 1202 height 30
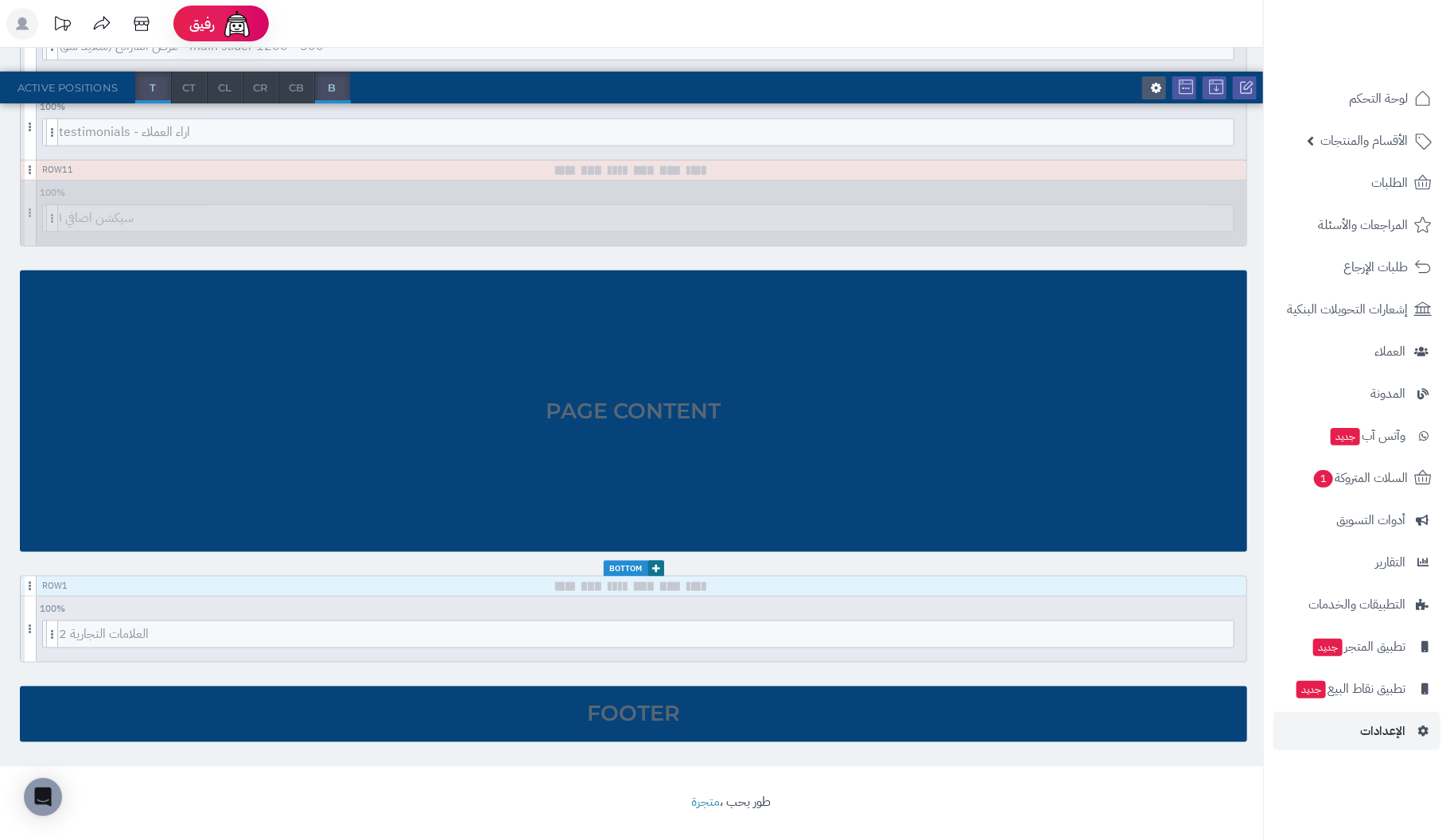
scroll to position [1051, 0]
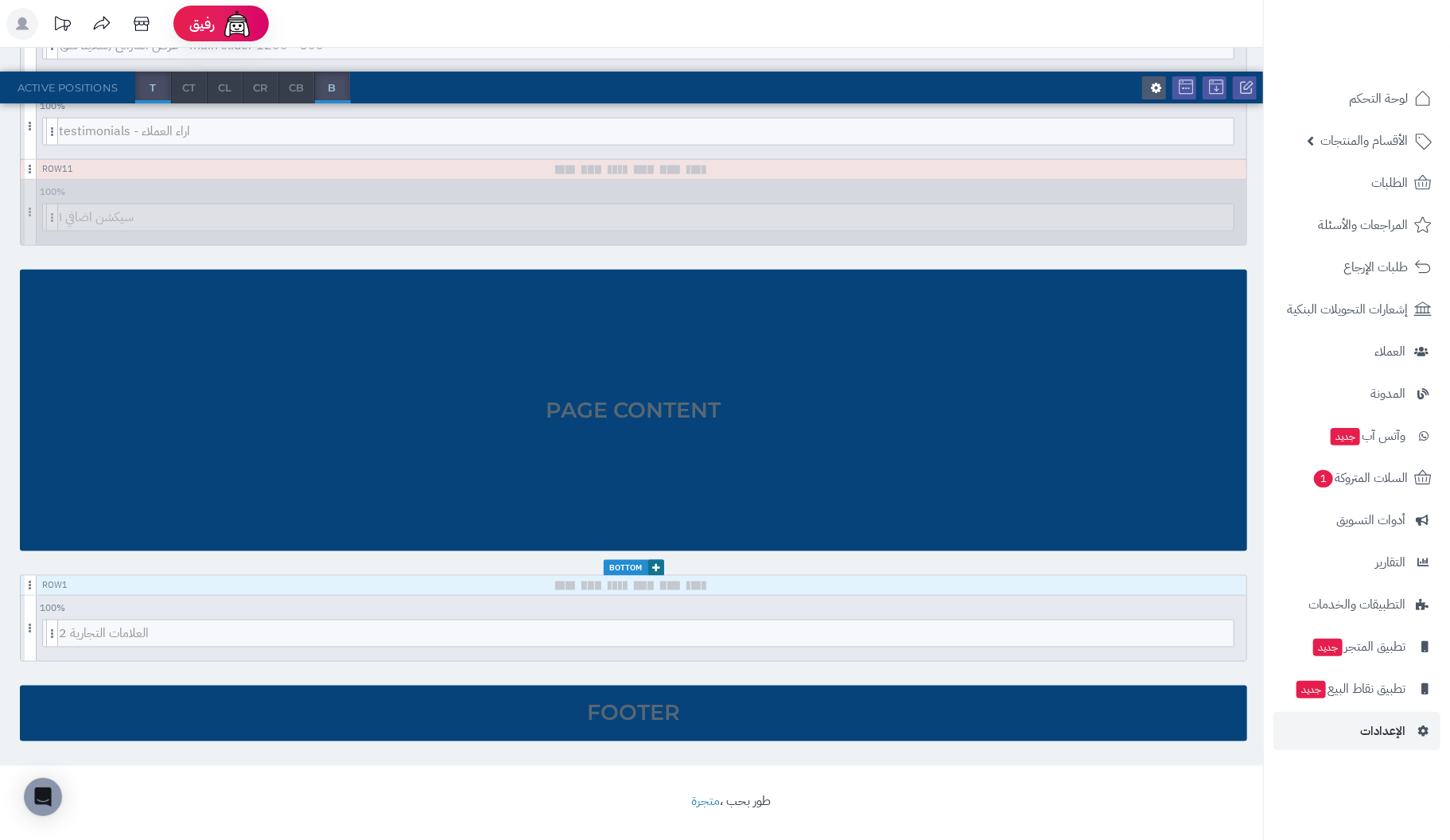
click at [273, 339] on div "Page Content" at bounding box center [633, 410] width 1227 height 281
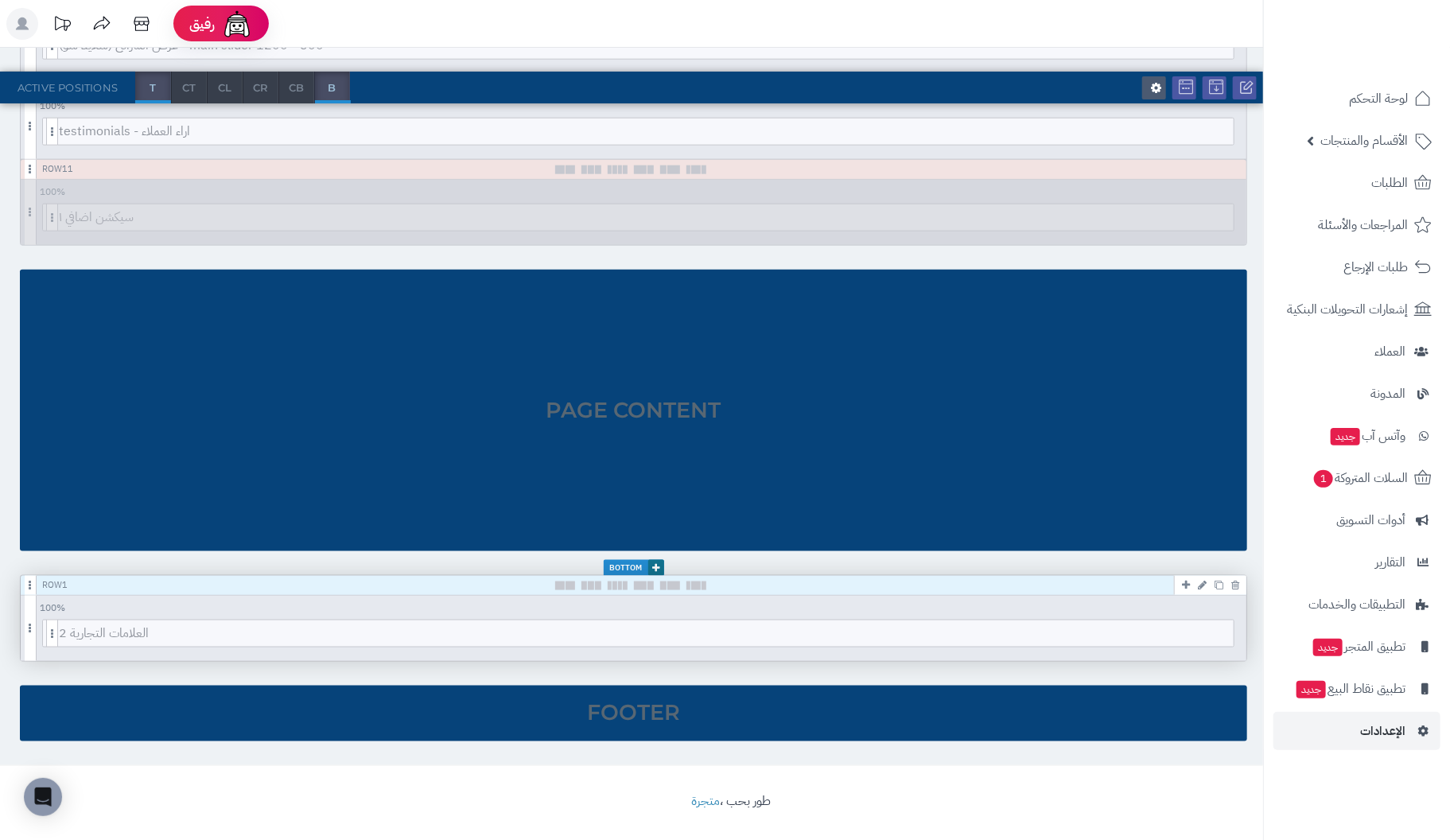
click at [262, 589] on div "Row 1" at bounding box center [633, 585] width 1226 height 20
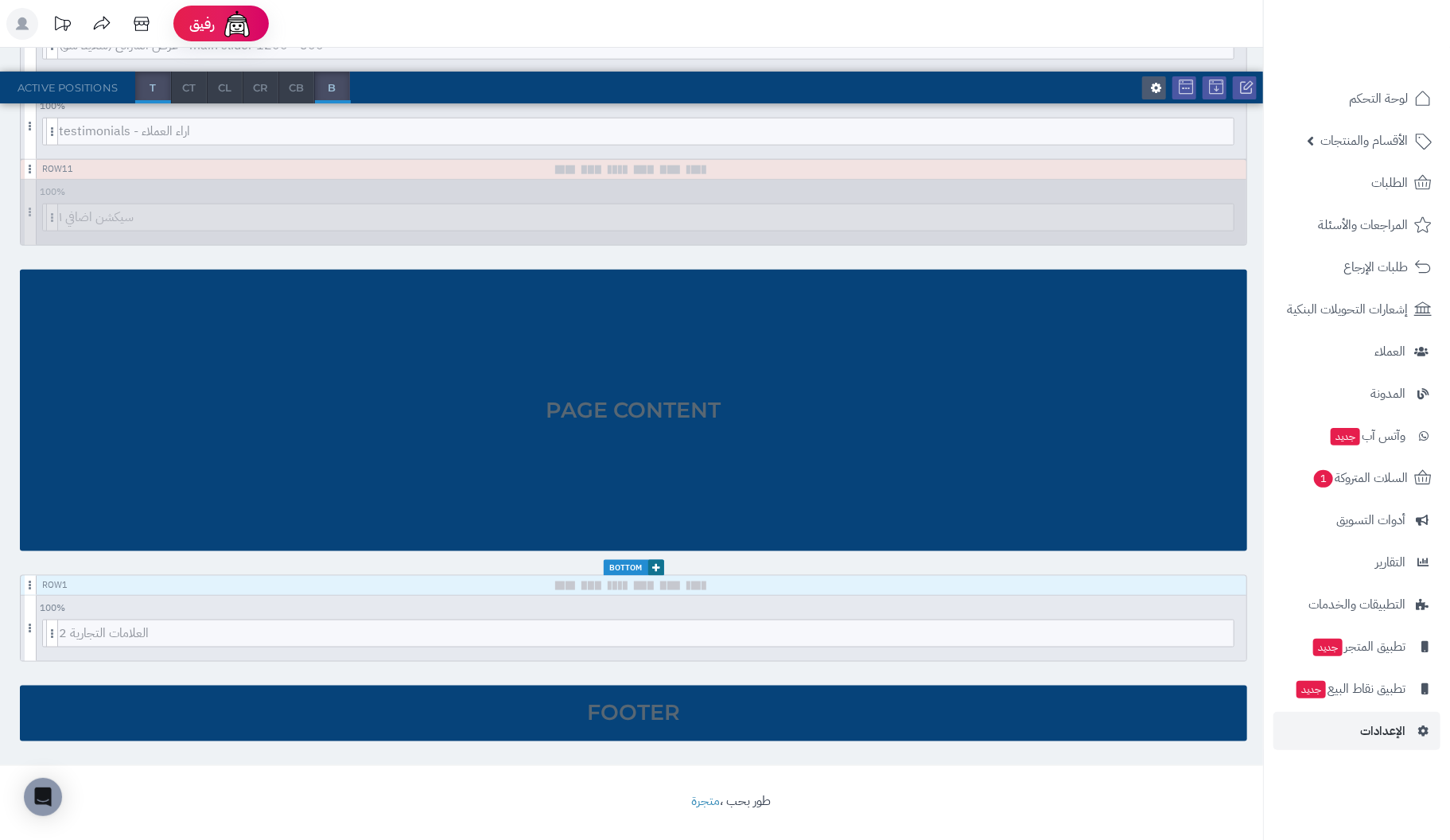
click at [341, 717] on div "Footer" at bounding box center [633, 713] width 1227 height 55
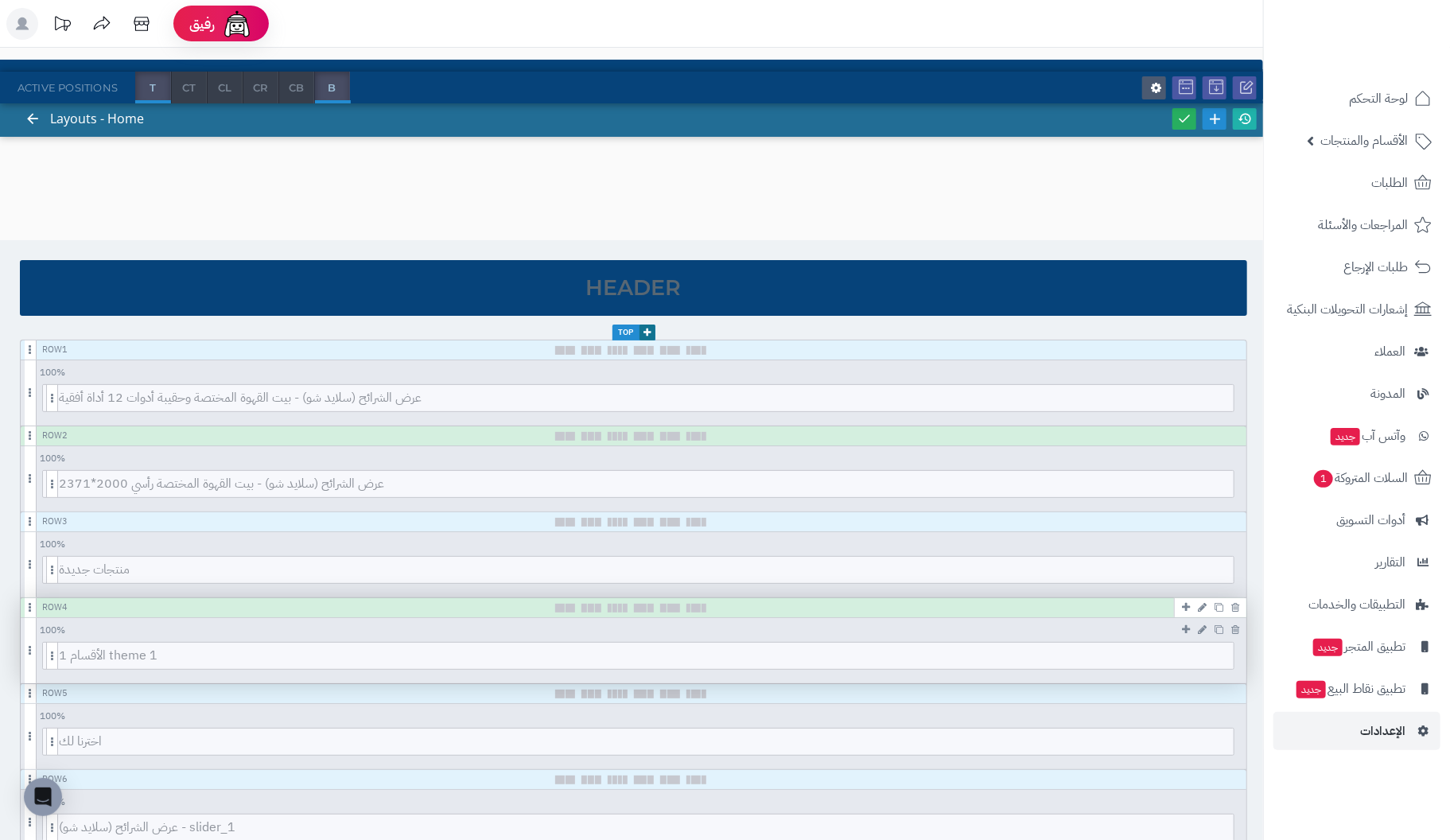
scroll to position [0, 0]
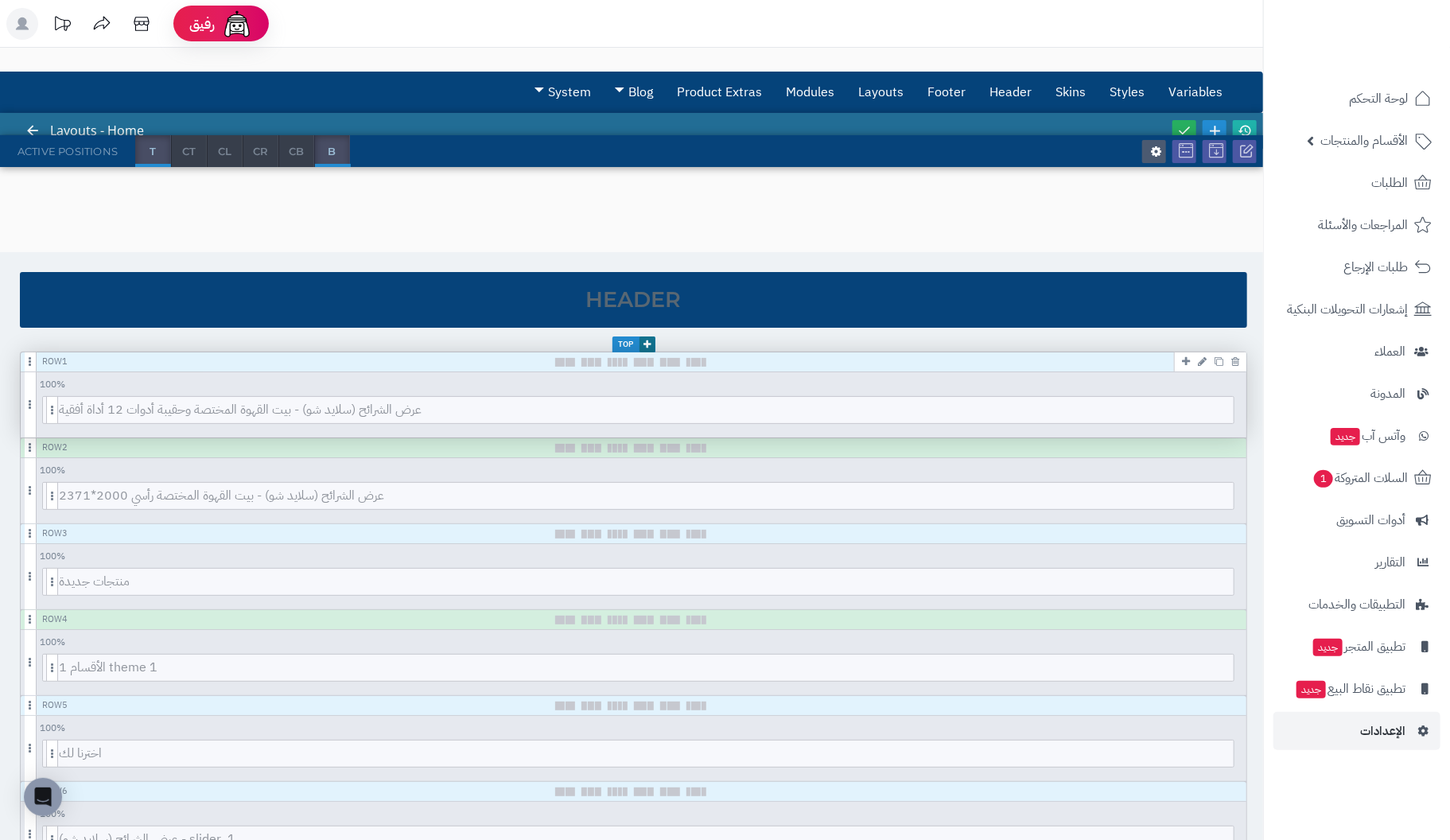
click at [177, 365] on div "Row 1" at bounding box center [633, 362] width 1226 height 20
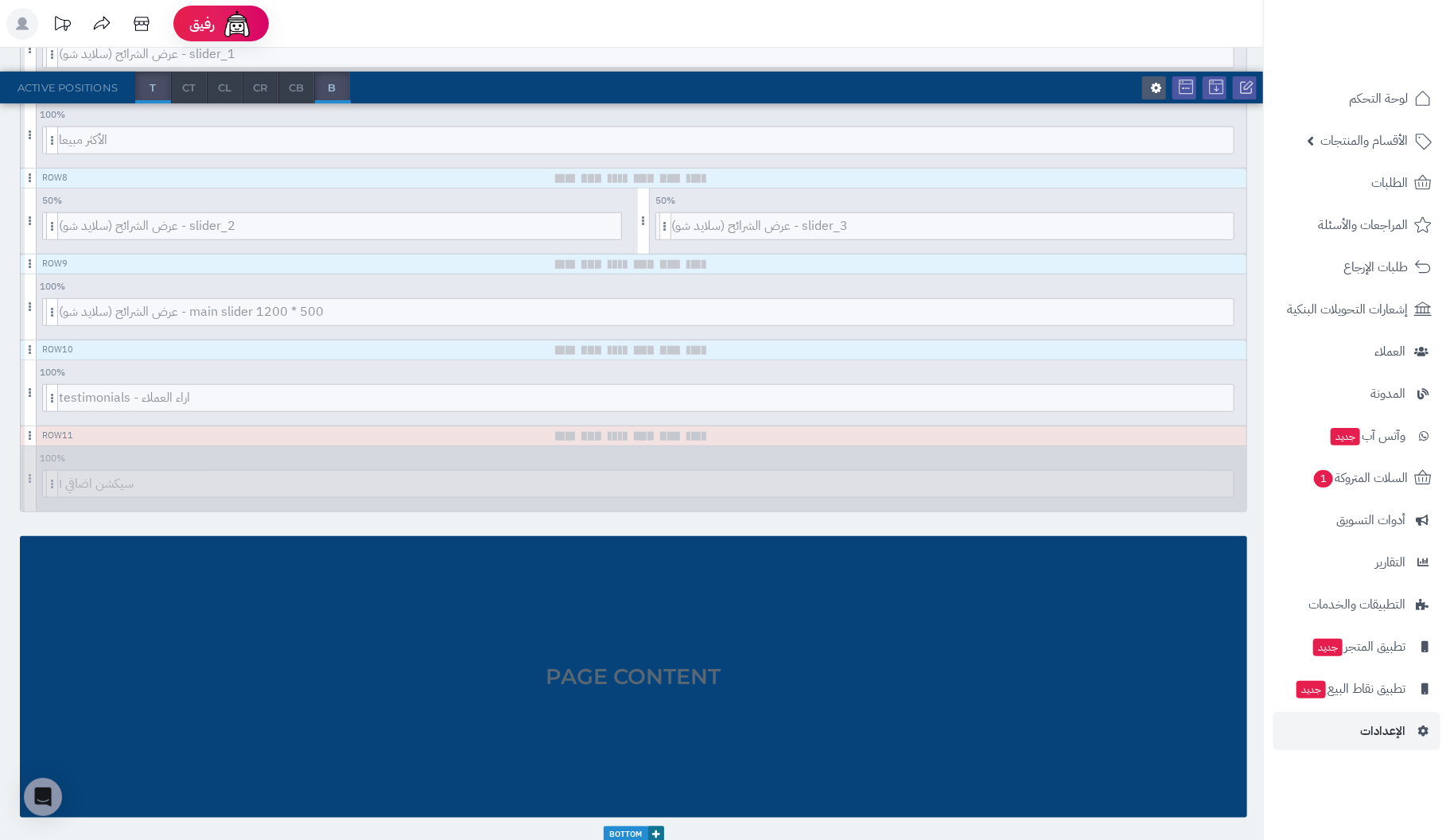
scroll to position [795, 0]
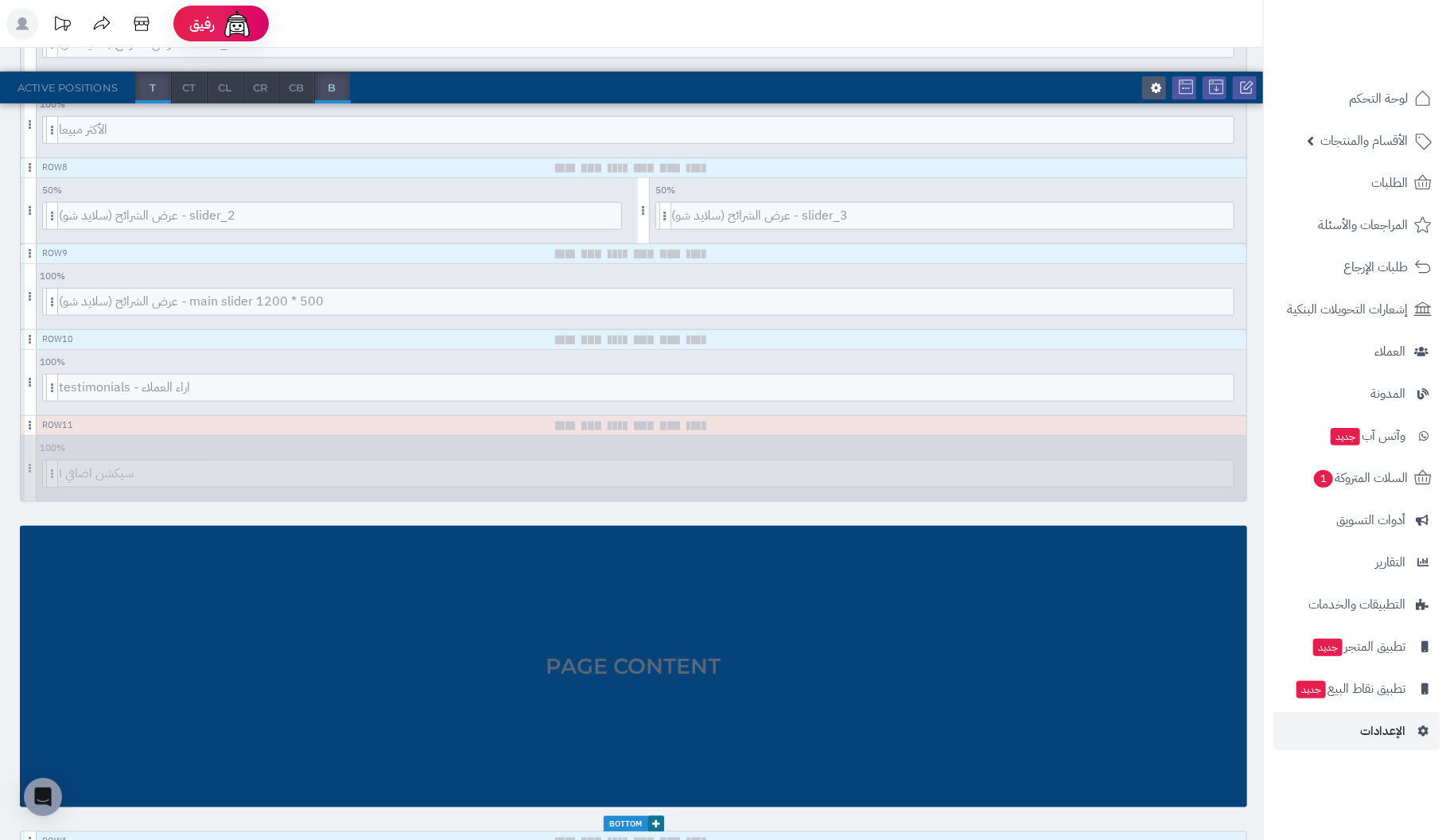
click at [742, 769] on div "Page Content" at bounding box center [633, 666] width 1227 height 281
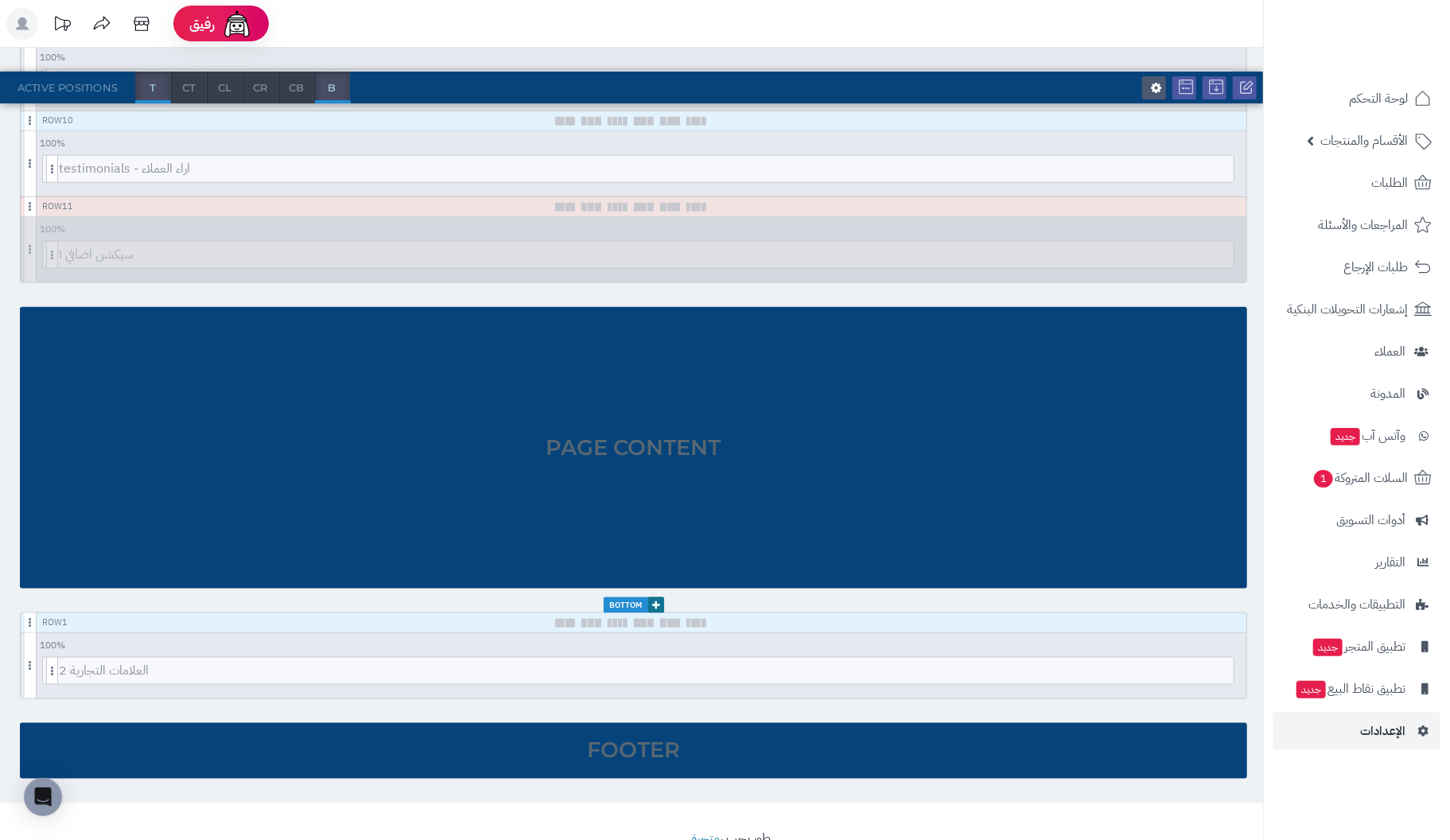
scroll to position [1051, 0]
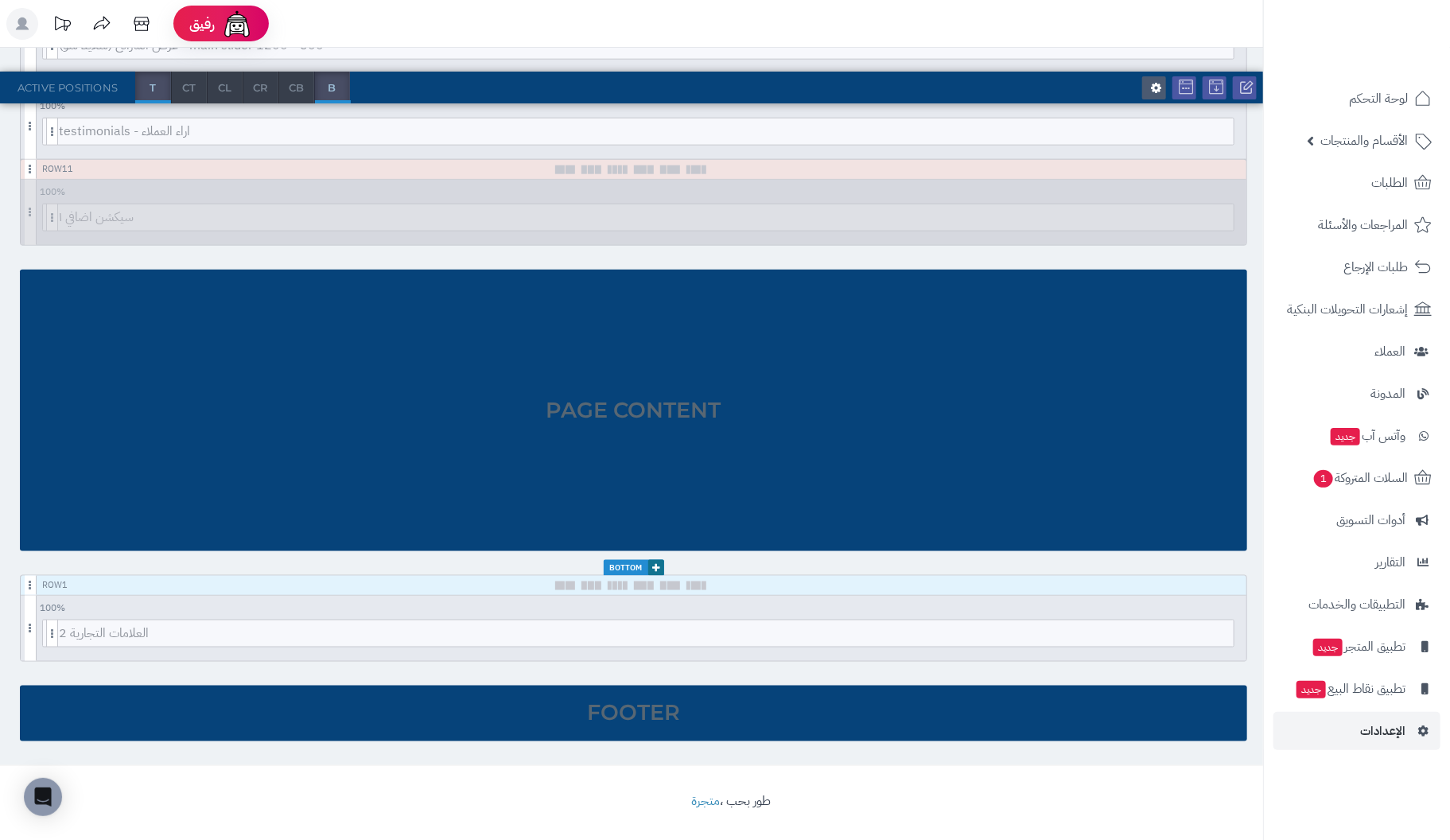
click at [323, 405] on div "Page Content" at bounding box center [633, 410] width 1227 height 281
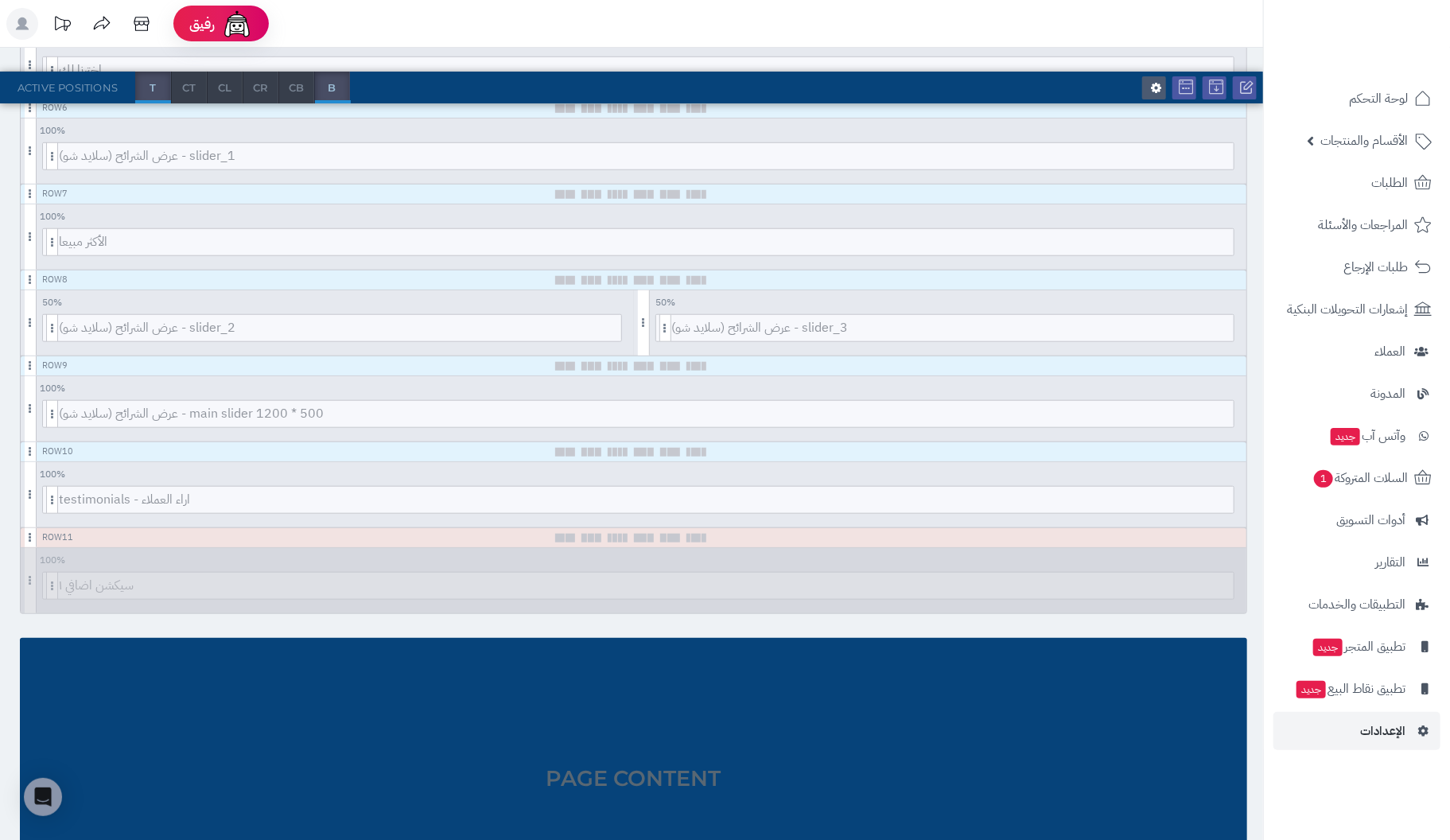
scroll to position [714, 0]
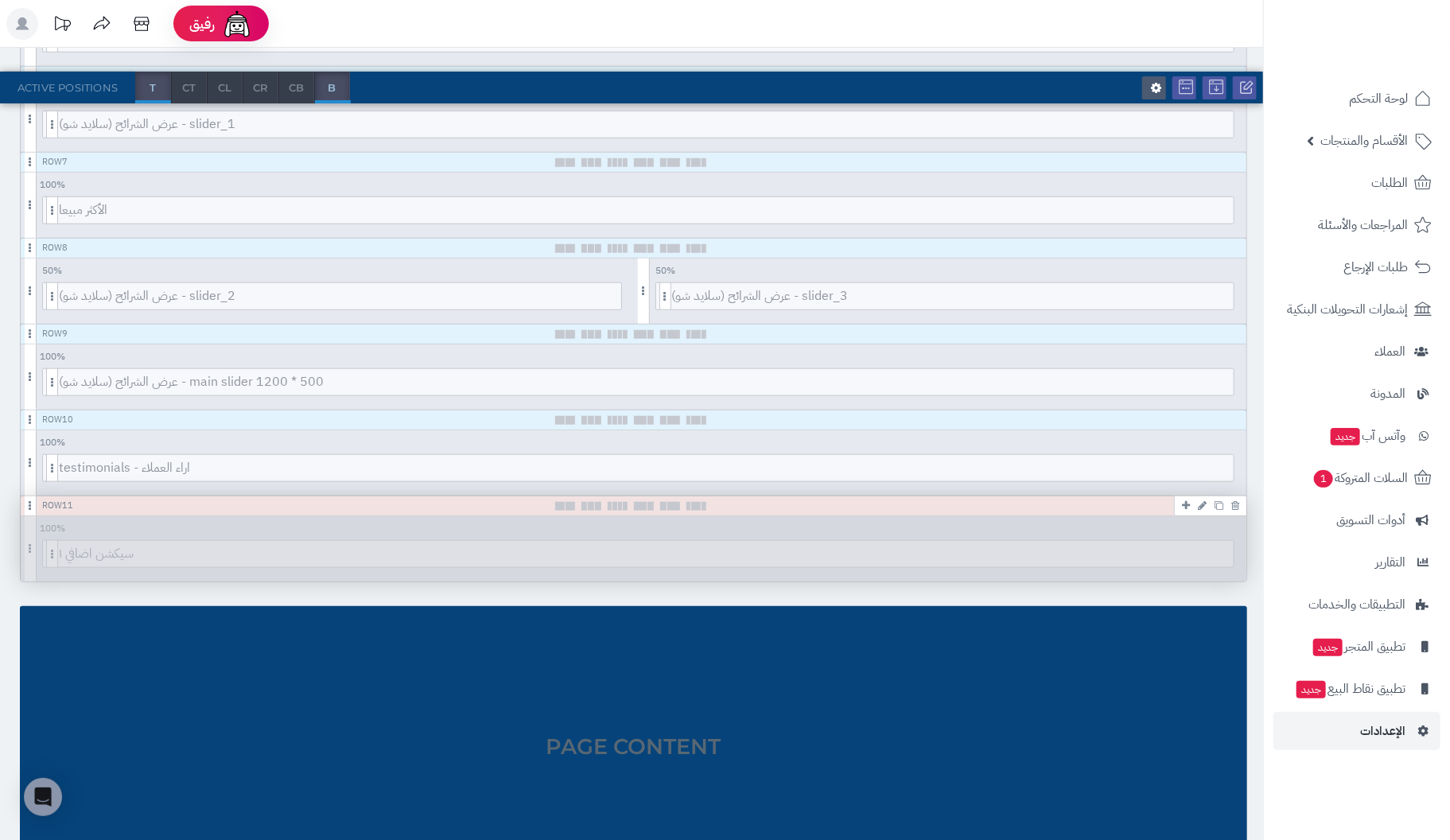
click at [1214, 526] on div "Row 11 100 % 100 95 90 85 80 75 70 66 60 55 50 45 40 33 30 25 20 15 10 5 سيكشن …" at bounding box center [633, 539] width 1226 height 85
click at [1233, 501] on icon at bounding box center [1234, 506] width 8 height 10
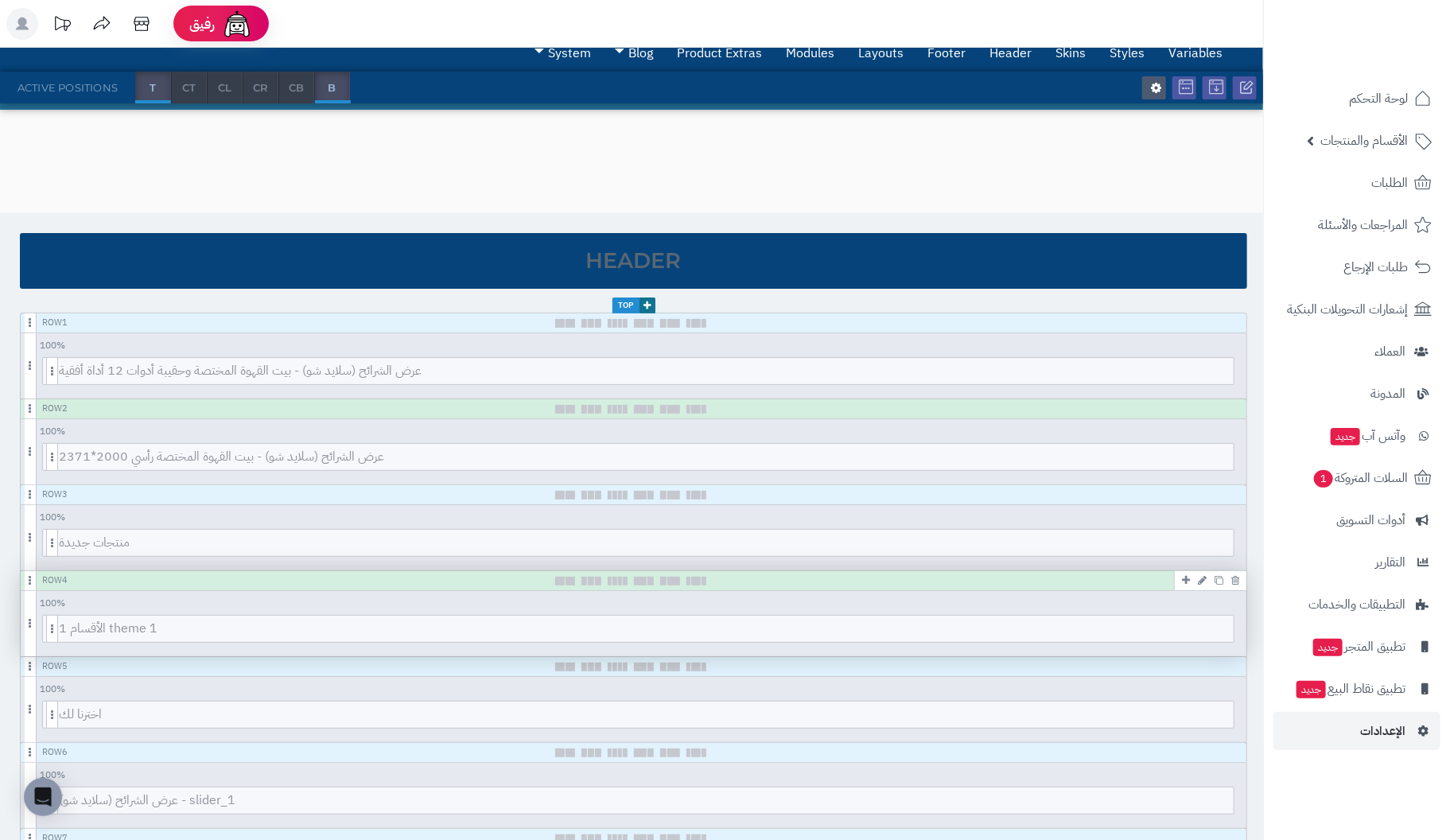
scroll to position [0, 0]
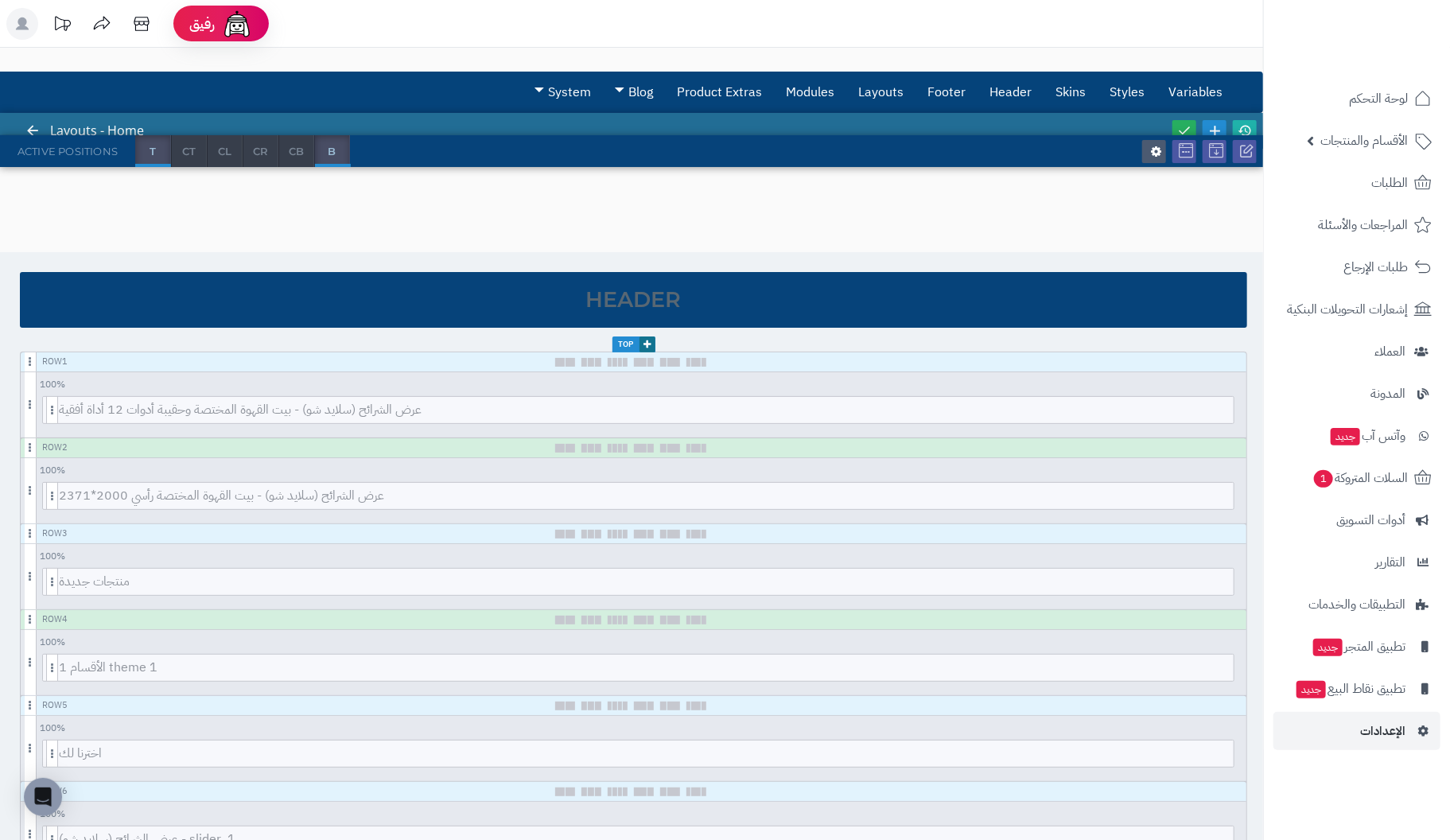
click at [747, 287] on div "Header" at bounding box center [633, 300] width 1227 height 55
click at [1186, 123] on icon at bounding box center [1184, 130] width 15 height 15
click at [1156, 150] on icon at bounding box center [1156, 152] width 10 height 12
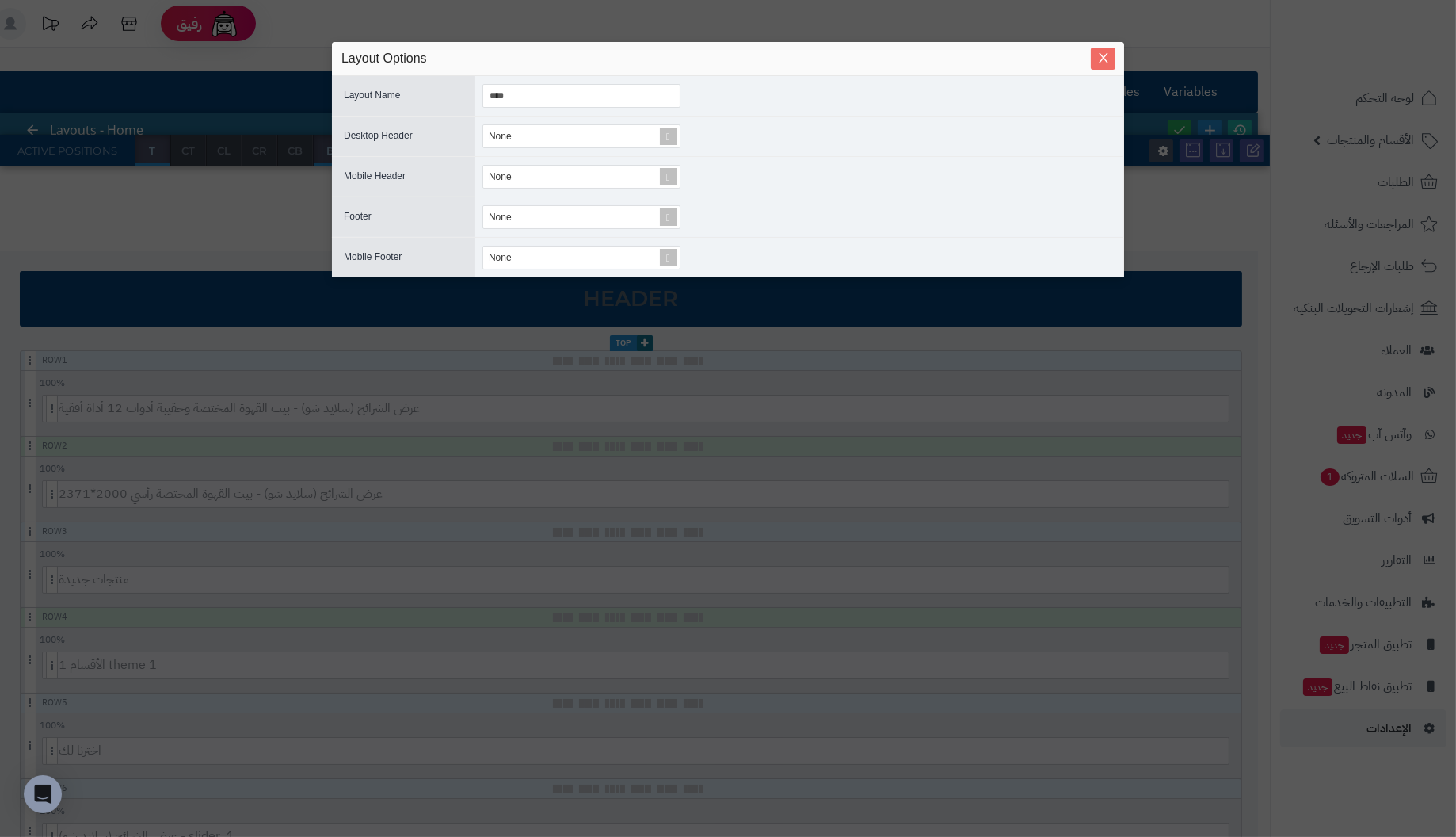
click at [1104, 57] on icon "Close" at bounding box center [1103, 58] width 9 height 9
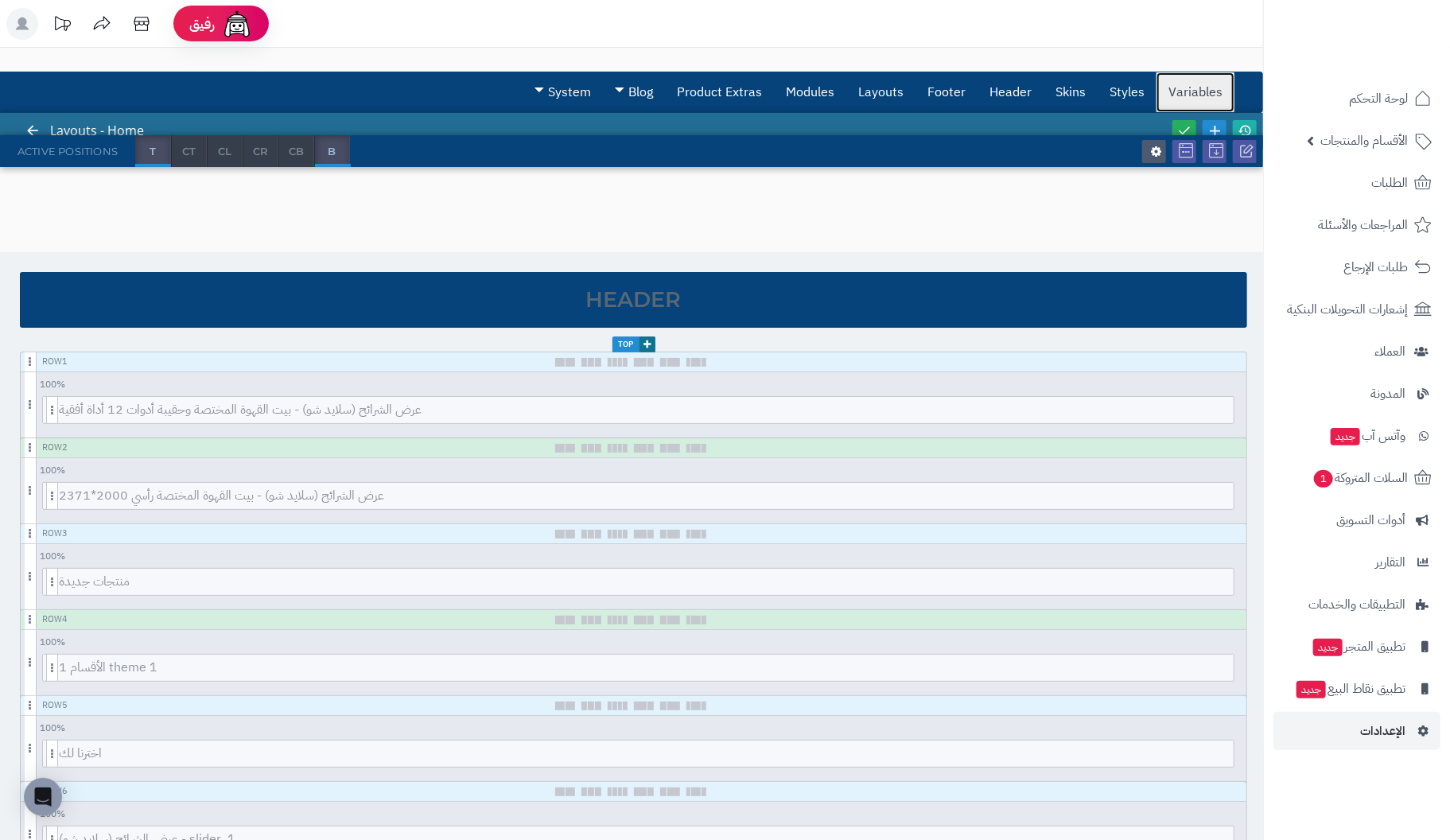
click at [1179, 93] on link "Variables" at bounding box center [1195, 93] width 78 height 40
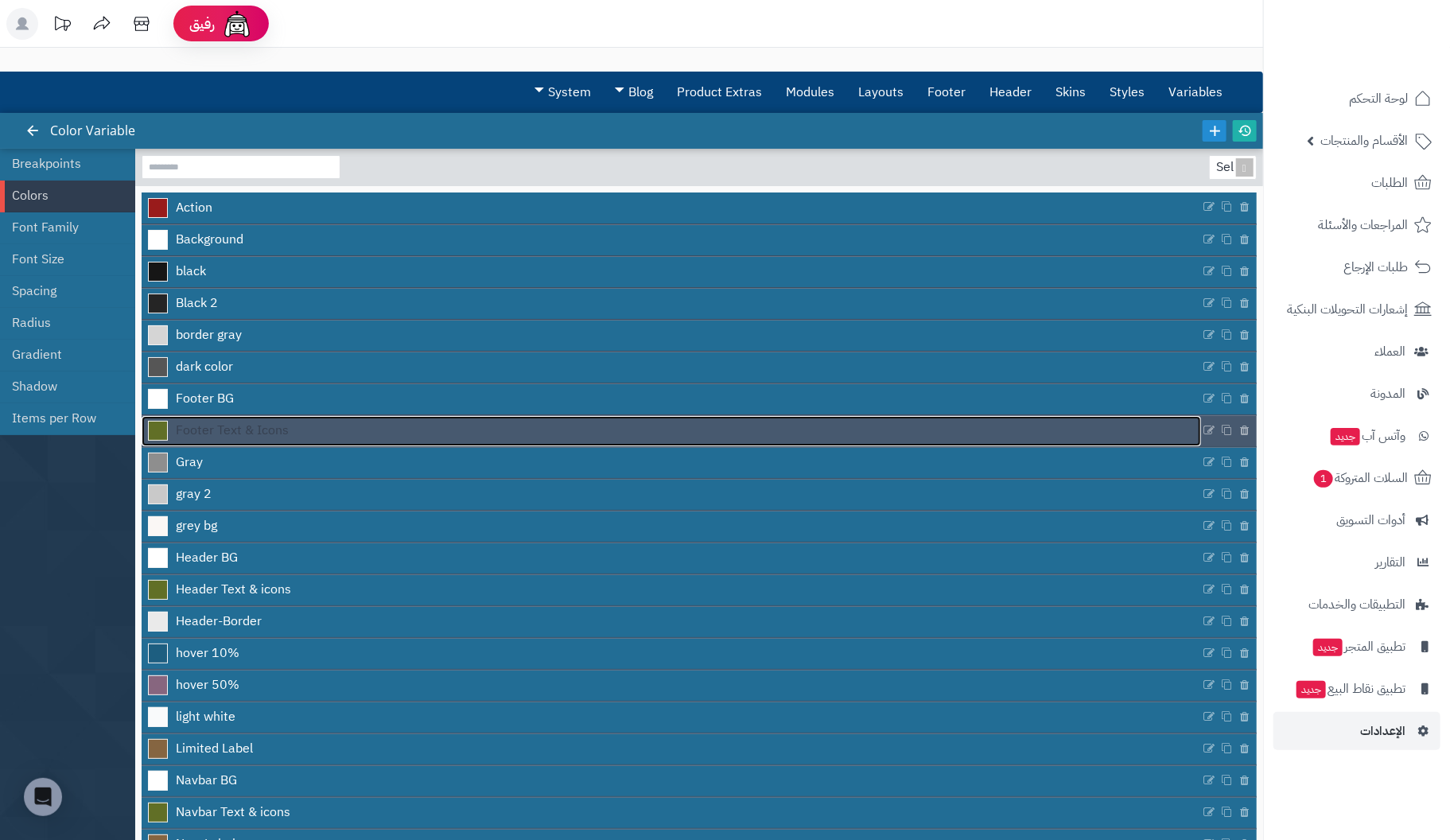
click at [227, 428] on span "Footer Text & Icons" at bounding box center [232, 430] width 113 height 18
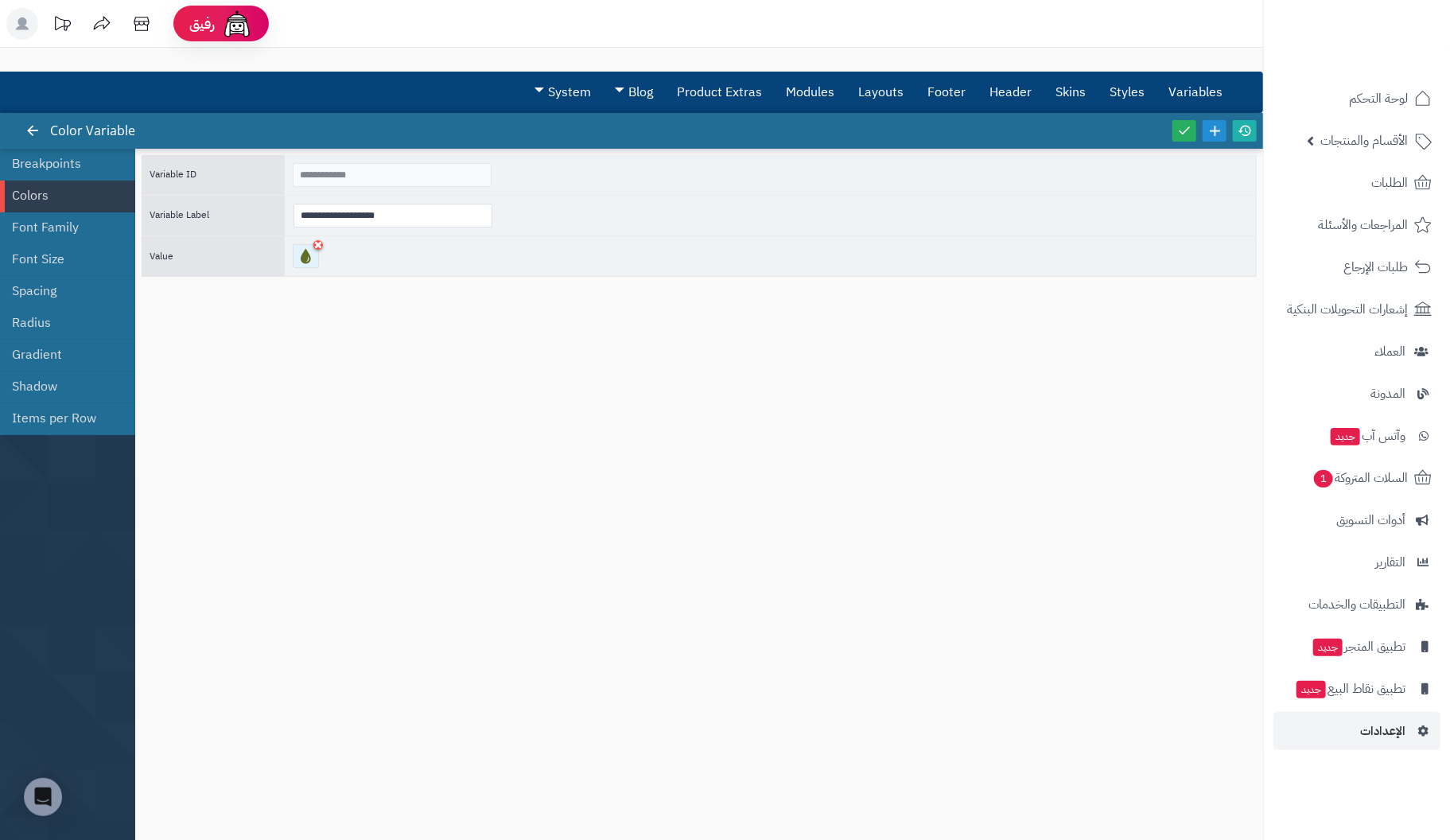
click at [307, 255] on div at bounding box center [306, 256] width 26 height 24
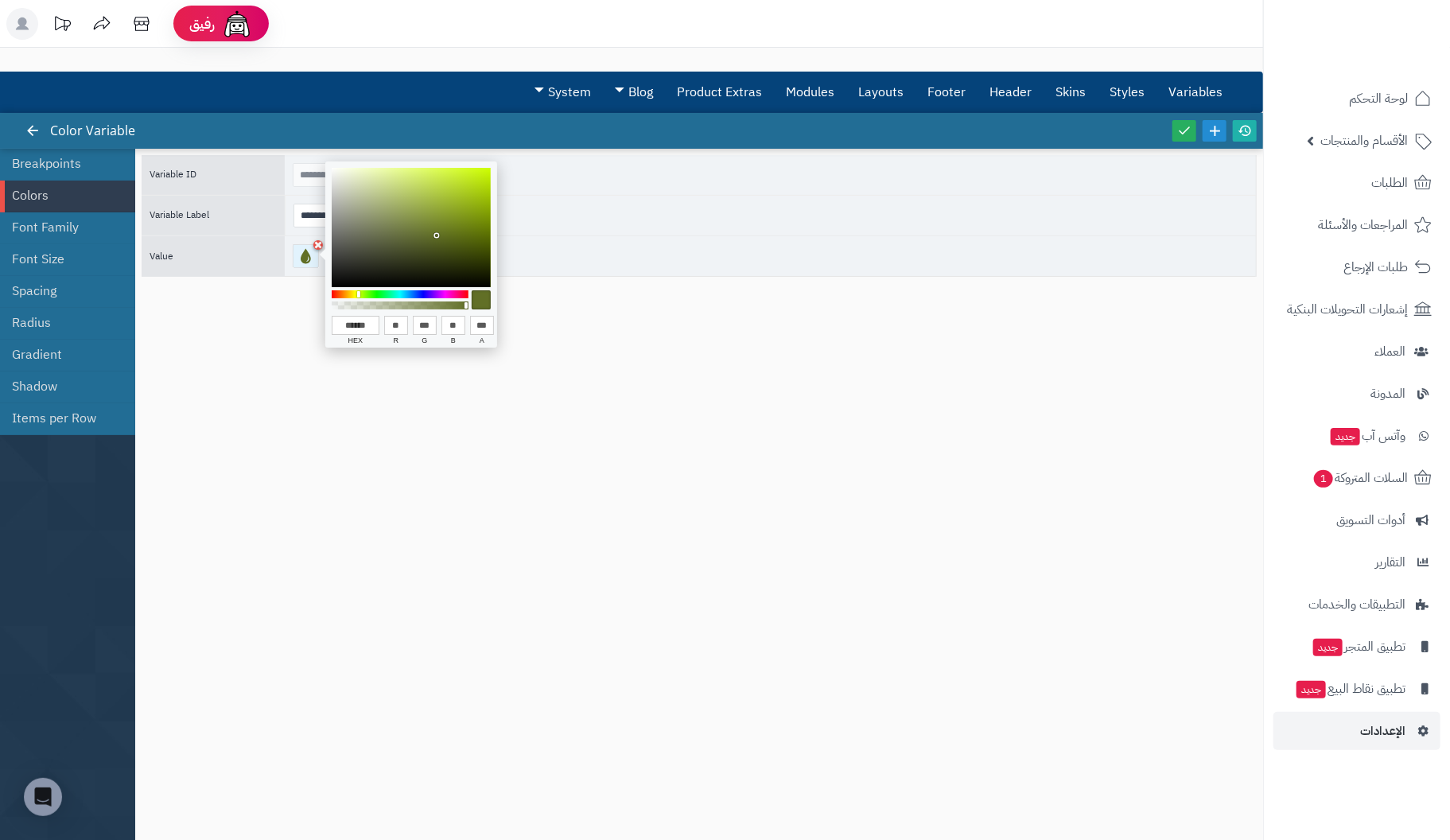
click at [307, 255] on div at bounding box center [306, 256] width 26 height 24
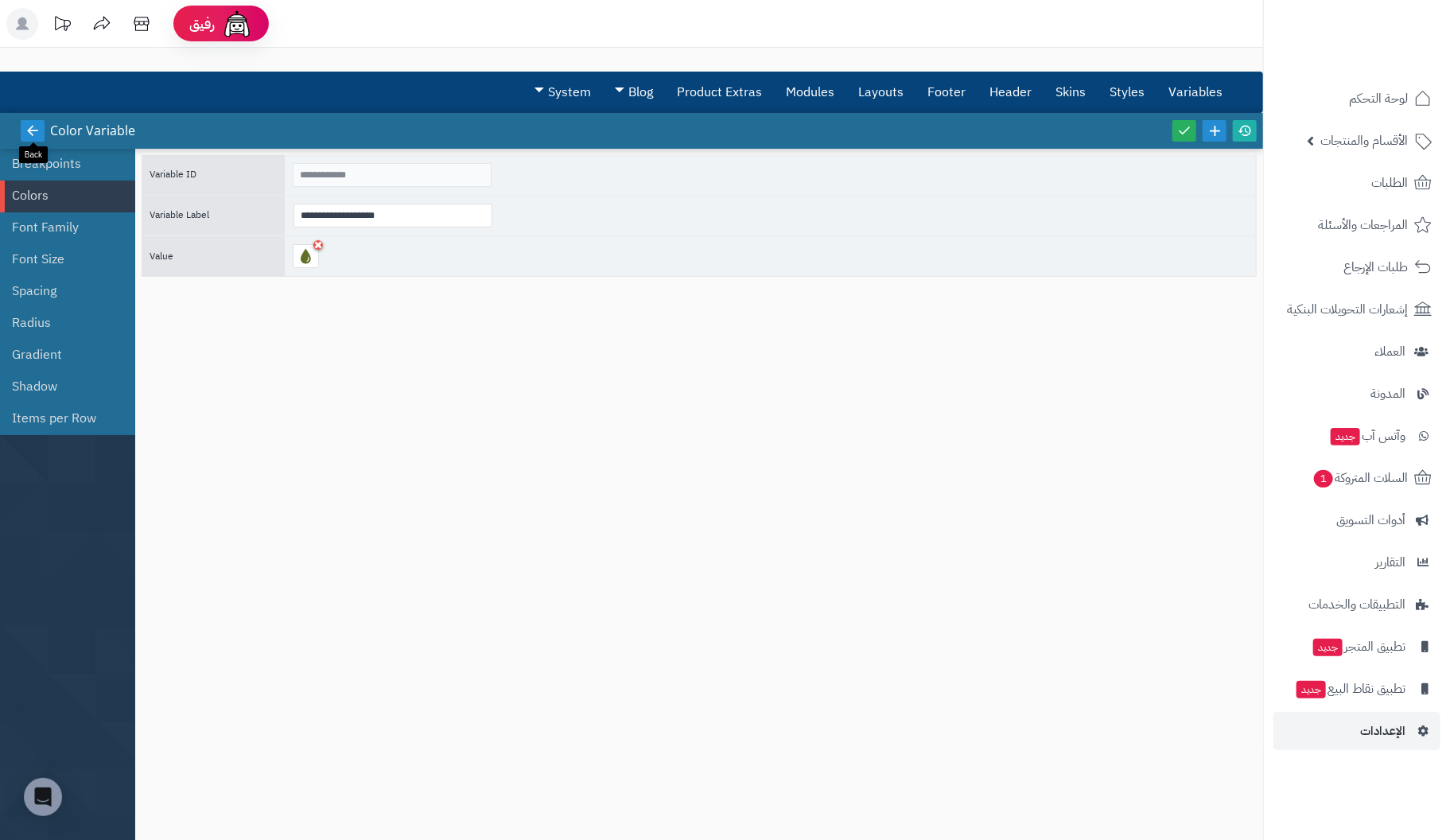
click at [30, 123] on icon at bounding box center [32, 130] width 15 height 15
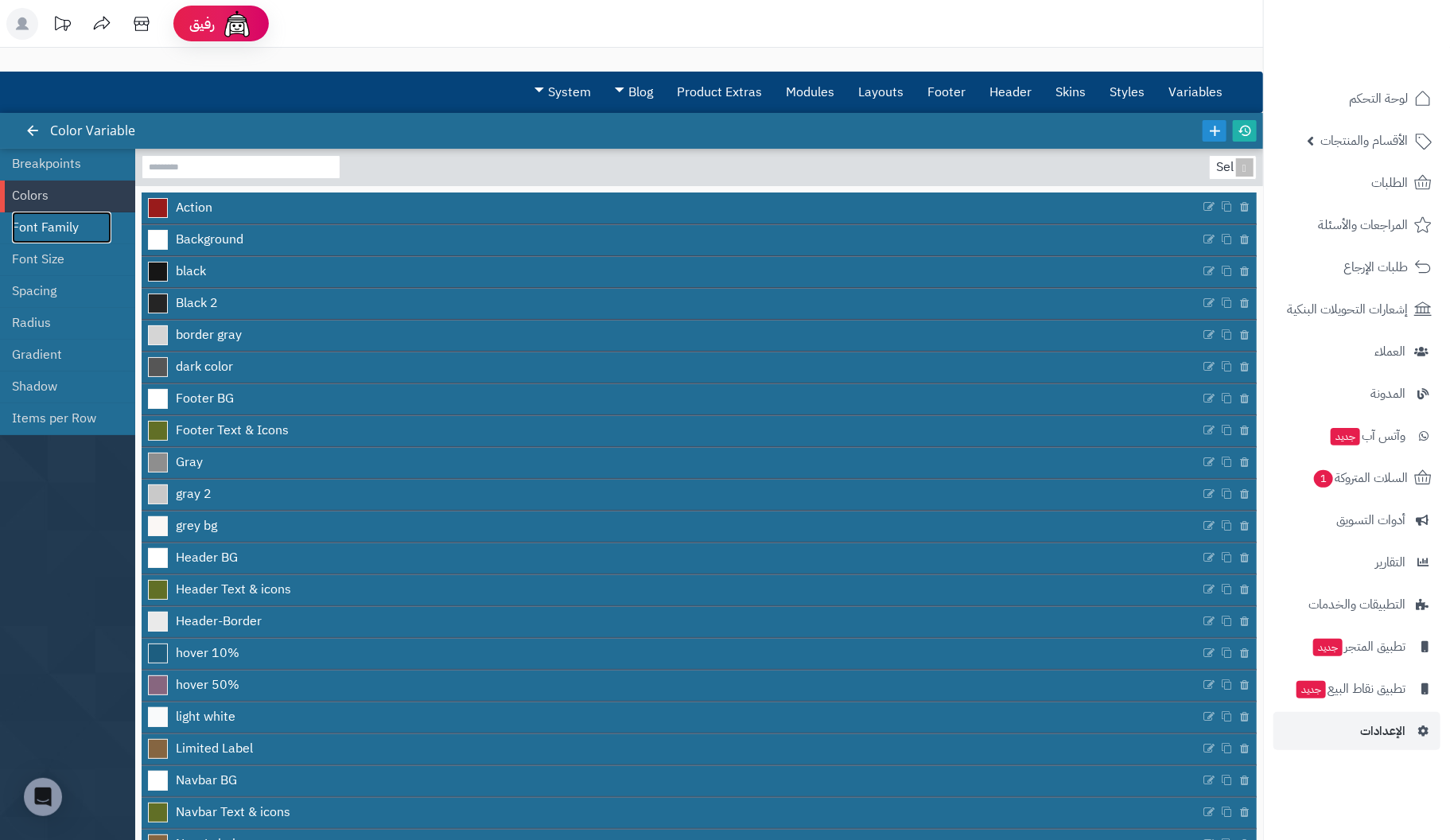
click at [38, 223] on link "Font Family" at bounding box center [61, 227] width 100 height 32
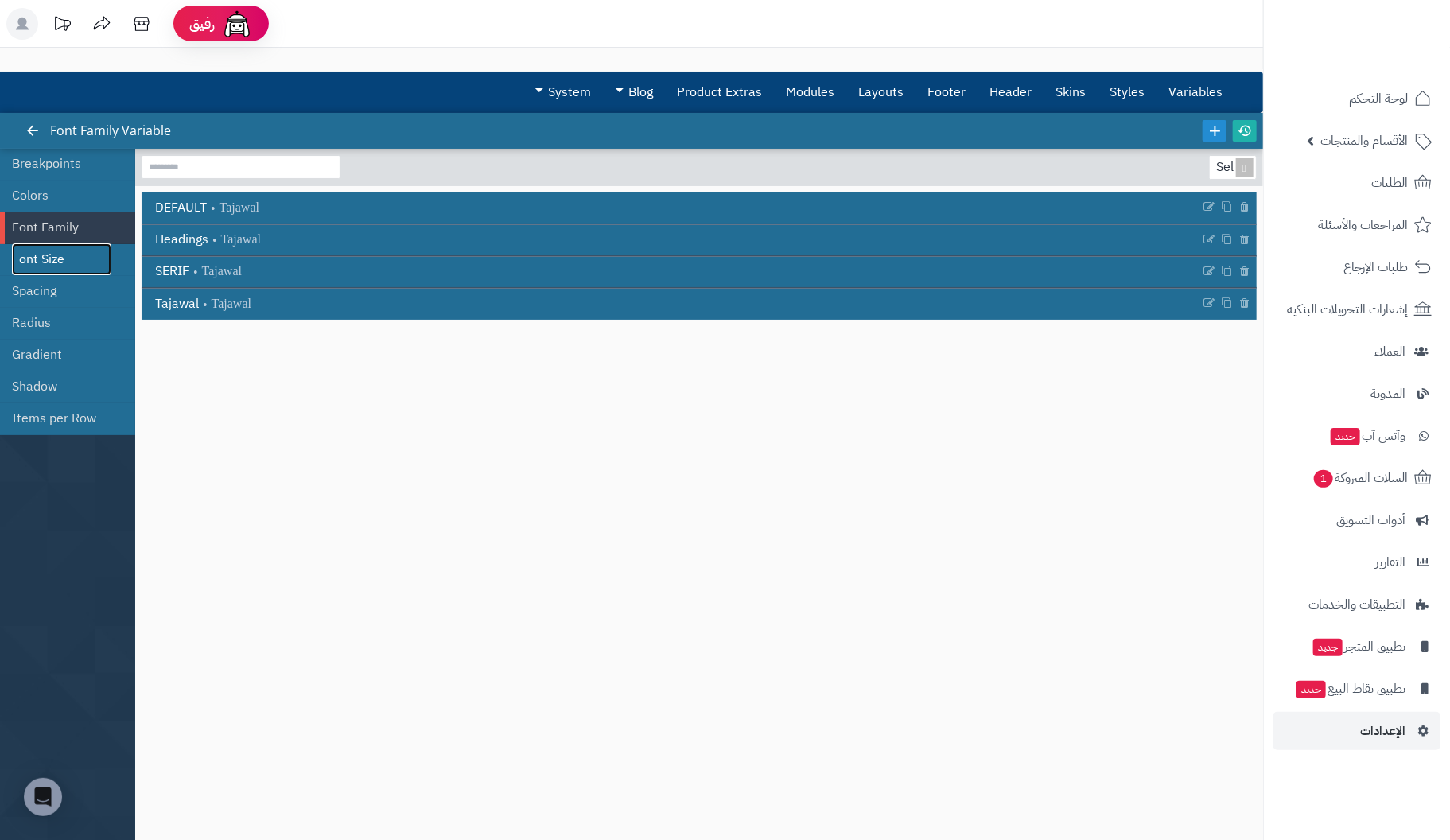
click at [32, 251] on link "Font Size" at bounding box center [61, 259] width 100 height 32
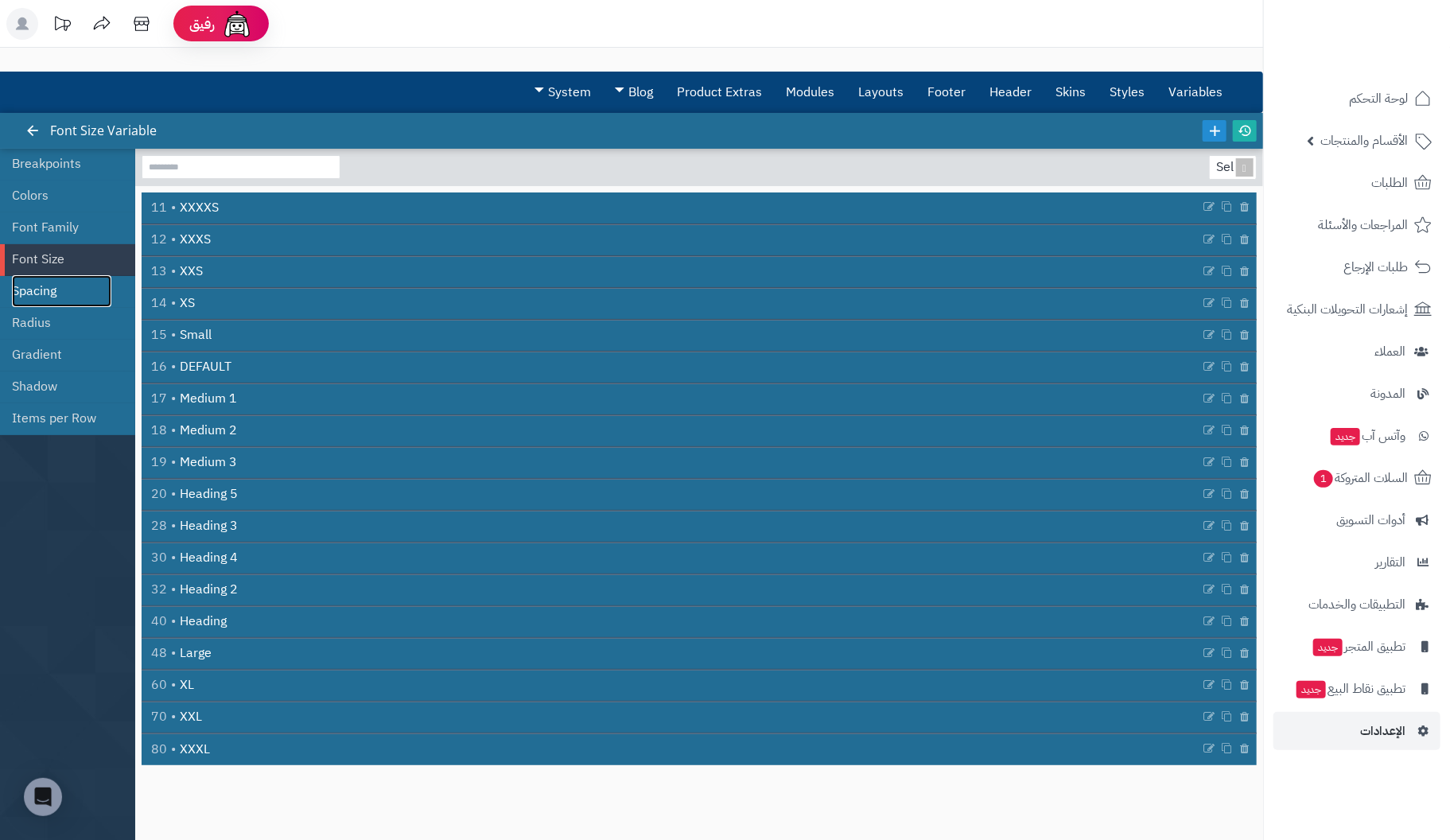
click at [37, 285] on link "Spacing" at bounding box center [61, 291] width 100 height 32
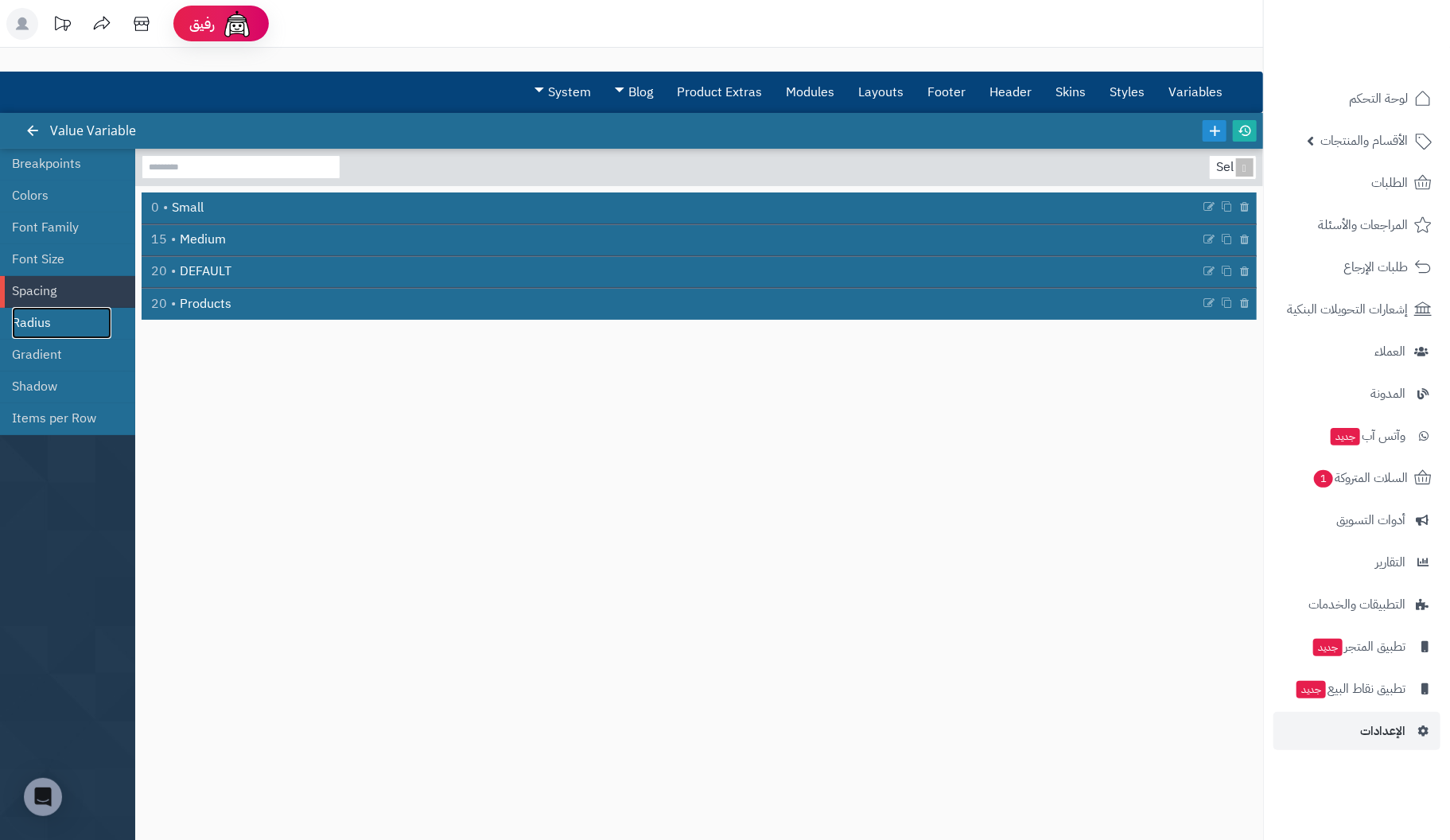
click at [36, 320] on link "Radius" at bounding box center [61, 322] width 100 height 32
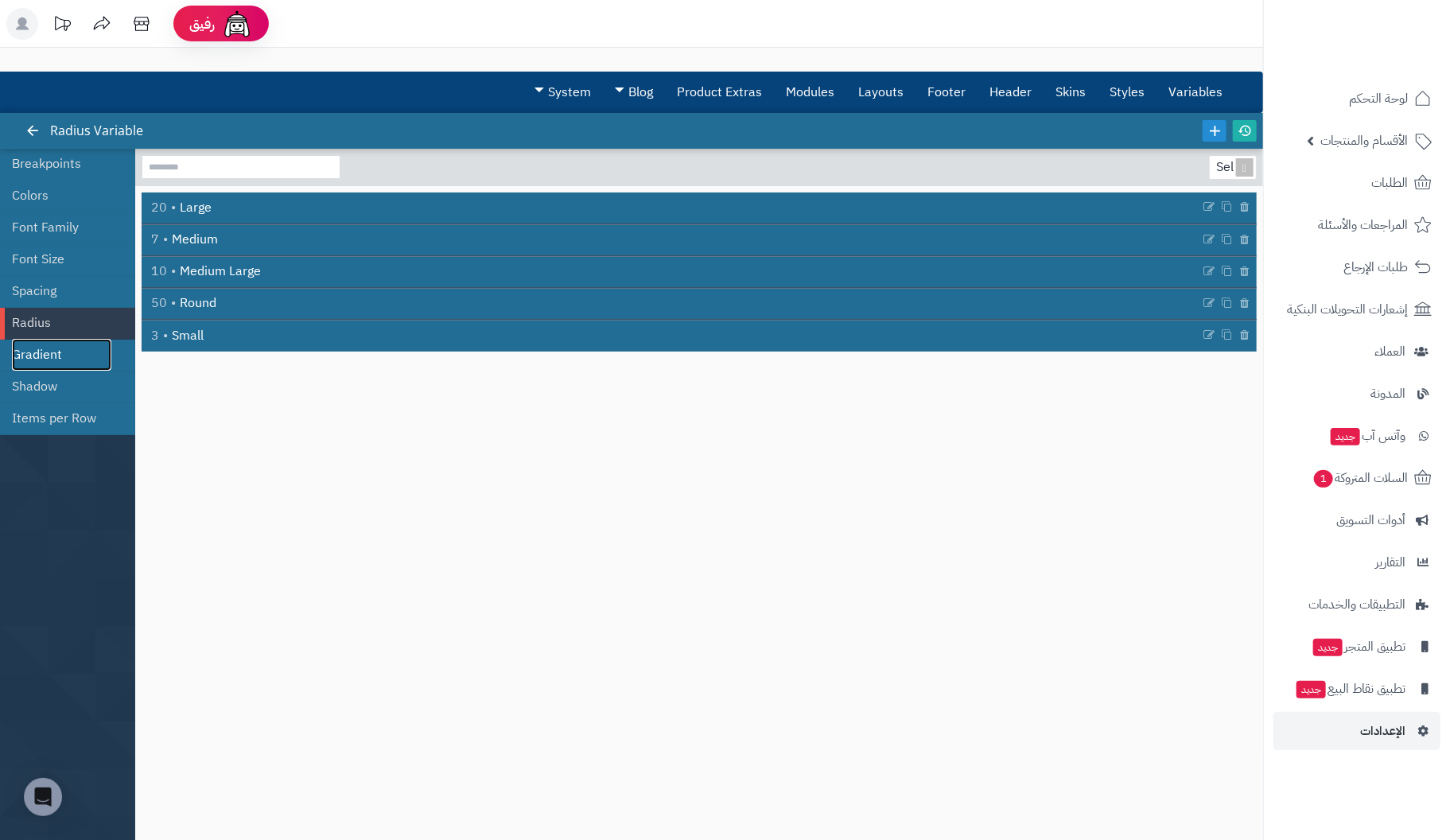
click at [47, 355] on link "Gradient" at bounding box center [61, 354] width 100 height 32
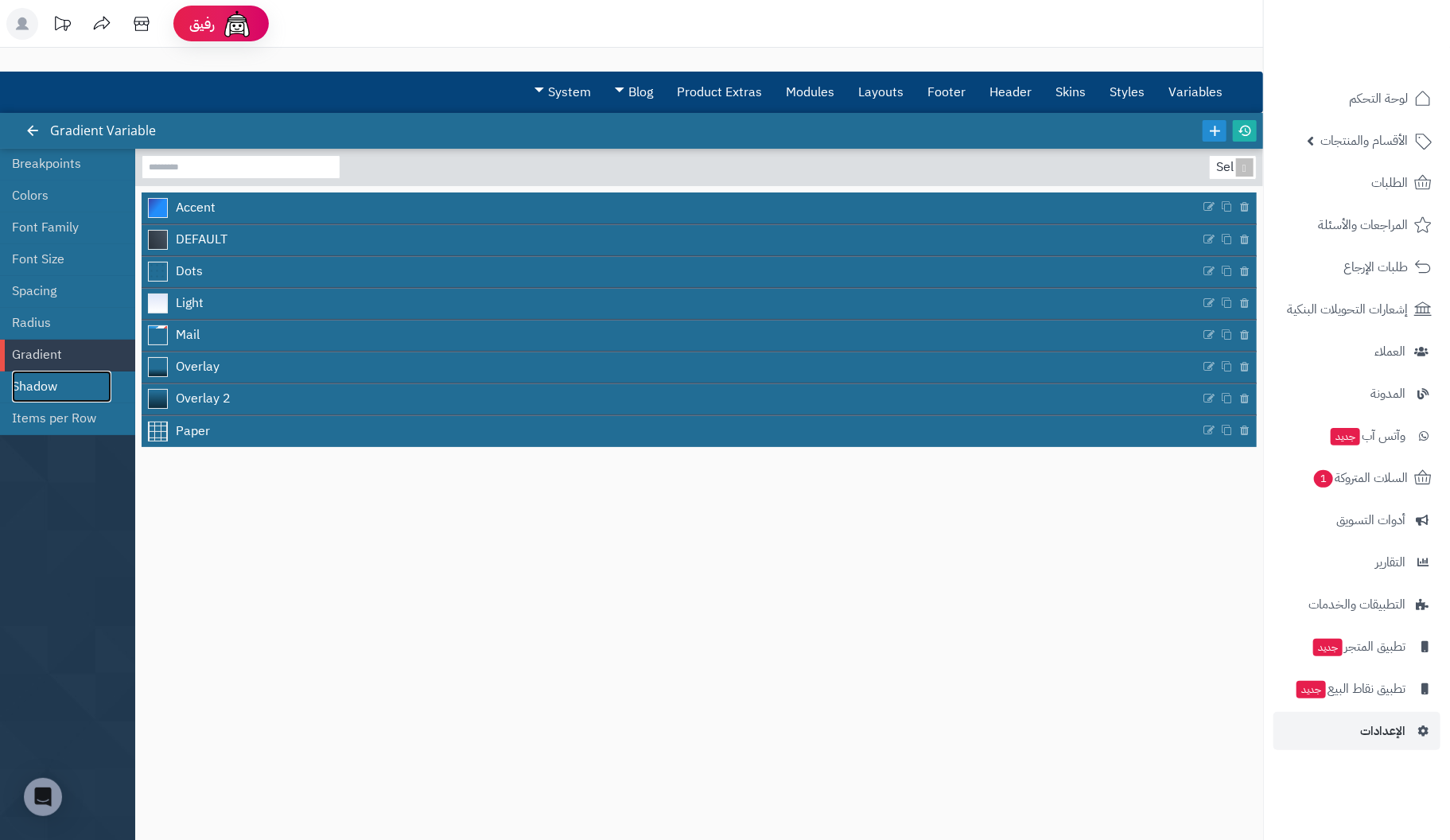
click at [54, 384] on link "Shadow" at bounding box center [61, 386] width 100 height 32
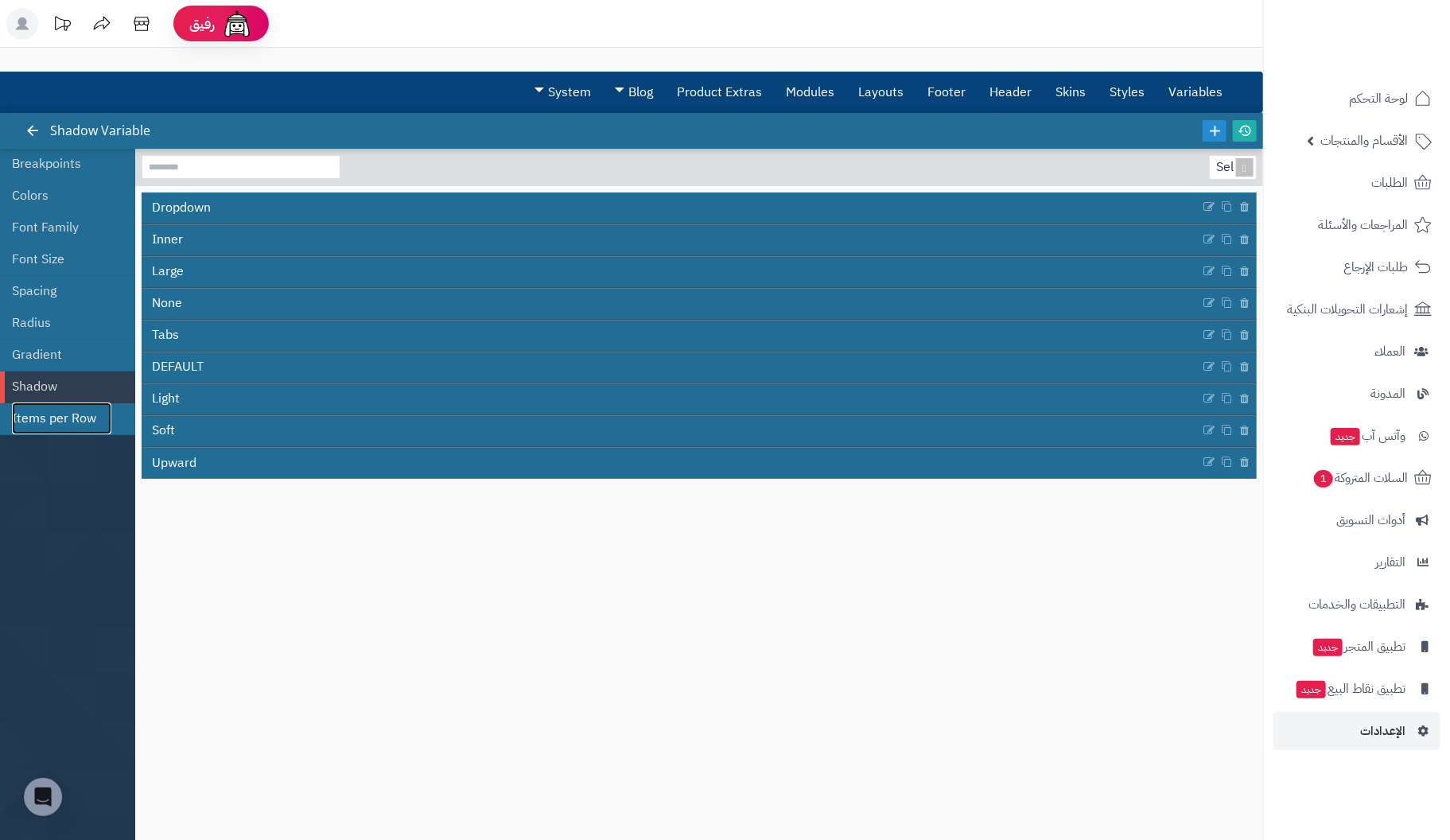
click at [93, 417] on link "Items per Row" at bounding box center [61, 418] width 100 height 32
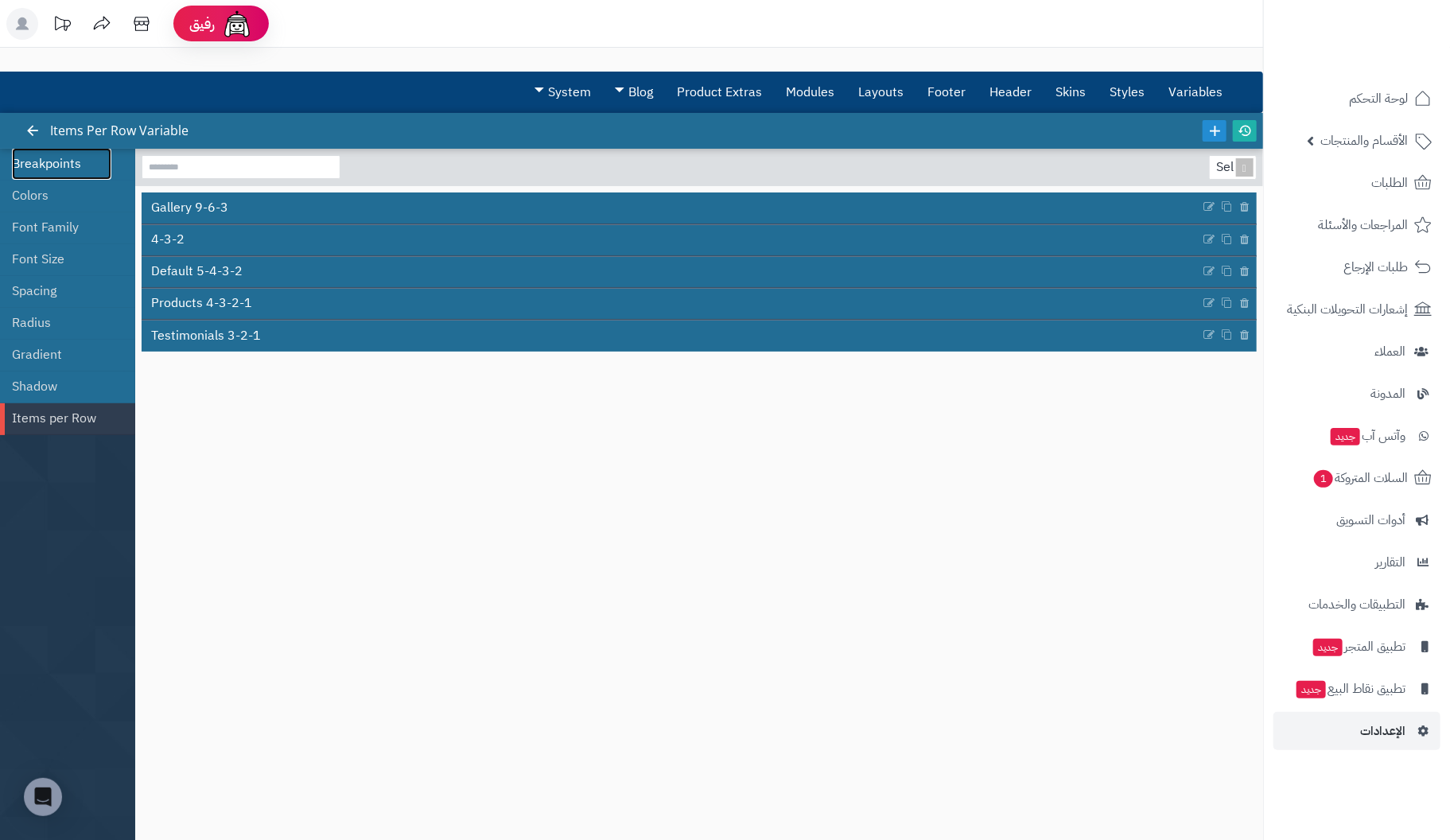
click at [40, 158] on link "Breakpoints" at bounding box center [61, 164] width 100 height 32
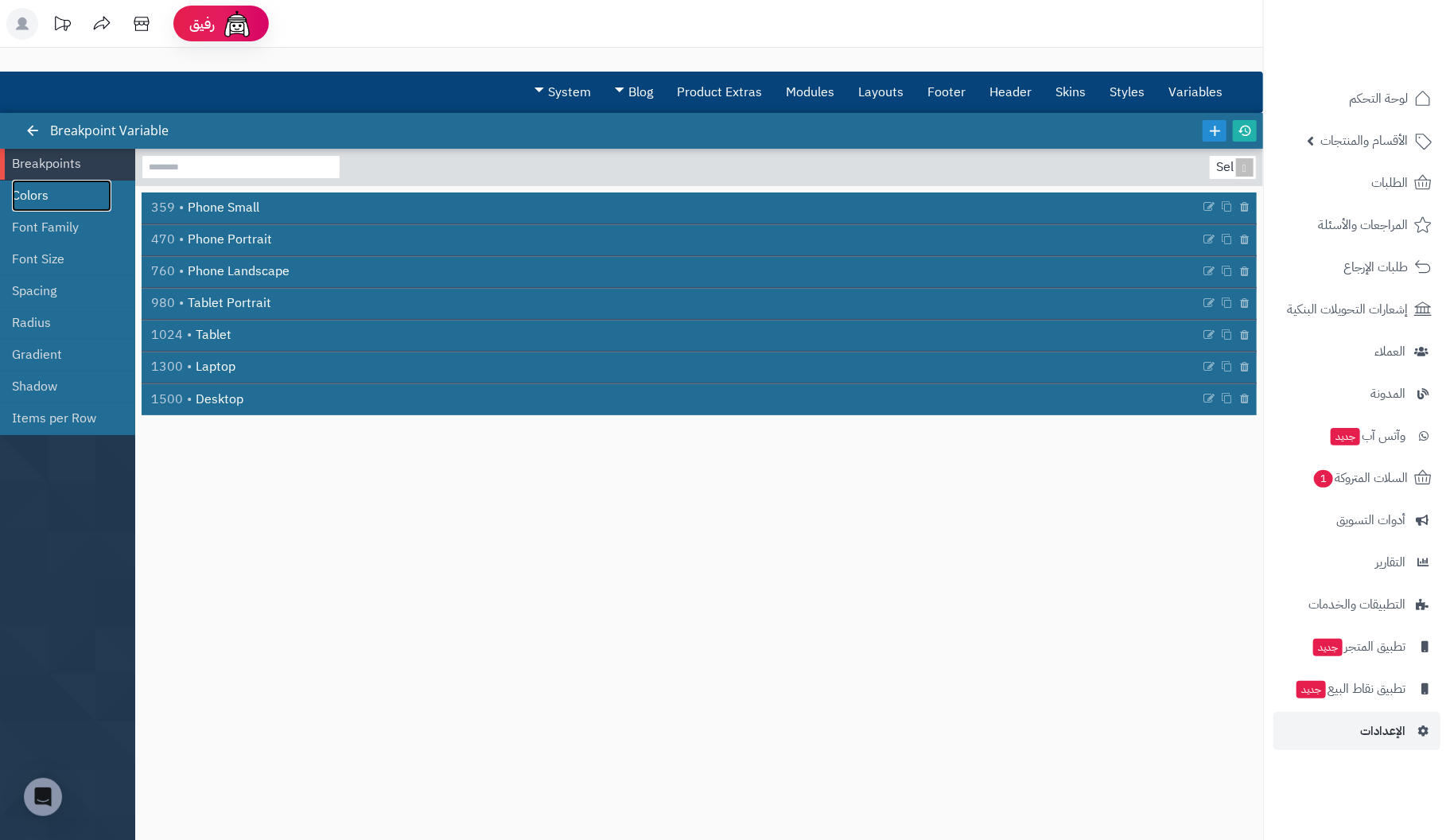
click at [43, 184] on link "Colors" at bounding box center [61, 196] width 100 height 32
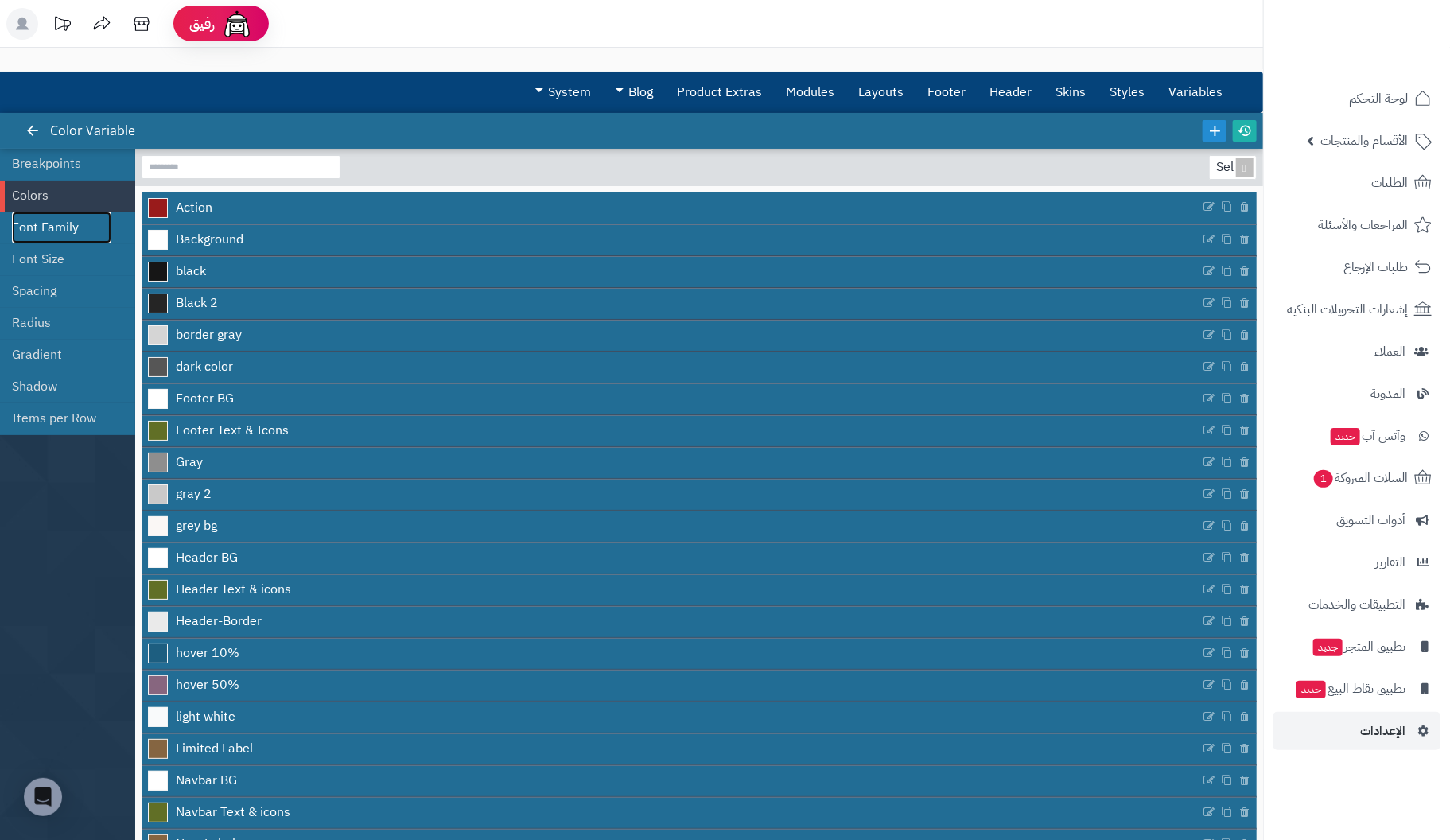
click at [41, 215] on link "Font Family" at bounding box center [61, 227] width 100 height 32
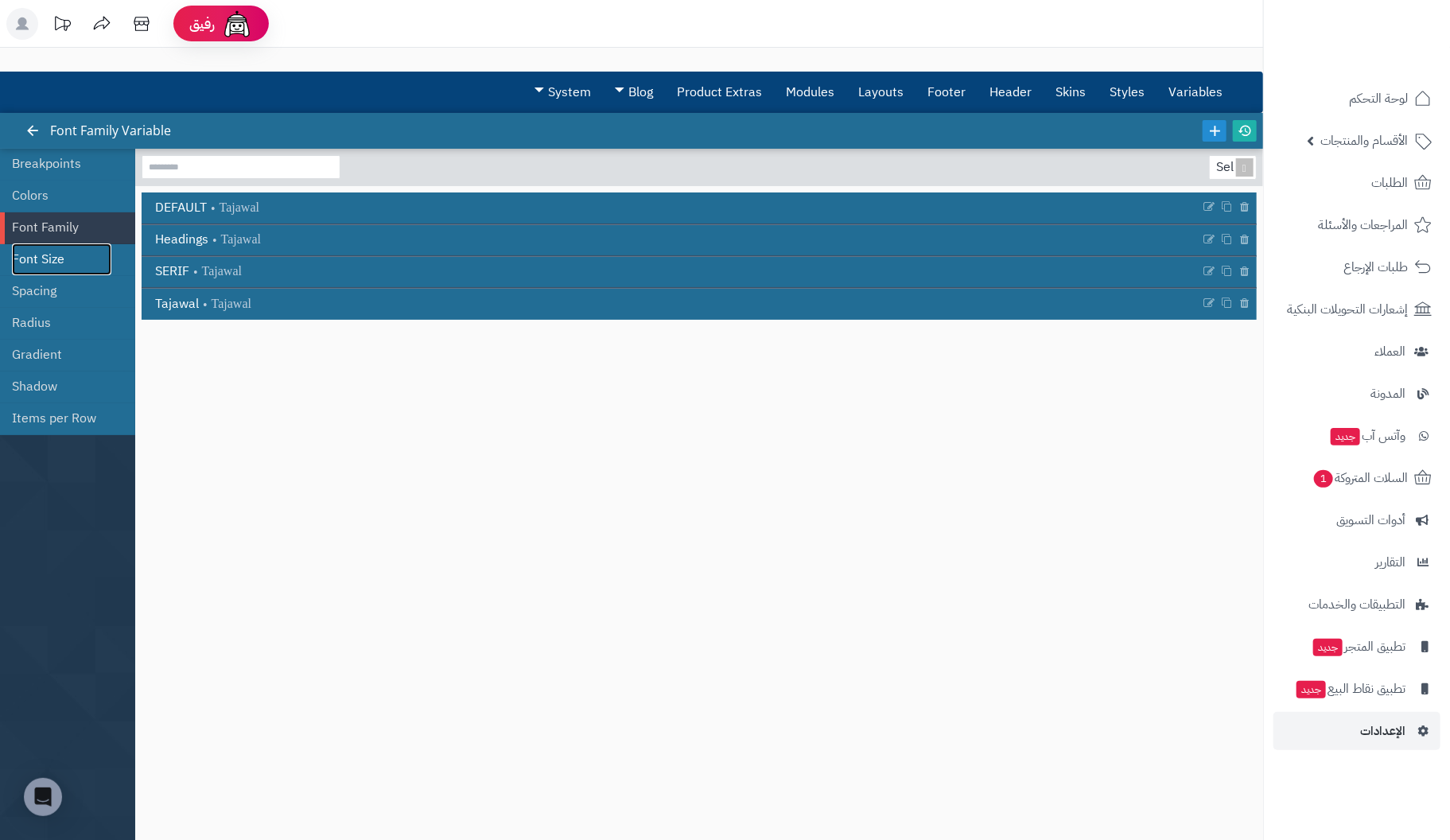
click at [56, 246] on link "Font Size" at bounding box center [61, 259] width 100 height 32
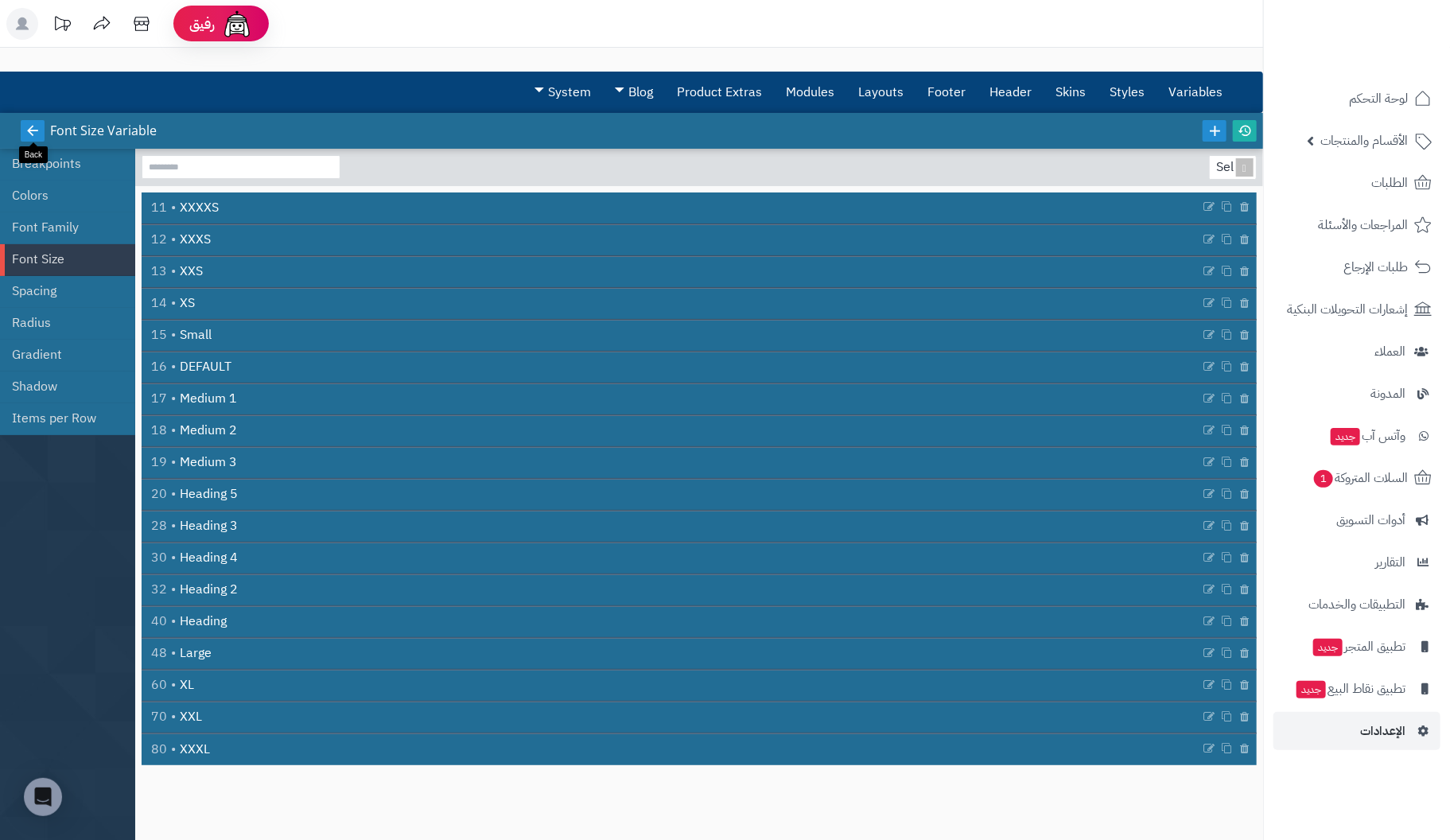
click at [28, 123] on icon at bounding box center [32, 130] width 15 height 15
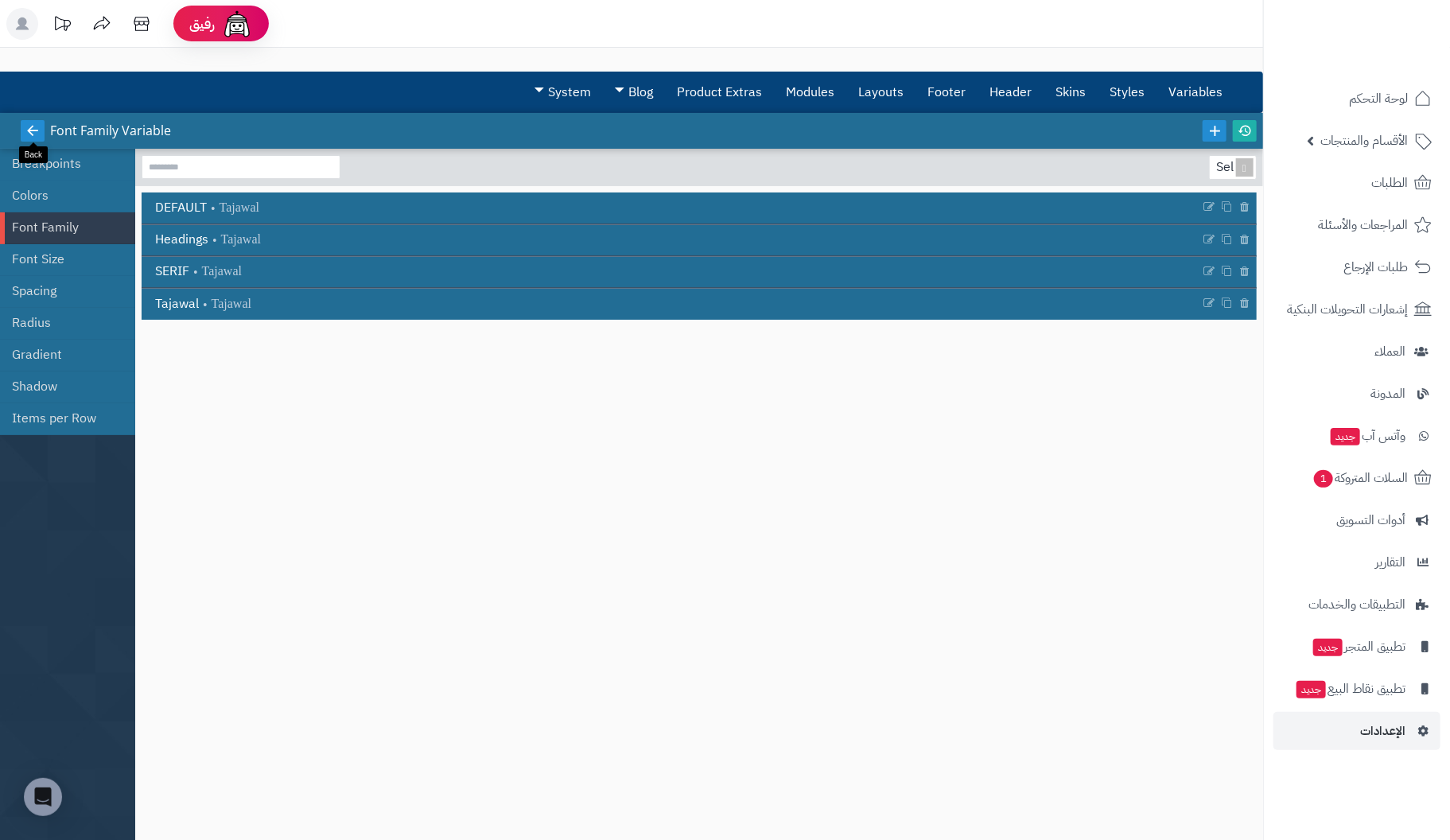
click at [30, 126] on icon at bounding box center [32, 130] width 15 height 15
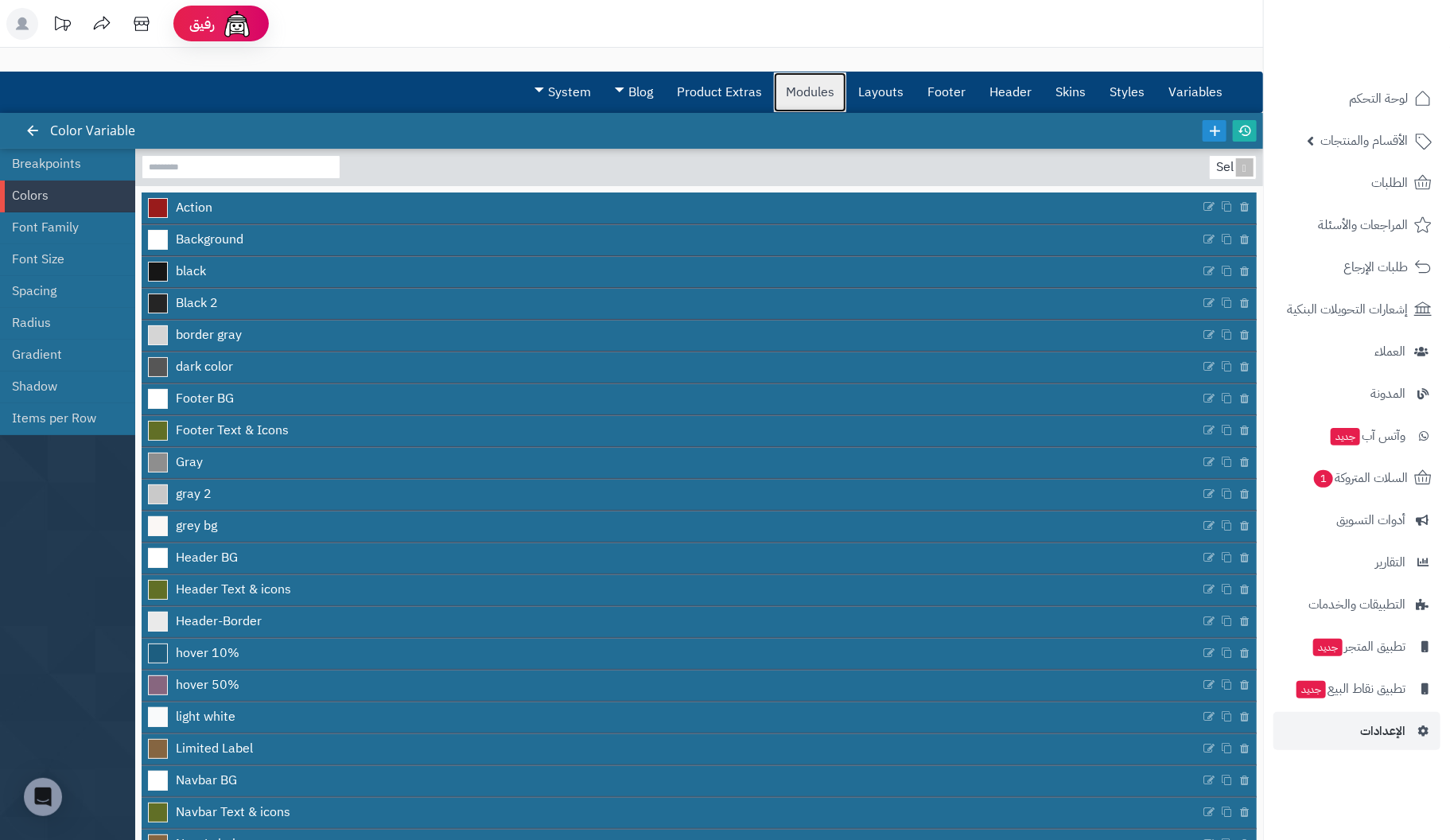
click at [802, 93] on link "Modules" at bounding box center [810, 93] width 73 height 40
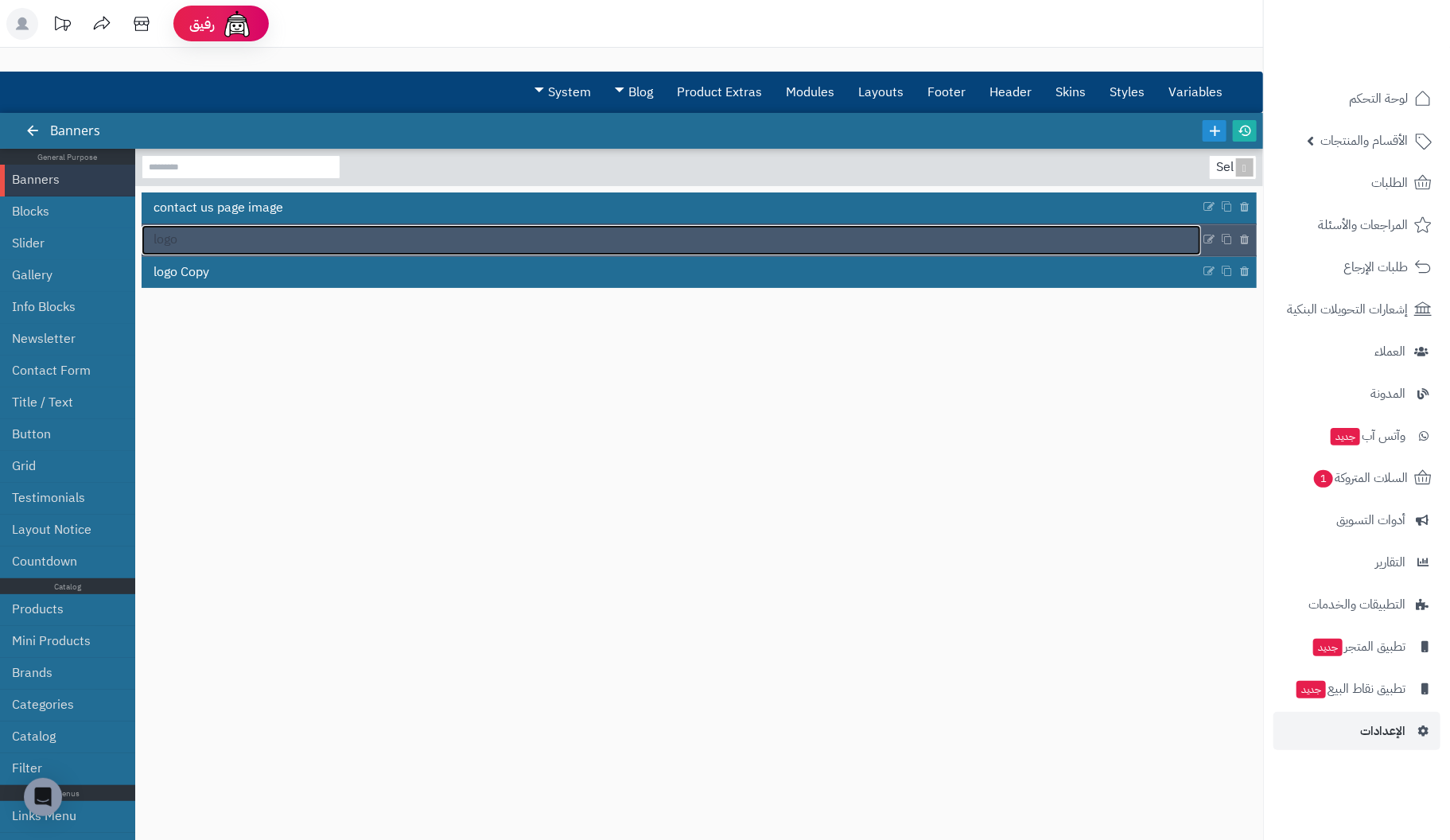
click at [234, 236] on link "logo" at bounding box center [670, 240] width 1059 height 30
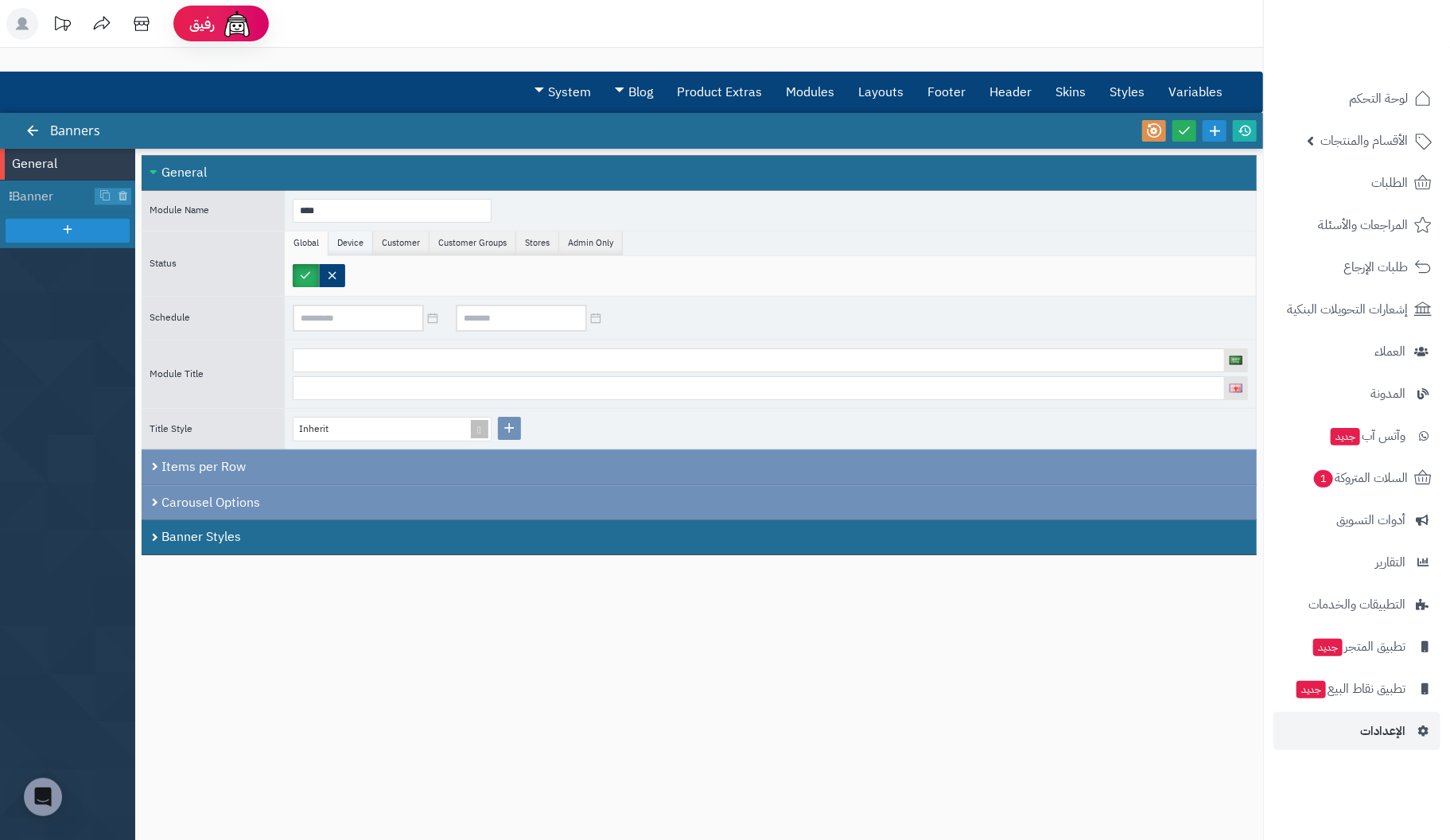
click at [347, 243] on li "Device" at bounding box center [350, 243] width 44 height 24
click at [412, 243] on li "Customer" at bounding box center [401, 243] width 56 height 24
drag, startPoint x: 456, startPoint y: 243, endPoint x: 470, endPoint y: 242, distance: 14.0
click at [456, 243] on li "Customer Groups" at bounding box center [473, 243] width 87 height 24
click at [540, 240] on li "Stores" at bounding box center [538, 243] width 43 height 24
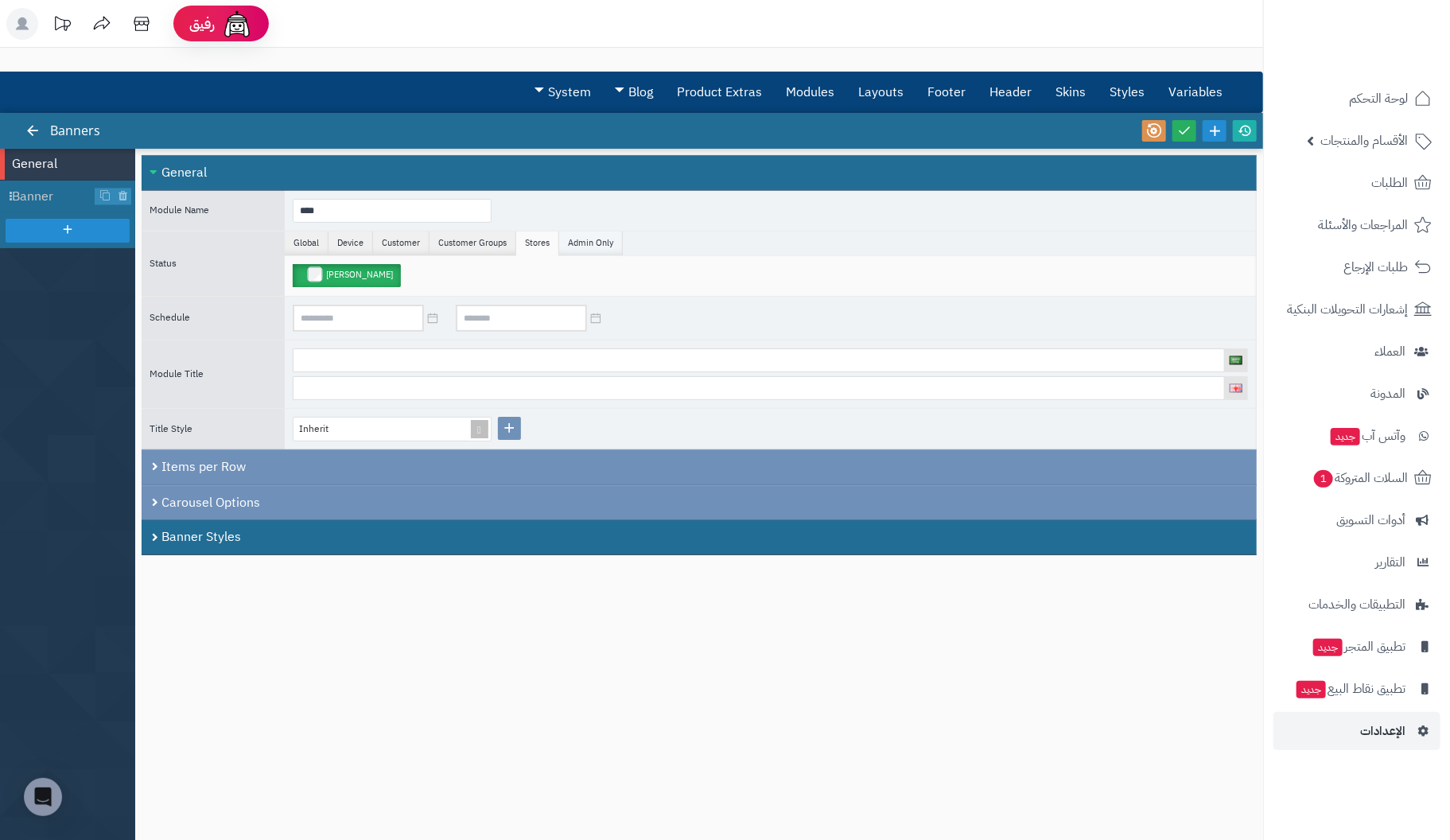
click at [595, 236] on li "Admin Only" at bounding box center [590, 243] width 63 height 24
click at [311, 238] on li "Global" at bounding box center [307, 243] width 43 height 24
click at [31, 124] on icon at bounding box center [32, 130] width 15 height 15
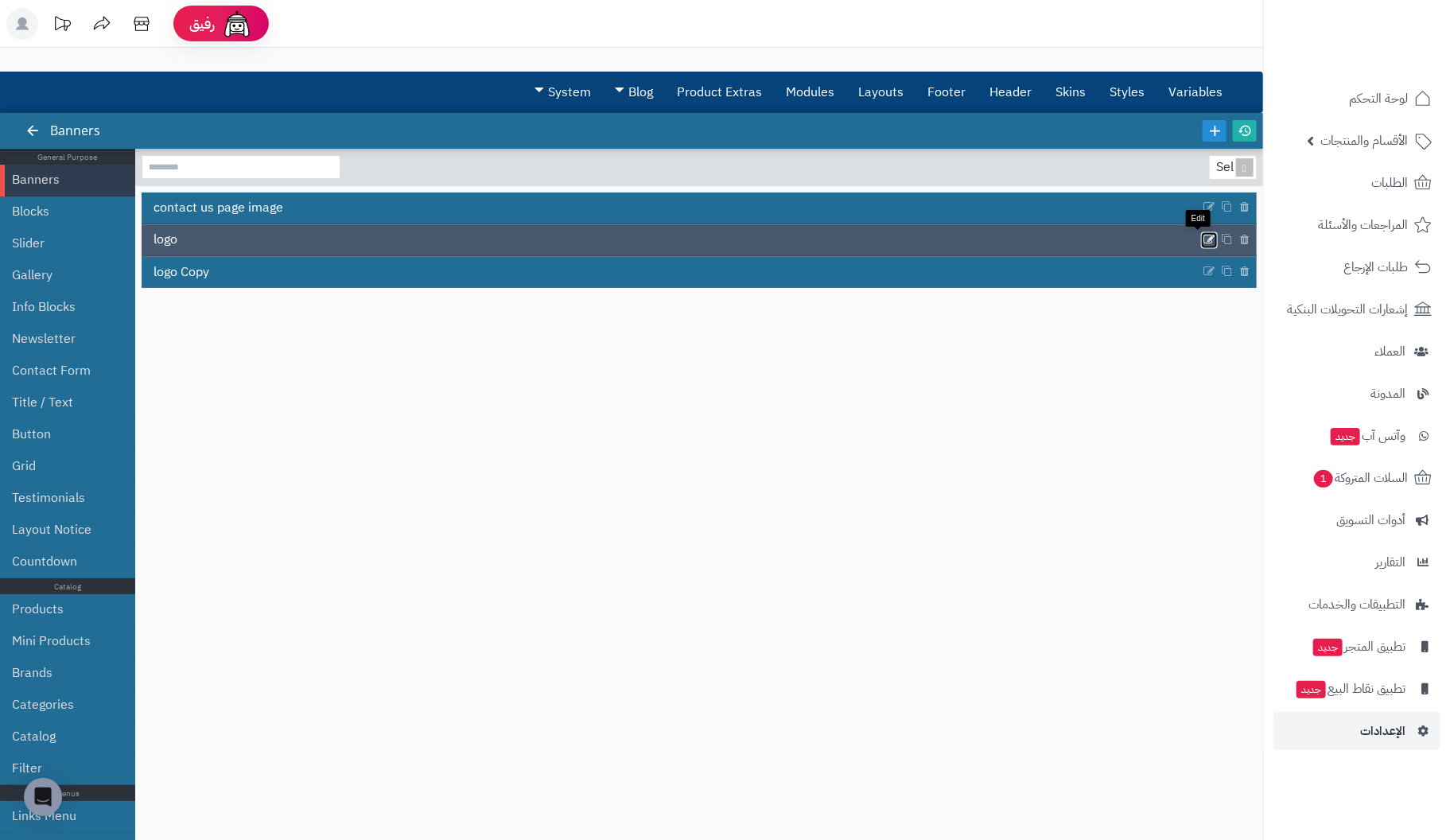
click at [1203, 235] on icon at bounding box center [1209, 240] width 13 height 14
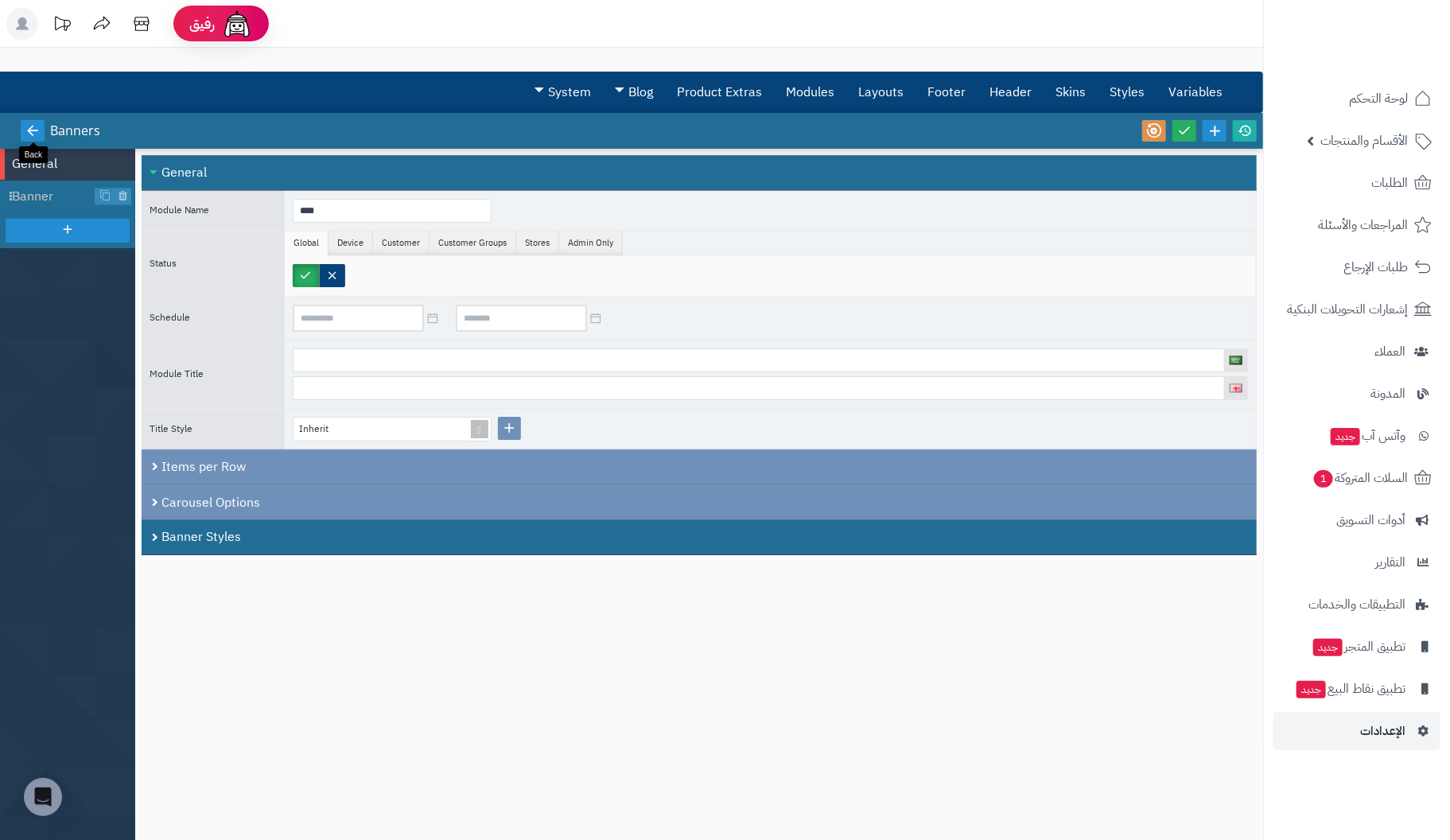
click at [34, 132] on icon at bounding box center [32, 130] width 15 height 15
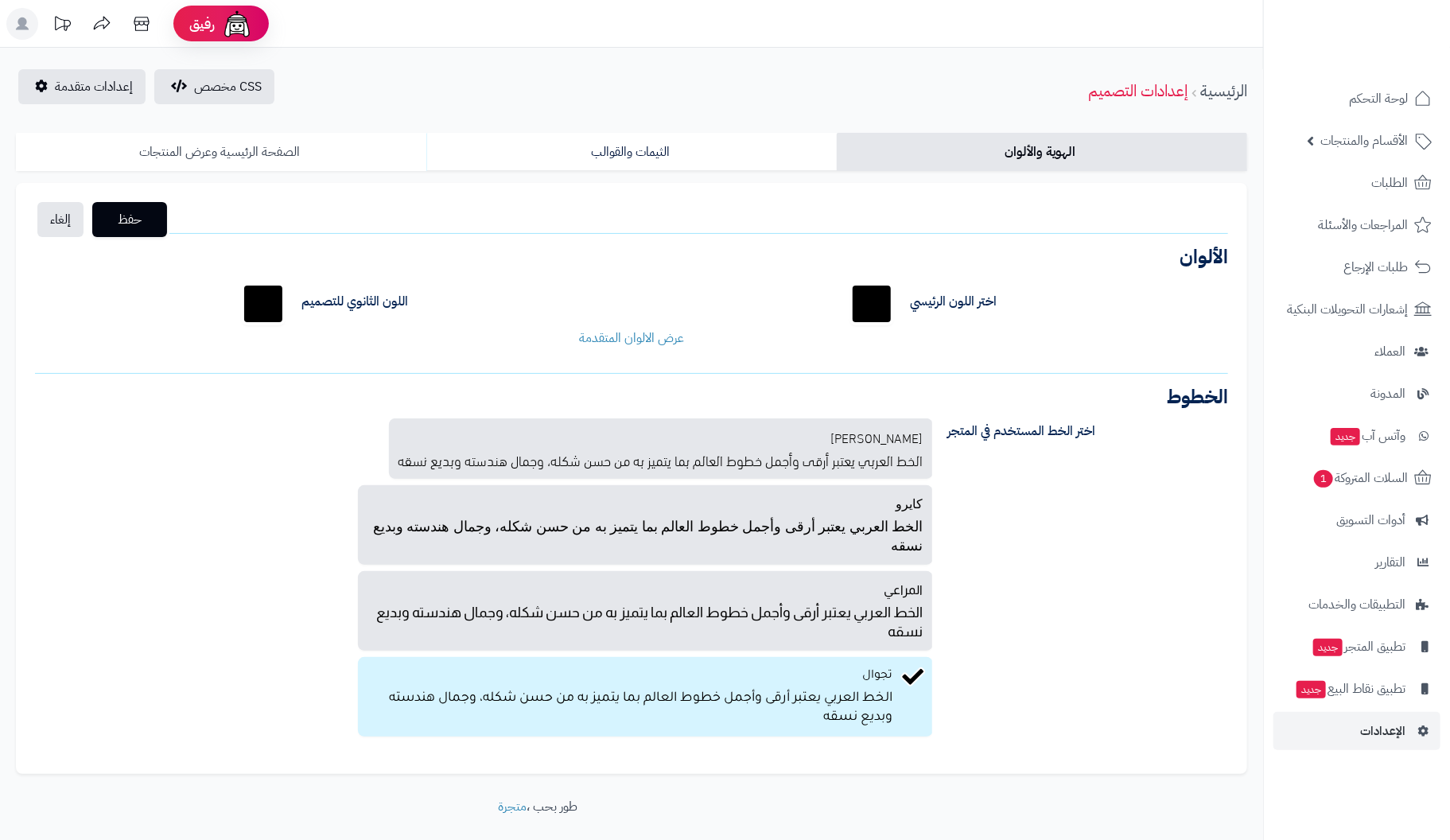
click at [210, 150] on link "الصفحة الرئيسية وعرض المنتجات" at bounding box center [221, 152] width 411 height 38
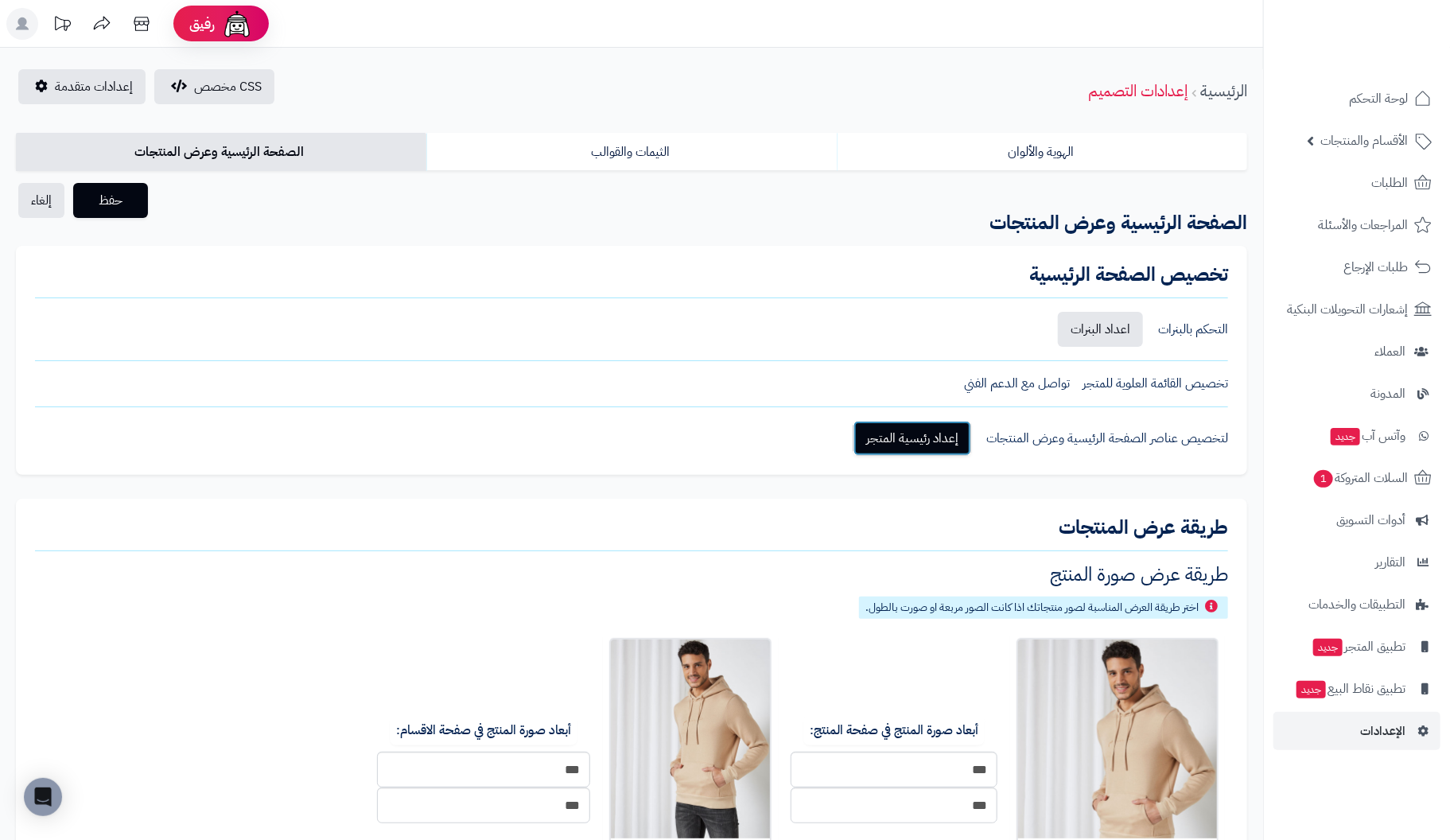
click at [922, 439] on link "إعداد رئيسية المتجر" at bounding box center [912, 438] width 118 height 35
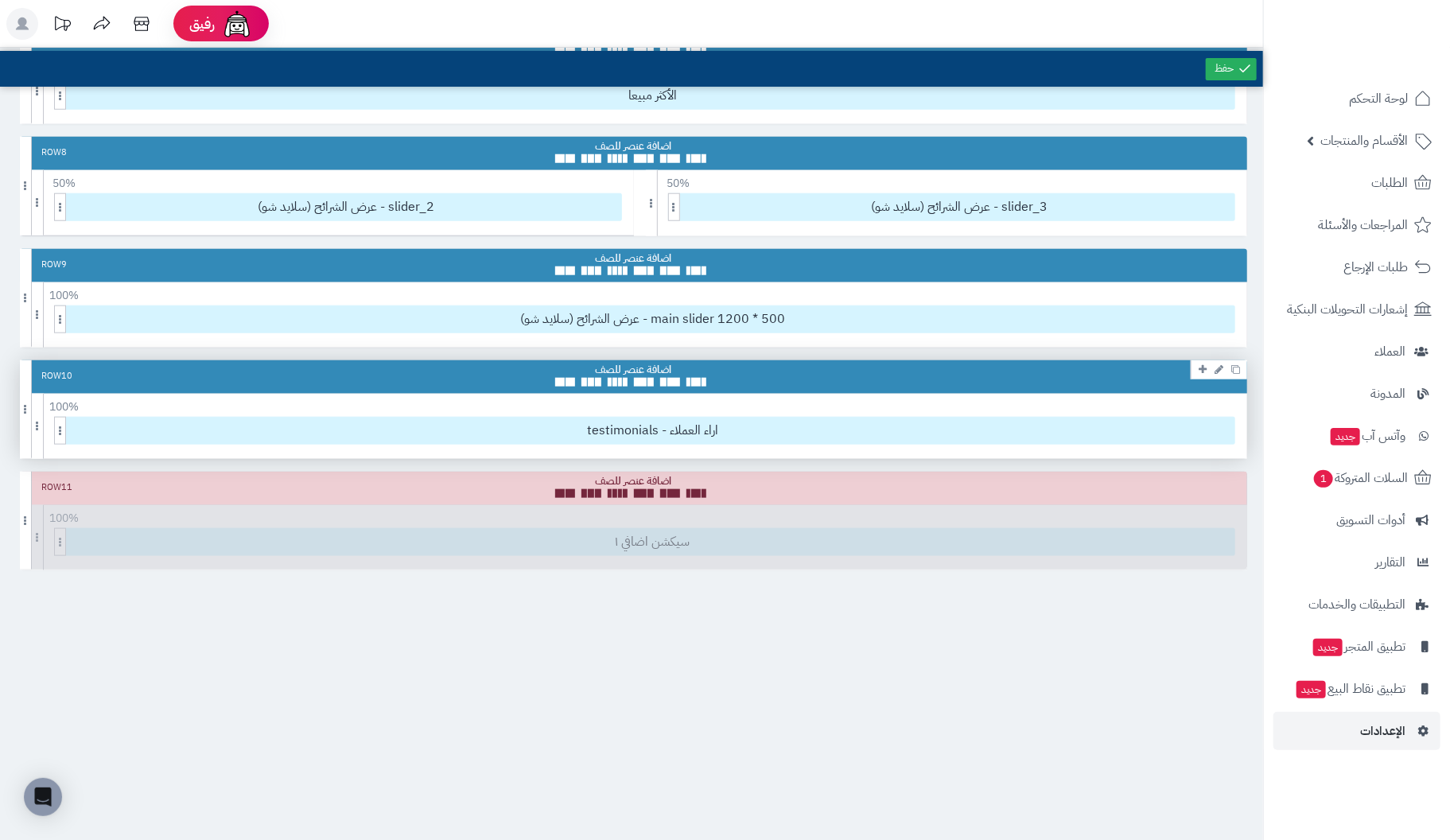
scroll to position [795, 0]
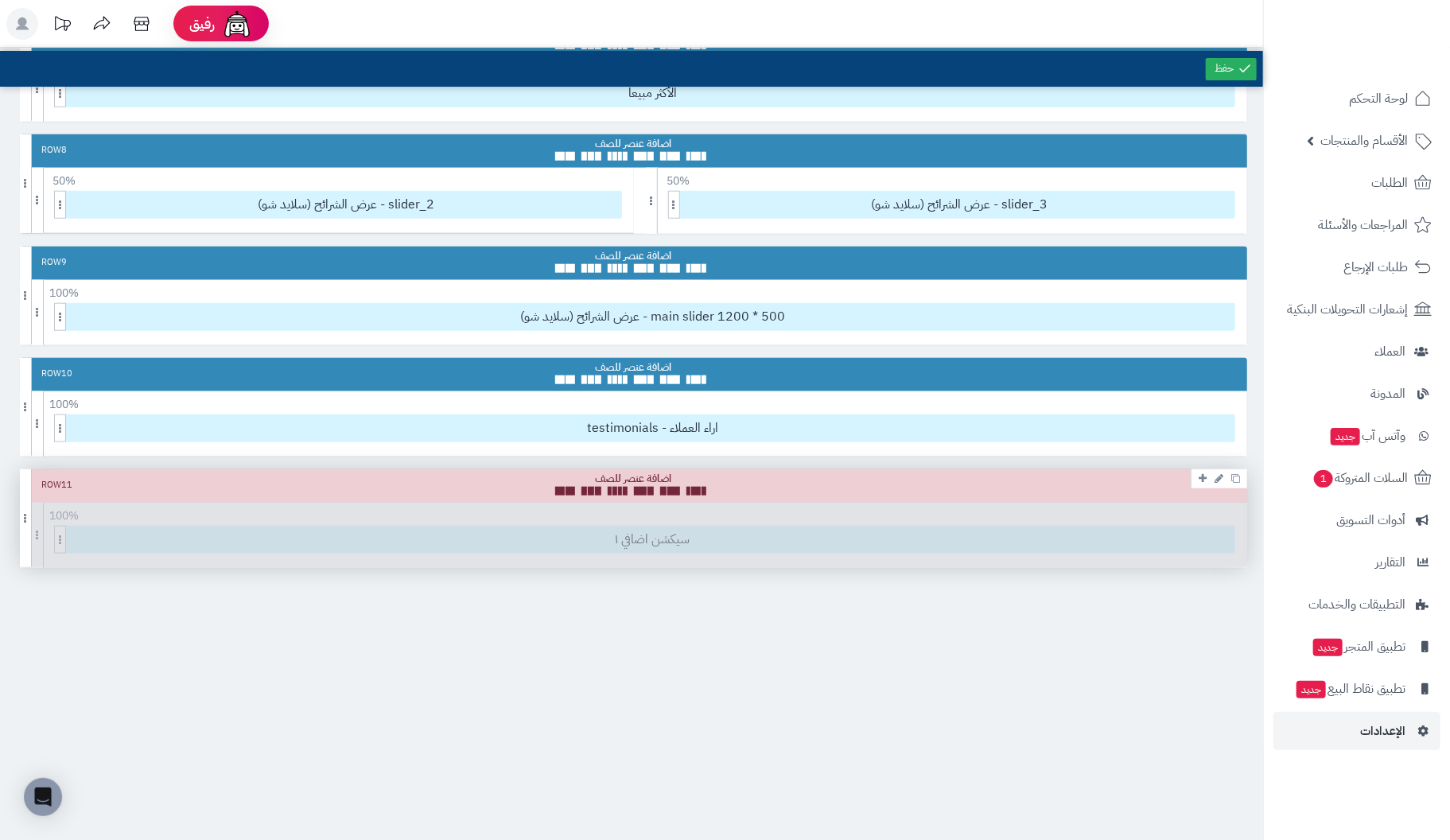
click at [1230, 504] on div "Row 11 100 % 100 95 90 85 80 75 70 66 60 55 50 45 40 33 30 25 20 15 10 5 سيكشن …" at bounding box center [633, 518] width 1227 height 98
